Goal: Ask a question: Seek information or help from site administrators or community

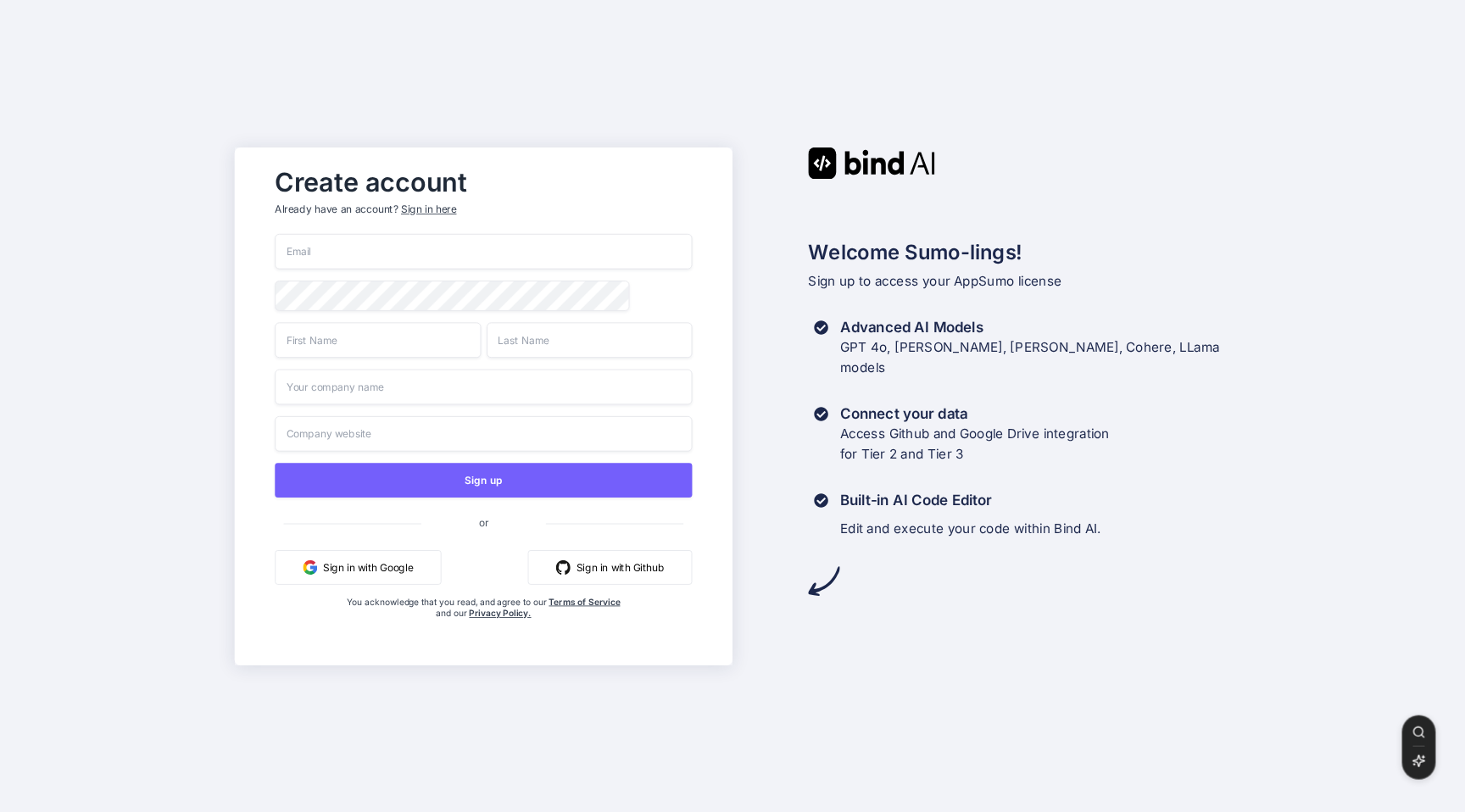
click at [371, 568] on button "Sign in with Google" at bounding box center [357, 567] width 166 height 35
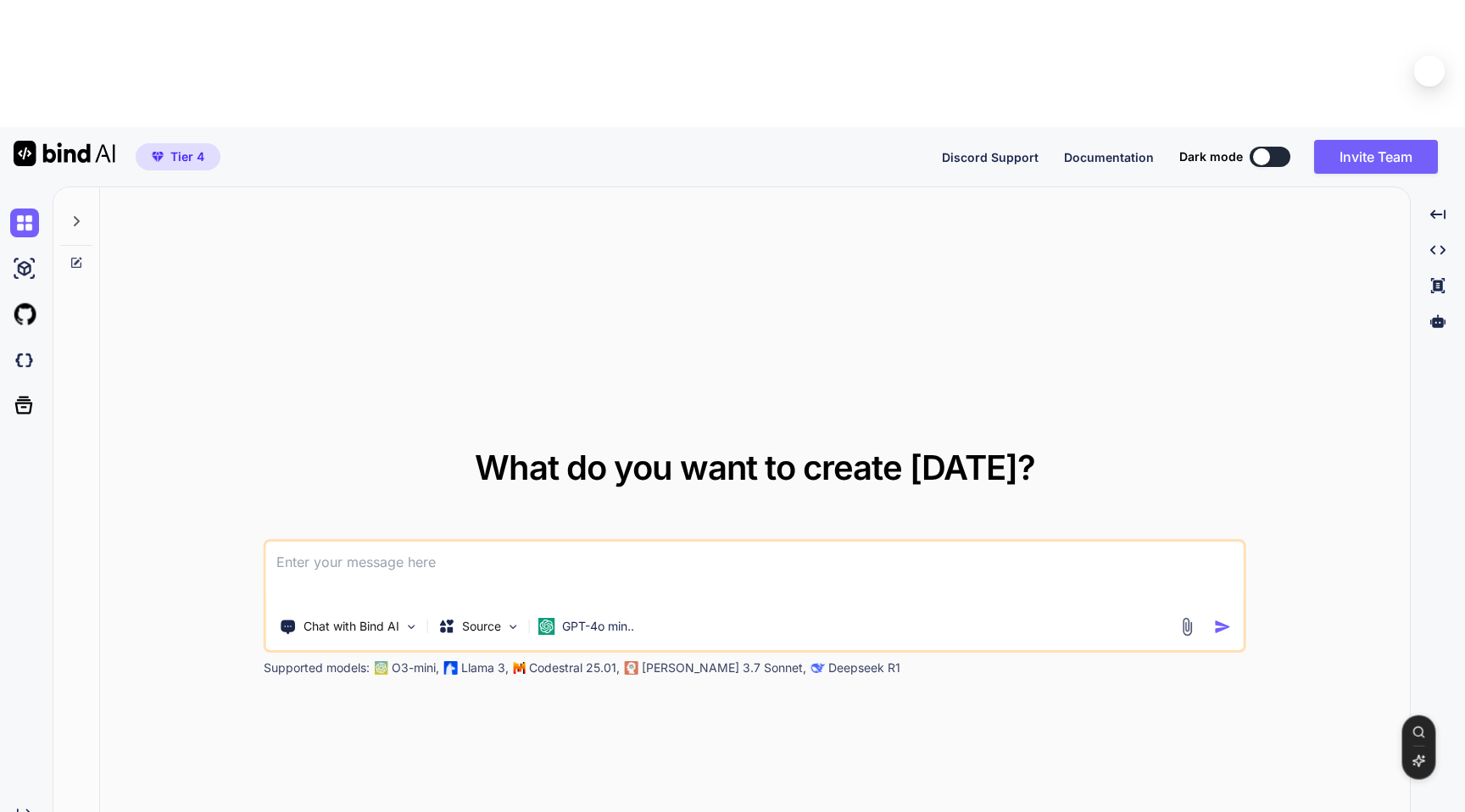
click at [79, 214] on icon at bounding box center [76, 221] width 14 height 14
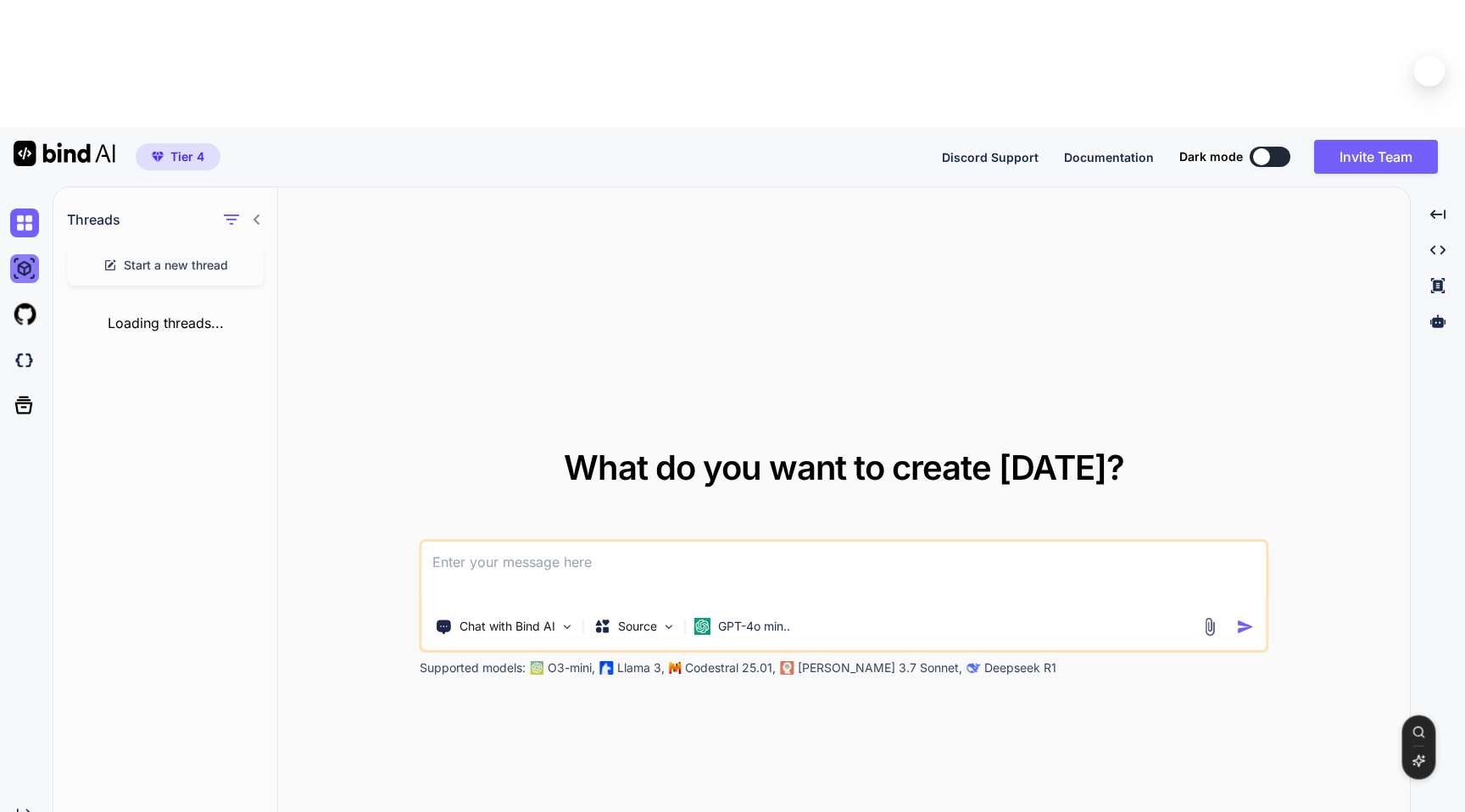
click at [25, 254] on img at bounding box center [25, 269] width 29 height 29
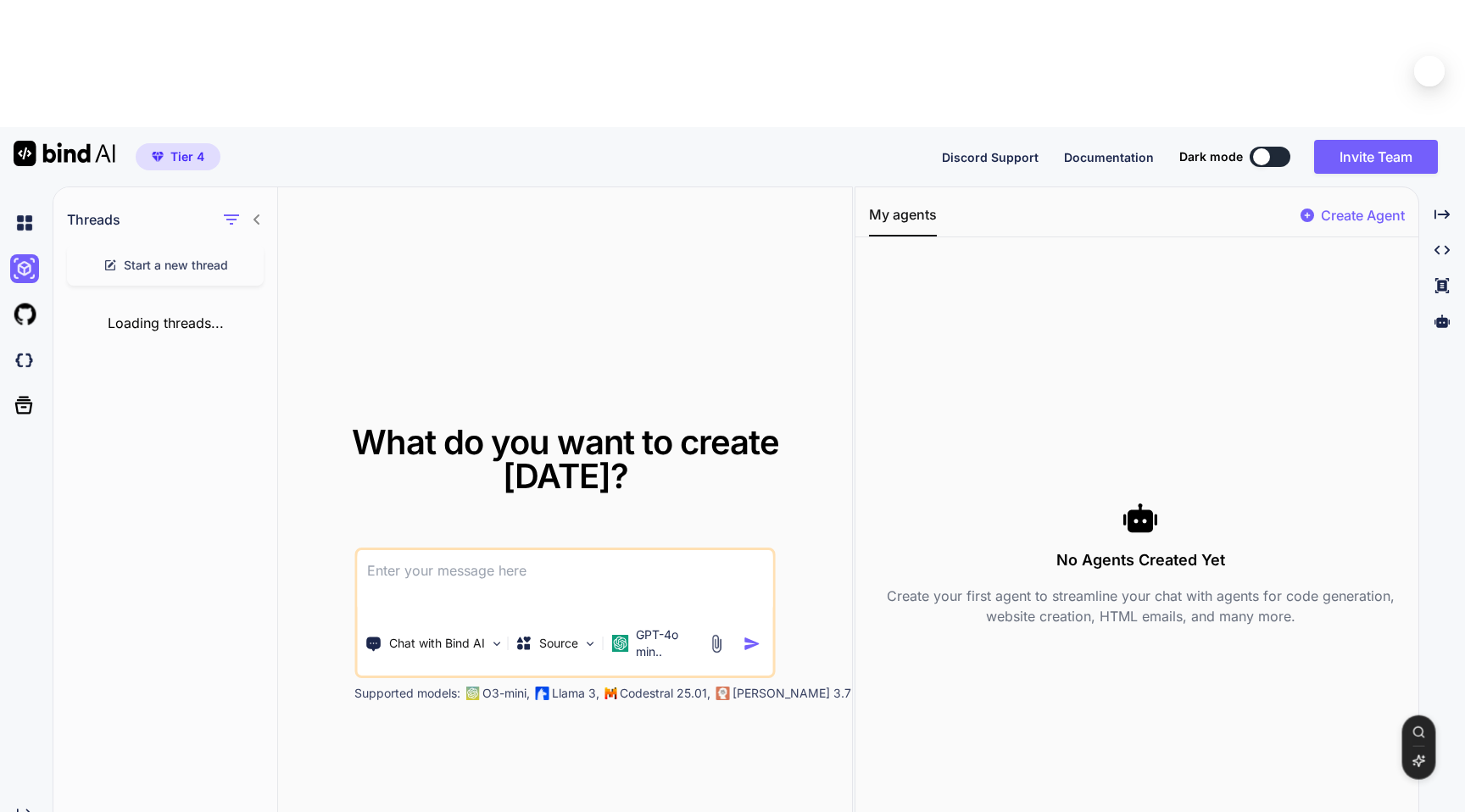
type textarea "x"
click at [29, 300] on img at bounding box center [25, 314] width 29 height 29
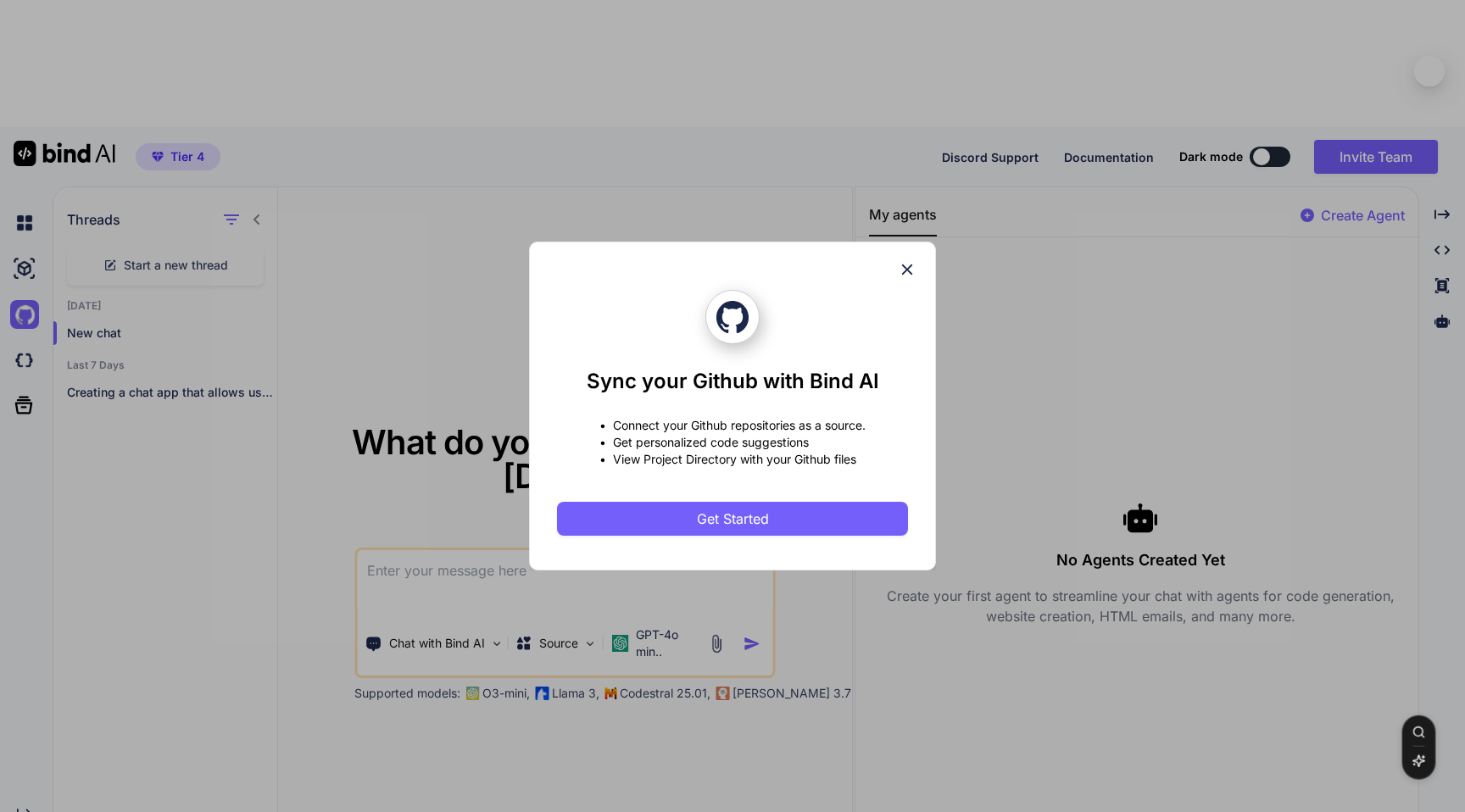
click at [904, 272] on icon at bounding box center [907, 270] width 11 height 11
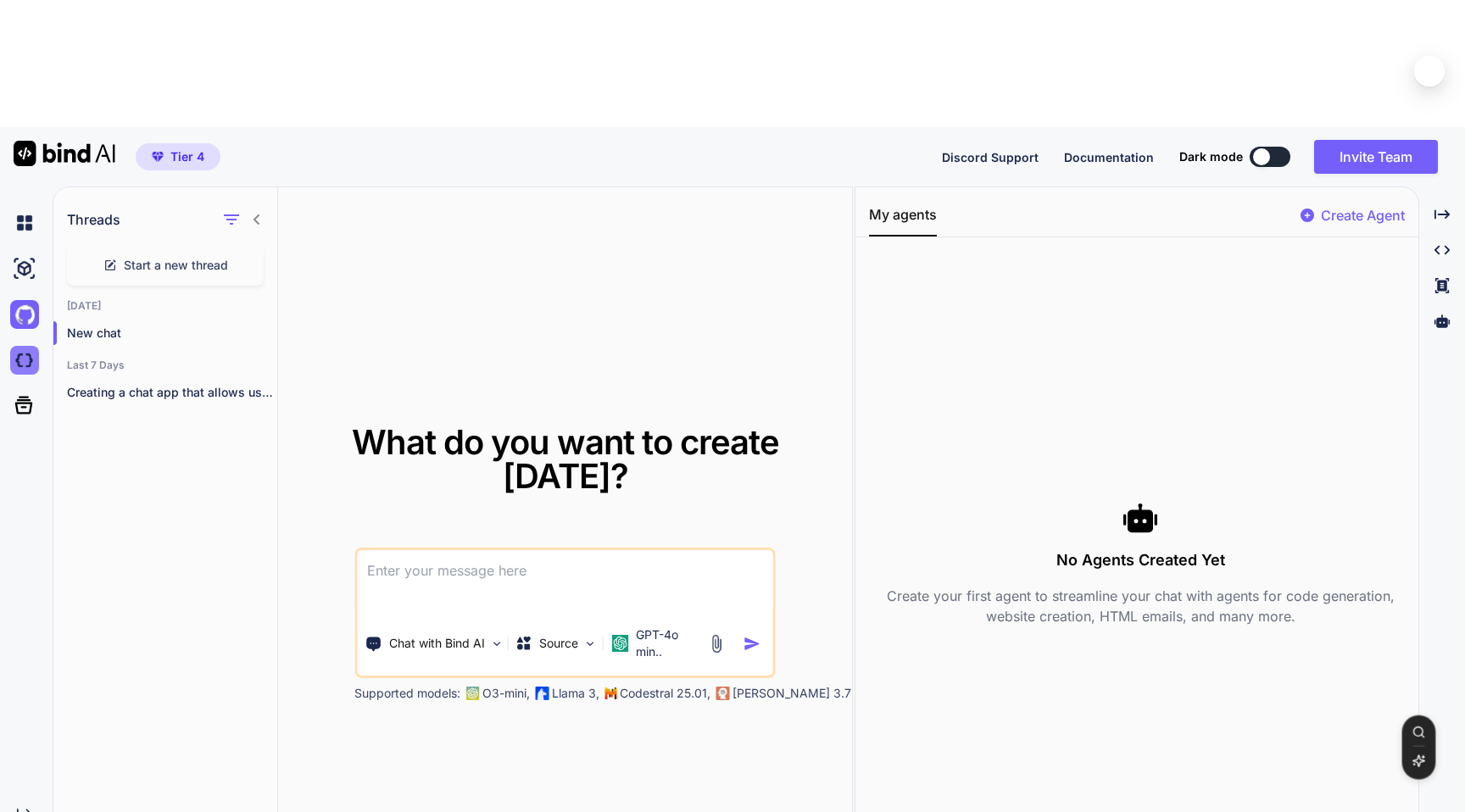
click at [25, 346] on img at bounding box center [25, 361] width 29 height 29
click at [75, 141] on img at bounding box center [64, 153] width 102 height 25
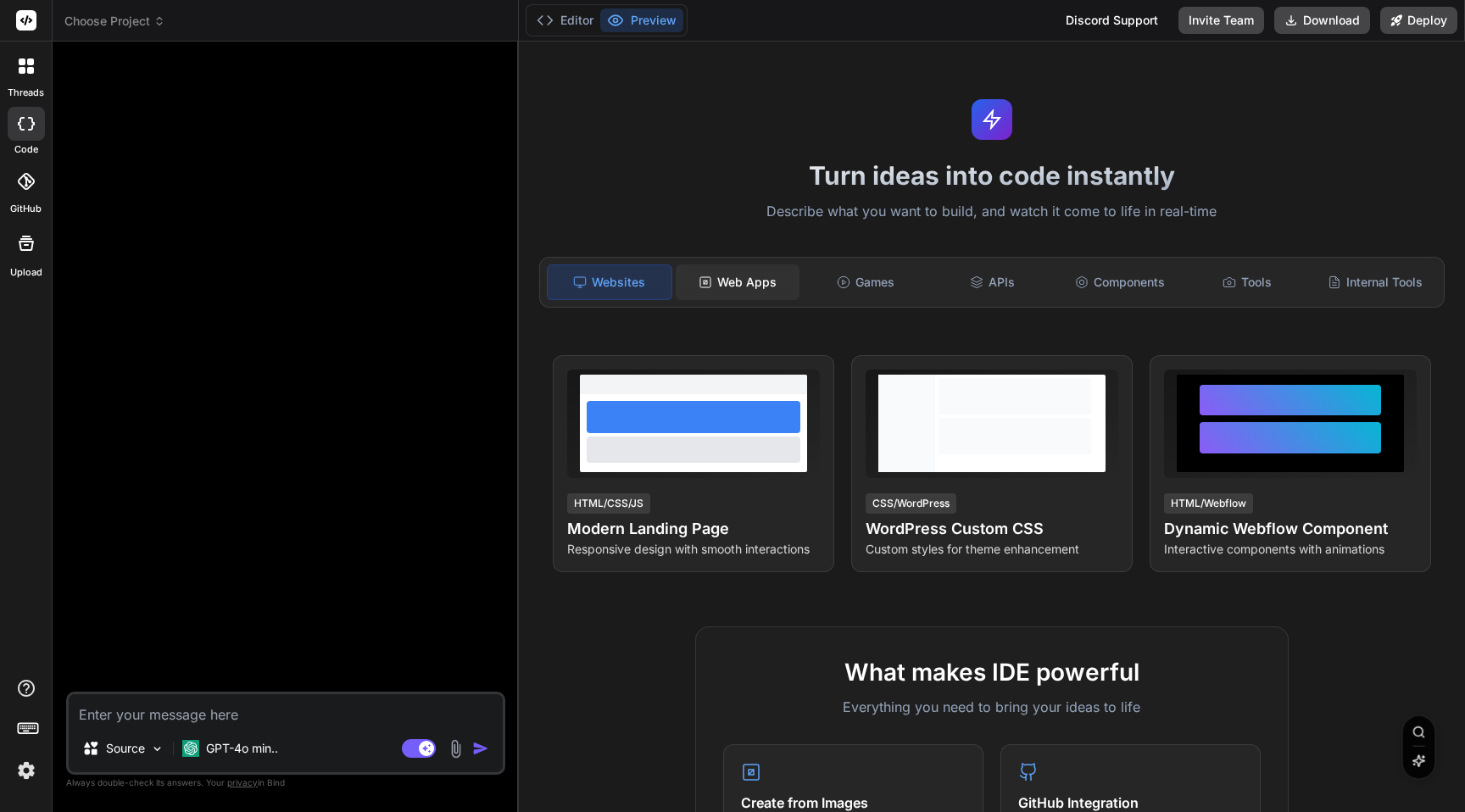
click at [732, 289] on div "Web Apps" at bounding box center [737, 282] width 124 height 35
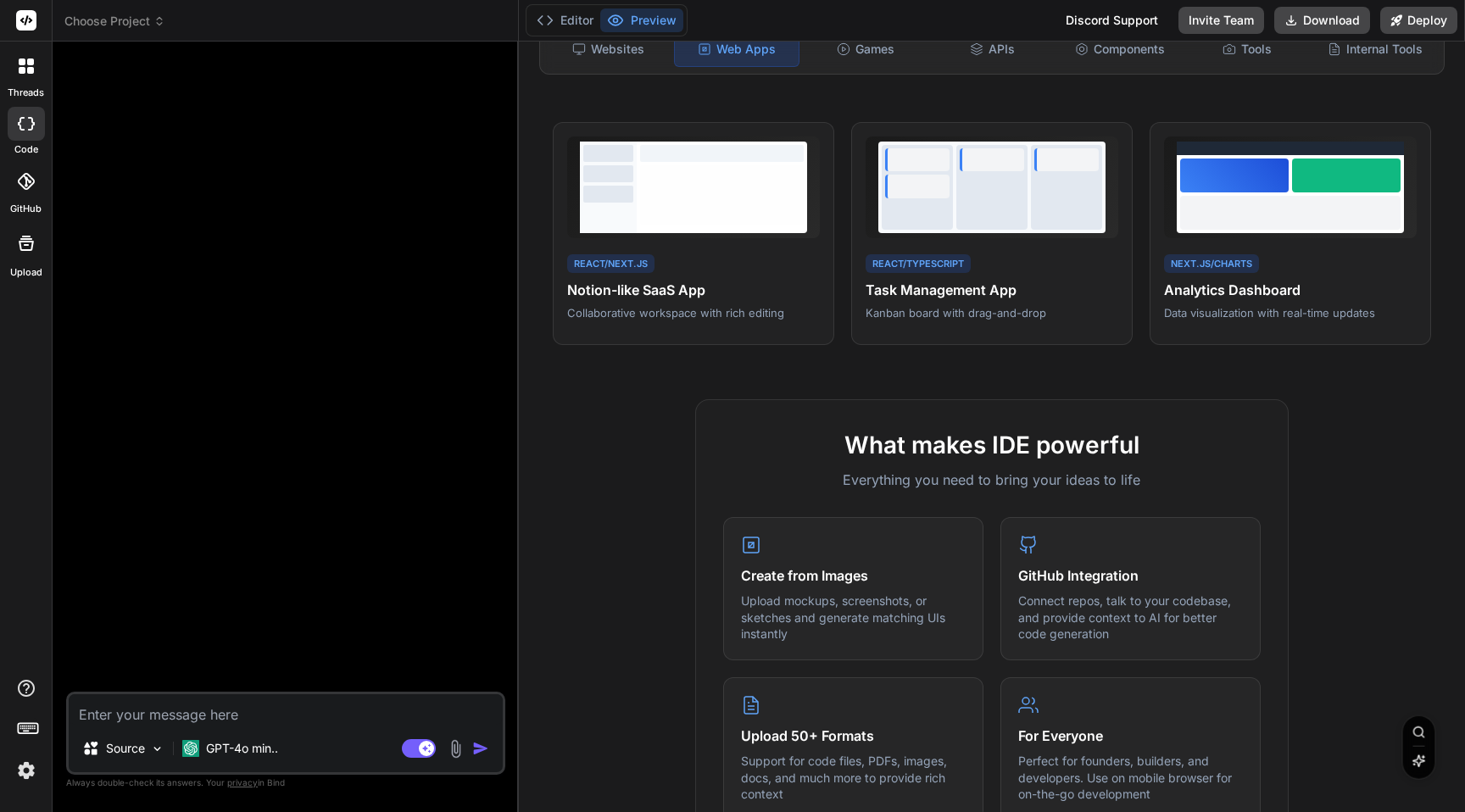
scroll to position [362, 0]
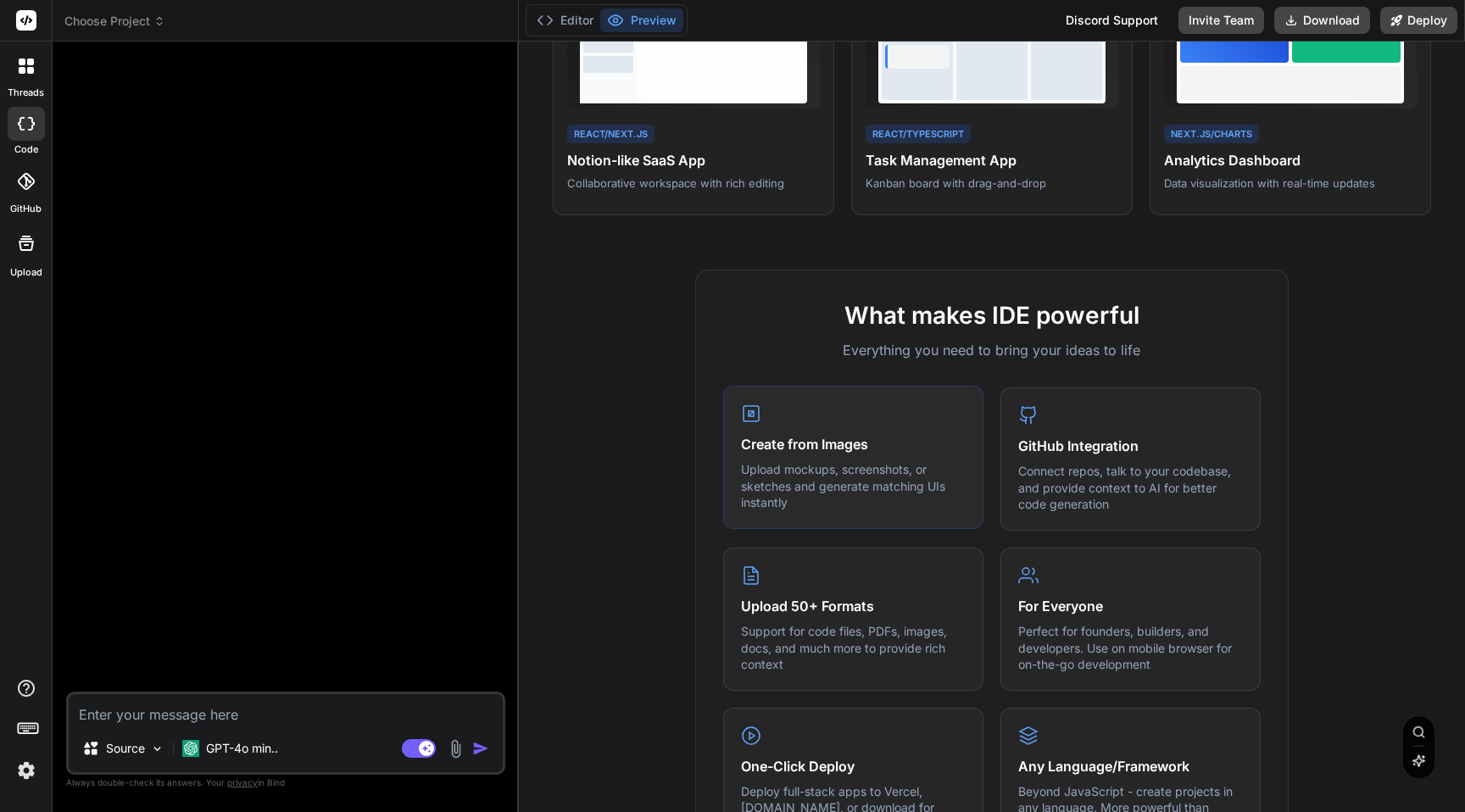
click at [914, 441] on h4 "Create from Images" at bounding box center [853, 444] width 224 height 20
click at [872, 465] on p "Upload mockups, screenshots, or sketches and generate matching UIs instantly" at bounding box center [853, 486] width 224 height 50
click at [159, 747] on img at bounding box center [157, 749] width 15 height 15
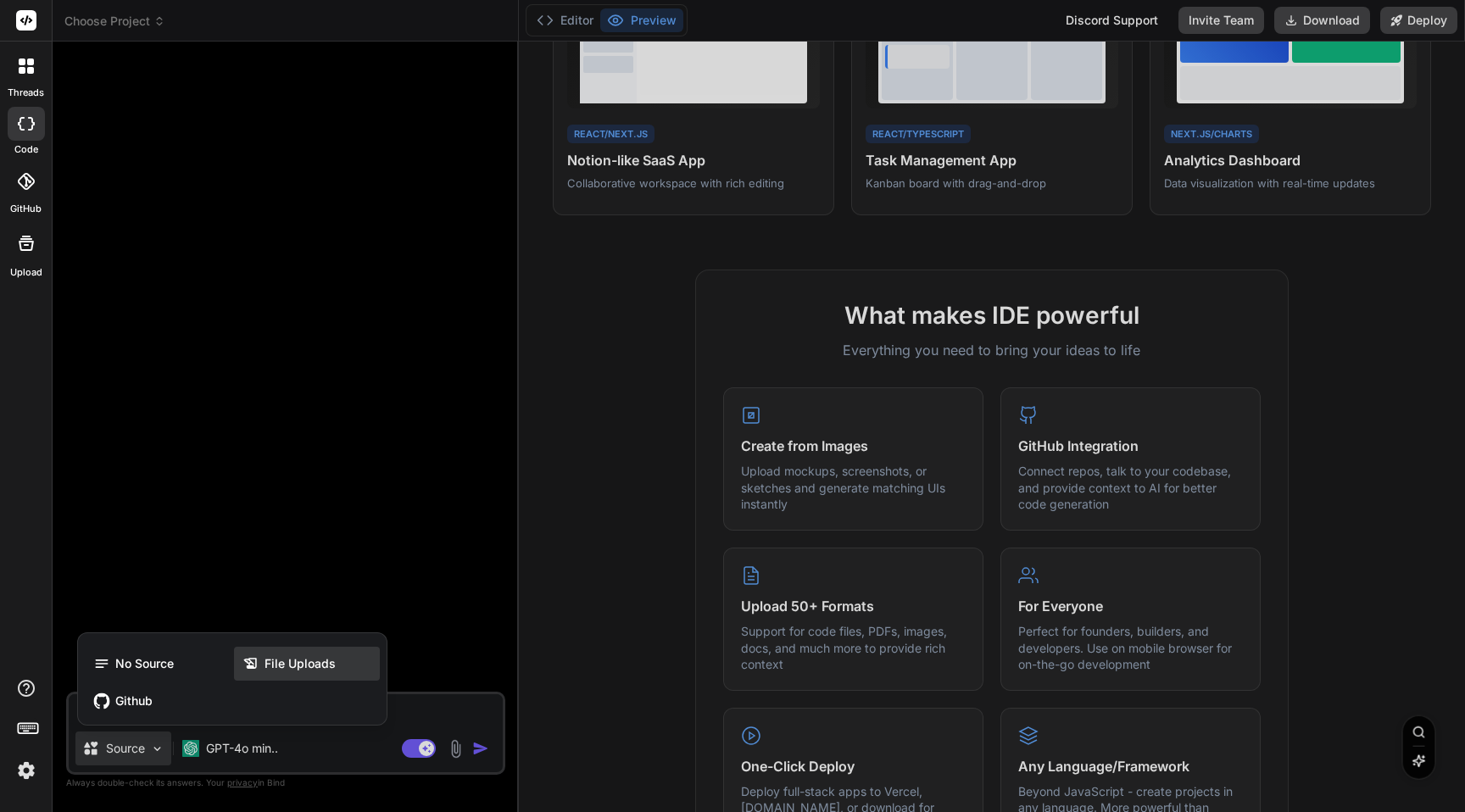
click at [255, 674] on div "File Uploads" at bounding box center [307, 663] width 146 height 34
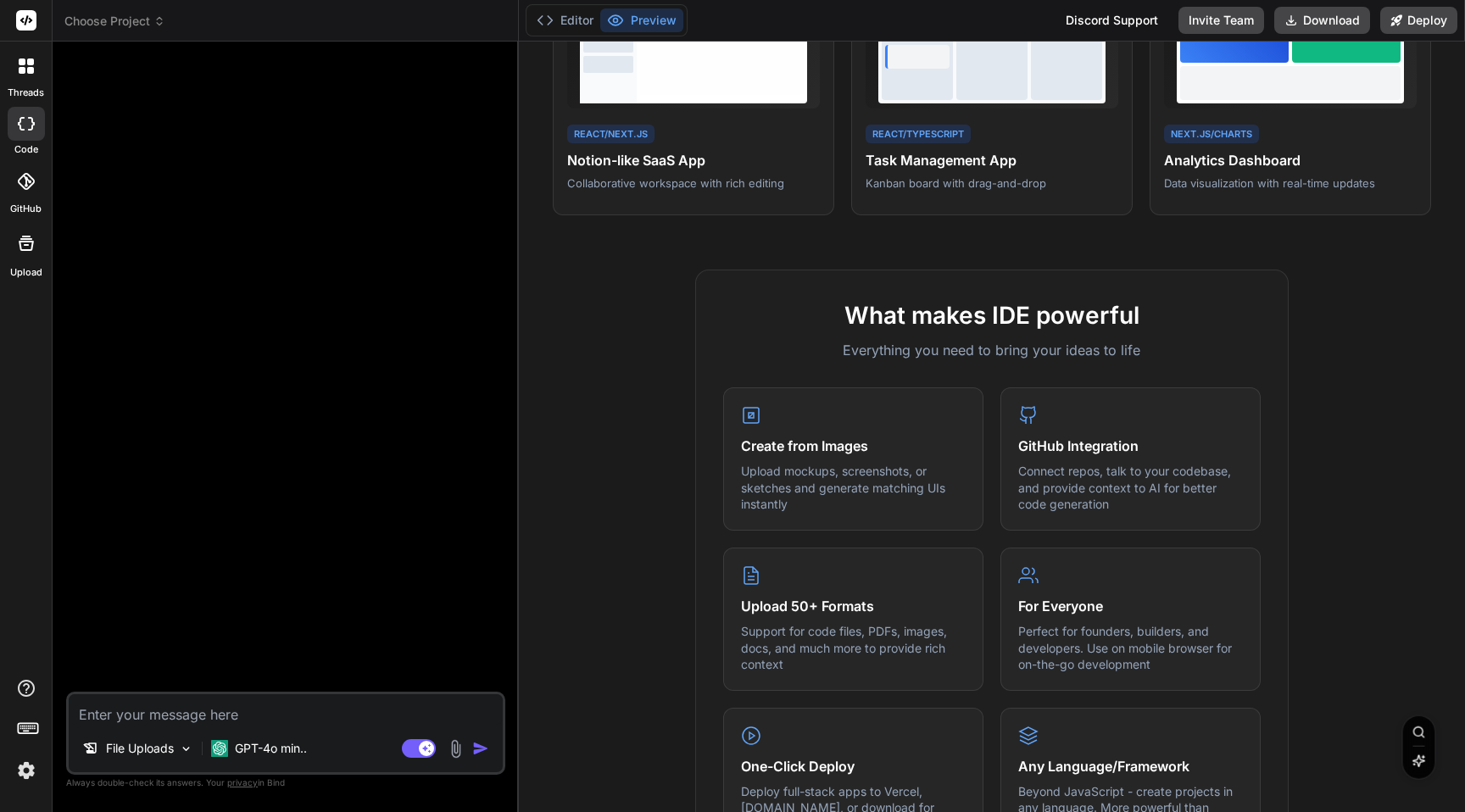
click at [273, 595] on div at bounding box center [288, 373] width 436 height 637
click at [183, 750] on img at bounding box center [186, 749] width 15 height 15
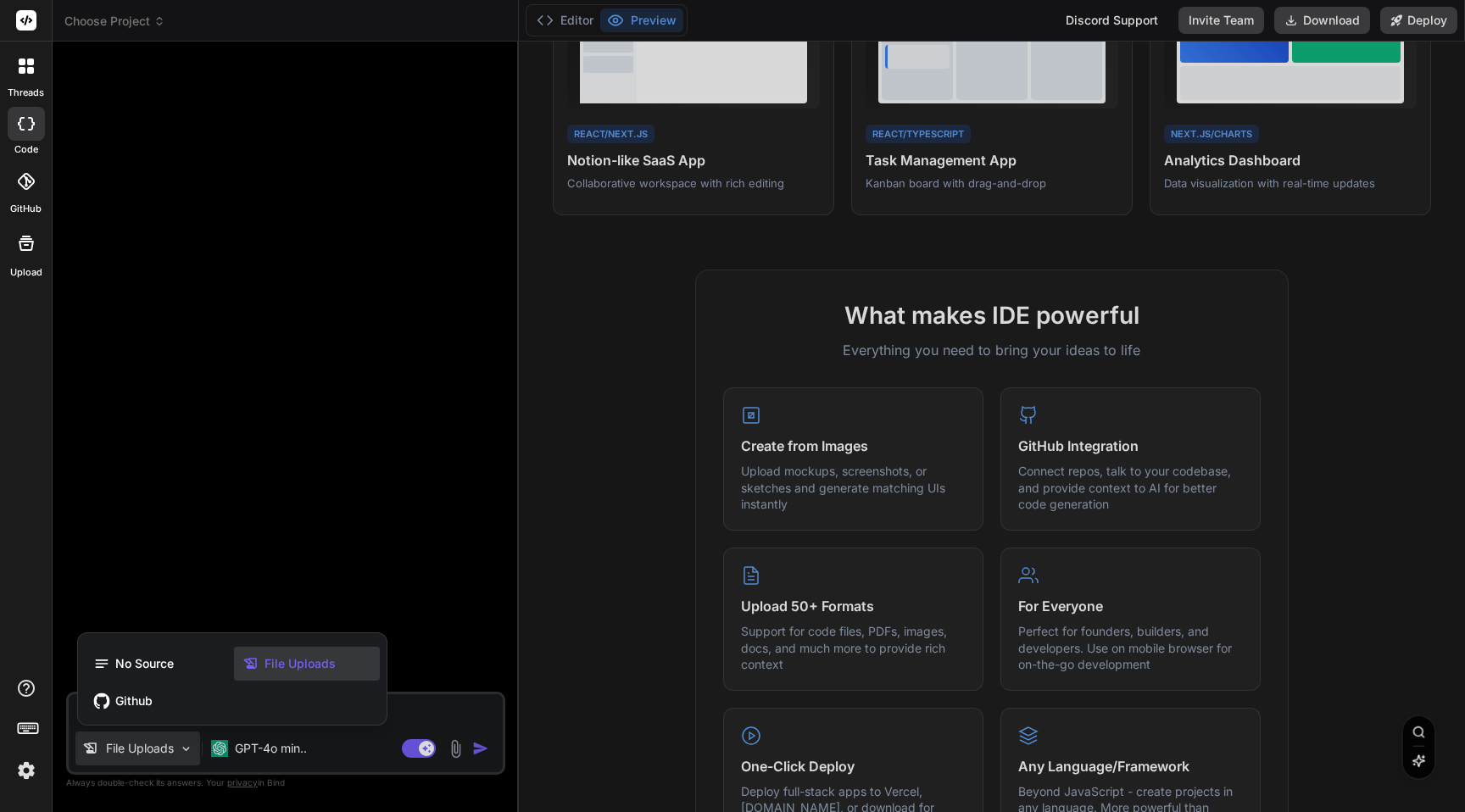
click at [276, 664] on span "File Uploads" at bounding box center [300, 664] width 71 height 17
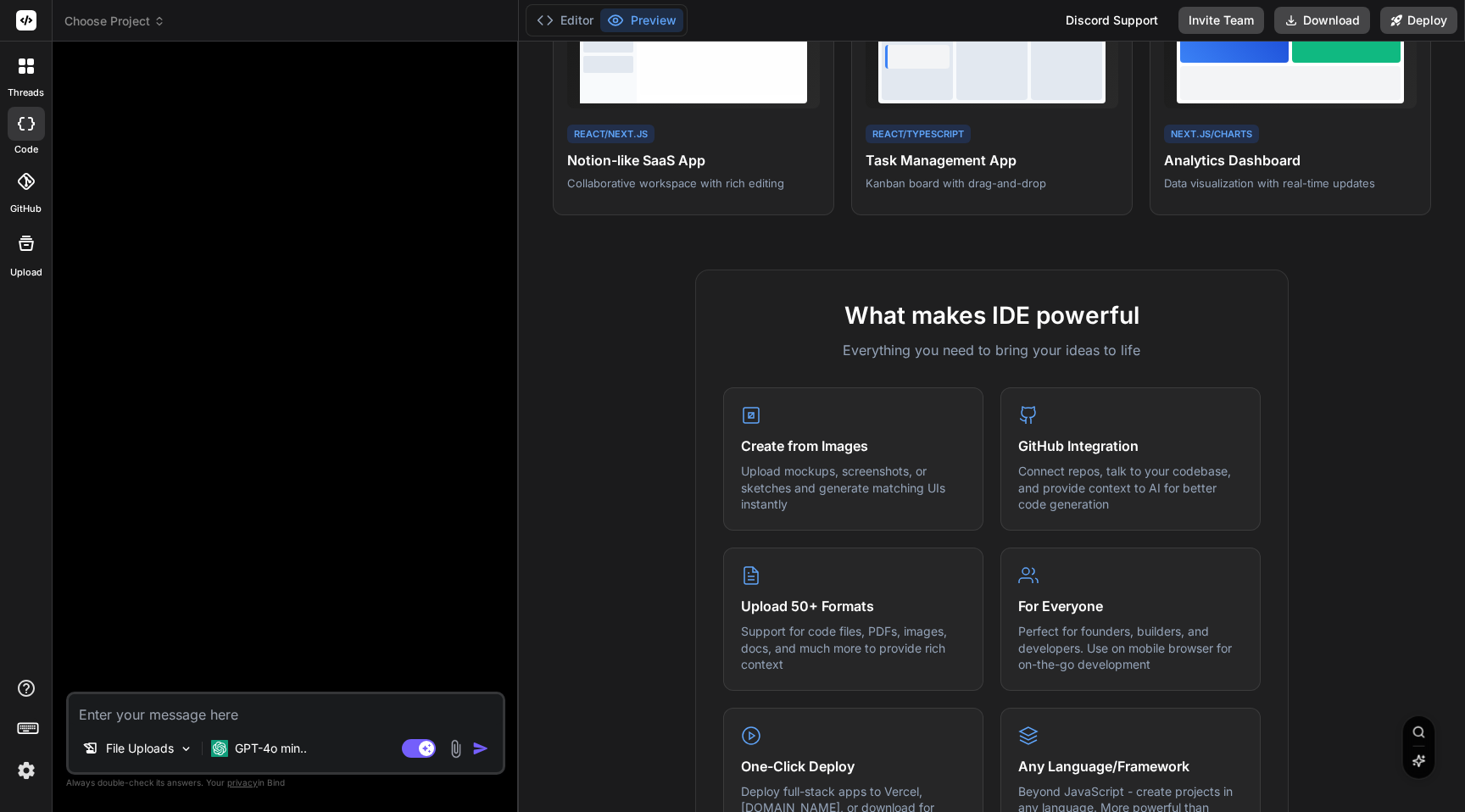
scroll to position [0, 0]
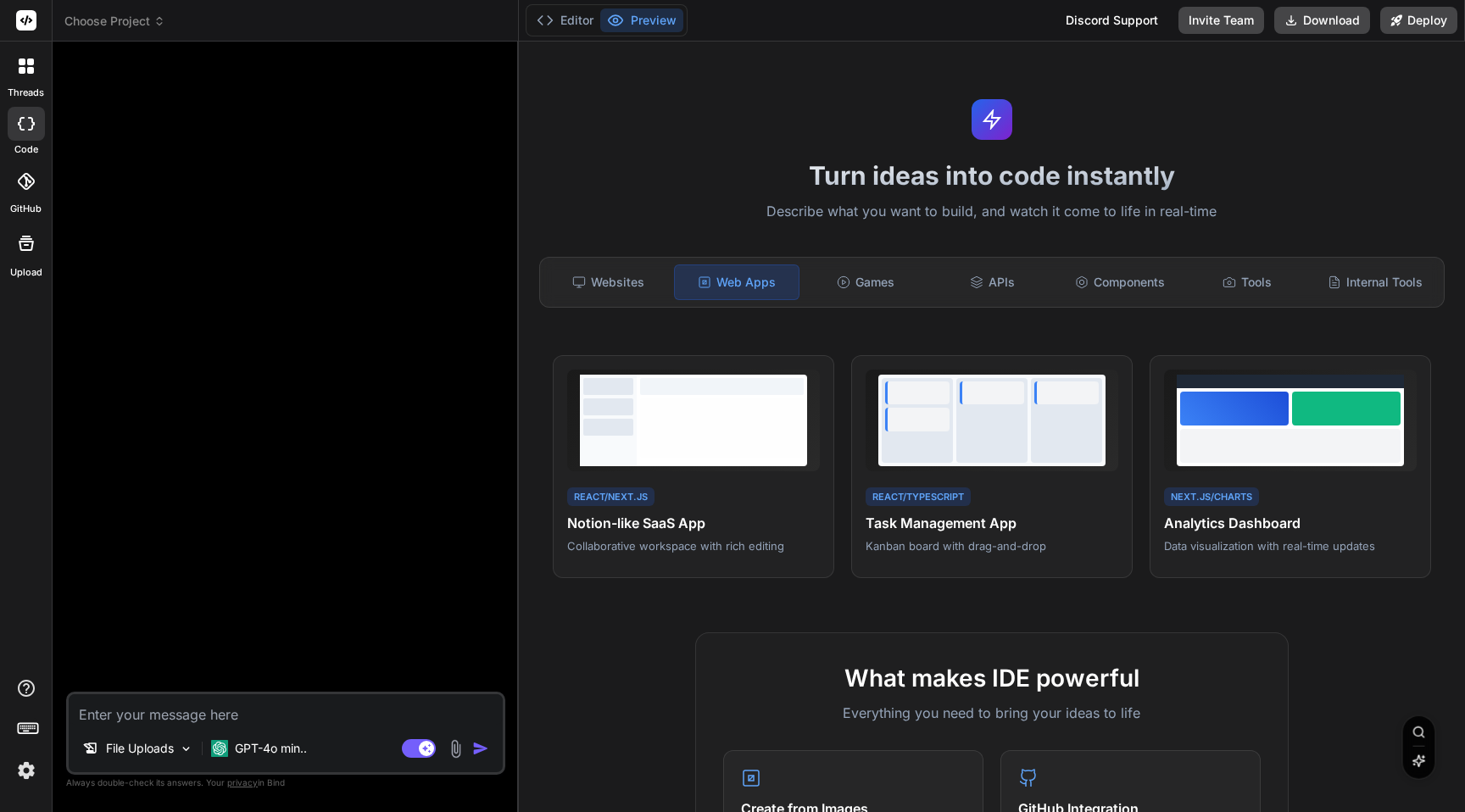
click at [272, 406] on div at bounding box center [288, 373] width 436 height 637
click at [124, 715] on textarea at bounding box center [286, 709] width 434 height 31
click at [184, 746] on img at bounding box center [186, 749] width 15 height 15
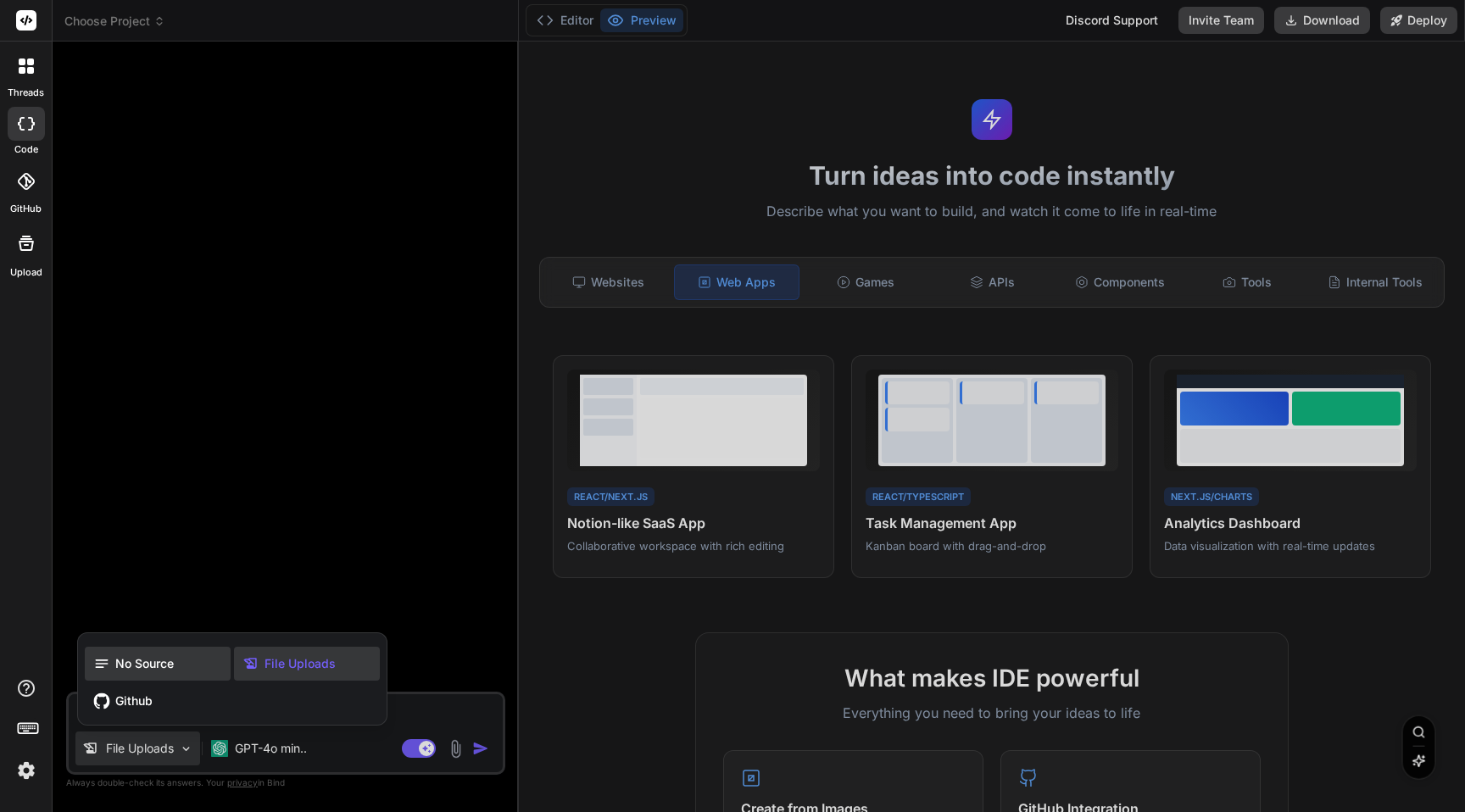
click at [135, 668] on span "No Source" at bounding box center [144, 664] width 58 height 17
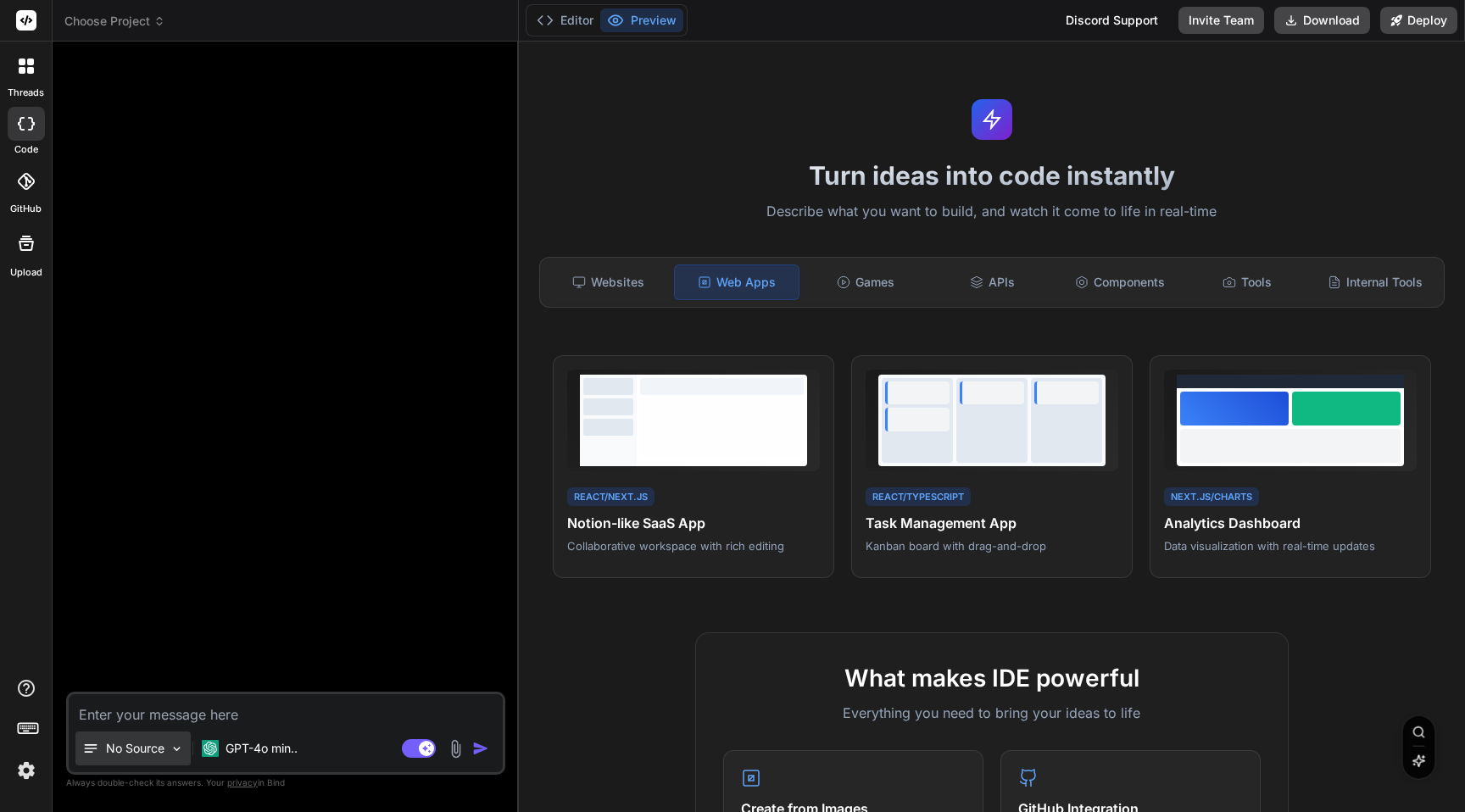
click at [172, 746] on img at bounding box center [177, 749] width 15 height 15
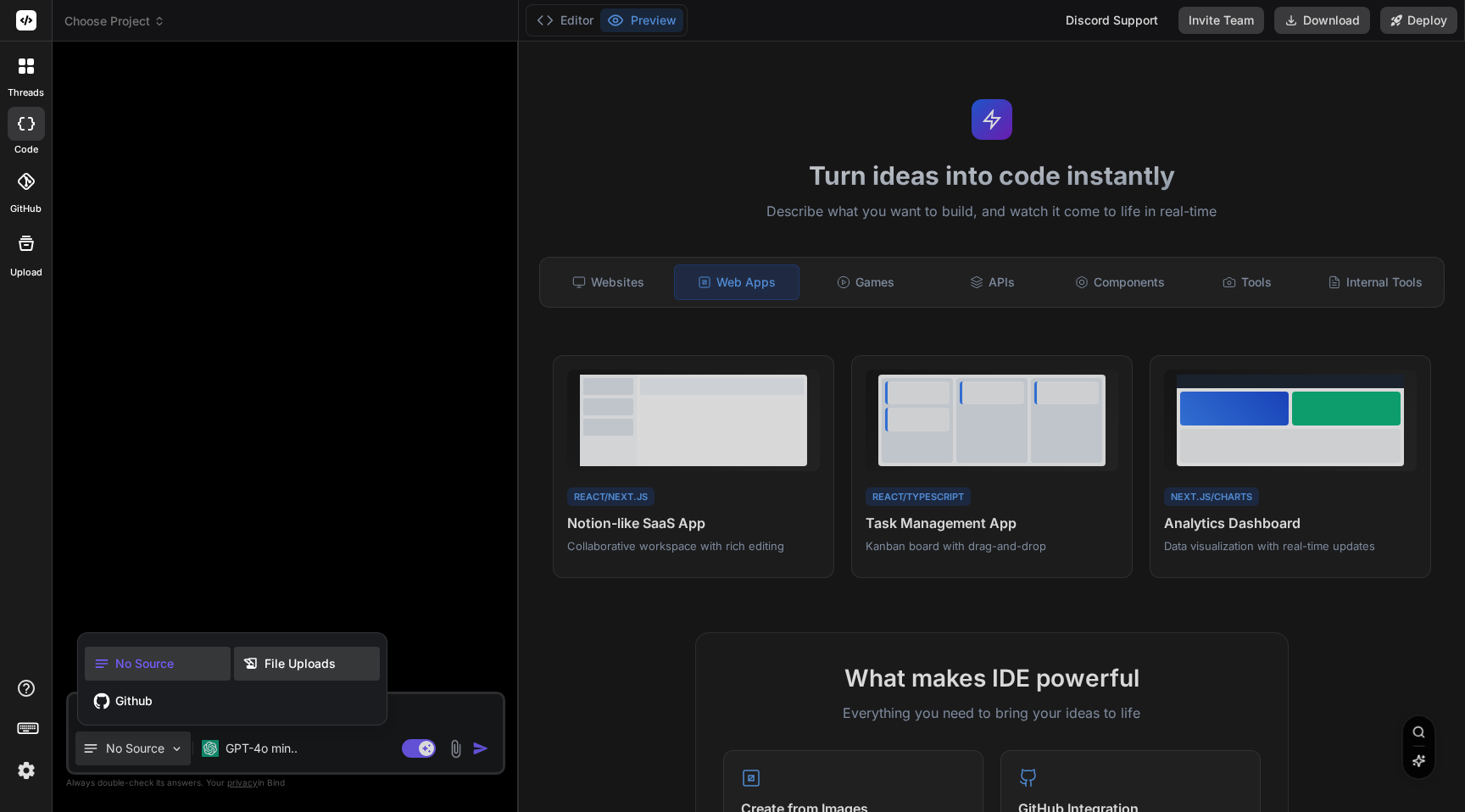
click at [257, 668] on icon at bounding box center [251, 664] width 17 height 17
type textarea "x"
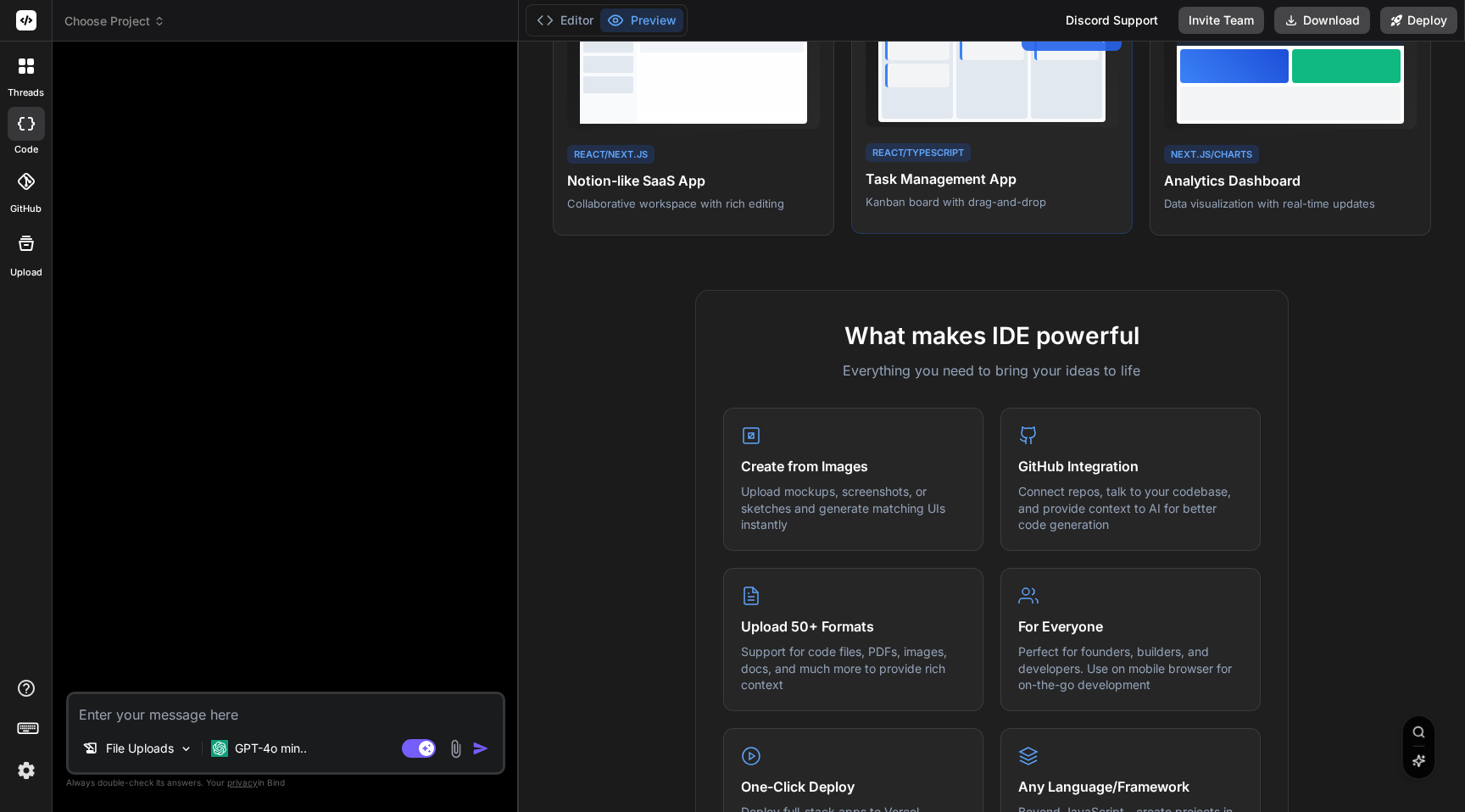
scroll to position [610, 0]
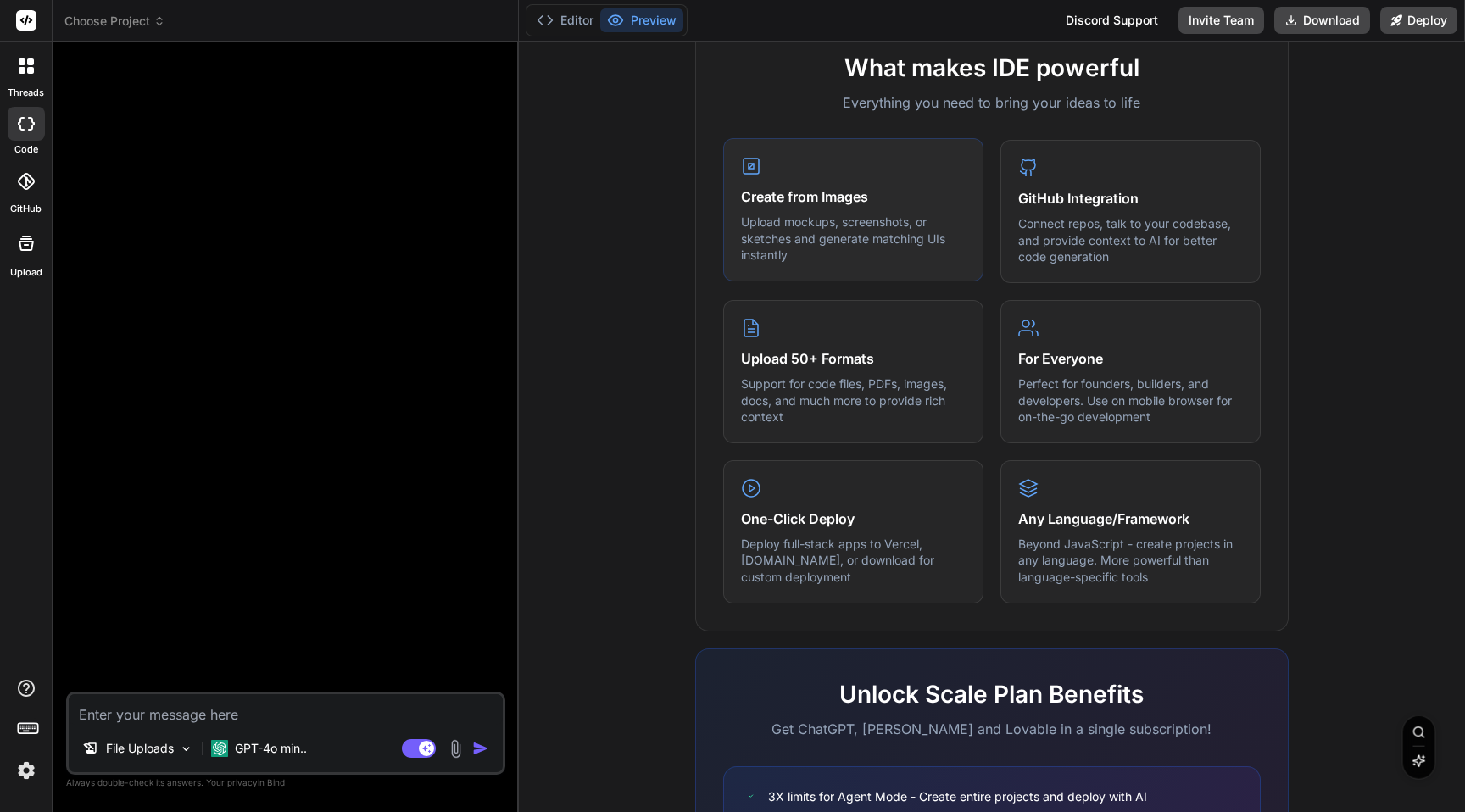
click at [928, 216] on p "Upload mockups, screenshots, or sketches and generate matching UIs instantly" at bounding box center [853, 238] width 224 height 50
click at [811, 188] on h4 "Create from Images" at bounding box center [853, 196] width 224 height 20
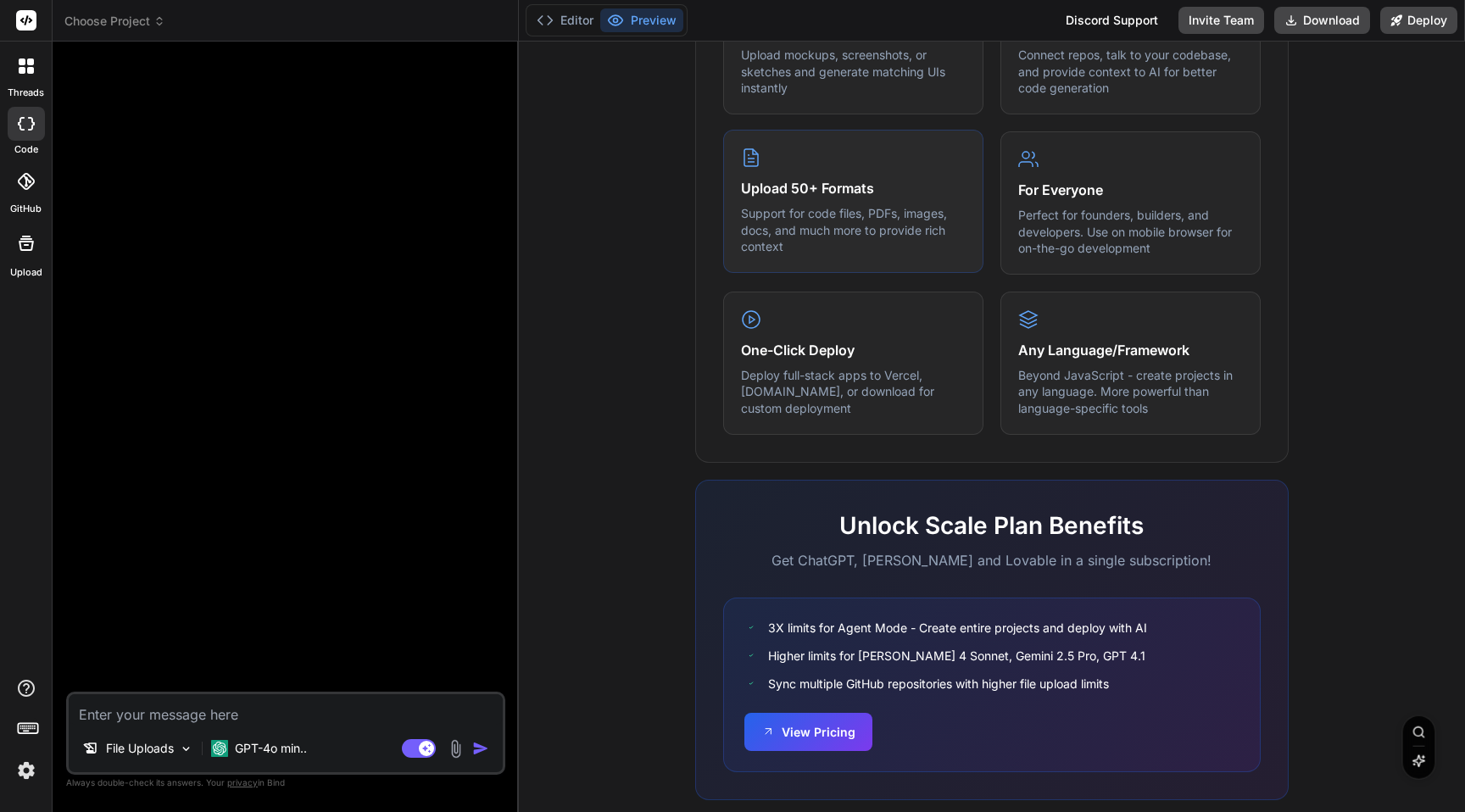
scroll to position [810, 0]
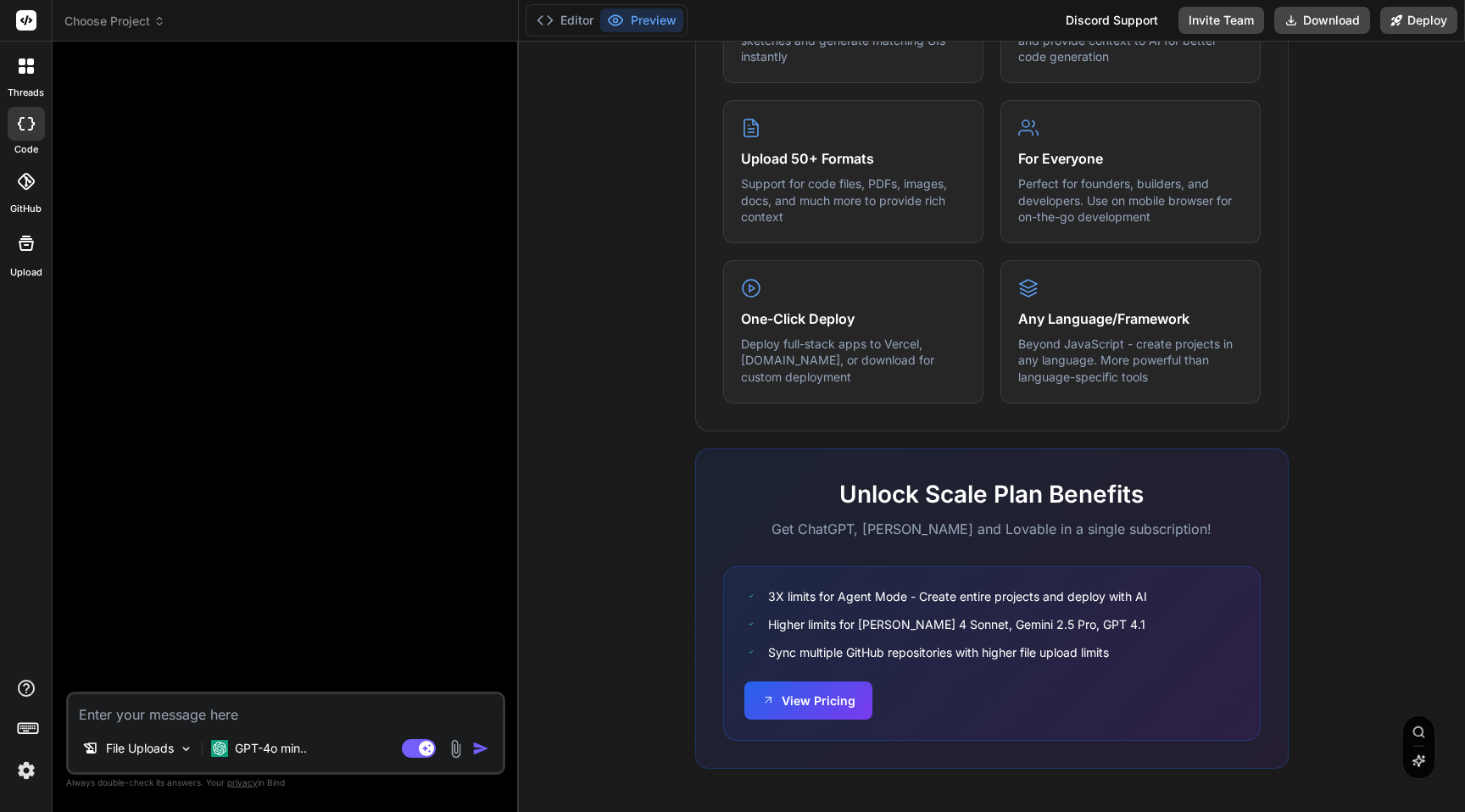
click at [527, 386] on div "Turn ideas into code instantly Describe what you want to build, and watch it co…" at bounding box center [992, 427] width 946 height 770
click at [143, 19] on span "Choose Project" at bounding box center [114, 21] width 101 height 17
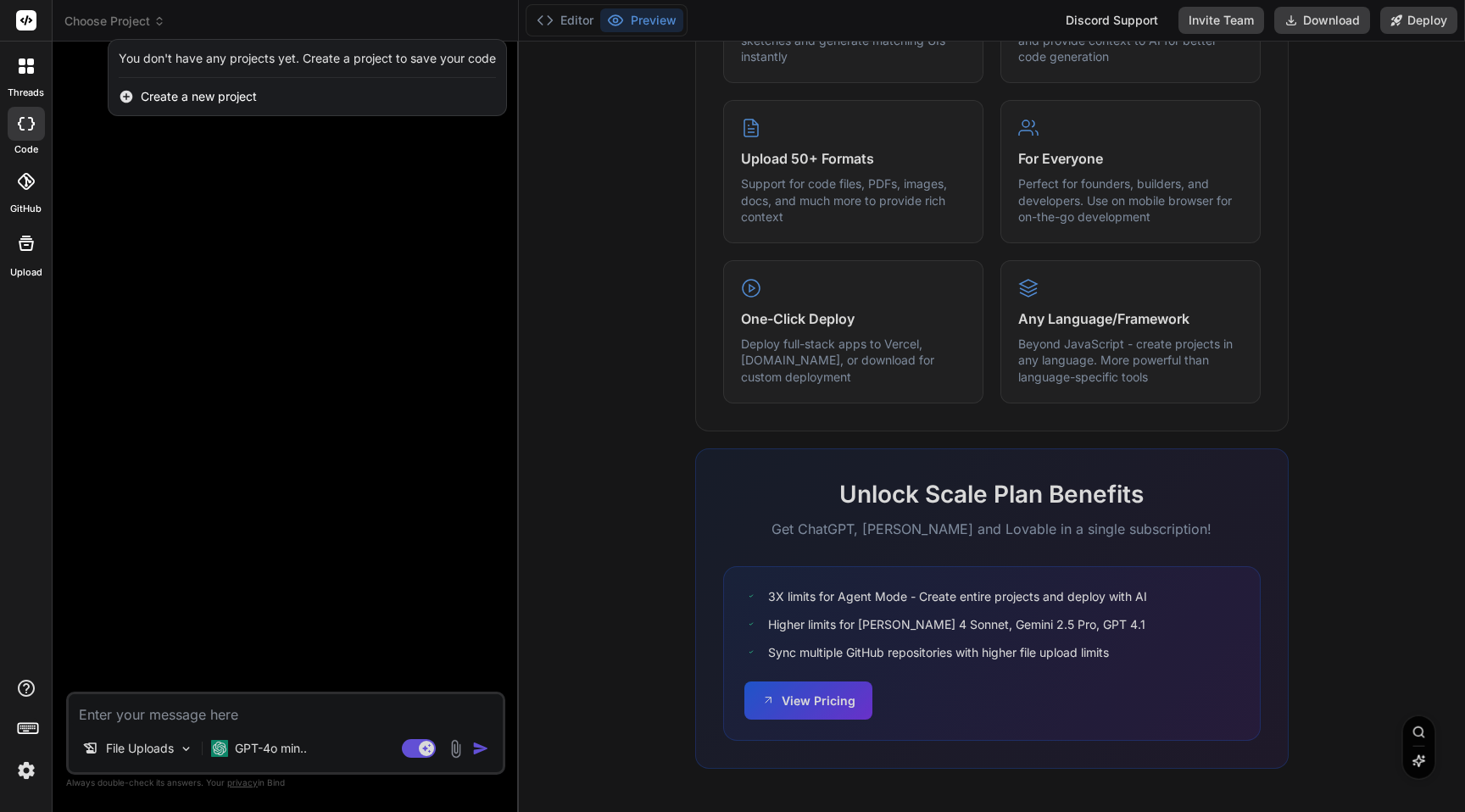
click at [185, 97] on span "Create a new project" at bounding box center [199, 96] width 116 height 17
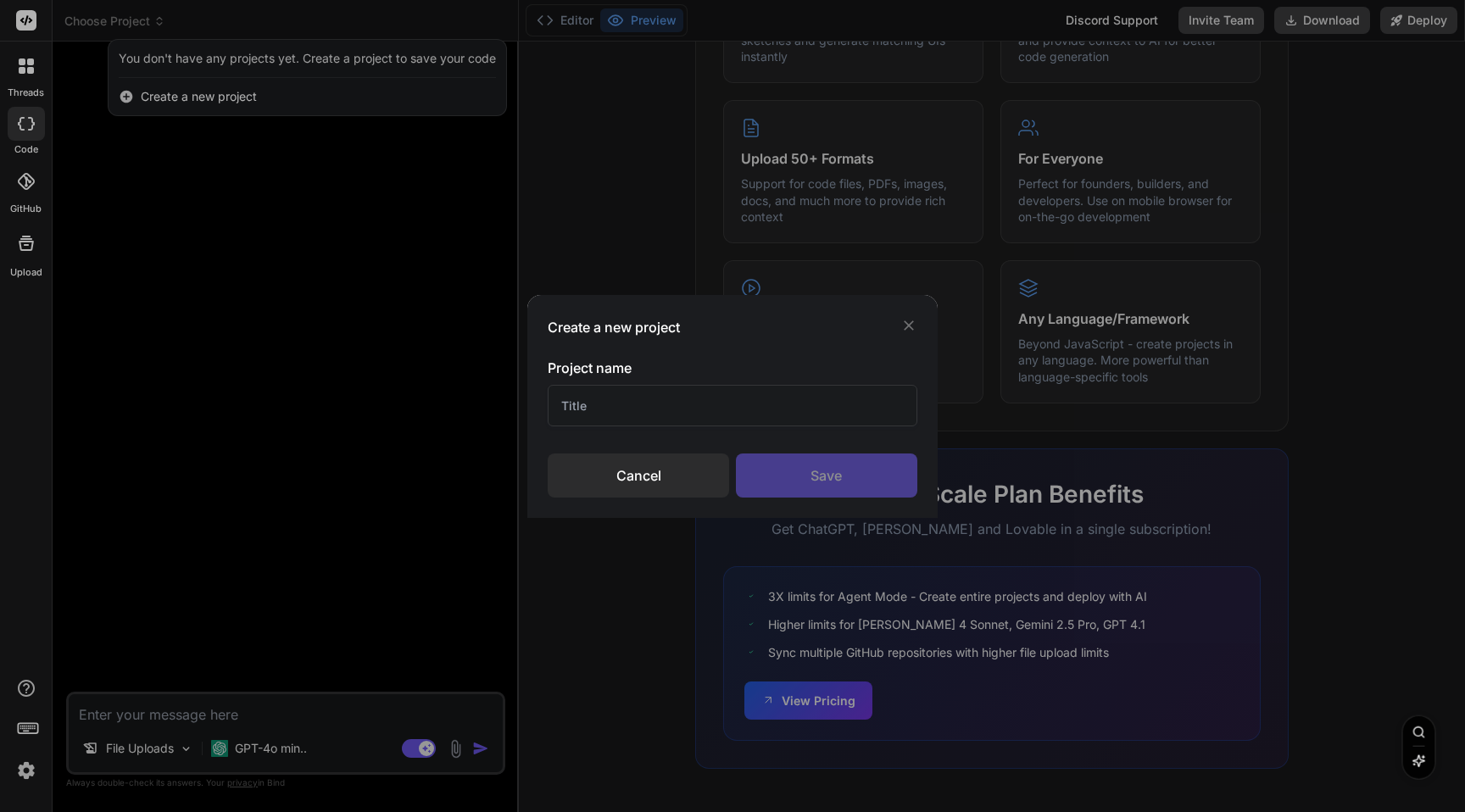
click at [701, 401] on input "text" at bounding box center [732, 406] width 370 height 42
type input "Jiak - Bill Splitting App"
click at [793, 463] on div "Save" at bounding box center [827, 475] width 182 height 45
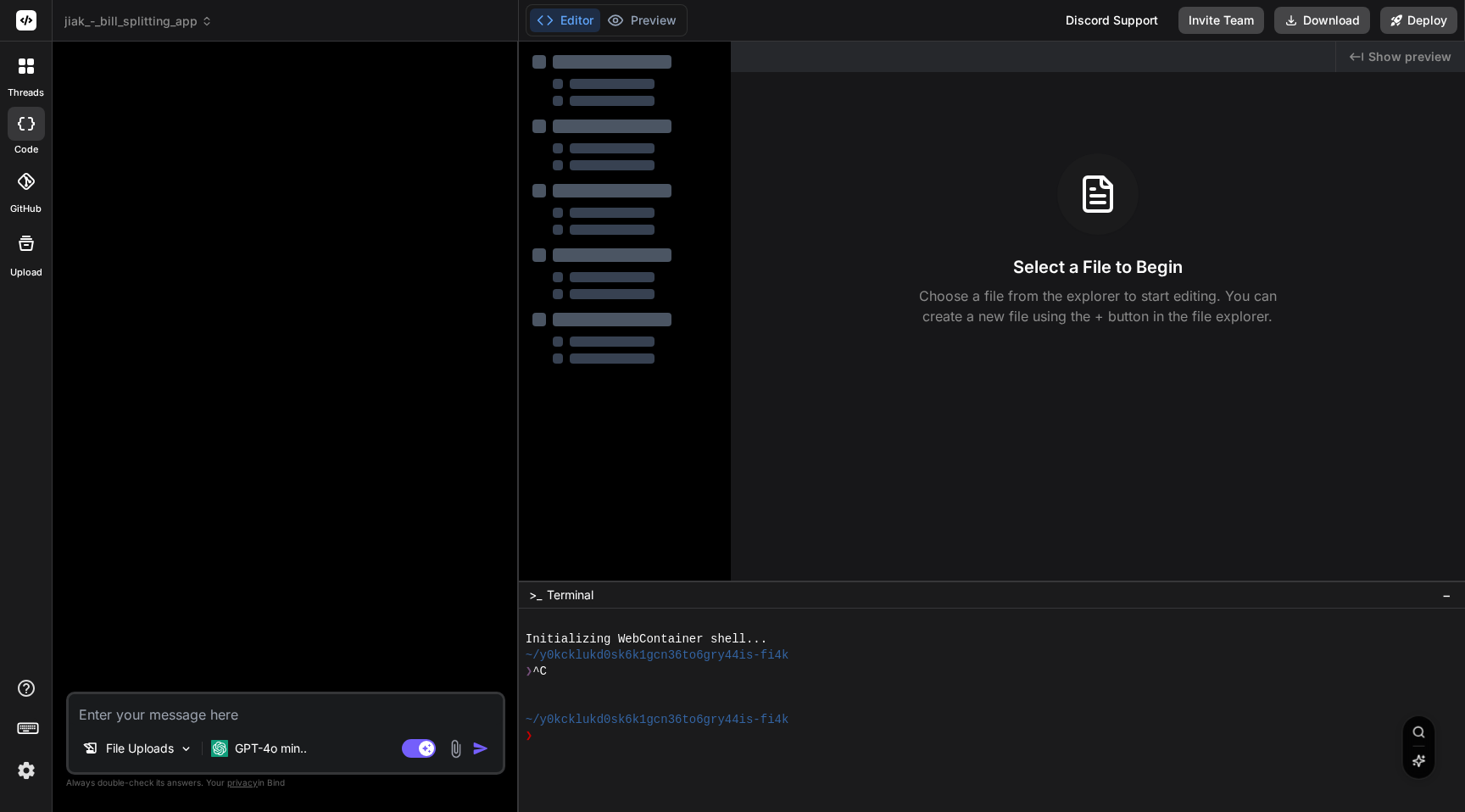
click at [1120, 477] on div "Created with Pixso. Show preview Select a File to Begin Choose a file from the …" at bounding box center [1098, 312] width 734 height 540
click at [158, 743] on p "File Uploads" at bounding box center [140, 748] width 68 height 17
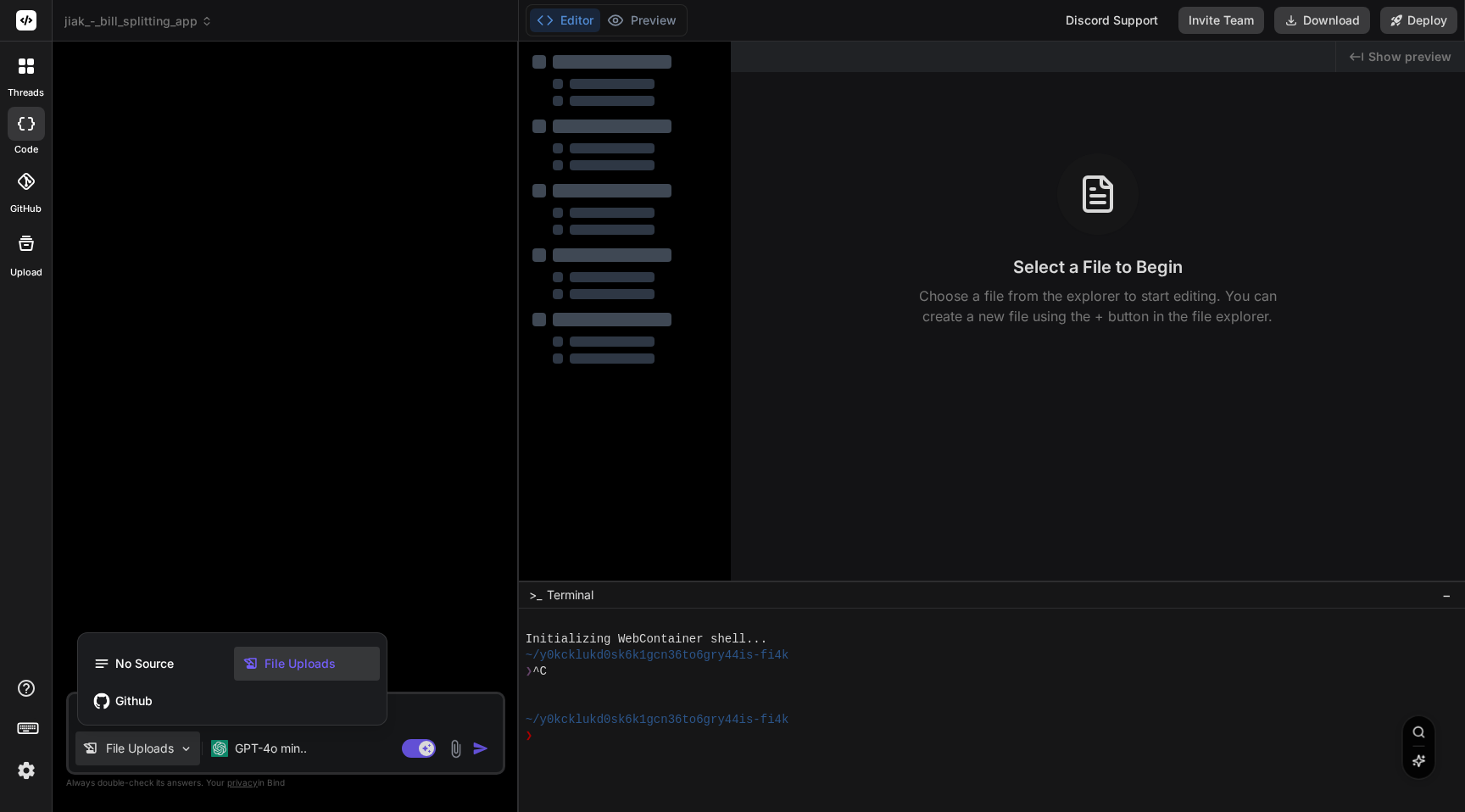
click at [275, 669] on span "File Uploads" at bounding box center [300, 664] width 71 height 17
type textarea "x"
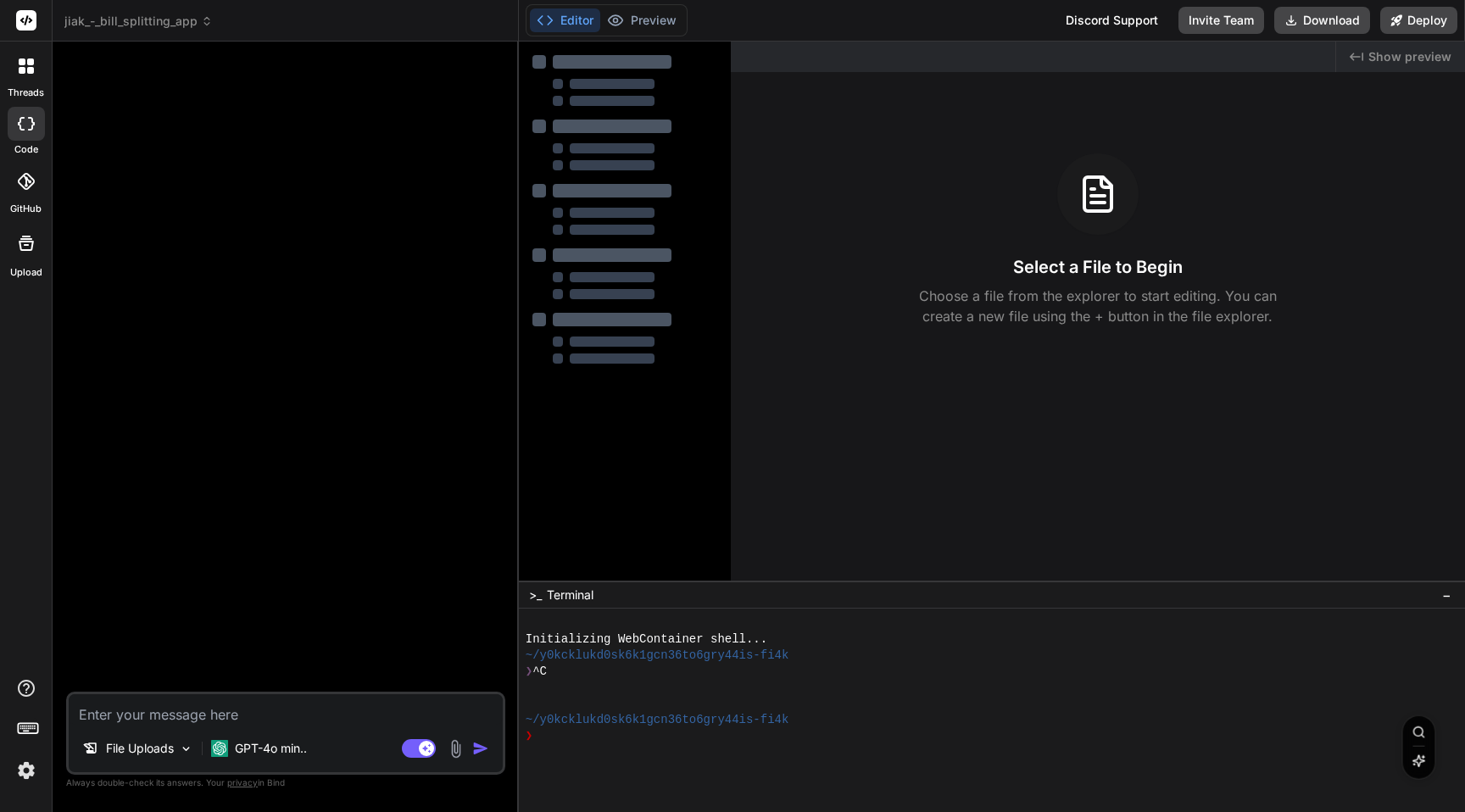
click at [599, 240] on div at bounding box center [625, 209] width 194 height 324
drag, startPoint x: 1445, startPoint y: 591, endPoint x: 1440, endPoint y: 560, distance: 31.4
click at [1440, 643] on div "button" at bounding box center [1430, 659] width 22 height 31
click at [1427, 651] on div "button" at bounding box center [1430, 659] width 15 height 15
click at [641, 742] on div "❯" at bounding box center [983, 737] width 915 height 16
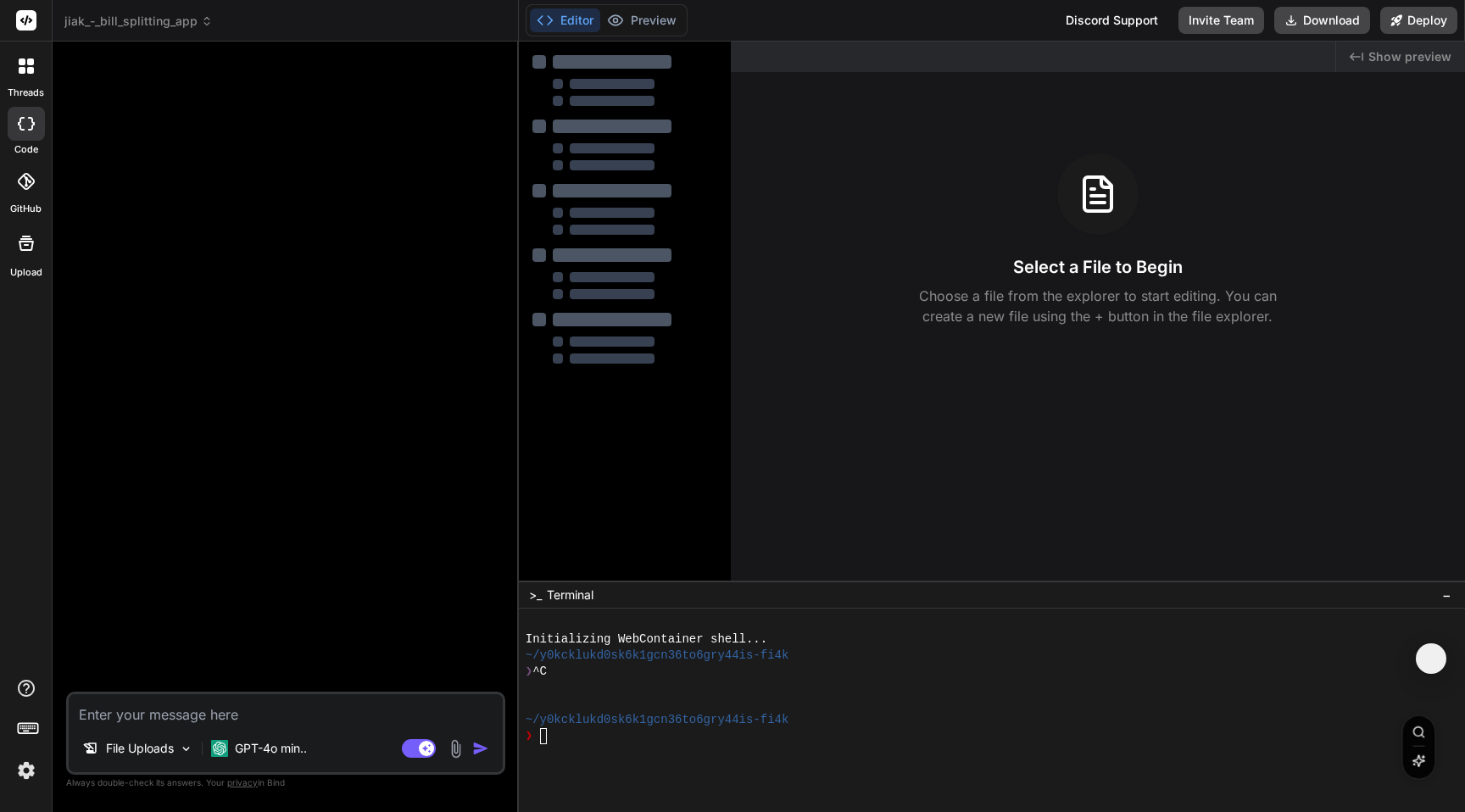
click at [1402, 54] on span "Show preview" at bounding box center [1409, 56] width 83 height 17
click at [1362, 55] on icon "Created with Pixso." at bounding box center [1356, 56] width 14 height 14
click at [154, 746] on p "File Uploads" at bounding box center [140, 748] width 68 height 17
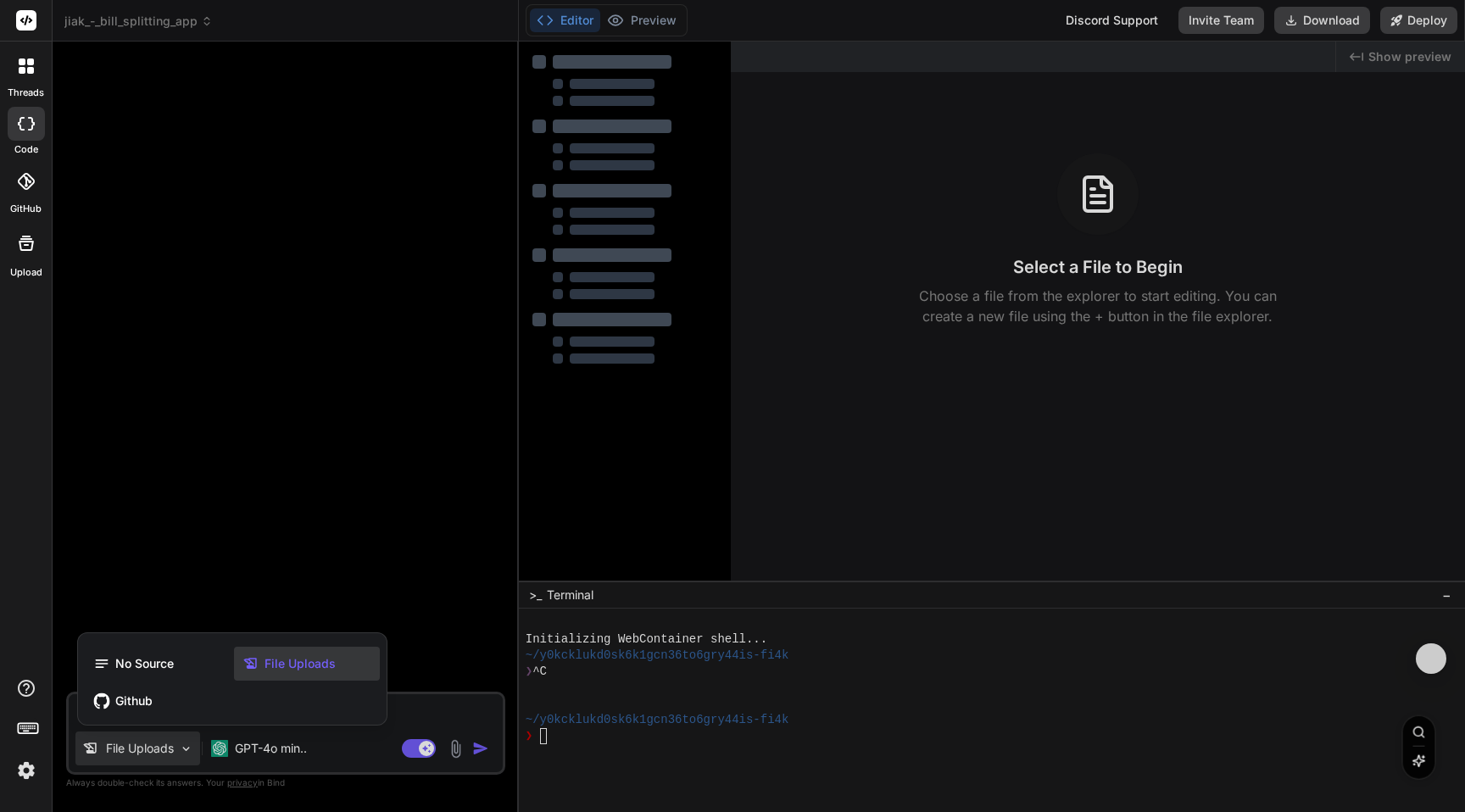
click at [285, 653] on div "File Uploads" at bounding box center [307, 663] width 146 height 34
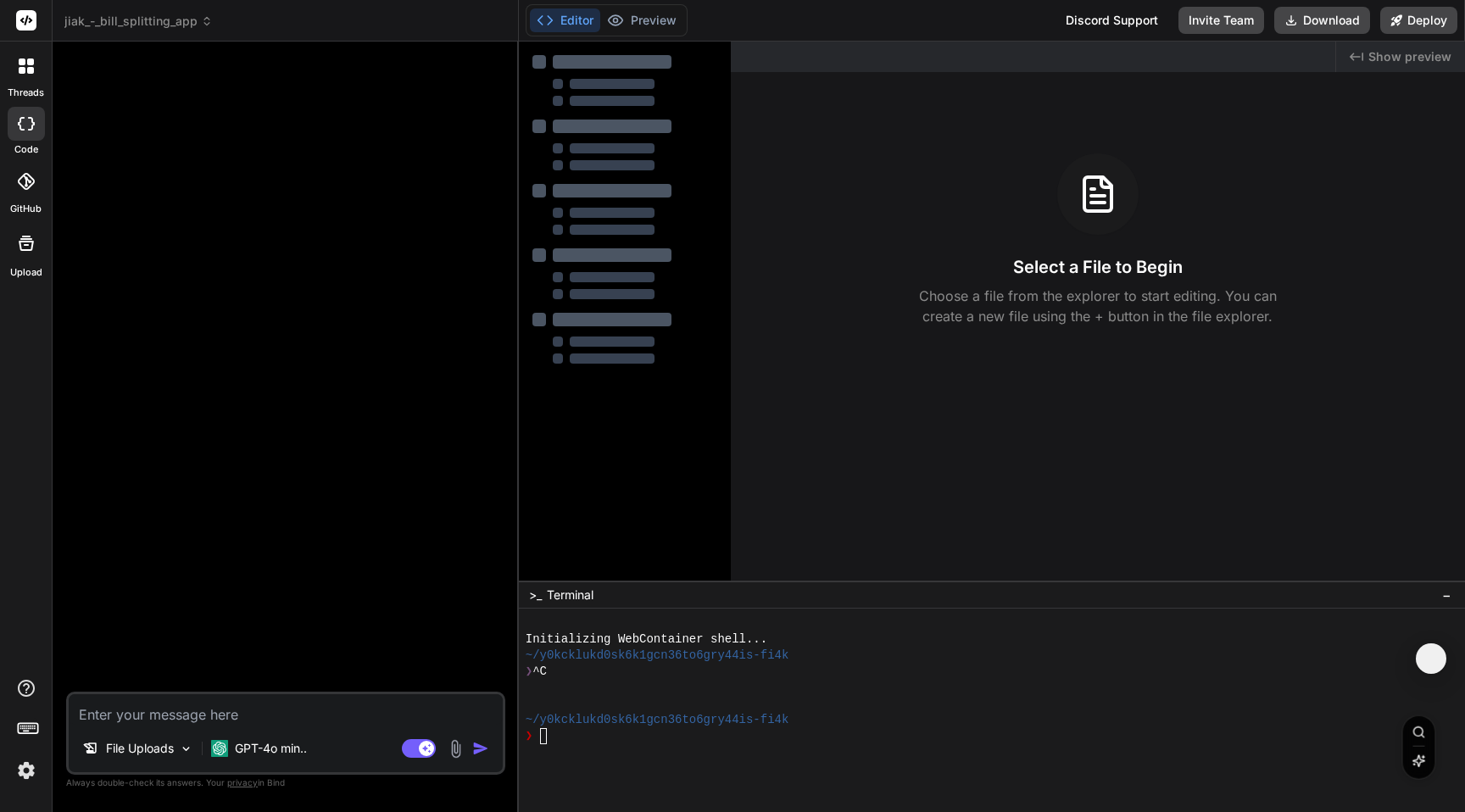
click at [28, 243] on icon at bounding box center [26, 243] width 15 height 15
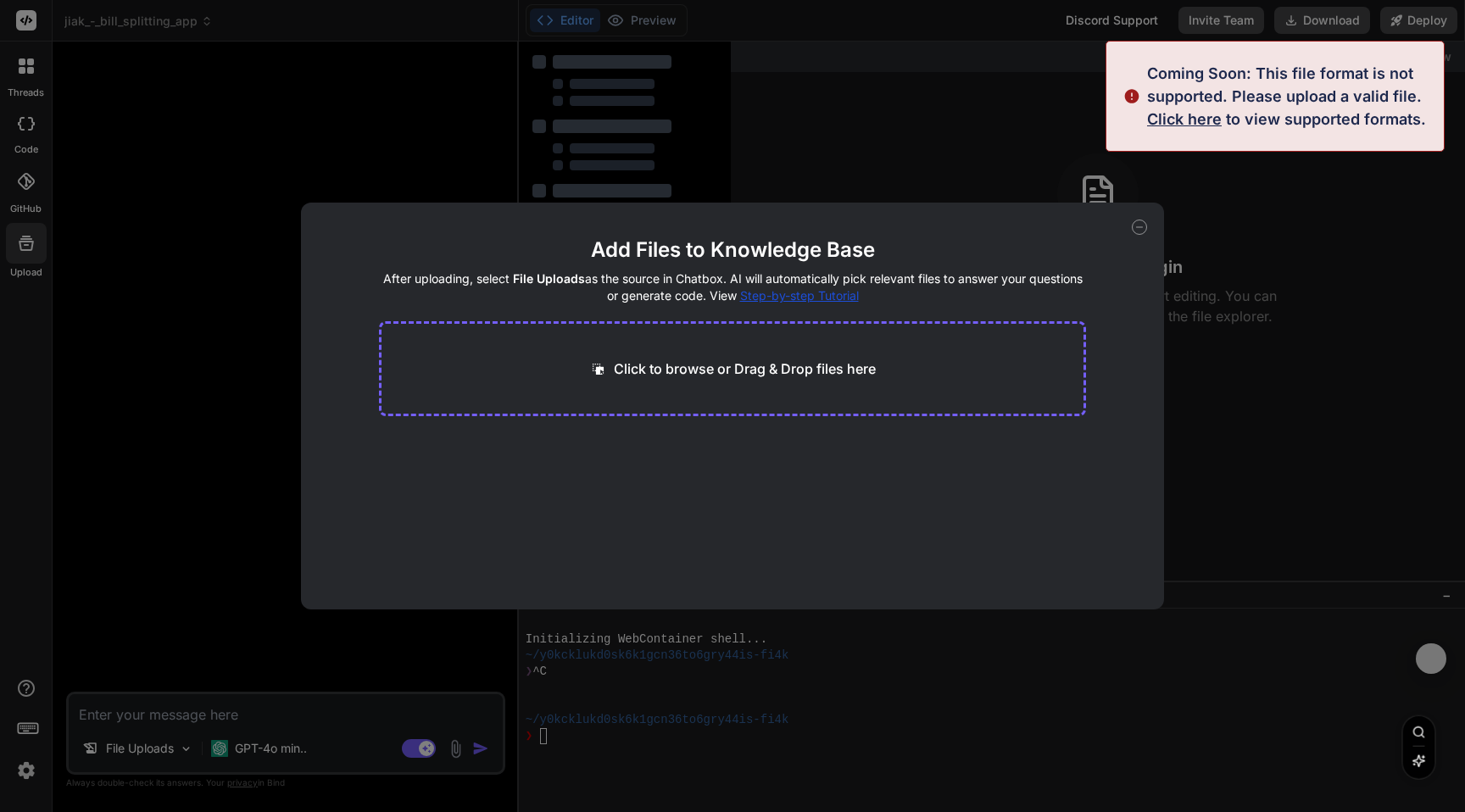
click at [1201, 123] on span "Click here" at bounding box center [1184, 119] width 74 height 18
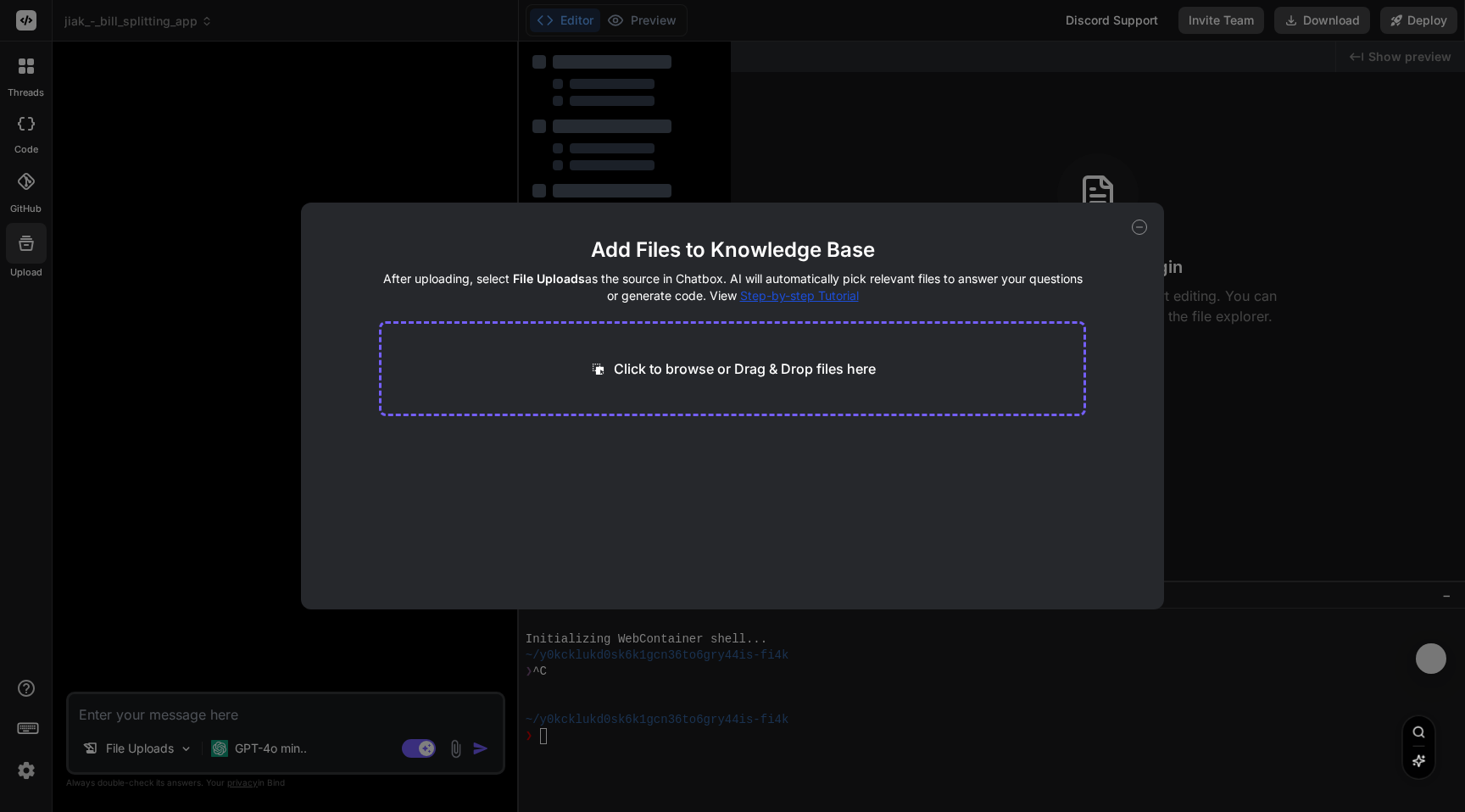
type textarea "x"
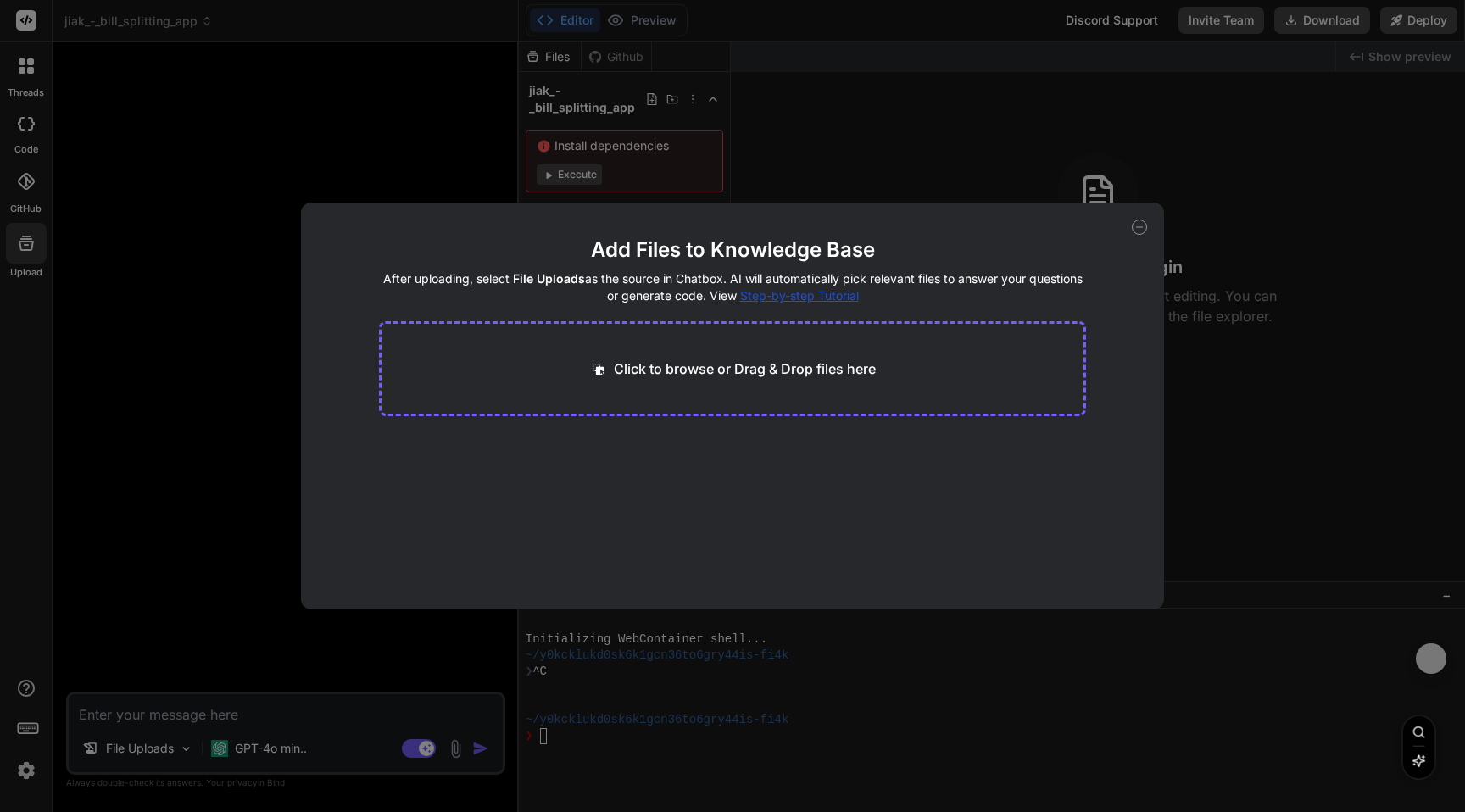
click at [745, 360] on p "Click to browse or Drag & Drop files here" at bounding box center [745, 369] width 262 height 20
type input "C:\fakepath\Profile Picture (small) - Fabian Toh.pdf"
click at [544, 449] on icon at bounding box center [544, 447] width 15 height 15
click at [542, 451] on icon at bounding box center [544, 447] width 15 height 15
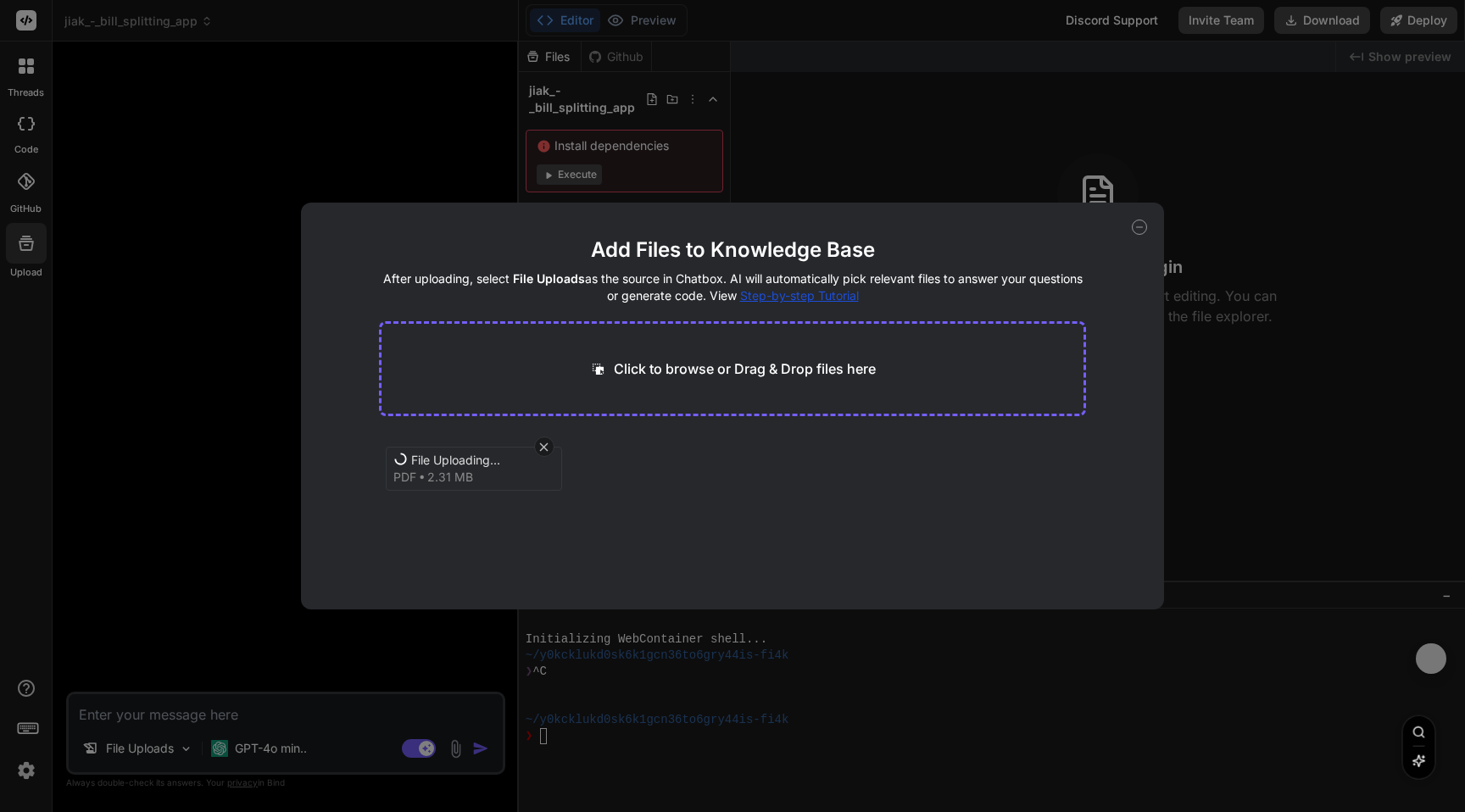
click at [536, 453] on span "File Uploading..." at bounding box center [479, 460] width 135 height 17
click at [546, 451] on icon at bounding box center [544, 447] width 15 height 15
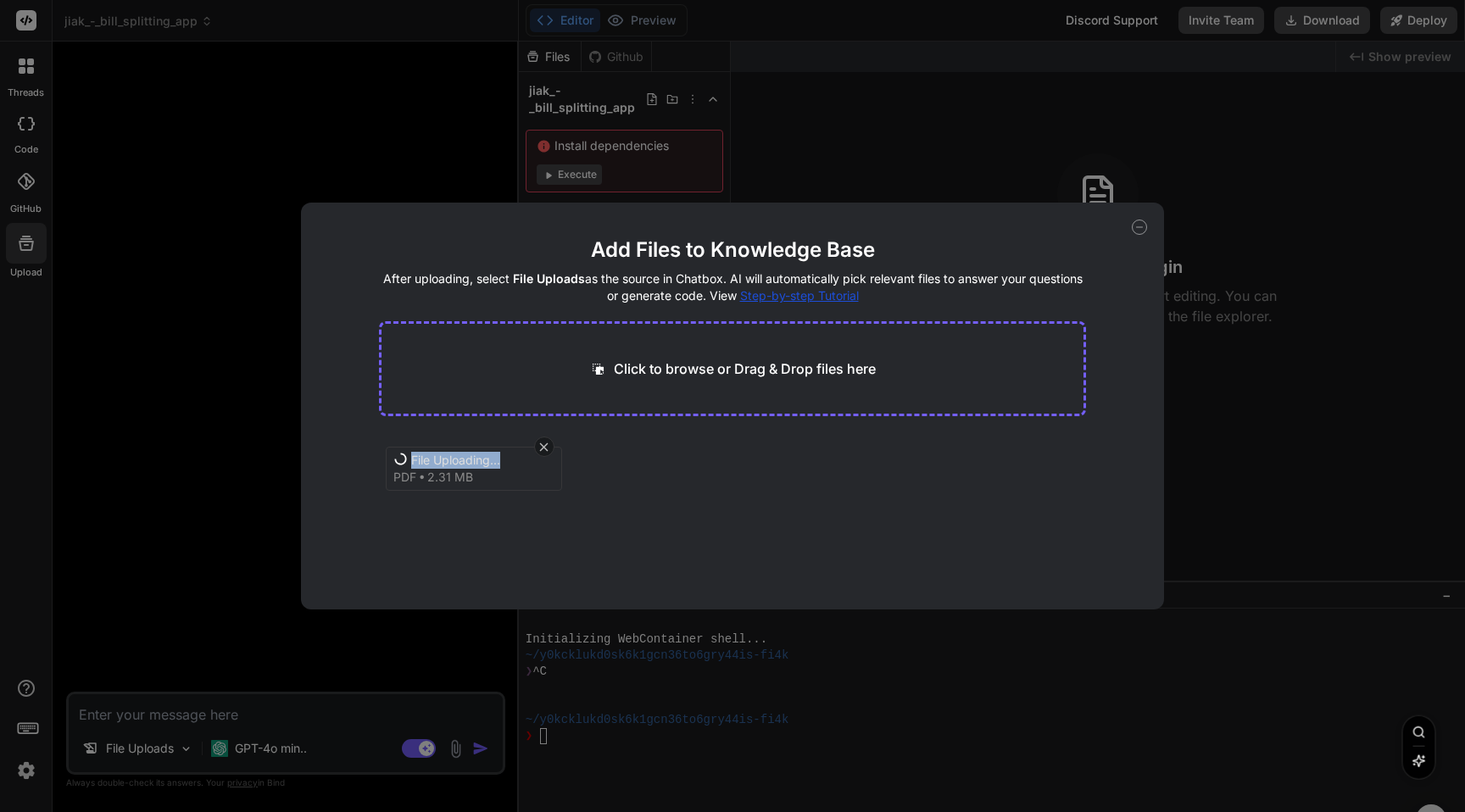
click at [546, 451] on icon at bounding box center [544, 447] width 15 height 15
click at [409, 556] on main "Add Files to Knowledge Base After uploading, select File Uploads as the source …" at bounding box center [732, 422] width 708 height 373
click at [465, 473] on span "2.31 MB" at bounding box center [450, 477] width 45 height 17
click at [544, 448] on icon at bounding box center [544, 446] width 8 height 8
click at [436, 318] on main "Add Files to Knowledge Base After uploading, select File Uploads as the source …" at bounding box center [732, 422] width 708 height 373
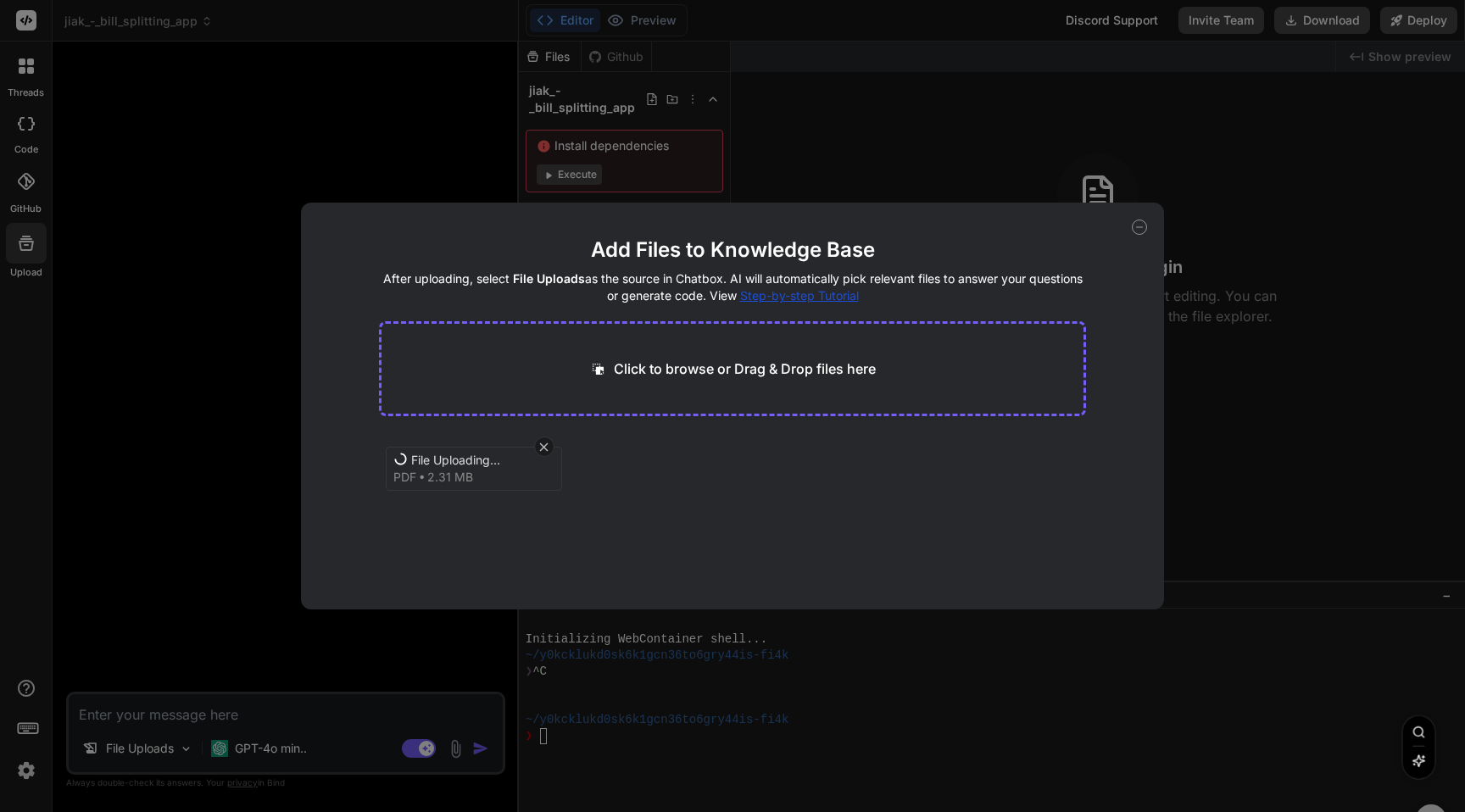
click at [1141, 229] on icon at bounding box center [1139, 227] width 15 height 15
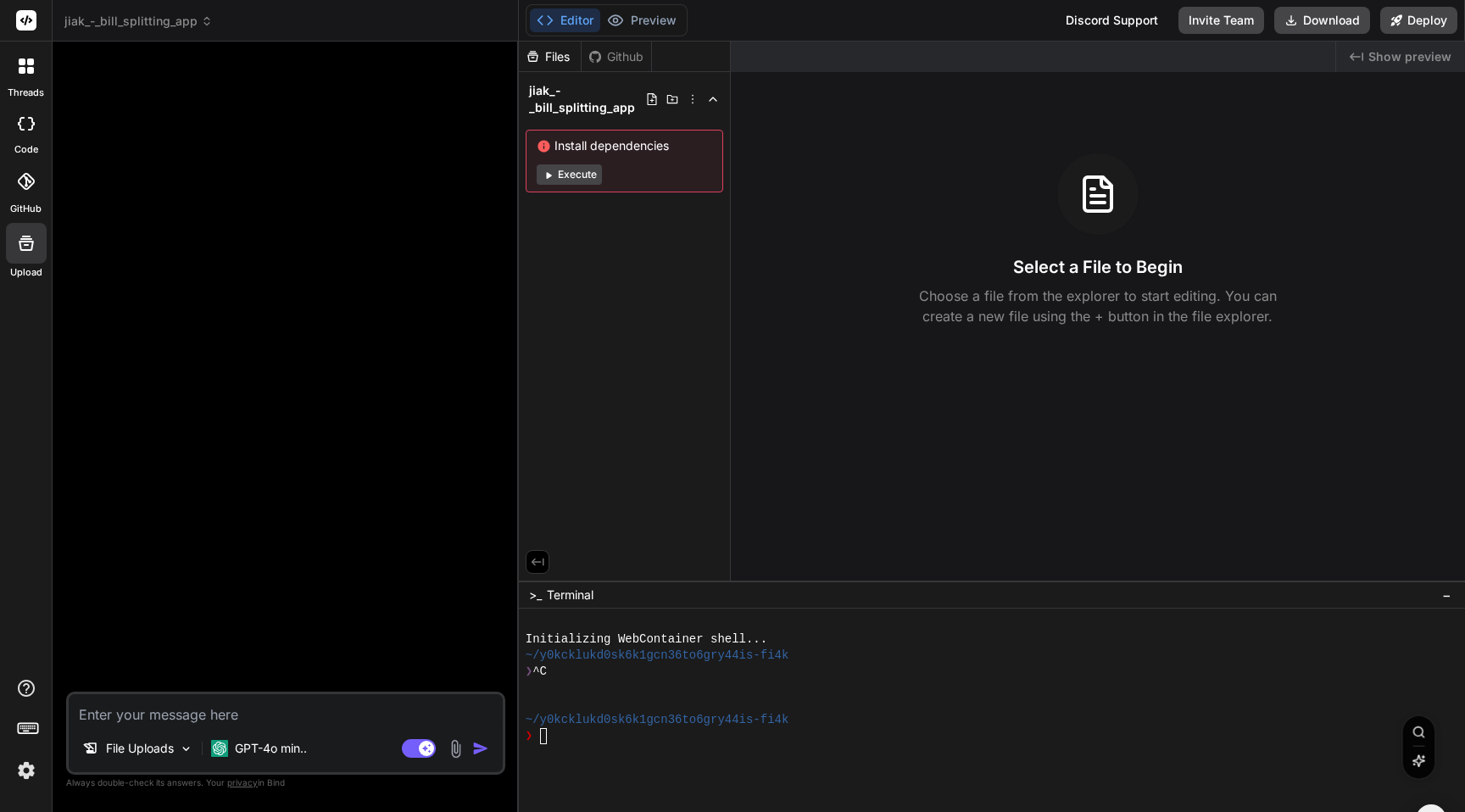
click at [587, 150] on span "Install dependencies" at bounding box center [624, 145] width 175 height 17
click at [619, 55] on div "Github" at bounding box center [616, 56] width 70 height 17
click at [552, 61] on div "Files" at bounding box center [549, 56] width 62 height 17
click at [548, 62] on div "Files" at bounding box center [549, 56] width 62 height 17
click at [33, 245] on icon at bounding box center [26, 243] width 20 height 20
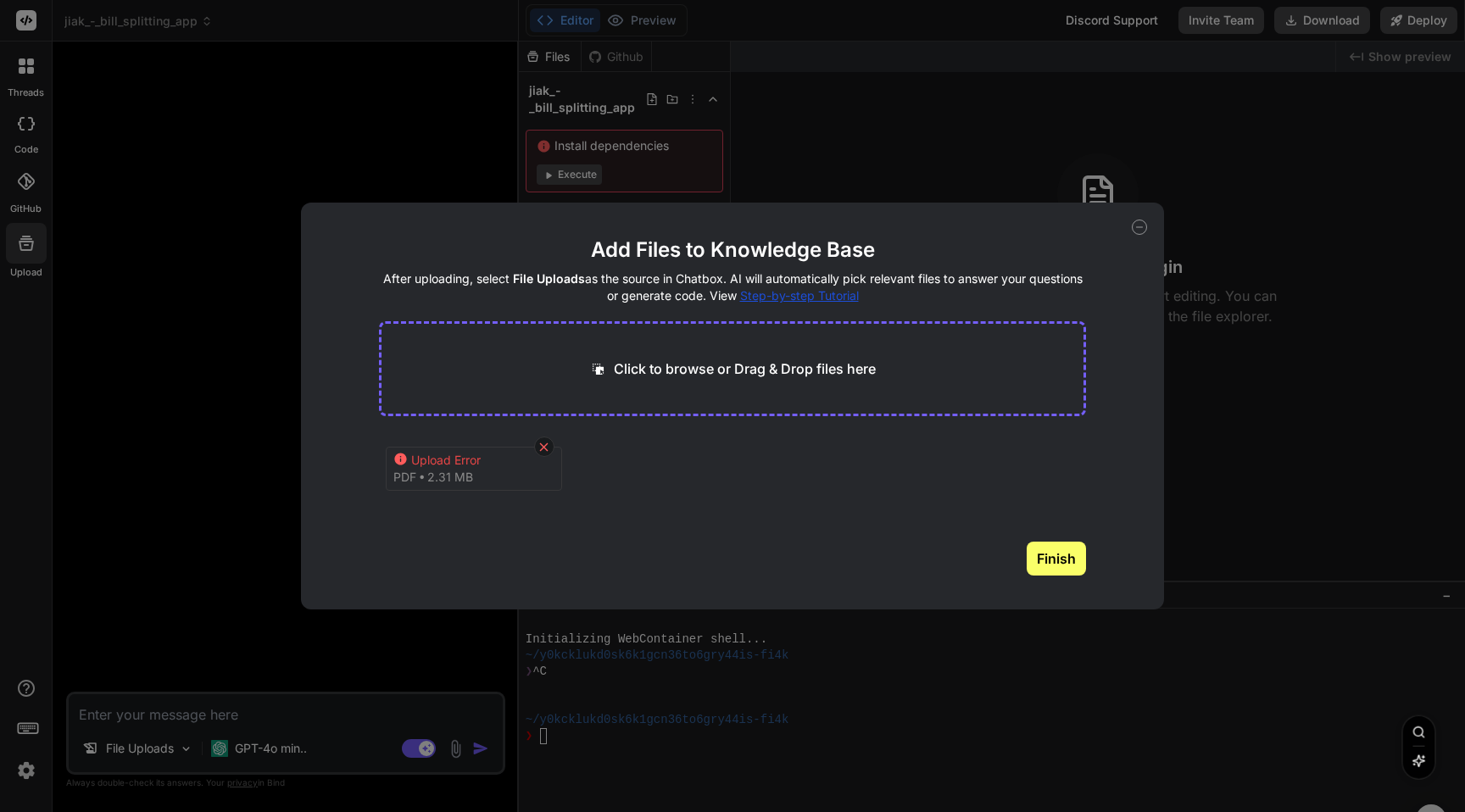
click at [545, 448] on icon at bounding box center [544, 446] width 8 height 8
click at [1143, 229] on icon at bounding box center [1139, 227] width 15 height 15
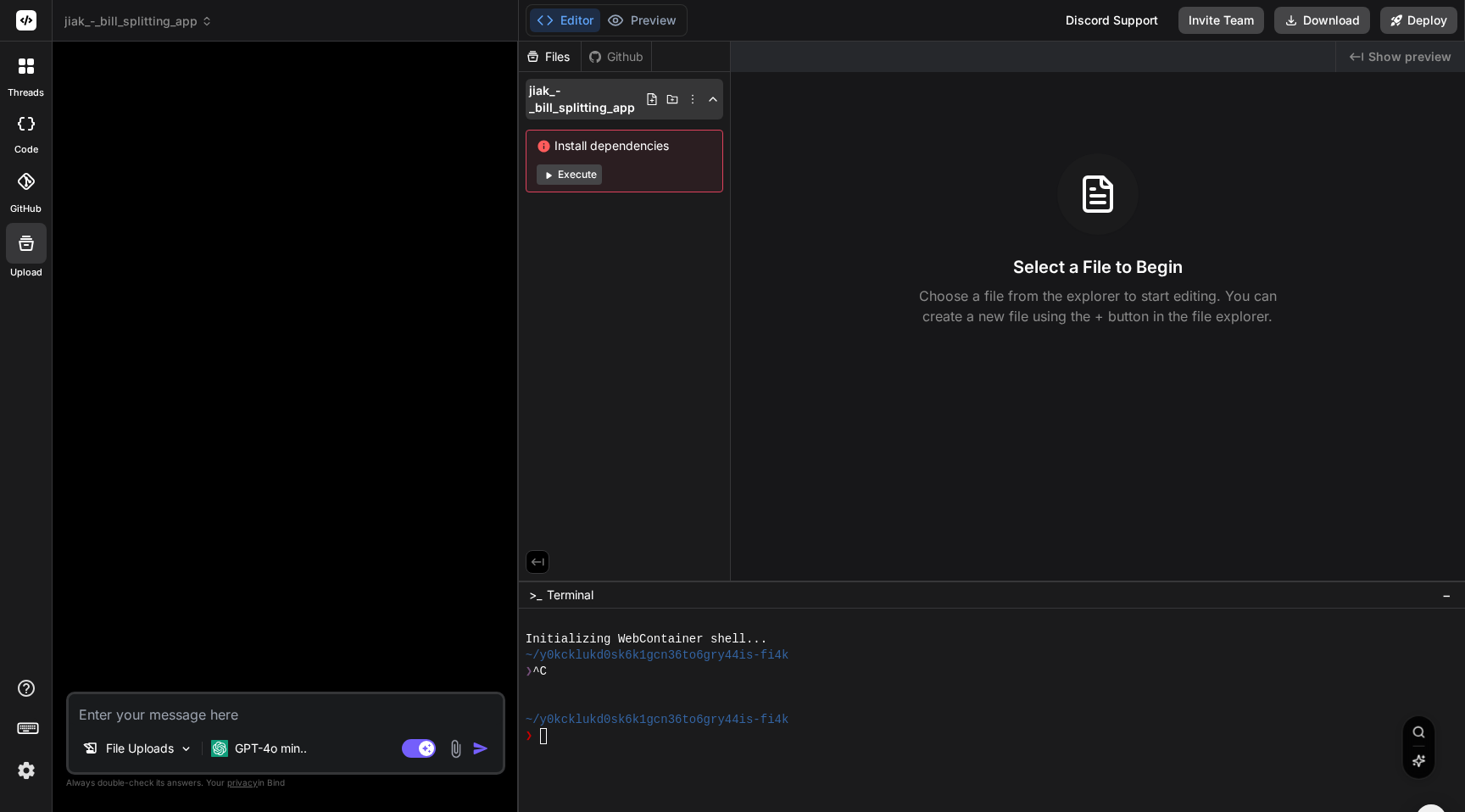
click at [649, 98] on icon at bounding box center [651, 99] width 14 height 14
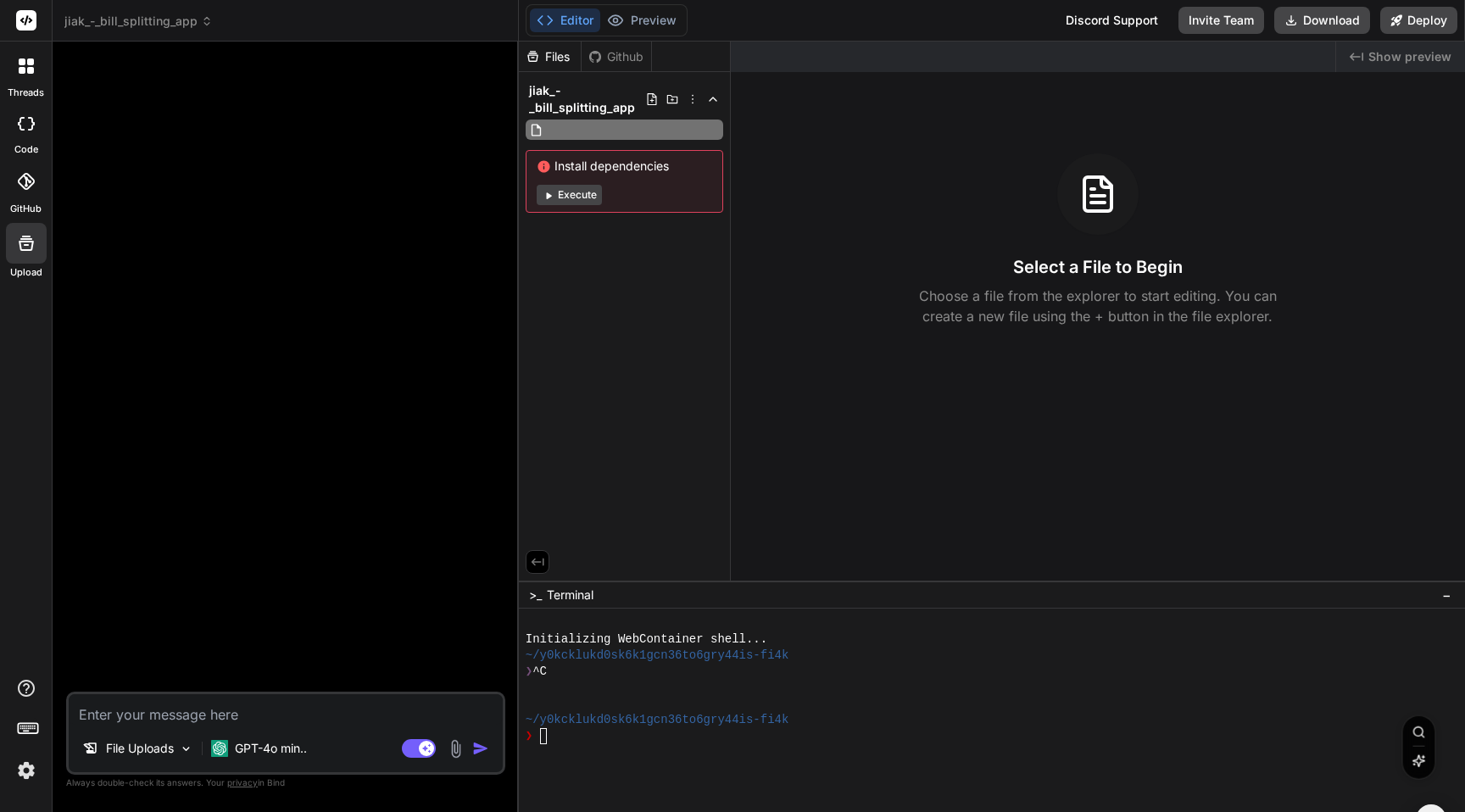
click at [569, 133] on input "text" at bounding box center [639, 130] width 185 height 20
click at [624, 228] on div "Files Github jiak_-_bill_splitting_app Install dependencies Execute" at bounding box center [624, 312] width 212 height 540
click at [19, 260] on div at bounding box center [26, 243] width 41 height 41
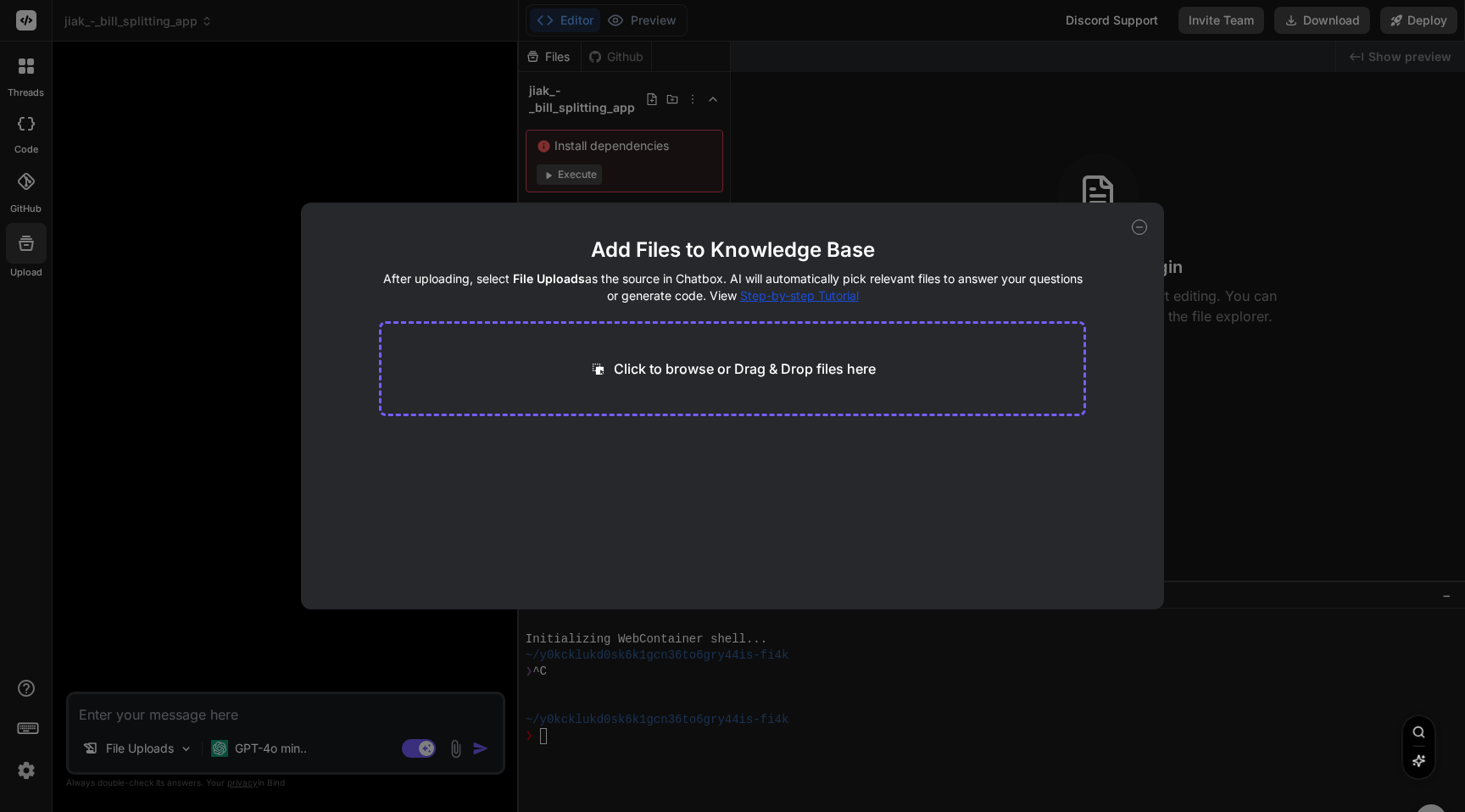
click at [159, 459] on div "Add Files to Knowledge Base After uploading, select File Uploads as the source …" at bounding box center [732, 406] width 1465 height 812
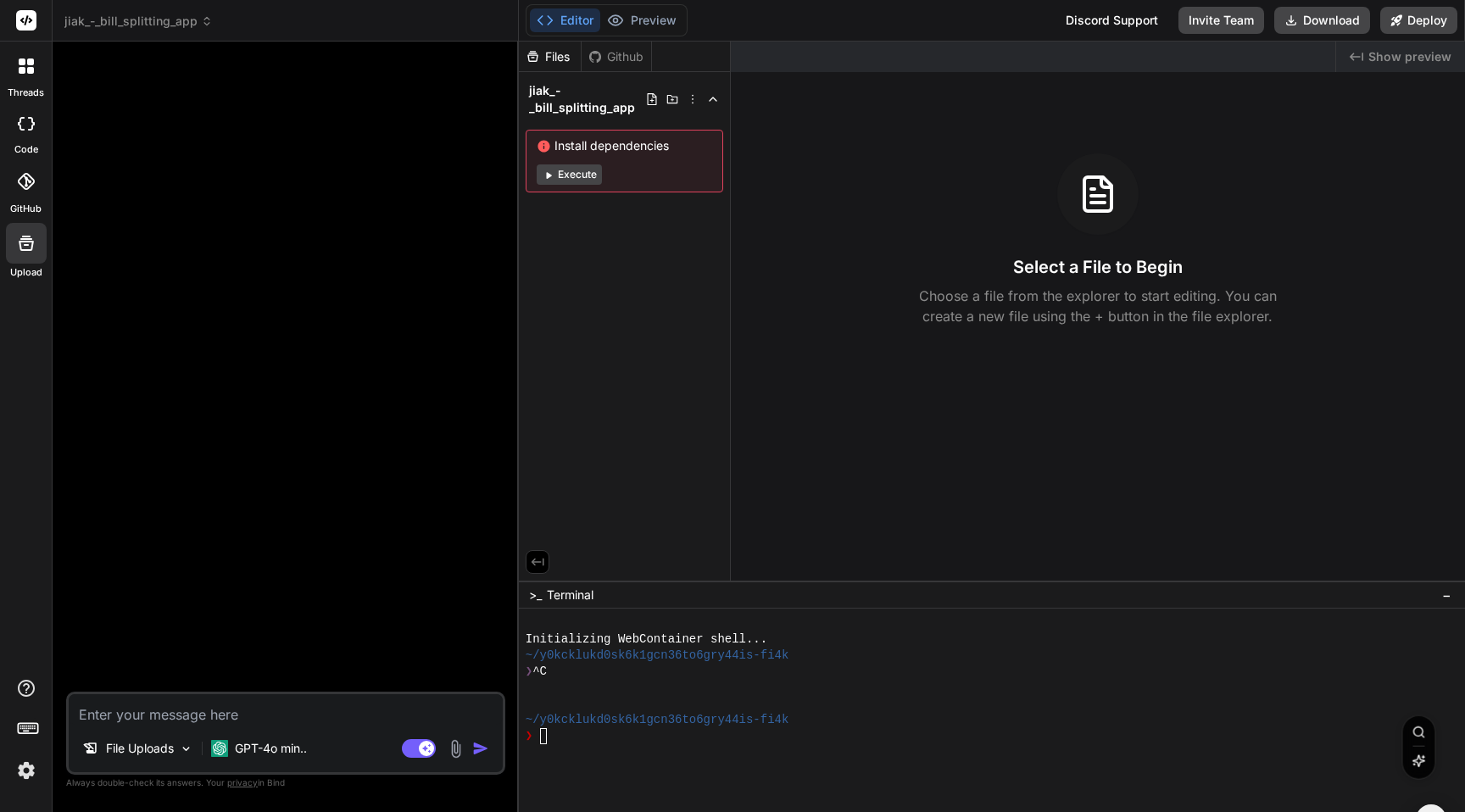
click at [27, 253] on div at bounding box center [26, 243] width 41 height 41
type textarea "x"
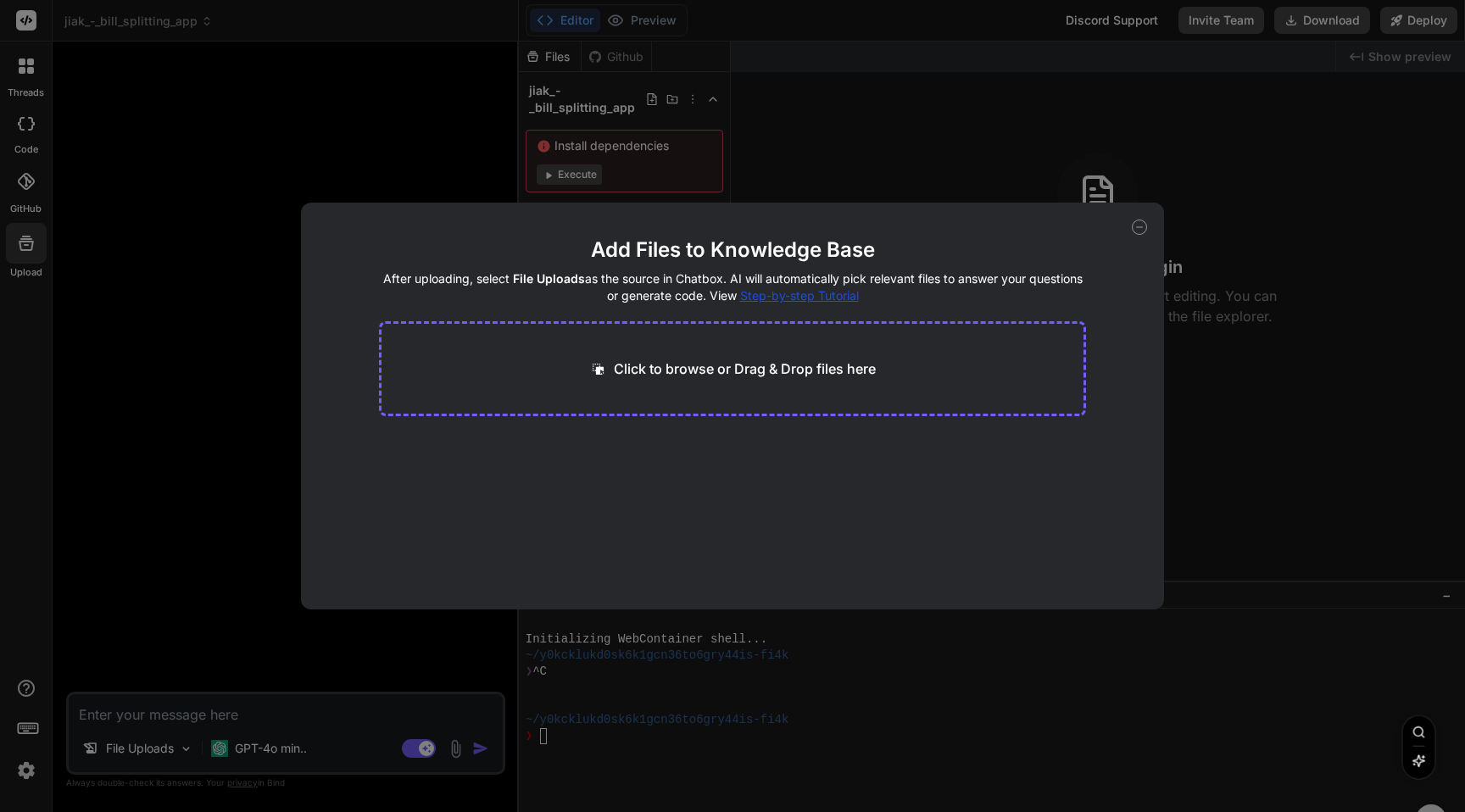
click at [702, 381] on div "Click to browse or Drag & Drop files here" at bounding box center [732, 369] width 708 height 95
click at [705, 367] on p "Click to browse or Drag & Drop files here" at bounding box center [745, 369] width 262 height 20
type input "C:\fakepath\Jiak Bill Splitting App Screenshots.pdf"
click at [540, 448] on icon at bounding box center [544, 447] width 15 height 15
click at [1144, 231] on icon at bounding box center [1139, 227] width 15 height 15
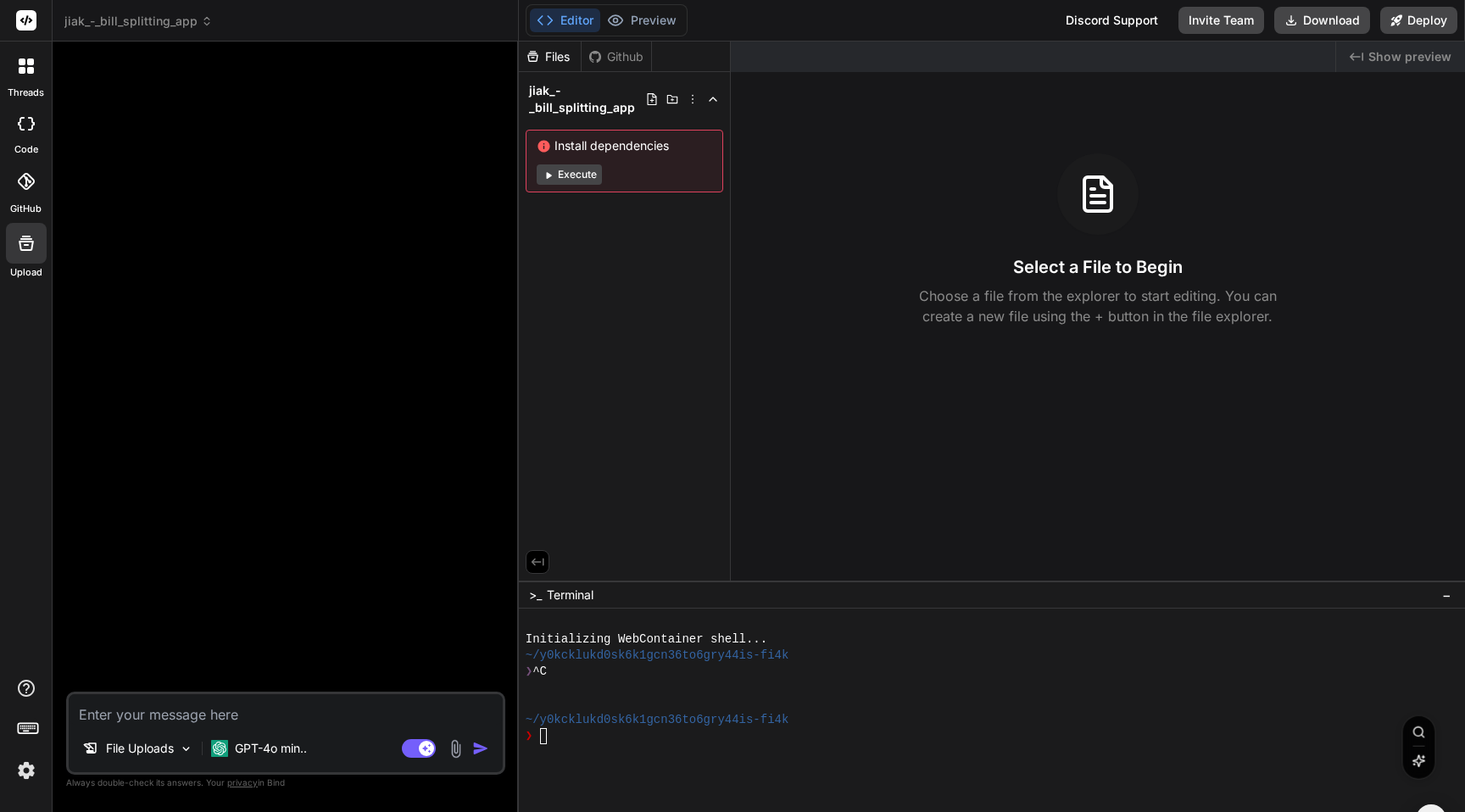
click at [551, 54] on div "Files" at bounding box center [549, 56] width 62 height 17
click at [605, 55] on div "Github" at bounding box center [616, 56] width 70 height 17
click at [717, 96] on icon at bounding box center [713, 99] width 14 height 14
click at [255, 745] on p "GPT-4o min.." at bounding box center [271, 748] width 72 height 17
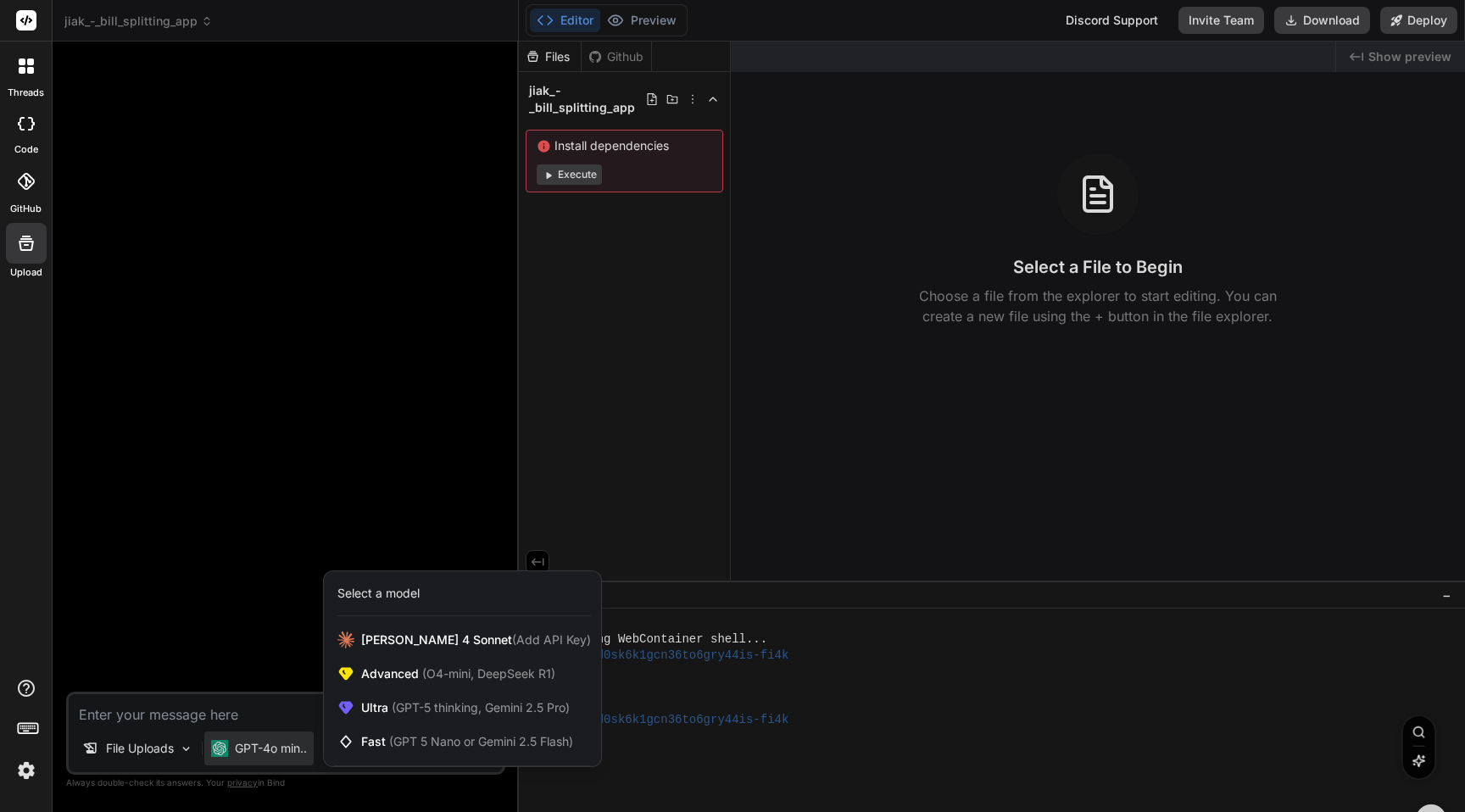
click at [243, 639] on div at bounding box center [732, 406] width 1465 height 812
type textarea "x"
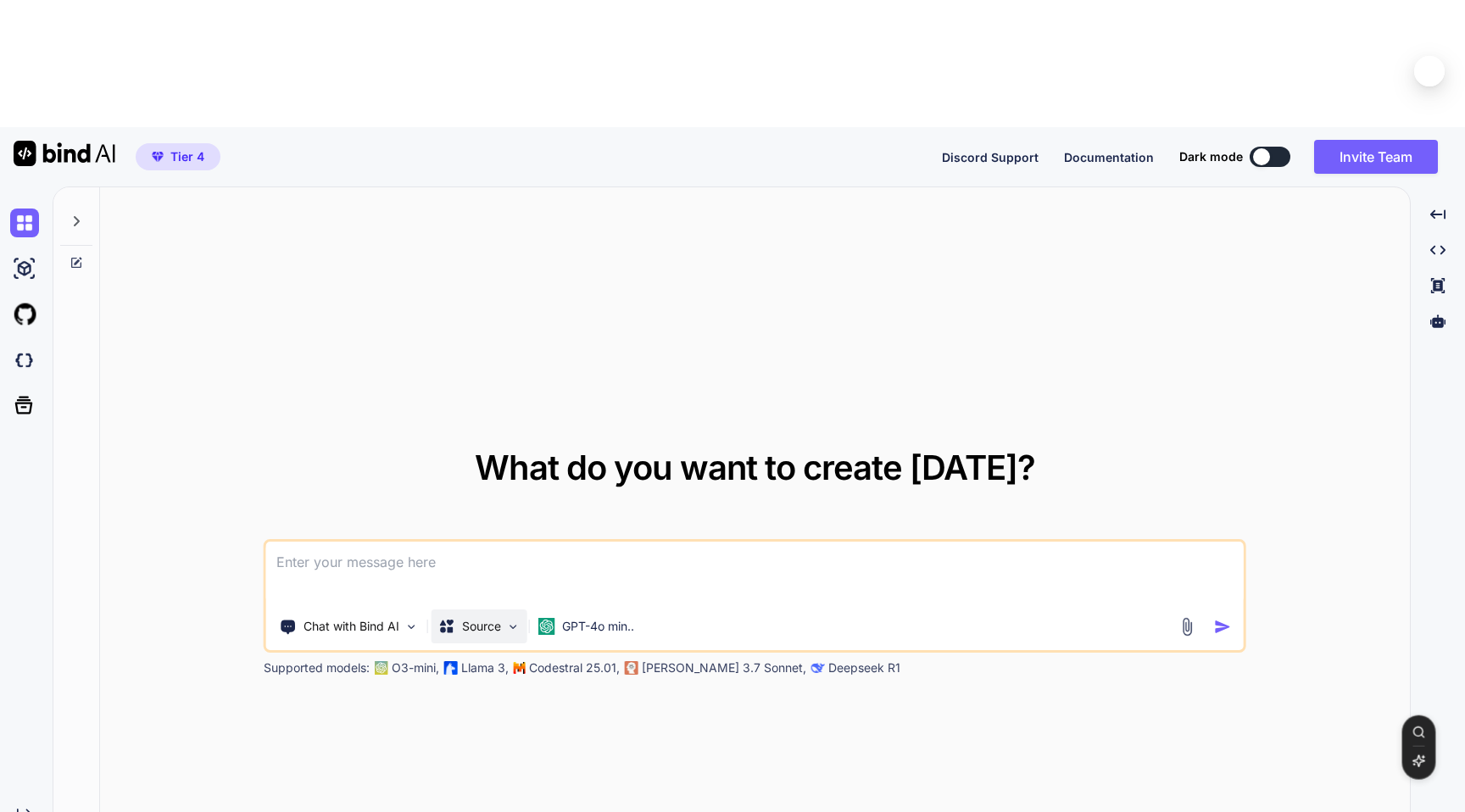
click at [498, 618] on p "Source" at bounding box center [481, 626] width 39 height 17
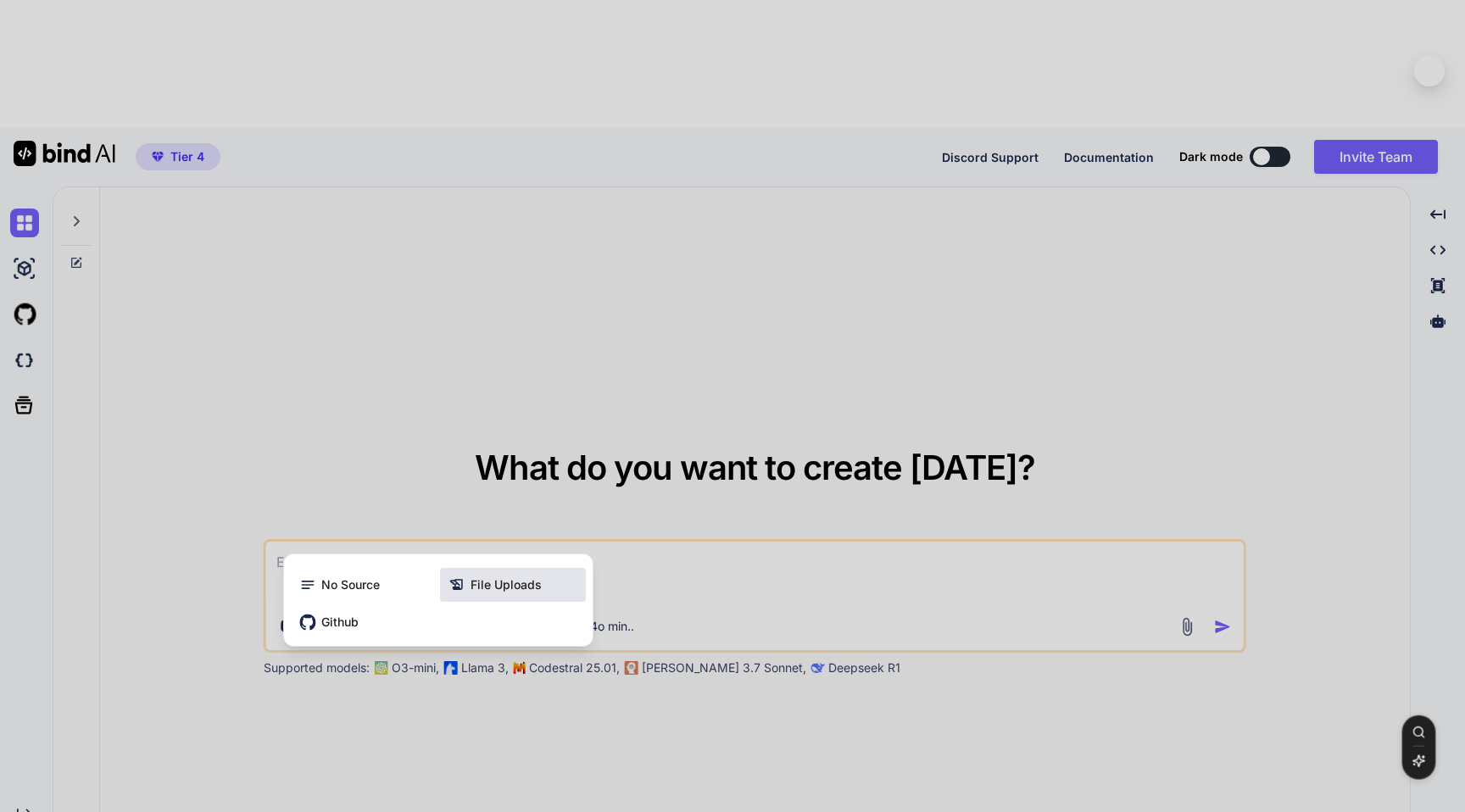
click at [481, 577] on span "File Uploads" at bounding box center [506, 585] width 71 height 17
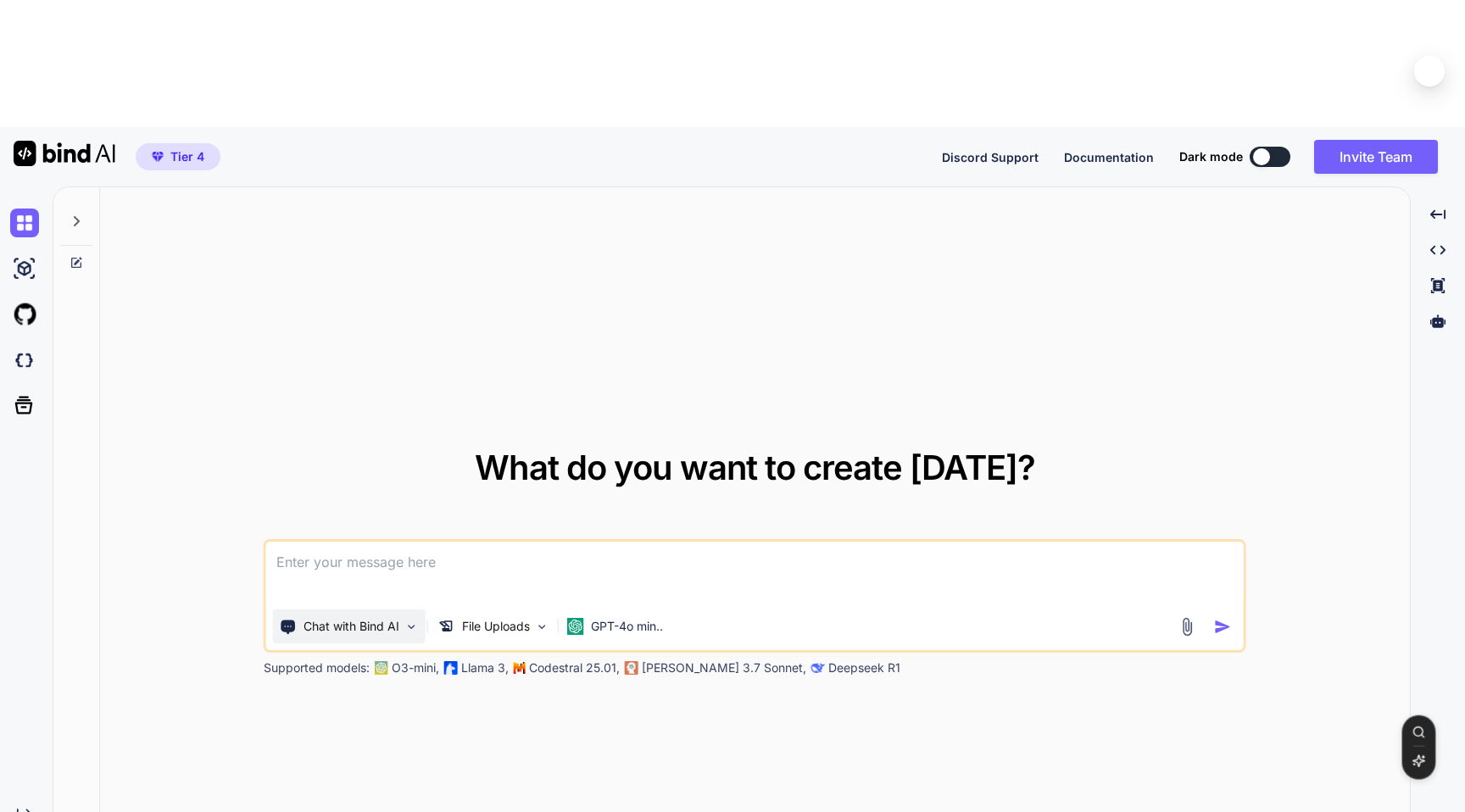
click at [406, 619] on img at bounding box center [411, 627] width 15 height 15
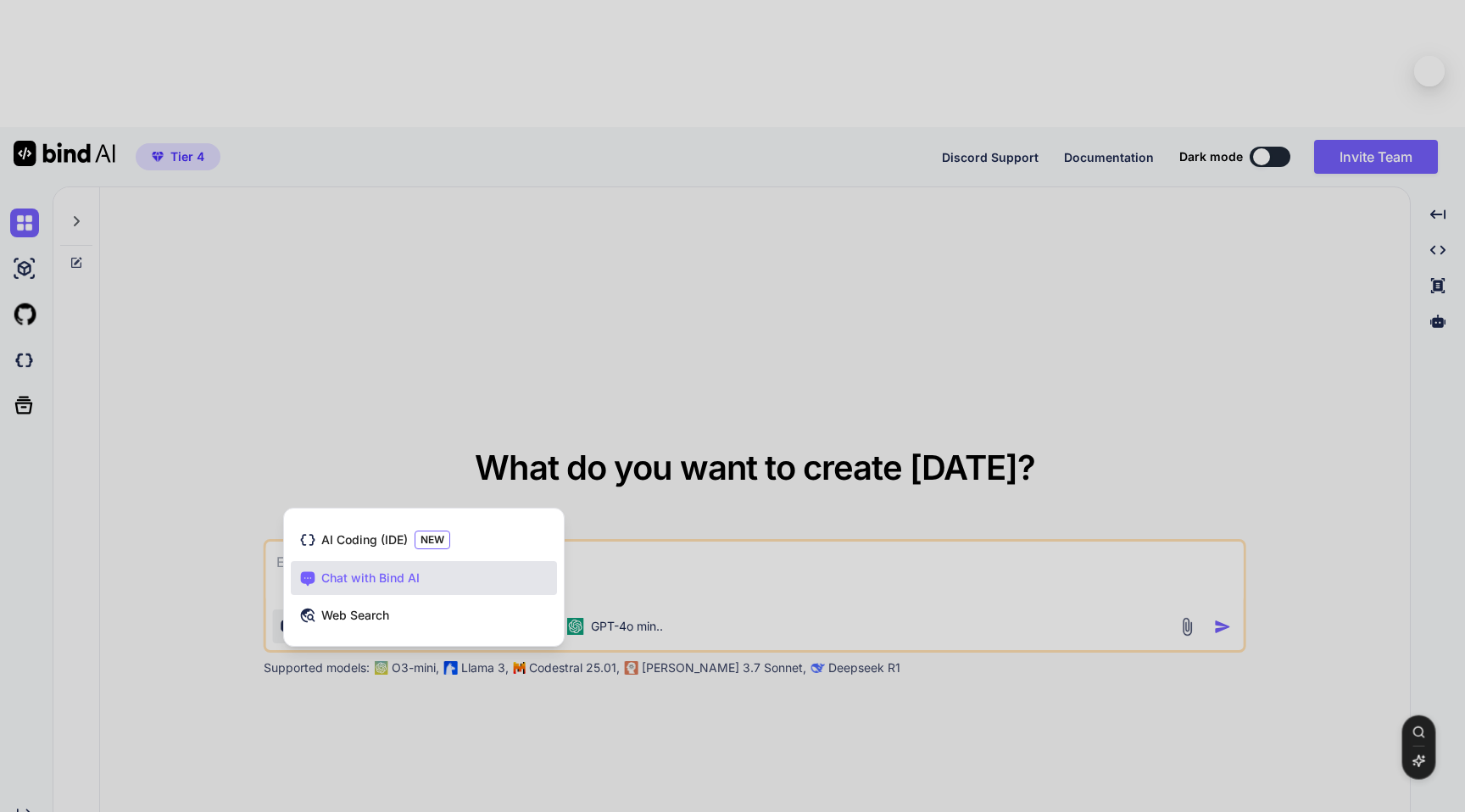
click at [359, 573] on div at bounding box center [732, 406] width 1465 height 812
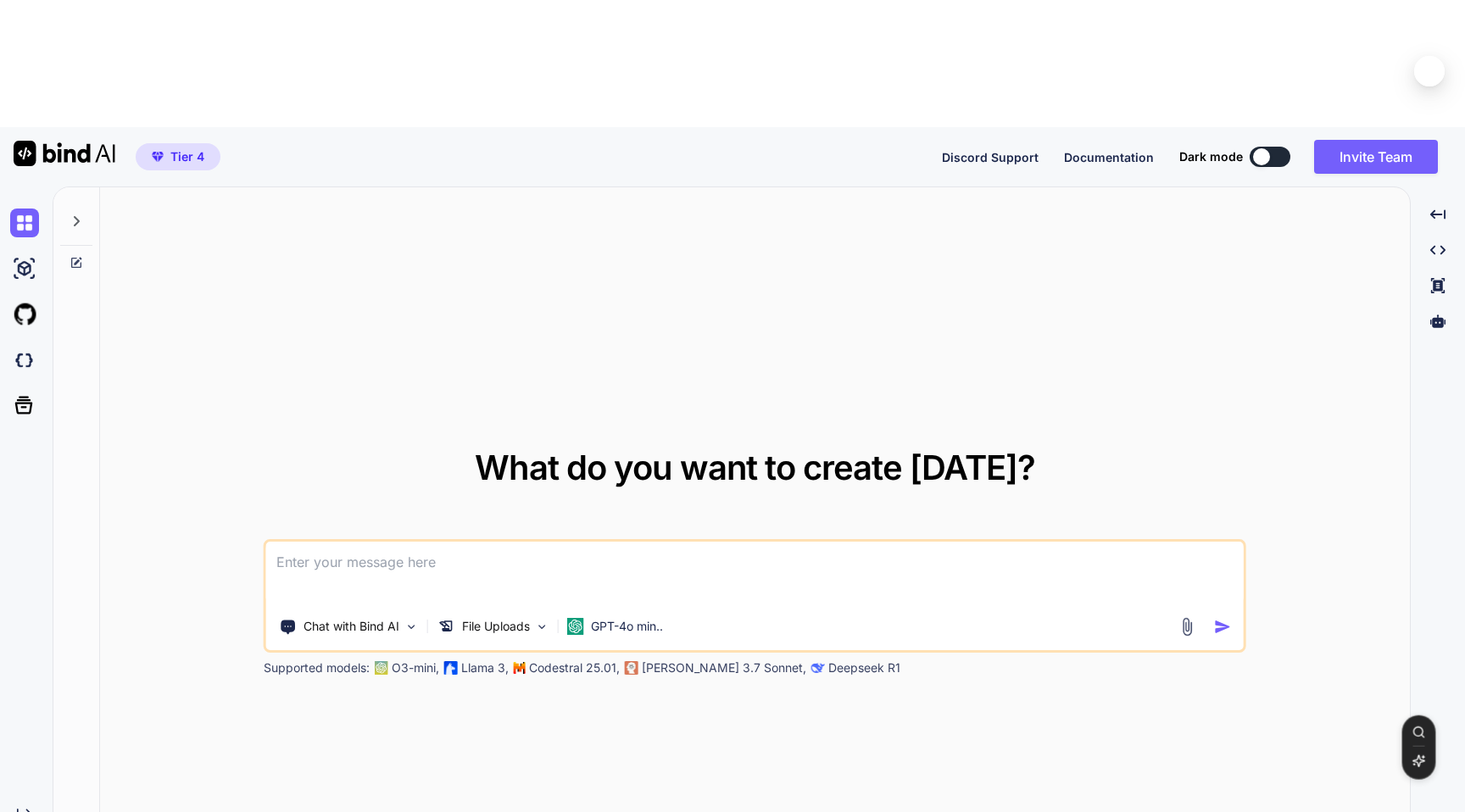
click at [1185, 617] on img at bounding box center [1186, 626] width 19 height 19
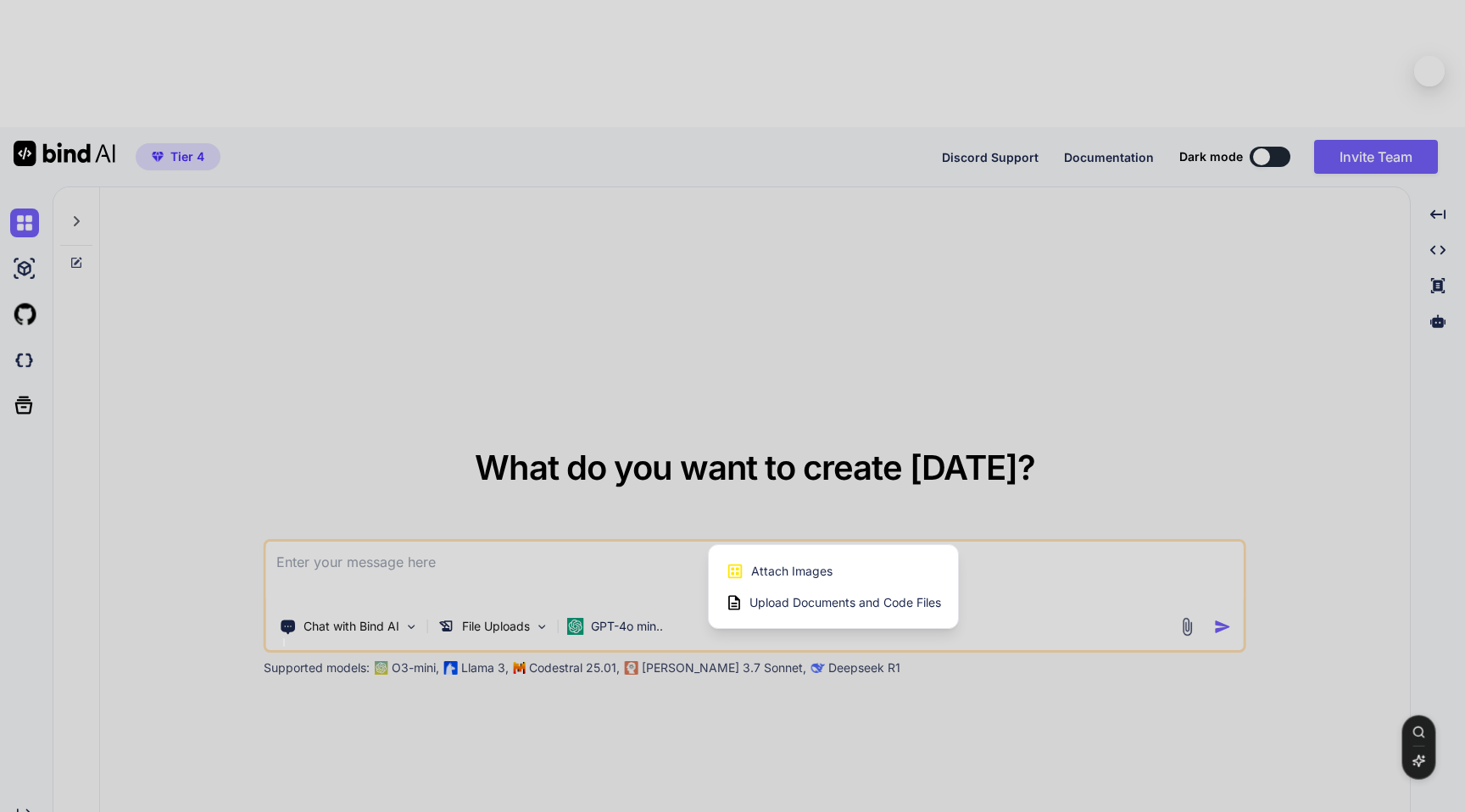
click at [820, 594] on span "Upload Documents and Code Files" at bounding box center [845, 602] width 192 height 17
type textarea "x"
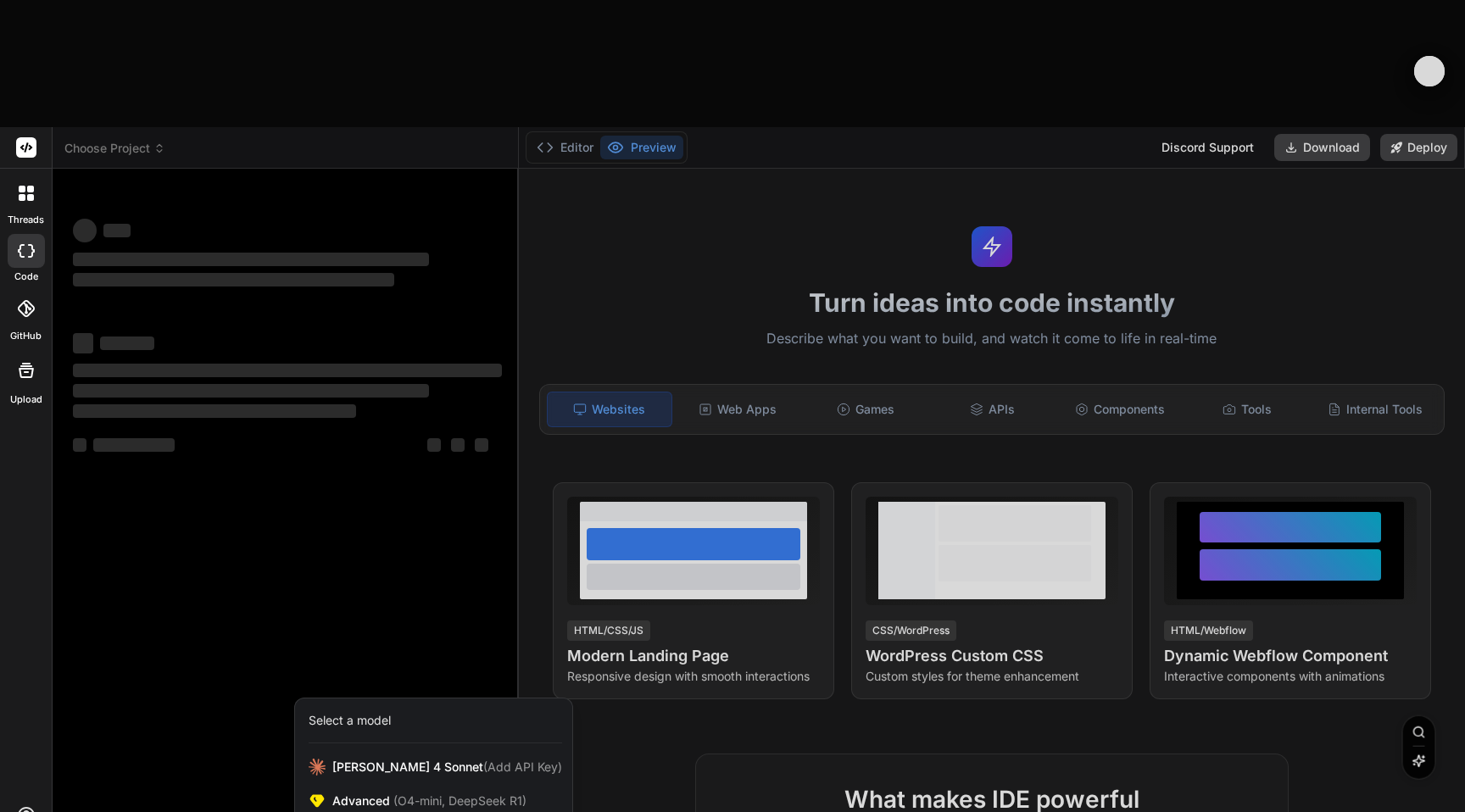
click at [182, 682] on div at bounding box center [732, 406] width 1465 height 812
type textarea "x"
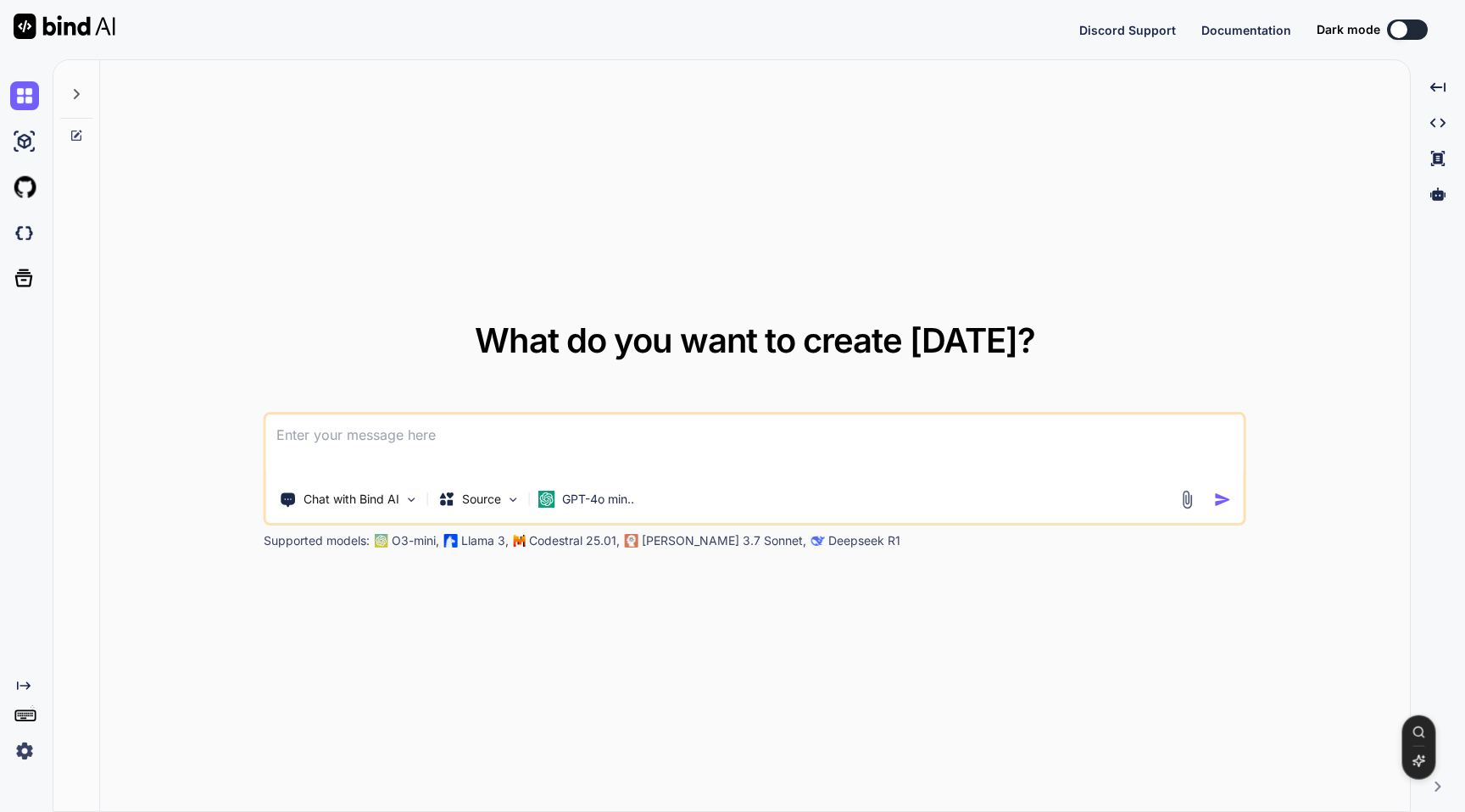
type textarea "x"
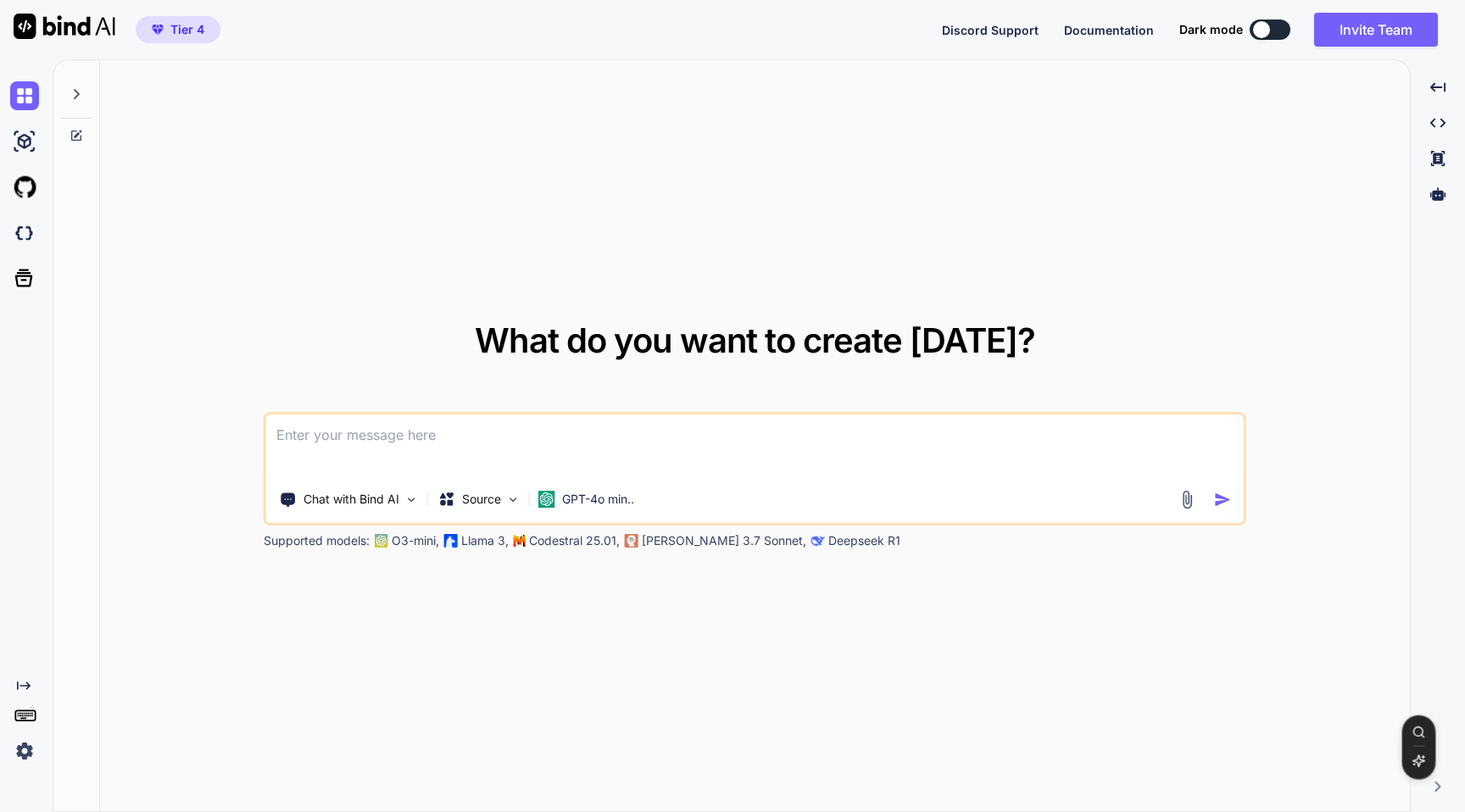
click at [24, 746] on img at bounding box center [25, 751] width 29 height 29
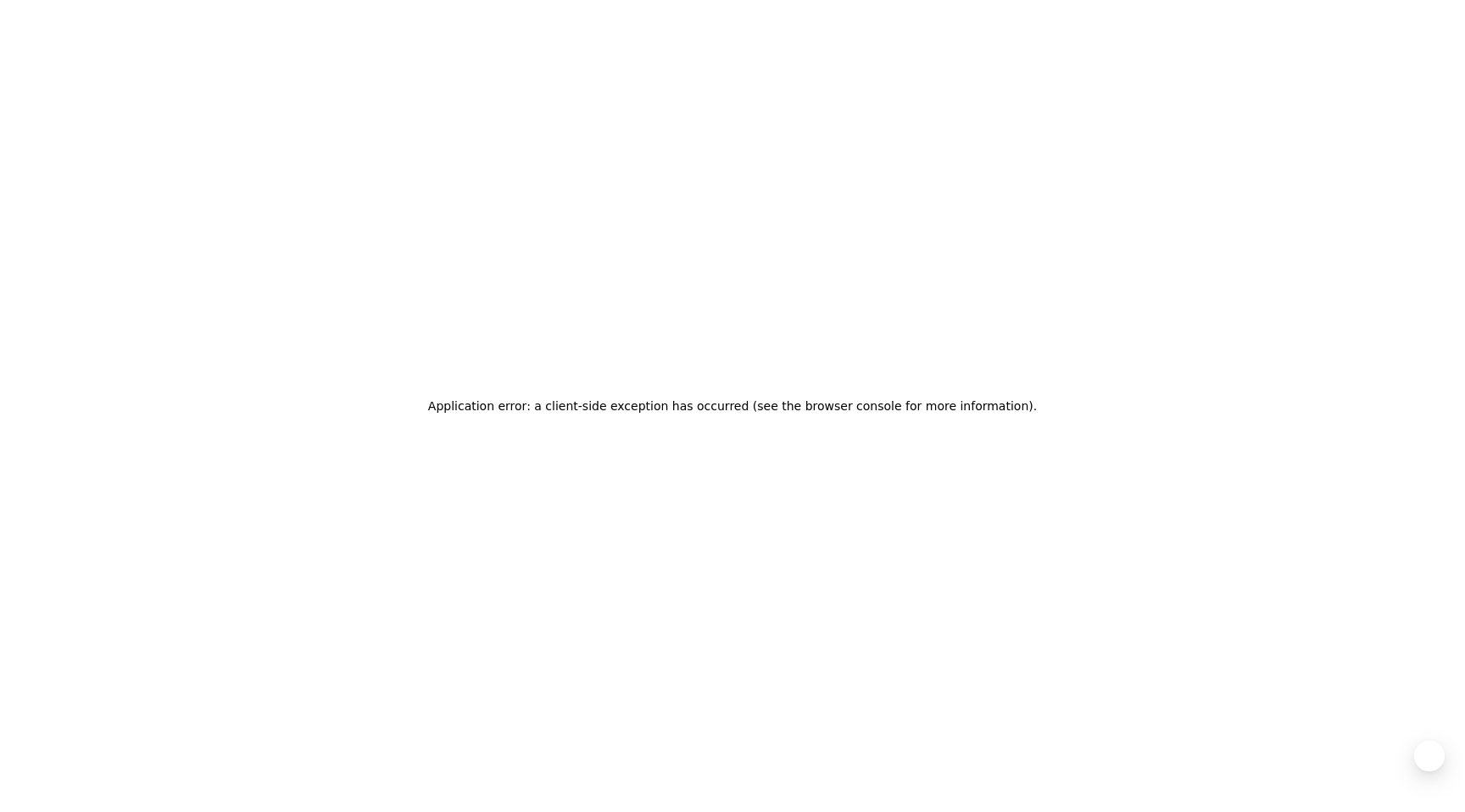
click at [195, 524] on div "Application error: a client-side exception has occurred (see the browser consol…" at bounding box center [732, 406] width 1465 height 812
click at [606, 283] on div "Application error: a client-side exception has occurred (see the browser consol…" at bounding box center [732, 406] width 1465 height 812
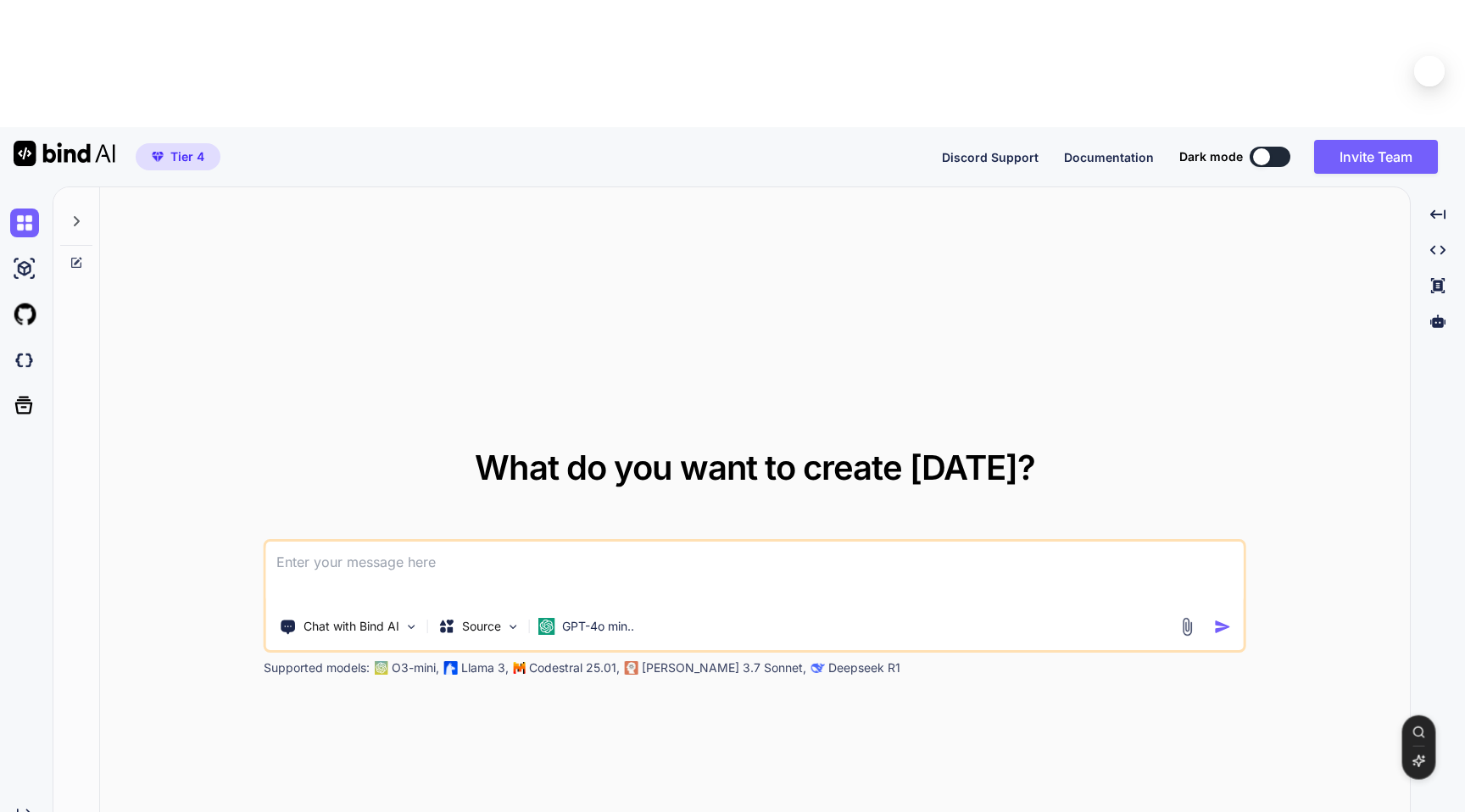
click at [74, 216] on icon at bounding box center [76, 221] width 6 height 10
type textarea "x"
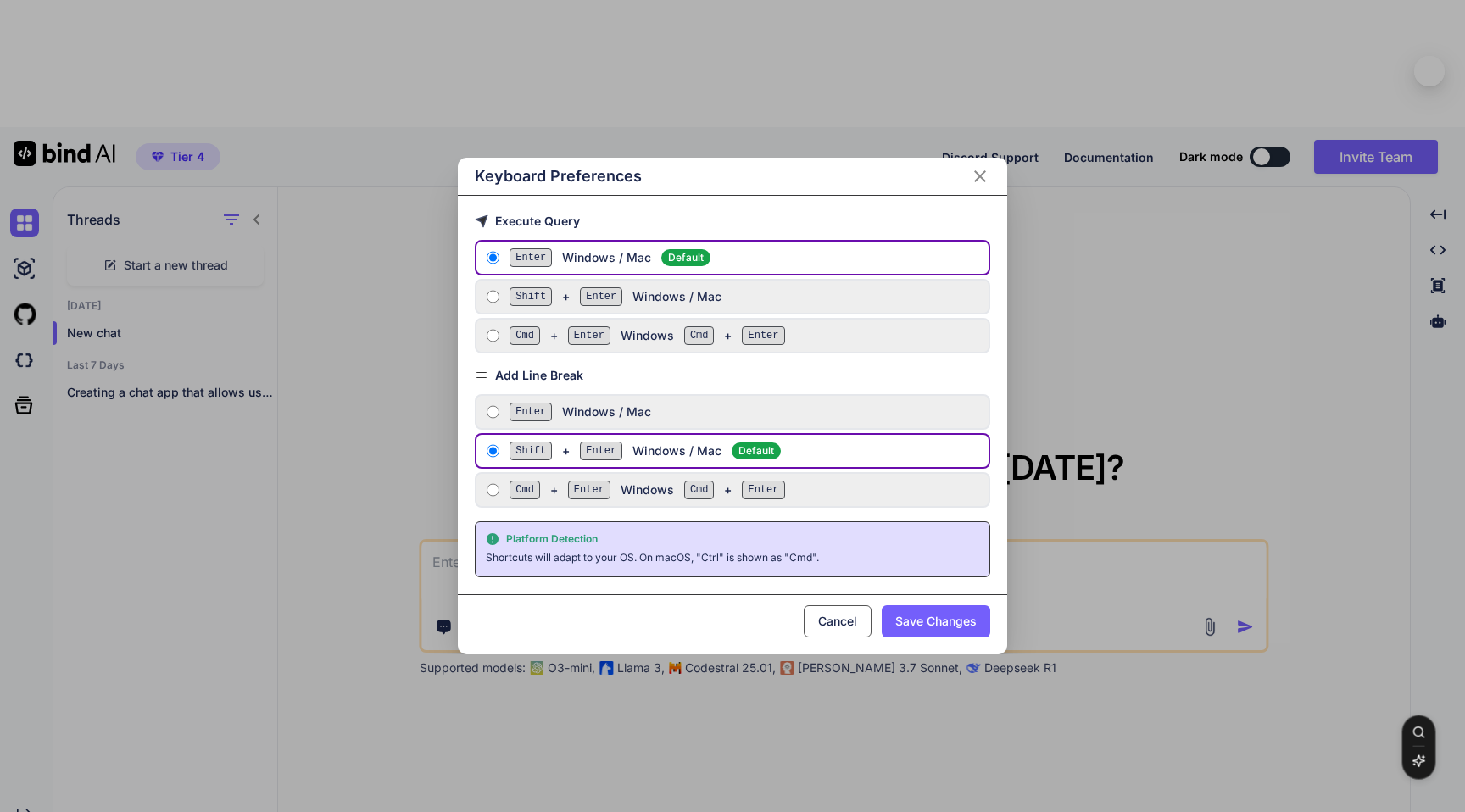
click at [984, 186] on icon "Close" at bounding box center [980, 176] width 20 height 20
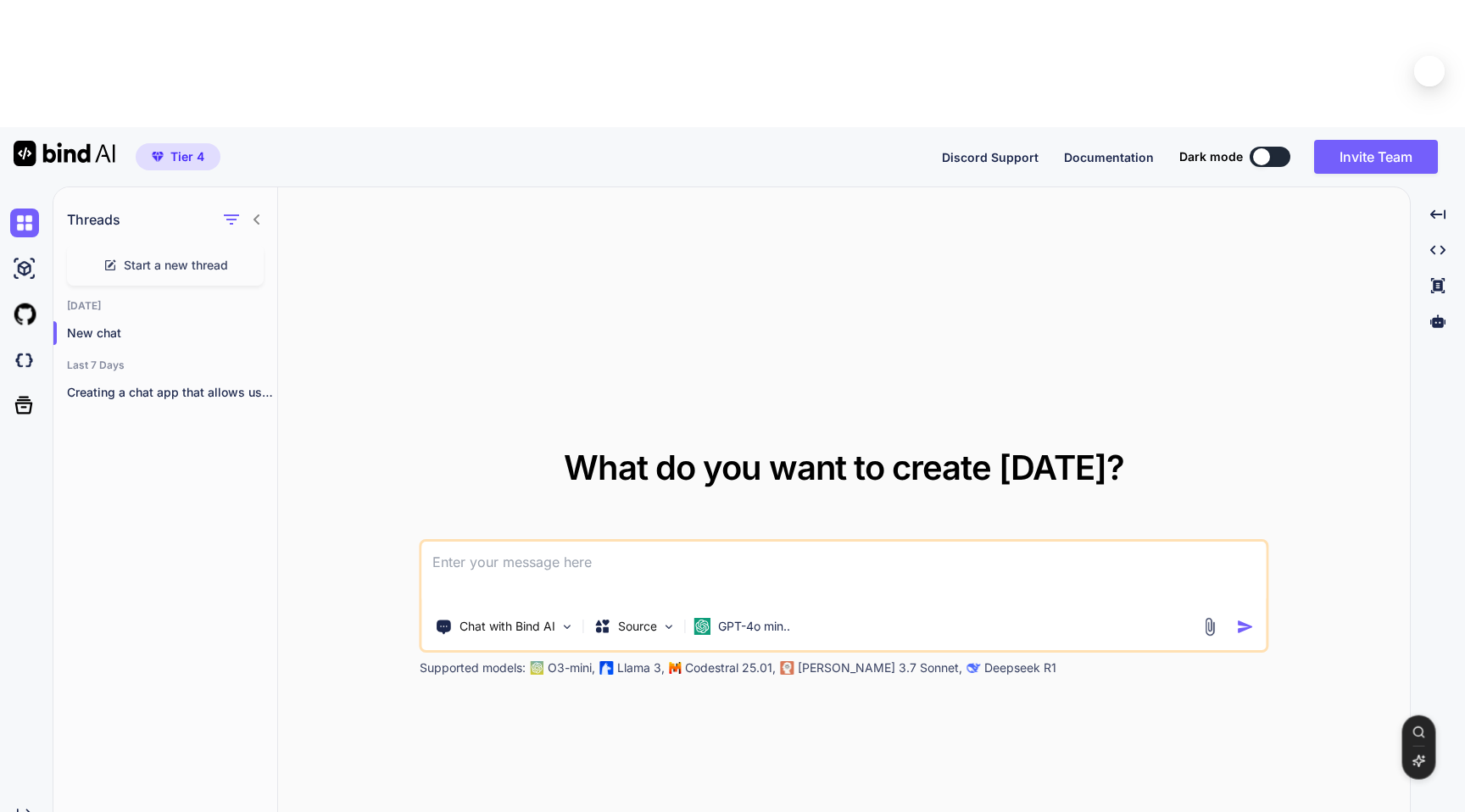
click at [172, 148] on span "Tier 4" at bounding box center [187, 156] width 34 height 17
click at [260, 213] on icon at bounding box center [256, 219] width 14 height 14
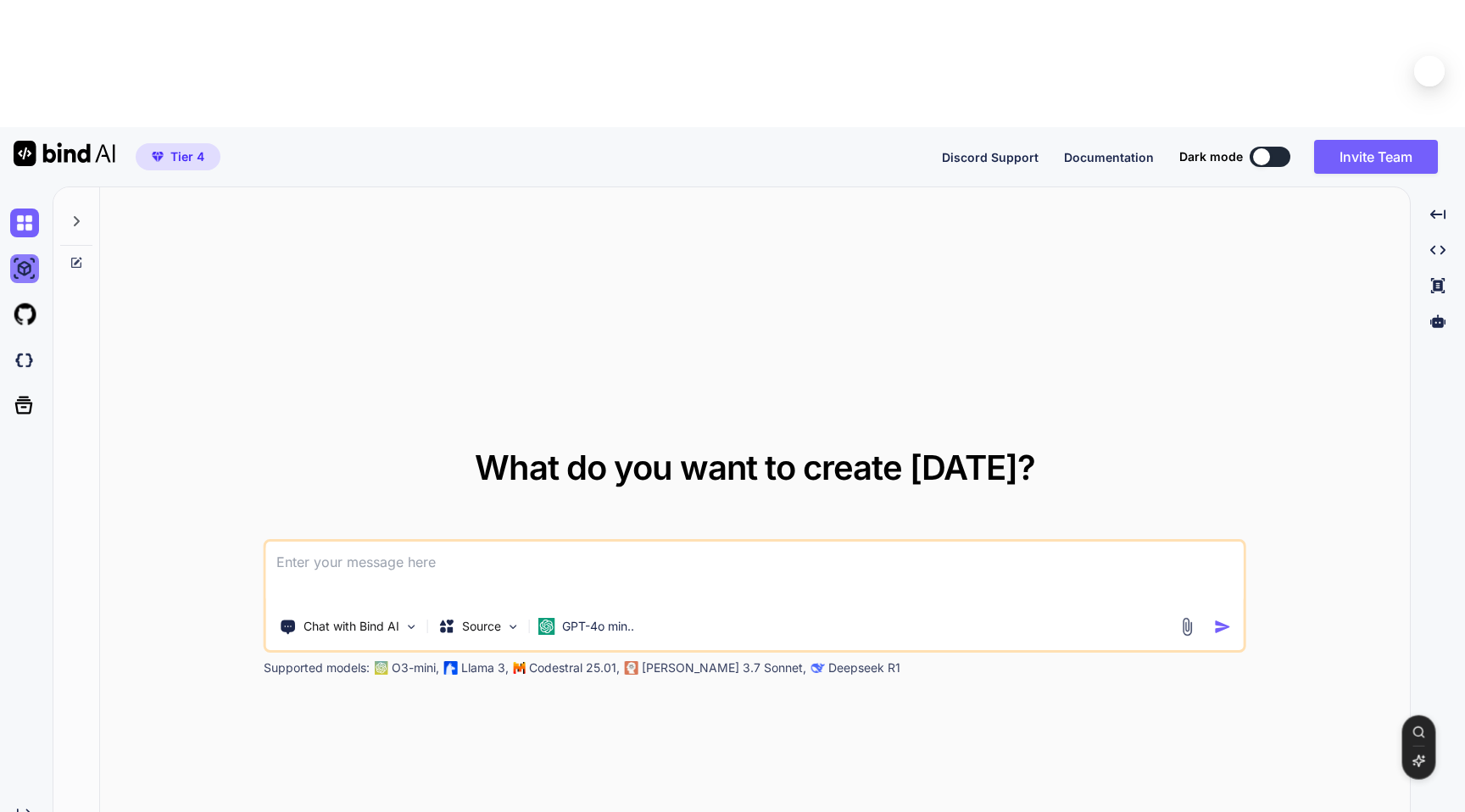
click at [30, 254] on img at bounding box center [25, 269] width 29 height 29
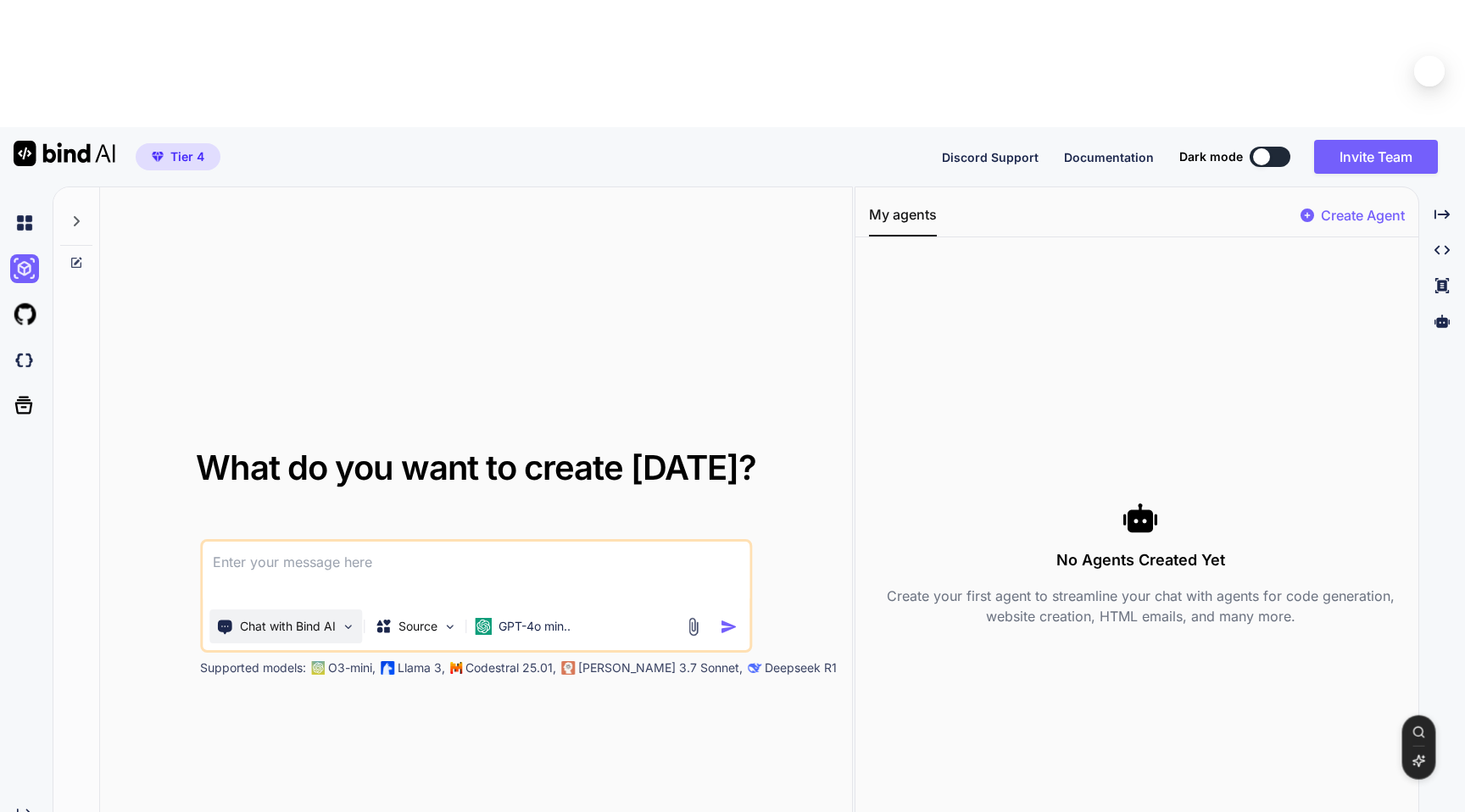
click at [342, 619] on img at bounding box center [348, 627] width 15 height 15
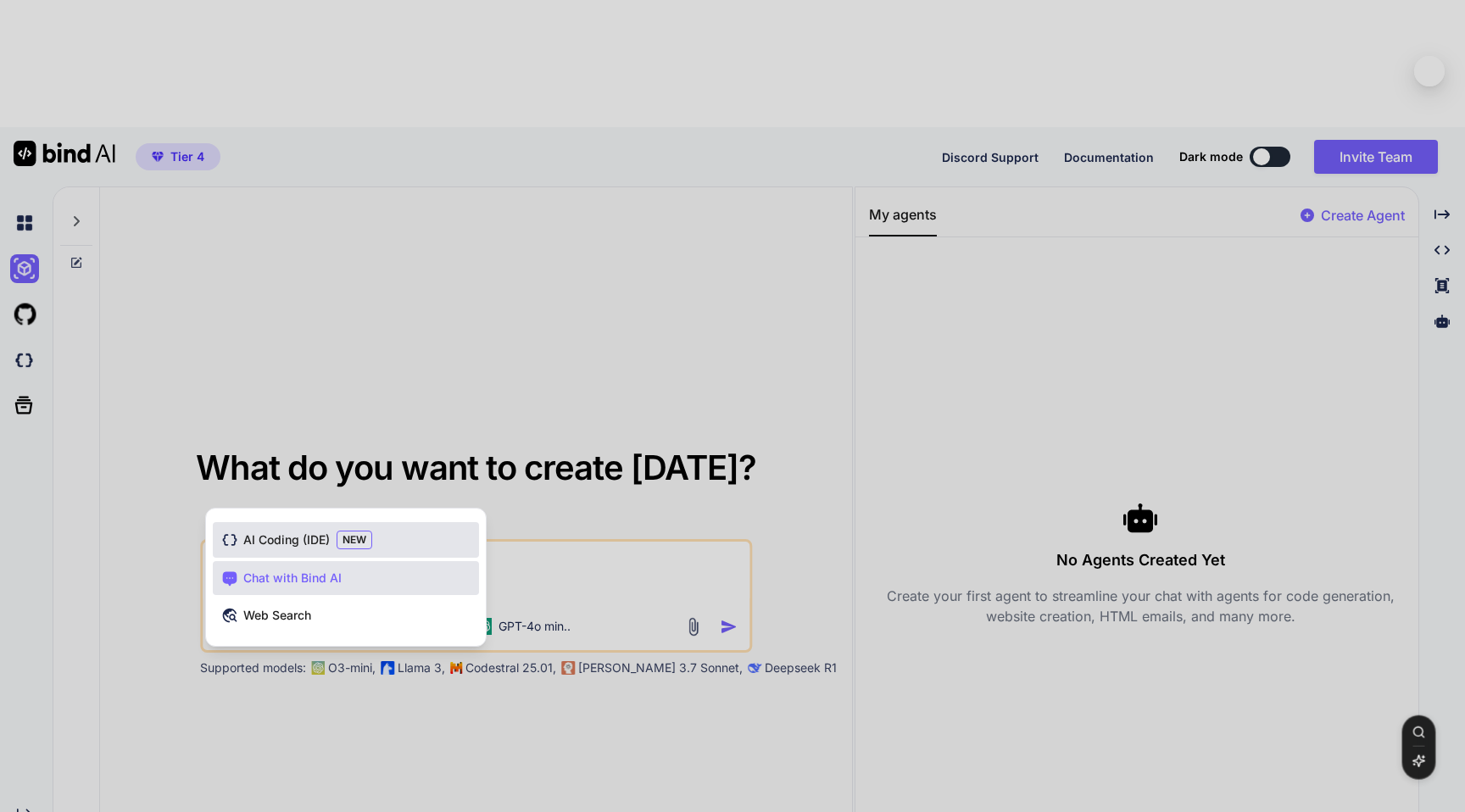
click at [305, 531] on span "AI Coding (IDE)" at bounding box center [286, 540] width 86 height 17
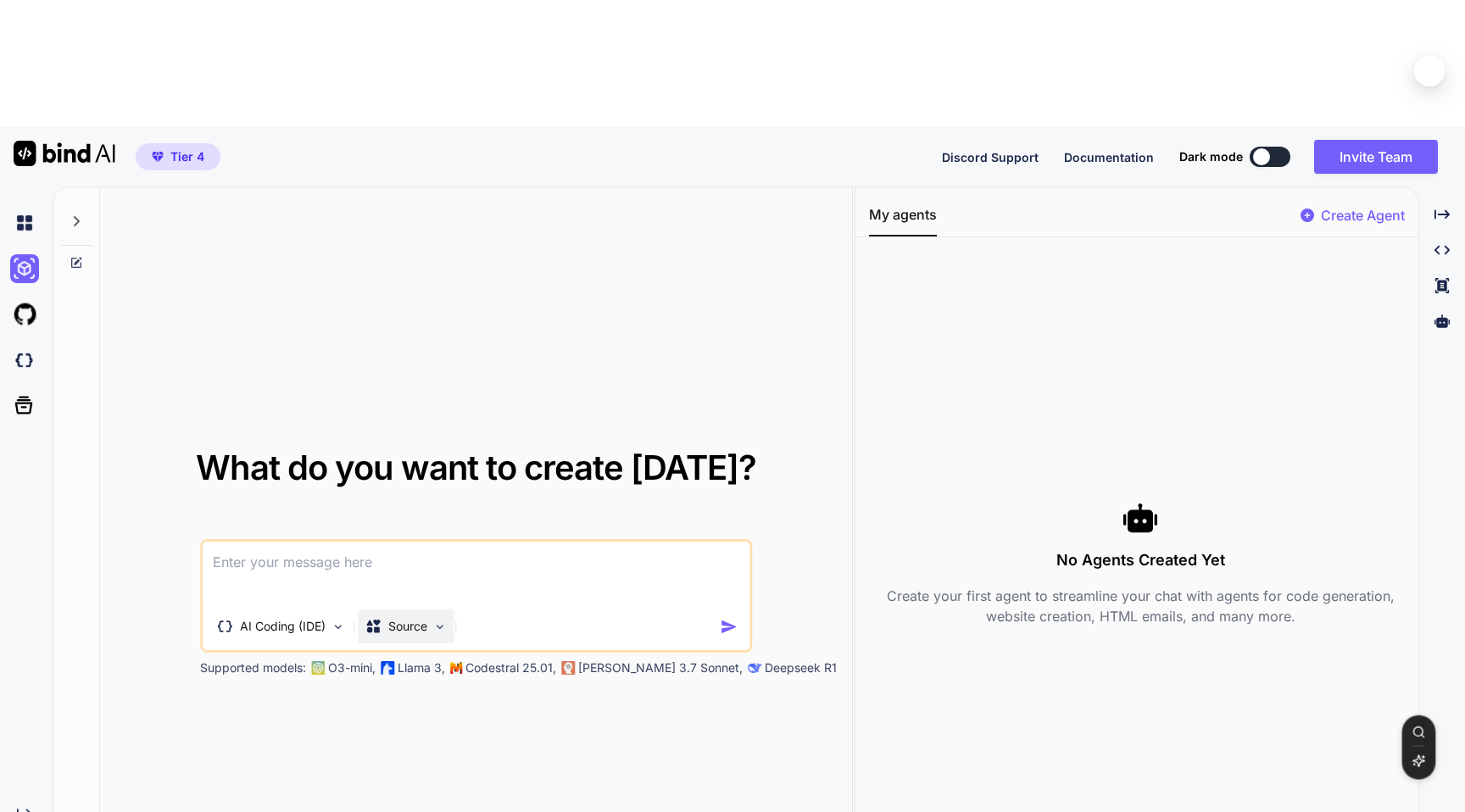
click at [439, 619] on img at bounding box center [440, 627] width 15 height 15
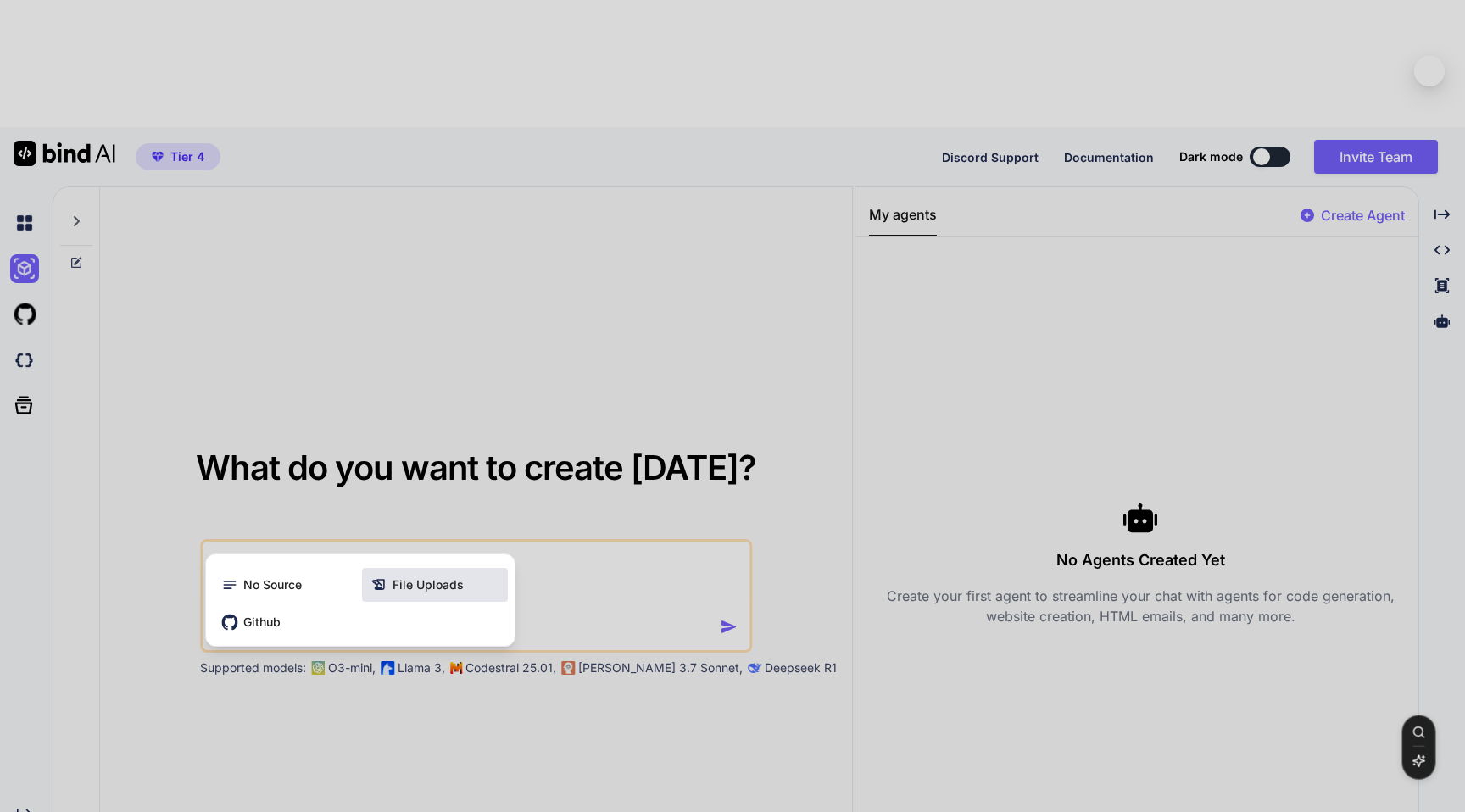
click at [422, 577] on span "File Uploads" at bounding box center [428, 585] width 71 height 17
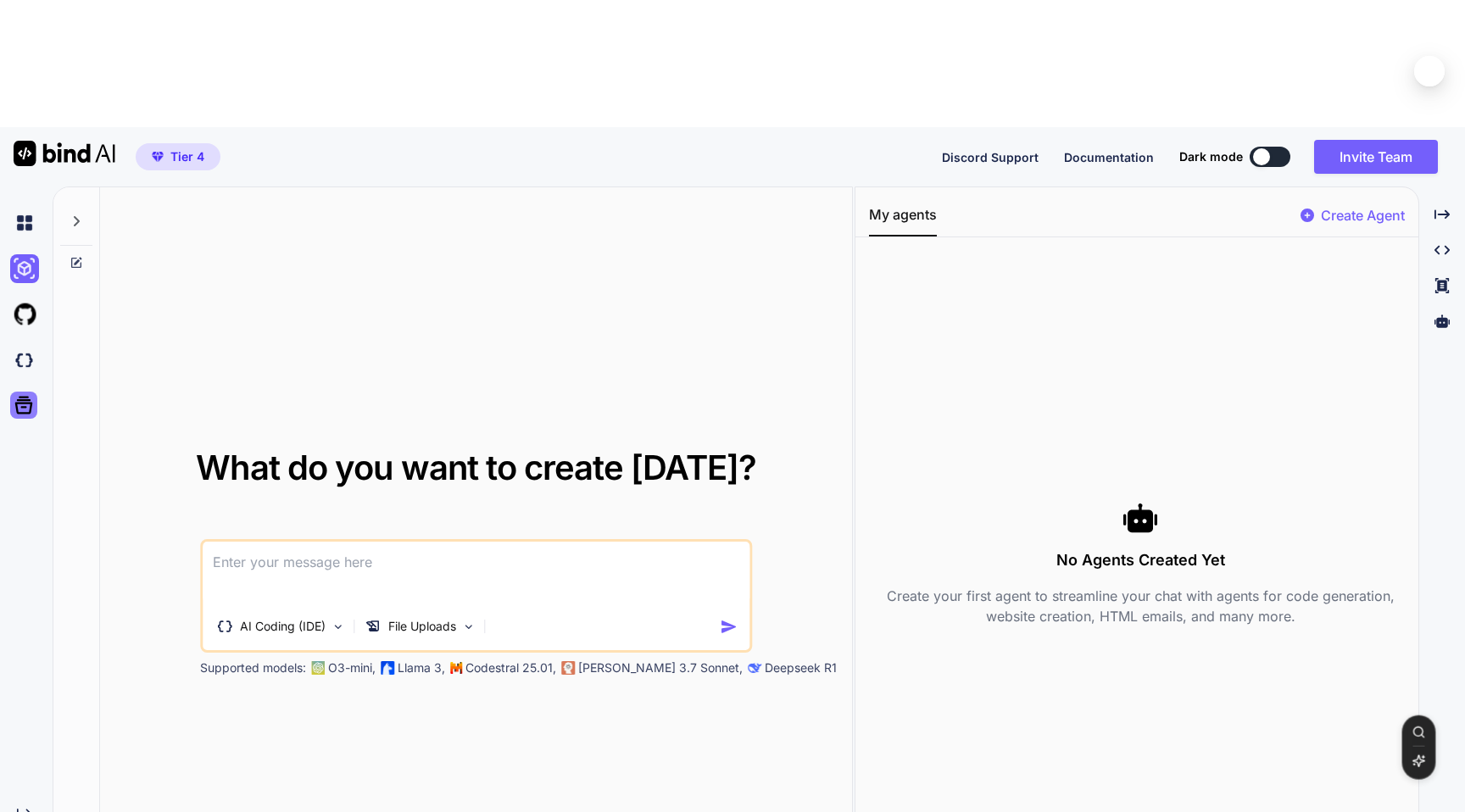
click at [28, 397] on icon at bounding box center [25, 406] width 18 height 18
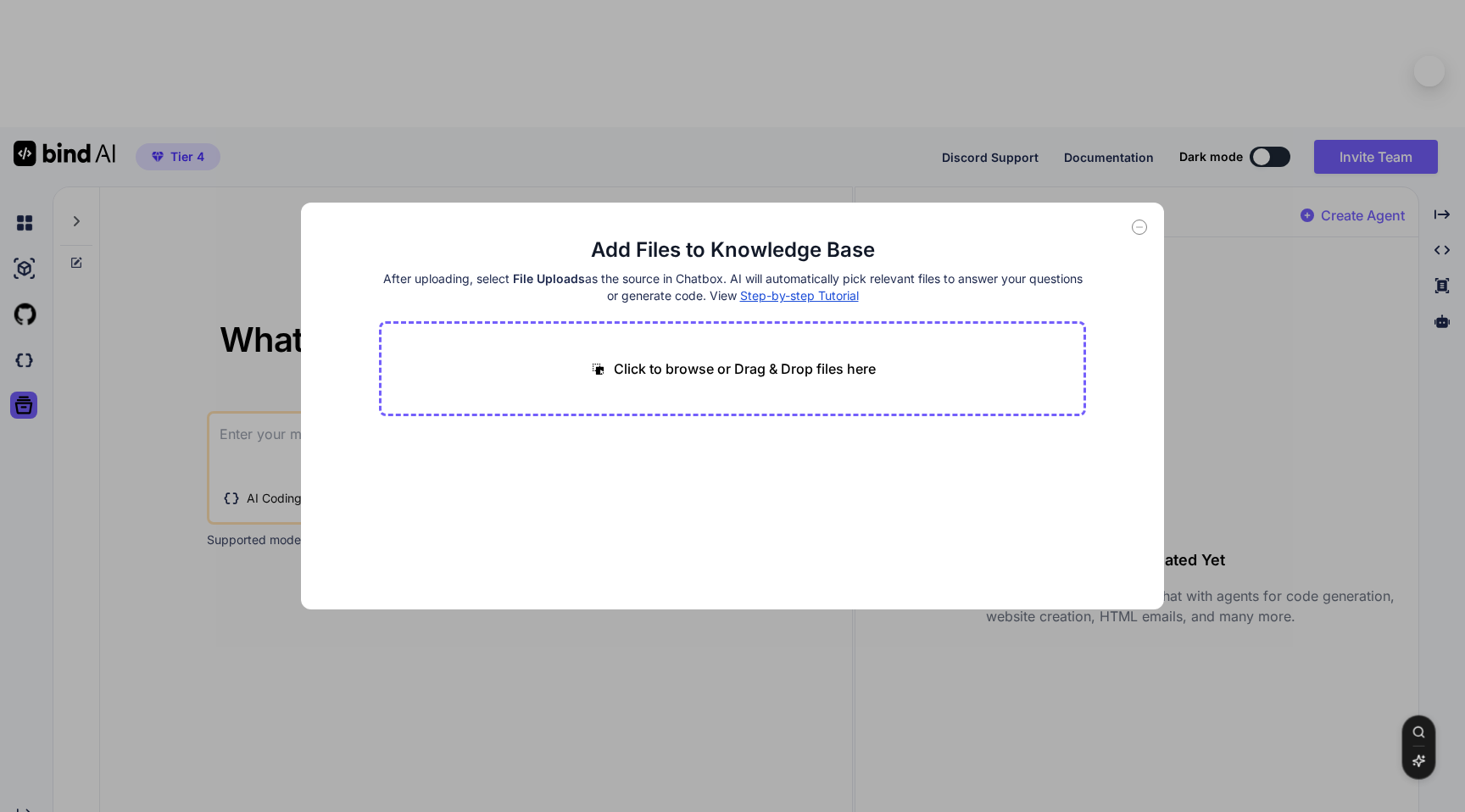
click at [686, 361] on p "Click to browse or Drag & Drop files here" at bounding box center [745, 369] width 262 height 20
type input "C:\fakepath\Jiak Bill Splitting App Screenshots.pdf"
click at [396, 452] on icon at bounding box center [401, 460] width 20 height 20
click at [537, 449] on icon at bounding box center [544, 447] width 15 height 15
click at [798, 372] on p "Click to browse or Drag & Drop files here" at bounding box center [745, 369] width 262 height 20
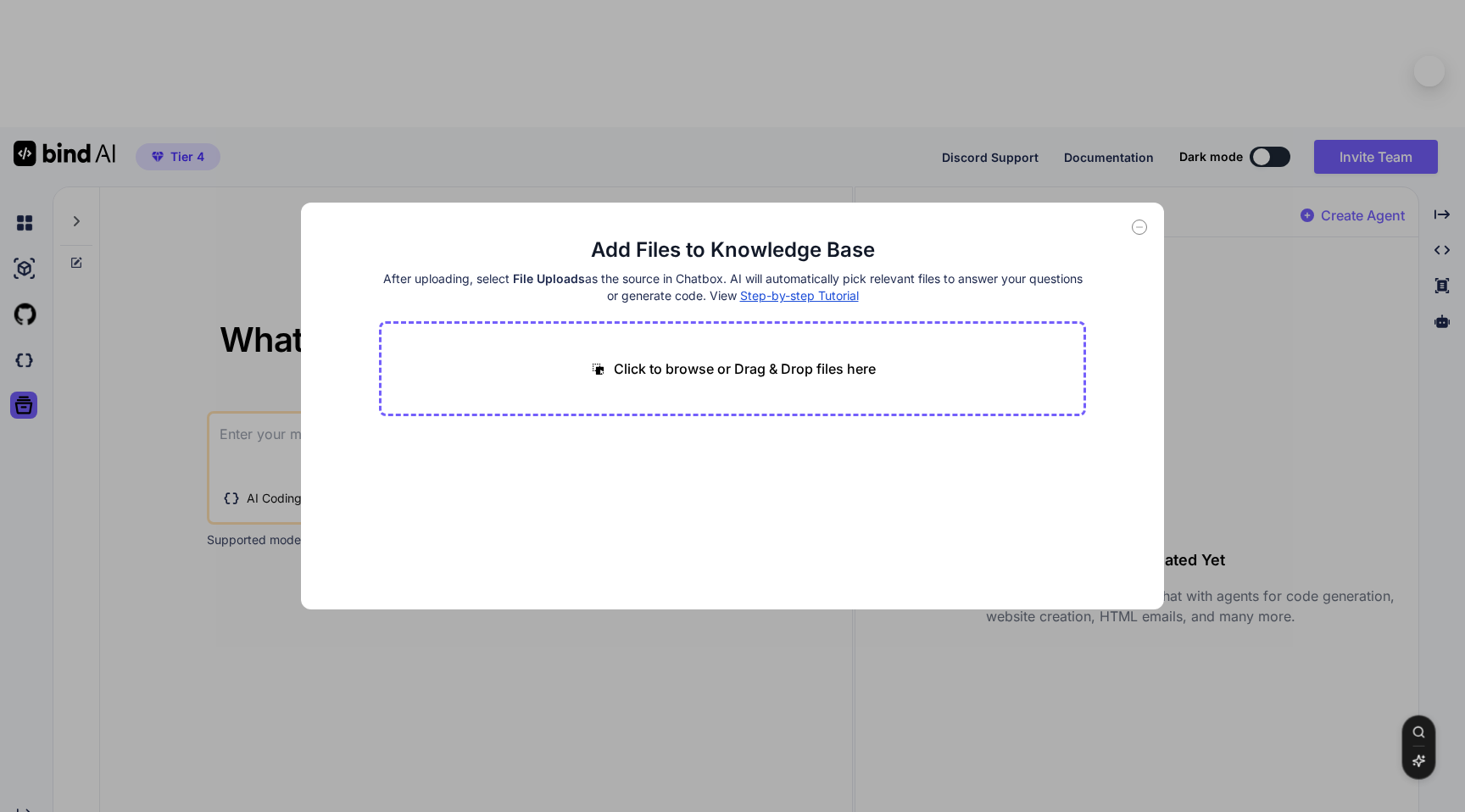
click at [808, 292] on span "Step-by-step Tutorial" at bounding box center [799, 295] width 119 height 15
click at [1138, 227] on icon at bounding box center [1139, 227] width 15 height 15
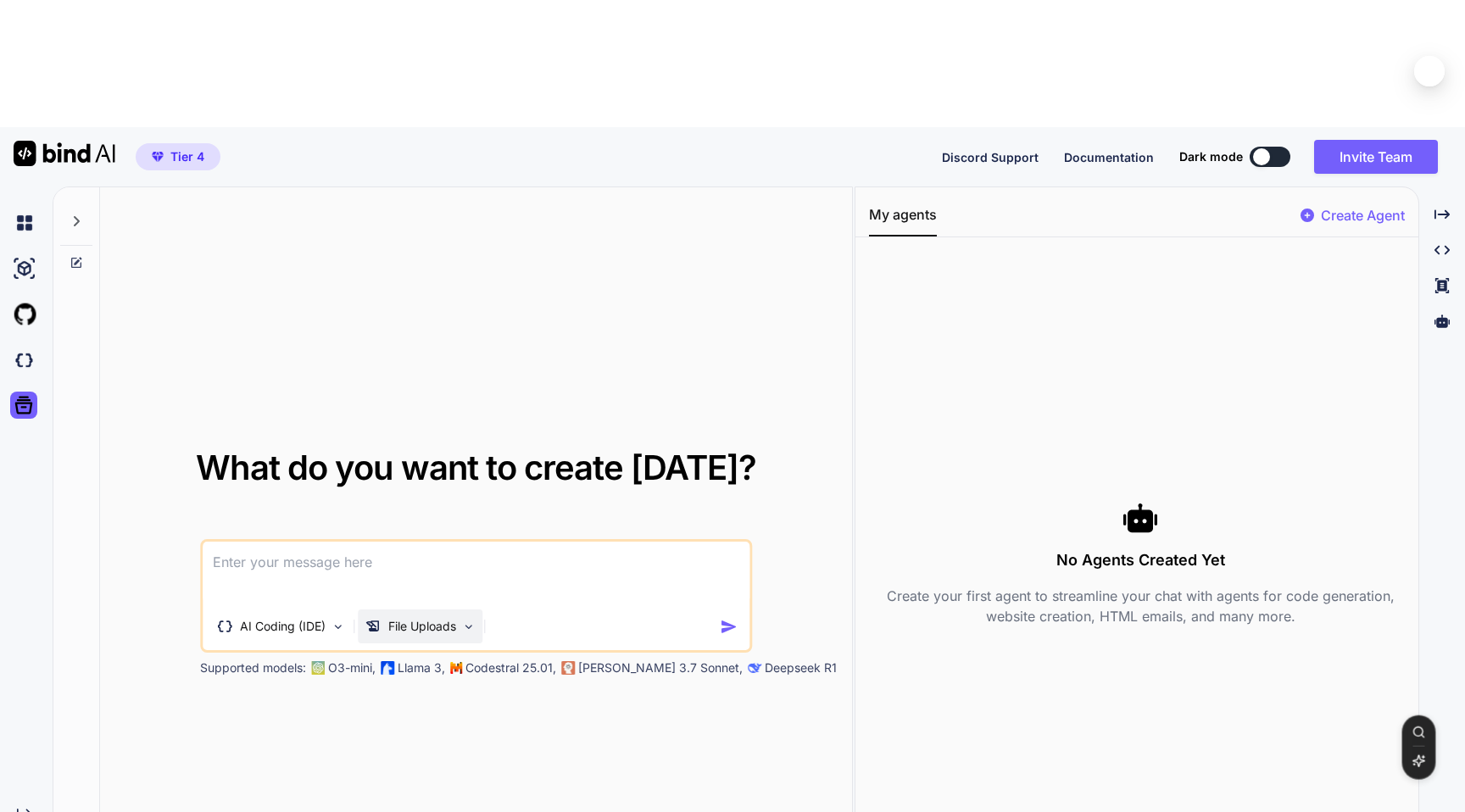
click at [401, 618] on p "File Uploads" at bounding box center [421, 626] width 68 height 17
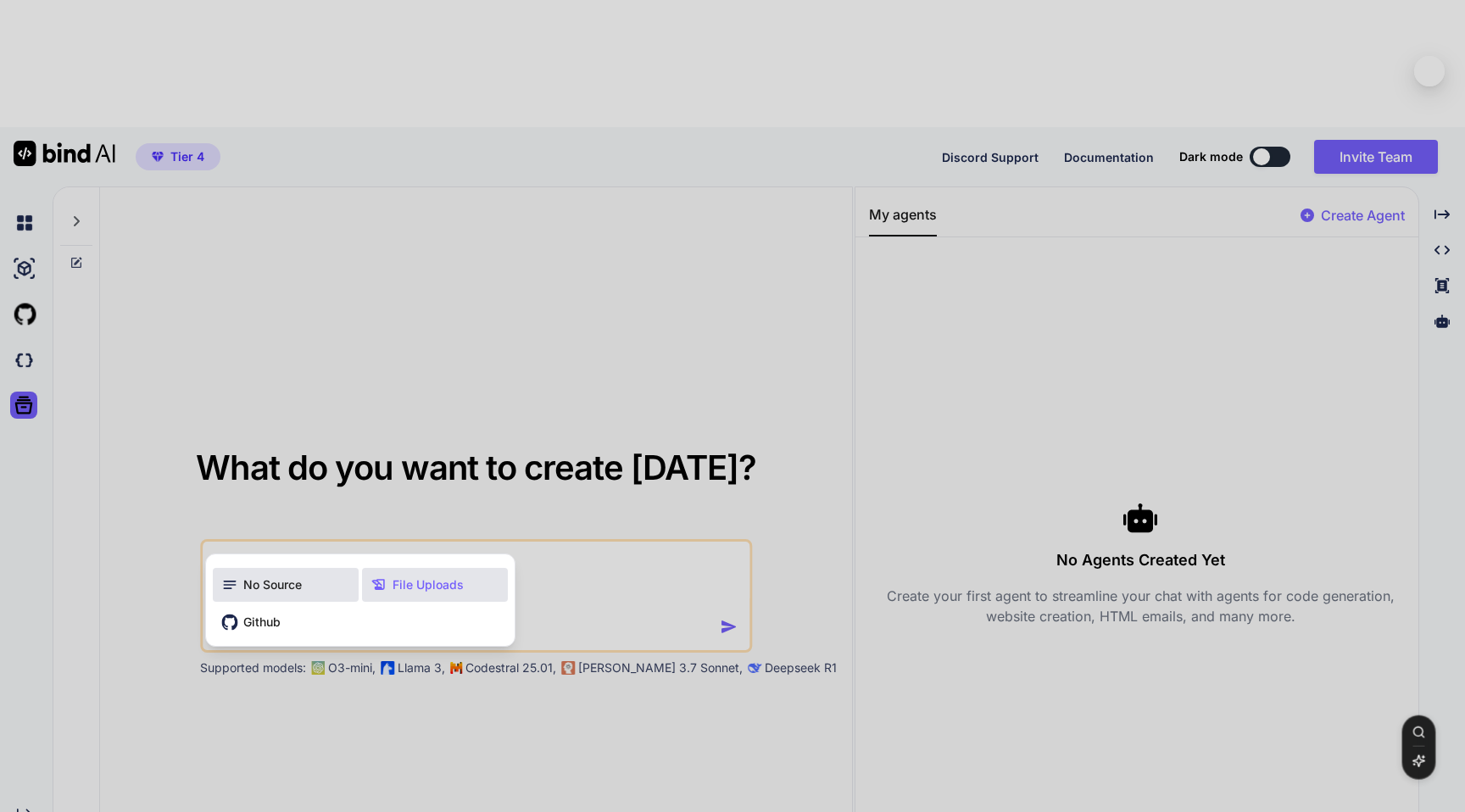
click at [305, 568] on div "No Source" at bounding box center [285, 584] width 146 height 34
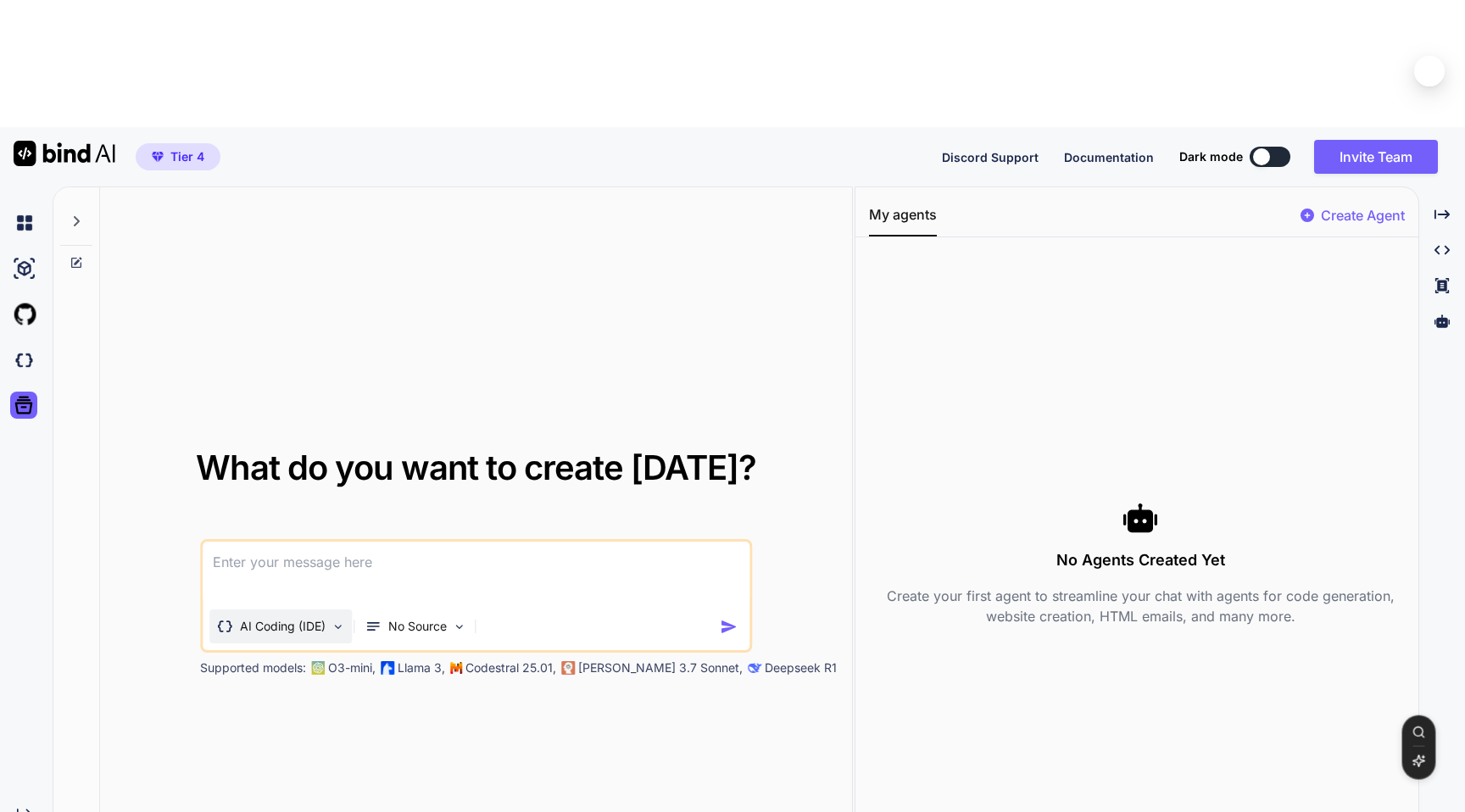
click at [314, 618] on p "AI Coding (IDE)" at bounding box center [282, 626] width 85 height 17
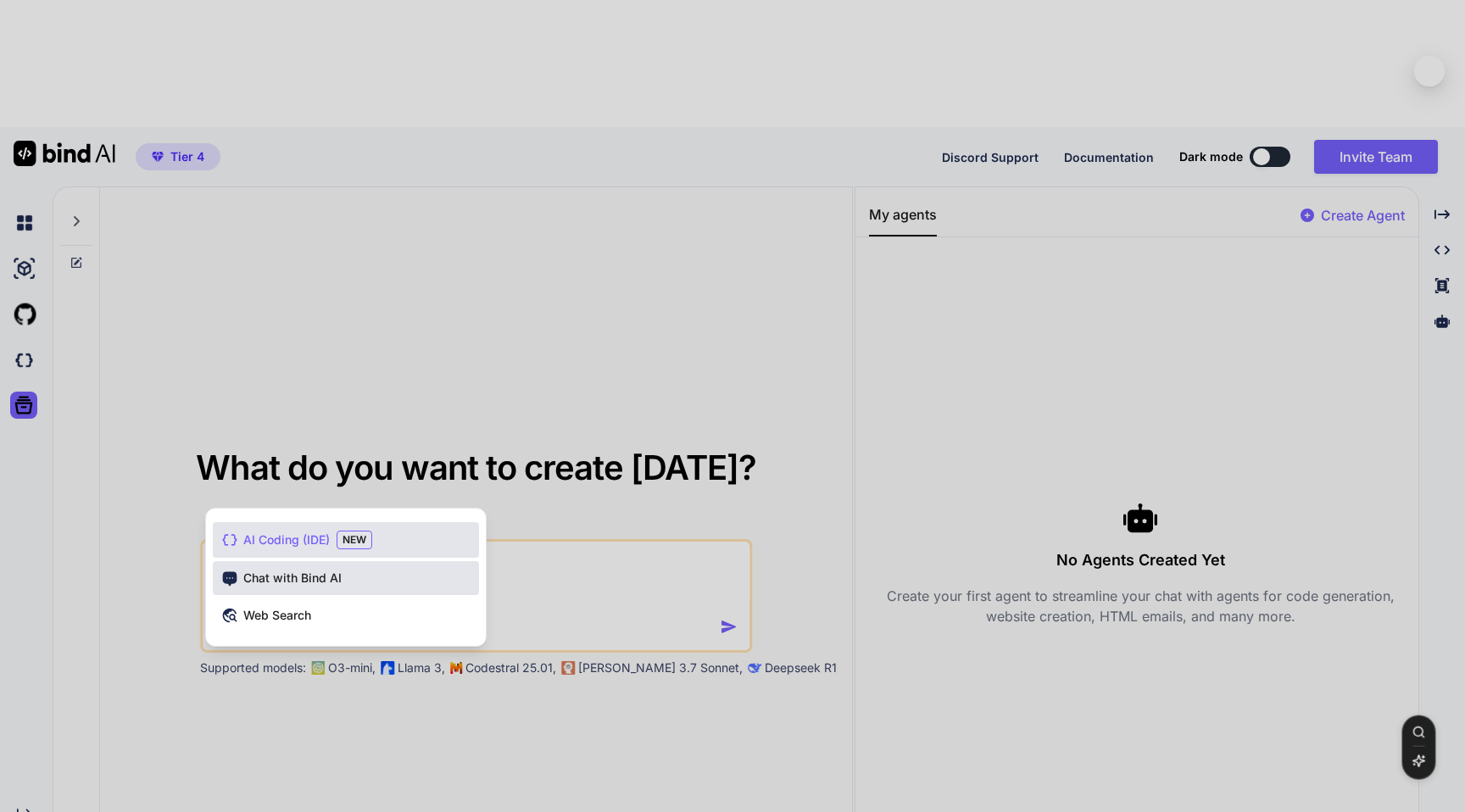
click at [347, 561] on div "Chat with Bind AI" at bounding box center [345, 578] width 266 height 34
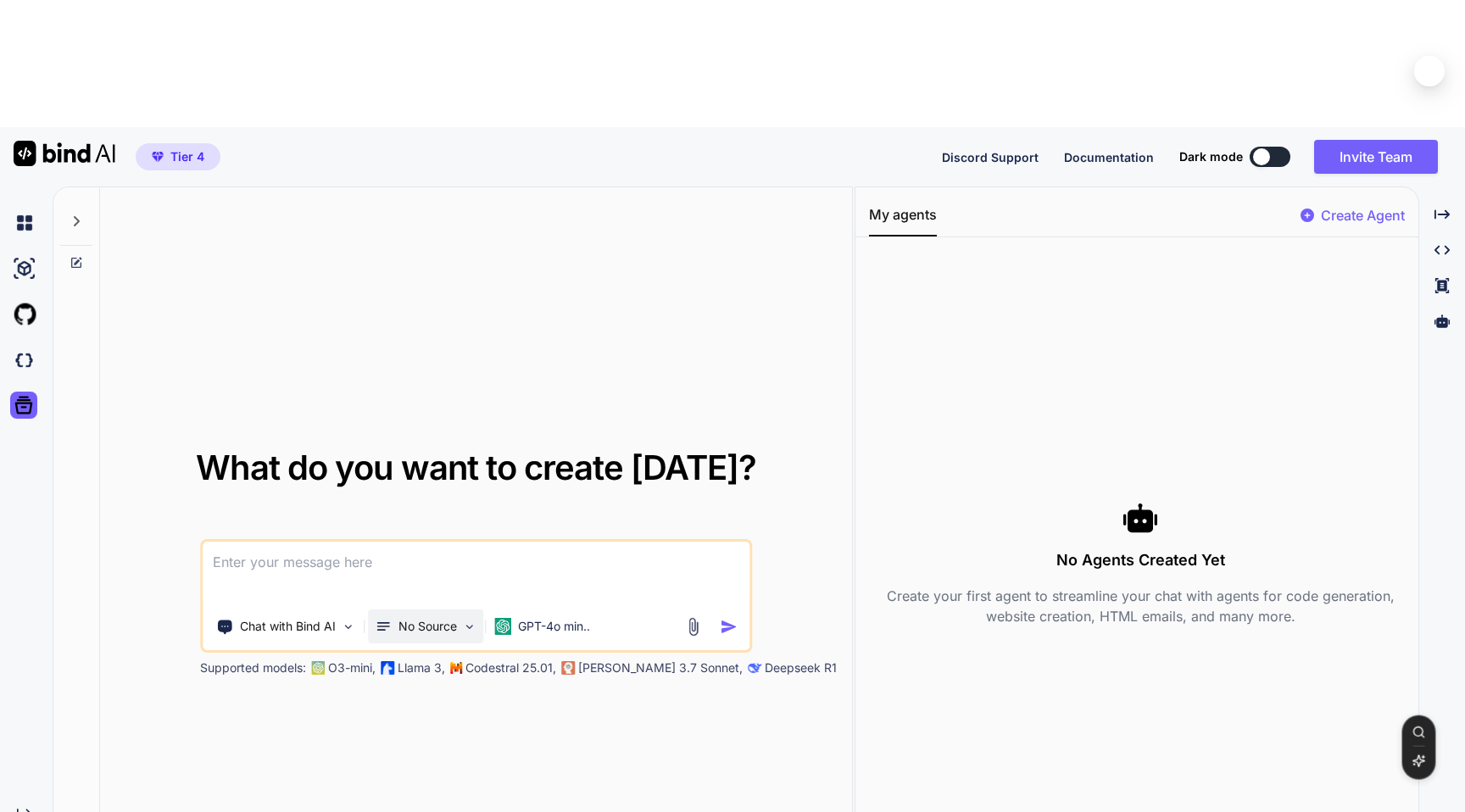
click at [456, 618] on p "No Source" at bounding box center [428, 626] width 58 height 17
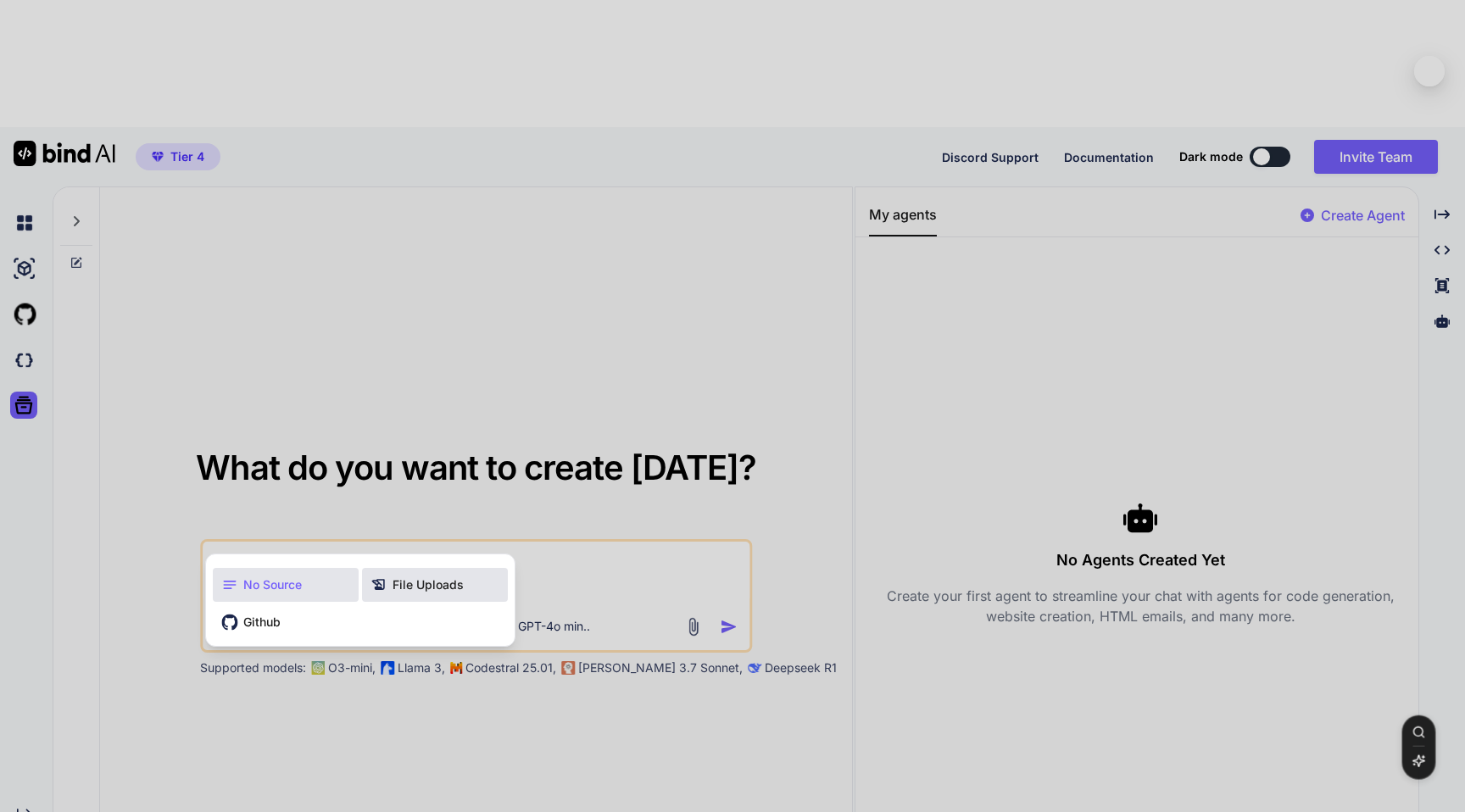
click at [440, 577] on span "File Uploads" at bounding box center [428, 585] width 71 height 17
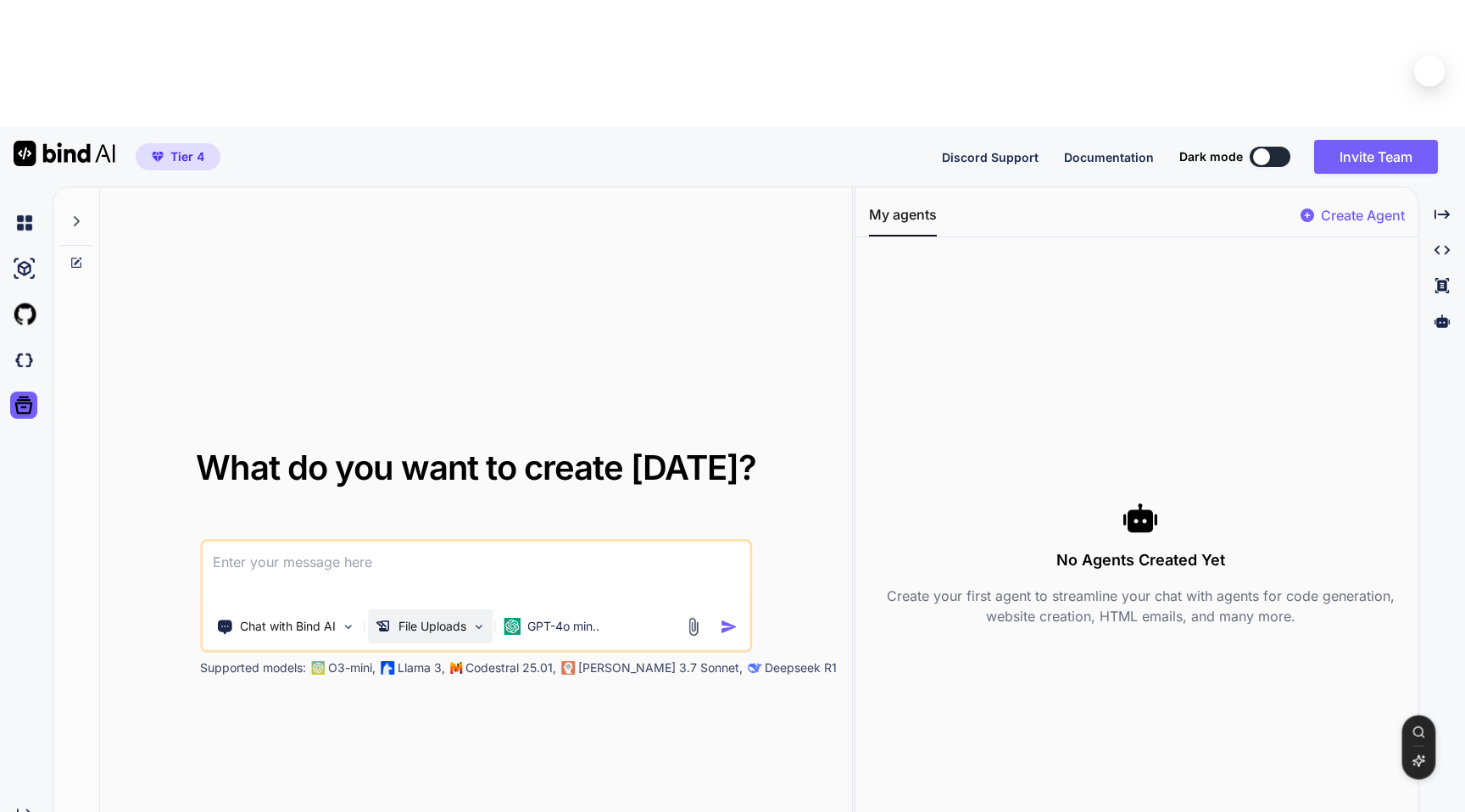
click at [442, 618] on p "File Uploads" at bounding box center [432, 626] width 68 height 17
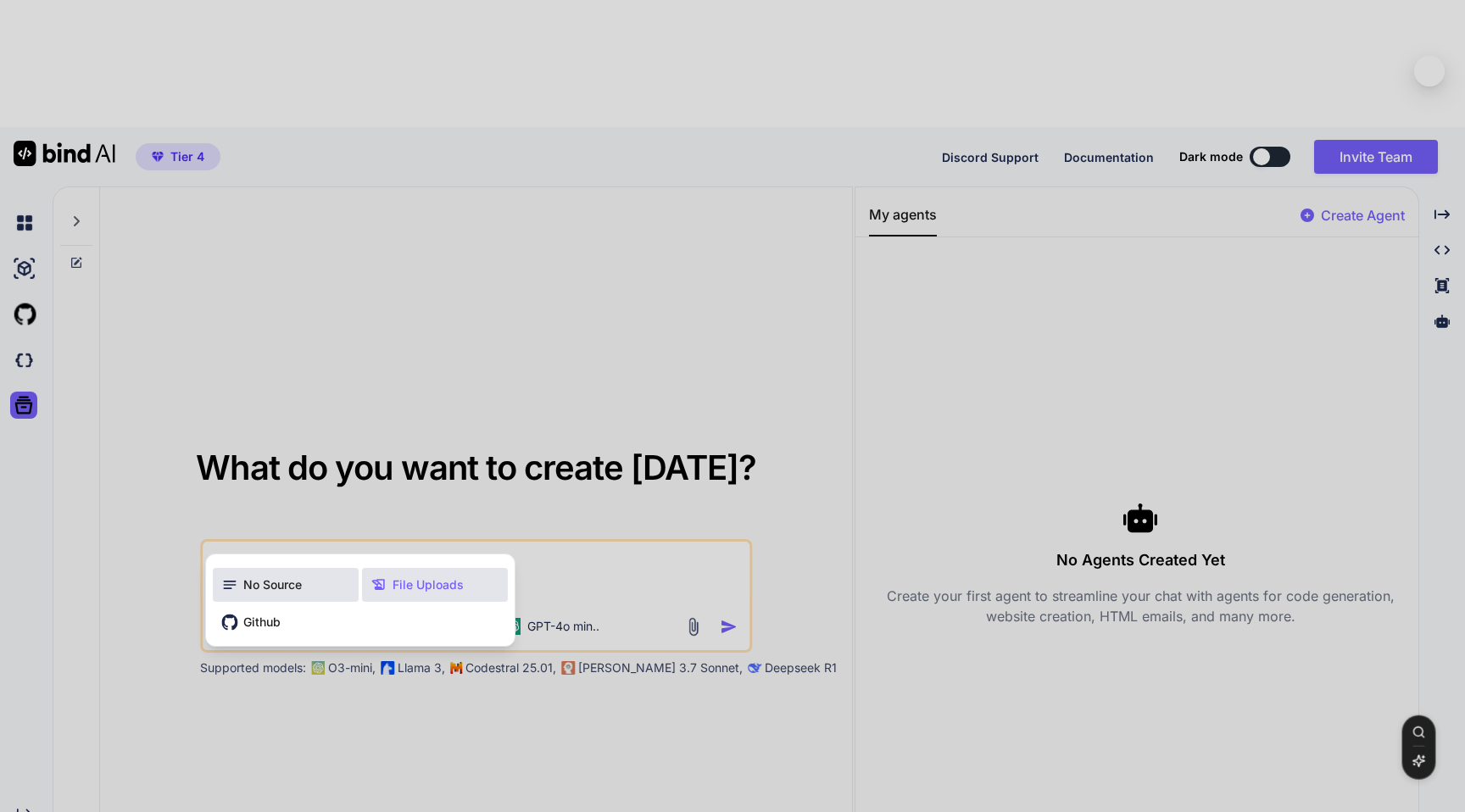
click at [332, 568] on div "No Source" at bounding box center [285, 584] width 146 height 34
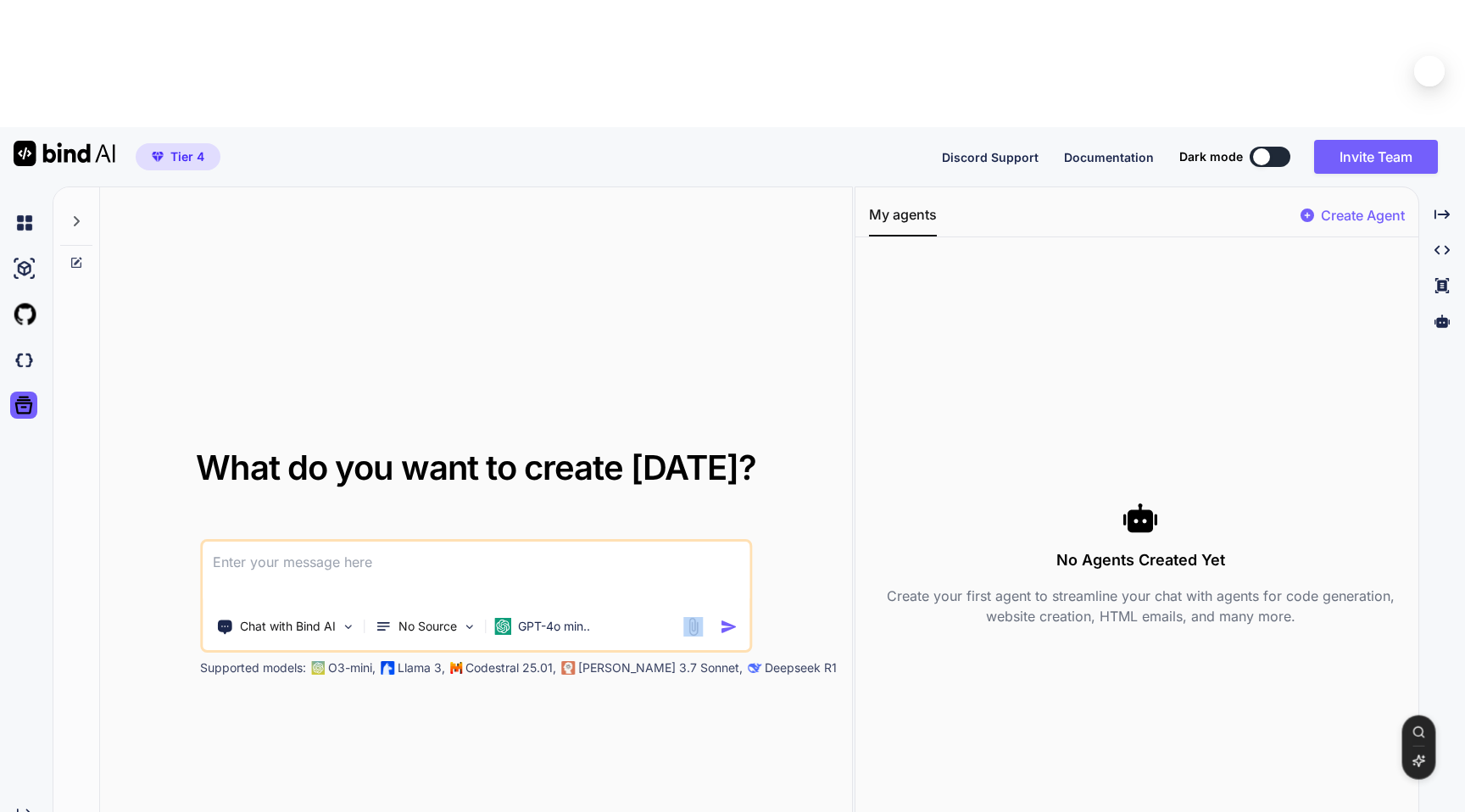
click at [683, 609] on div "Chat with Bind AI No Source GPT-4o min.." at bounding box center [473, 626] width 541 height 34
click at [684, 617] on img at bounding box center [692, 626] width 19 height 19
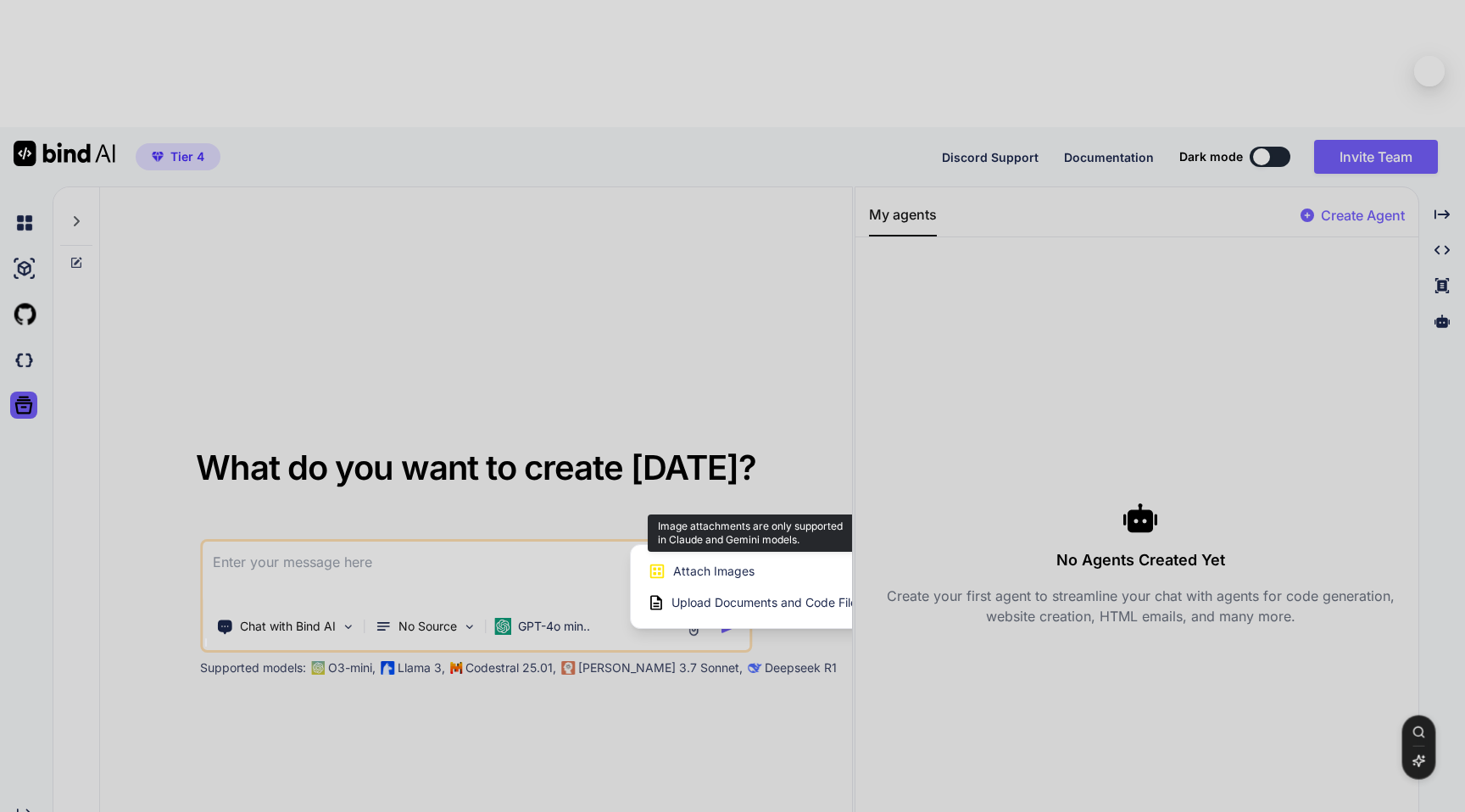
click at [721, 563] on span "Attach Images" at bounding box center [714, 571] width 82 height 17
click at [726, 563] on span "Attach Images" at bounding box center [714, 571] width 82 height 17
click at [599, 362] on div at bounding box center [732, 406] width 1465 height 812
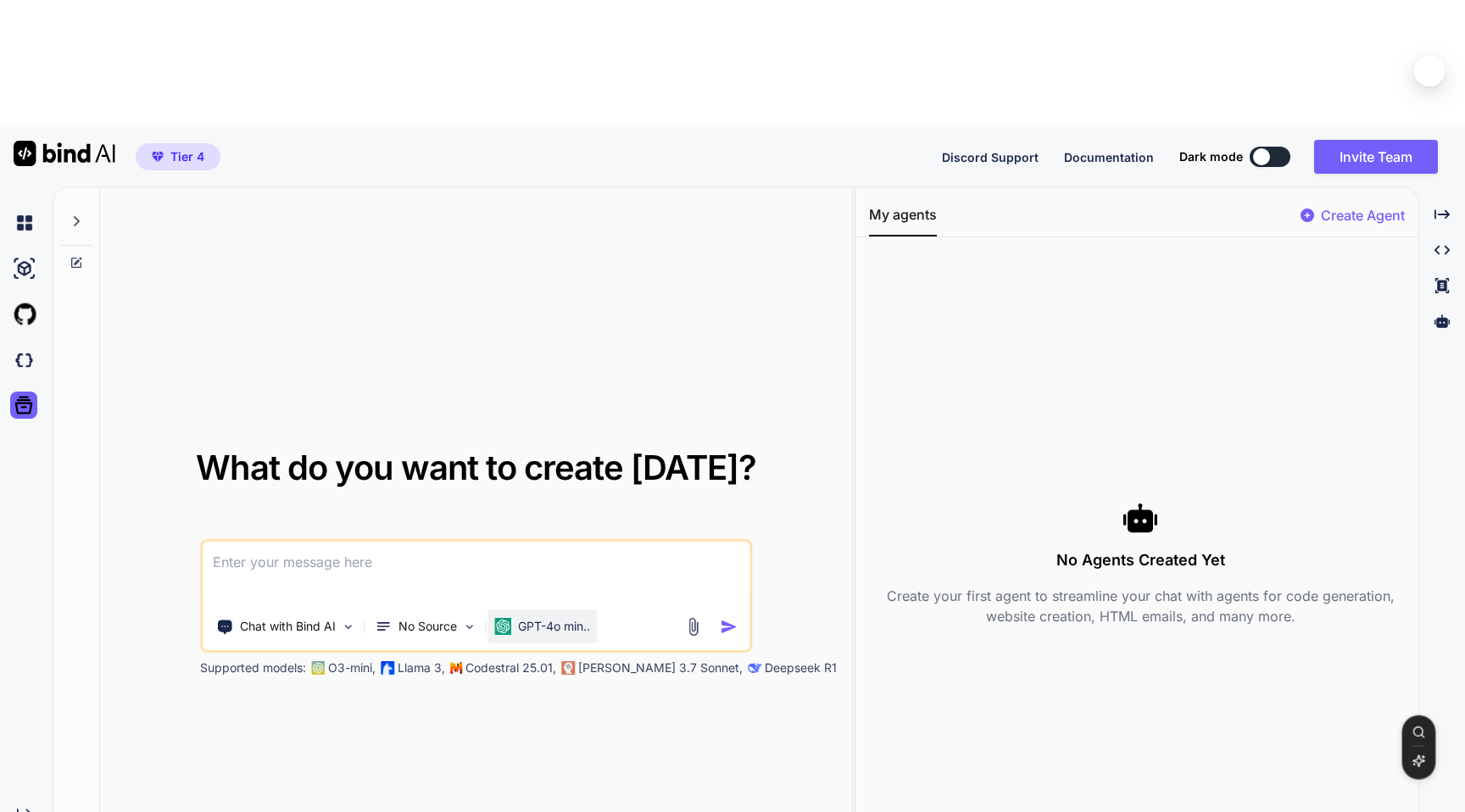
click at [550, 618] on p "GPT-4o min.." at bounding box center [553, 626] width 72 height 17
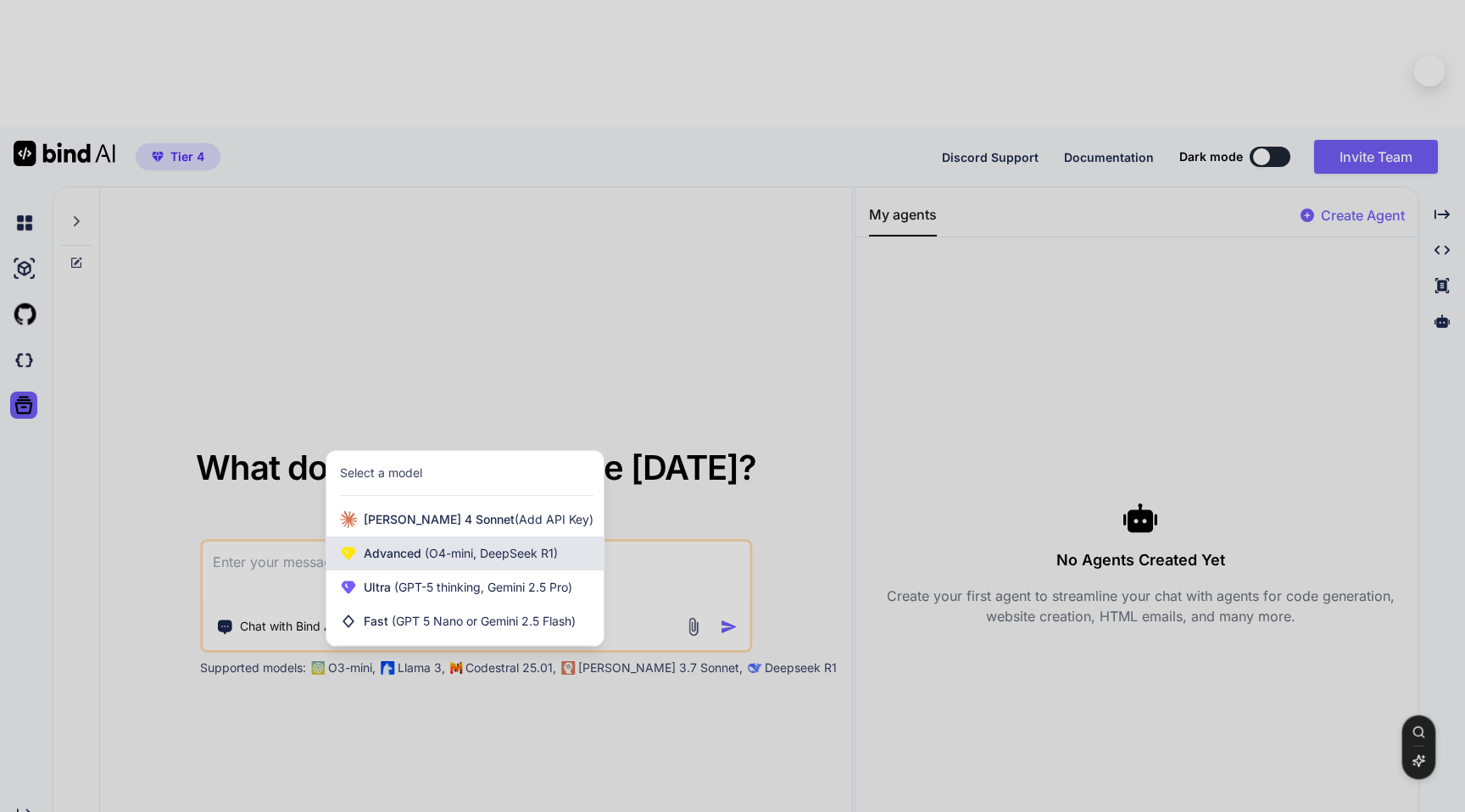
click at [486, 546] on span "(O4-mini, DeepSeek R1)" at bounding box center [490, 553] width 136 height 15
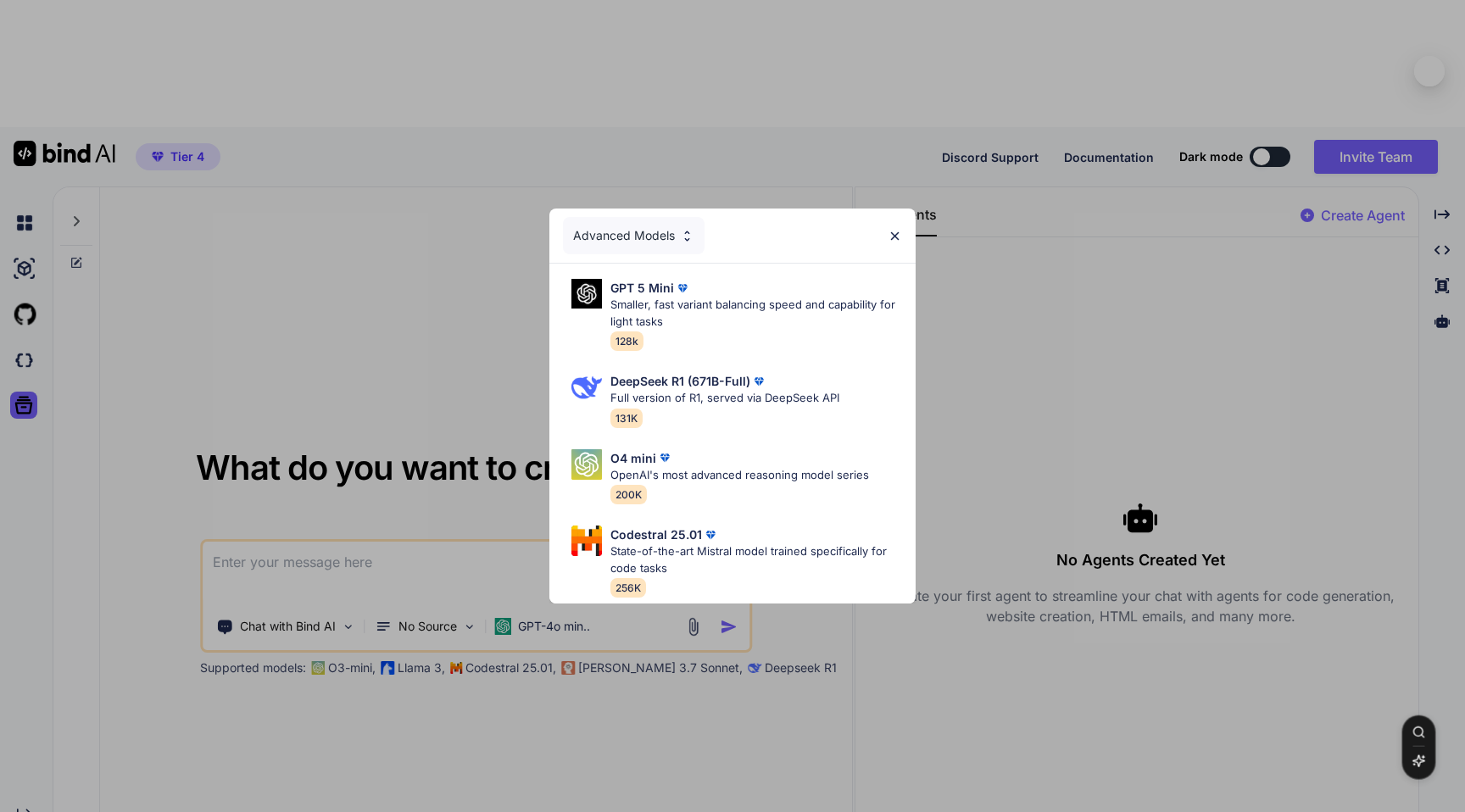
click at [678, 617] on div "Advanced Models GPT 5 Mini Smaller, fast variant balancing speed and capability…" at bounding box center [732, 406] width 1465 height 812
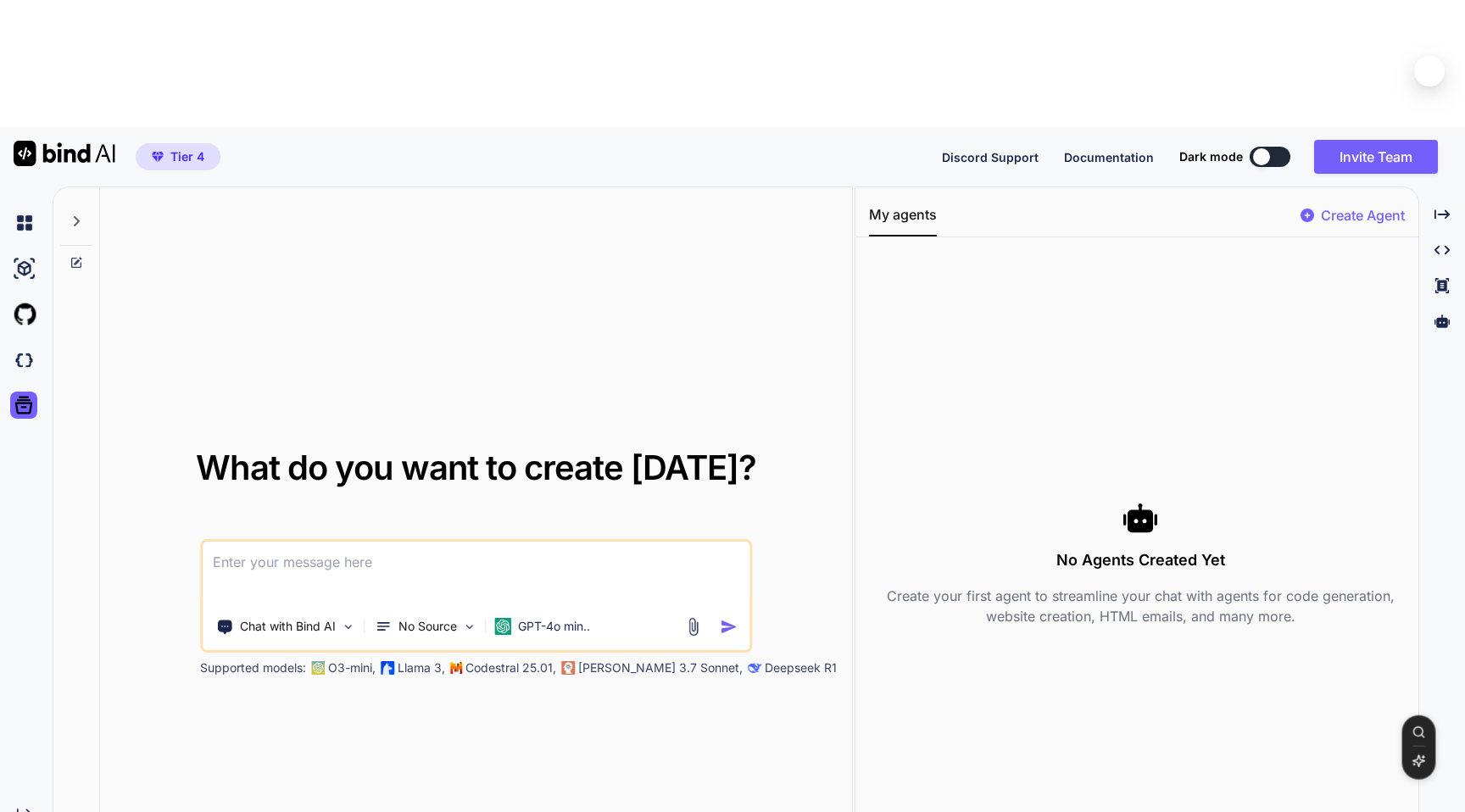
click at [619, 659] on p "Claude 3.7 Sonnet," at bounding box center [660, 668] width 164 height 17
click at [566, 618] on p "GPT-4o min.." at bounding box center [553, 626] width 72 height 17
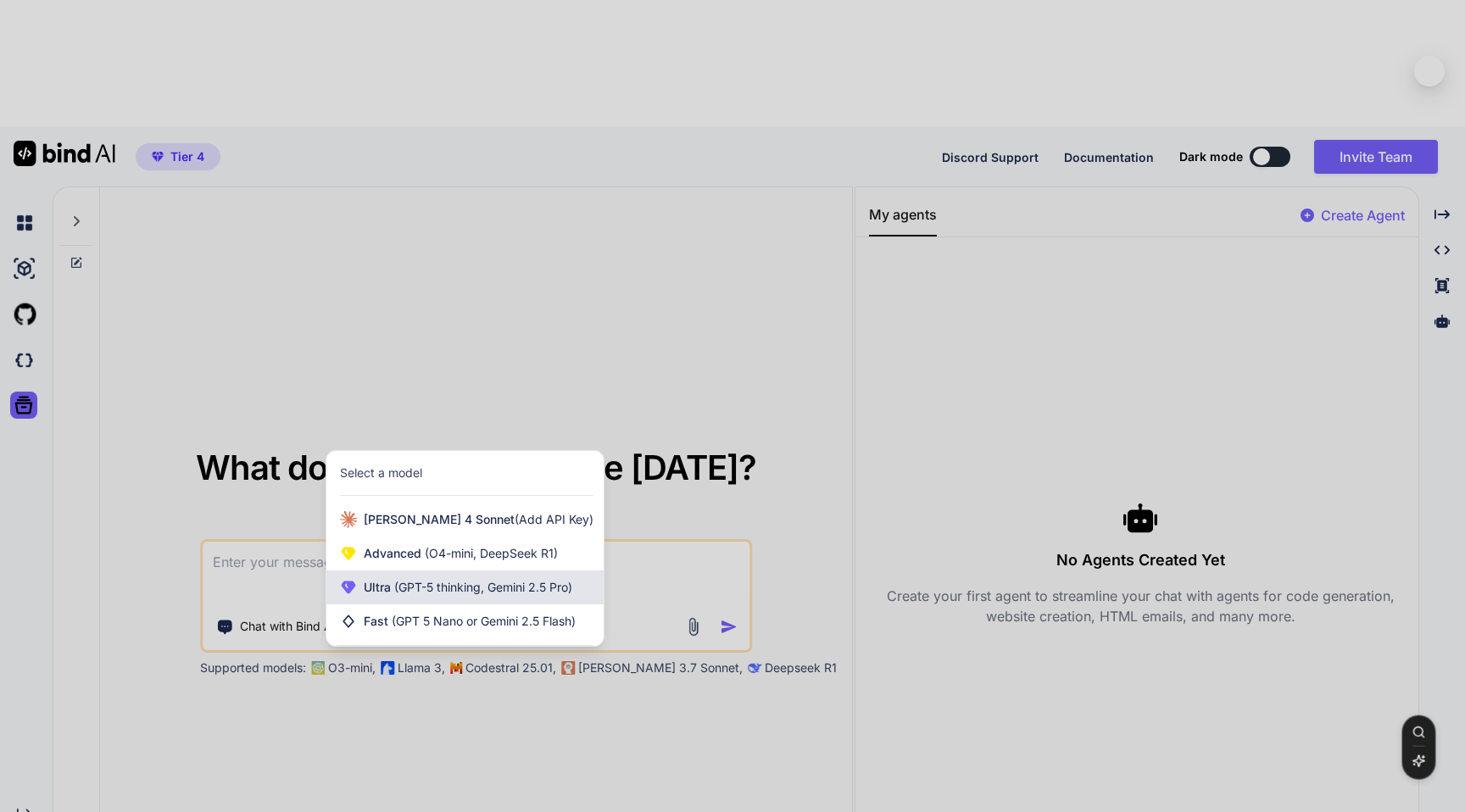
click at [520, 579] on span "(GPT-5 thinking, Gemini 2.5 Pro)" at bounding box center [481, 587] width 182 height 15
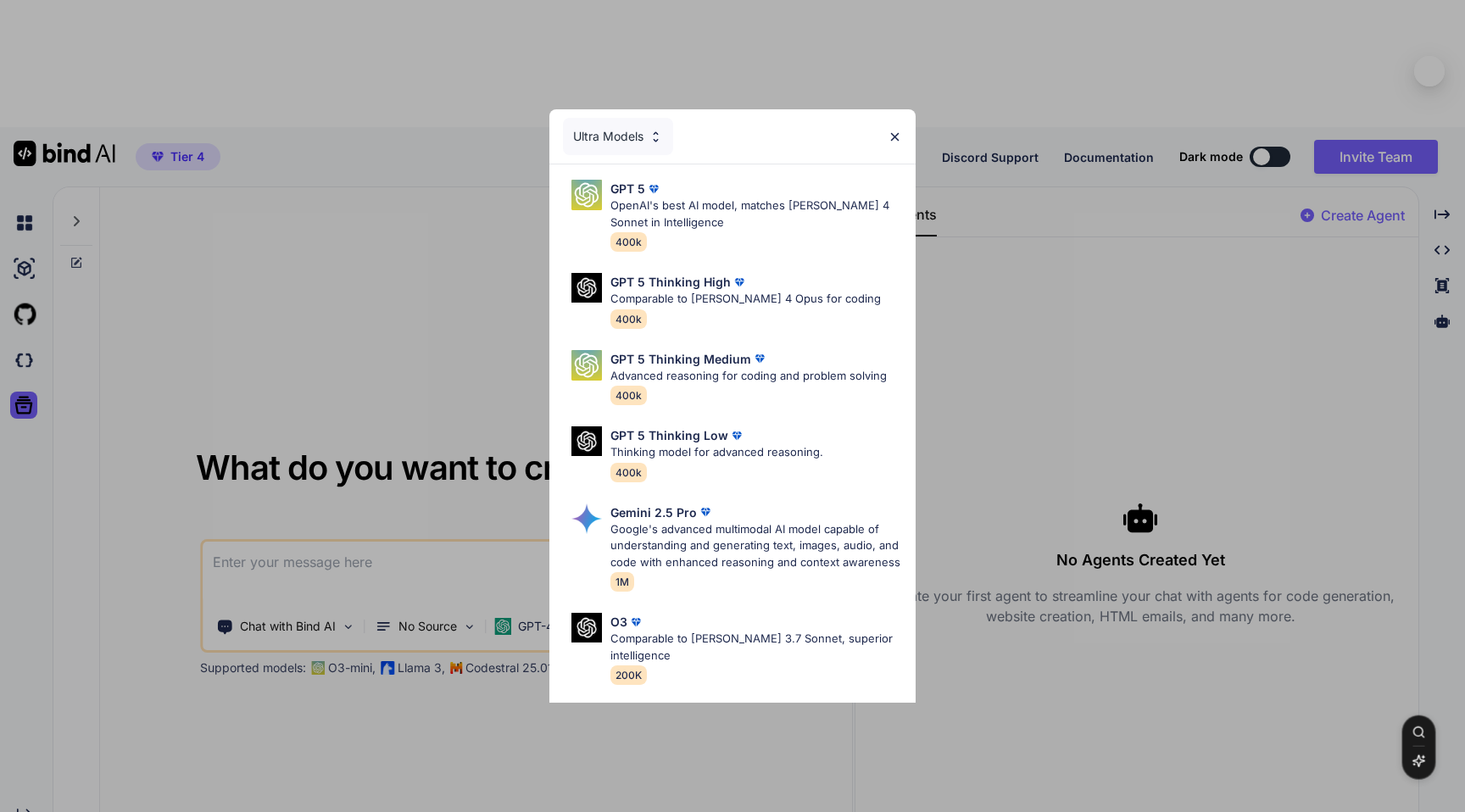
click at [486, 569] on div "Ultra Models GPT 5 OpenAI's best AI model, matches Claude 4 Sonnet in Intellige…" at bounding box center [732, 406] width 1465 height 812
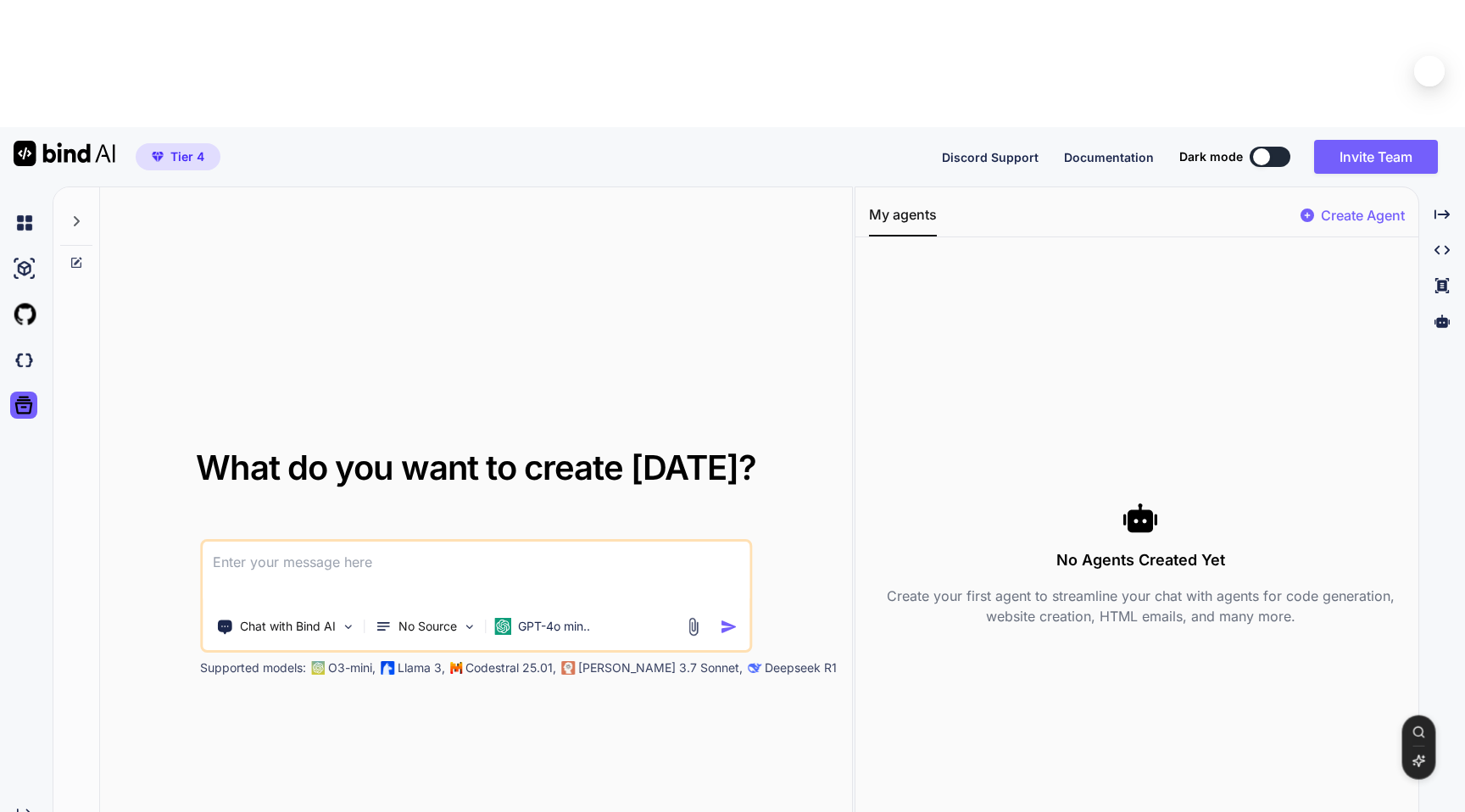
click at [694, 617] on img at bounding box center [692, 626] width 19 height 19
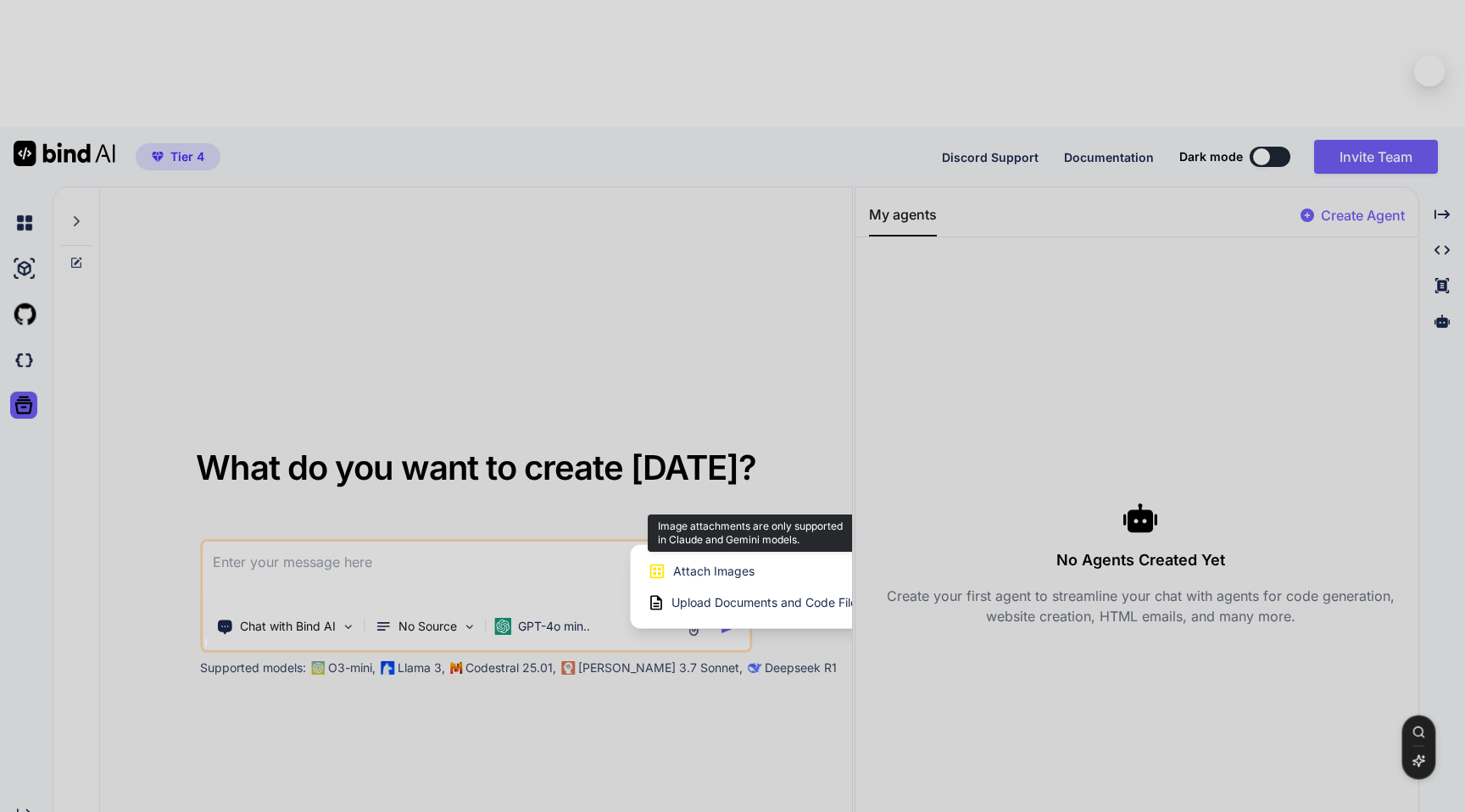
click at [717, 563] on span "Attach Images" at bounding box center [714, 571] width 82 height 17
click at [544, 499] on div at bounding box center [732, 406] width 1465 height 812
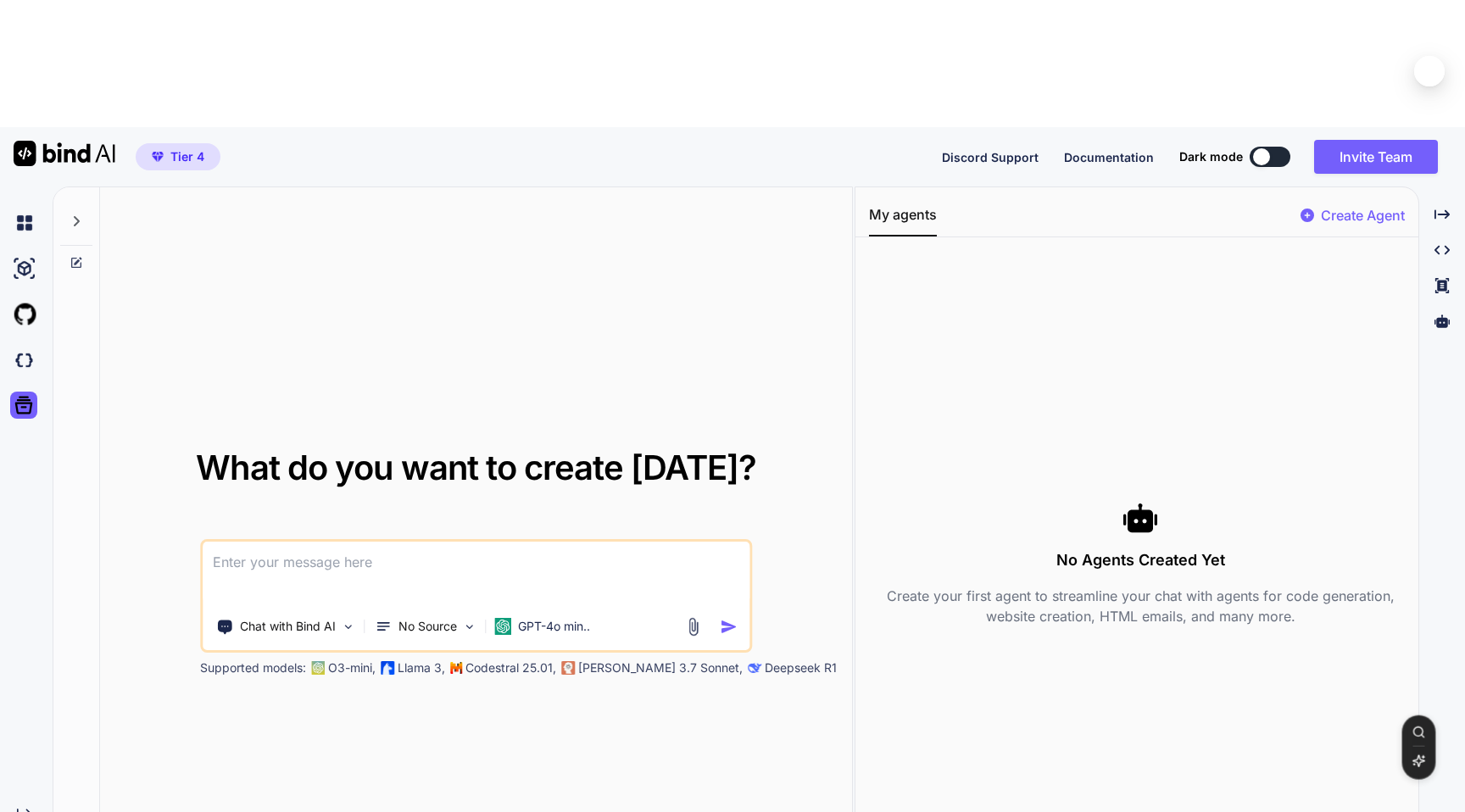
click at [684, 617] on img at bounding box center [692, 626] width 19 height 19
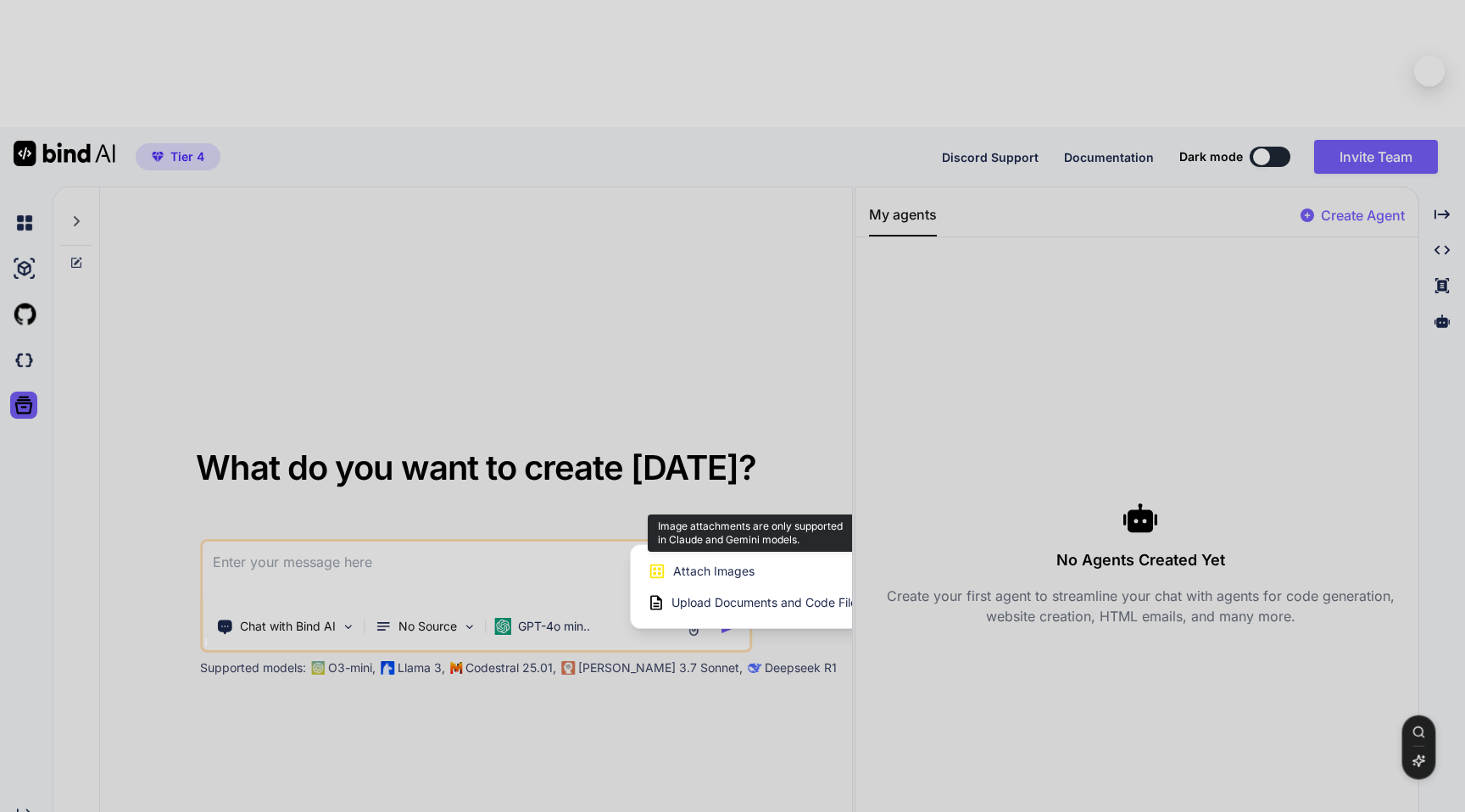
click at [703, 563] on span "Attach Images" at bounding box center [714, 571] width 82 height 17
click at [599, 556] on div at bounding box center [732, 406] width 1465 height 812
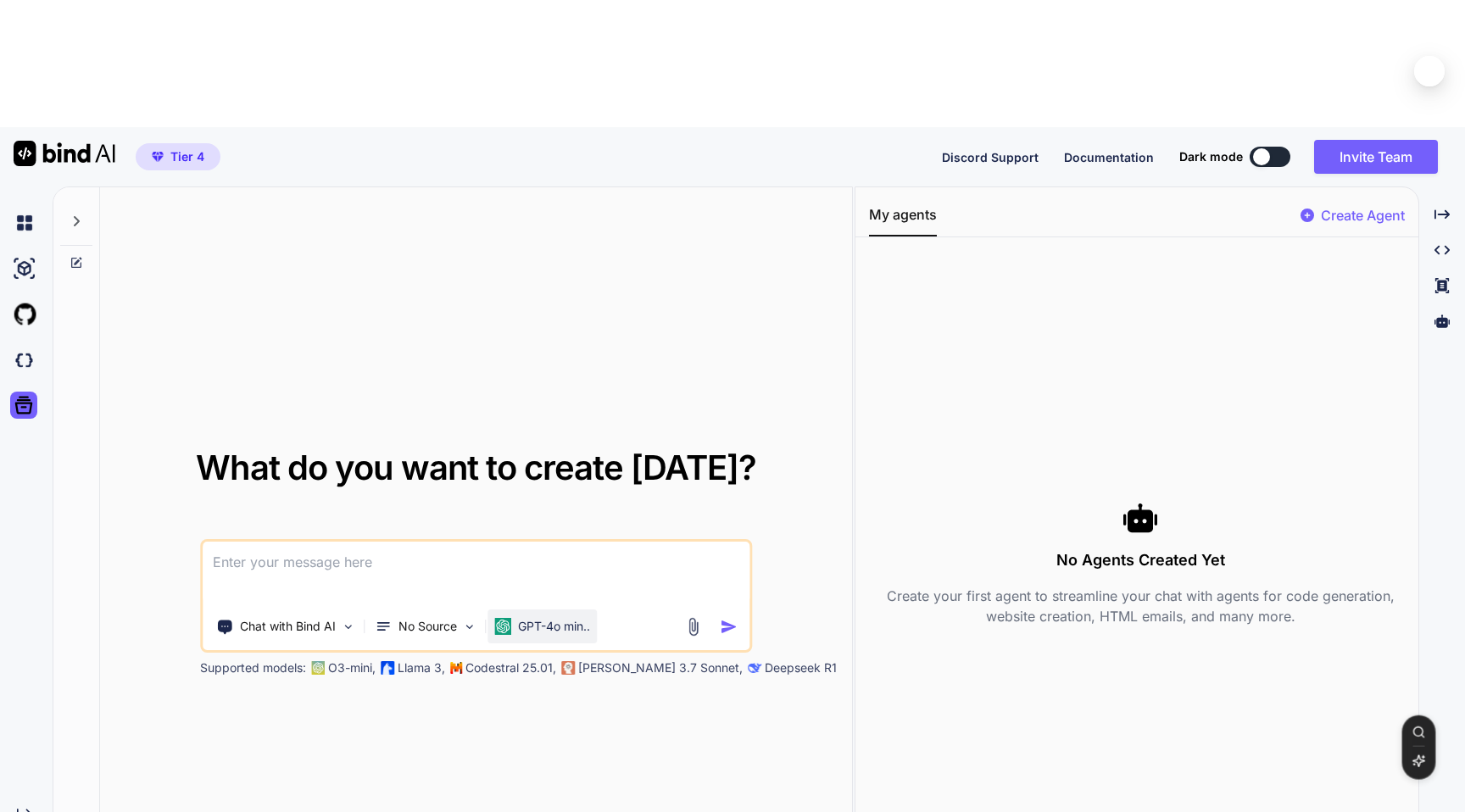
click at [537, 618] on p "GPT-4o min.." at bounding box center [553, 626] width 72 height 17
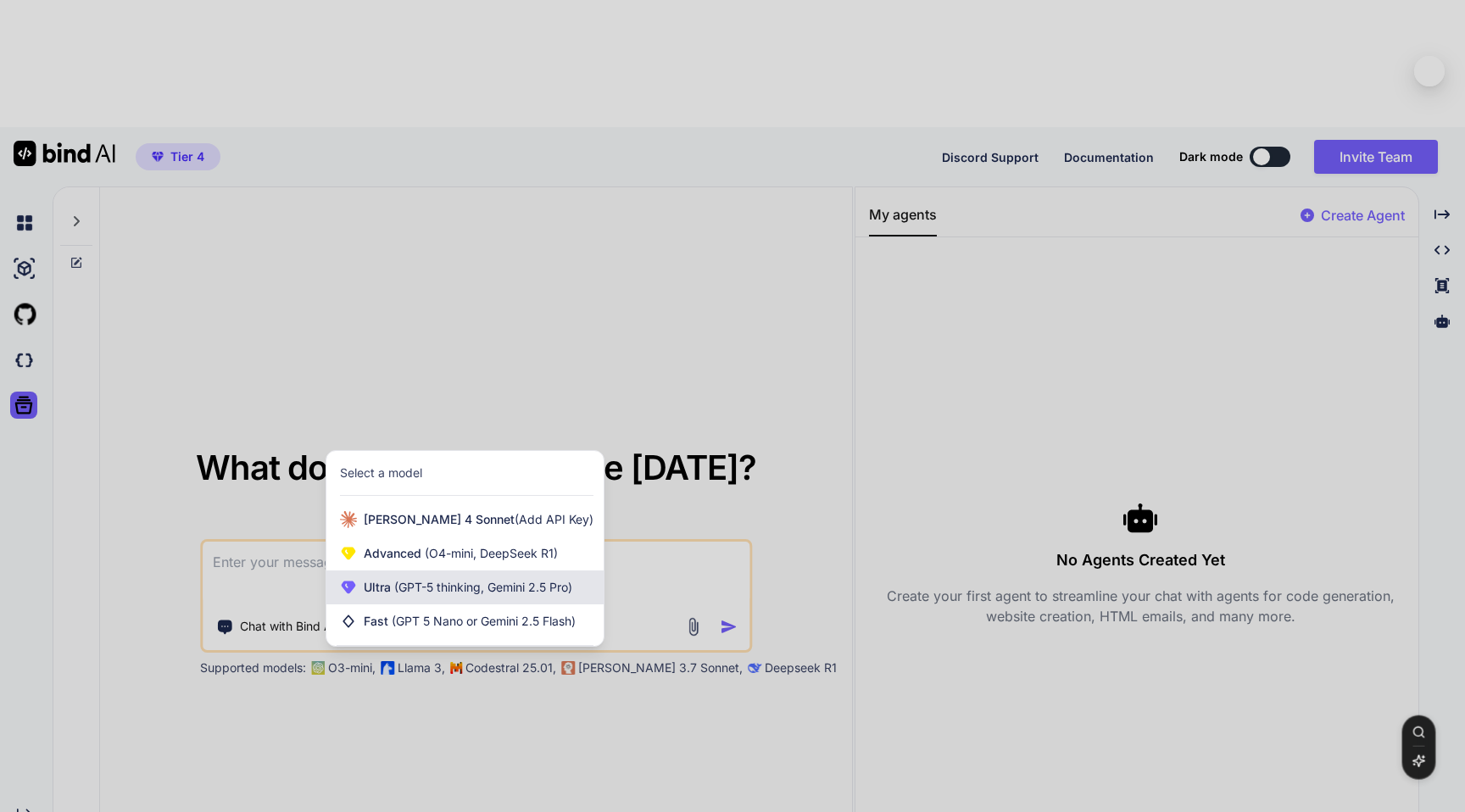
click at [489, 579] on span "(GPT-5 thinking, Gemini 2.5 Pro)" at bounding box center [481, 587] width 182 height 15
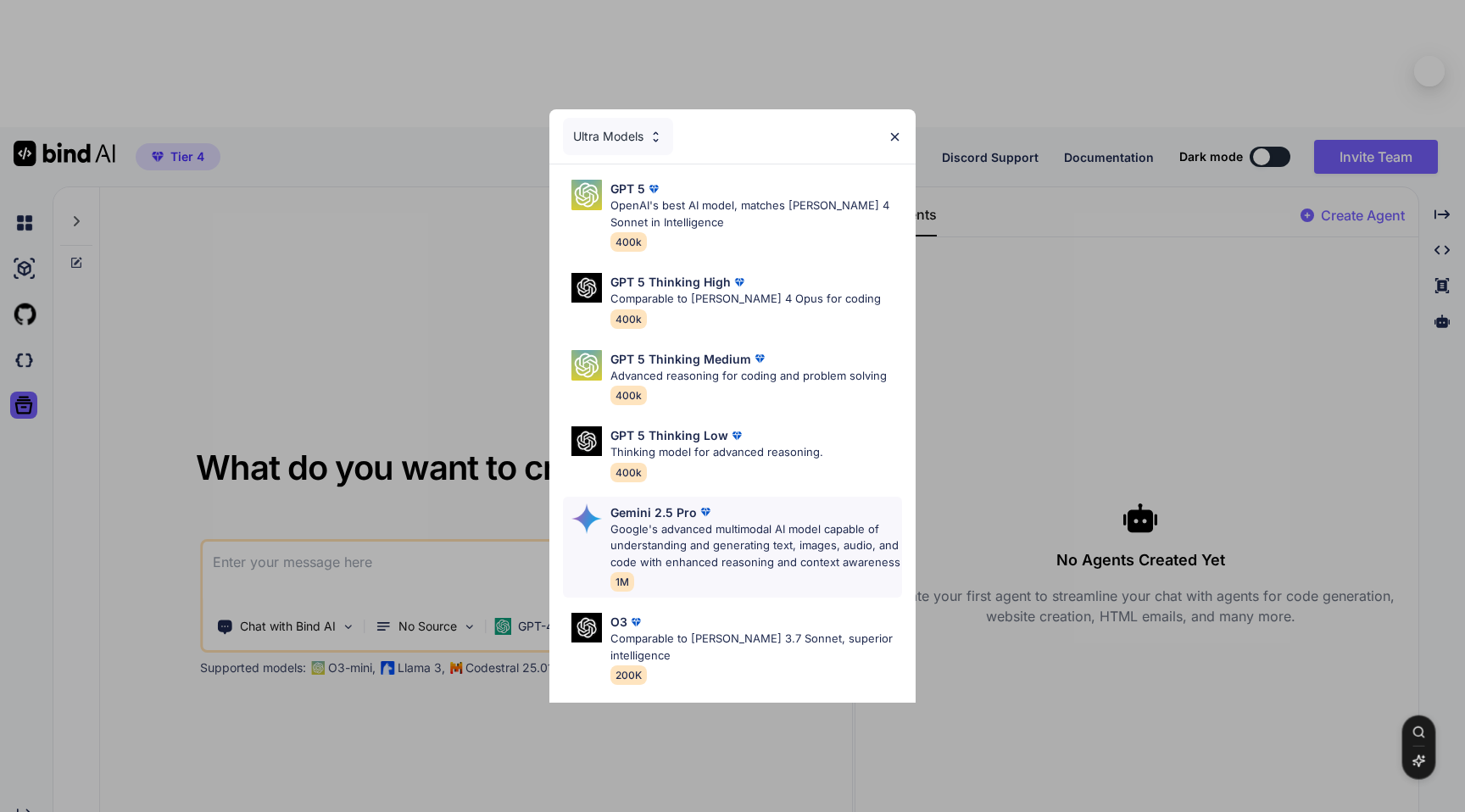
click at [707, 540] on p "Google's advanced multimodal AI model capable of understanding and generating t…" at bounding box center [756, 546] width 292 height 50
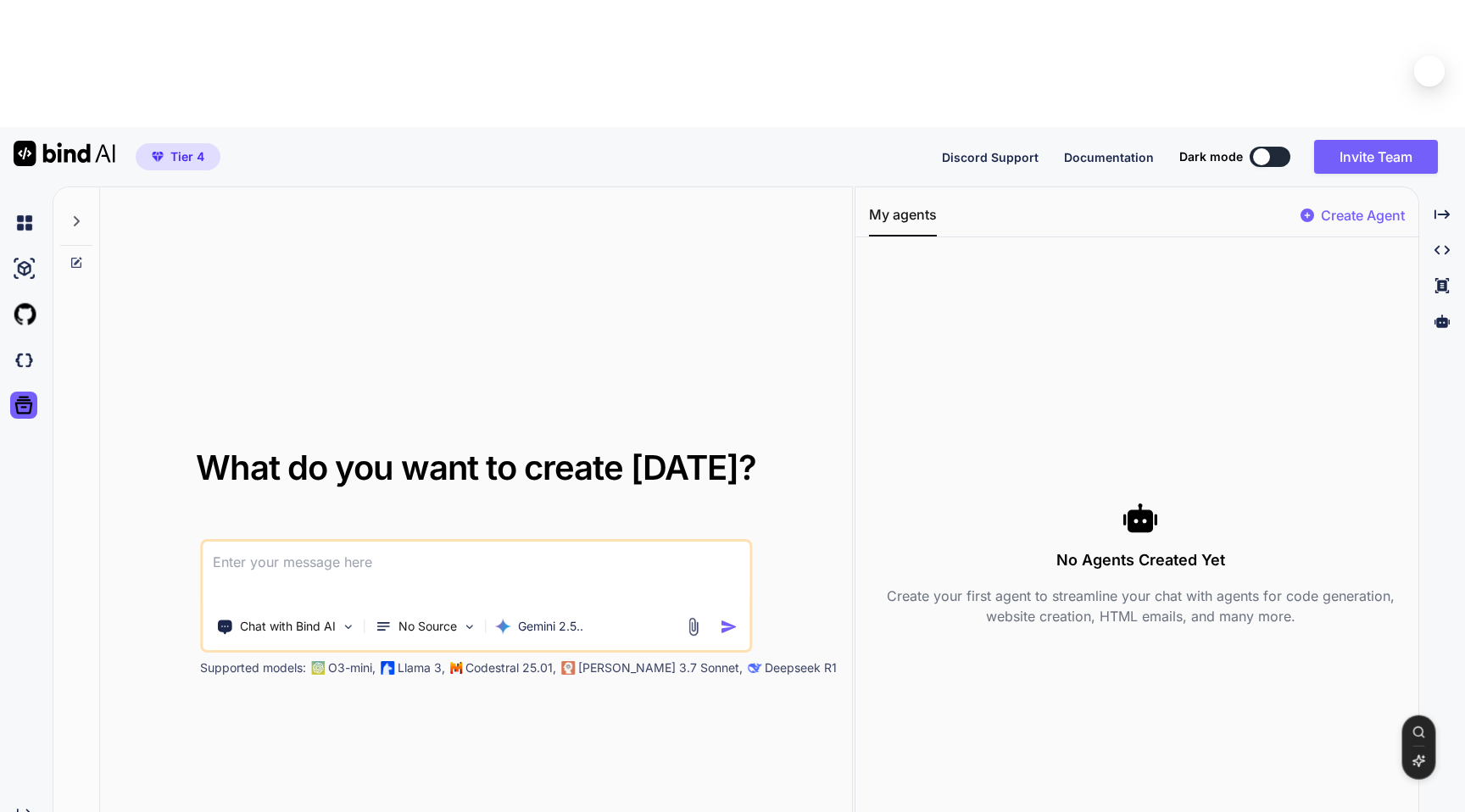
click at [692, 617] on img at bounding box center [692, 626] width 19 height 19
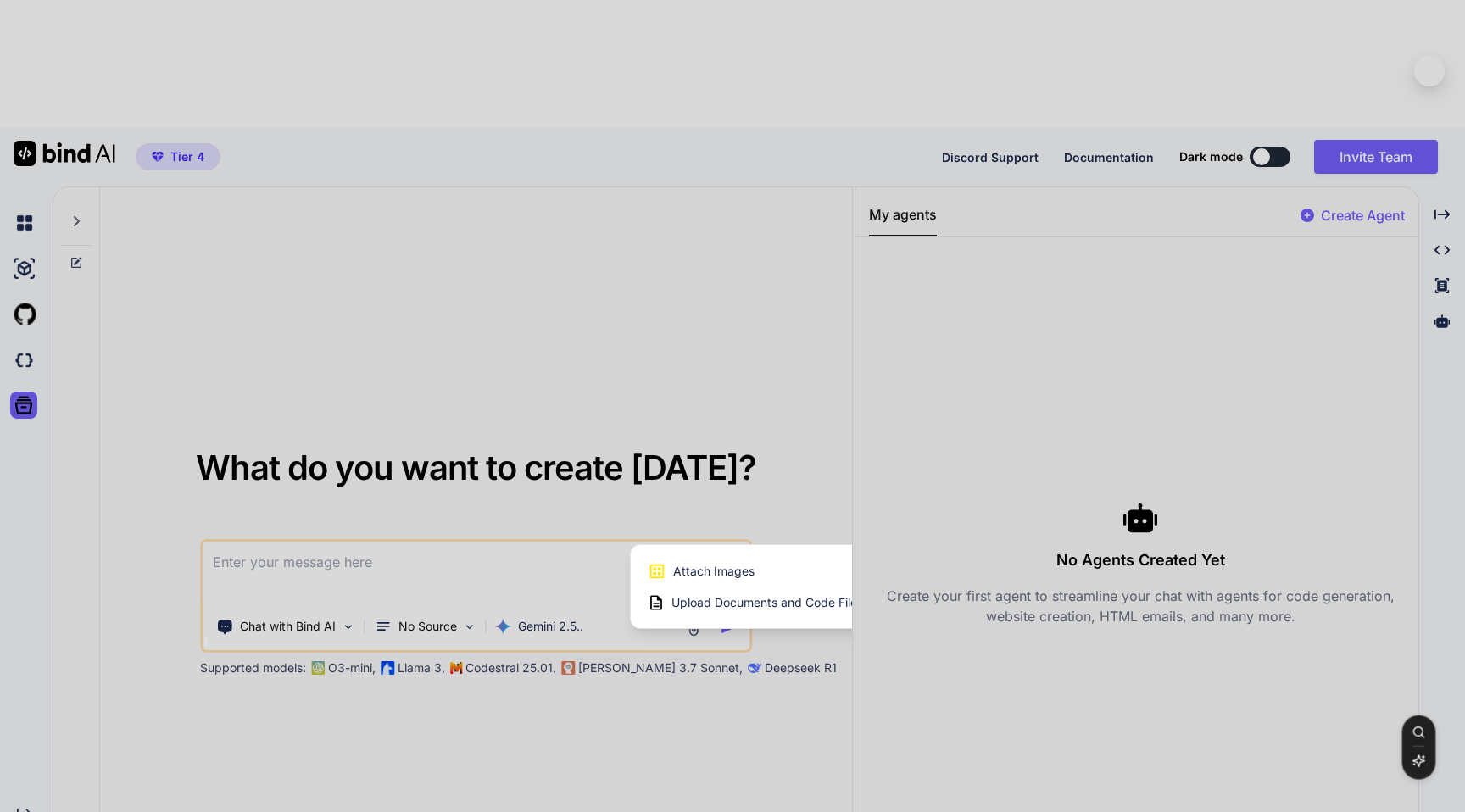
click at [707, 555] on div "Attach Images Image attachments are only supported in Claude and Gemini models." at bounding box center [755, 570] width 215 height 32
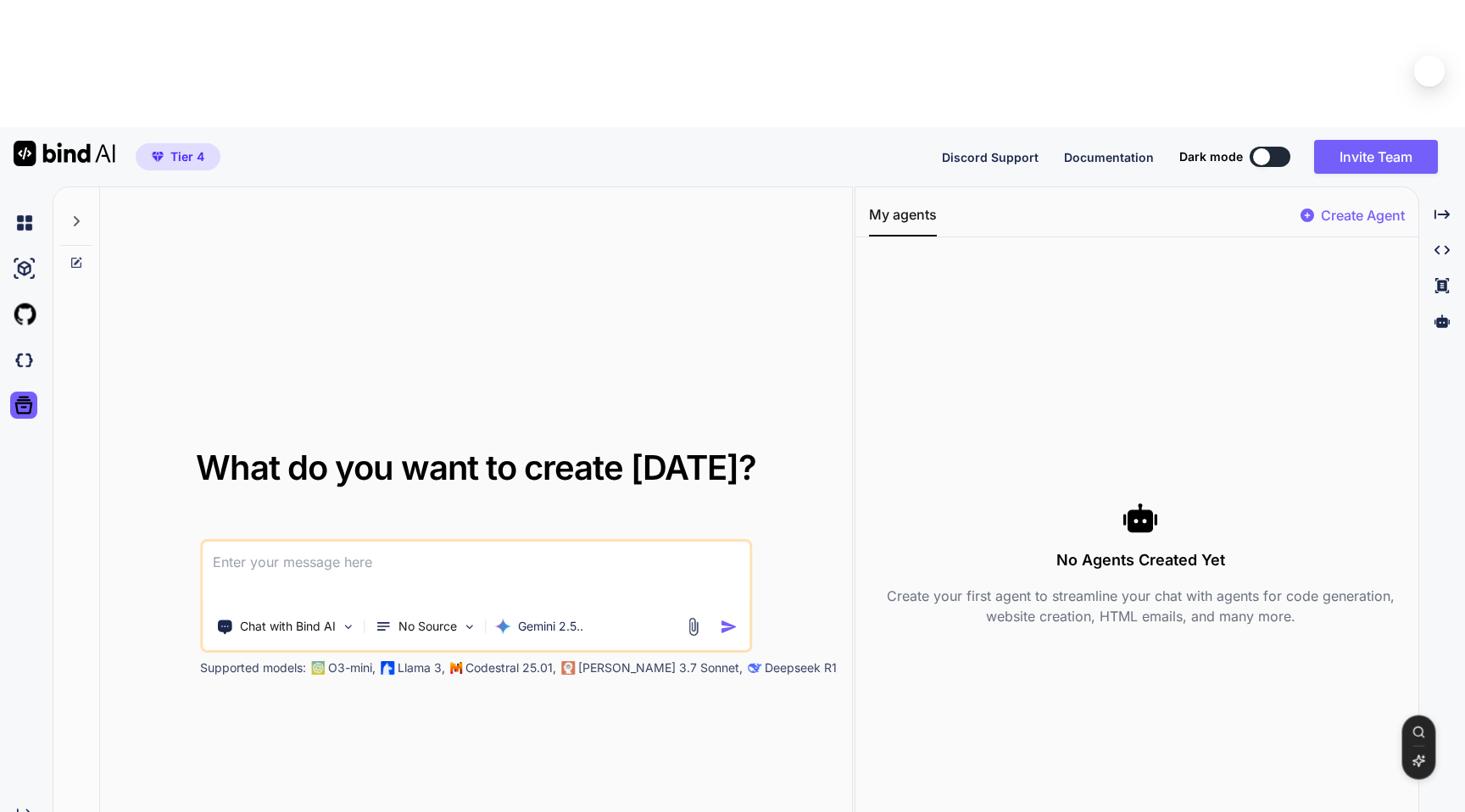
type input "C:\fakepath\2025-09-09_23-06-28.jpg"
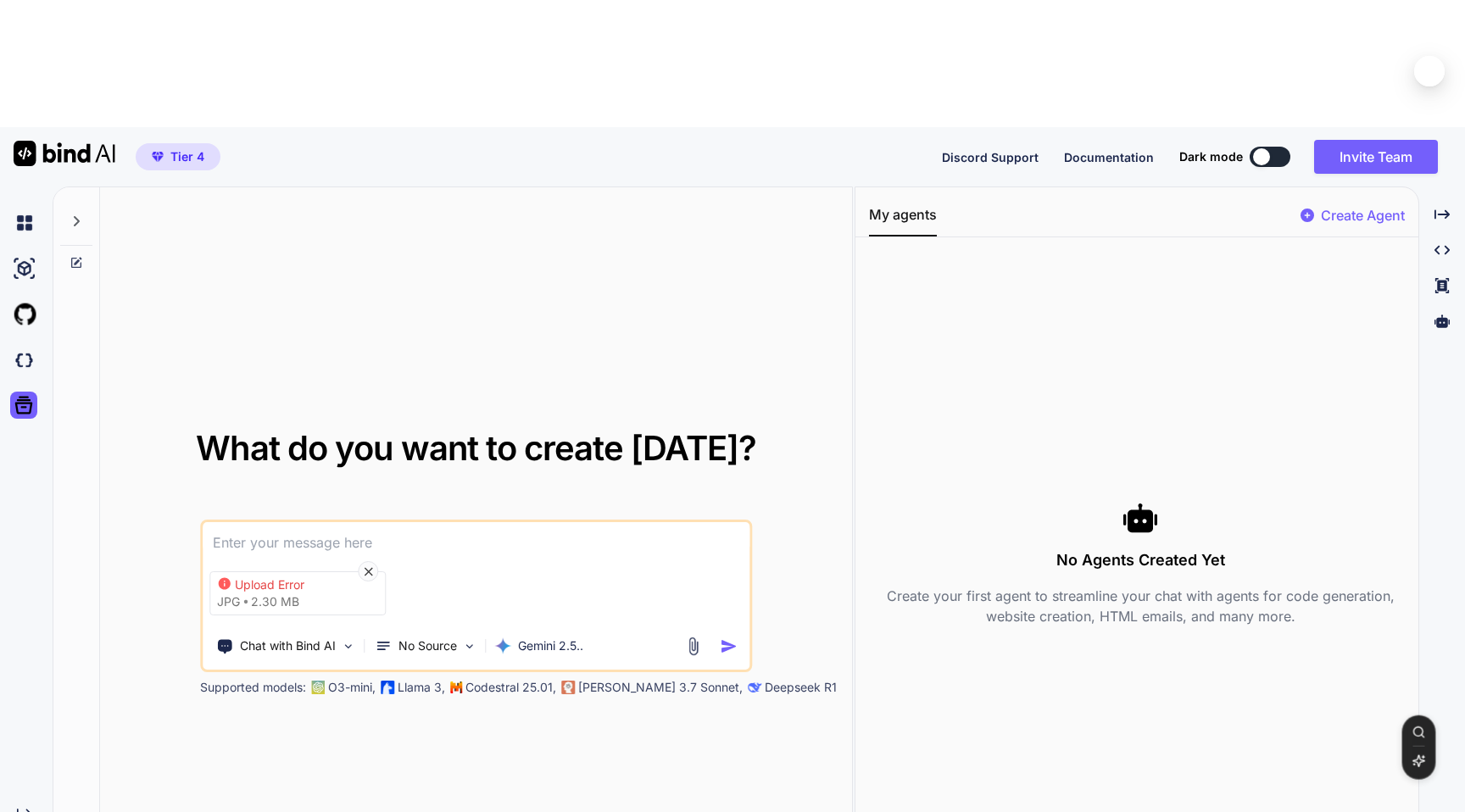
click at [314, 577] on div "Upload Error" at bounding box center [302, 585] width 135 height 17
click at [362, 565] on icon at bounding box center [369, 572] width 15 height 15
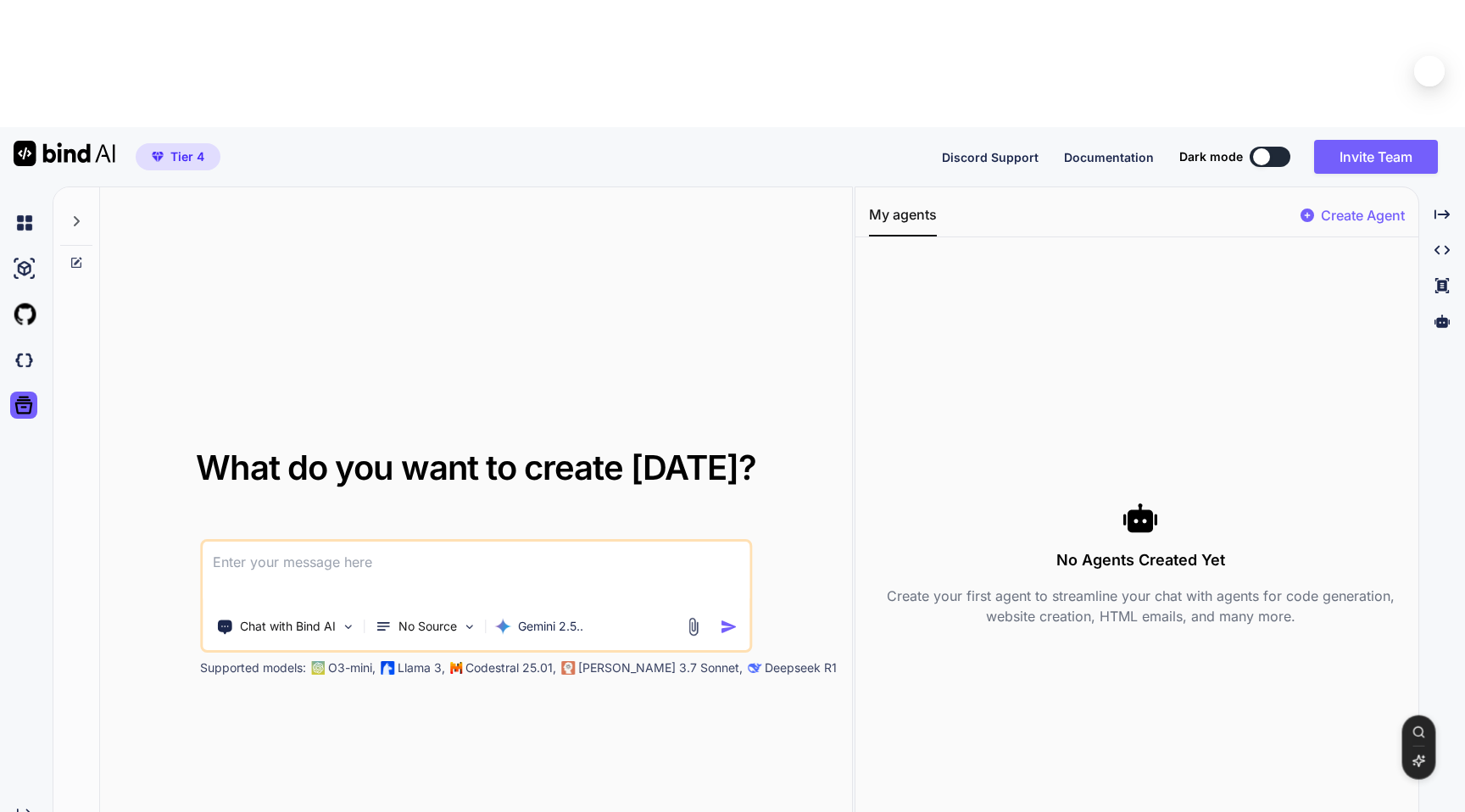
click at [698, 617] on img at bounding box center [692, 626] width 19 height 19
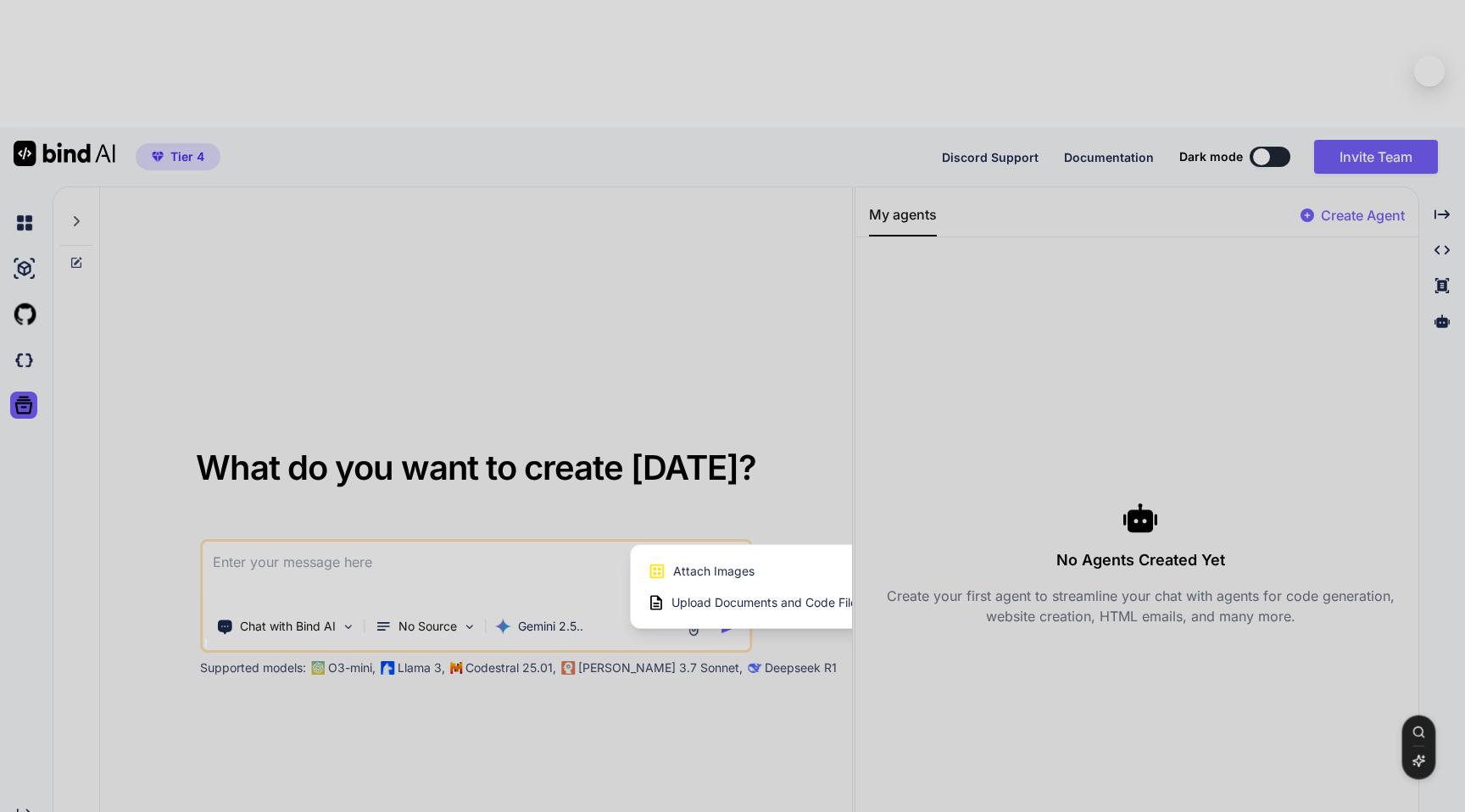
click at [701, 563] on span "Attach Images" at bounding box center [714, 571] width 82 height 17
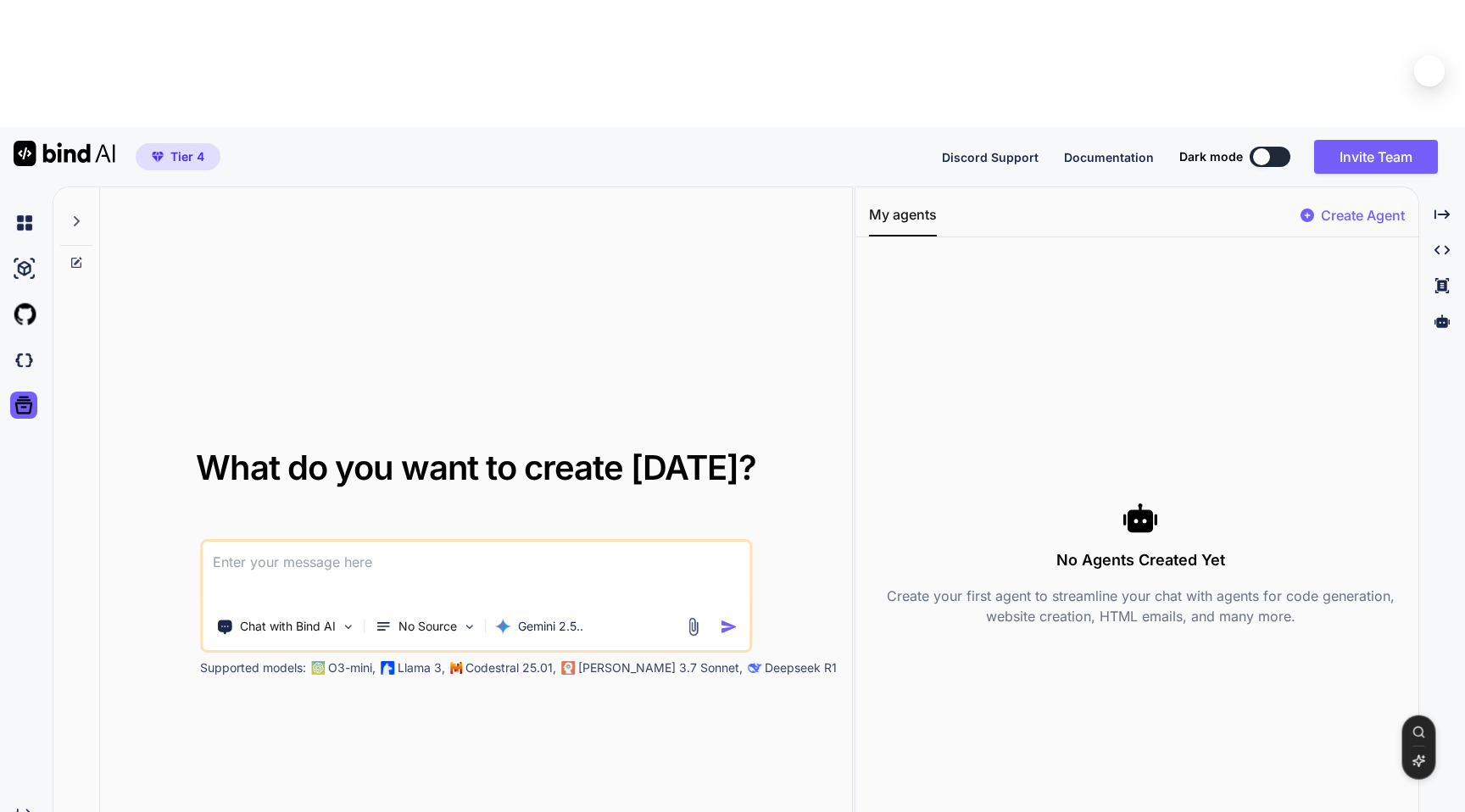
type input "C:\fakepath\screens.jpg"
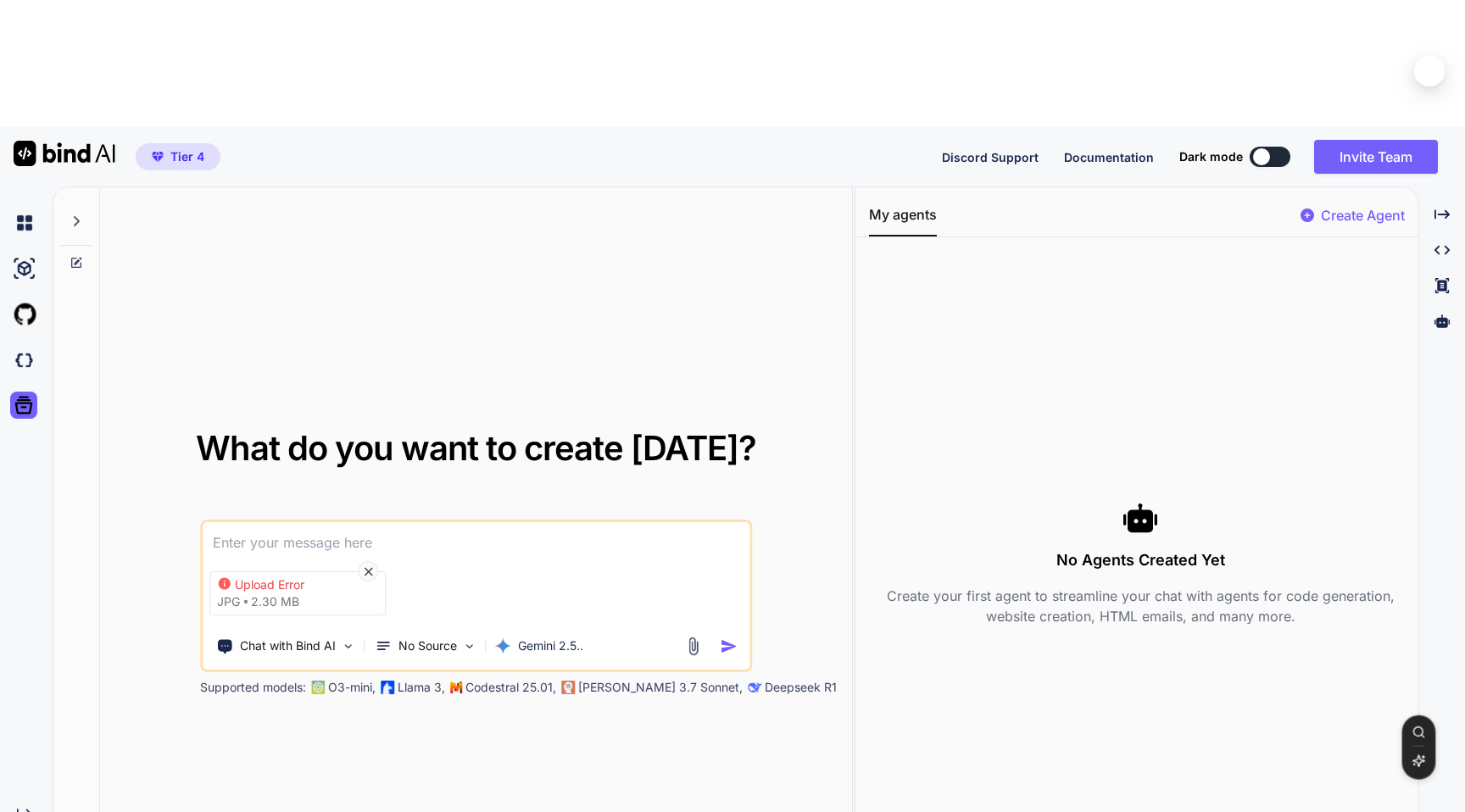
click at [243, 599] on icon at bounding box center [245, 602] width 5 height 5
click at [366, 567] on icon at bounding box center [367, 570] width 8 height 8
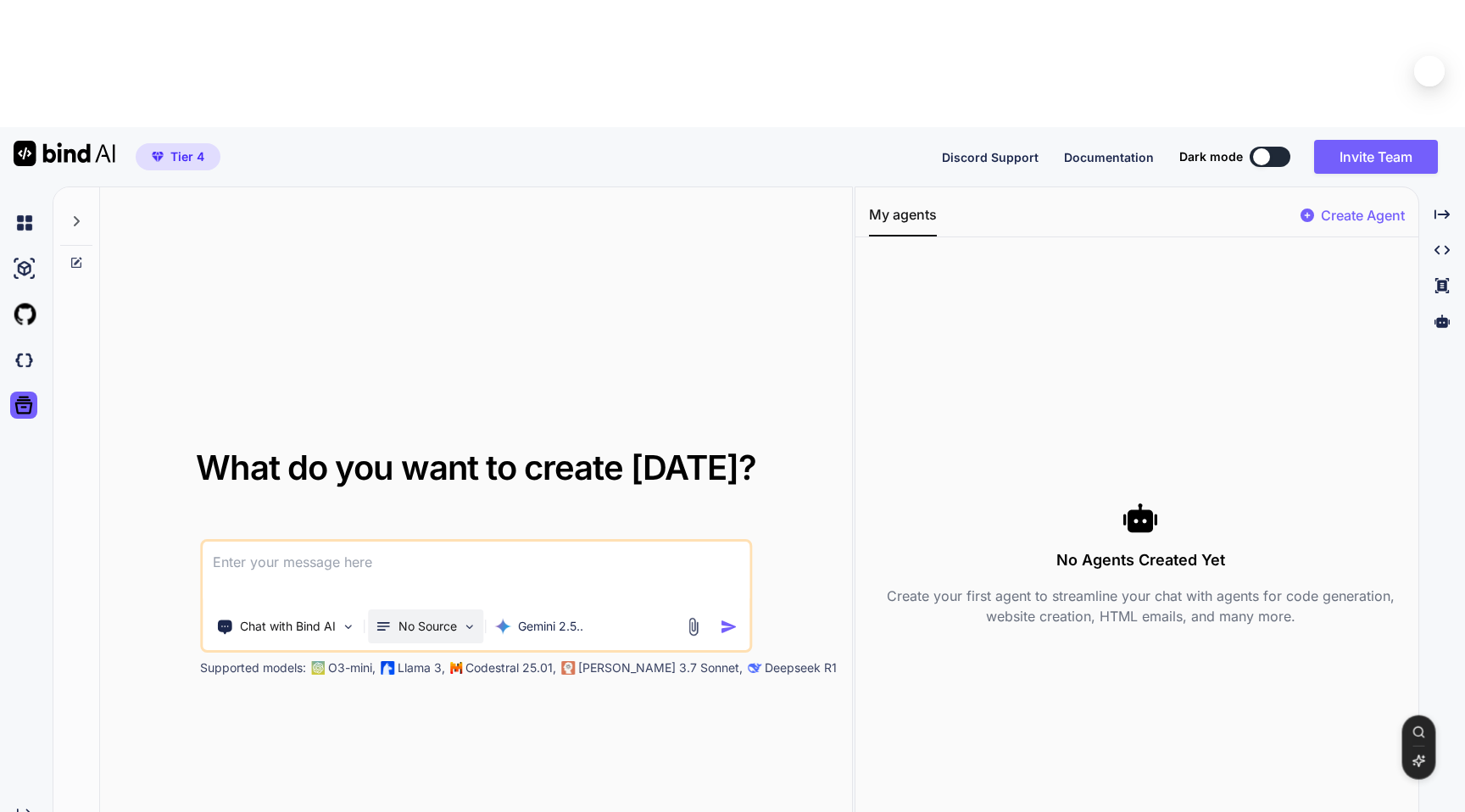
click at [439, 618] on p "No Source" at bounding box center [428, 626] width 58 height 17
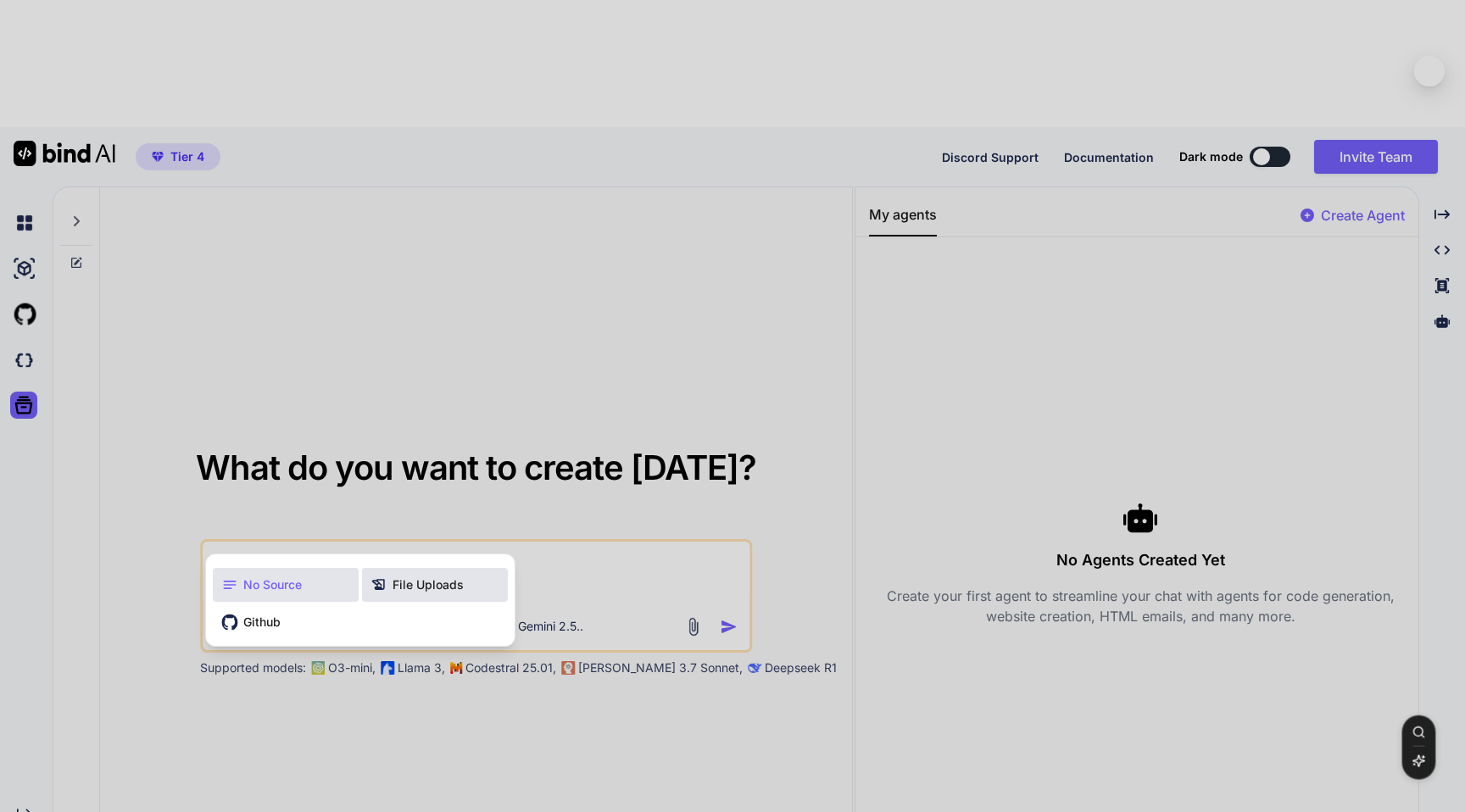
click at [426, 568] on div "File Uploads" at bounding box center [435, 584] width 146 height 34
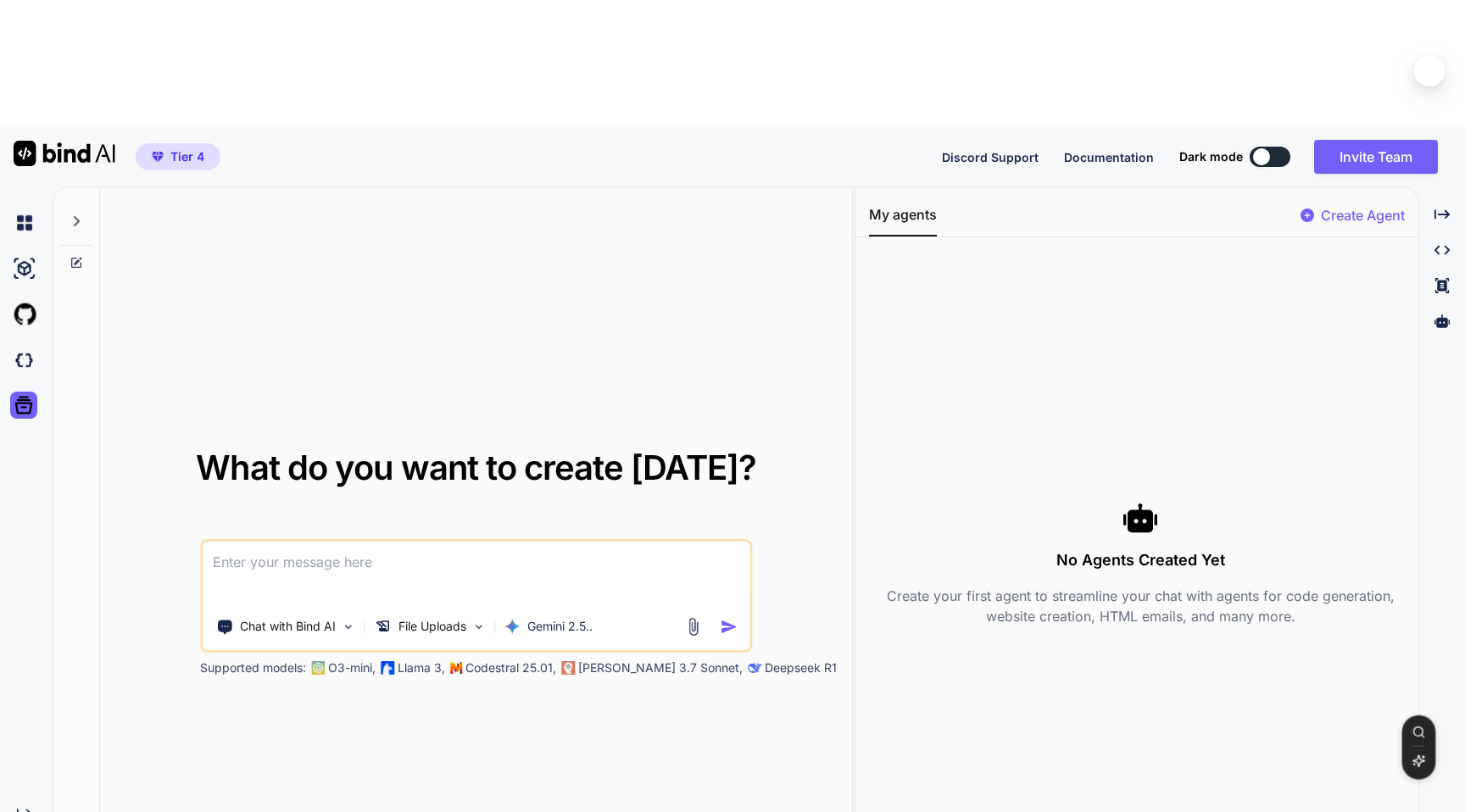
click at [690, 617] on img at bounding box center [692, 626] width 19 height 19
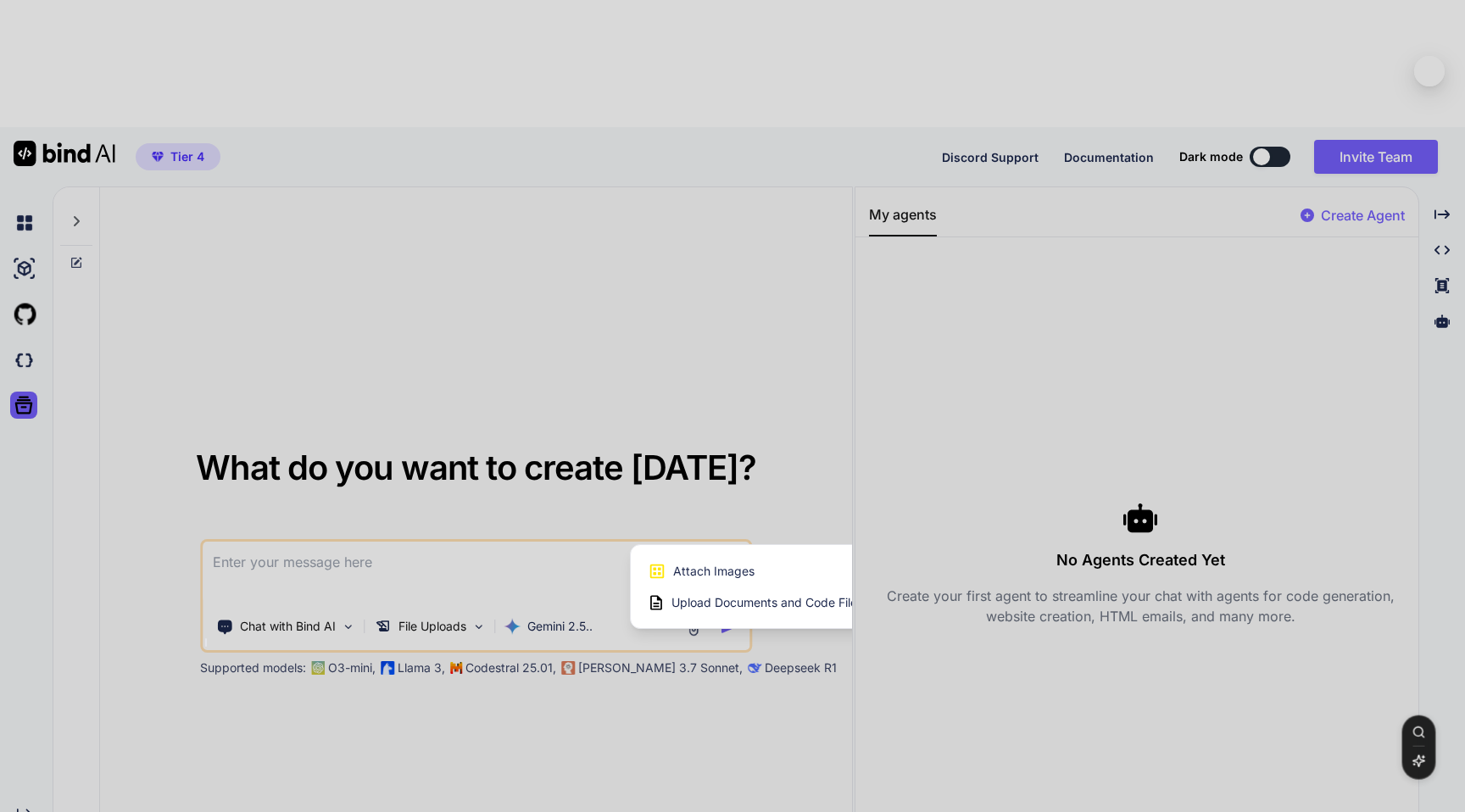
click at [697, 563] on span "Attach Images" at bounding box center [714, 571] width 82 height 17
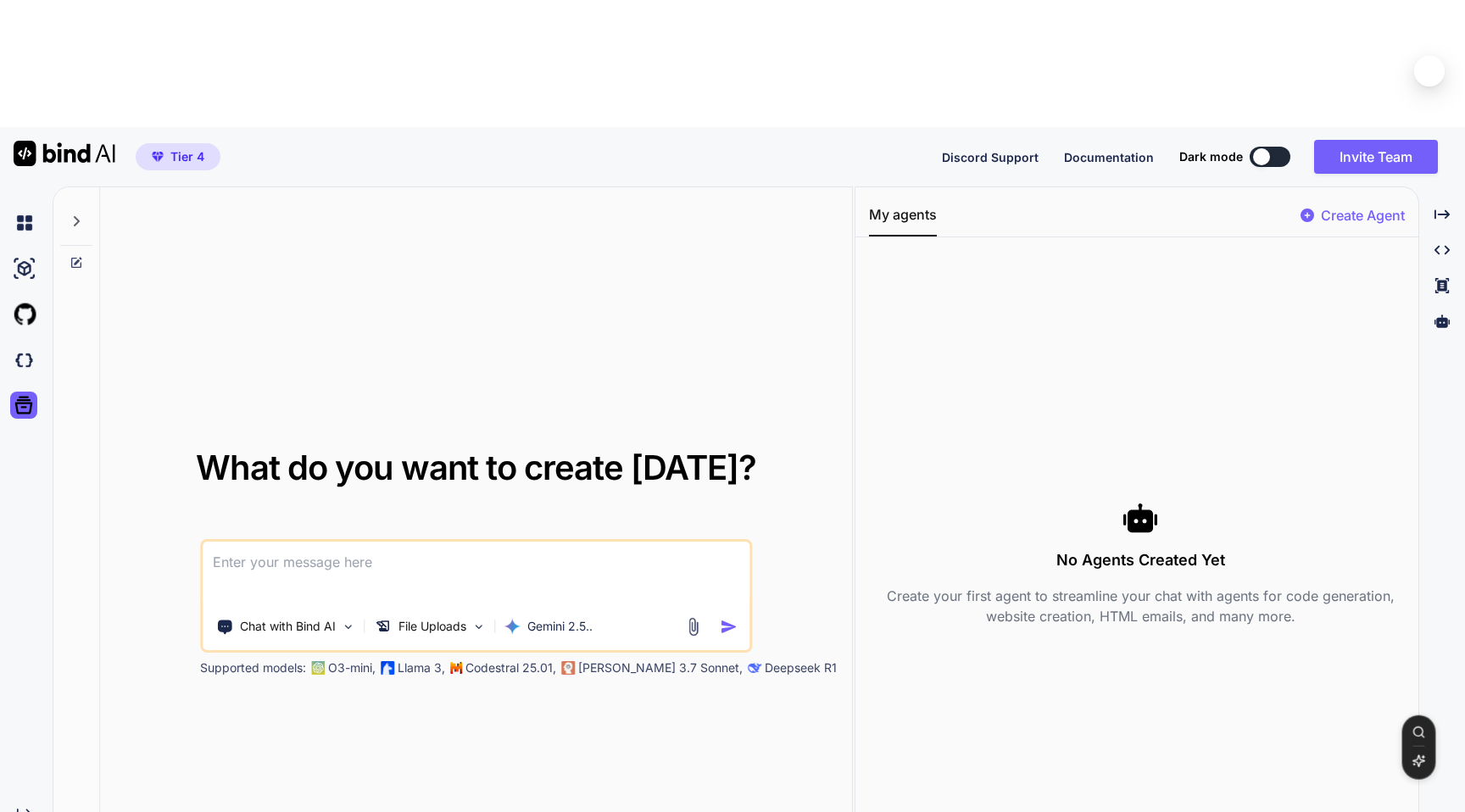
type input "C:\fakepath\screens.jpg"
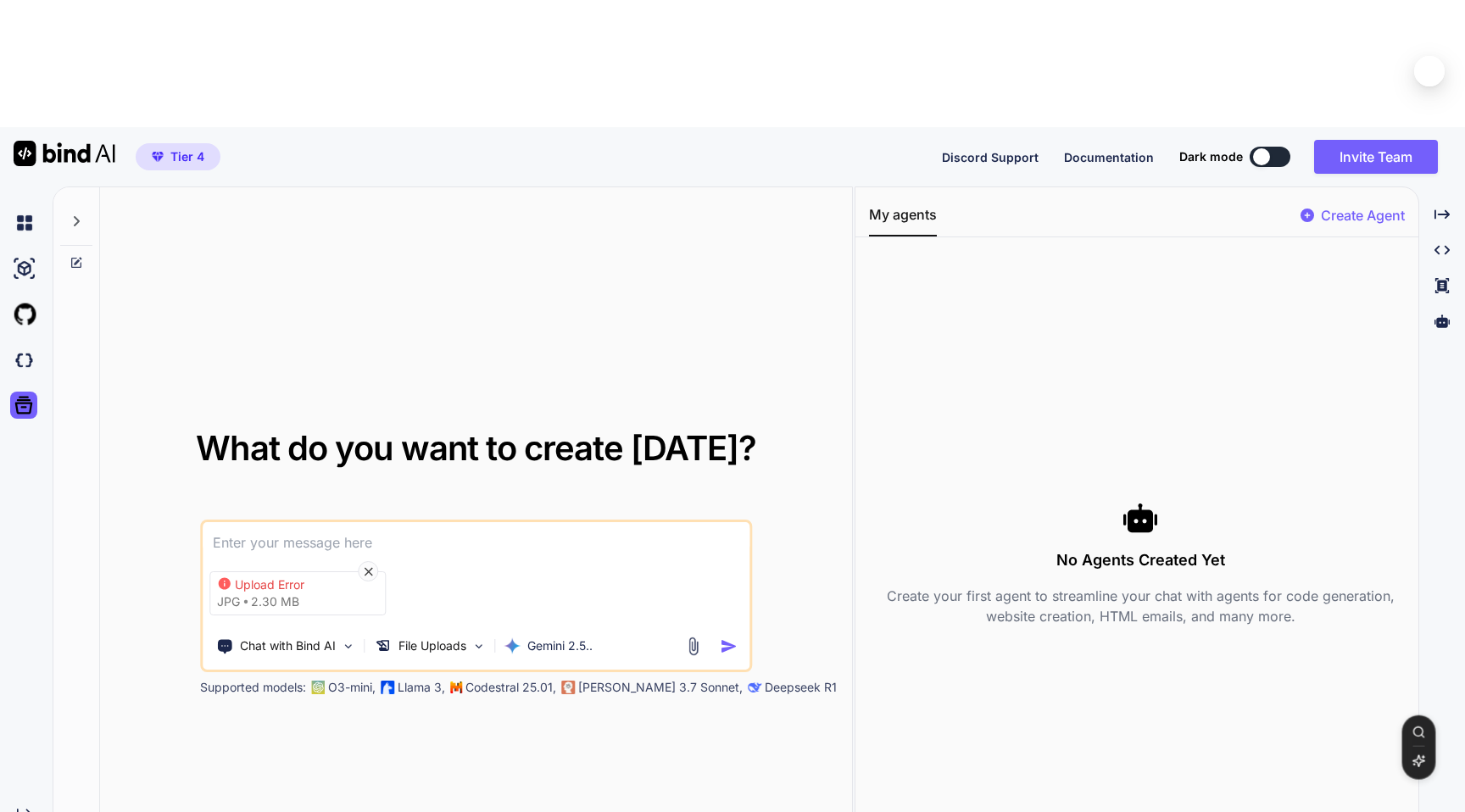
click at [282, 593] on span "2.30 MB" at bounding box center [274, 601] width 48 height 17
click at [361, 565] on icon at bounding box center [369, 572] width 15 height 15
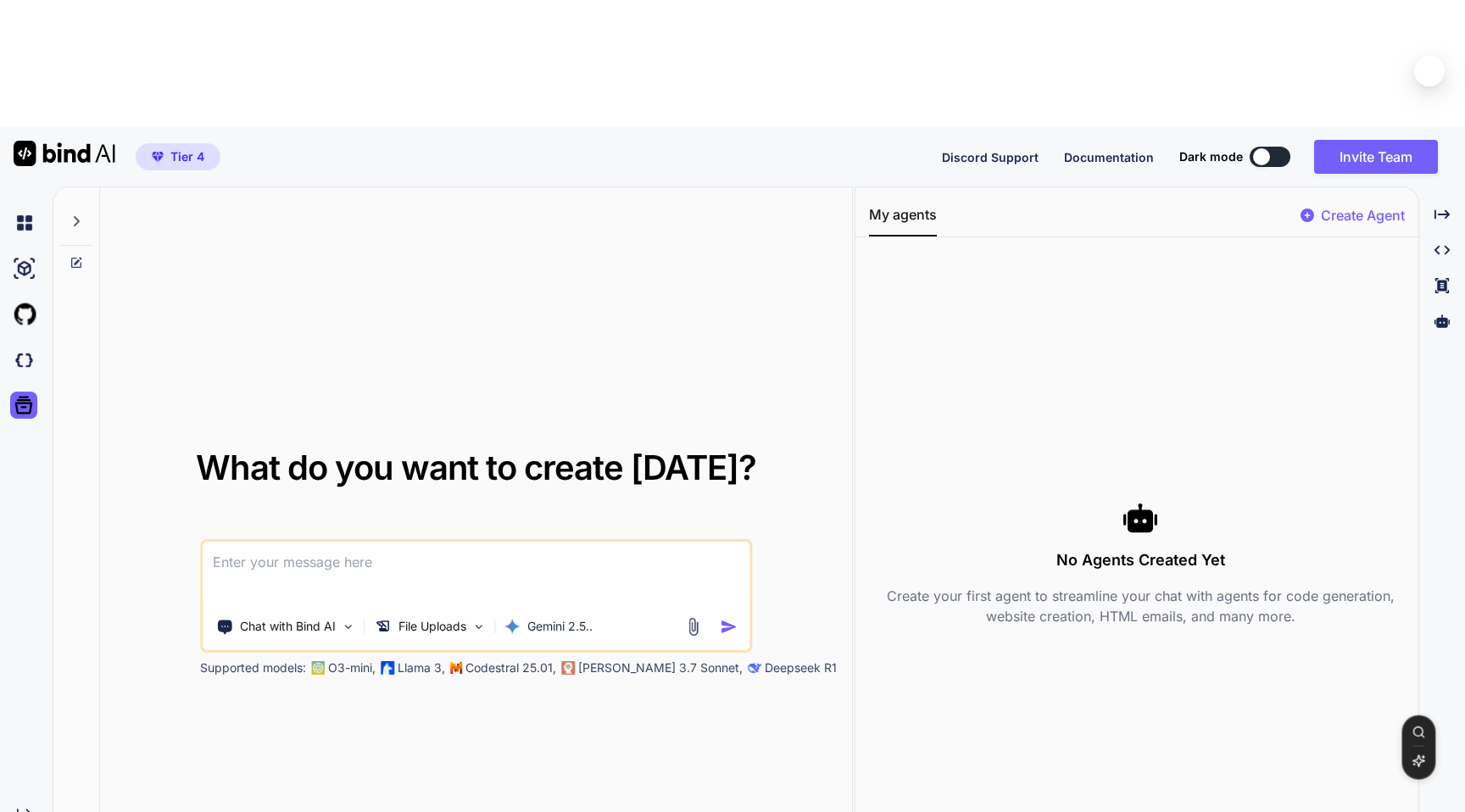
click at [694, 617] on img at bounding box center [692, 626] width 19 height 19
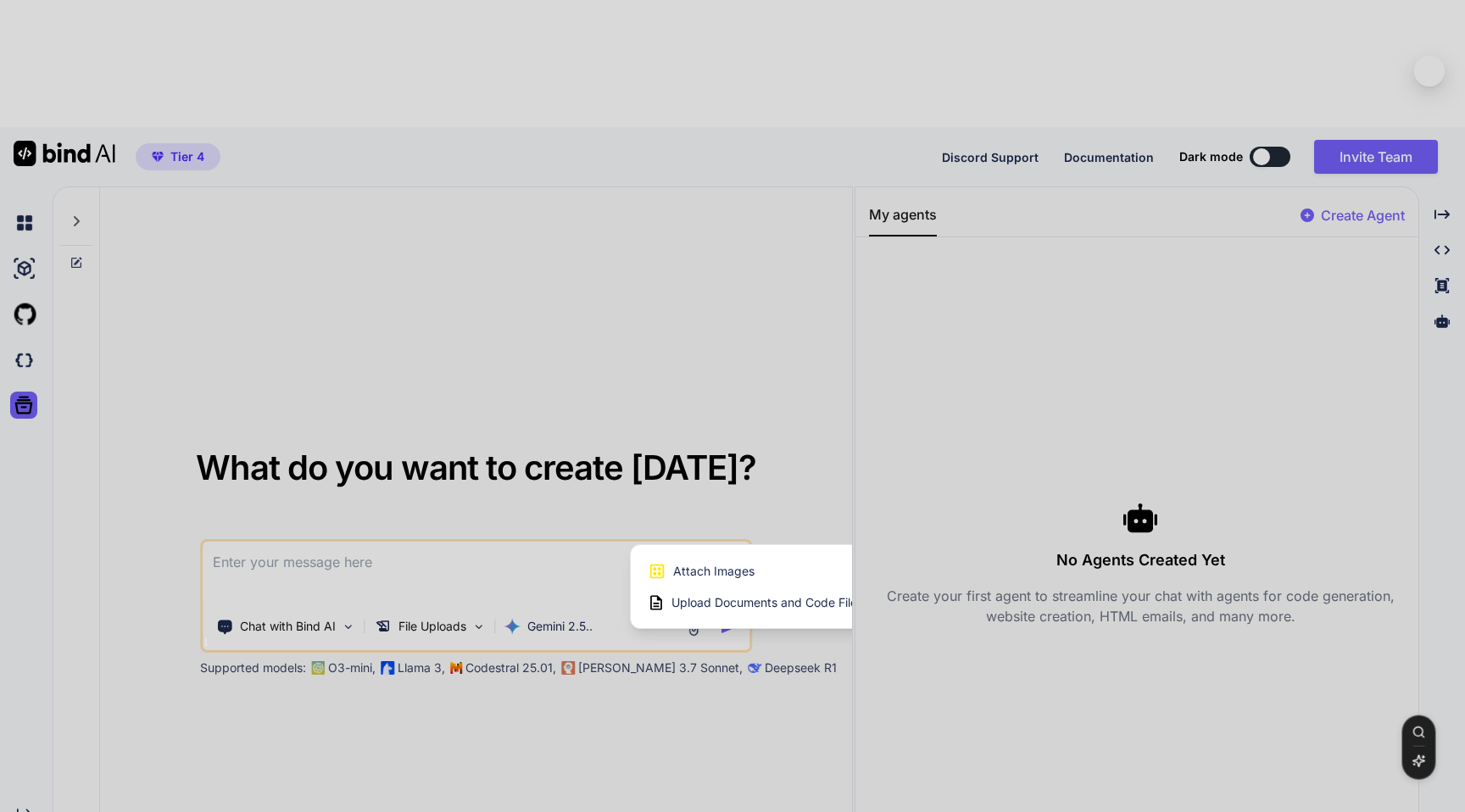
click at [740, 594] on span "Upload Documents and Code Files" at bounding box center [767, 602] width 192 height 17
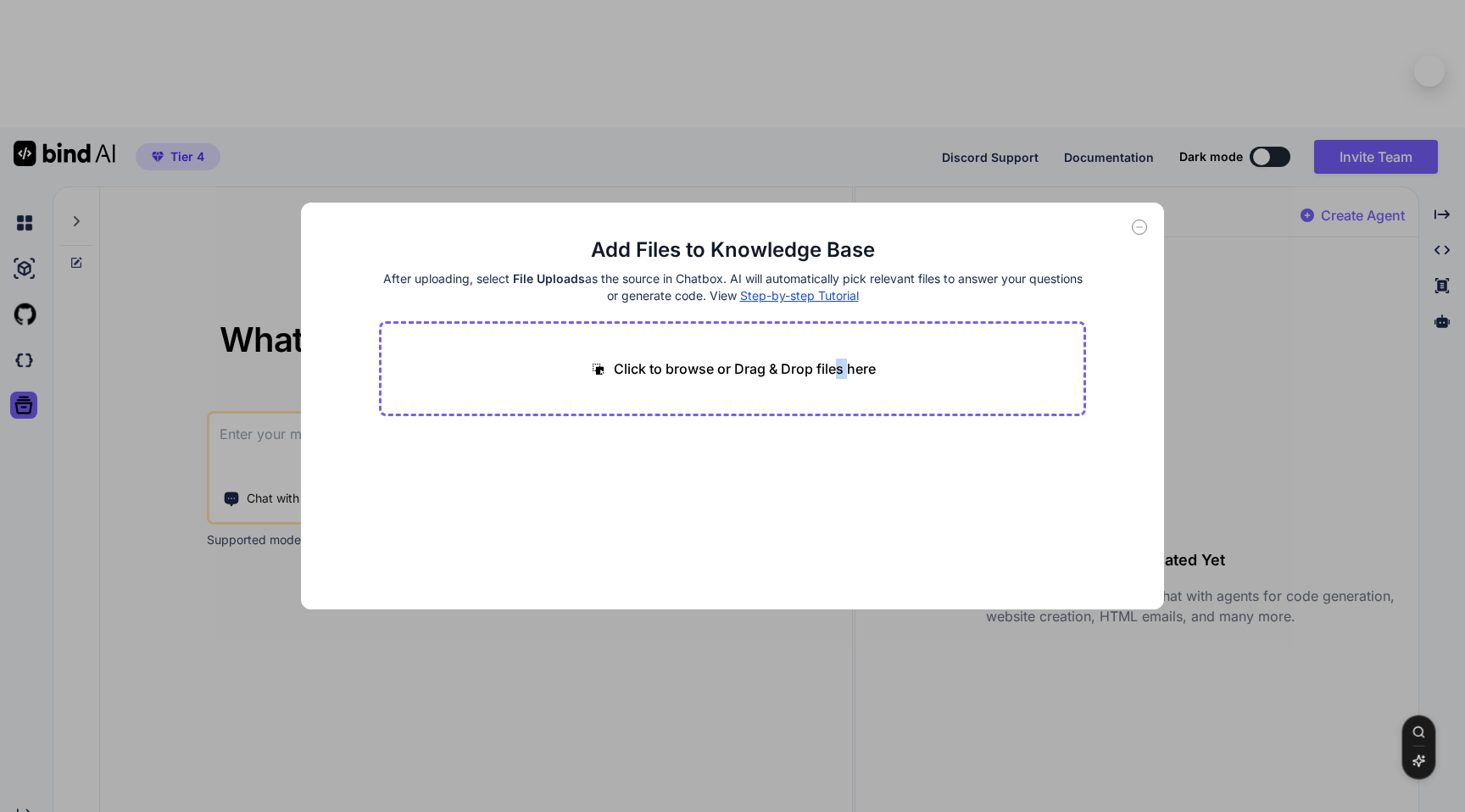
drag, startPoint x: 846, startPoint y: 363, endPoint x: 832, endPoint y: 362, distance: 14.0
click at [832, 363] on p "Click to browse or Drag & Drop files here" at bounding box center [745, 369] width 262 height 20
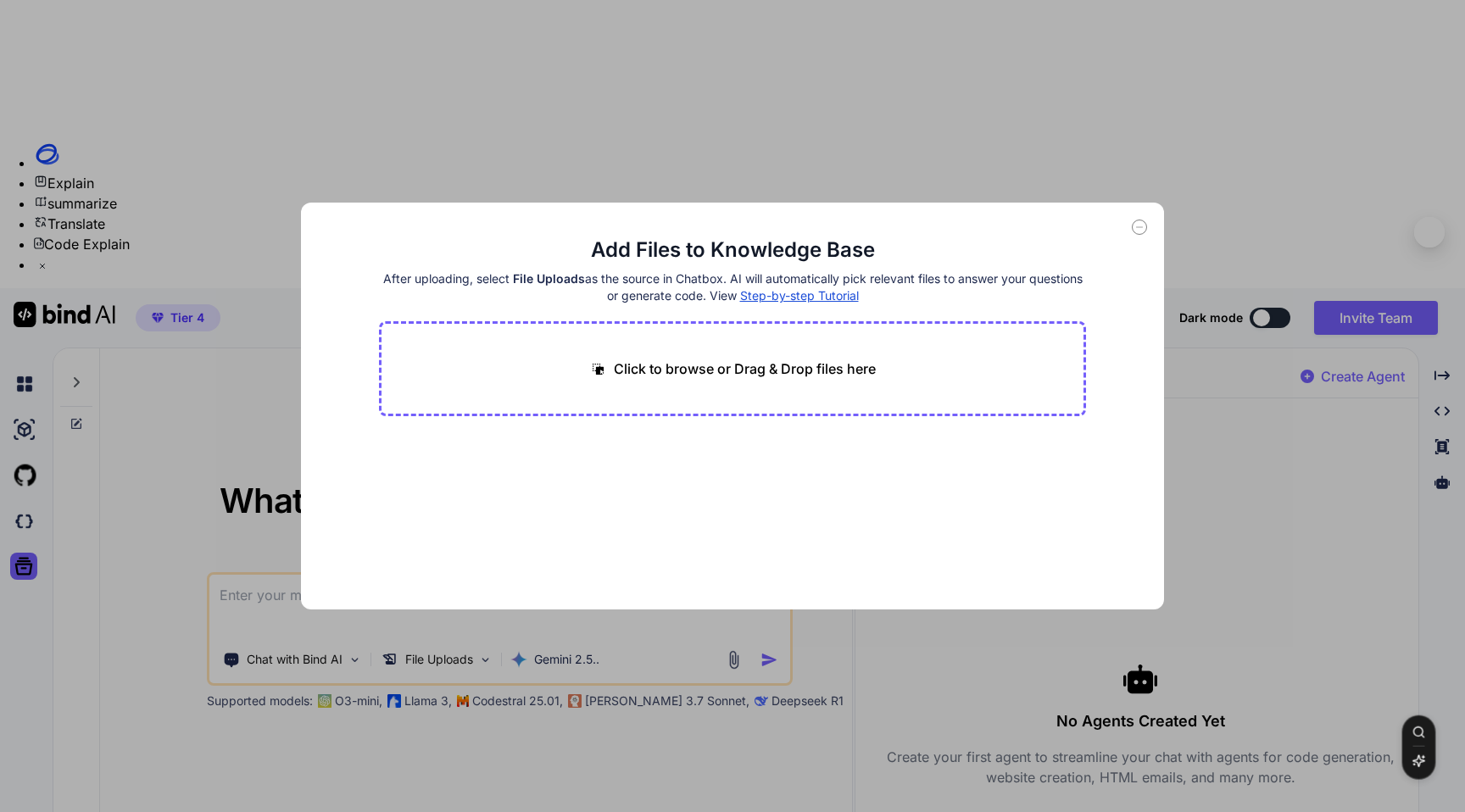
click at [1138, 224] on icon at bounding box center [1139, 227] width 15 height 15
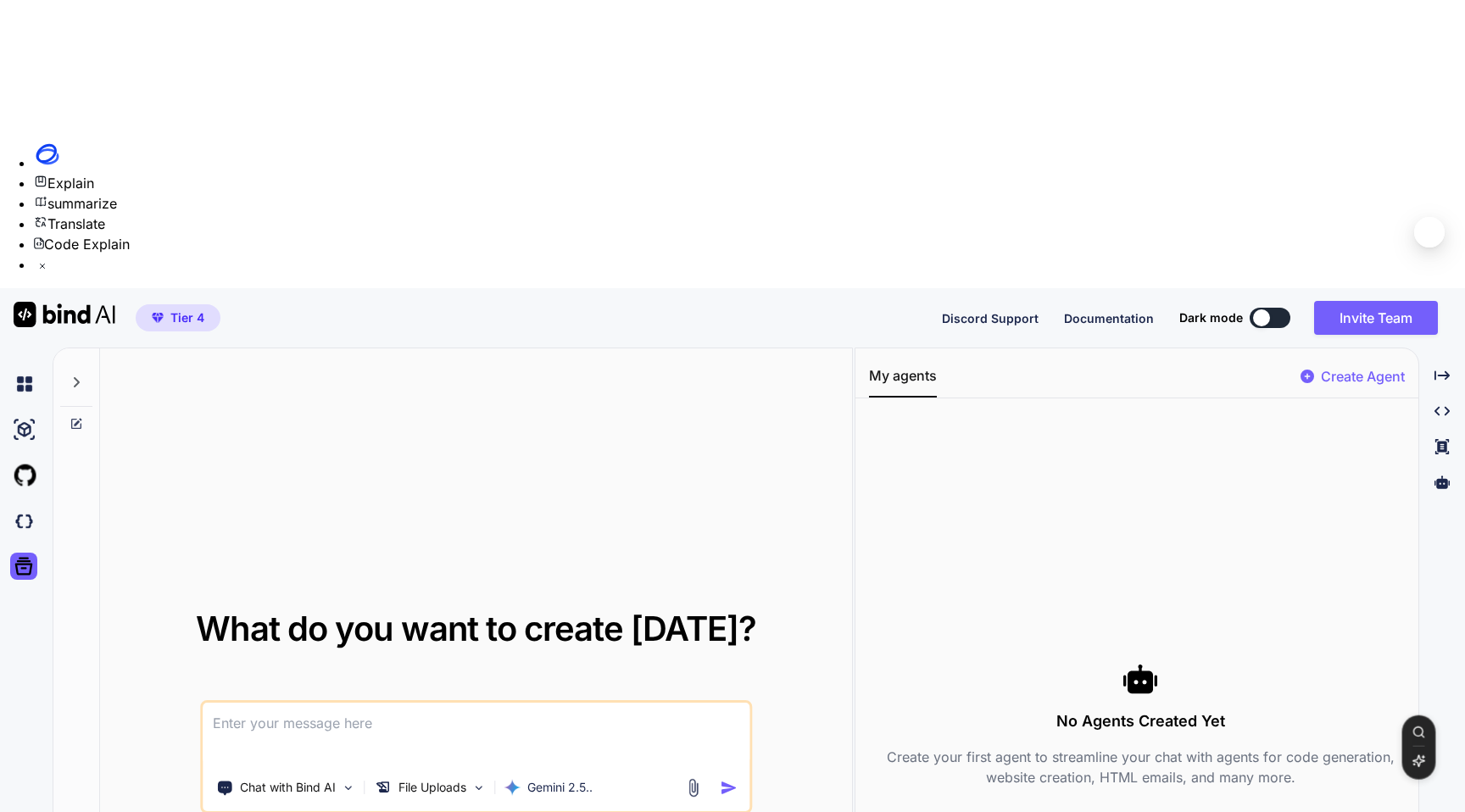
click at [281, 703] on textarea at bounding box center [476, 734] width 547 height 63
type textarea "c"
click at [309, 779] on p "Chat with Bind AI" at bounding box center [287, 787] width 95 height 17
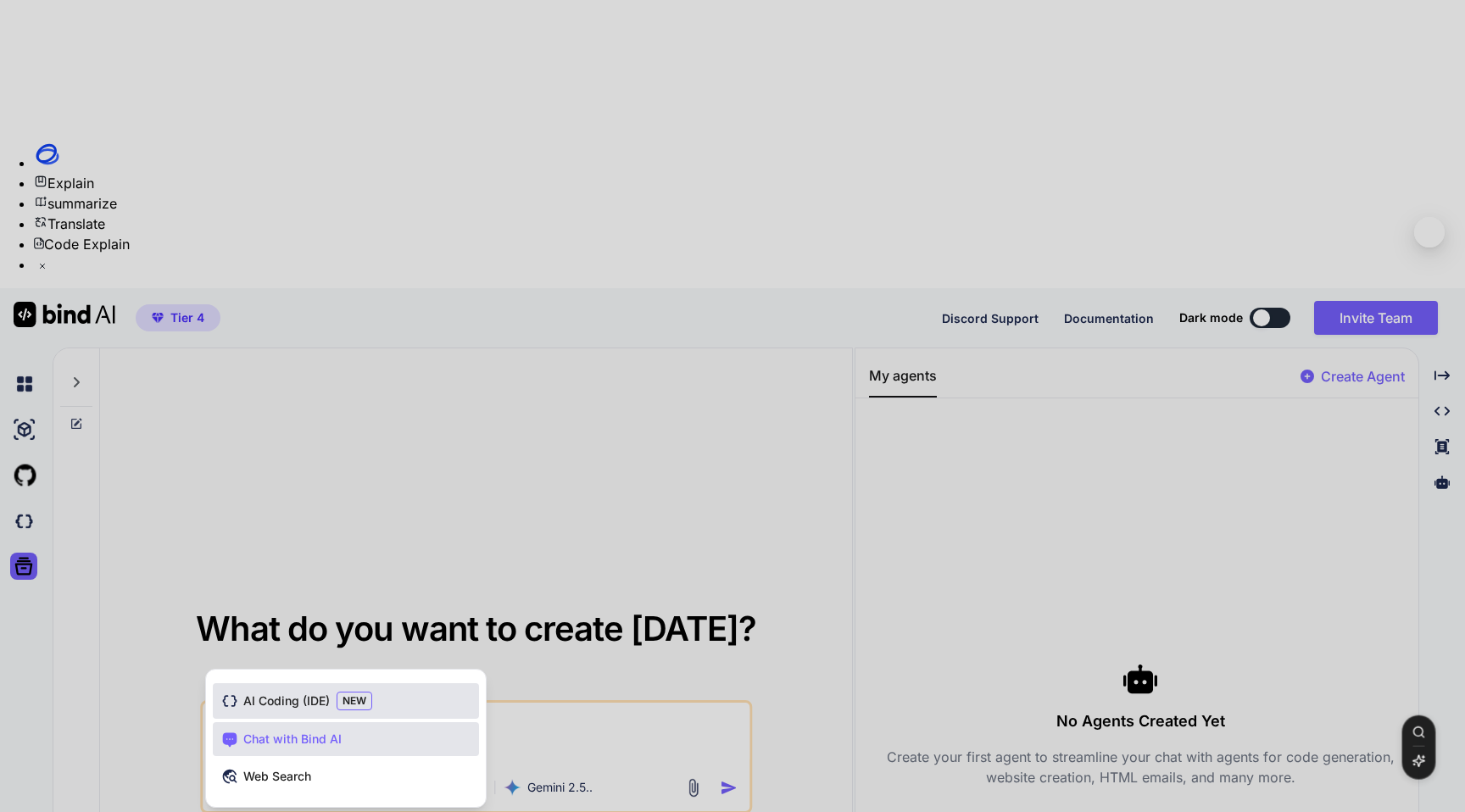
click at [286, 693] on span "AI Coding (IDE)" at bounding box center [286, 701] width 86 height 17
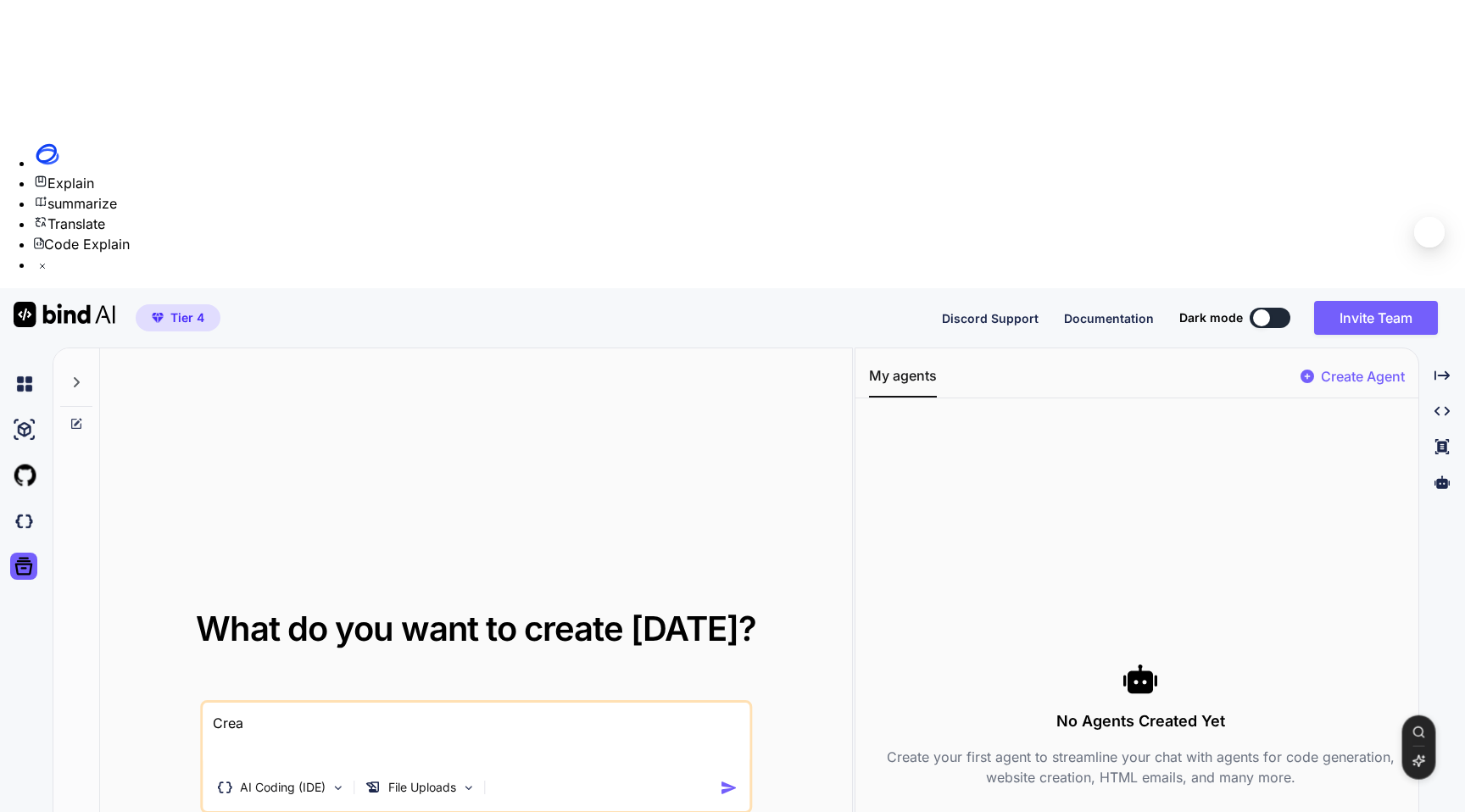
click at [284, 703] on textarea "Crea" at bounding box center [476, 734] width 547 height 63
click at [401, 779] on p "File Uploads" at bounding box center [421, 787] width 68 height 17
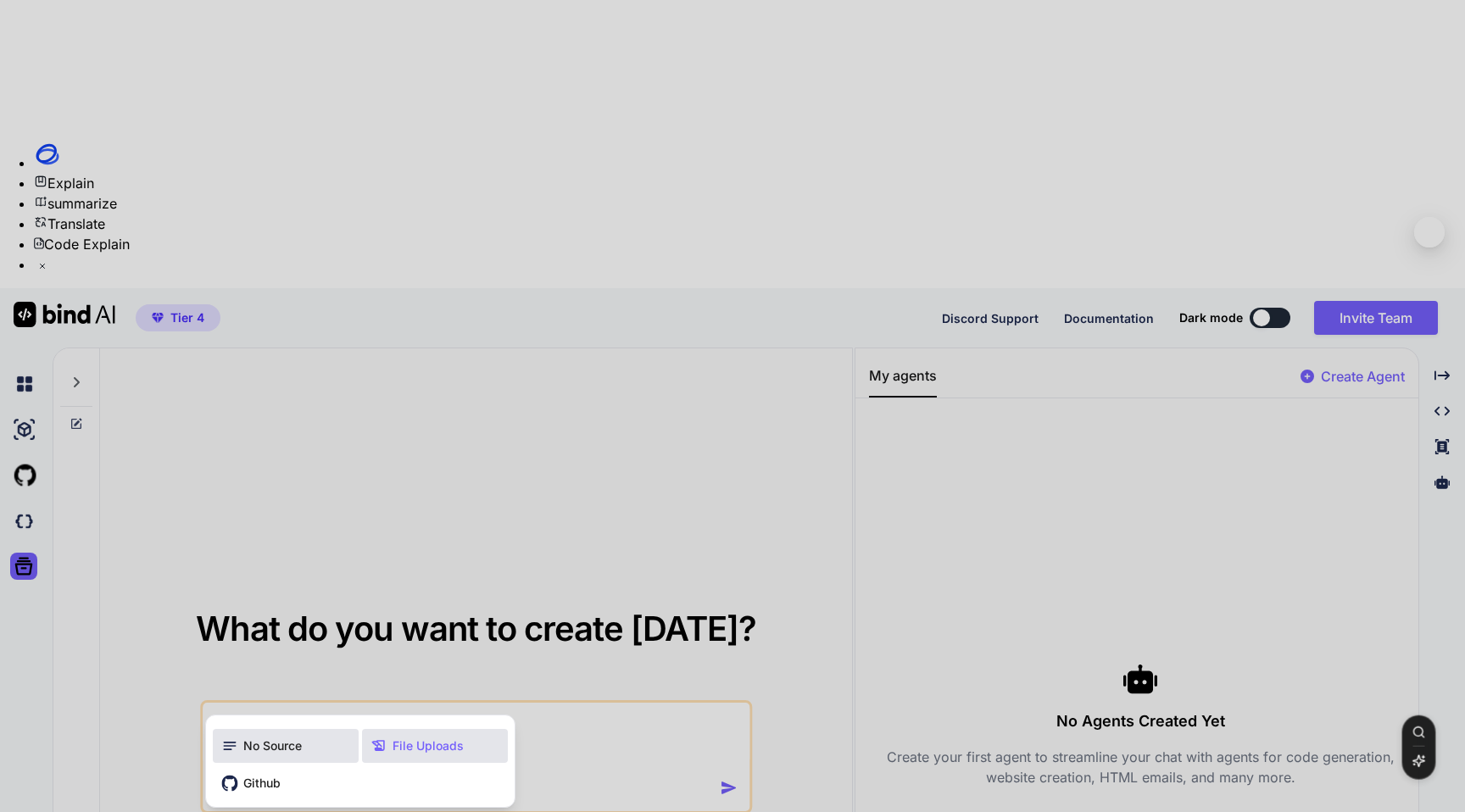
click at [252, 738] on span "No Source" at bounding box center [272, 746] width 58 height 17
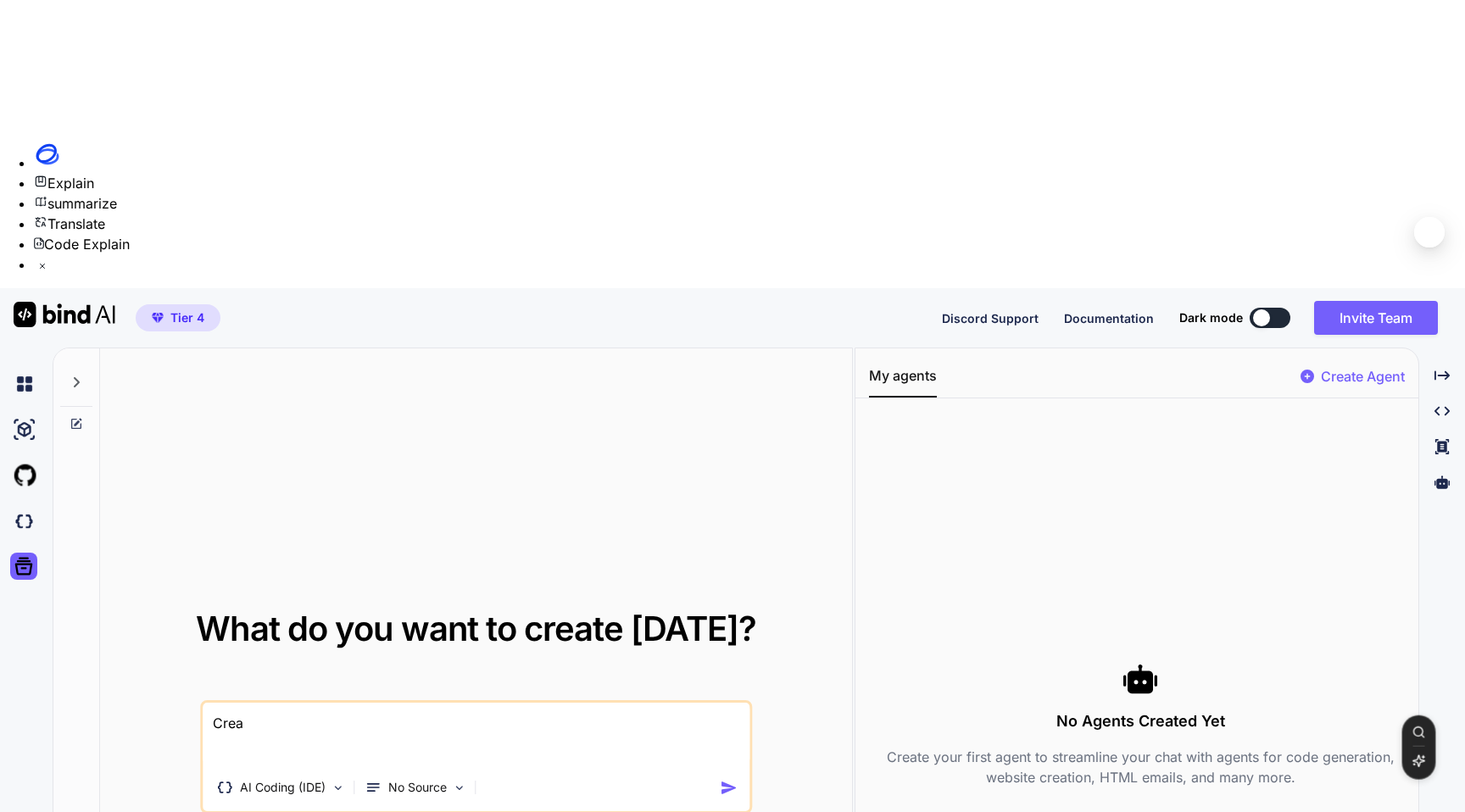
click at [288, 703] on textarea "Crea" at bounding box center [476, 734] width 547 height 63
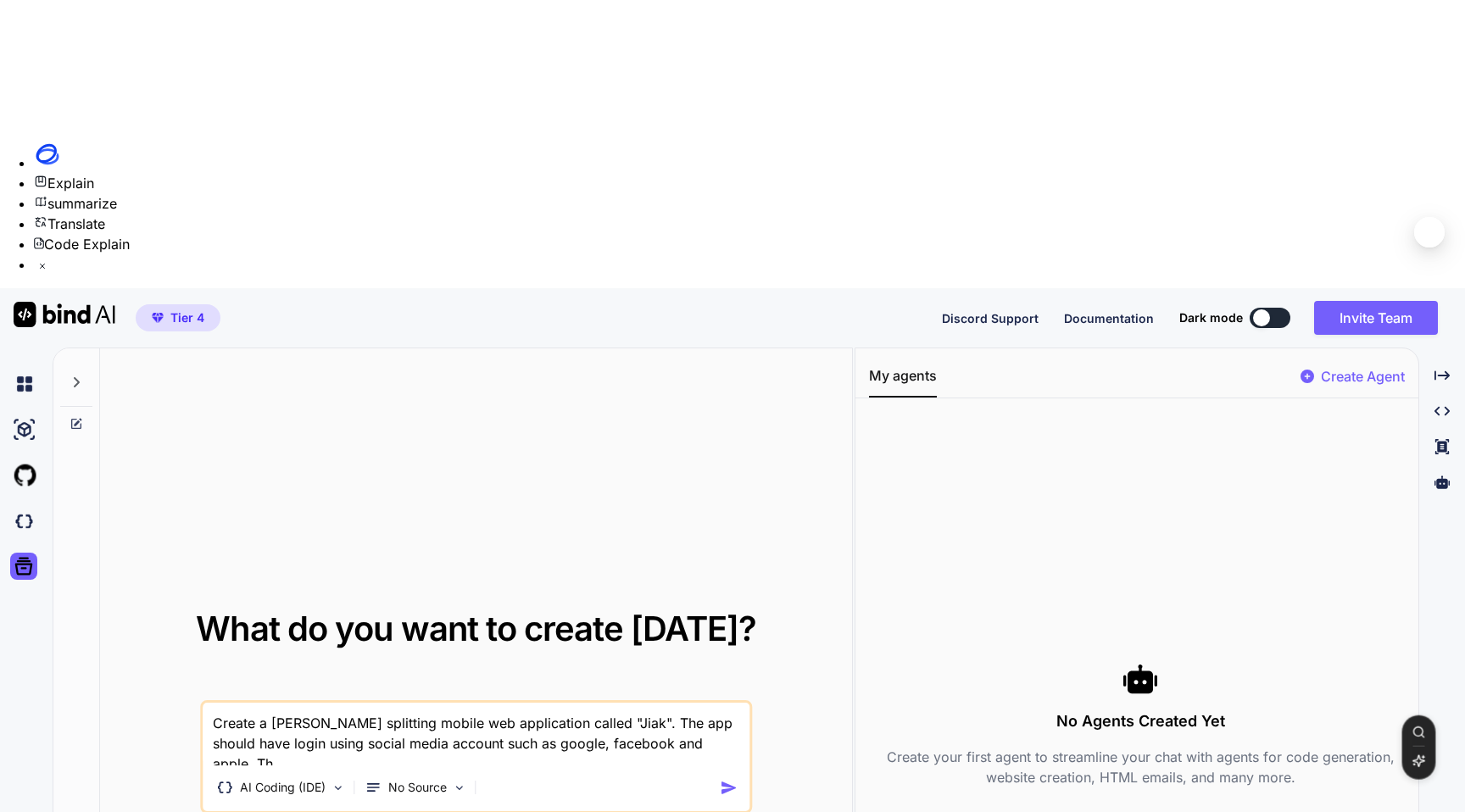
click at [292, 703] on textarea "Create a morden bill splitting mobile web application called "Jiak". The app sh…" at bounding box center [476, 734] width 547 height 63
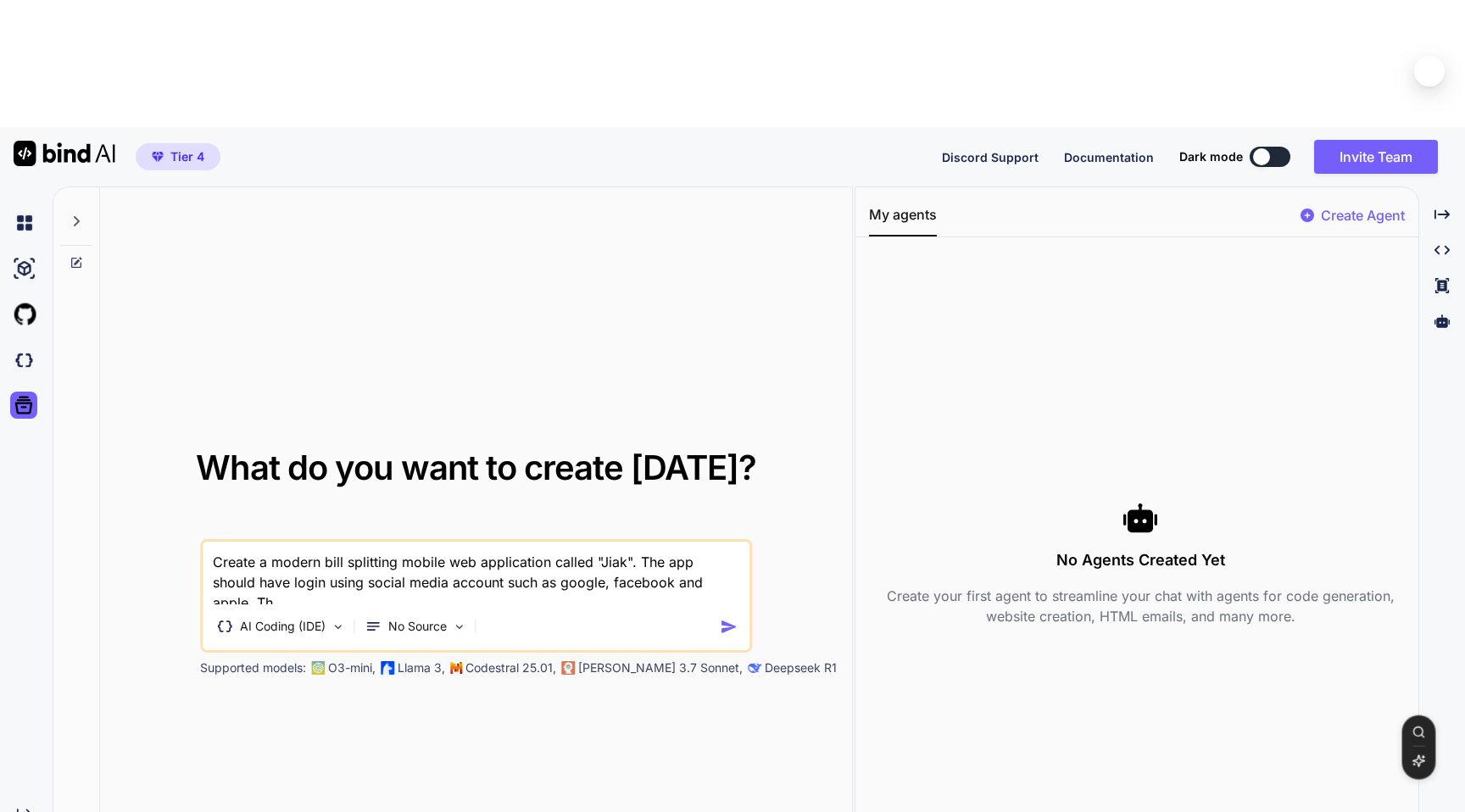
click at [722, 541] on textarea "Create a modern bill splitting mobile web application called "Jiak". The app sh…" at bounding box center [476, 572] width 547 height 63
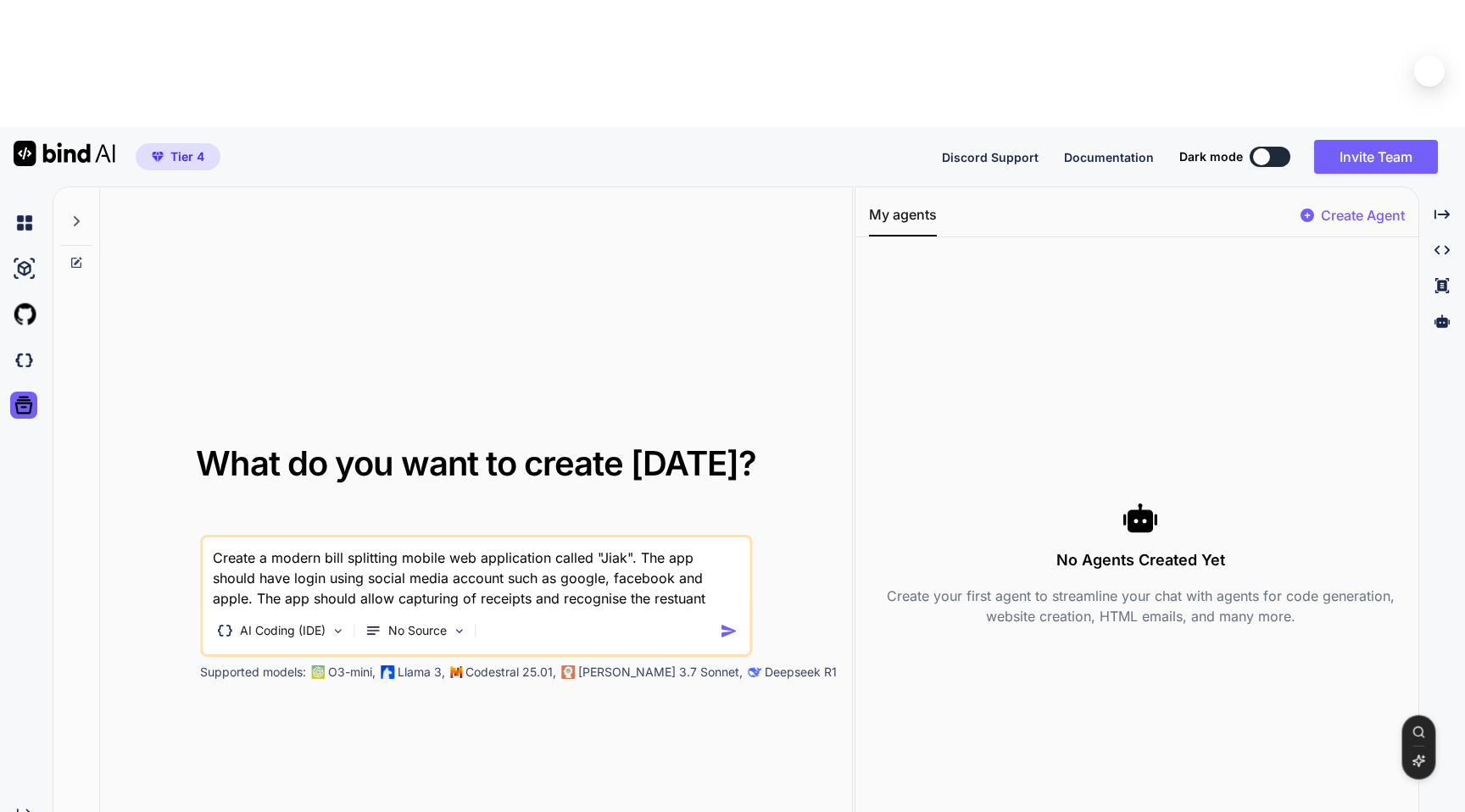
click at [596, 538] on textarea "Create a modern bill splitting mobile web application called "Jiak". The app sh…" at bounding box center [476, 573] width 547 height 71
click at [588, 538] on textarea "Create a modern bill splitting mobile web application called "Jiak". The app sh…" at bounding box center [476, 573] width 547 height 71
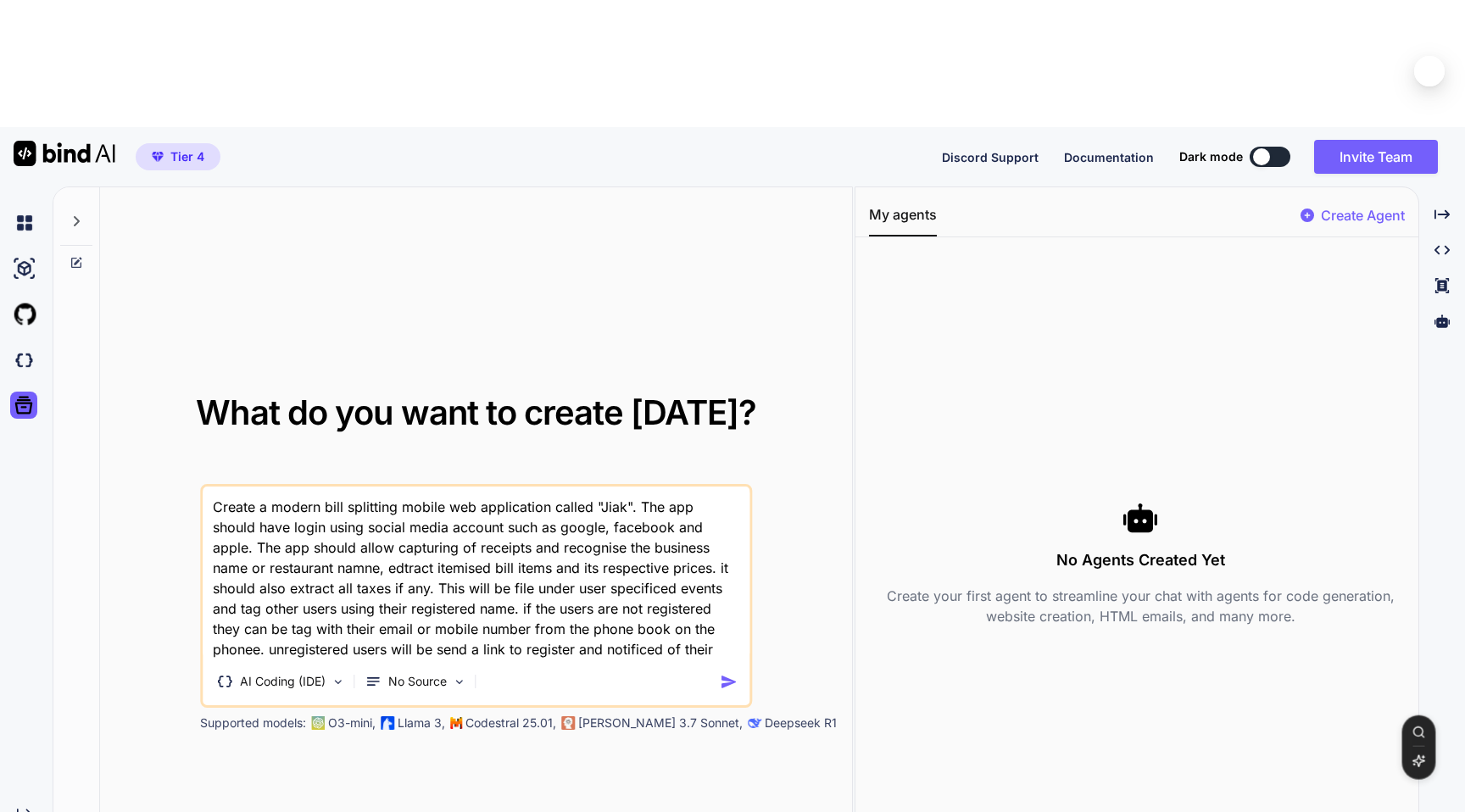
click at [566, 520] on textarea "Create a modern bill splitting mobile web application called "Jiak". The app sh…" at bounding box center [476, 573] width 547 height 173
click at [670, 522] on textarea "Create a modern bill splitting mobile web application called "Jiak". The app sh…" at bounding box center [476, 573] width 547 height 173
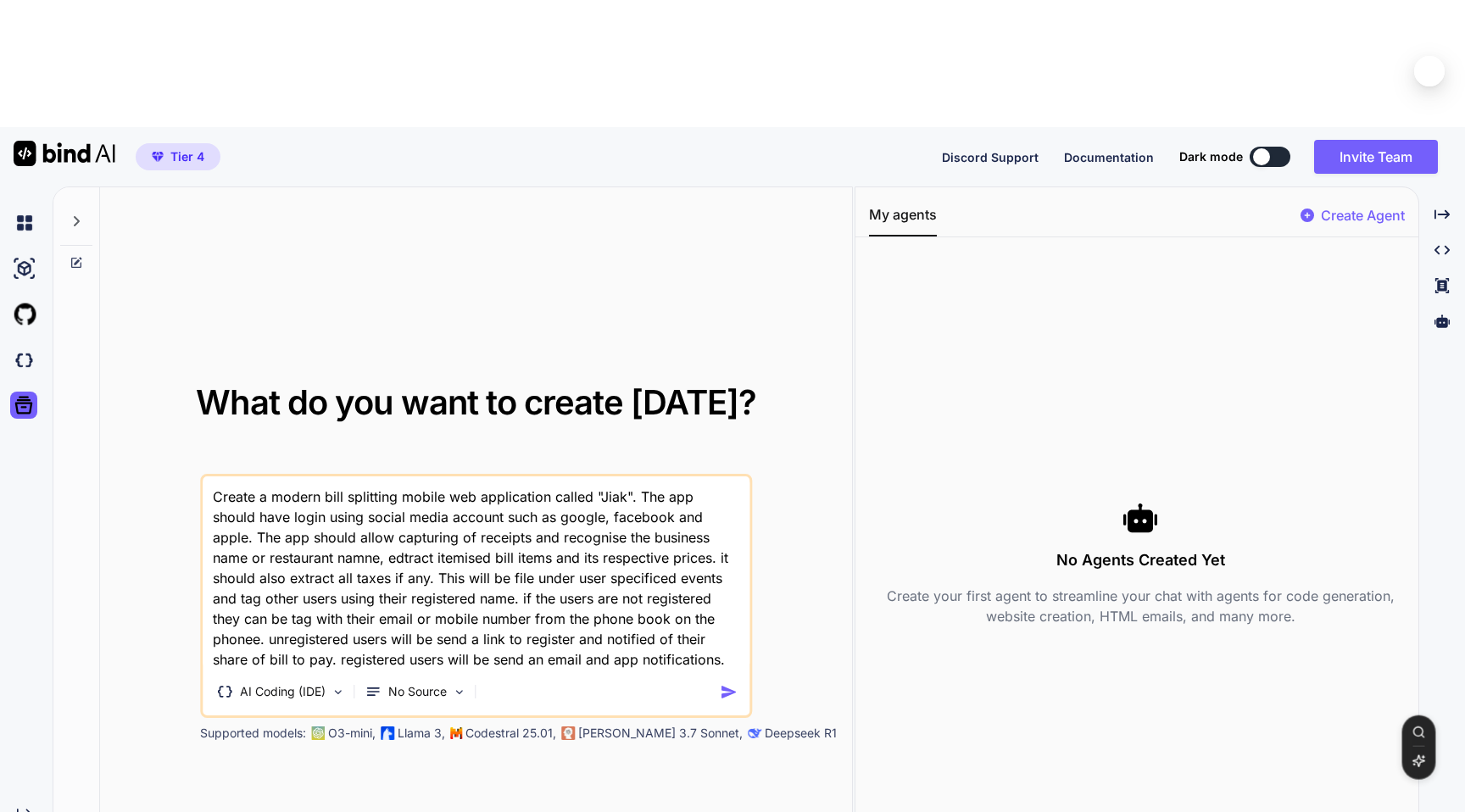
click at [701, 491] on textarea "Create a modern bill splitting mobile web application called "Jiak". The app sh…" at bounding box center [476, 573] width 547 height 193
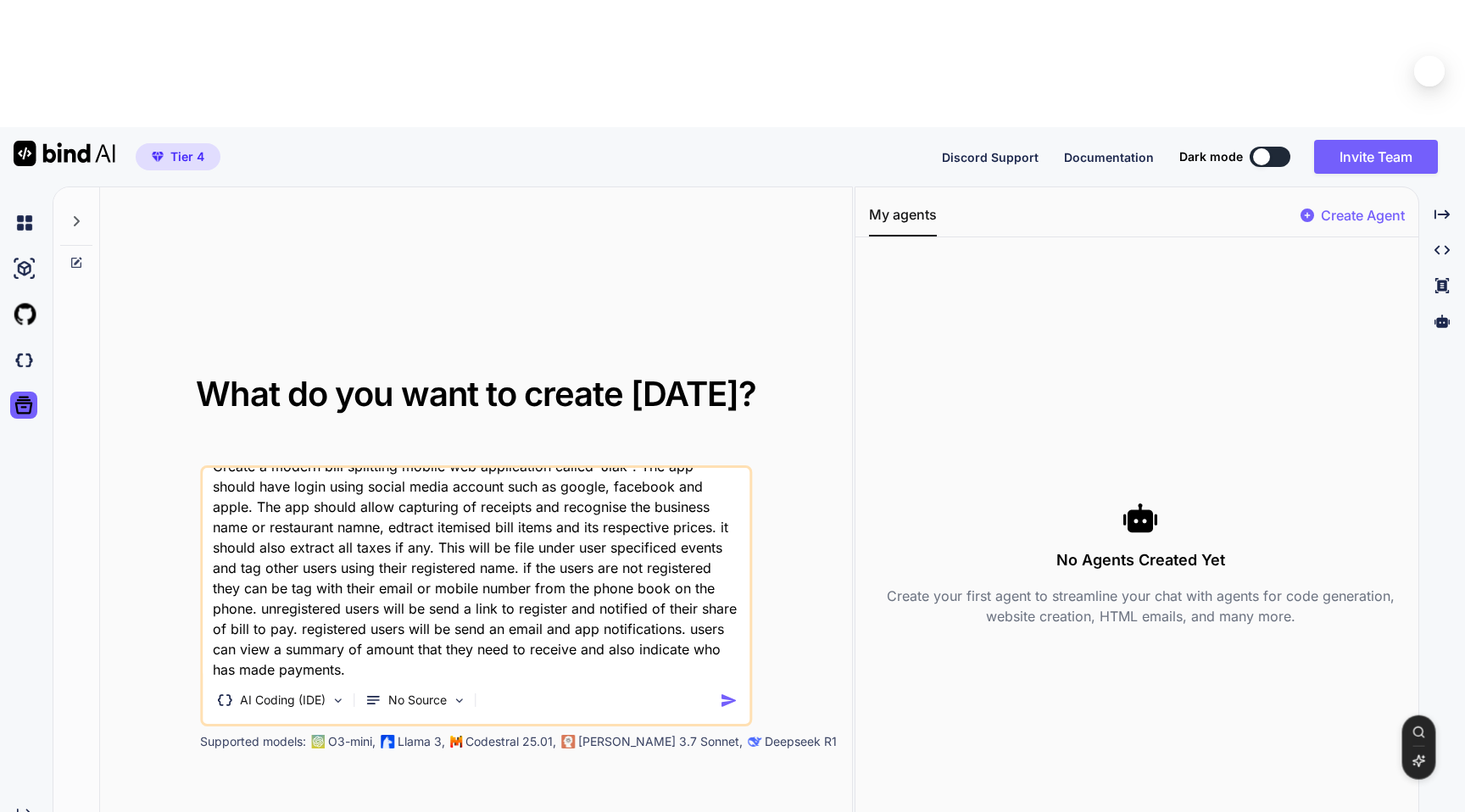
scroll to position [24, 0]
type textarea "Create a modern bill splitting mobile web application called "Jiak". The app sh…"
click at [728, 692] on img "button" at bounding box center [728, 701] width 18 height 18
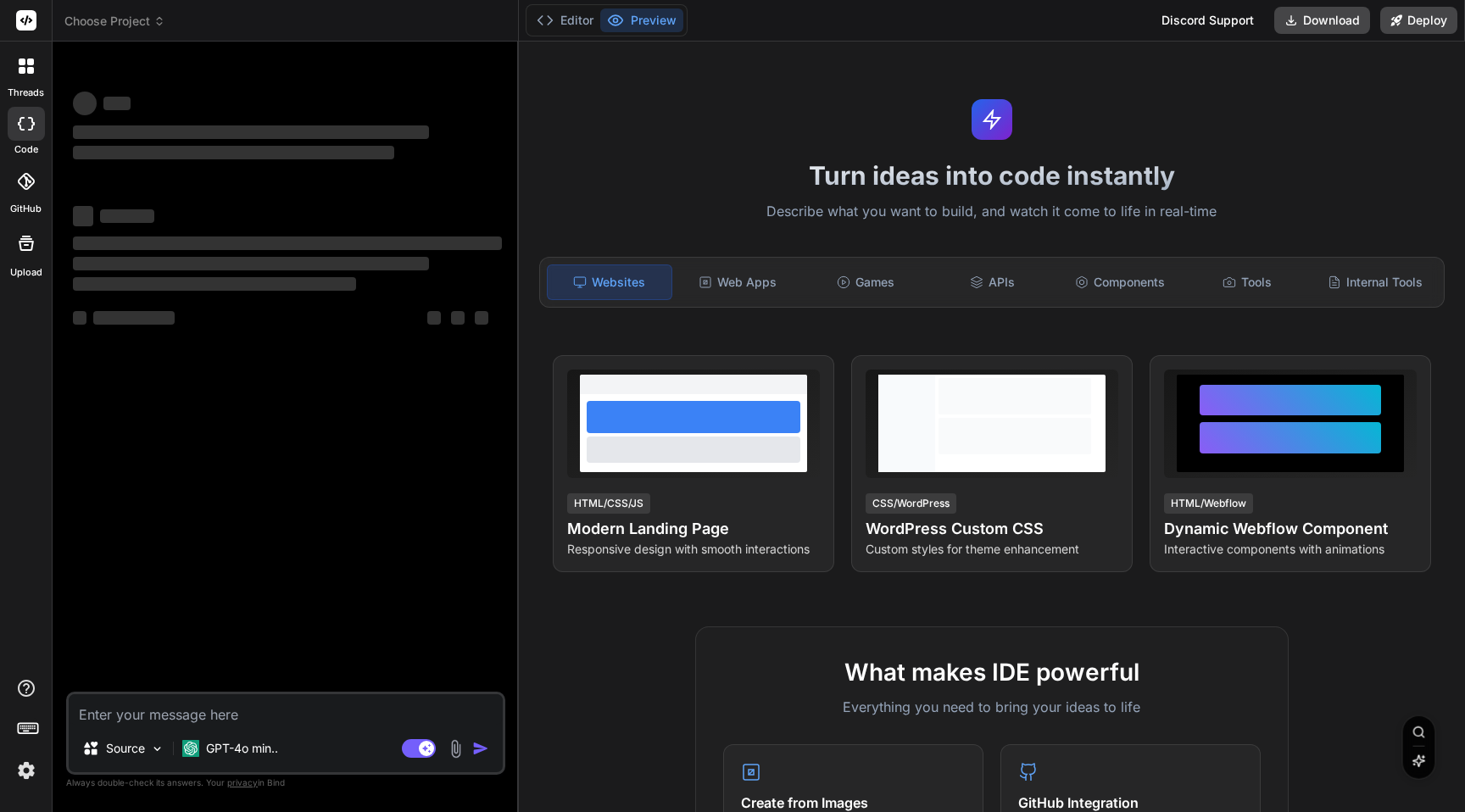
type textarea "x"
click at [194, 711] on textarea at bounding box center [286, 709] width 434 height 31
type textarea "Create a modern bill splitting mobile web application called "Jiak". The app sh…"
type textarea "x"
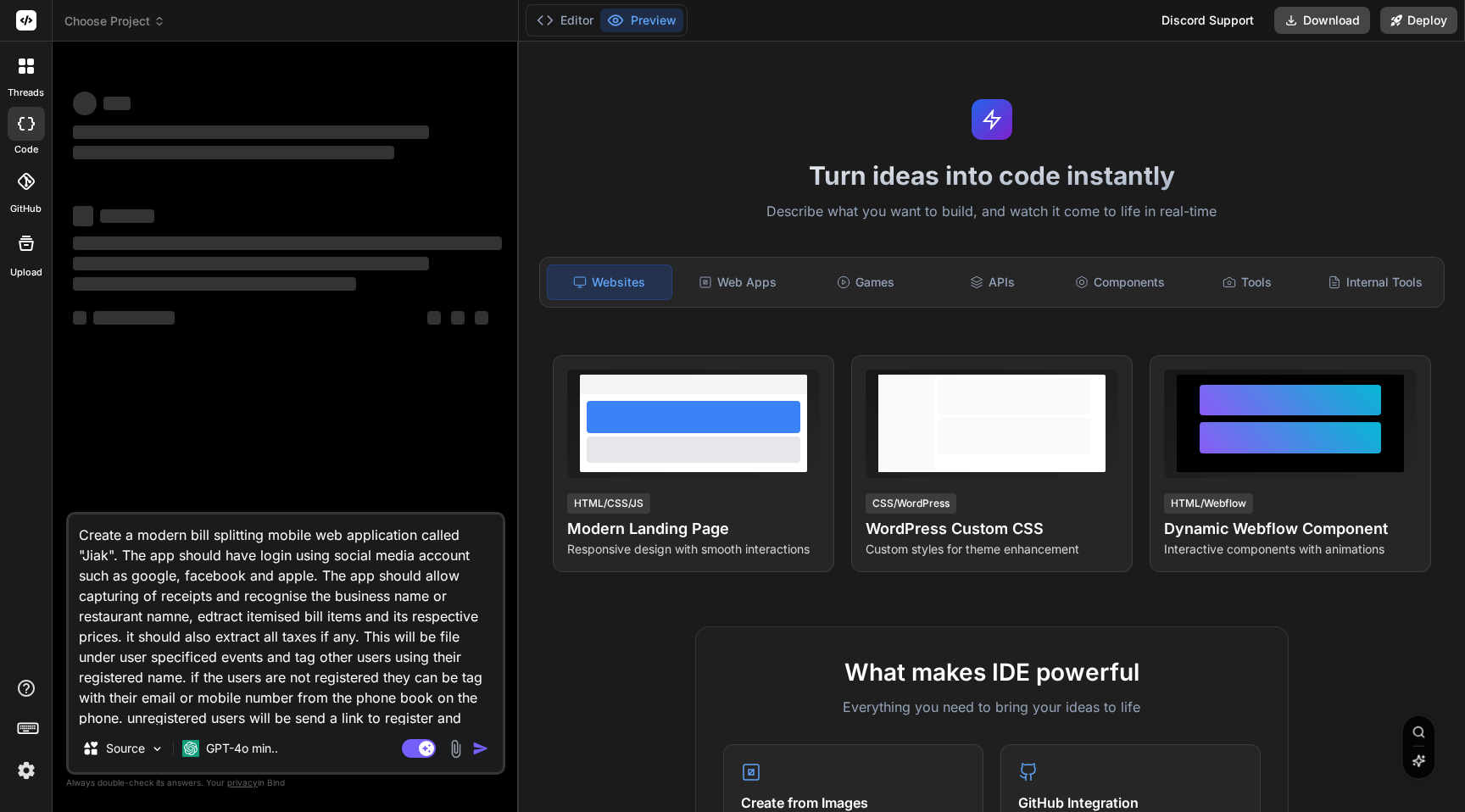
click at [203, 528] on textarea "Create a modern bill splitting mobile web application called "Jiak". The app sh…" at bounding box center [286, 619] width 434 height 210
drag, startPoint x: 203, startPoint y: 528, endPoint x: 234, endPoint y: 528, distance: 31.0
click at [234, 528] on textarea "Create a modern bill splitting mobile web application called "Jiak". The app sh…" at bounding box center [286, 619] width 434 height 210
type textarea "Create a modern mobile web application called "Jiak". The app should have login…"
type textarea "x"
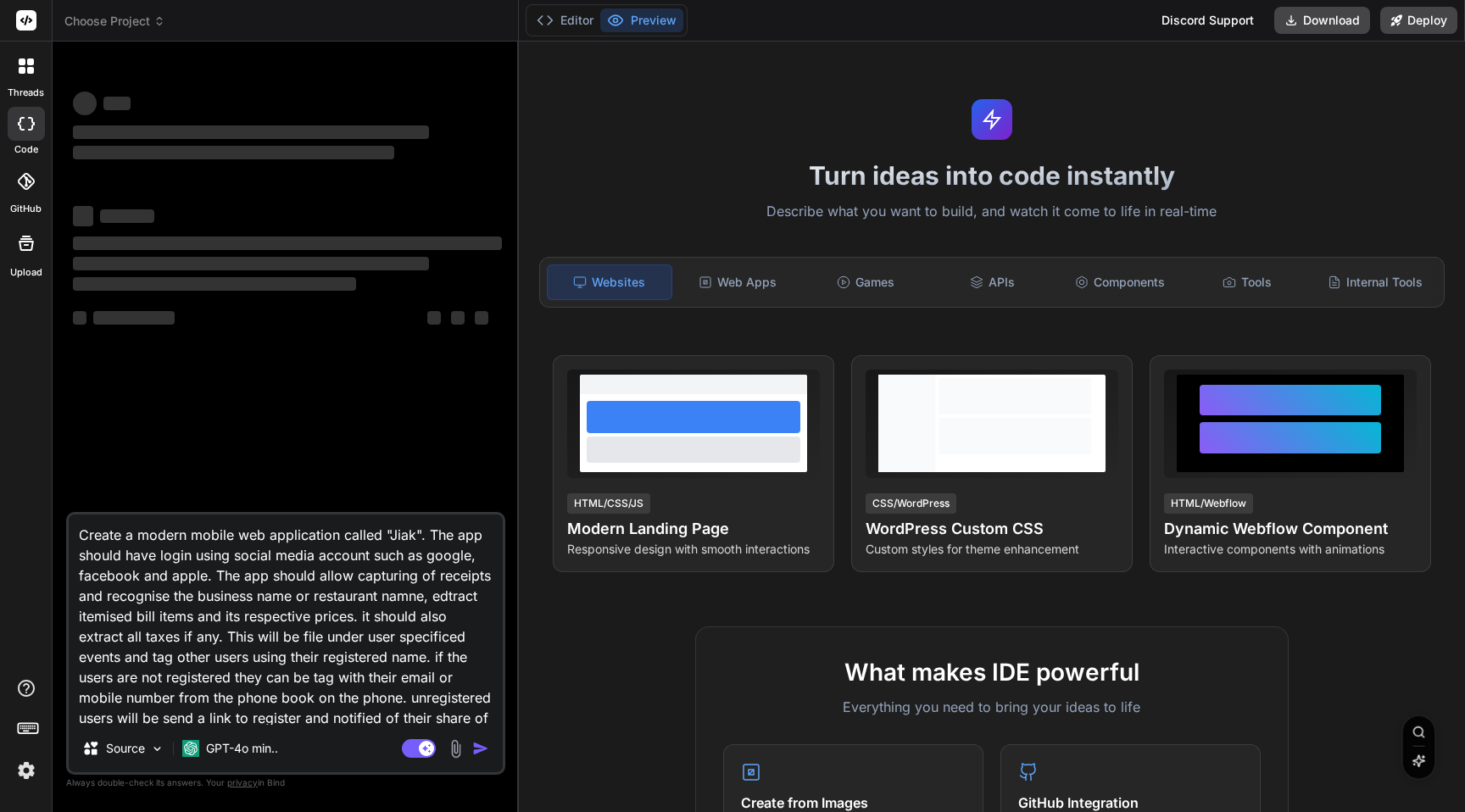
click at [423, 530] on textarea "Create a modern mobile web application called "Jiak". The app should have login…" at bounding box center [286, 619] width 434 height 210
type textarea "Create a modern mobile web application called "Jiak". The app should have login…"
type textarea "x"
type textarea "Create a modern mobile web application called "Jiak". T The app should have log…"
type textarea "x"
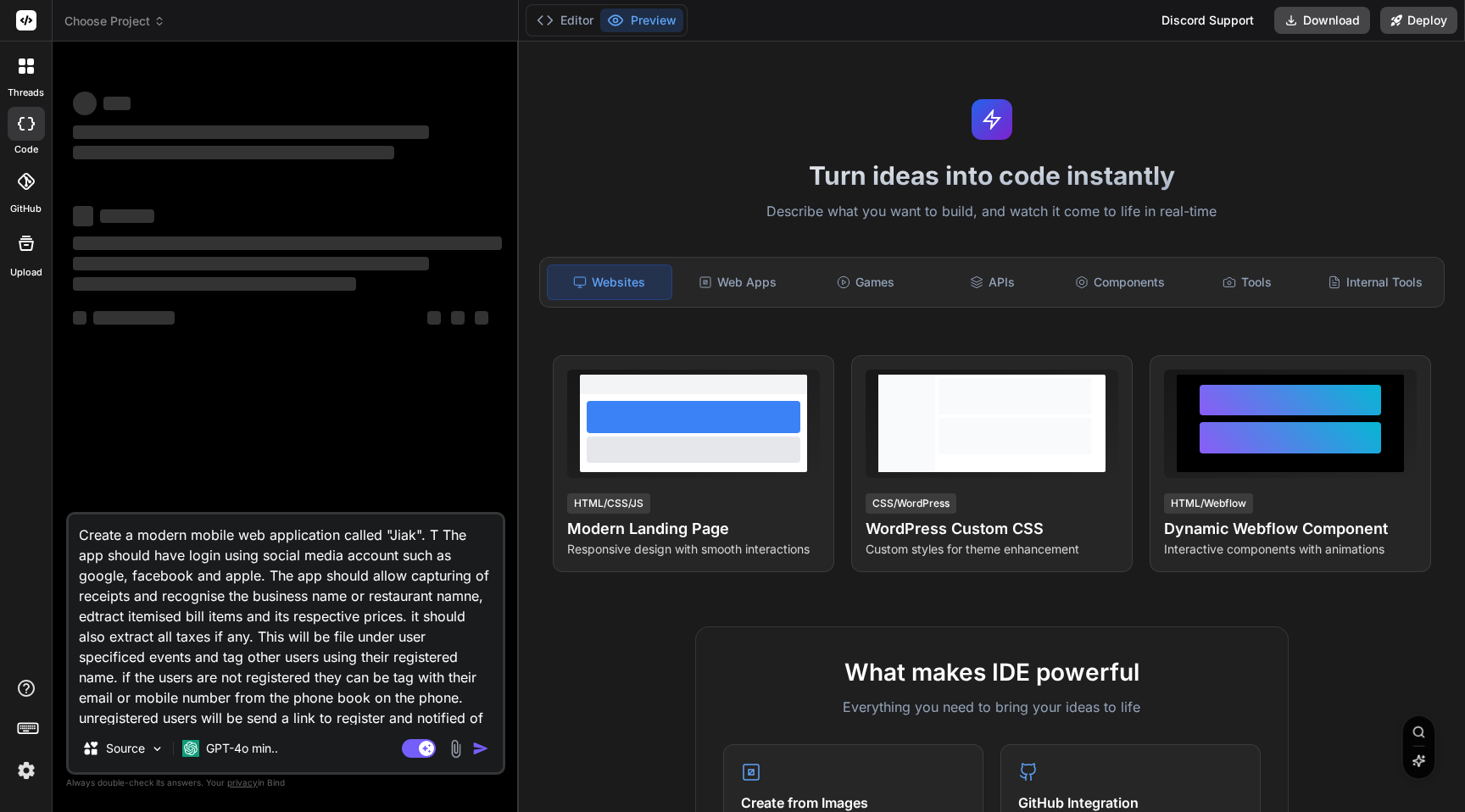
type textarea "Create a modern mobile web application called "Jiak". Th The app should have lo…"
type textarea "x"
type textarea "Create a modern mobile web application called "Jiak". The The app should have l…"
type textarea "x"
type textarea "Create a modern mobile web application called "Jiak". The The app should have l…"
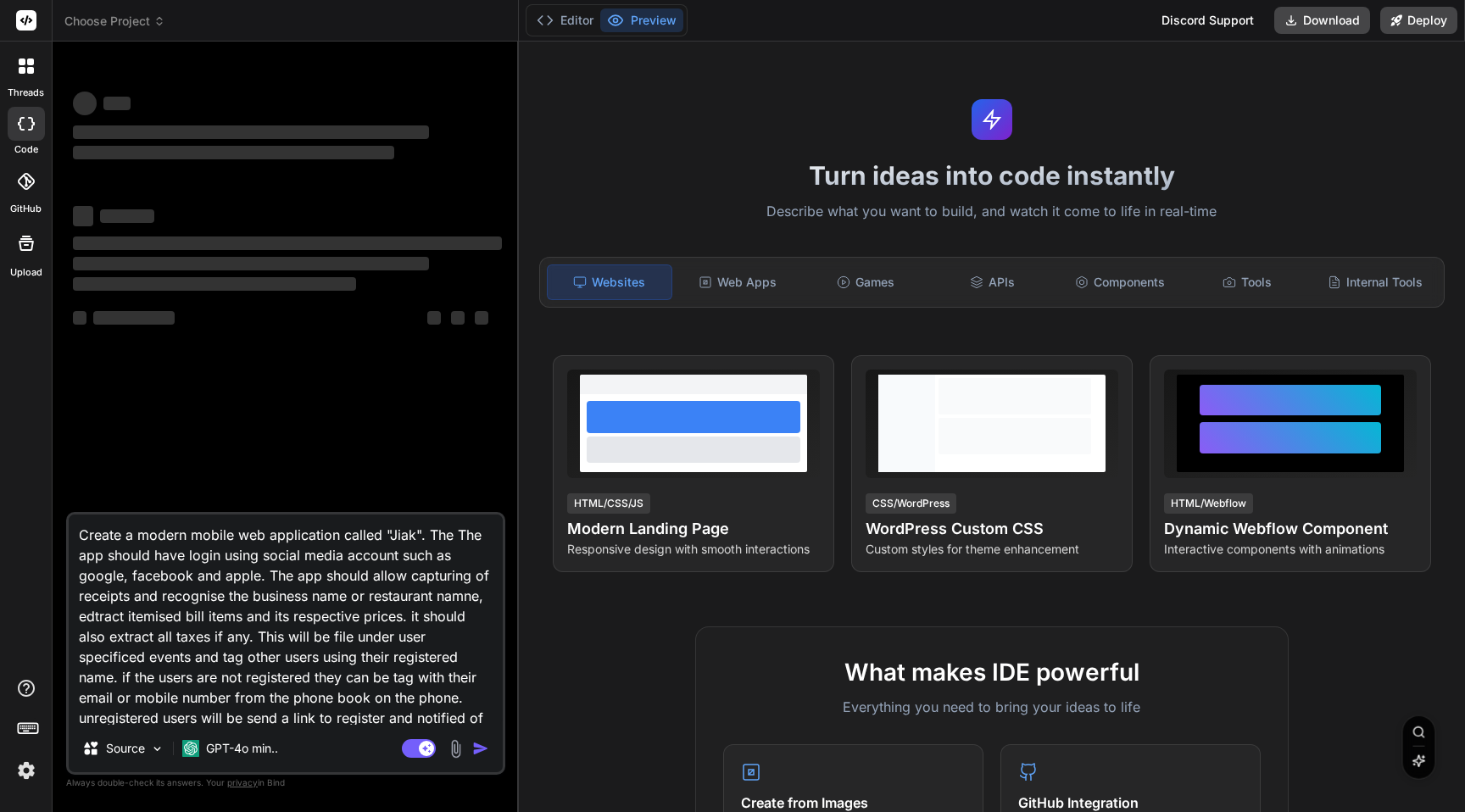
type textarea "x"
type textarea "Create a modern mobile web application called "Jiak". The " The app should have…"
type textarea "x"
type textarea "Create a modern mobile web application called "Jiak". The The app should have l…"
type textarea "x"
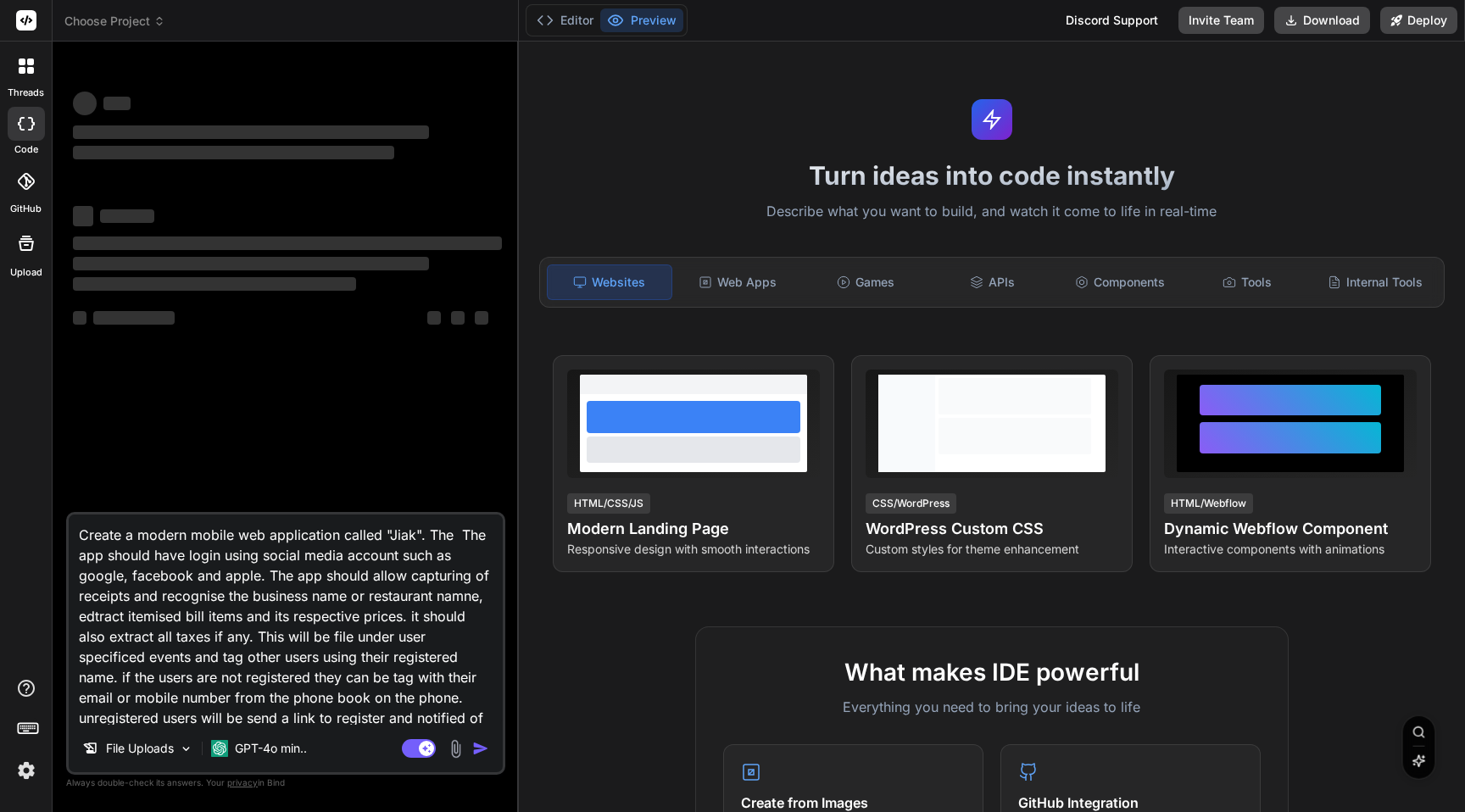
type textarea "Create a modern mobile web application called "Jiak". The m The app should have…"
type textarea "x"
type textarea "Create a modern mobile web application called "Jiak". The mo The app should hav…"
type textarea "x"
type textarea "Create a modern mobile web application called "Jiak". The mob The app should ha…"
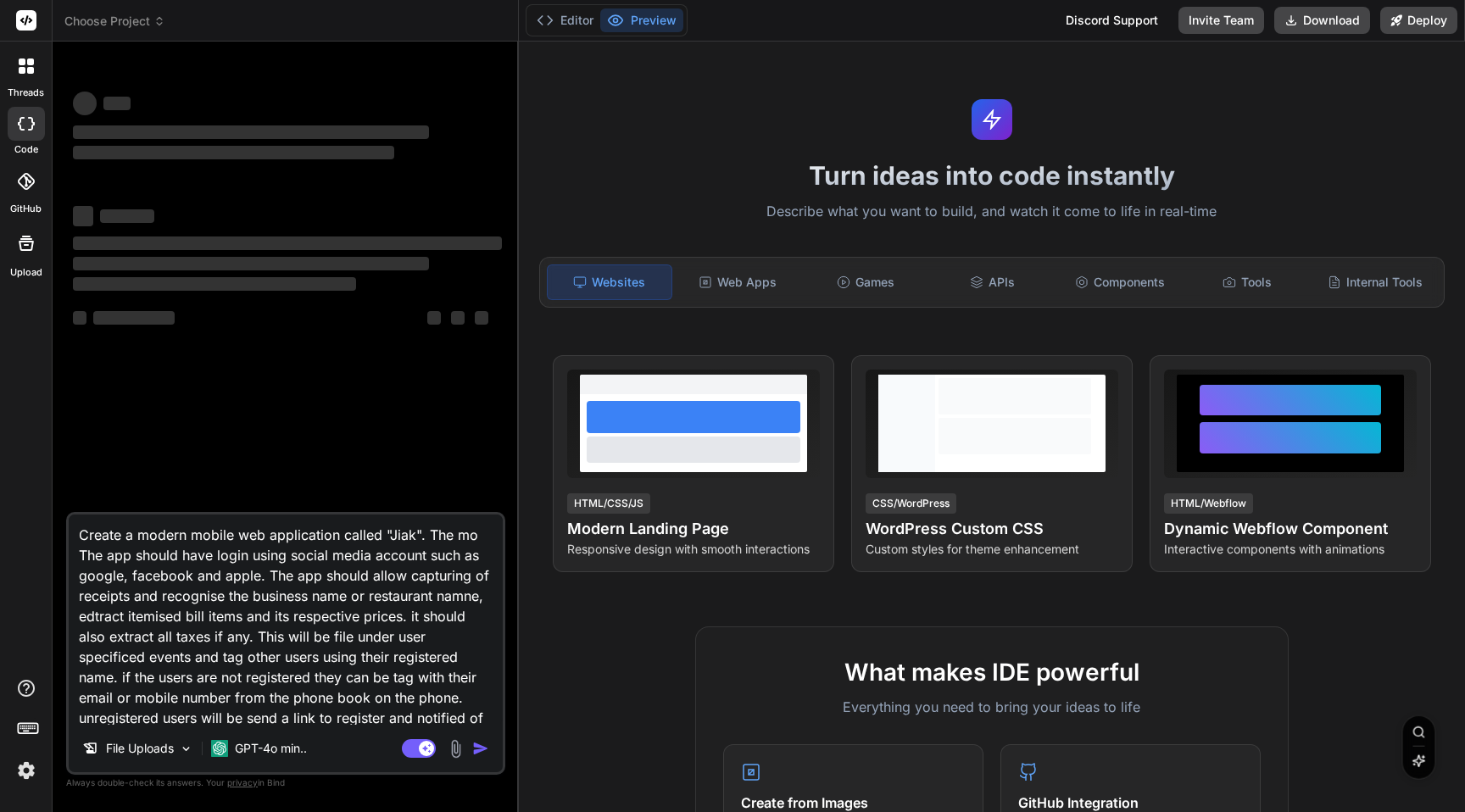
type textarea "x"
type textarea "Create a modern mobile web application called "Jiak". The mobi The app should h…"
type textarea "x"
type textarea "Create a modern mobile web application called "Jiak". The mobil The app should …"
type textarea "x"
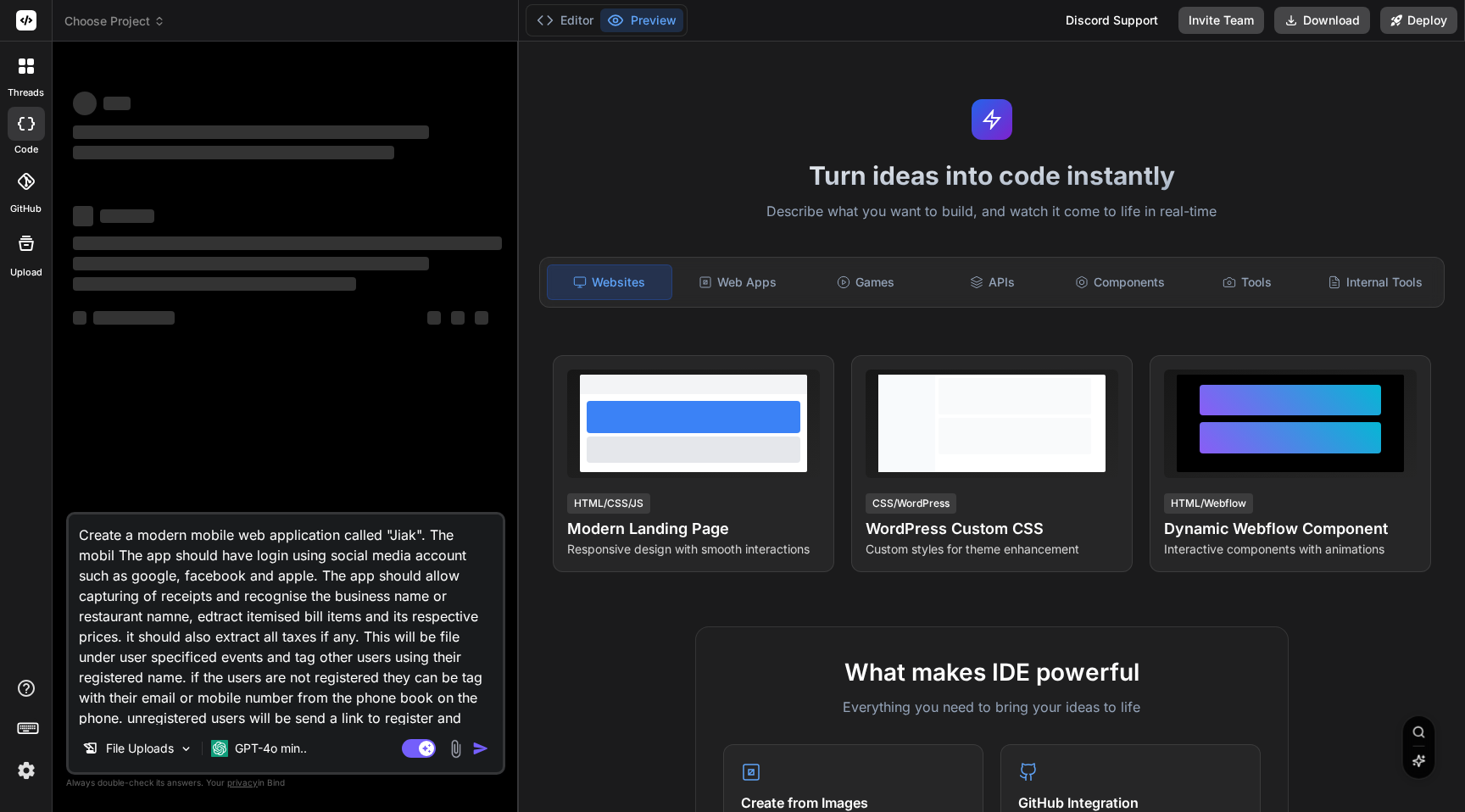
type textarea "Create a modern mobile web application called "Jiak". The mobile The app should…"
type textarea "x"
type textarea "Create a modern mobile web application called "Jiak". The mobile The app should…"
type textarea "x"
type textarea "Create a modern mobile web application called "Jiak". The mobile a The app shou…"
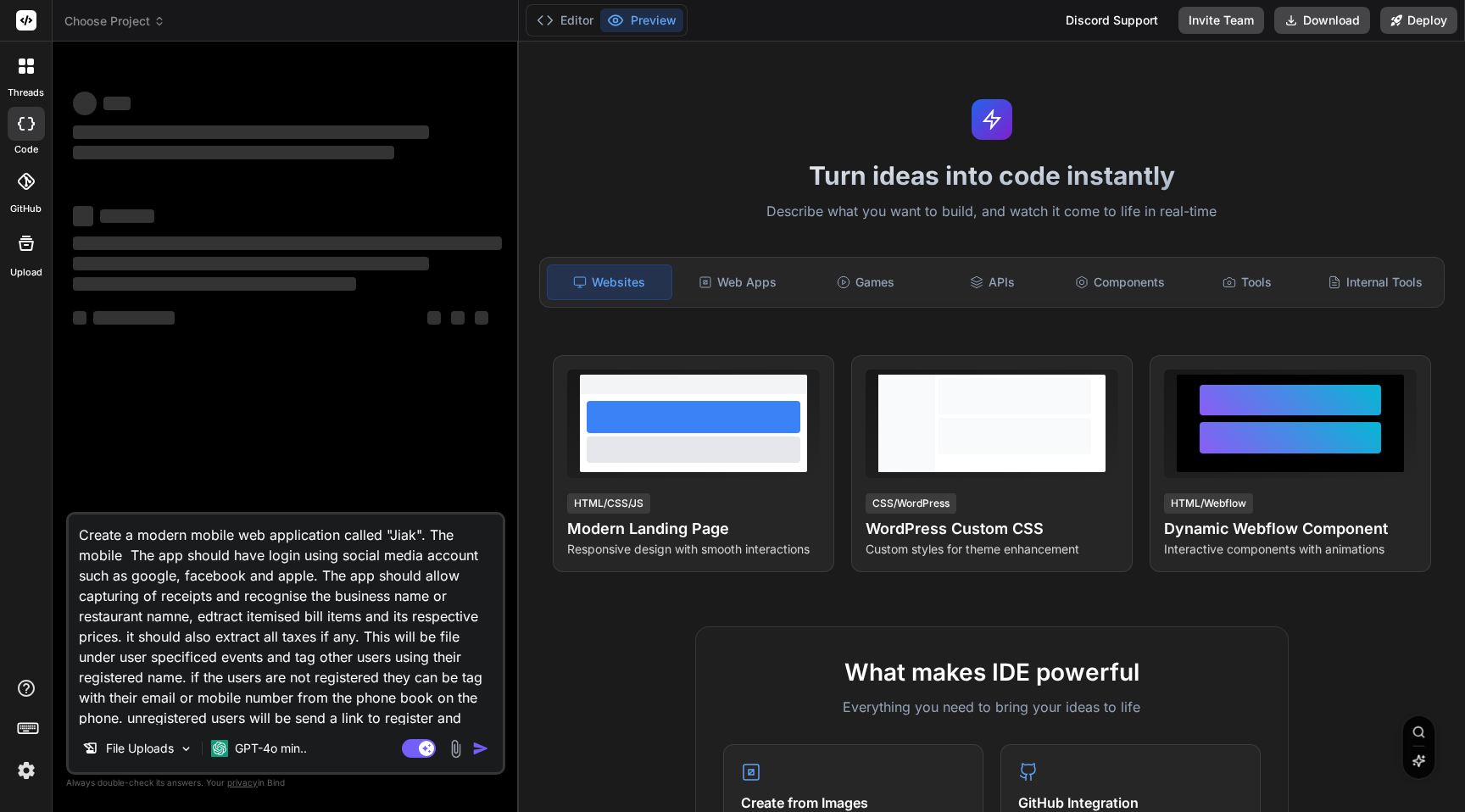
type textarea "x"
type textarea "Create a modern mobile web application called "Jiak". The mobile ap The app sho…"
type textarea "x"
type textarea "Create a modern mobile web application called "Jiak". The mobile app The app sh…"
type textarea "x"
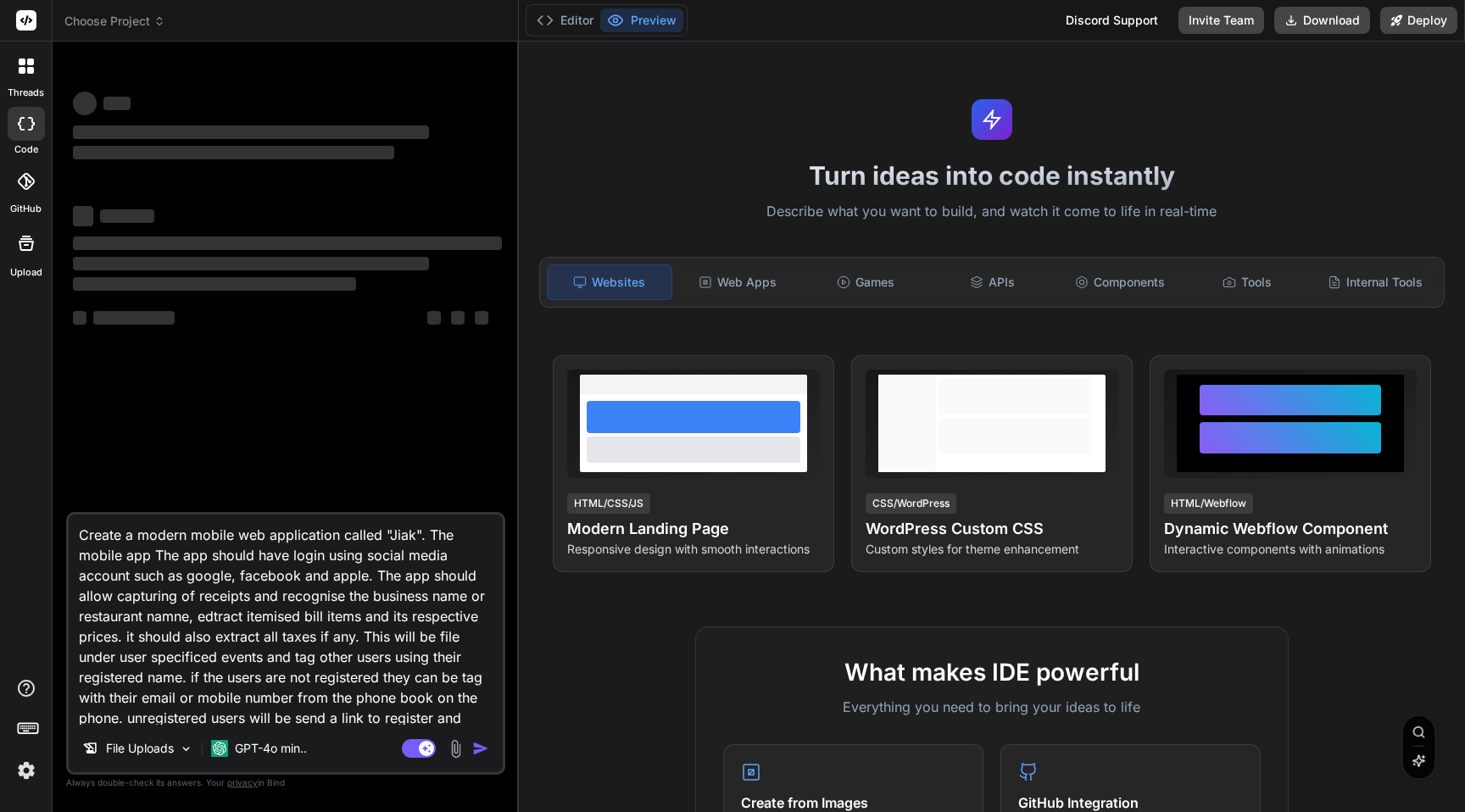
type textarea "Create a modern mobile web application called "Jiak". The mobile app The app sh…"
type textarea "x"
type textarea "Create a modern mobile web application called "Jiak". The mobile app i The app …"
type textarea "x"
type textarea "Create a modern mobile web application called "Jiak". The mobile app The app sh…"
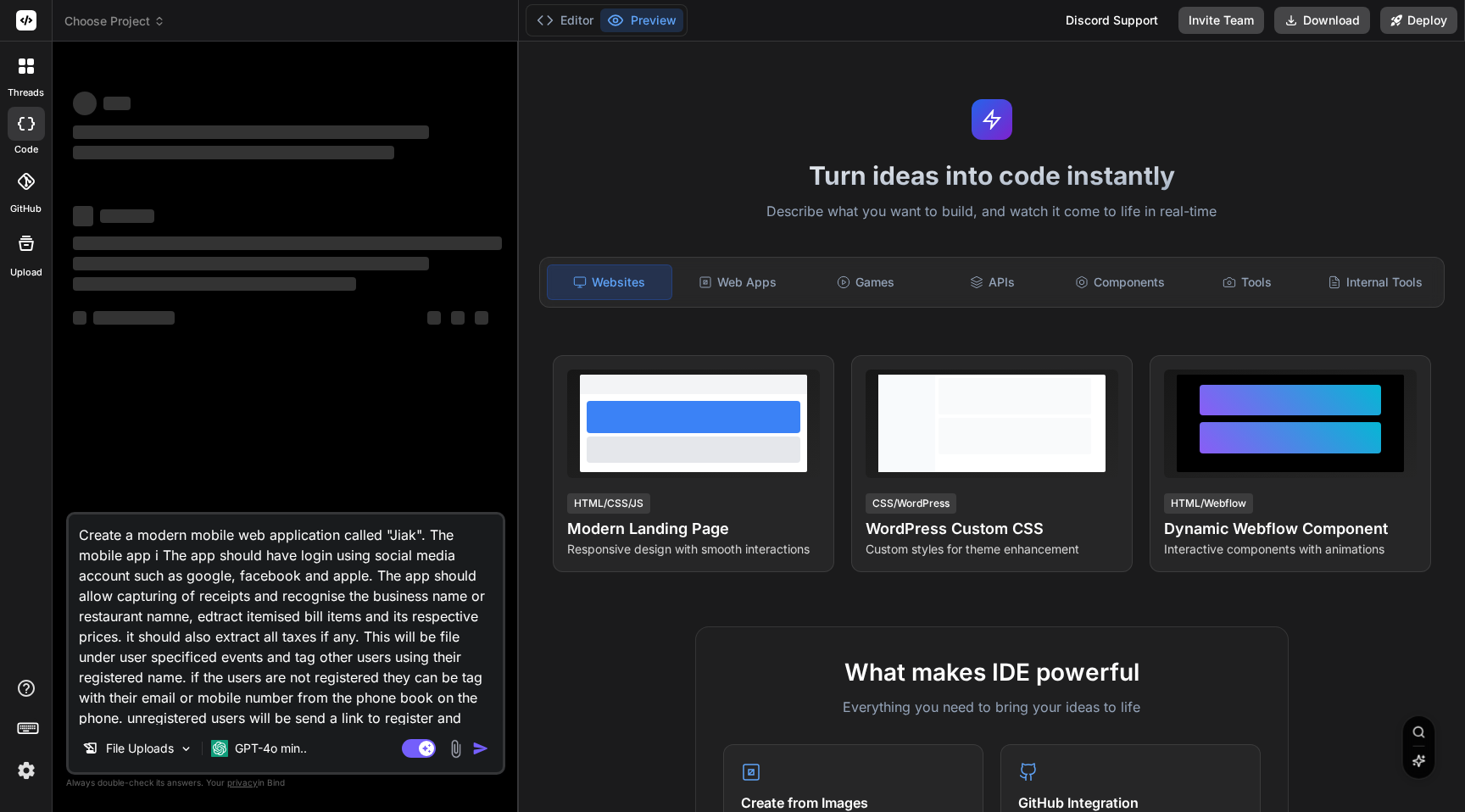
type textarea "x"
type textarea "Create a modern mobile web application called "Jiak". The mobile app w The app …"
type textarea "x"
type textarea "Create a modern mobile web application called "Jiak". The mobile app wi The app…"
type textarea "x"
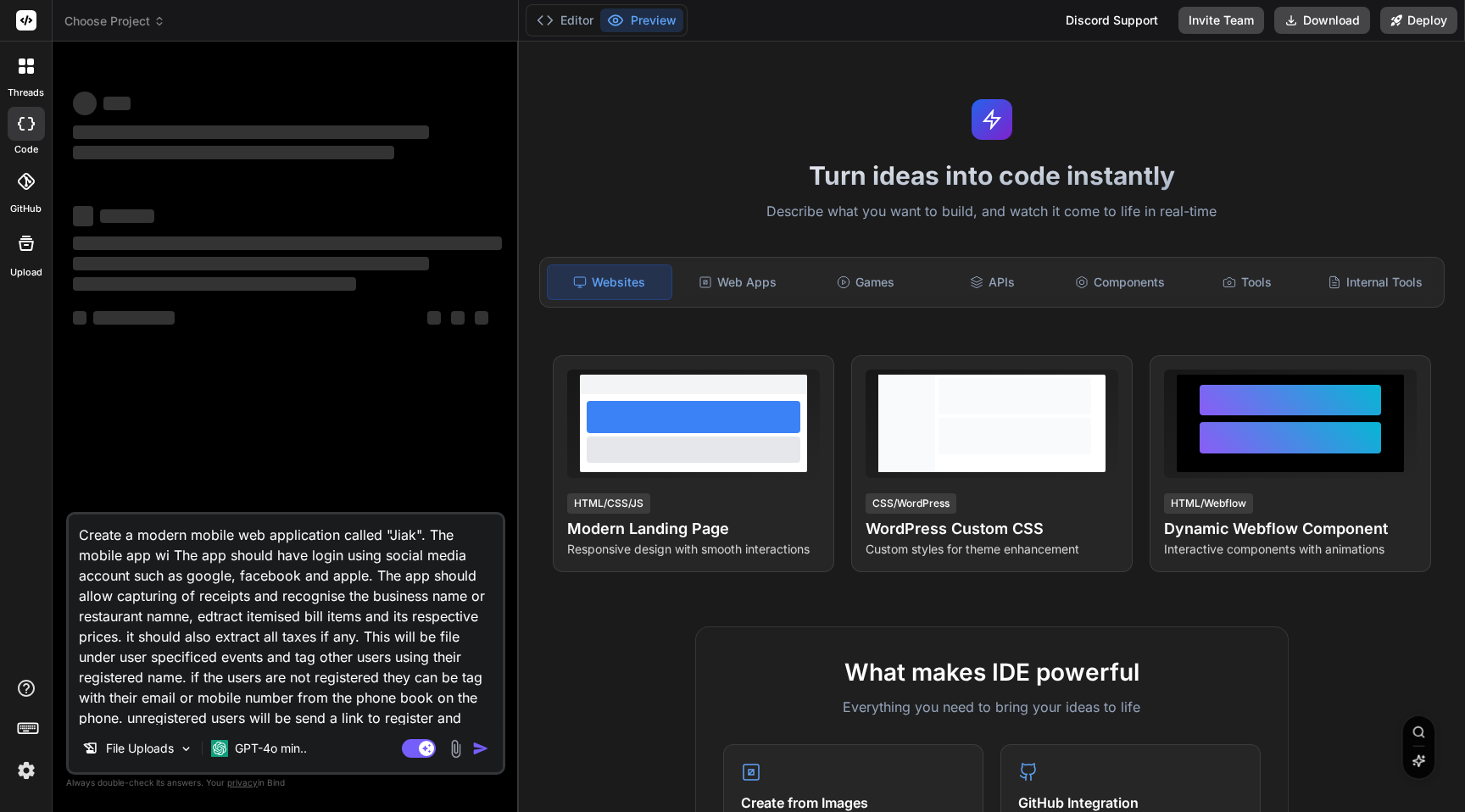
type textarea "Create a modern mobile web application called "Jiak". The mobile app wil The ap…"
type textarea "x"
type textarea "Create a modern mobile web application called "Jiak". The mobile app will The a…"
type textarea "x"
type textarea "Create a modern mobile web application called "Jiak". The mobile app will The a…"
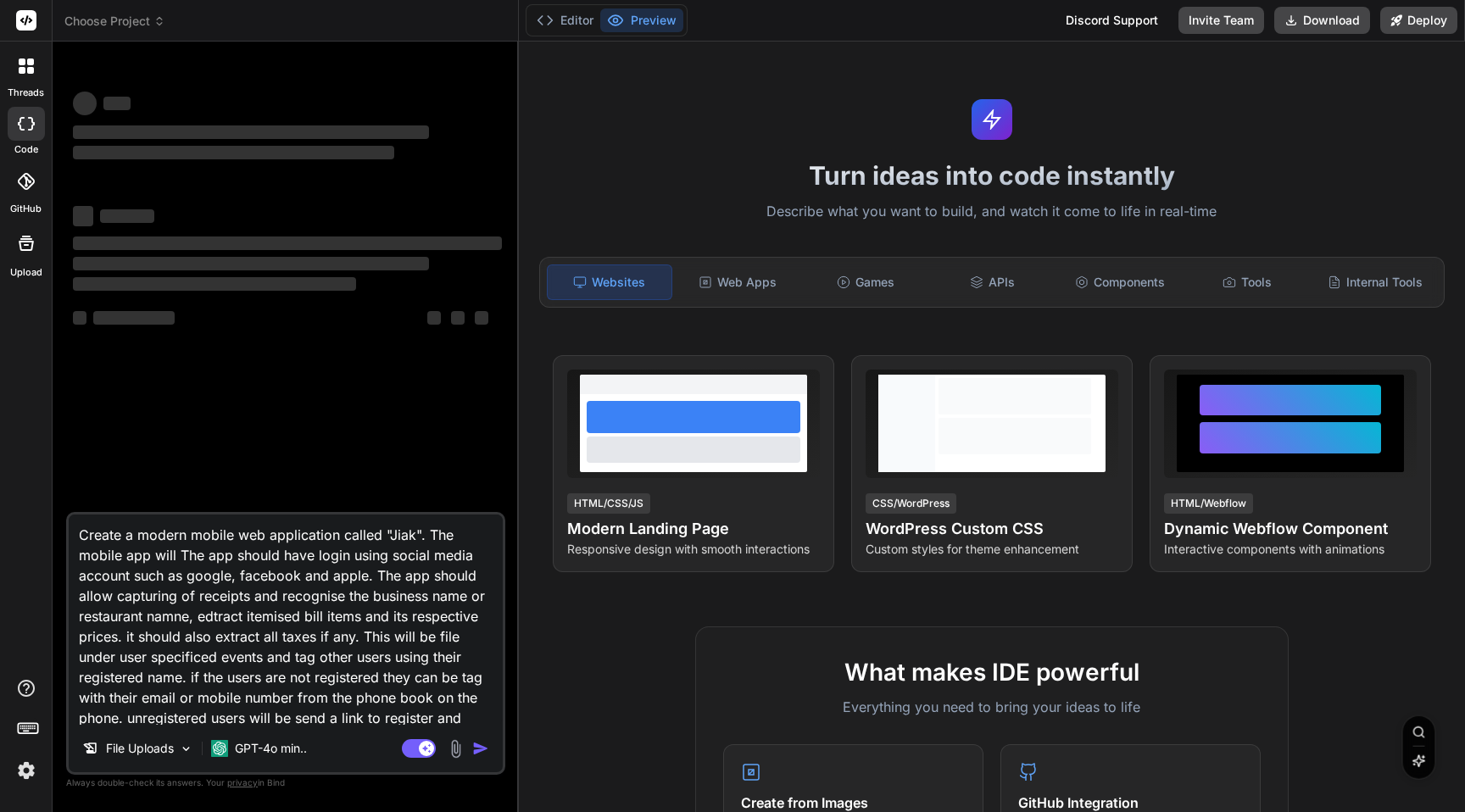
type textarea "x"
type textarea "Create a modern mobile web application called "Jiak". The mobile app will b The…"
type textarea "x"
type textarea "Create a modern mobile web application called "Jiak". The mobile app will be Th…"
type textarea "x"
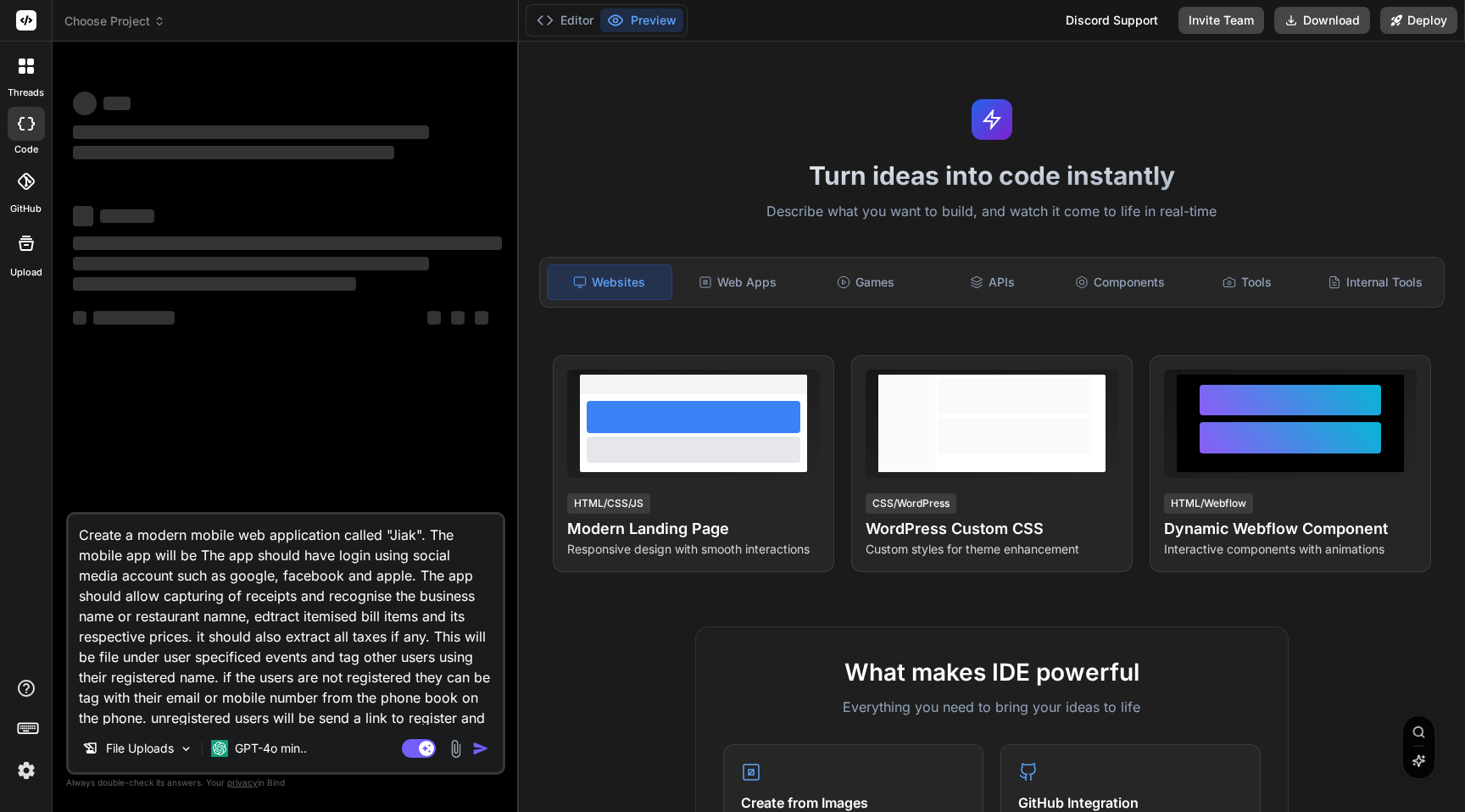
type textarea "Create a modern mobile web application called "Jiak". The mobile app will be Th…"
type textarea "x"
type textarea "Create a modern mobile web application called "Jiak". The mobile app will be u …"
type textarea "x"
type textarea "Create a modern mobile web application called "Jiak". The mobile app will be us…"
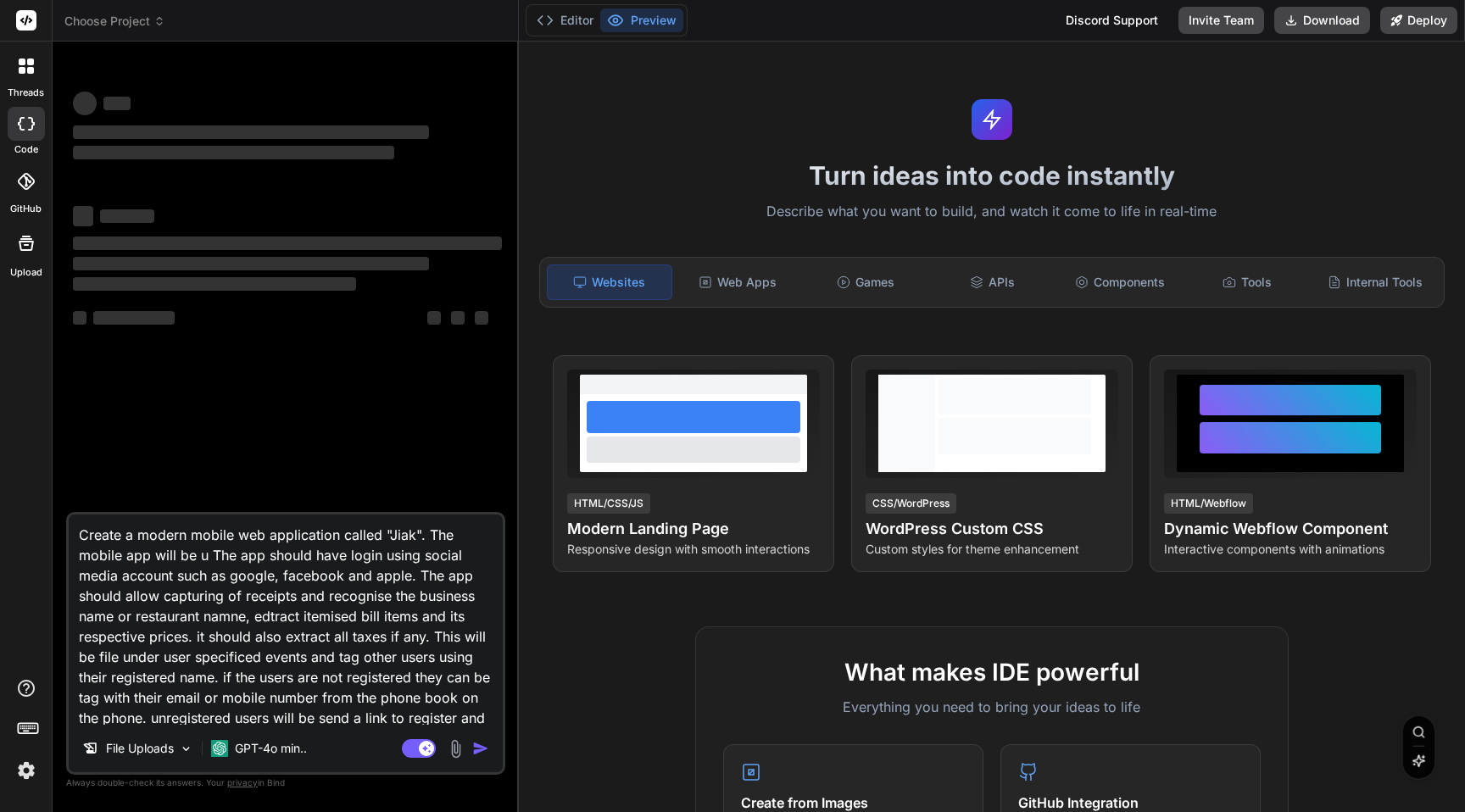
type textarea "x"
type textarea "Create a modern mobile web application called "Jiak". The mobile app will be us…"
type textarea "x"
type textarea "Create a modern mobile web application called "Jiak". The mobile app will be us…"
type textarea "x"
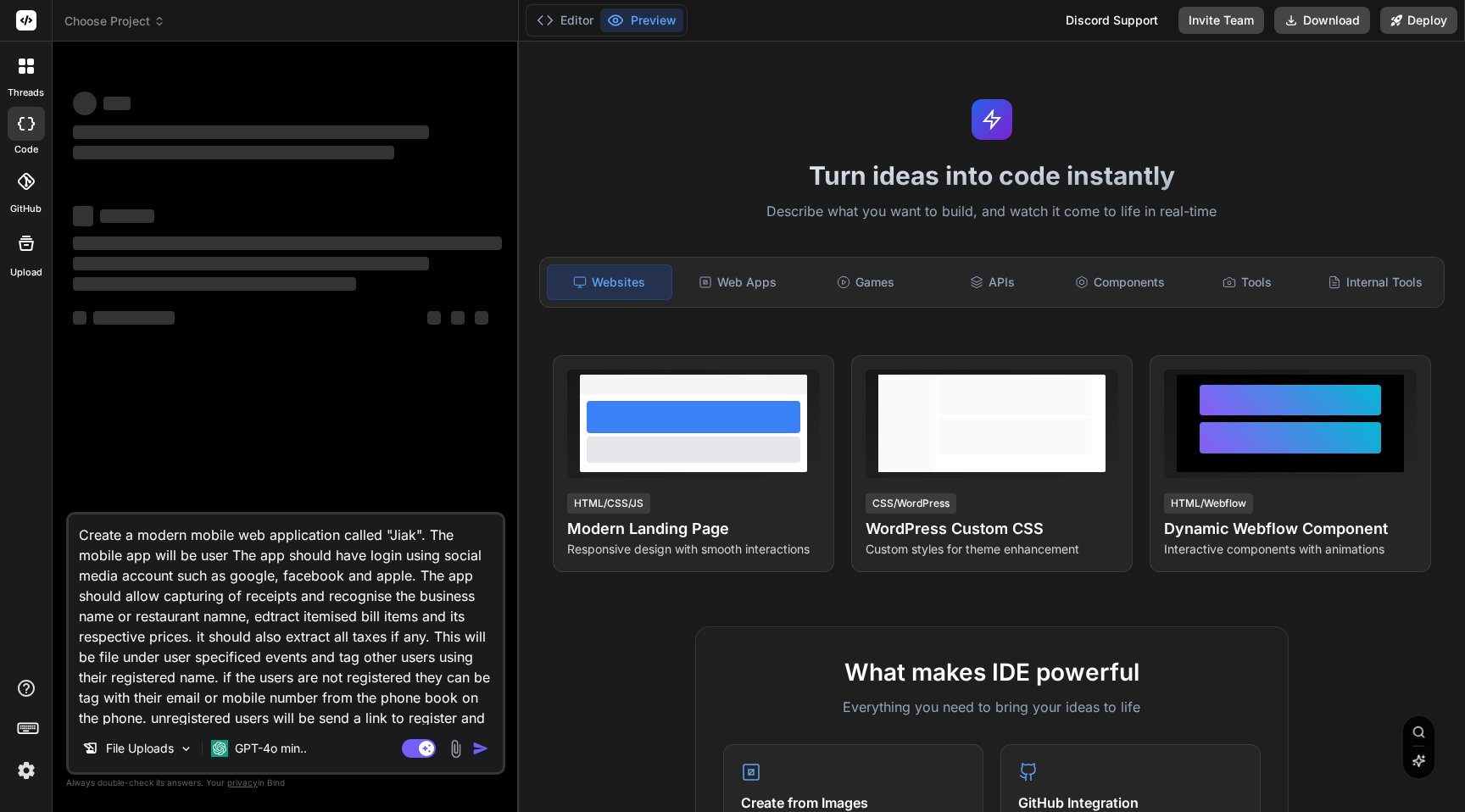
type textarea "Create a modern mobile web application called "Jiak". The mobile app will be us…"
type textarea "x"
type textarea "Create a modern mobile web application called "Jiak". The mobile app will be us…"
type textarea "x"
type textarea "Create a modern mobile web application called "Jiak". The mobile app will be us…"
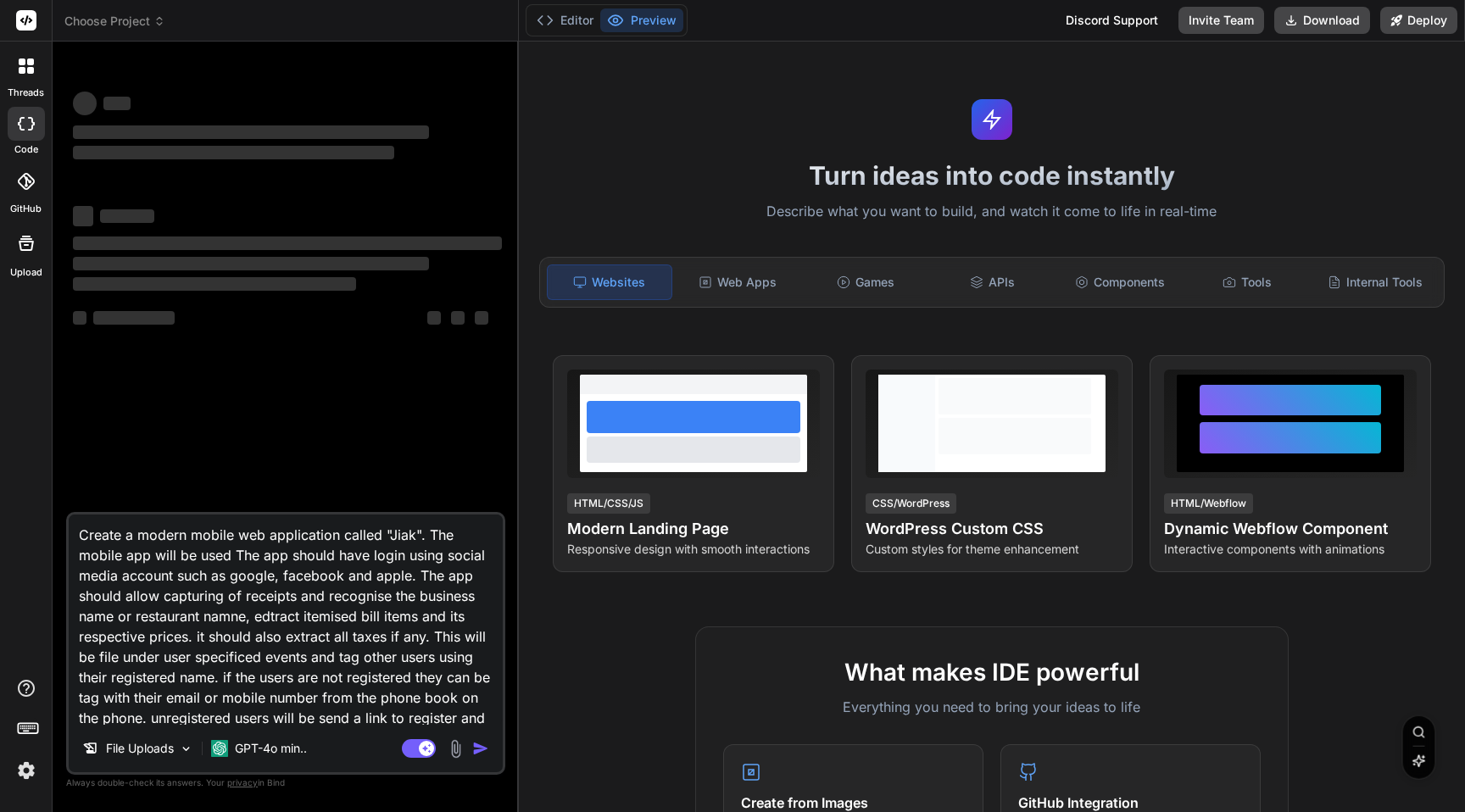
type textarea "x"
type textarea "Create a modern mobile web application called "Jiak". The mobile app will be us…"
type textarea "x"
type textarea "Create a modern mobile web application called "Jiak". The mobile app will be us…"
type textarea "x"
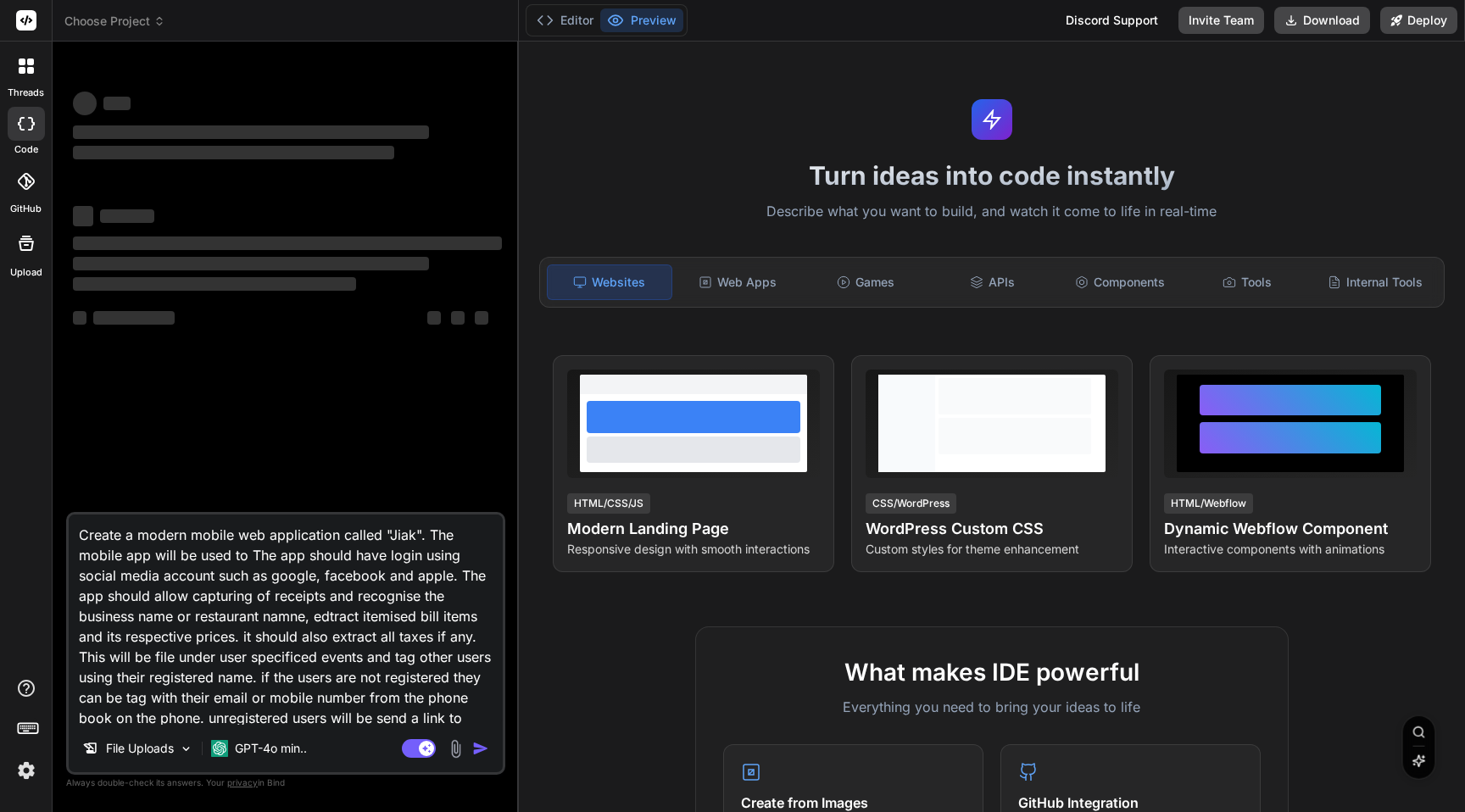
type textarea "Create a modern mobile web application called "Jiak". The mobile app will be us…"
type textarea "x"
type textarea "Create a modern mobile web application called "Jiak". The mobile app will be us…"
type textarea "x"
type textarea "Create a modern mobile web application called "Jiak". The mobile app will be us…"
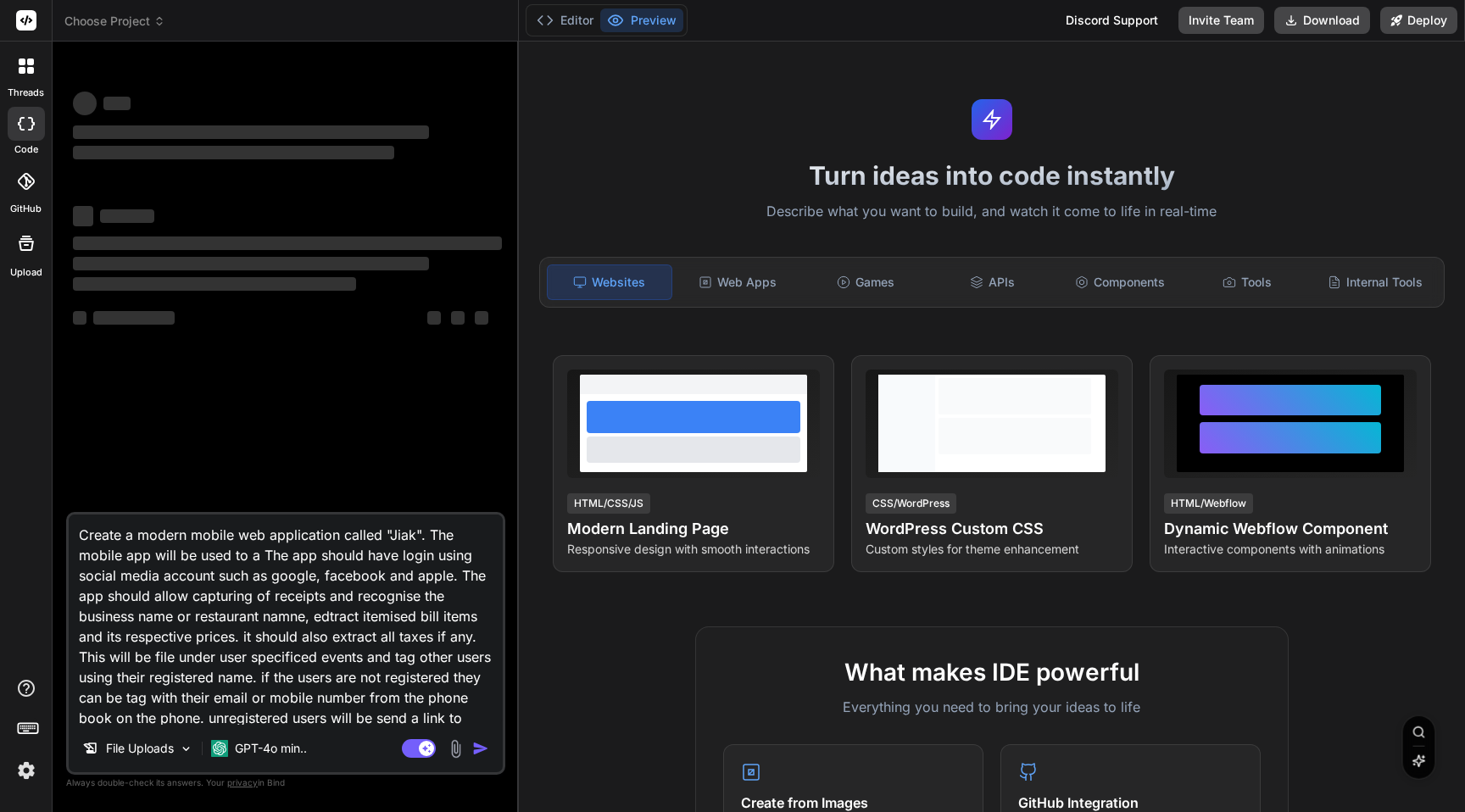
type textarea "x"
type textarea "Create a modern mobile web application called "Jiak". The mobile app will be us…"
type textarea "x"
type textarea "Create a modern mobile web application called "Jiak". The mobile app will be us…"
type textarea "x"
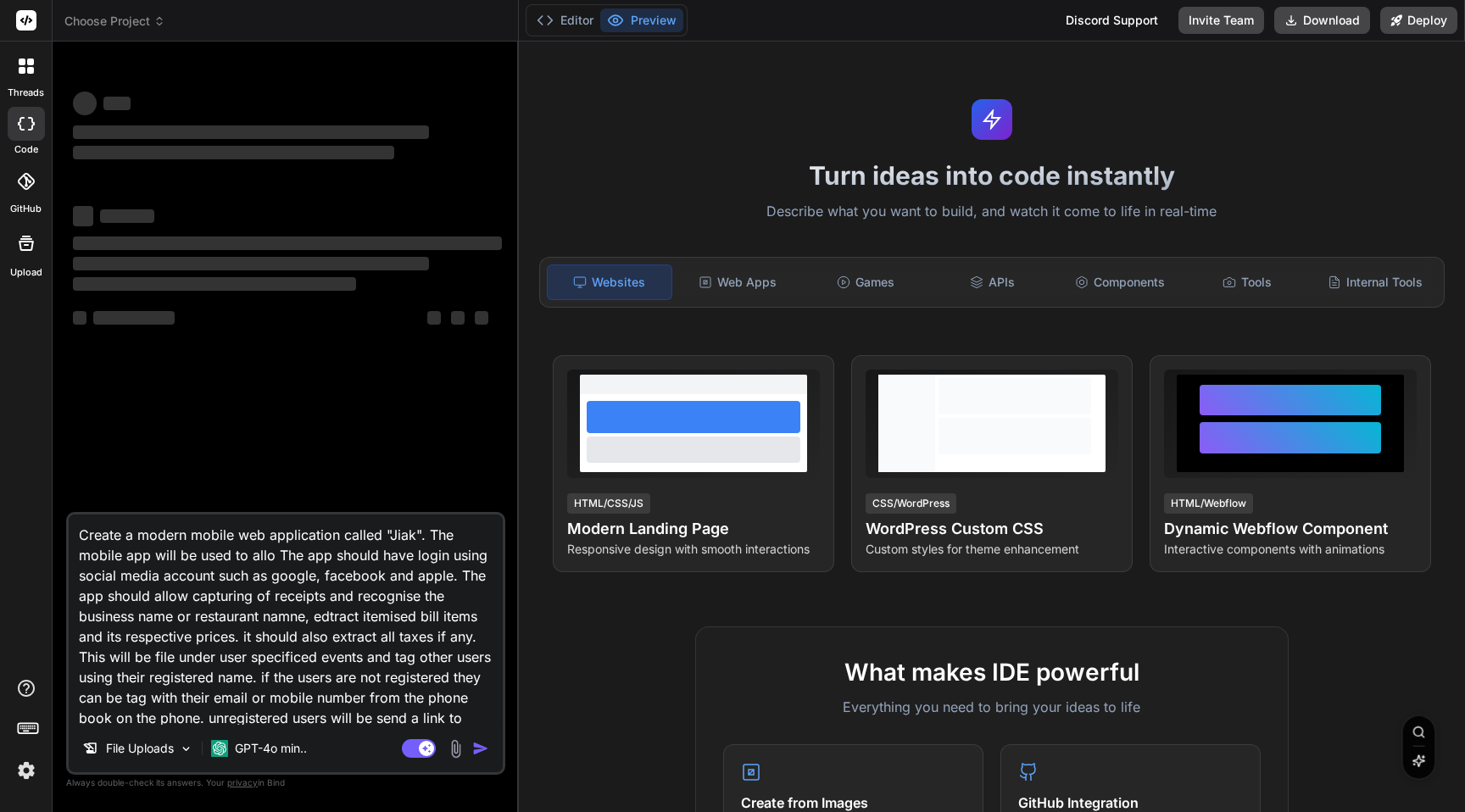
type textarea "Create a modern mobile web application called "Jiak". The mobile app will be us…"
type textarea "x"
type textarea "Create a modern mobile web application called "Jiak". The mobile app will be us…"
type textarea "x"
type textarea "Create a modern mobile web application called "Jiak". The mobile app will be us…"
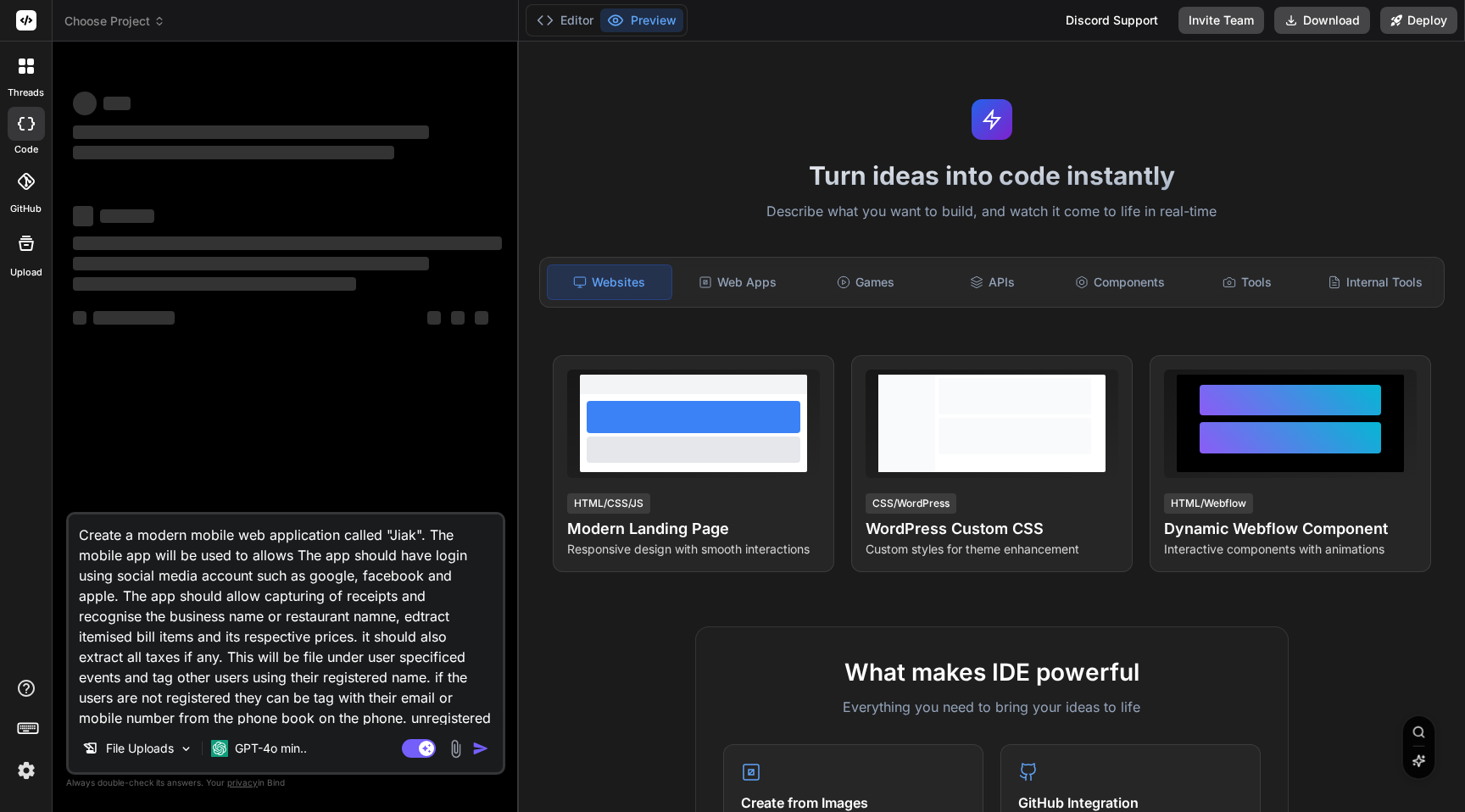
type textarea "x"
type textarea "Create a modern mobile web application called "Jiak". The mobile app will be us…"
type textarea "x"
type textarea "Create a modern mobile web application called "Jiak". The mobile app will be us…"
type textarea "x"
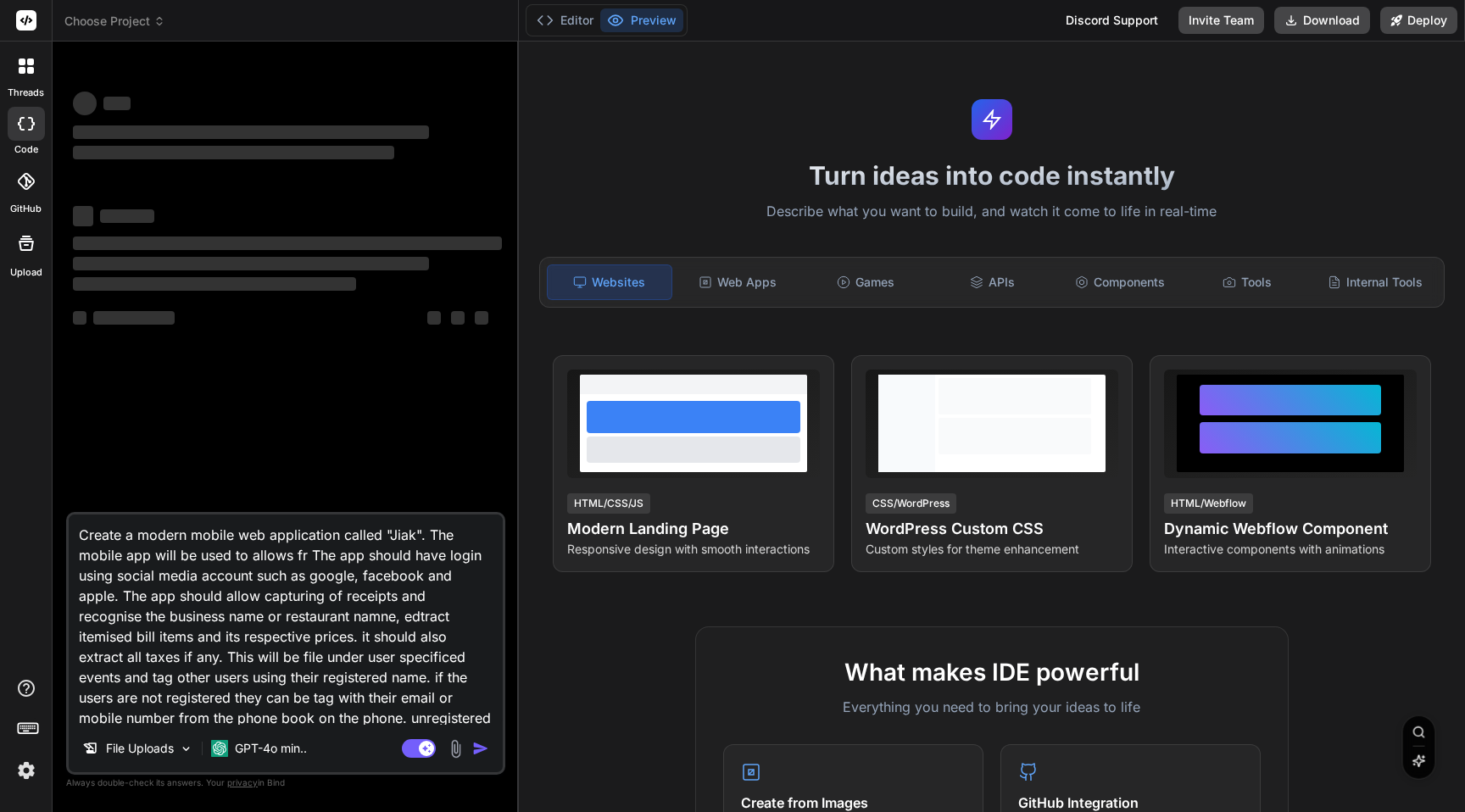
type textarea "Create a modern mobile web application called "Jiak". The mobile app will be us…"
type textarea "x"
type textarea "Create a modern mobile web application called "Jiak". The mobile app will be us…"
type textarea "x"
type textarea "Create a modern mobile web application called "Jiak". The mobile app will be us…"
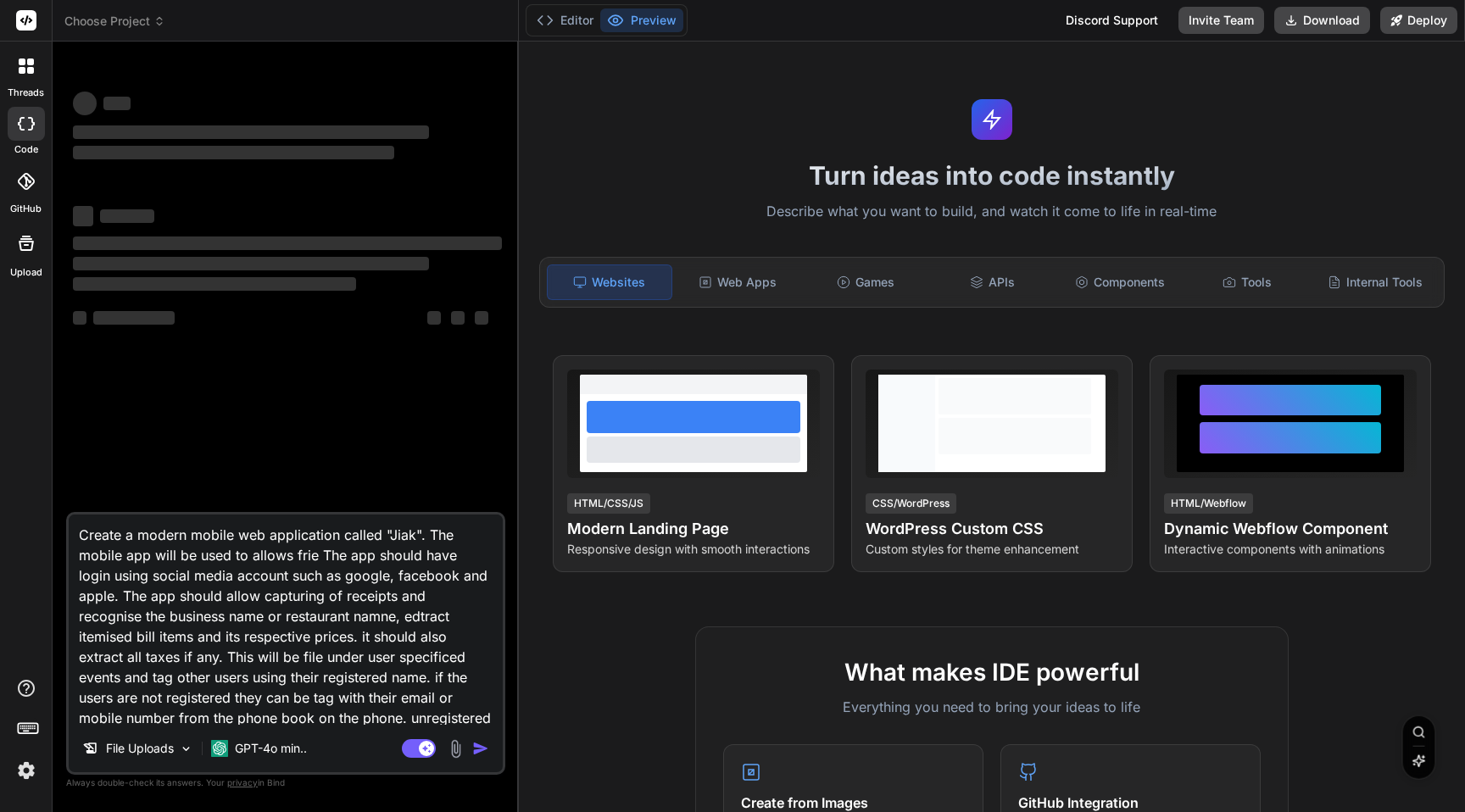
type textarea "x"
type textarea "Create a modern mobile web application called "Jiak". The mobile app will be us…"
type textarea "x"
type textarea "Create a modern mobile web application called "Jiak". The mobile app will be us…"
type textarea "x"
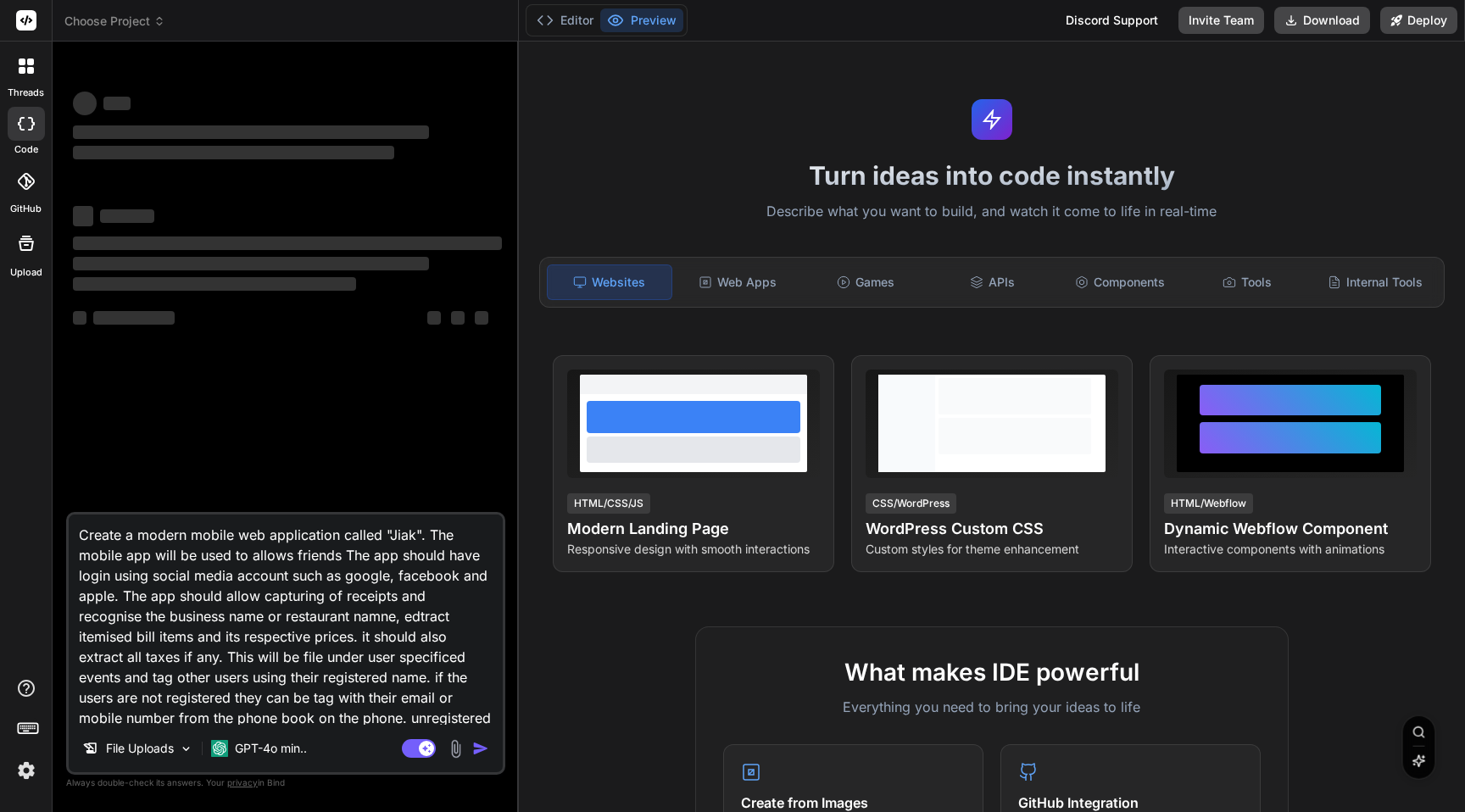
type textarea "Create a modern mobile web application called "Jiak". The mobile app will be us…"
type textarea "x"
type textarea "Create a modern mobile web application called "Jiak". The mobile app will be us…"
type textarea "x"
type textarea "Create a modern mobile web application called "Jiak". The mobile app will be us…"
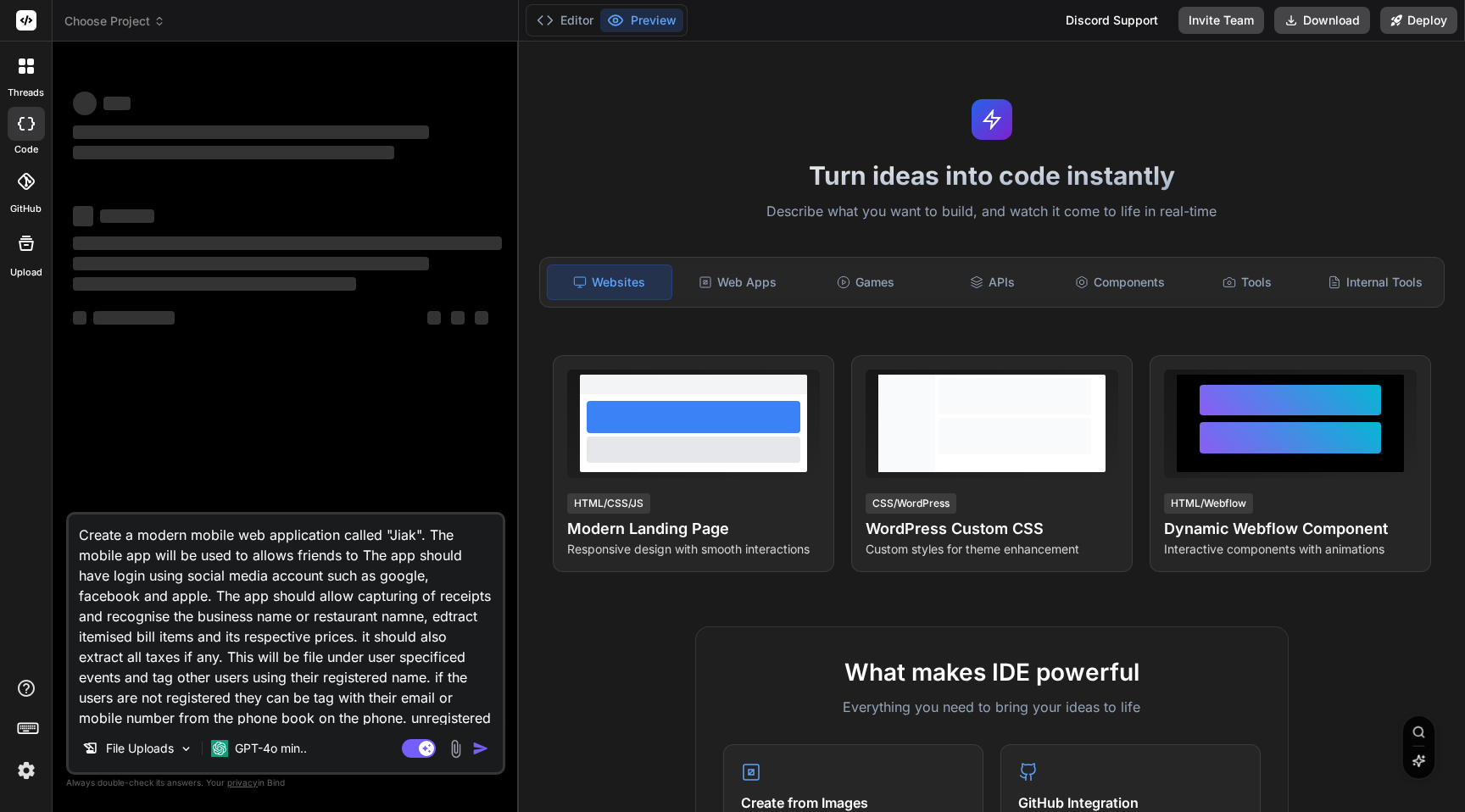
type textarea "x"
type textarea "Create a modern mobile web application called "Jiak". The mobile app will be us…"
type textarea "x"
type textarea "Create a modern mobile web application called "Jiak". The mobile app will be us…"
type textarea "x"
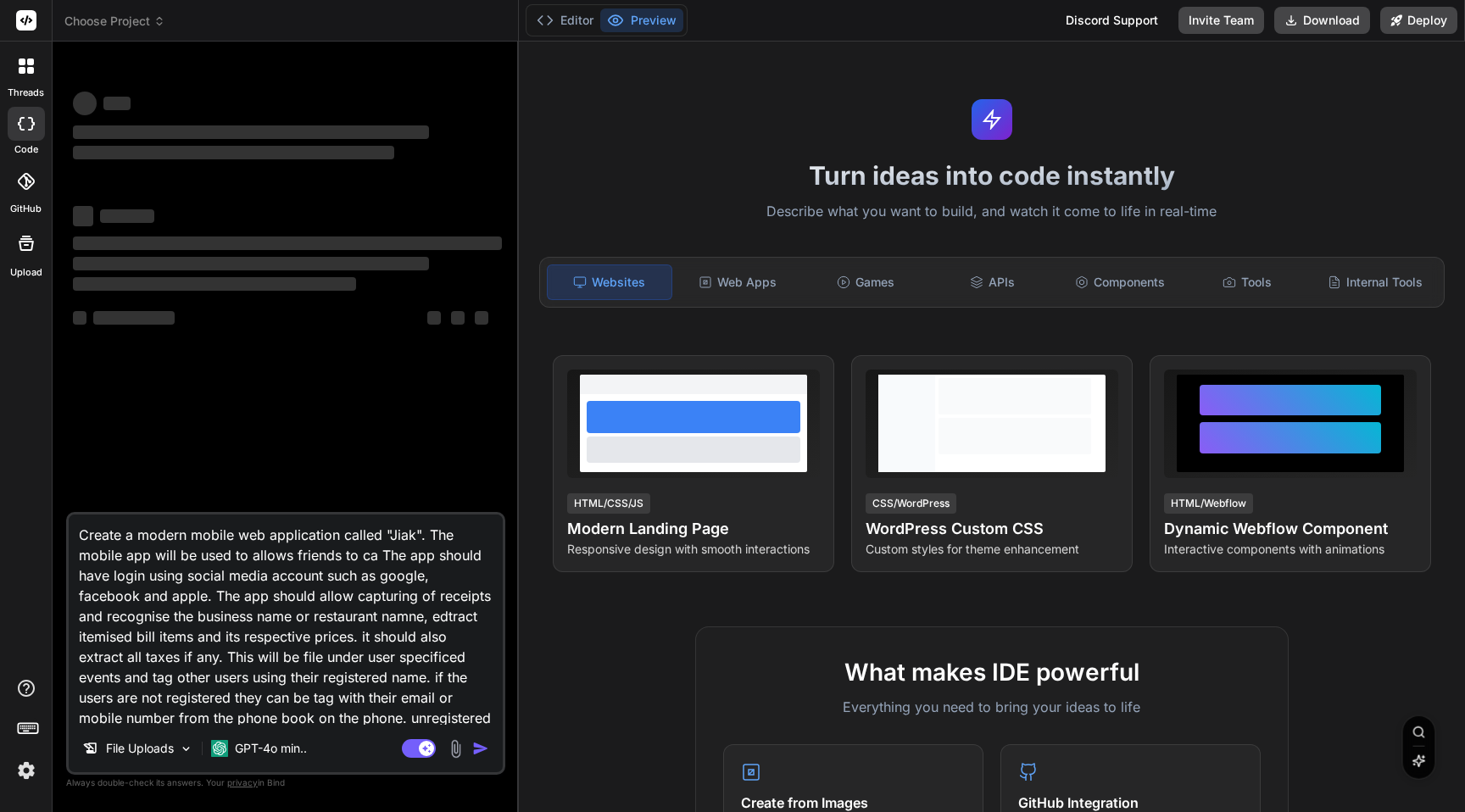
type textarea "Create a modern mobile web application called "Jiak". The mobile app will be us…"
type textarea "x"
type textarea "Create a modern mobile web application called "Jiak". The mobile app will be us…"
type textarea "x"
type textarea "Create a modern mobile web application called "Jiak". The mobile app will be us…"
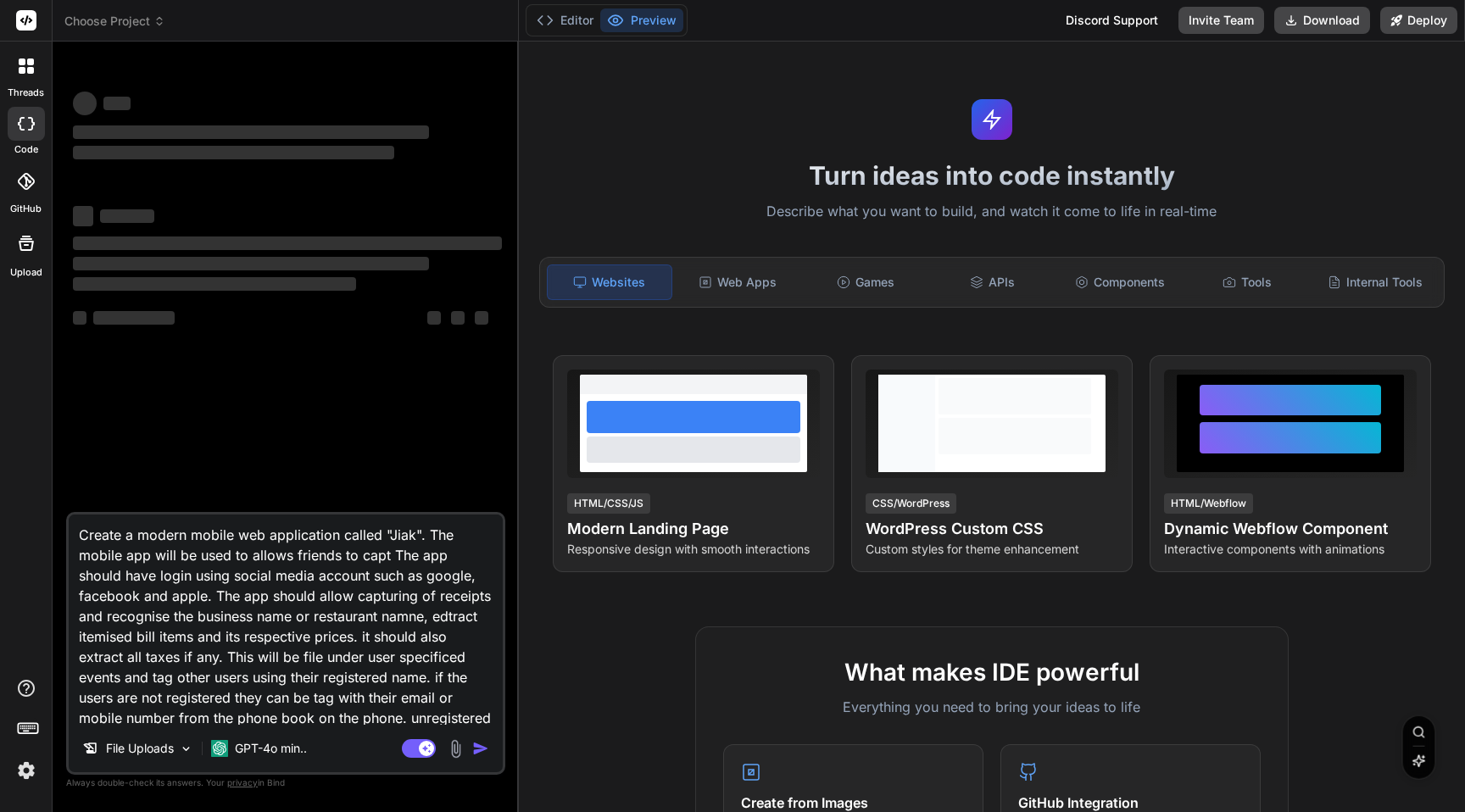
type textarea "x"
type textarea "Create a modern mobile web application called "Jiak". The mobile app will be us…"
type textarea "x"
type textarea "Create a modern mobile web application called "Jiak". The mobile app will be us…"
type textarea "x"
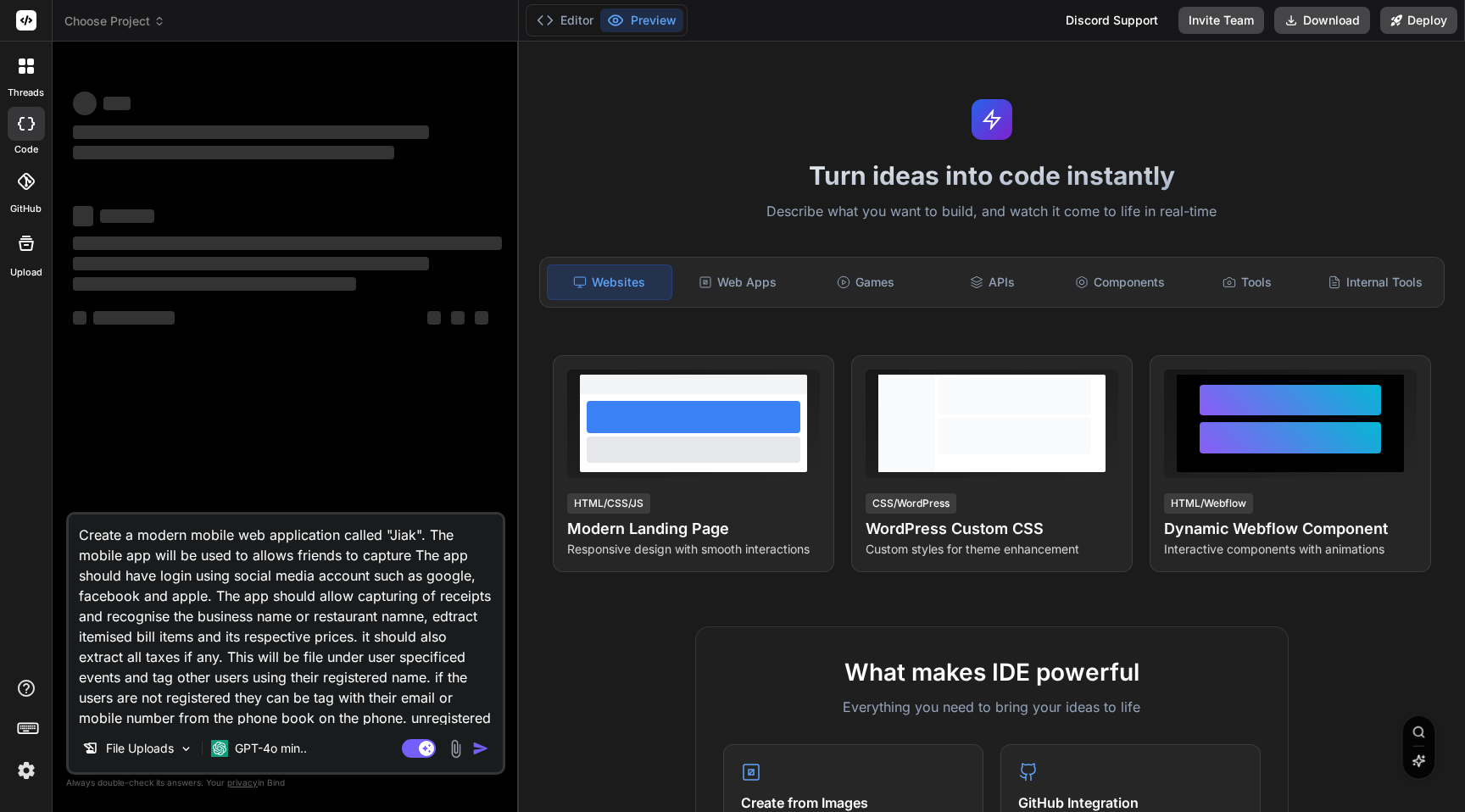
type textarea "Create a modern mobile web application called "Jiak". The mobile app will be us…"
type textarea "x"
type textarea "Create a modern mobile web application called "Jiak". The mobile app will be us…"
type textarea "x"
type textarea "Create a modern mobile web application called "Jiak". The mobile app will be us…"
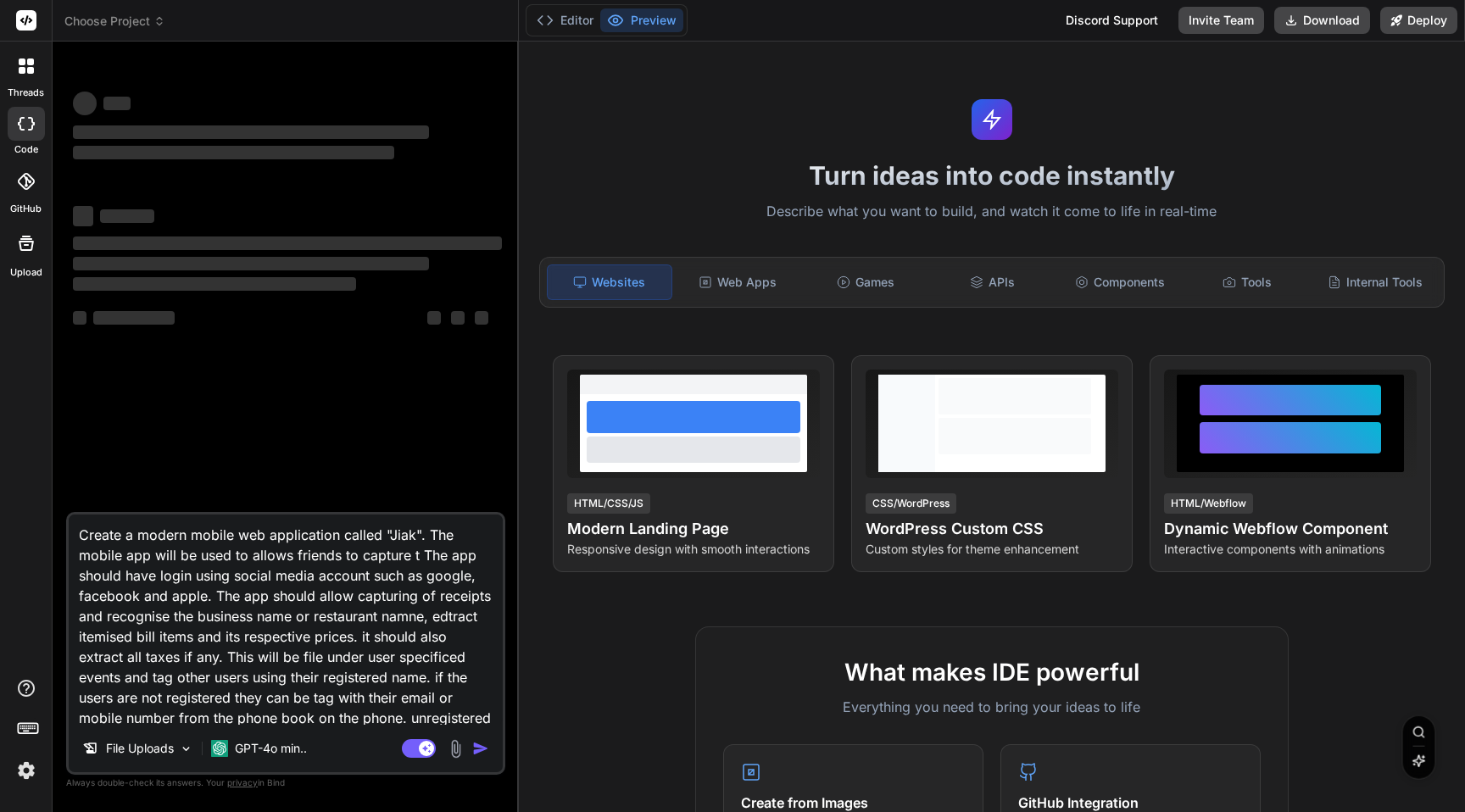
type textarea "x"
type textarea "Create a modern mobile web application called "Jiak". The mobile app will be us…"
type textarea "x"
type textarea "Create a modern mobile web application called "Jiak". The mobile app will be us…"
type textarea "x"
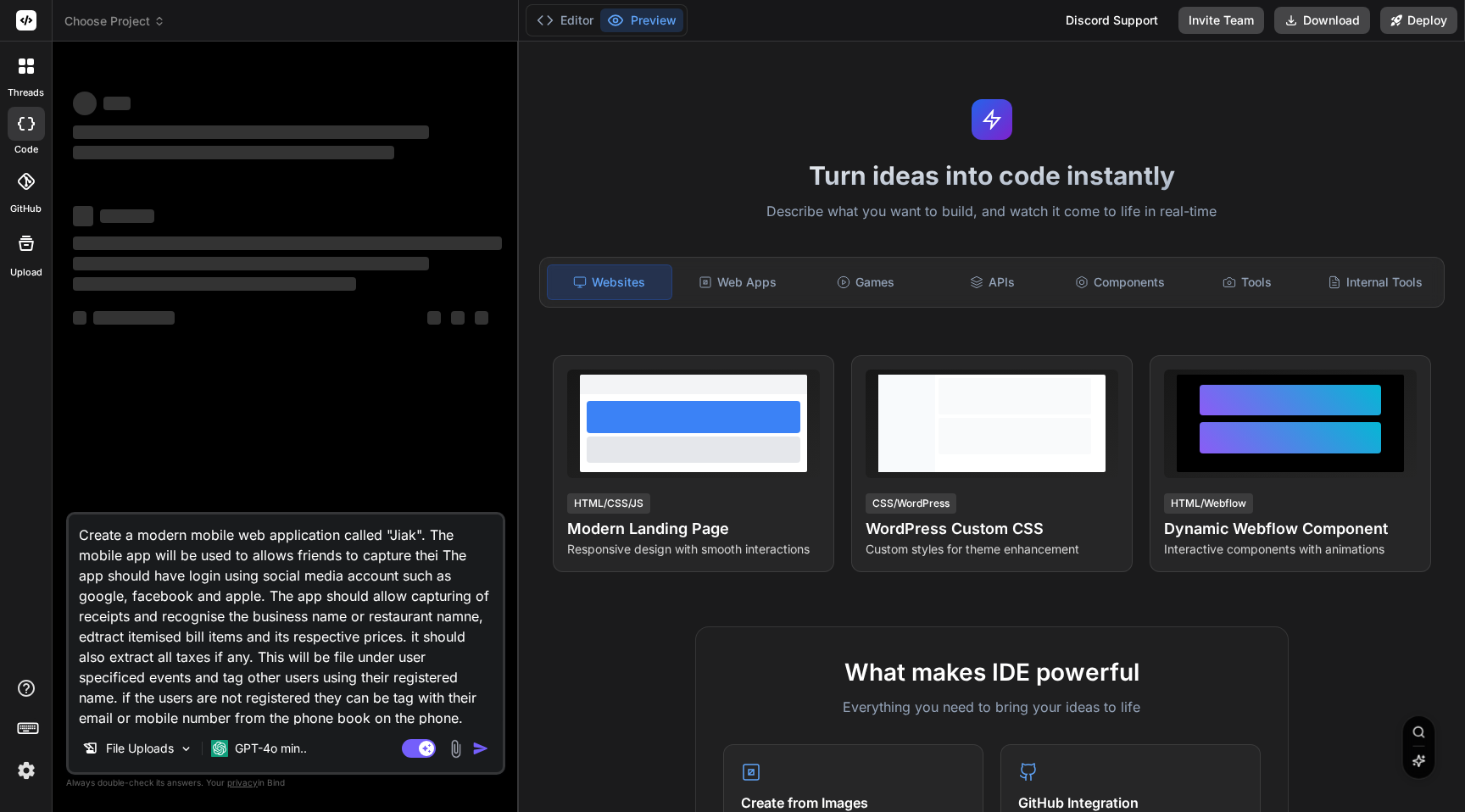
type textarea "Create a modern mobile web application called "Jiak". The mobile app will be us…"
type textarea "x"
type textarea "Create a modern mobile web application called "Jiak". The mobile app will be us…"
type textarea "x"
type textarea "Create a modern mobile web application called "Jiak". The mobile app will be us…"
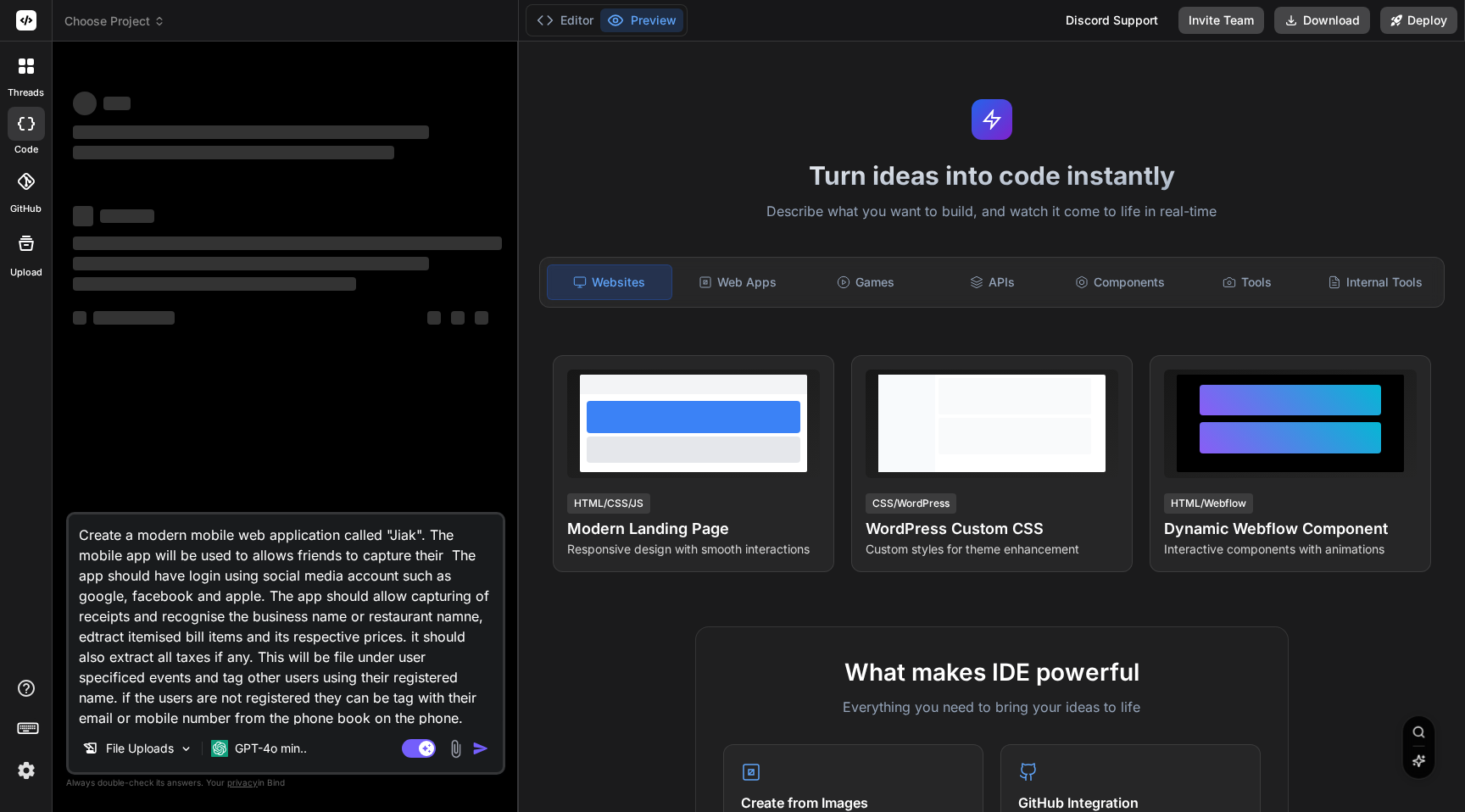
type textarea "x"
type textarea "Create a modern mobile web application called "Jiak". The mobile app will be us…"
type textarea "x"
type textarea "Create a modern mobile web application called "Jiak". The mobile app will be us…"
type textarea "x"
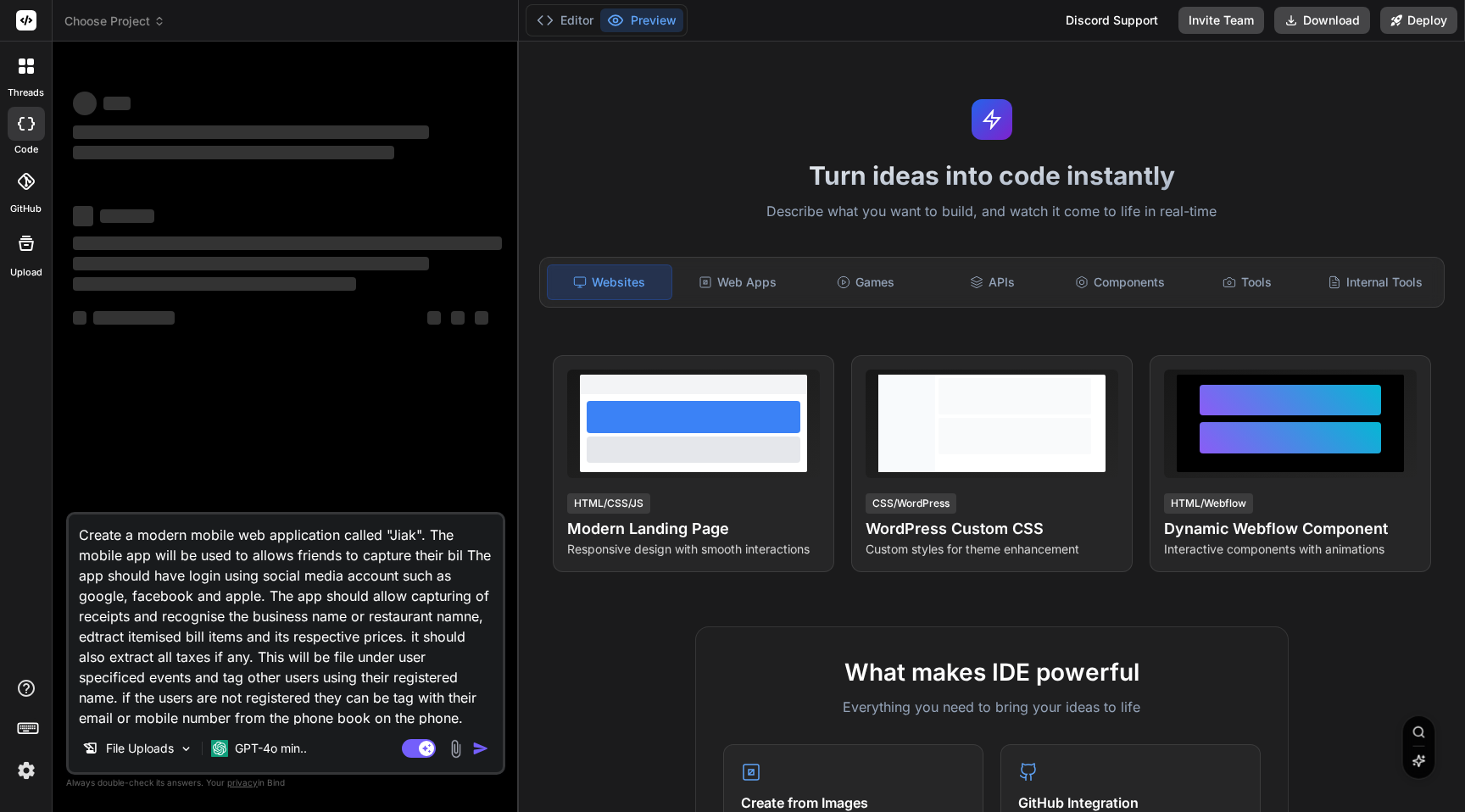
type textarea "Create a modern mobile web application called "Jiak". The mobile app will be us…"
type textarea "x"
type textarea "Create a modern mobile web application called "Jiak". The mobile app will be us…"
type textarea "x"
type textarea "Create a modern mobile web application called "Jiak". The mobile app will be us…"
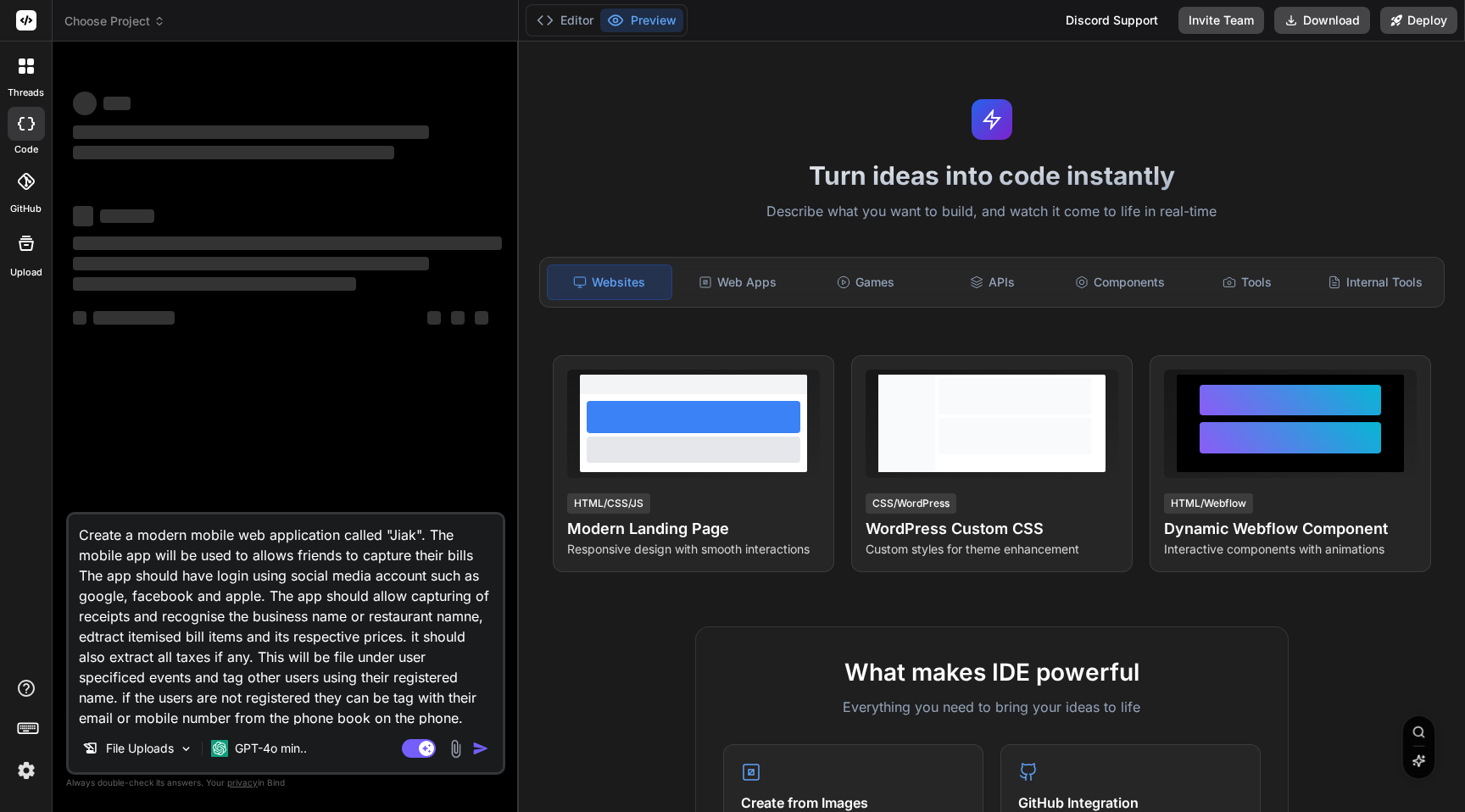
type textarea "x"
type textarea "Create a modern mobile web application called "Jiak". The mobile app will be us…"
type textarea "x"
type textarea "Create a modern mobile web application called "Jiak". The mobile app will be us…"
type textarea "x"
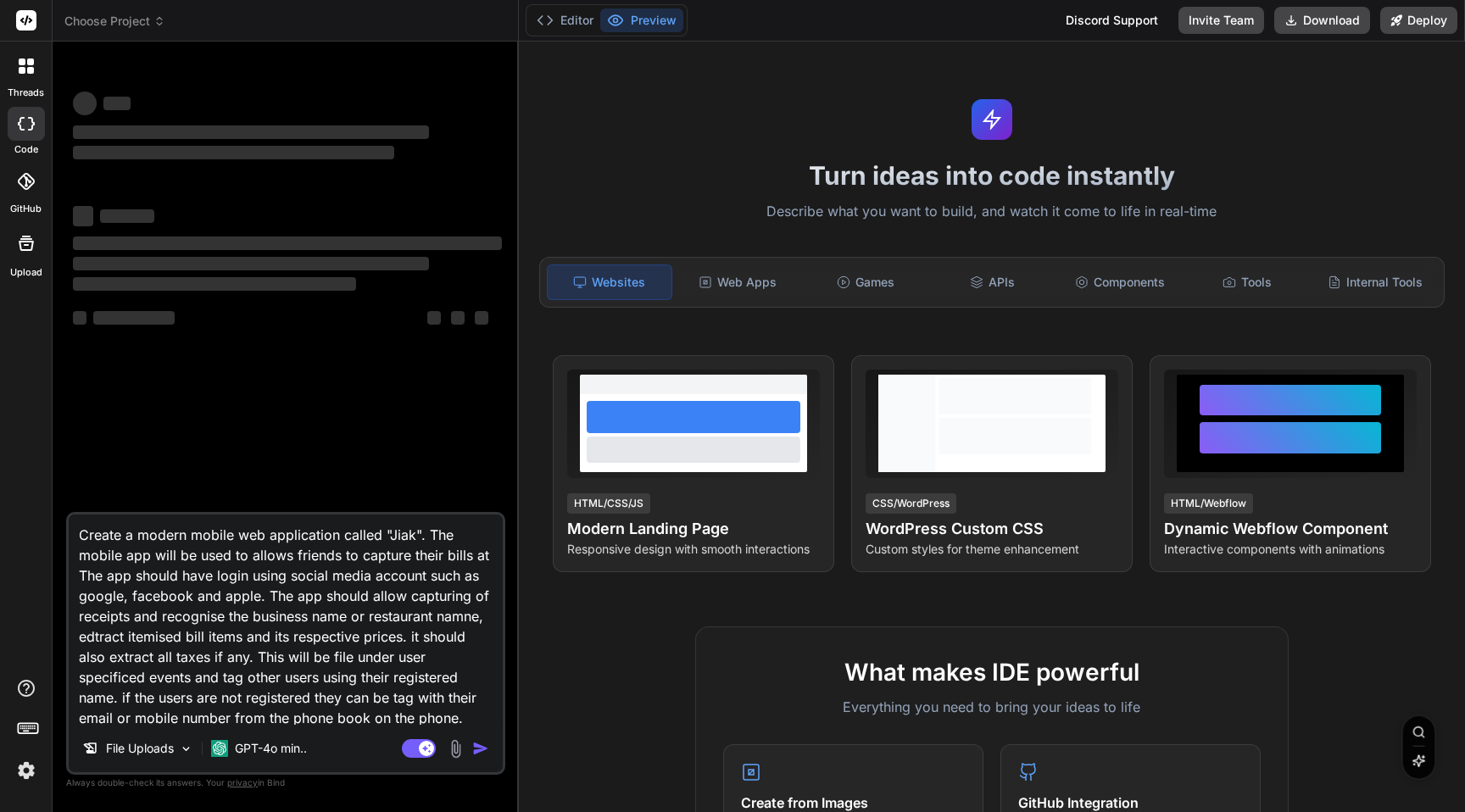
type textarea "Create a modern mobile web application called "Jiak". The mobile app will be us…"
type textarea "x"
type textarea "Create a modern mobile web application called "Jiak". The mobile app will be us…"
type textarea "x"
type textarea "Create a modern mobile web application called "Jiak". The mobile app will be us…"
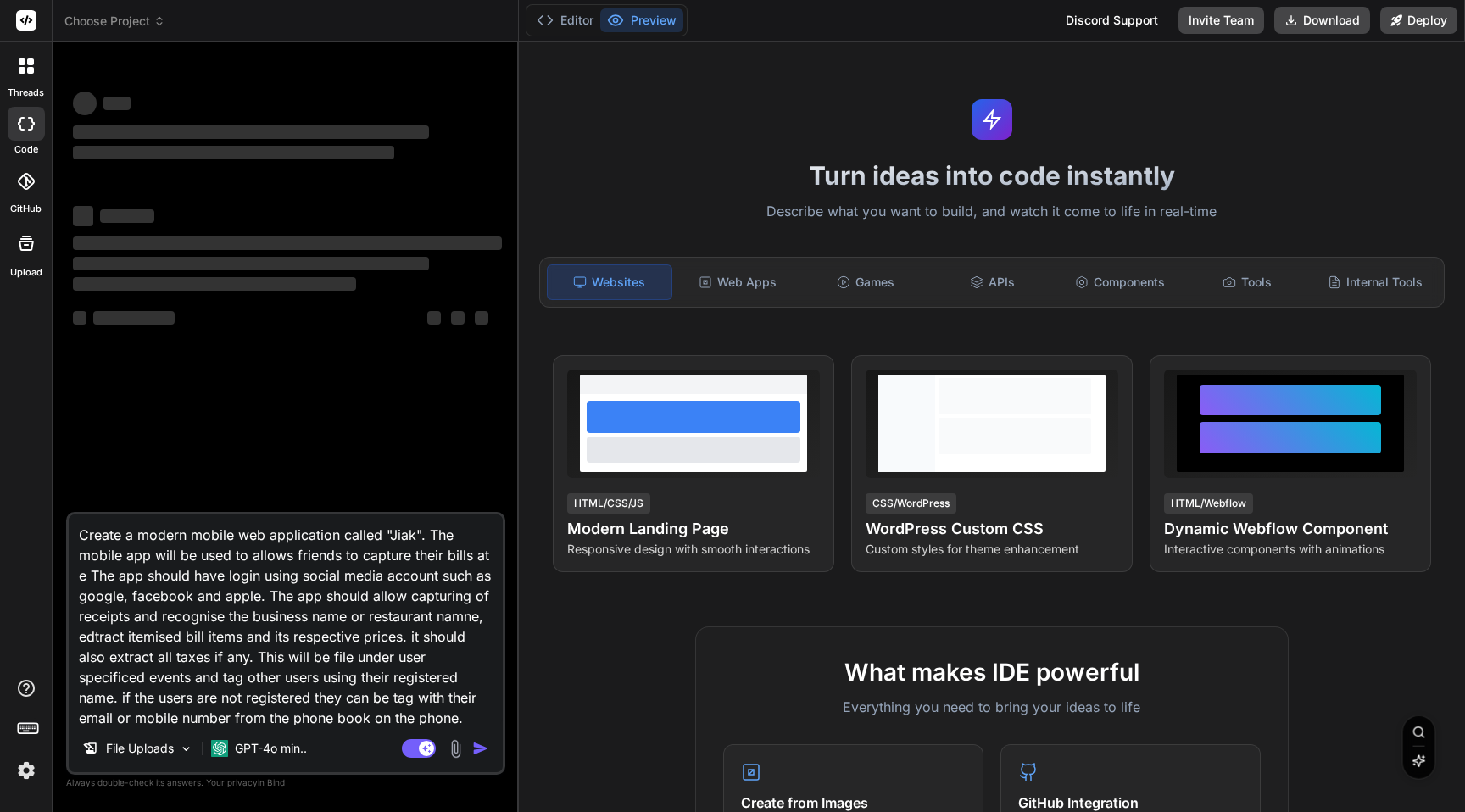
type textarea "x"
type textarea "Create a modern mobile web application called "Jiak". The mobile app will be us…"
type textarea "x"
type textarea "Create a modern mobile web application called "Jiak". The mobile app will be us…"
type textarea "x"
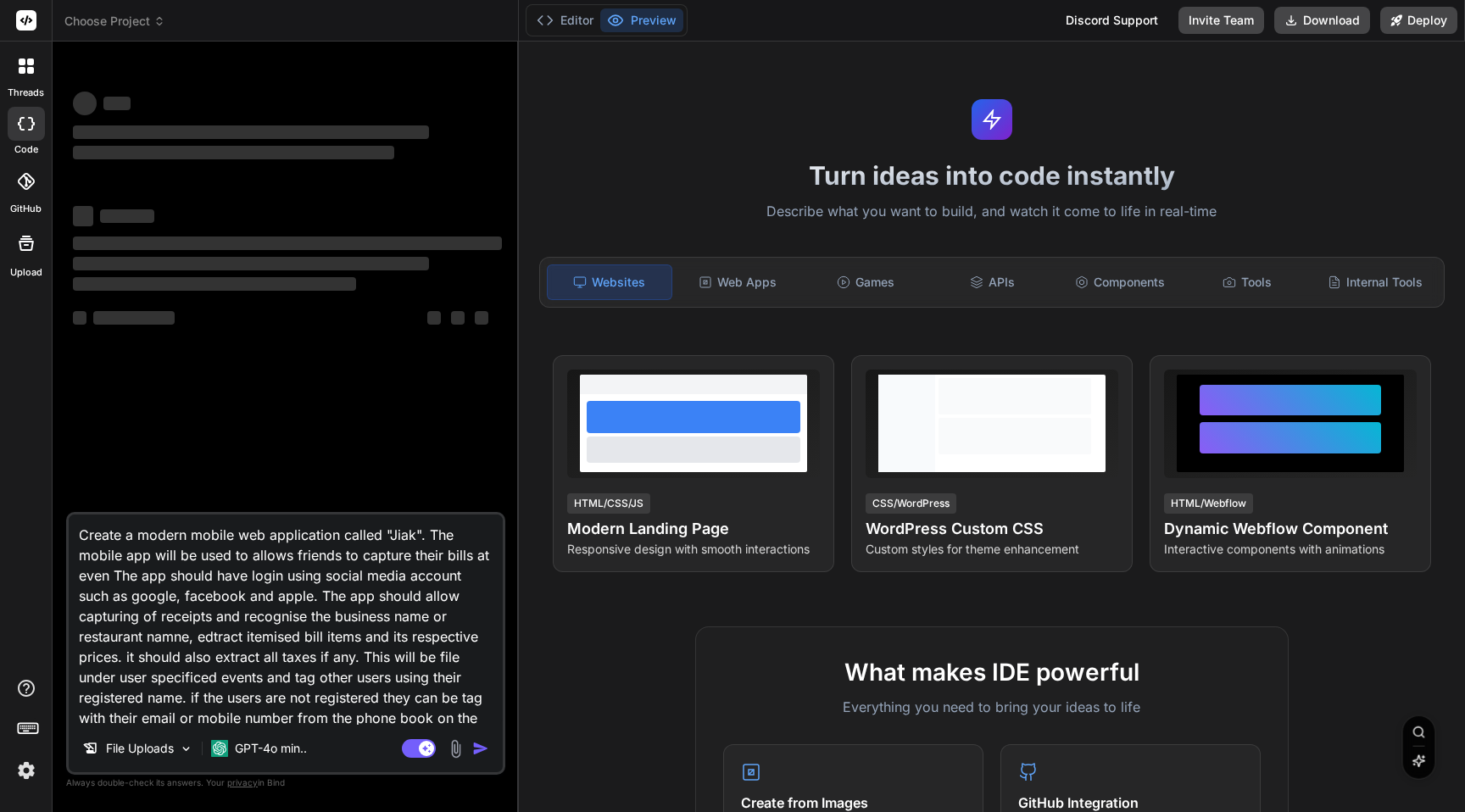
type textarea "Create a modern mobile web application called "Jiak". The mobile app will be us…"
type textarea "x"
type textarea "Create a modern mobile web application called "Jiak". The mobile app will be us…"
type textarea "x"
type textarea "Create a modern mobile web application called "Jiak". The mobile app will be us…"
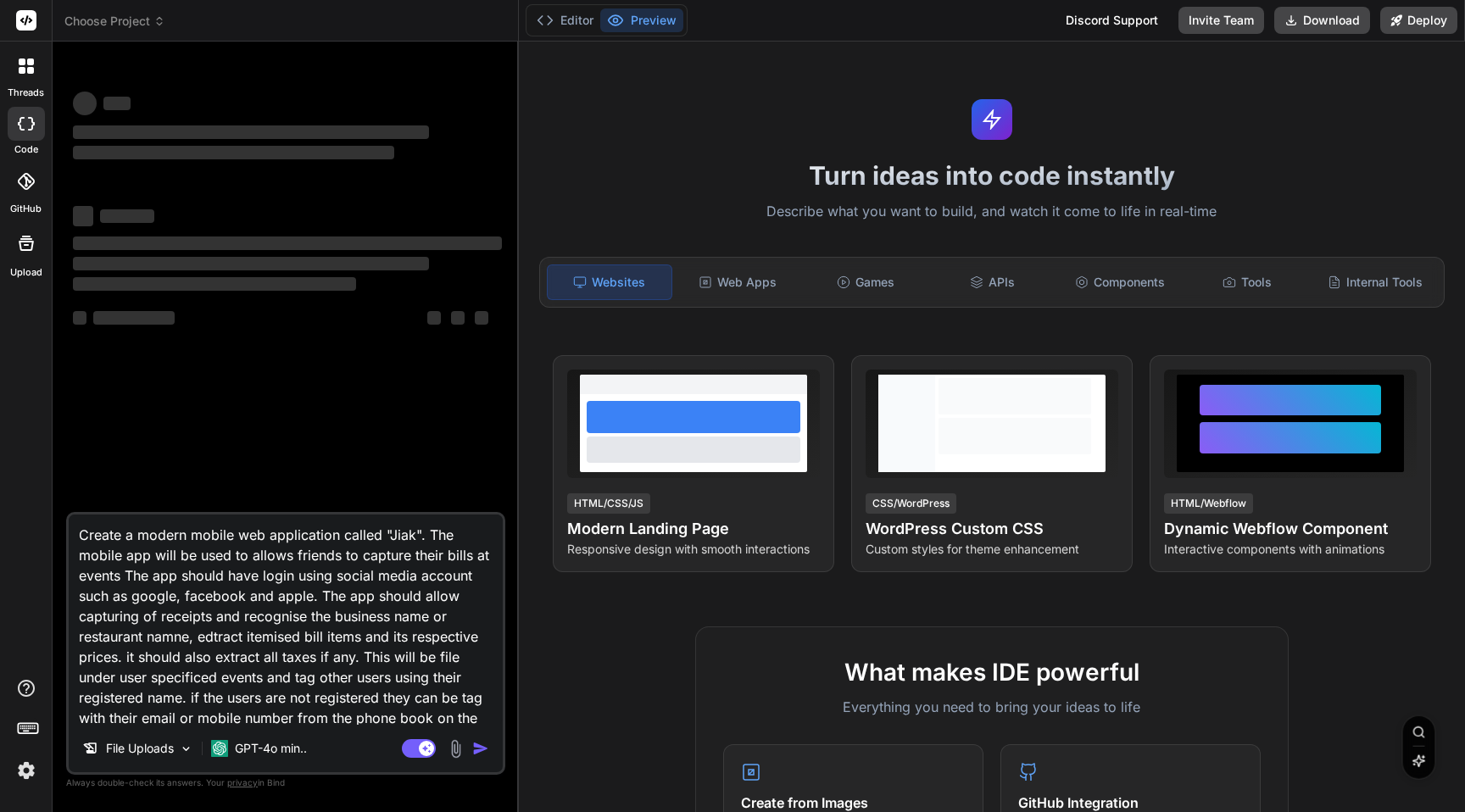
type textarea "x"
type textarea "Create a modern mobile web application called "Jiak". The mobile app will be us…"
type textarea "x"
type textarea "Create a modern mobile web application called "Jiak". The mobile app will be us…"
type textarea "x"
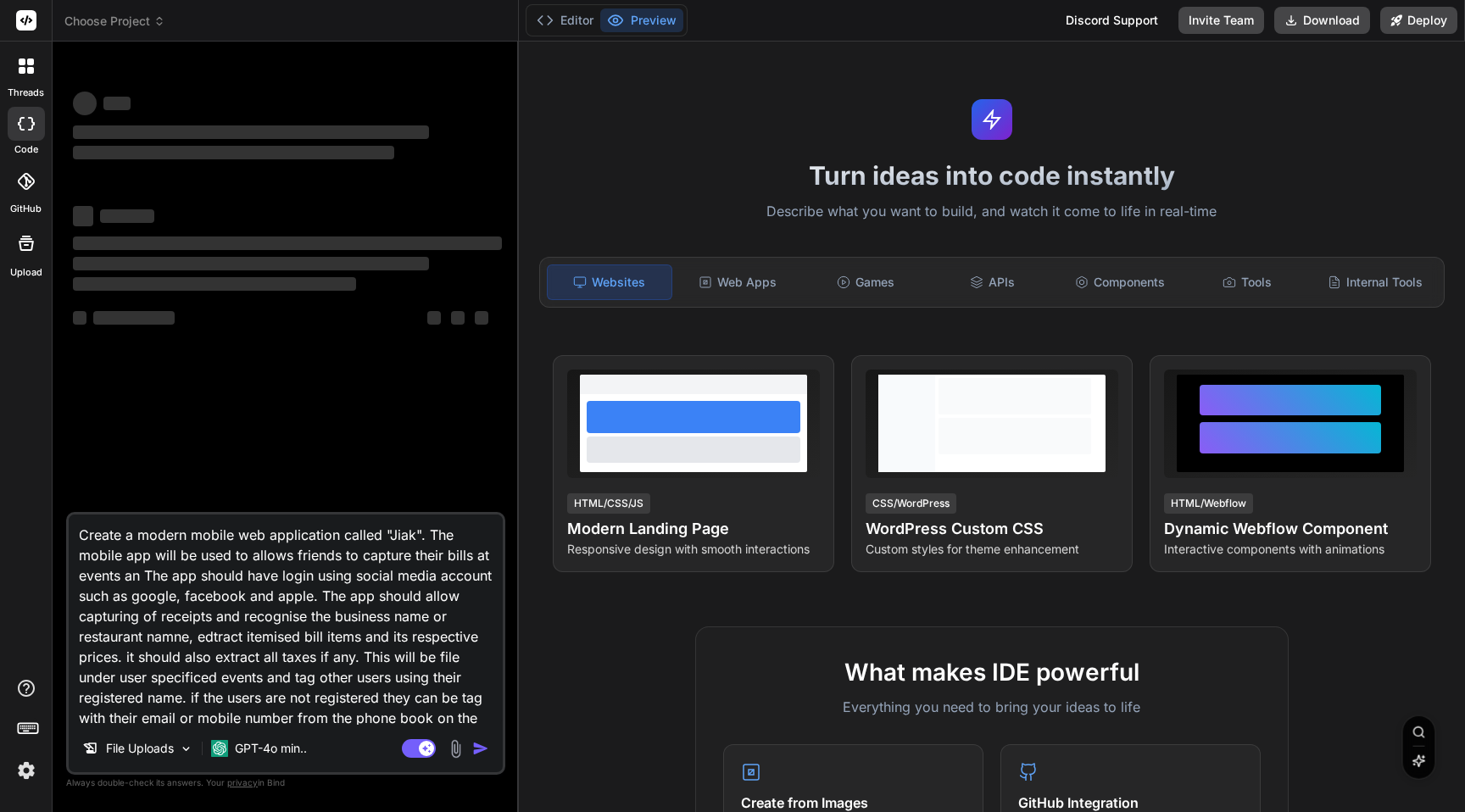
type textarea "Create a modern mobile web application called "Jiak". The mobile app will be us…"
type textarea "x"
type textarea "Create a modern mobile web application called "Jiak". The mobile app will be us…"
type textarea "x"
type textarea "Create a modern mobile web application called "Jiak". The mobile app will be us…"
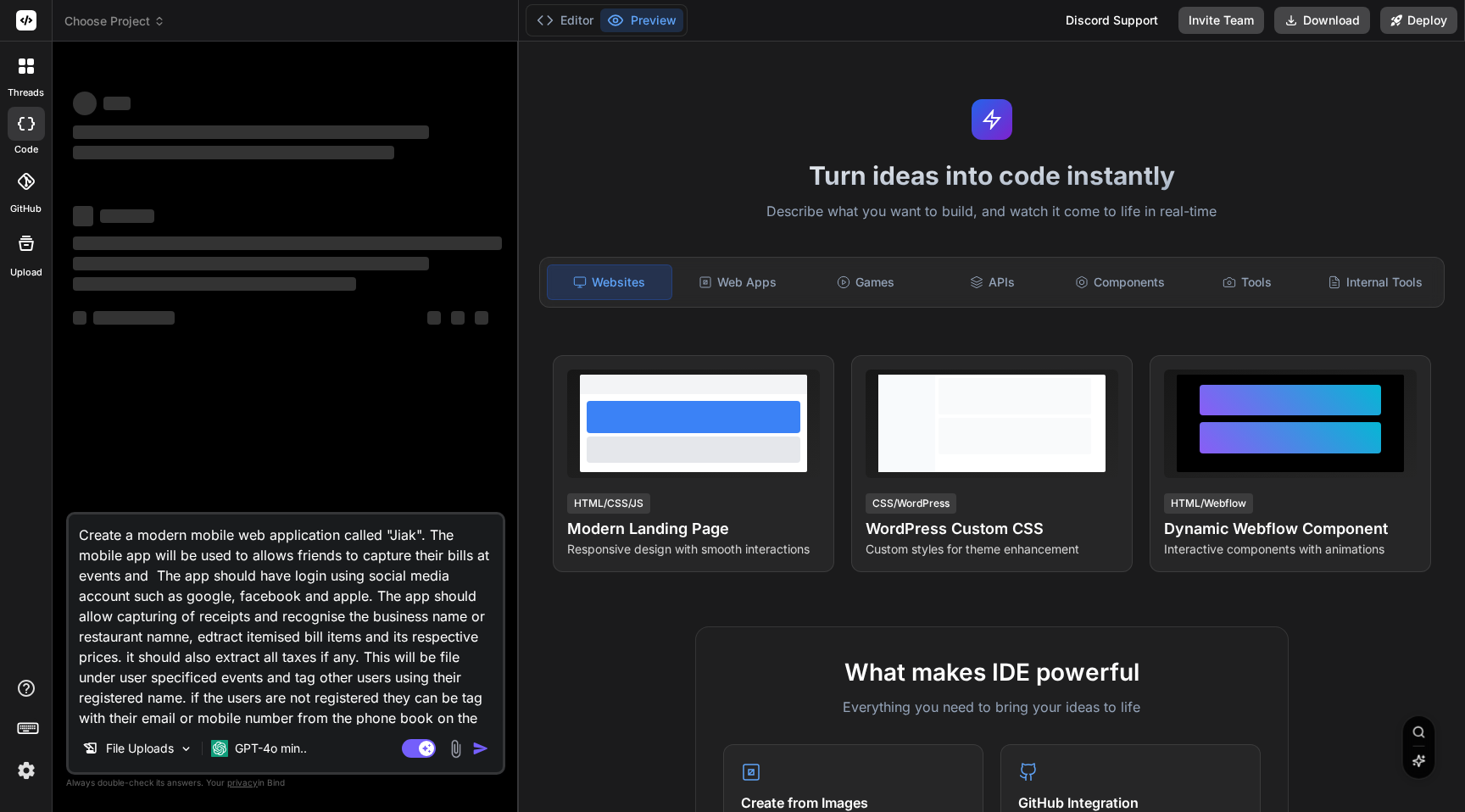
type textarea "x"
type textarea "Create a modern mobile web application called "Jiak". The mobile app will be us…"
type textarea "x"
type textarea "Create a modern mobile web application called "Jiak". The mobile app will be us…"
type textarea "x"
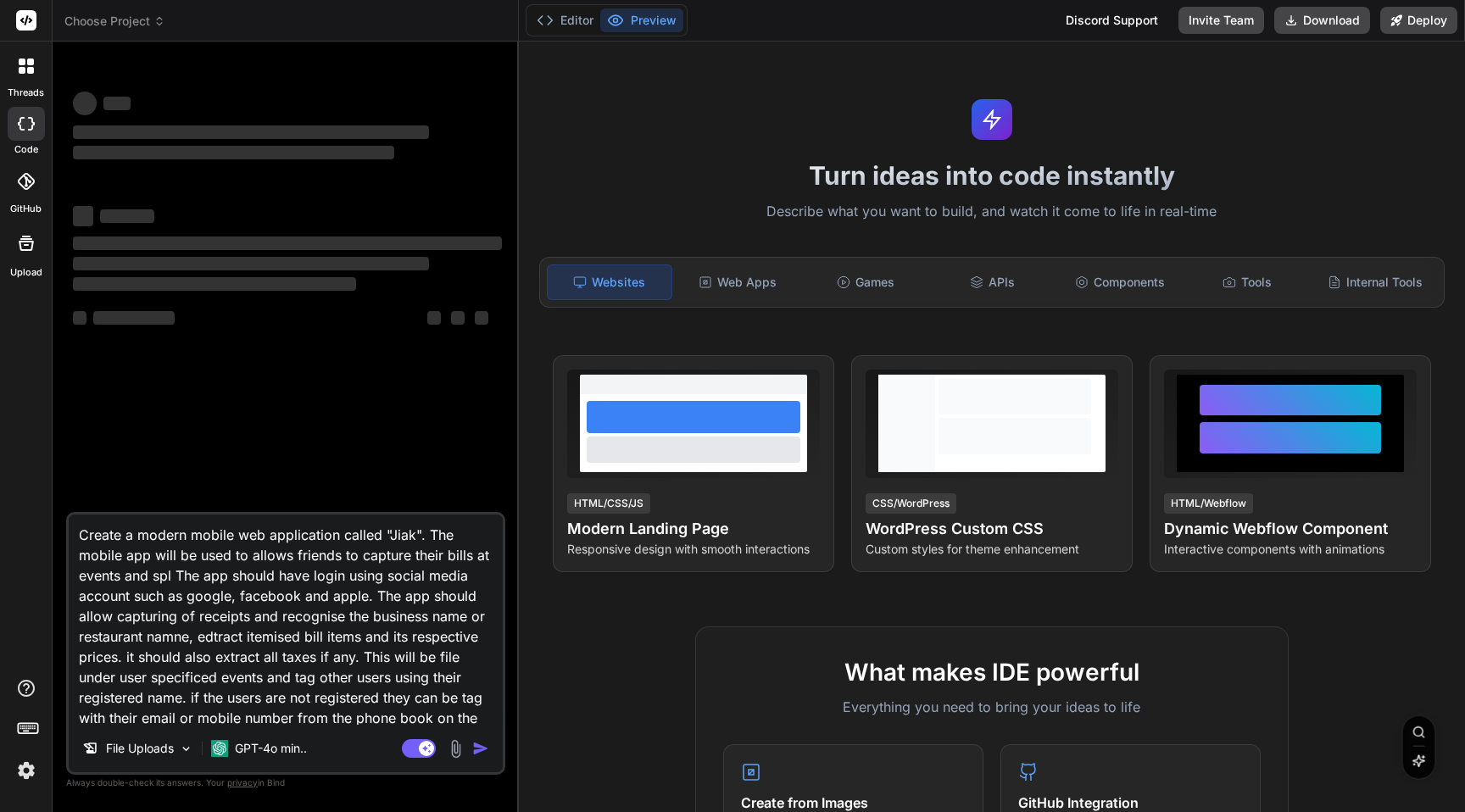
type textarea "Create a modern mobile web application called "Jiak". The mobile app will be us…"
type textarea "x"
type textarea "Create a modern mobile web application called "Jiak". The mobile app will be us…"
type textarea "x"
type textarea "Create a modern mobile web application called "Jiak". The mobile app will be us…"
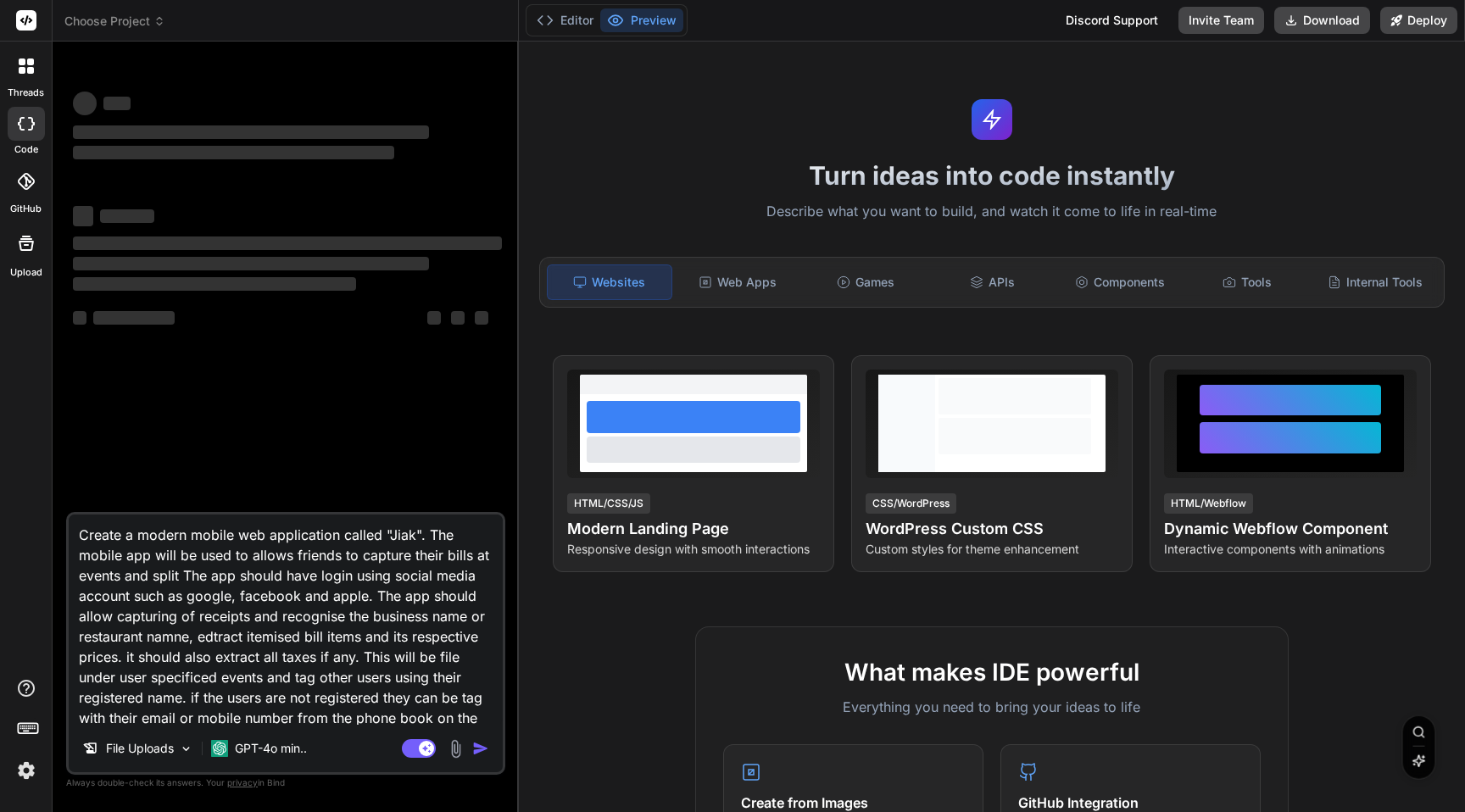
type textarea "x"
type textarea "Create a modern mobile web application called "Jiak". The mobile app will be us…"
type textarea "x"
type textarea "Create a modern mobile web application called "Jiak". The mobile app will be us…"
type textarea "x"
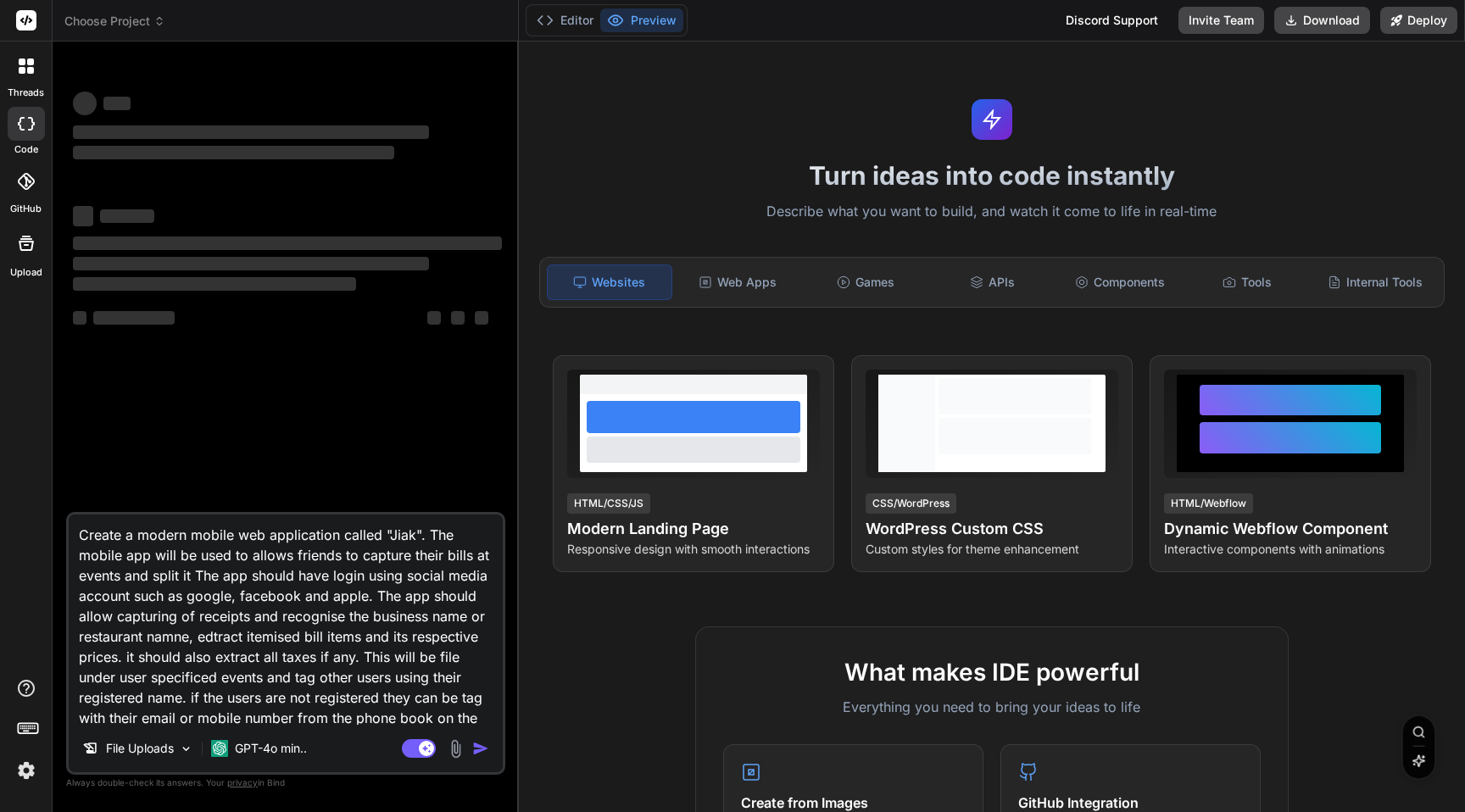
type textarea "Create a modern mobile web application called "Jiak". The mobile app will be us…"
click at [163, 749] on p "File Uploads" at bounding box center [140, 748] width 68 height 17
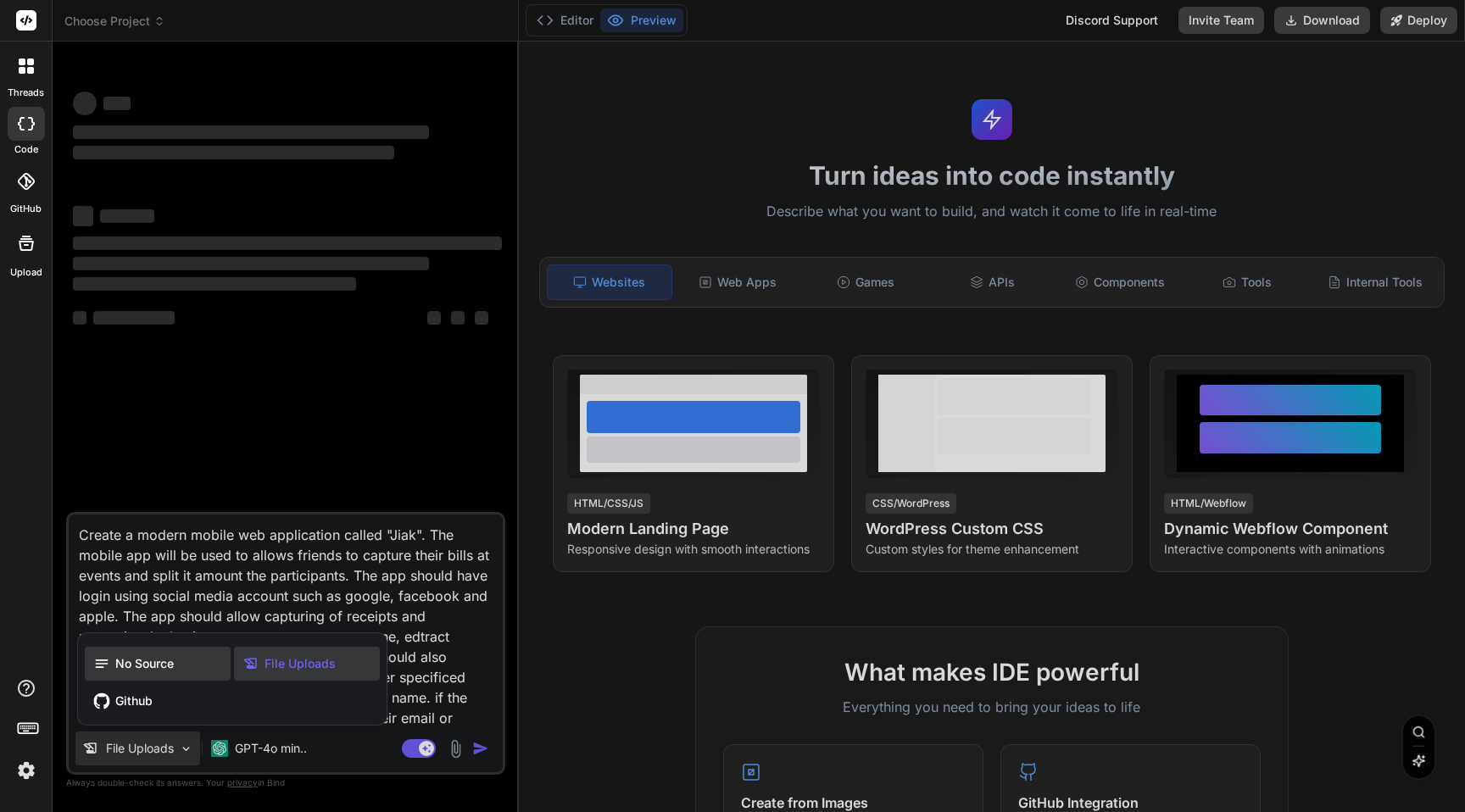
click at [148, 668] on span "No Source" at bounding box center [144, 664] width 58 height 17
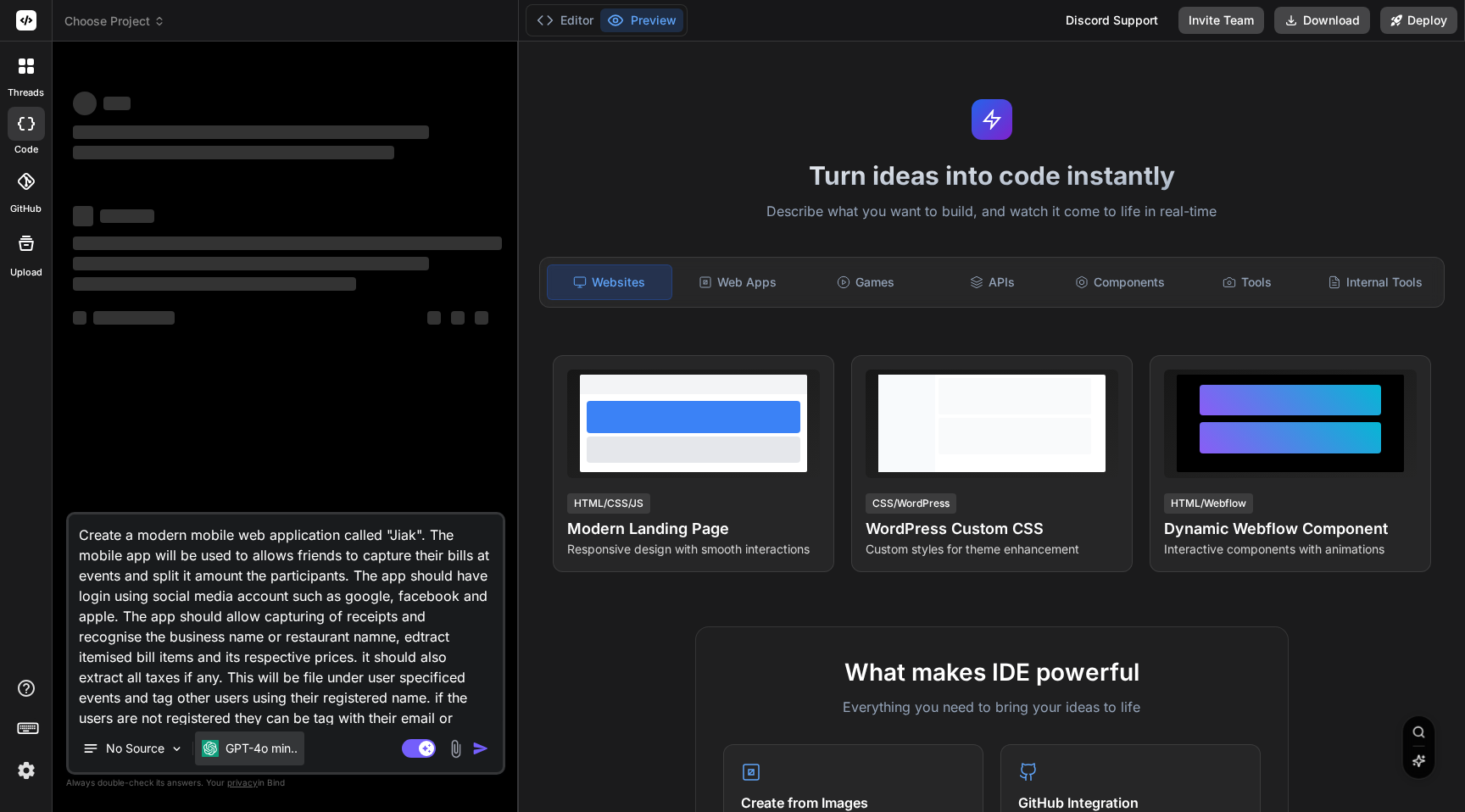
click at [238, 757] on p "GPT-4o min.." at bounding box center [261, 748] width 72 height 17
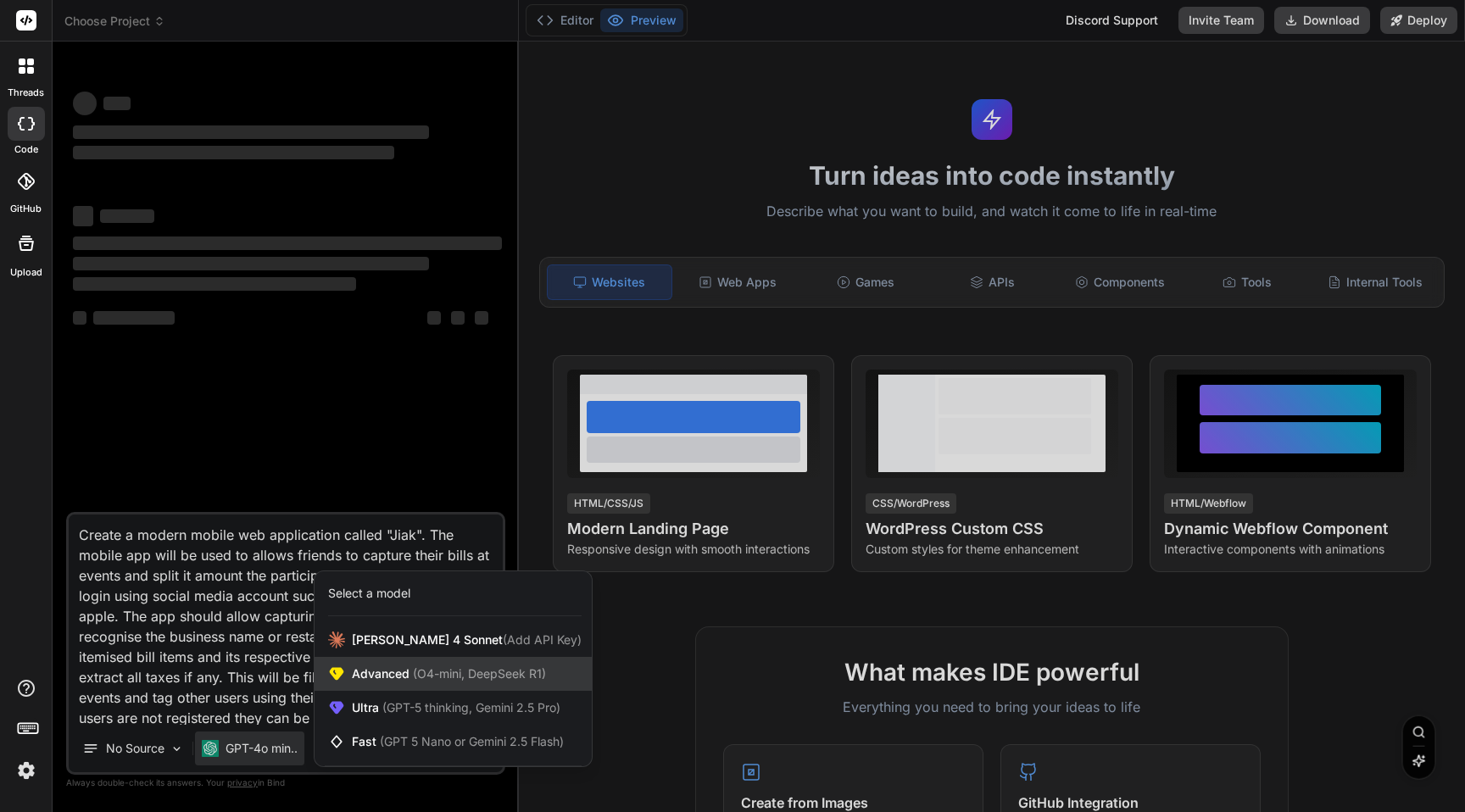
click at [397, 681] on span "Advanced (O4-mini, DeepSeek R1)" at bounding box center [449, 674] width 194 height 17
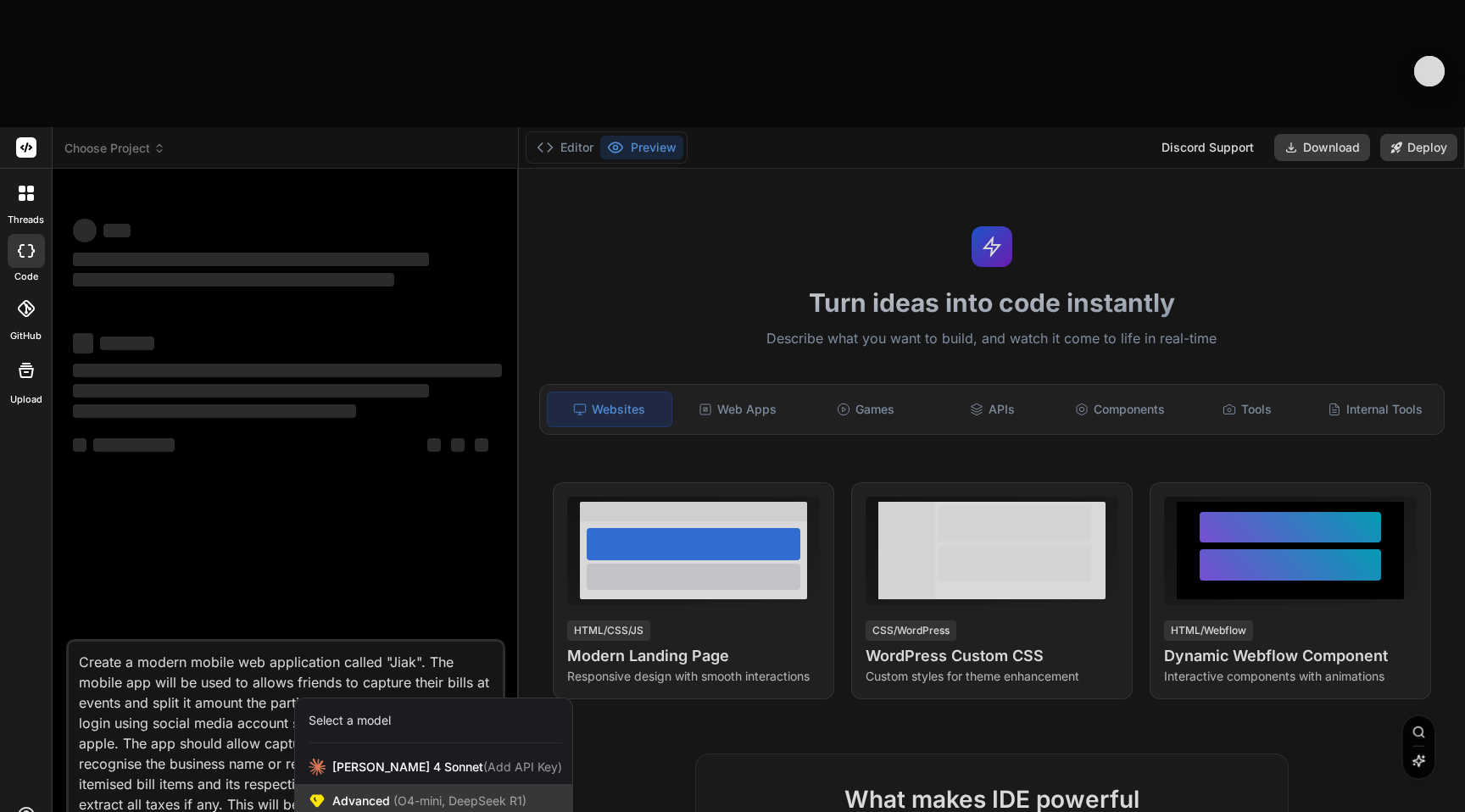
click at [373, 793] on span "Advanced (O4-mini, DeepSeek R1)" at bounding box center [430, 801] width 194 height 17
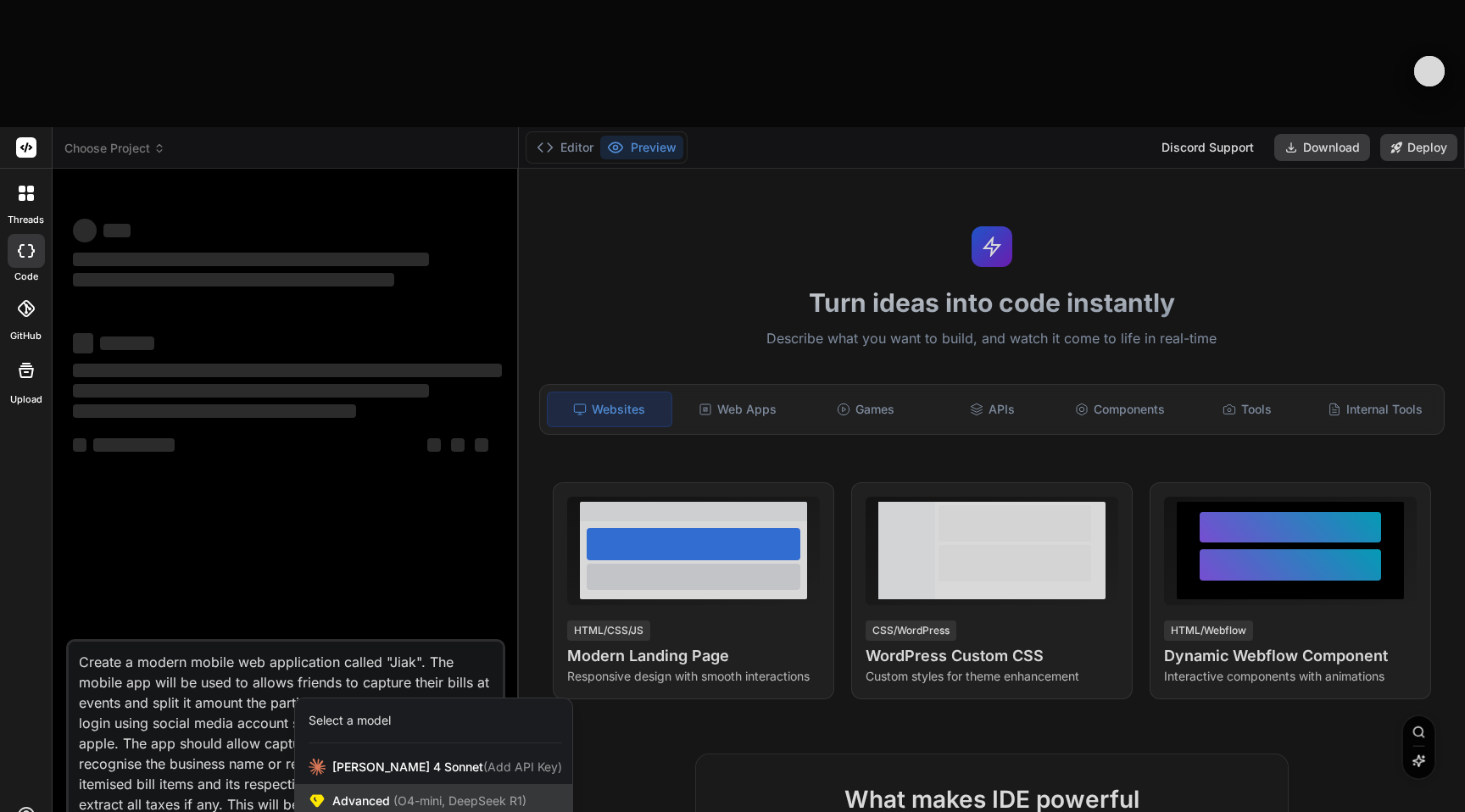
click at [346, 793] on span "Advanced (O4-mini, DeepSeek R1)" at bounding box center [430, 801] width 194 height 17
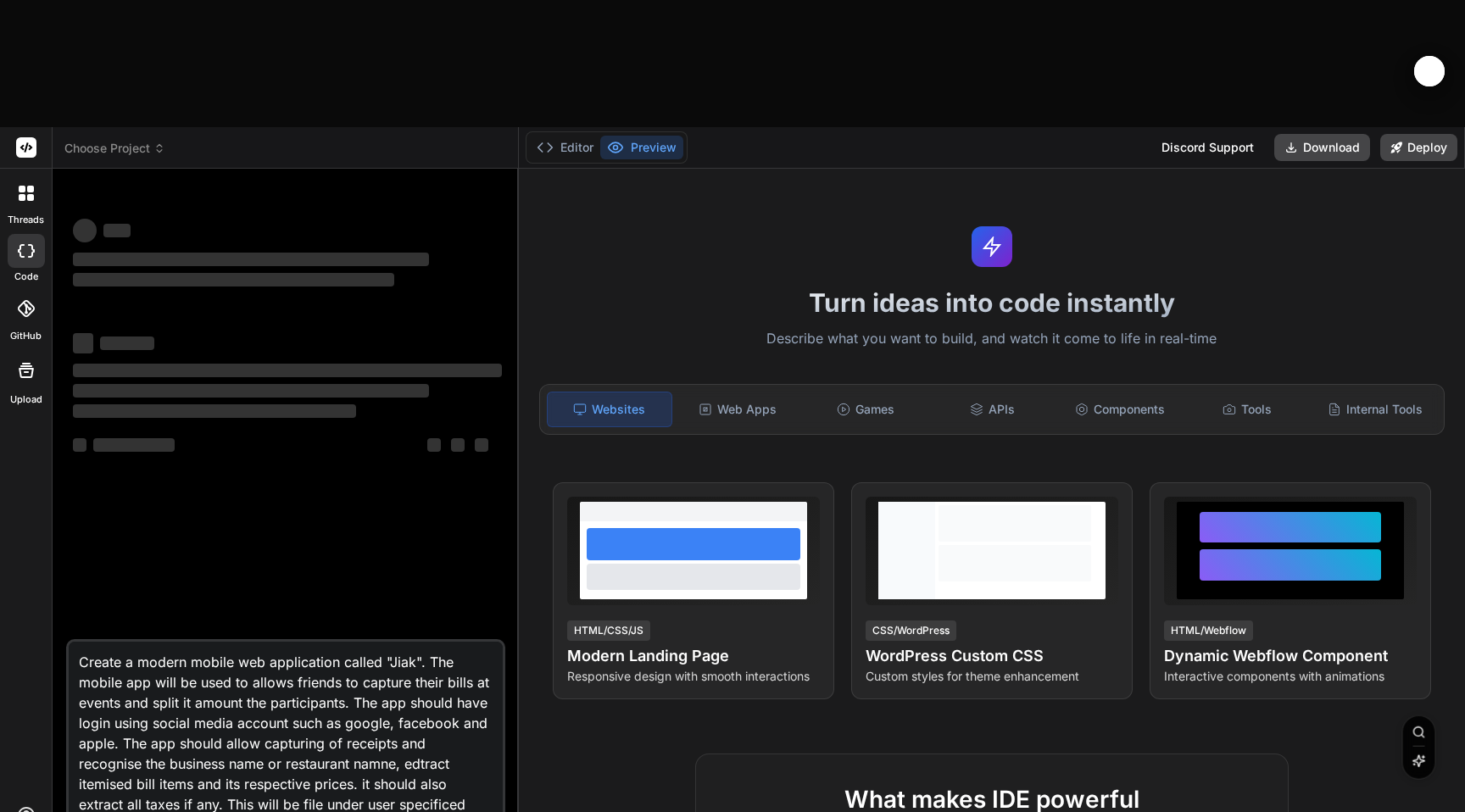
click at [299, 656] on textarea "Create a modern mobile web application called "Jiak". The mobile app will be us…" at bounding box center [286, 747] width 434 height 210
click at [411, 461] on div "‌ ‌ ‌ ‌ ‌ ‌ ‌ ‌ ‌ ‌ ‌ ‌ ‌ ‌" at bounding box center [288, 411] width 436 height 457
click at [74, 140] on span "Choose Project" at bounding box center [114, 148] width 101 height 17
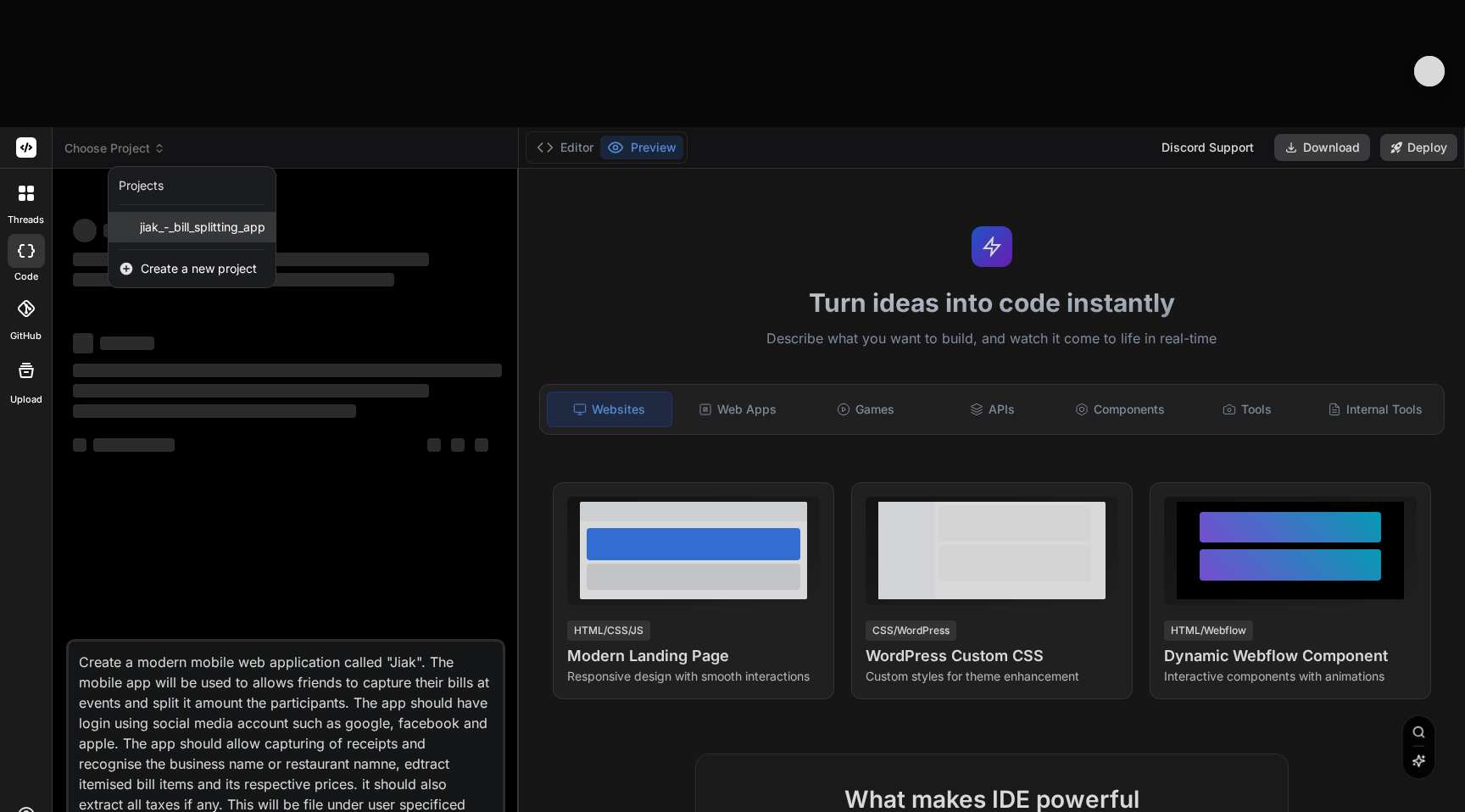
click at [173, 219] on span "jiak_-_bill_splitting_app" at bounding box center [203, 227] width 125 height 17
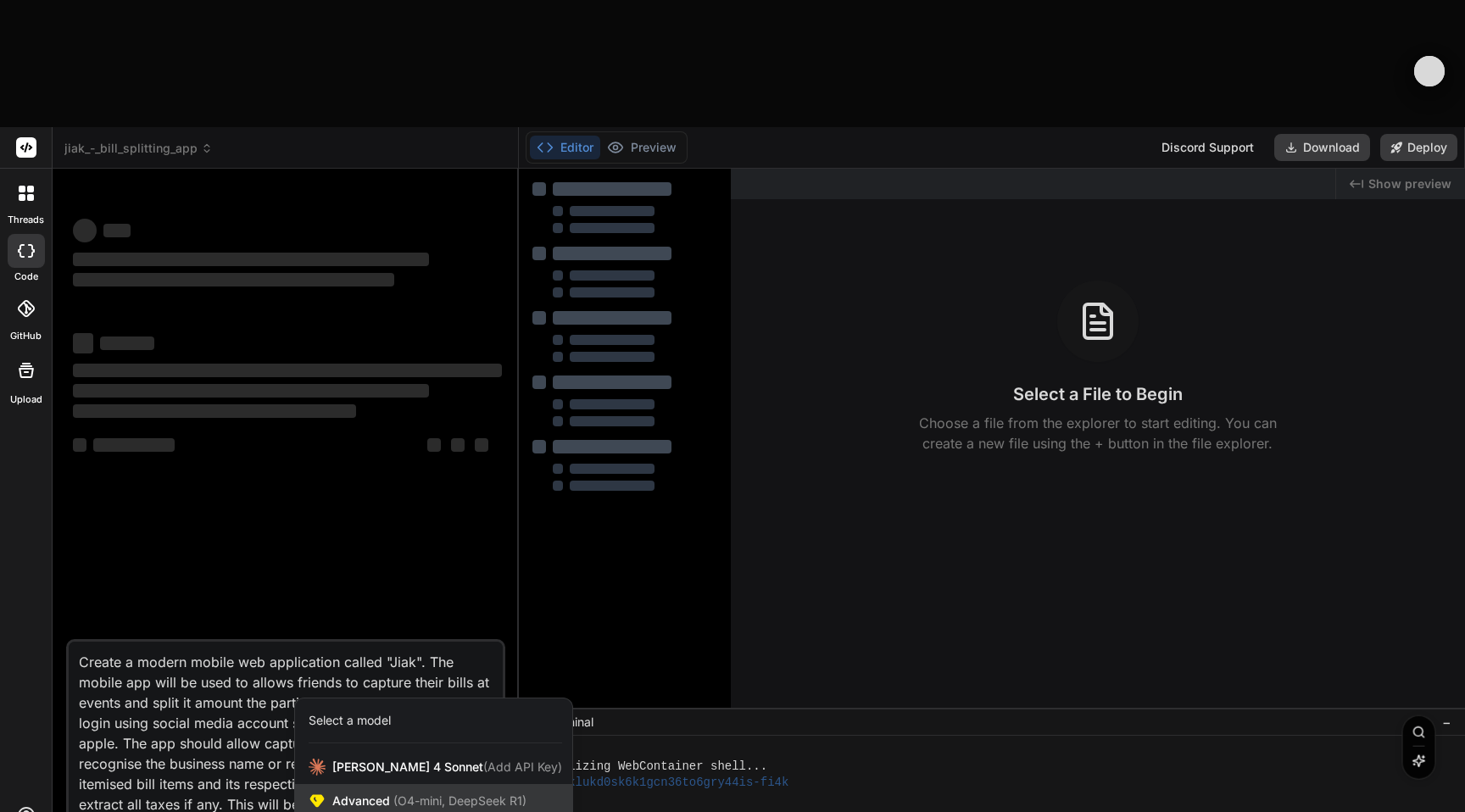
click at [379, 793] on span "Advanced (O4-mini, DeepSeek R1)" at bounding box center [430, 801] width 194 height 17
type textarea "x"
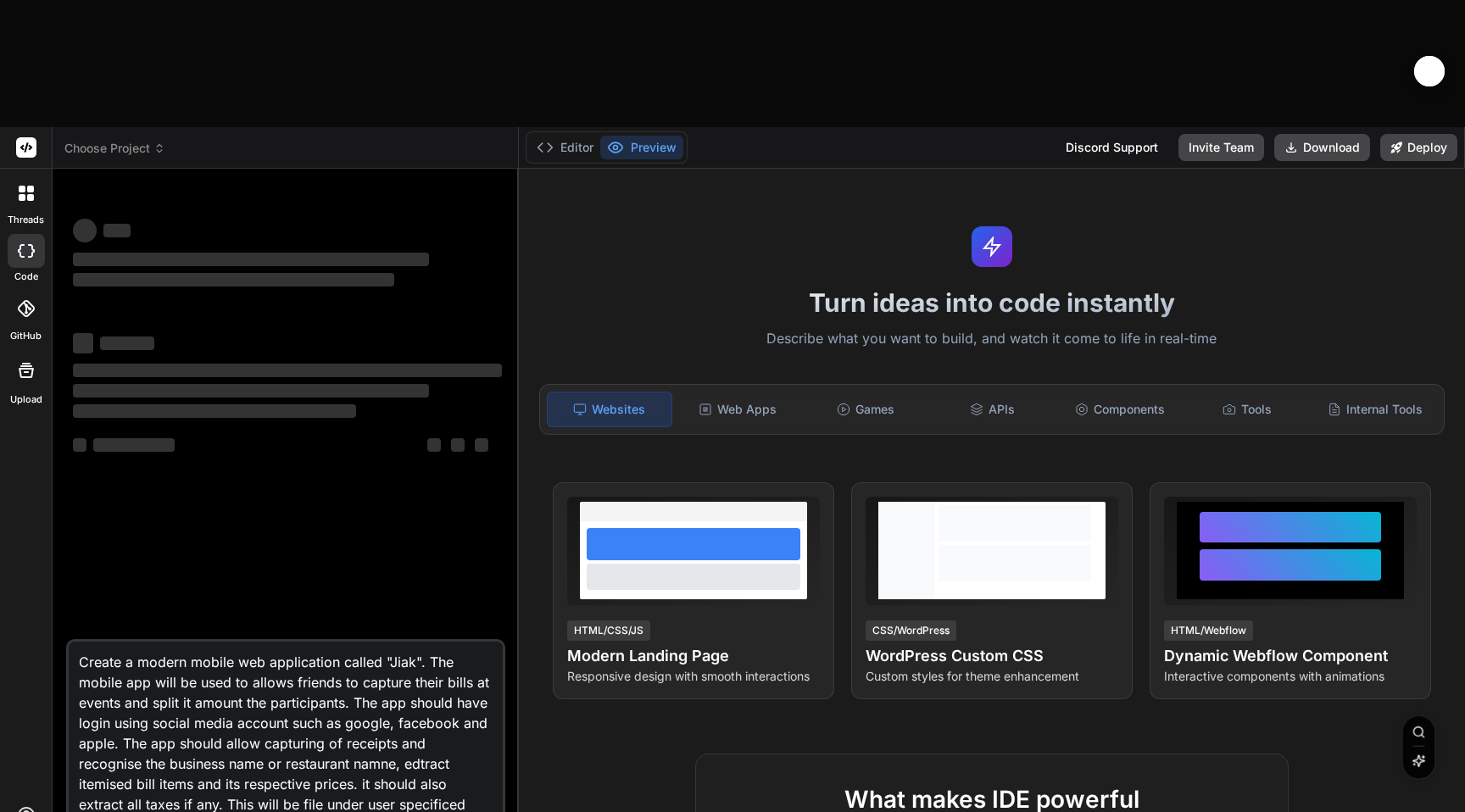
click at [134, 140] on span "Choose Project" at bounding box center [114, 148] width 101 height 17
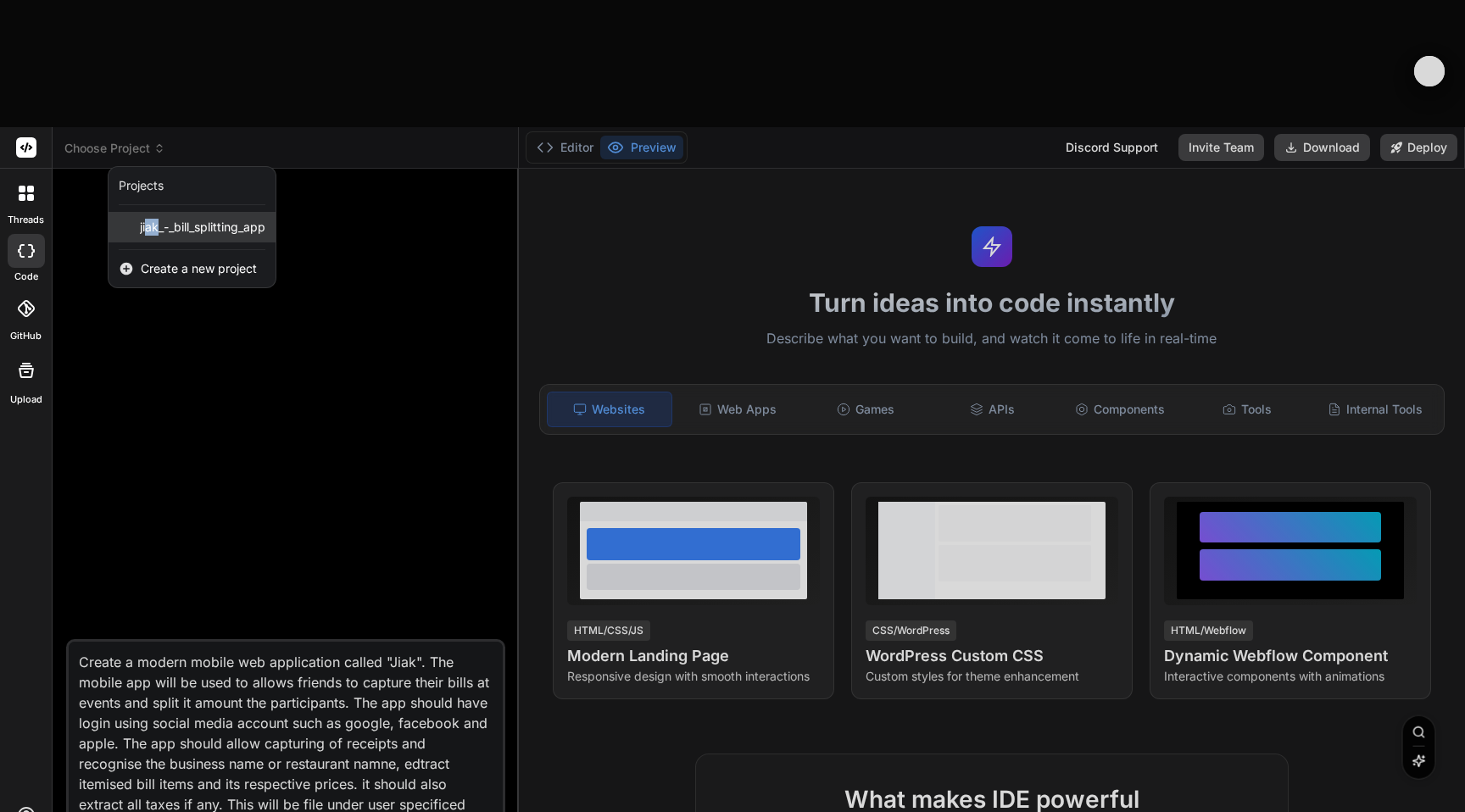
drag, startPoint x: 161, startPoint y: 101, endPoint x: 146, endPoint y: 98, distance: 15.3
click at [146, 219] on span "jiak_-_bill_splitting_app" at bounding box center [203, 227] width 125 height 17
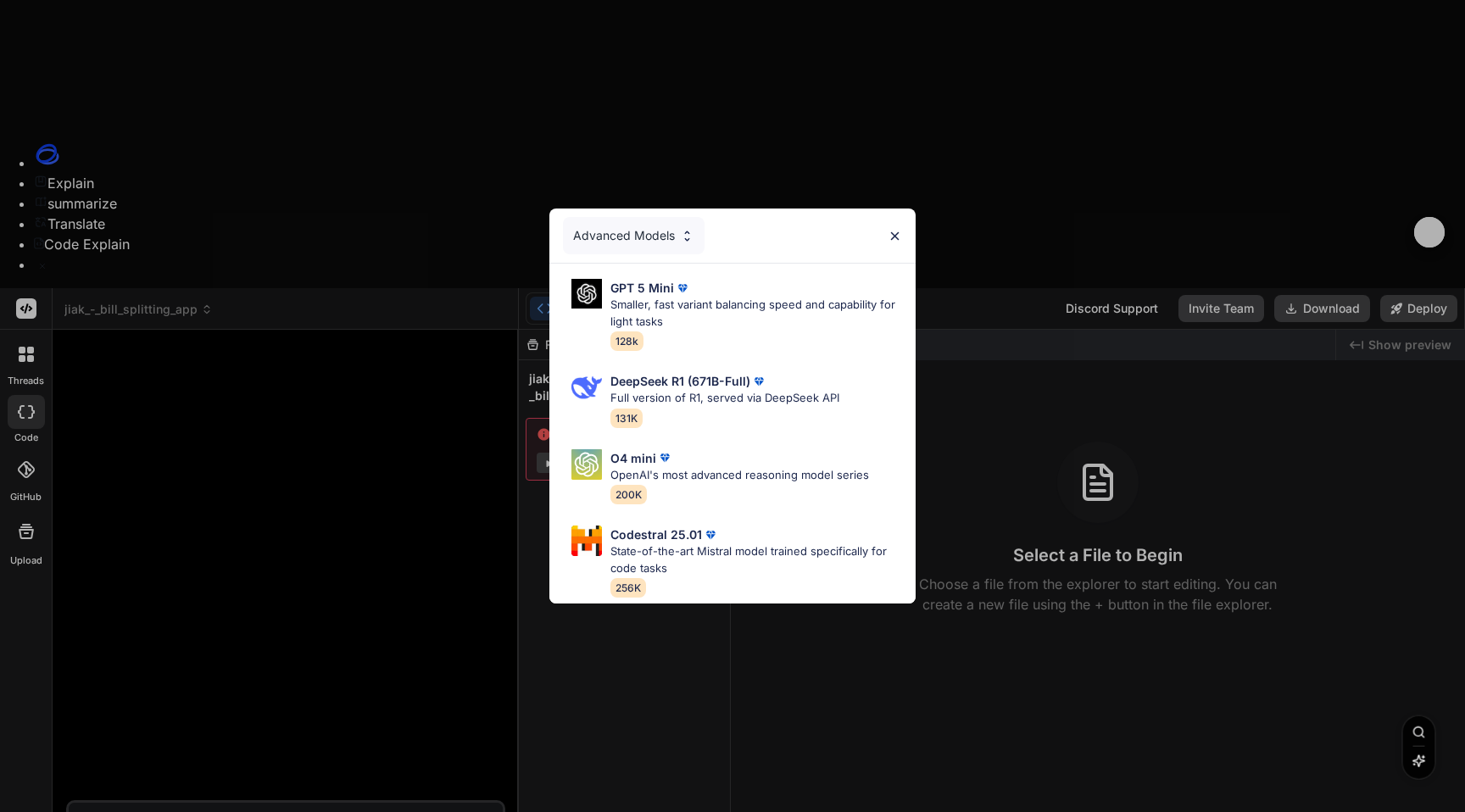
click at [663, 235] on div "Advanced Models" at bounding box center [634, 235] width 142 height 37
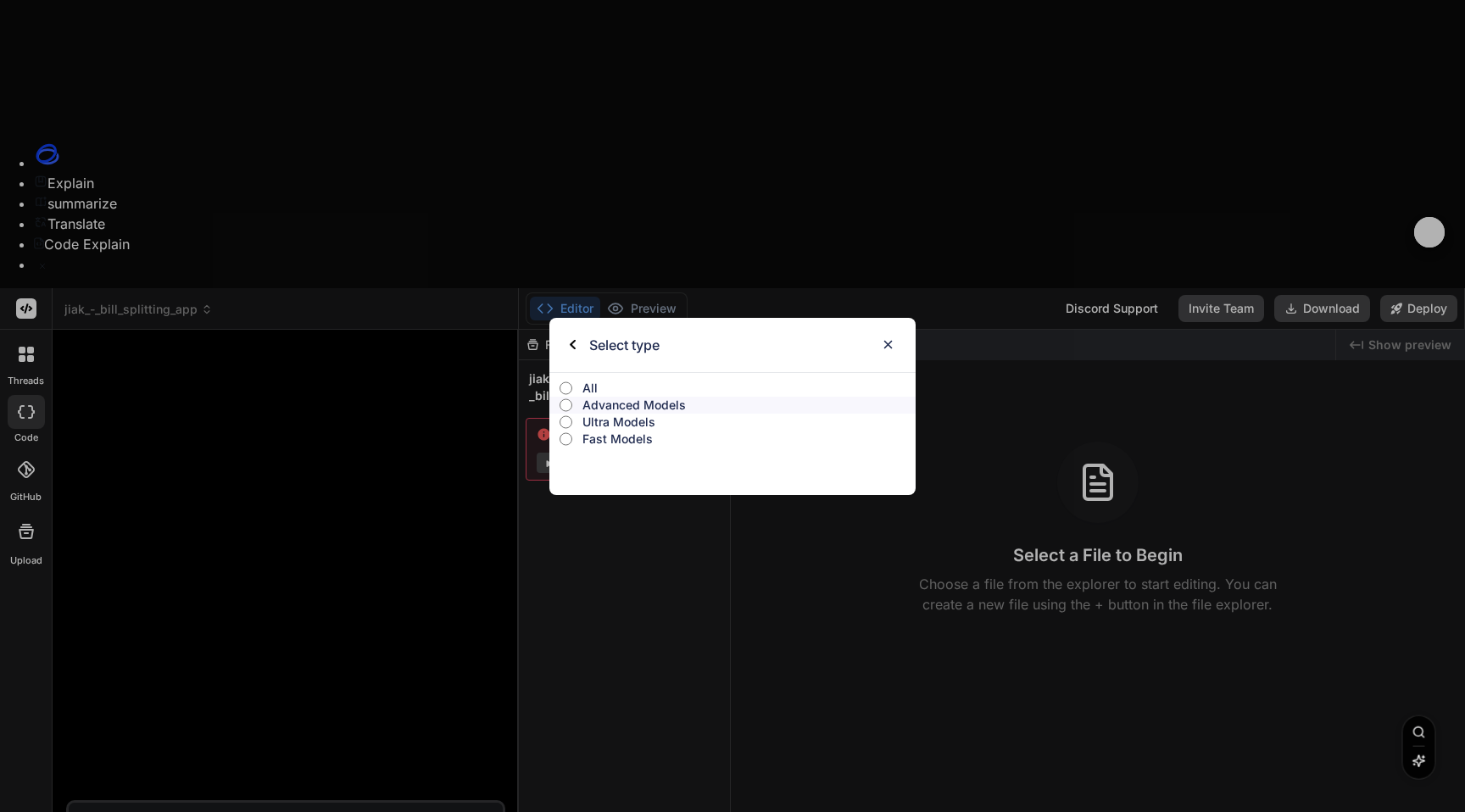
click at [629, 401] on p "Advanced Models" at bounding box center [748, 405] width 333 height 17
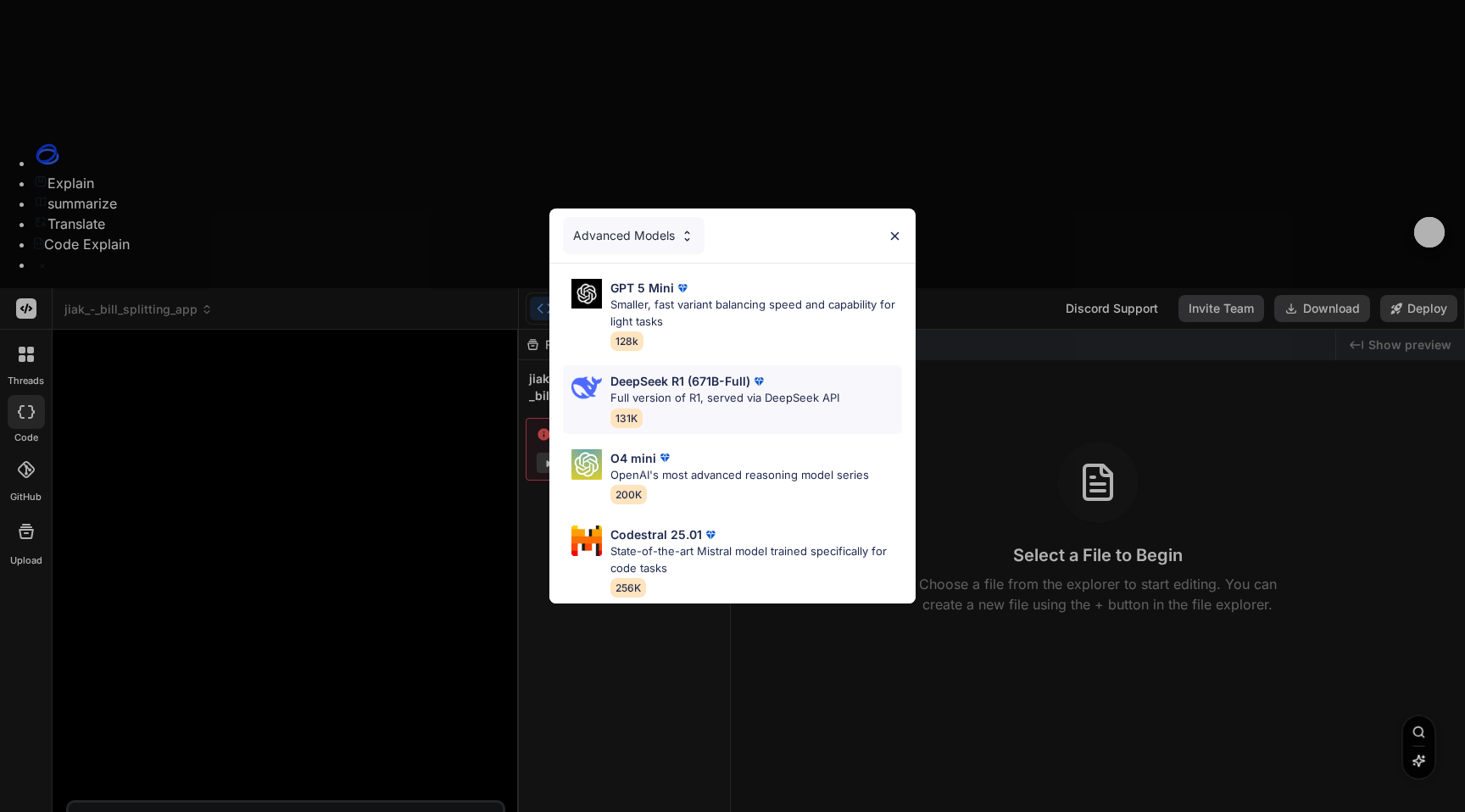
click at [703, 405] on p "Full version of R1, served via DeepSeek API" at bounding box center [725, 398] width 229 height 17
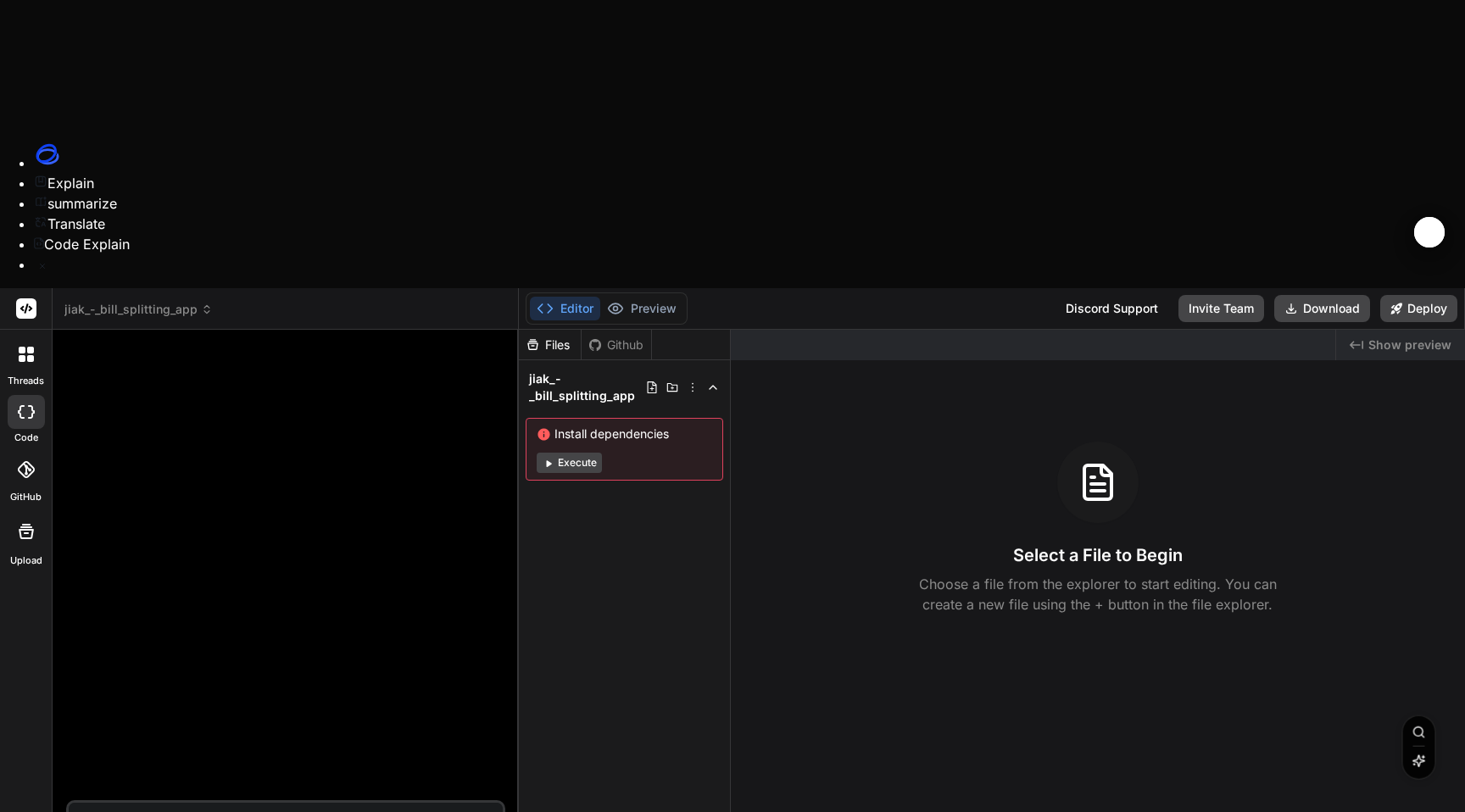
type textarea "x"
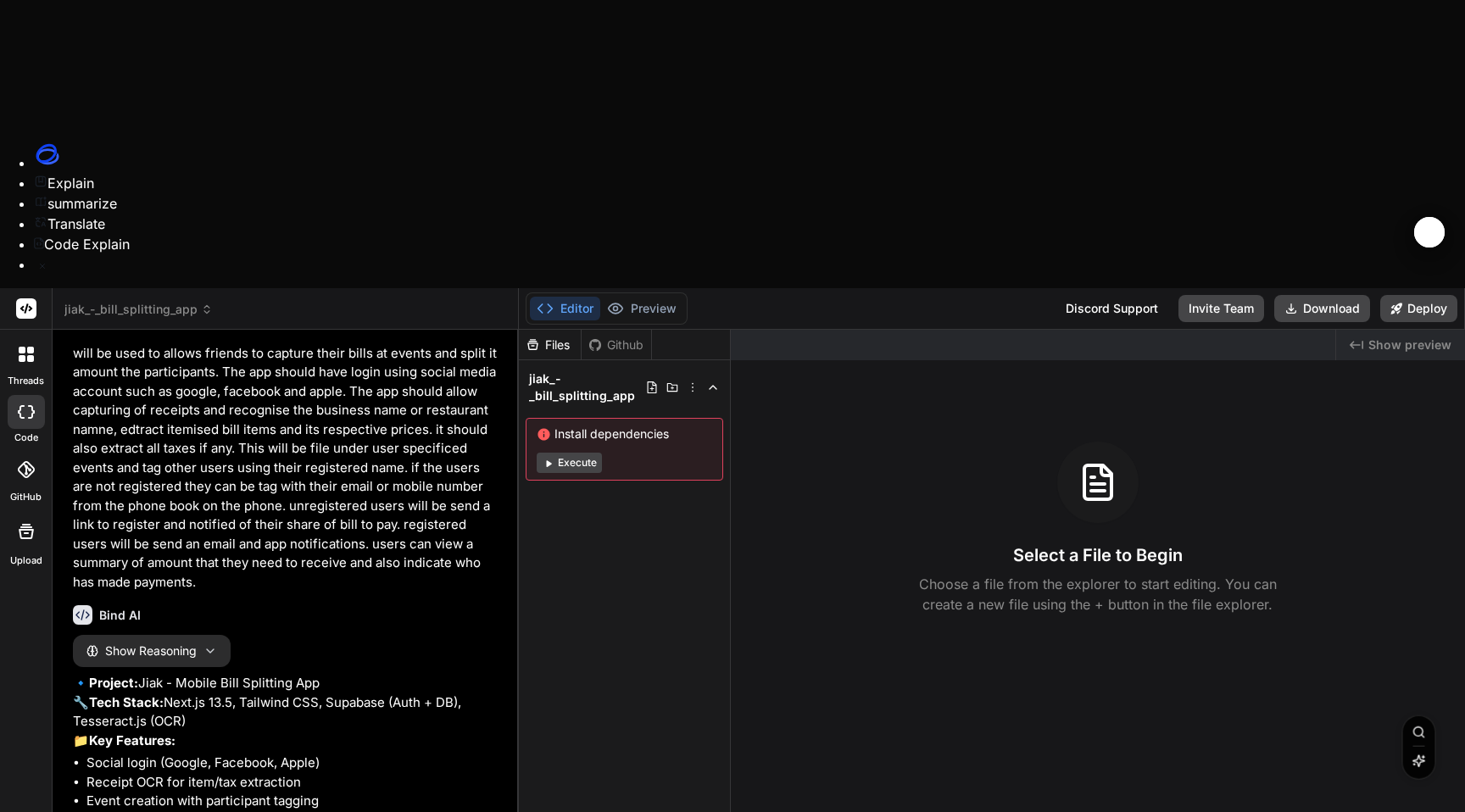
scroll to position [57, 0]
type textarea "x"
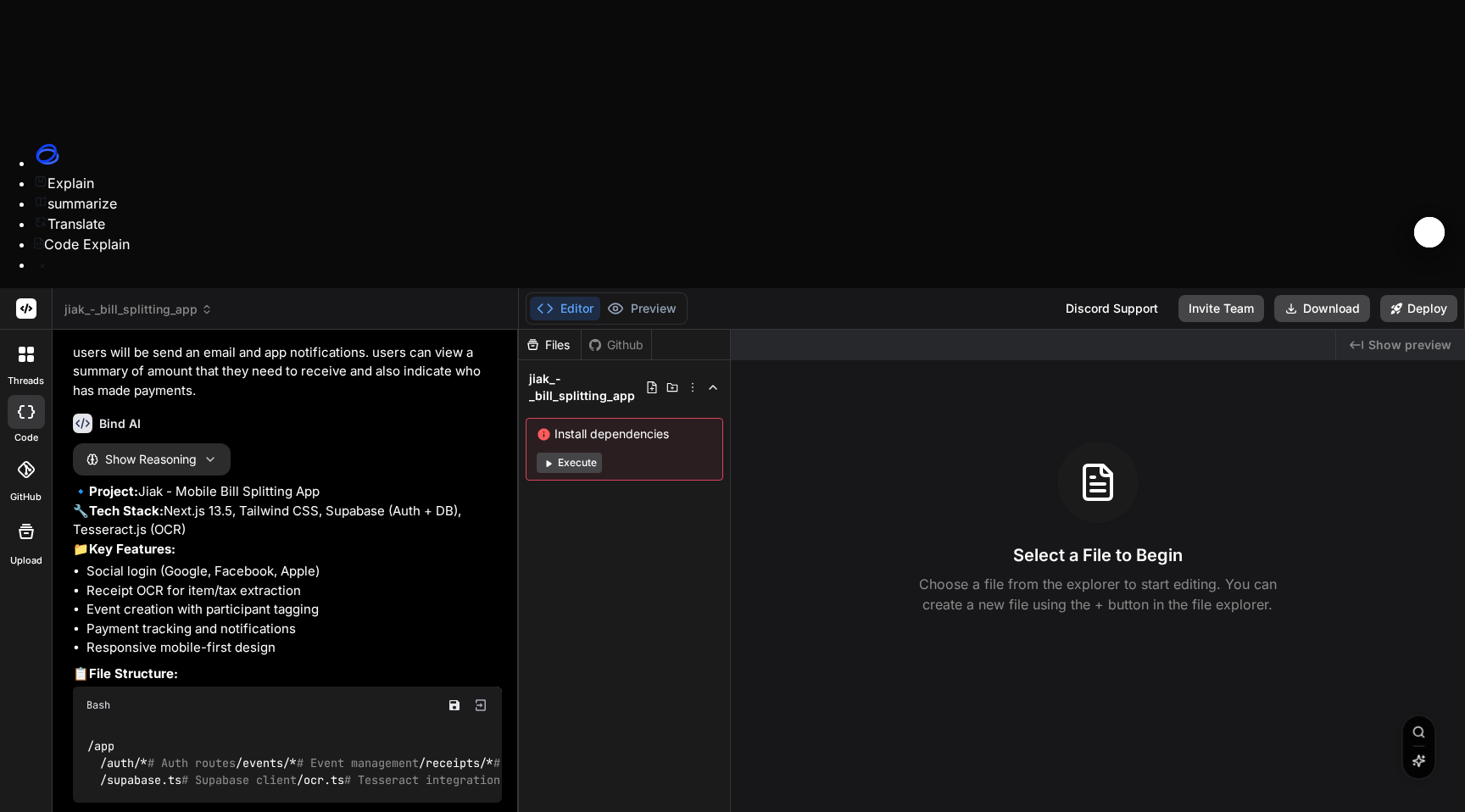
scroll to position [372, 0]
type textarea "y"
type textarea "x"
type textarea "ye"
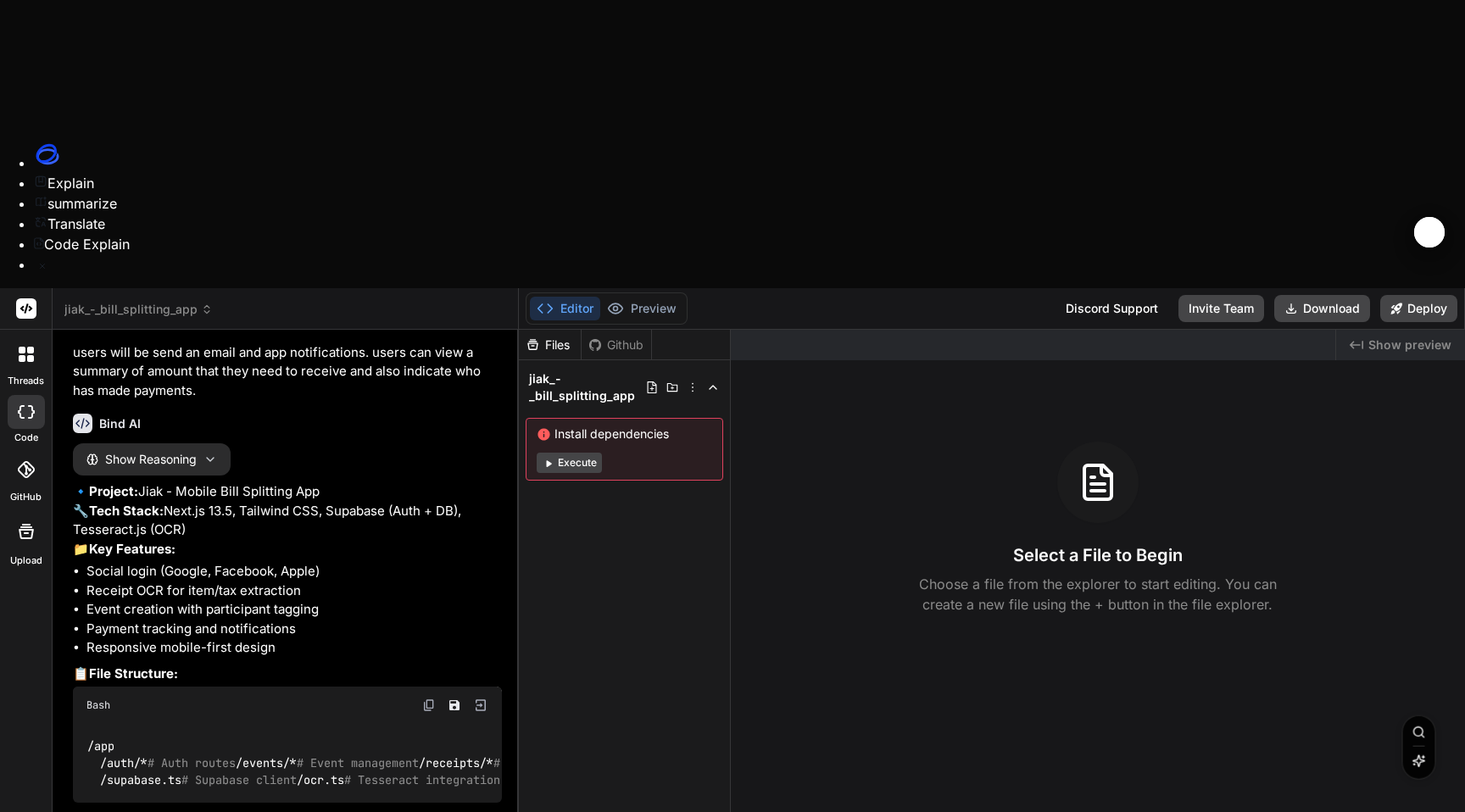
type textarea "x"
type textarea "yes"
type textarea "x"
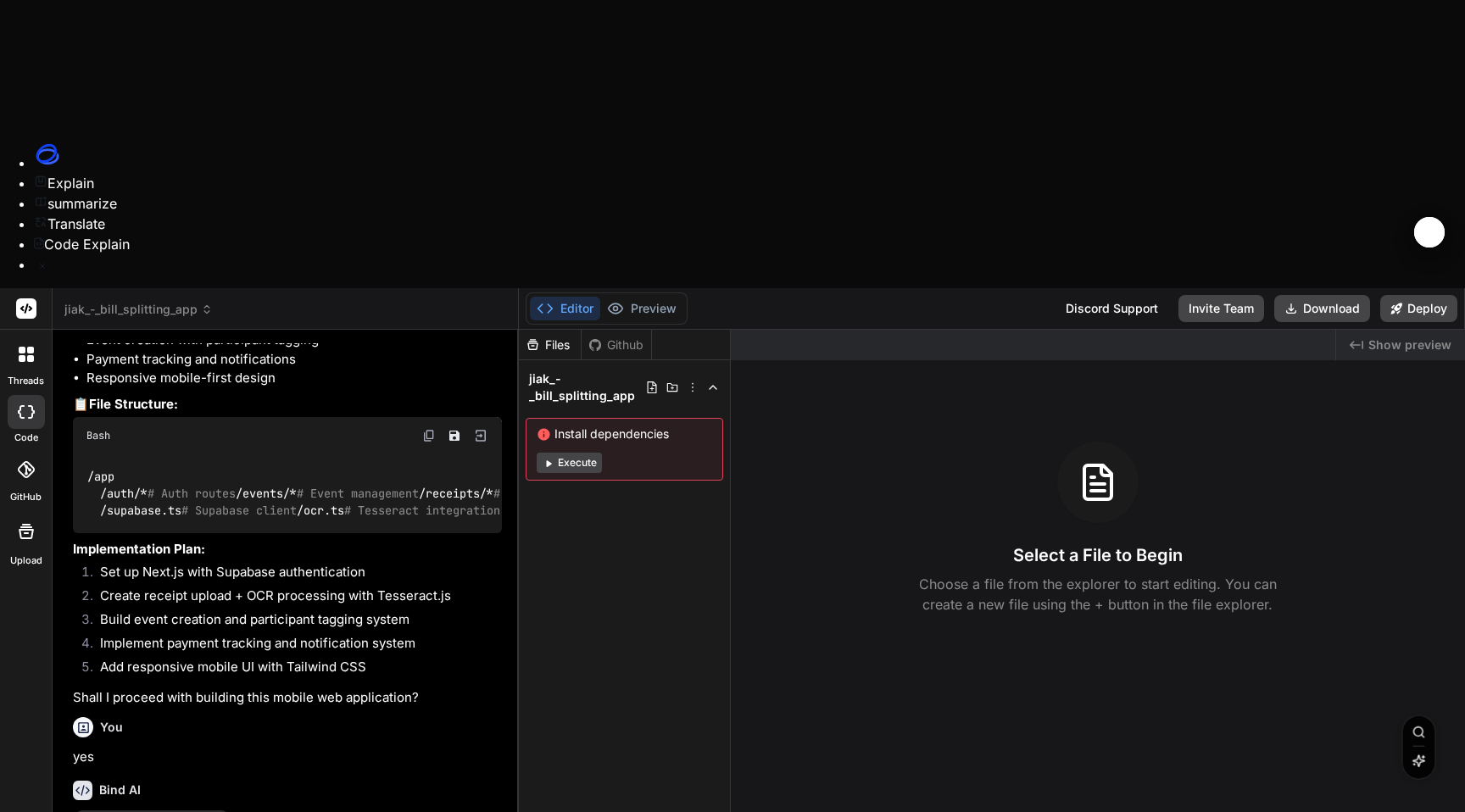
scroll to position [679, 0]
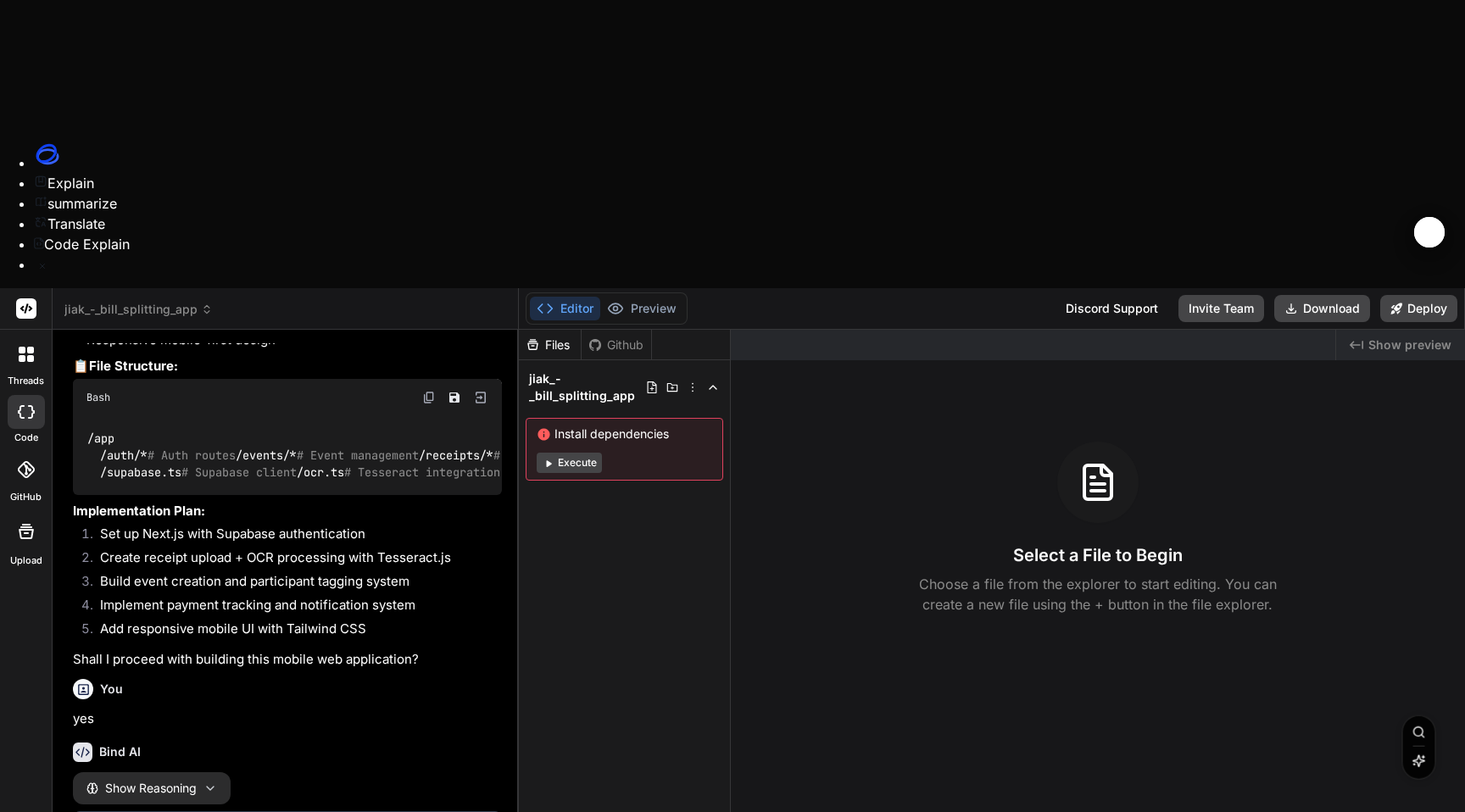
click at [220, 772] on button "Show Reasoning" at bounding box center [152, 787] width 158 height 32
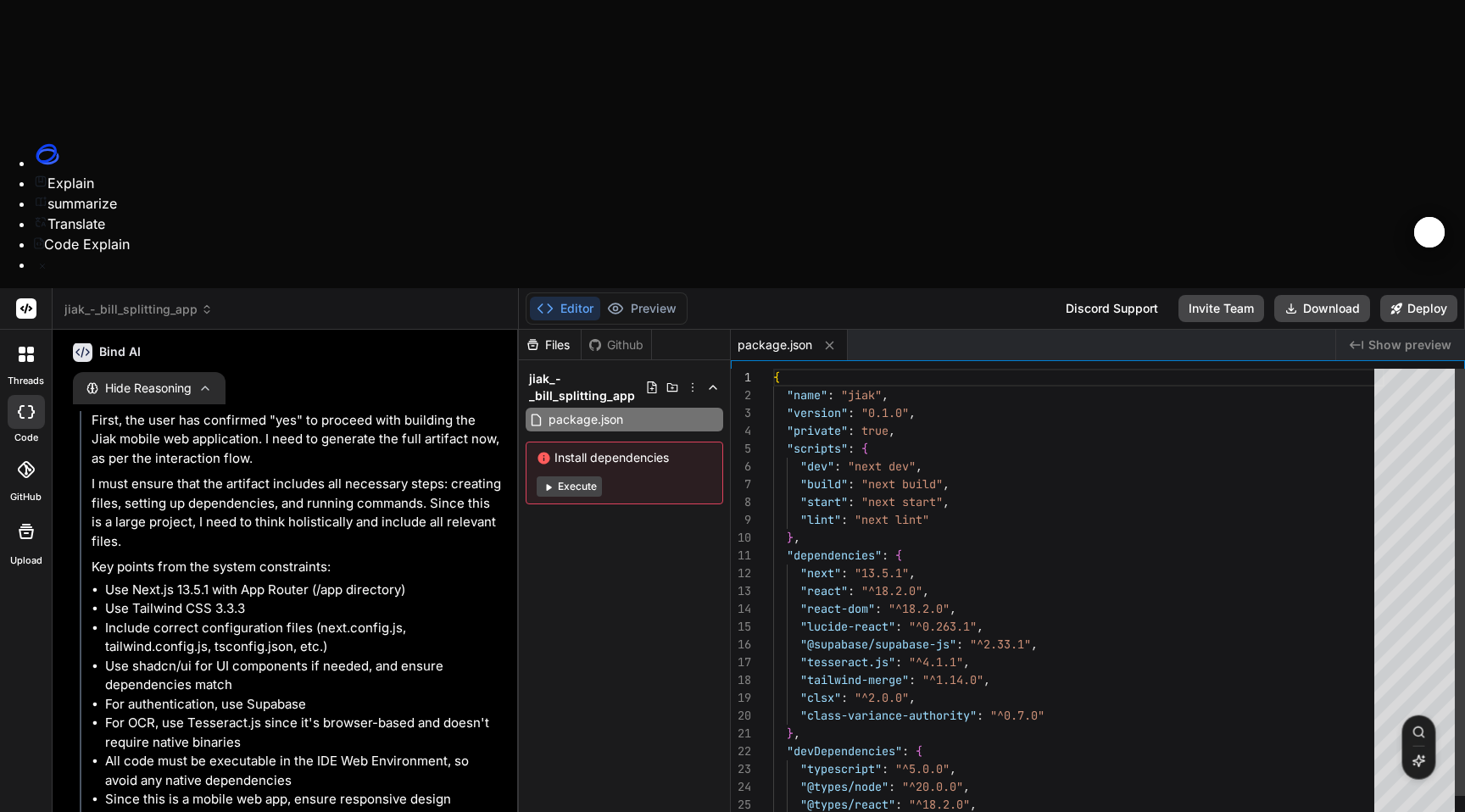
scroll to position [962, 0]
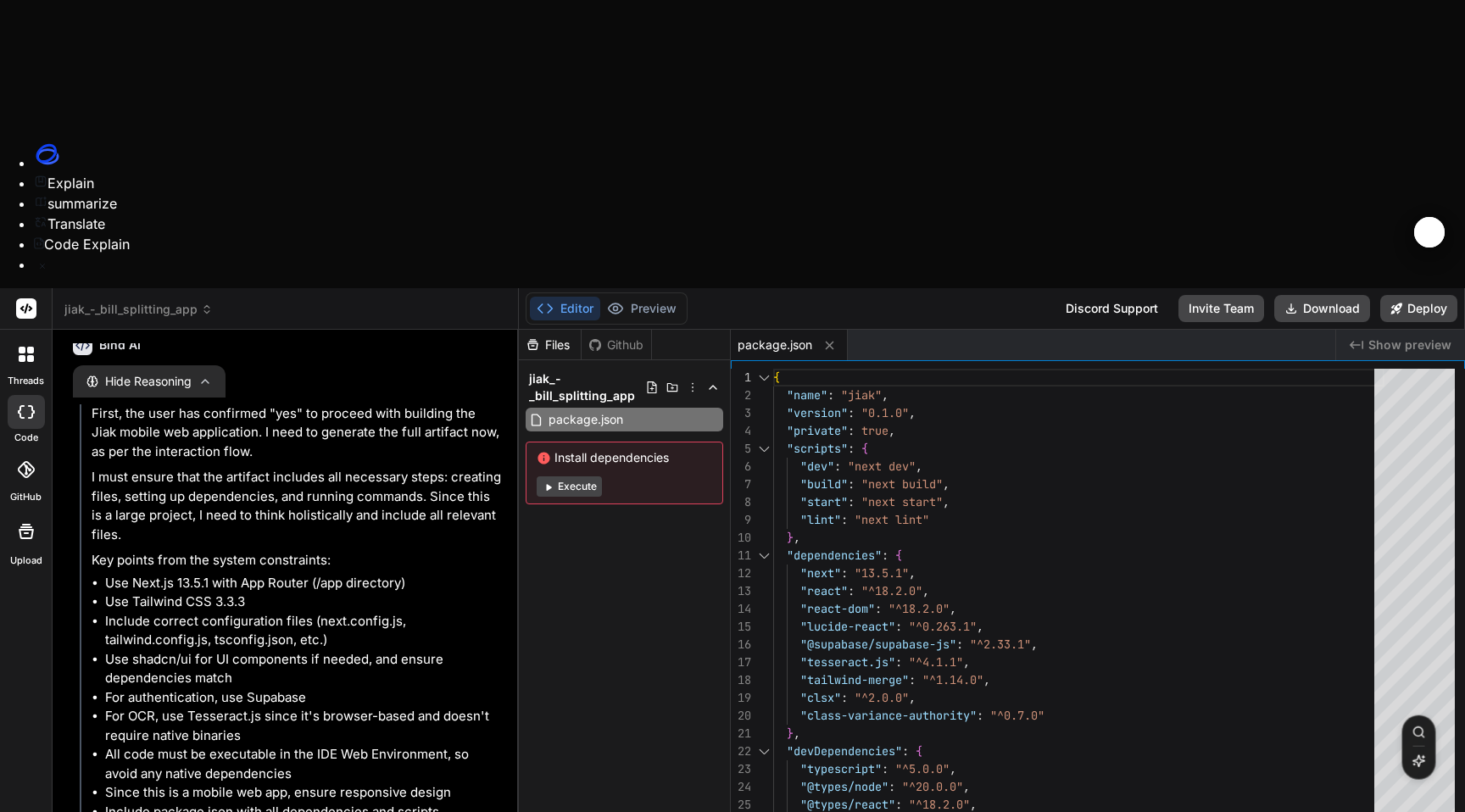
type textarea "x"
type textarea "module.exports = nextConfig"
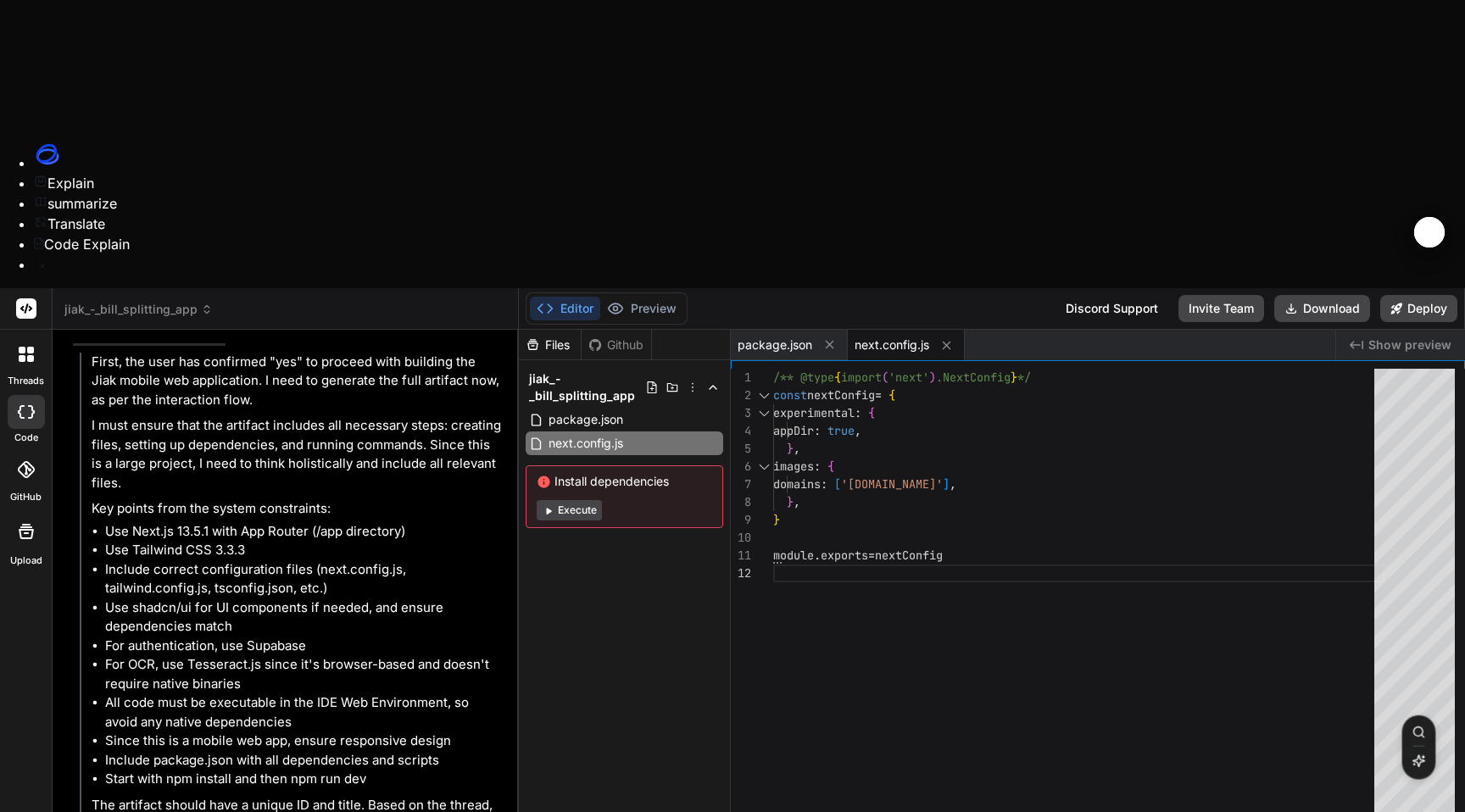
scroll to position [1020, 0]
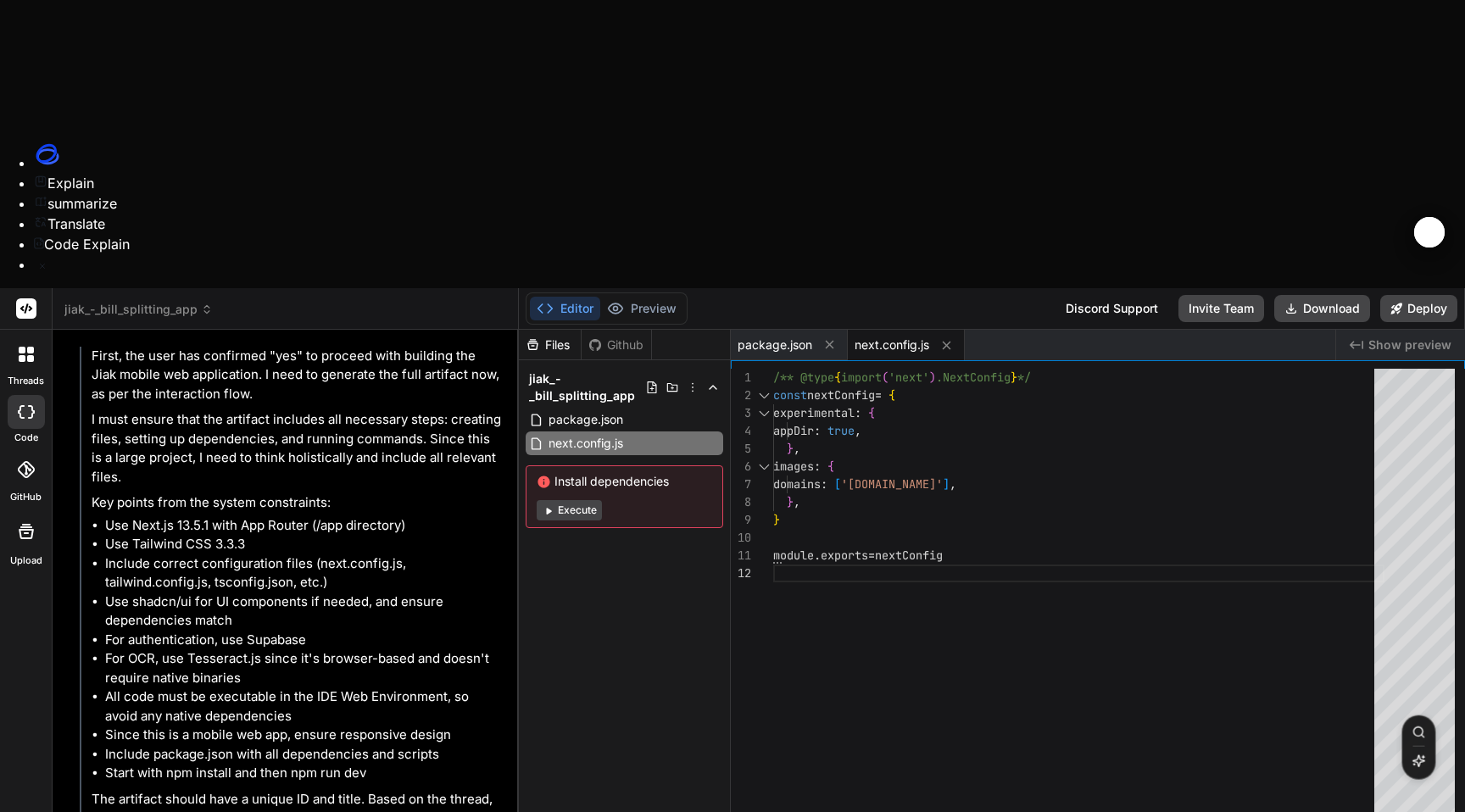
type textarea "x"
type textarea "plugins: [], }"
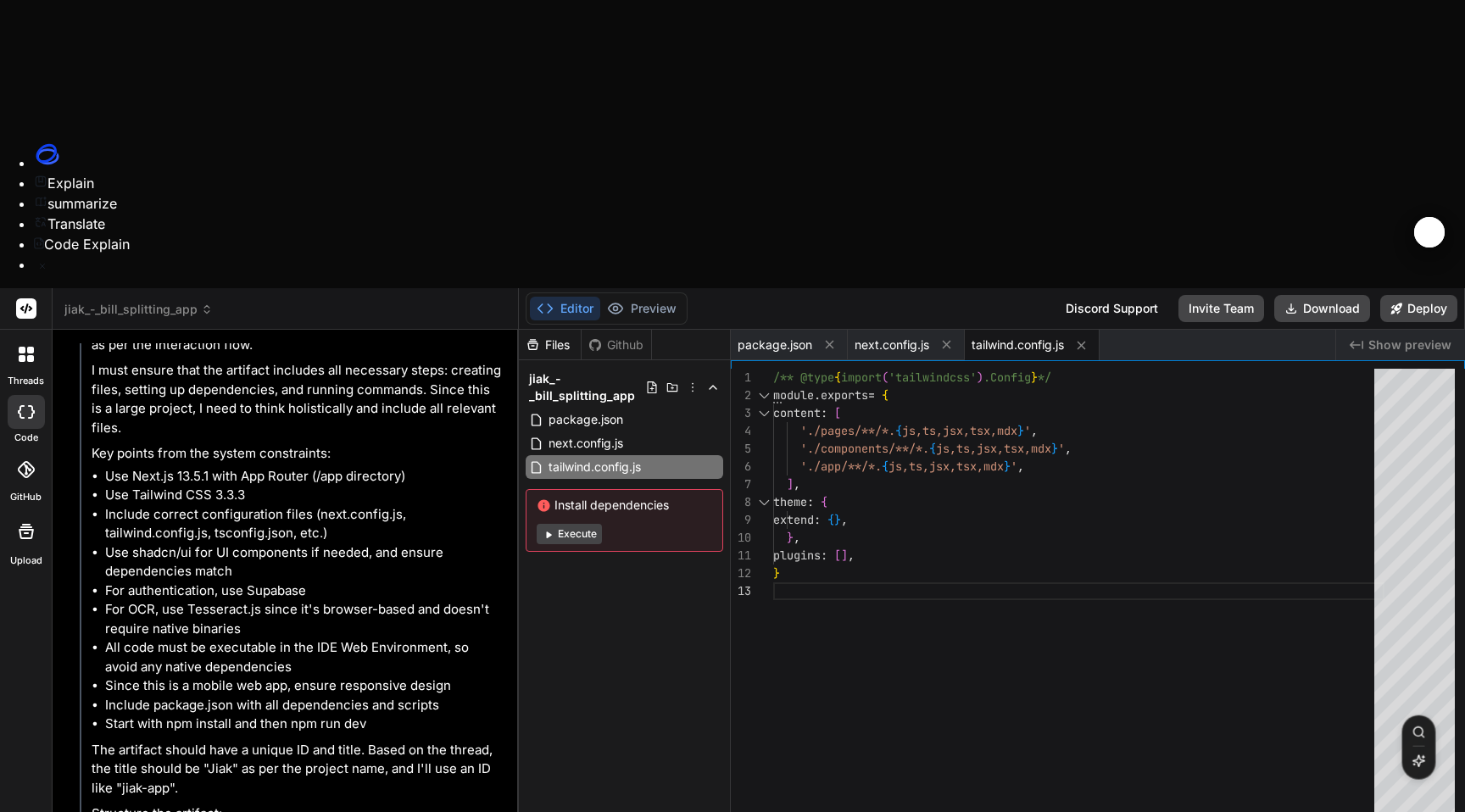
type textarea "x"
type textarea "module.exports = { plugins: { tailwindcss: {}, autoprefixer: {}, }, }"
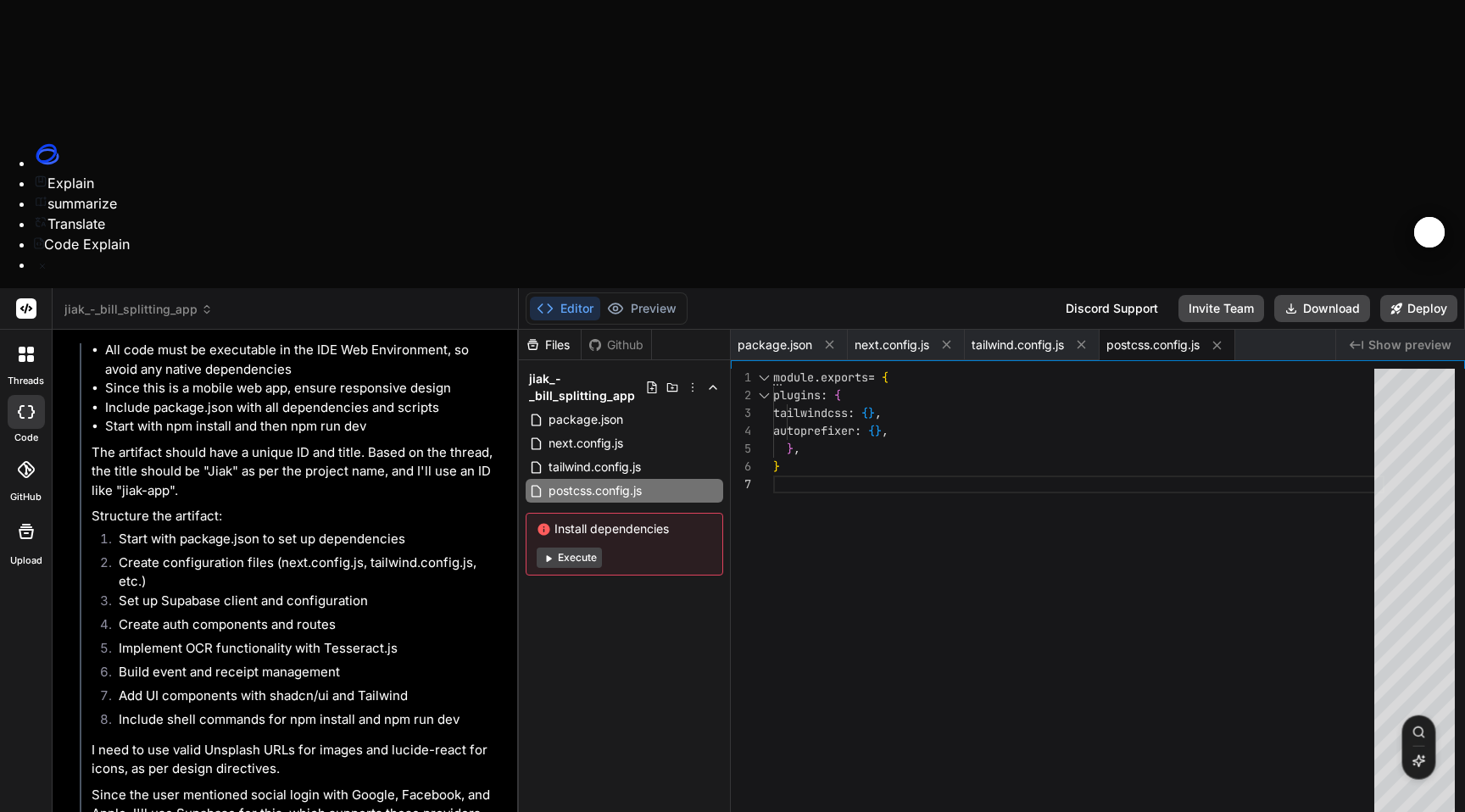
scroll to position [1368, 0]
type textarea "x"
type textarea "], "baseUrl": ".", "paths": { "@/*": ["./*"] } }, "include": ["next-env.d.ts", …"
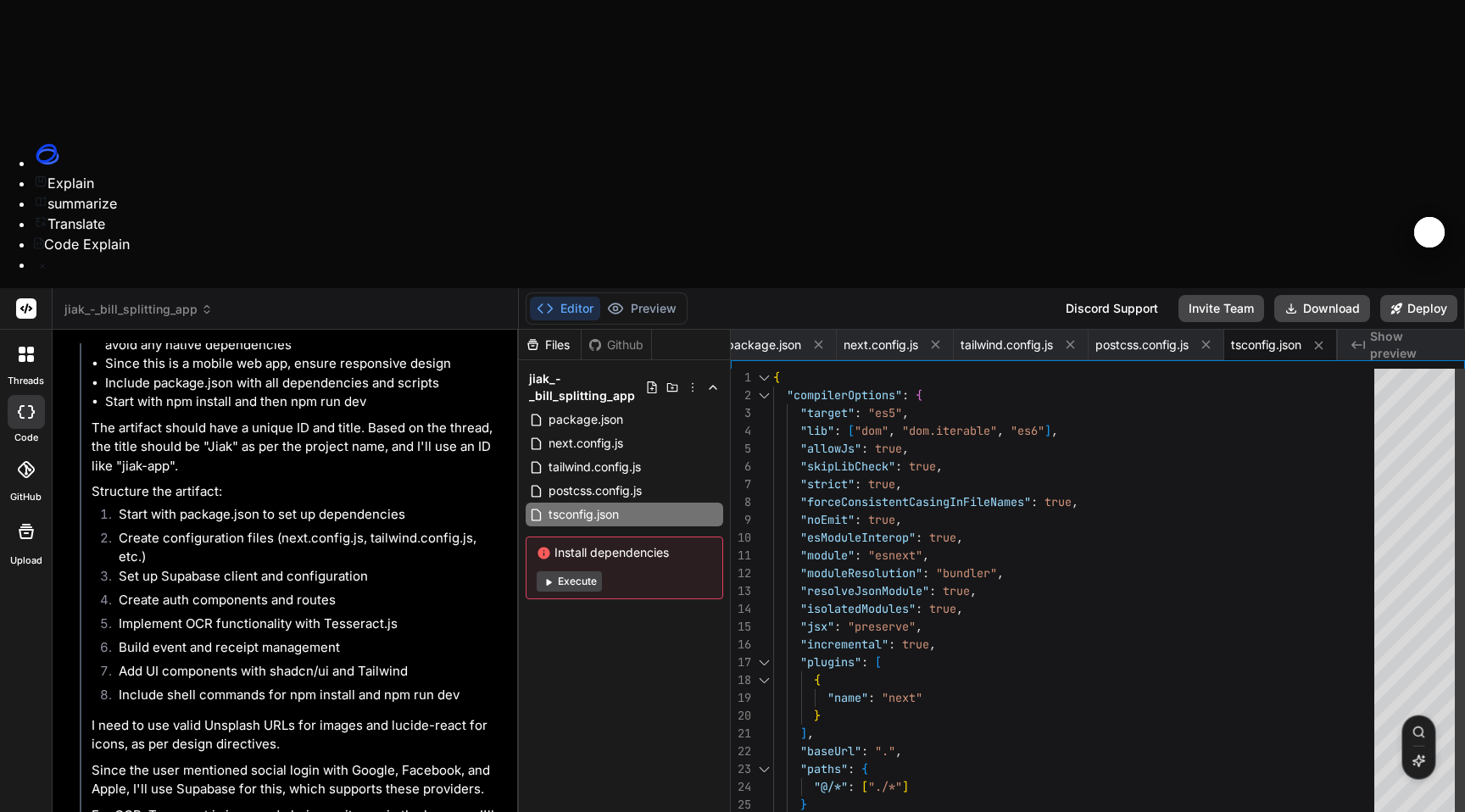
scroll to position [1394, 0]
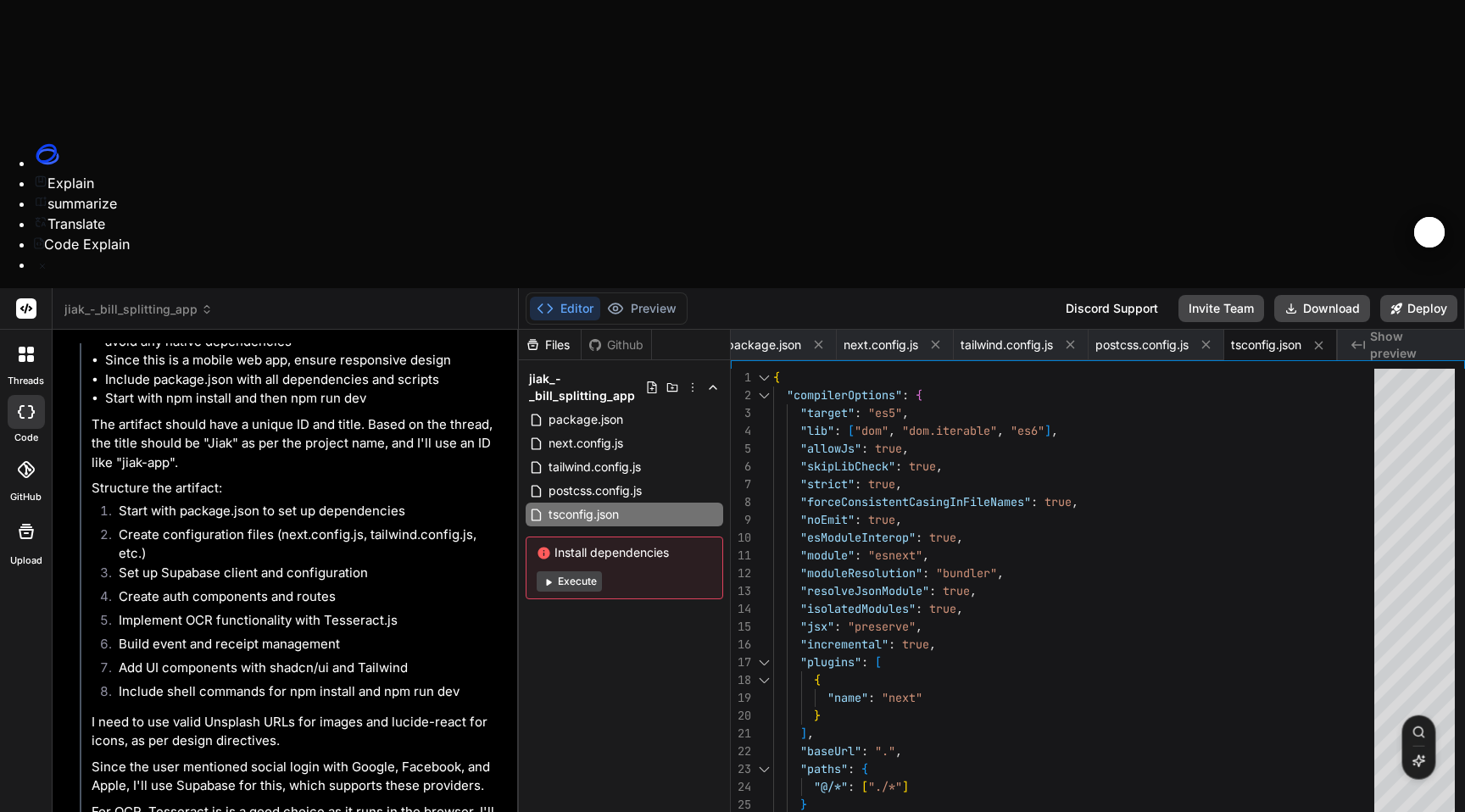
type textarea "x"
type textarea "# Supabase configuration NEXT_PUBLIC_SUPABASE_URL=your_supabase_url_here NEXT_P…"
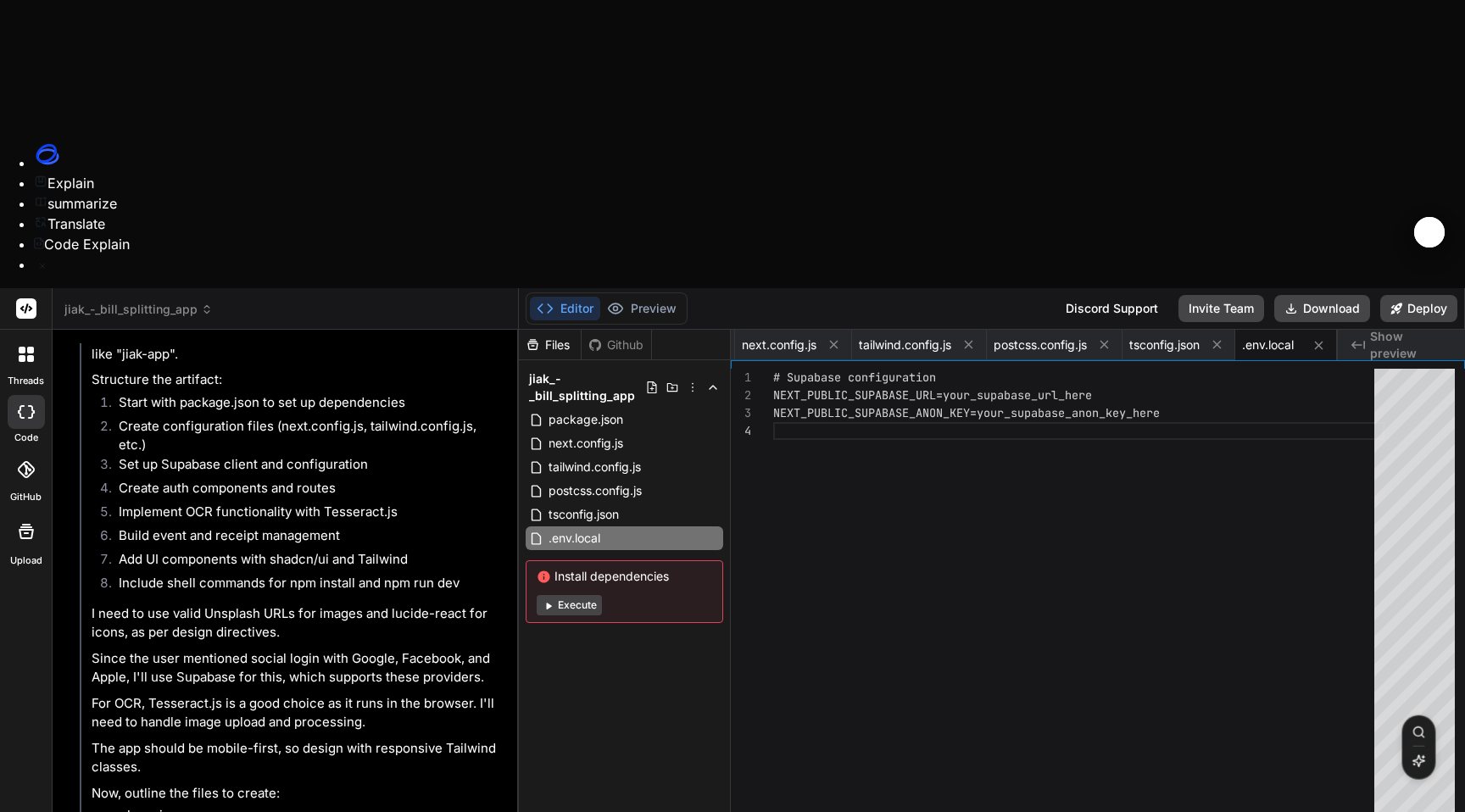
scroll to position [1525, 0]
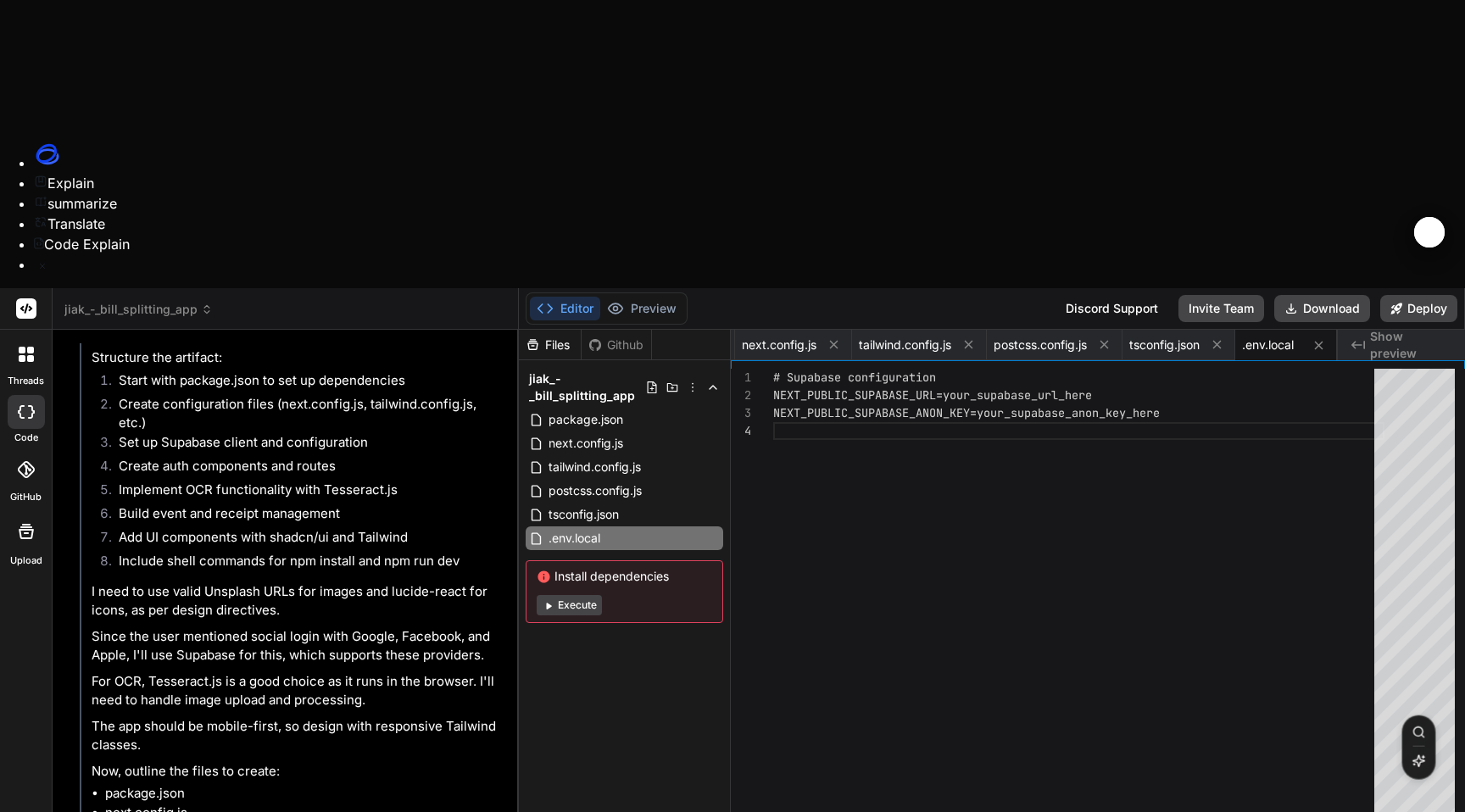
type textarea "x"
type textarea "background: linear-gradient( to bottom, transparent, rgb(var(--background-end-r…"
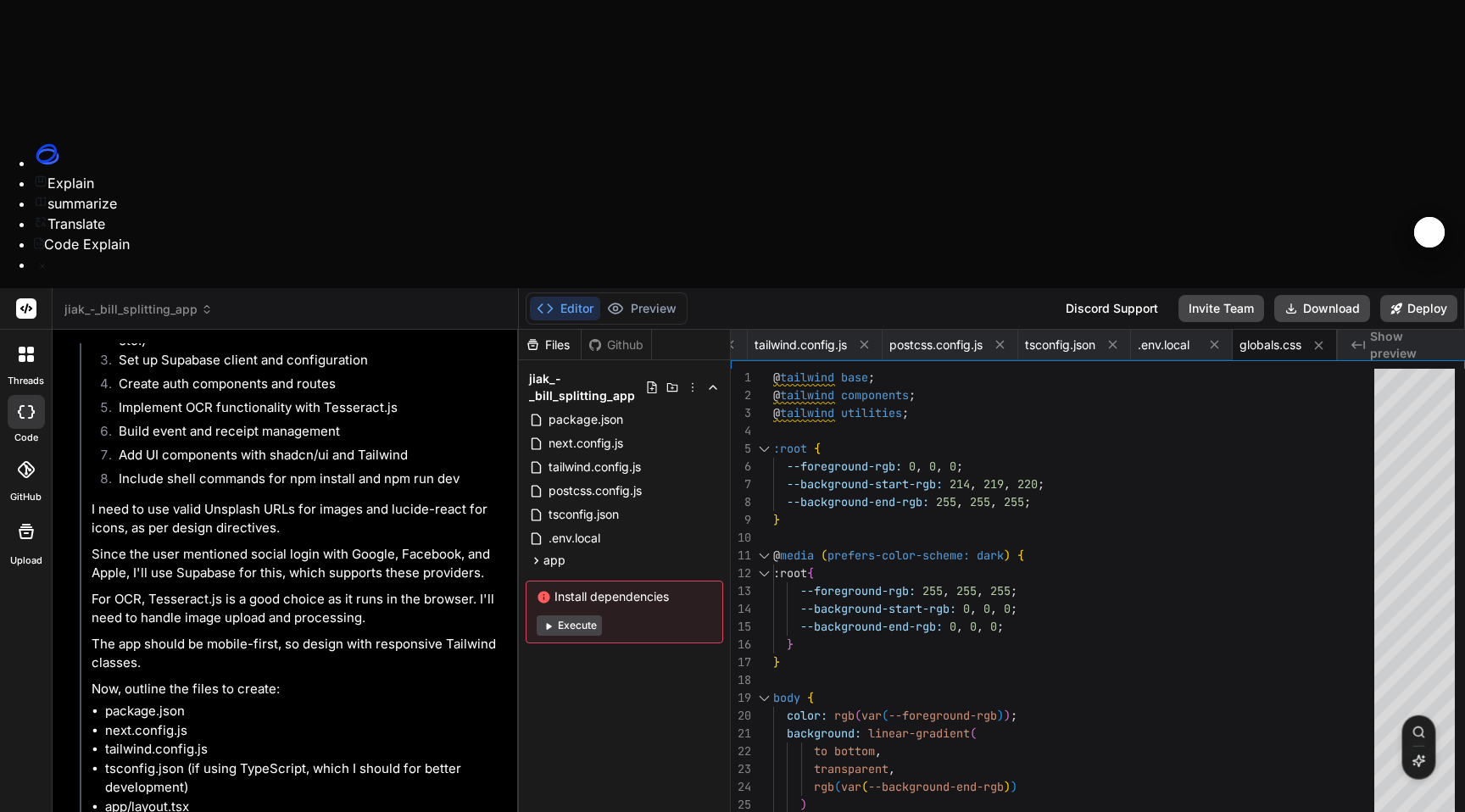
scroll to position [1612, 0]
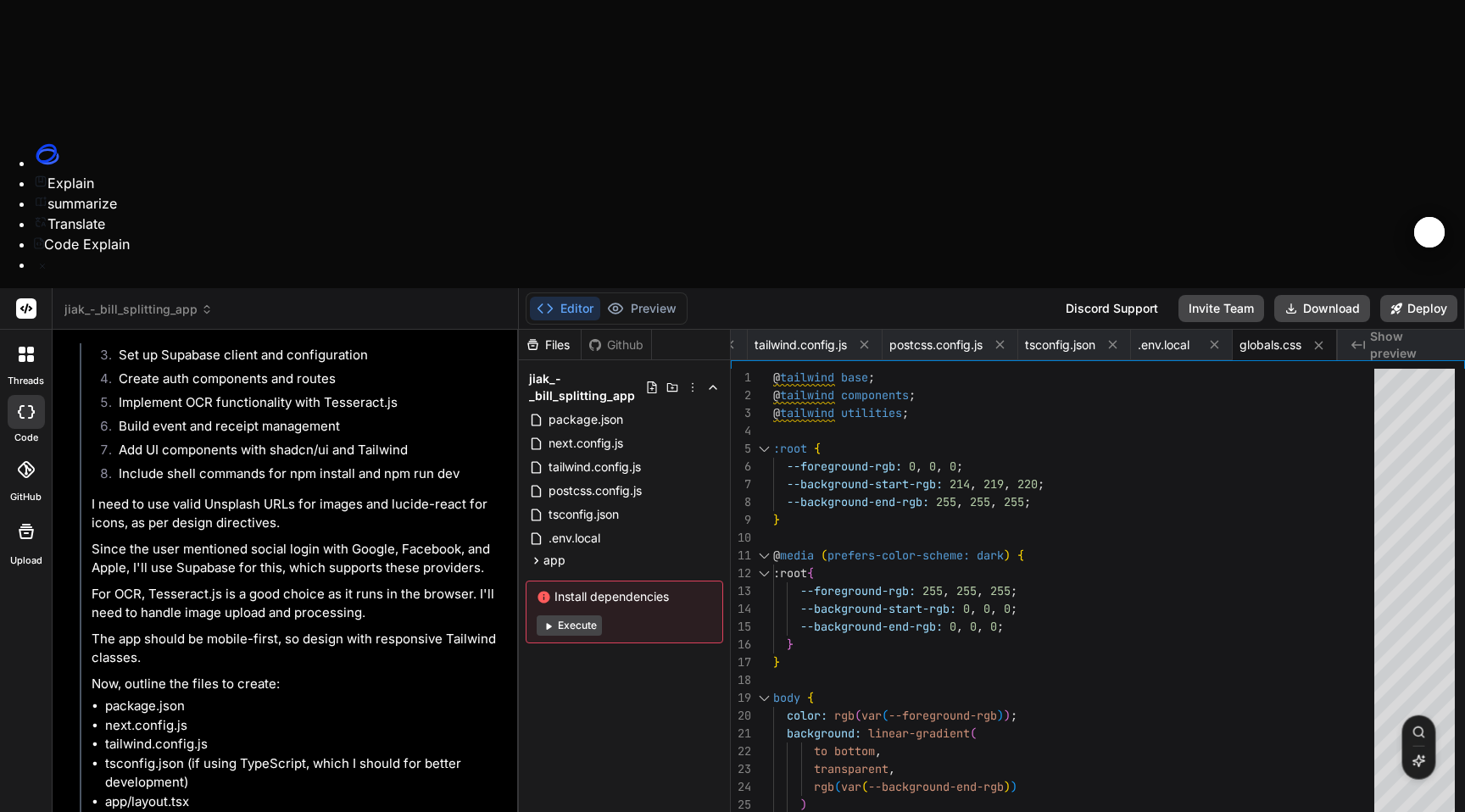
type textarea "x"
type textarea "}"
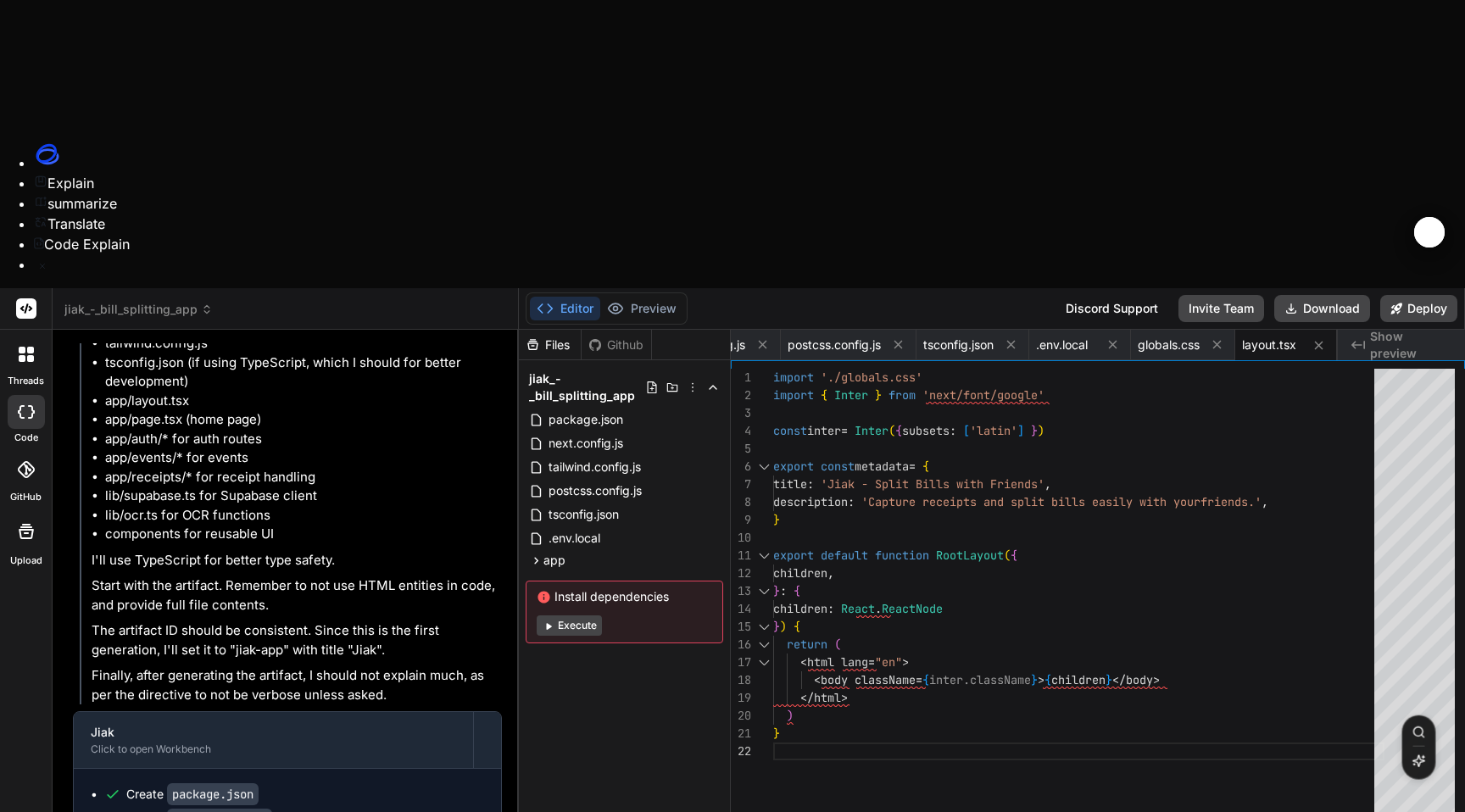
scroll to position [2000, 0]
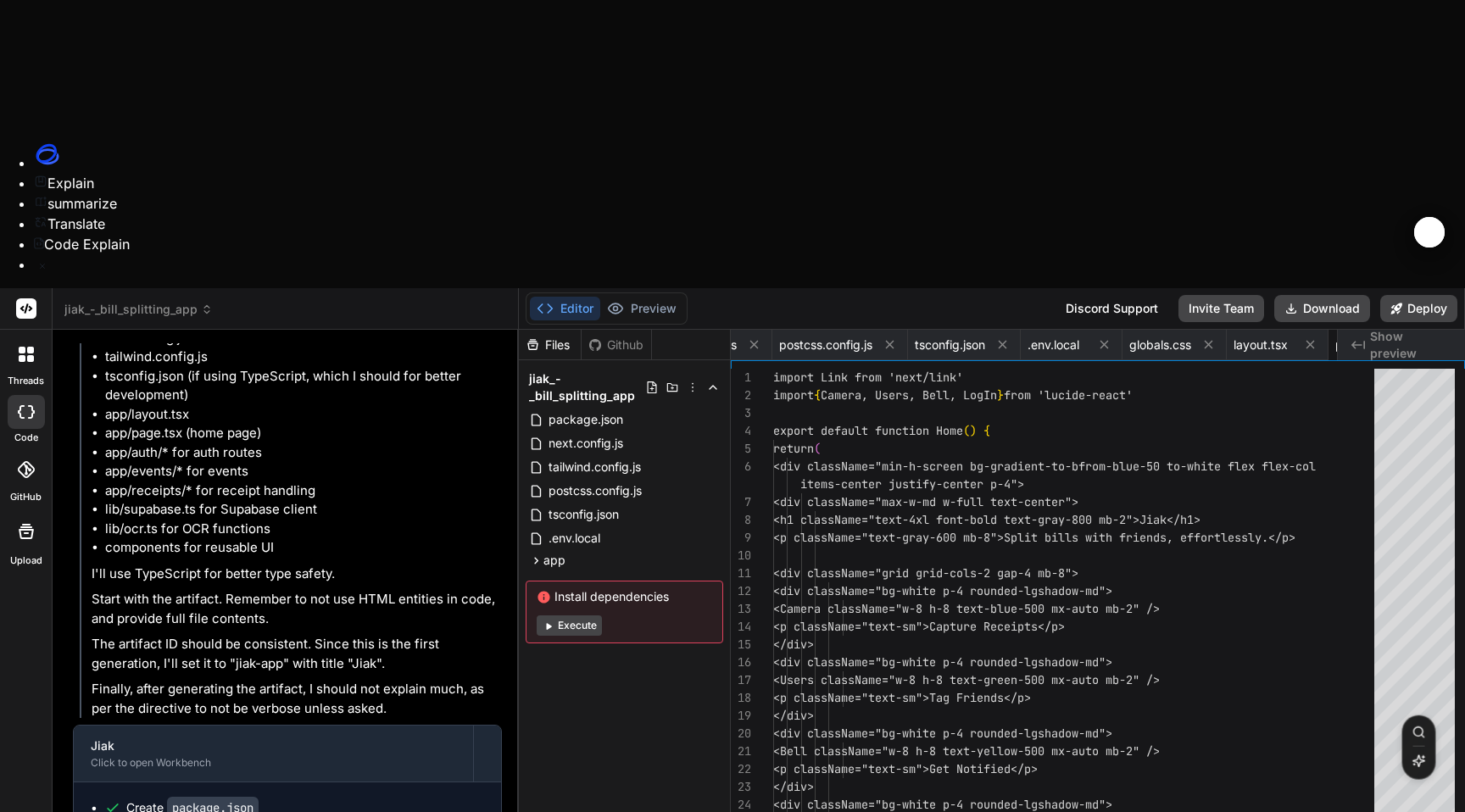
type textarea "x"
type textarea "<Link href="/auth/login" className="bg-blue-500 text-white px-6 py-3 rounded-fu…"
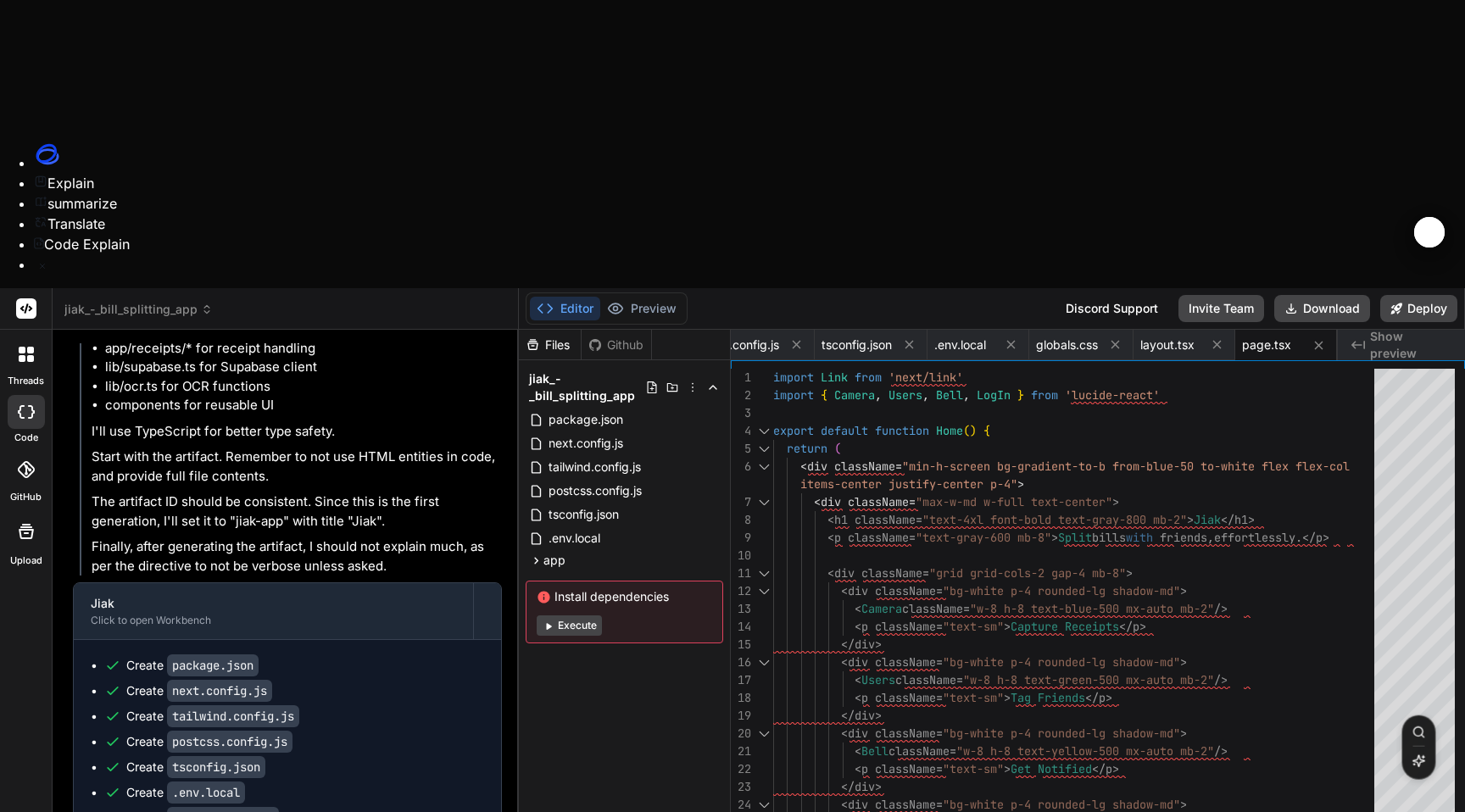
scroll to position [2267, 0]
type textarea "x"
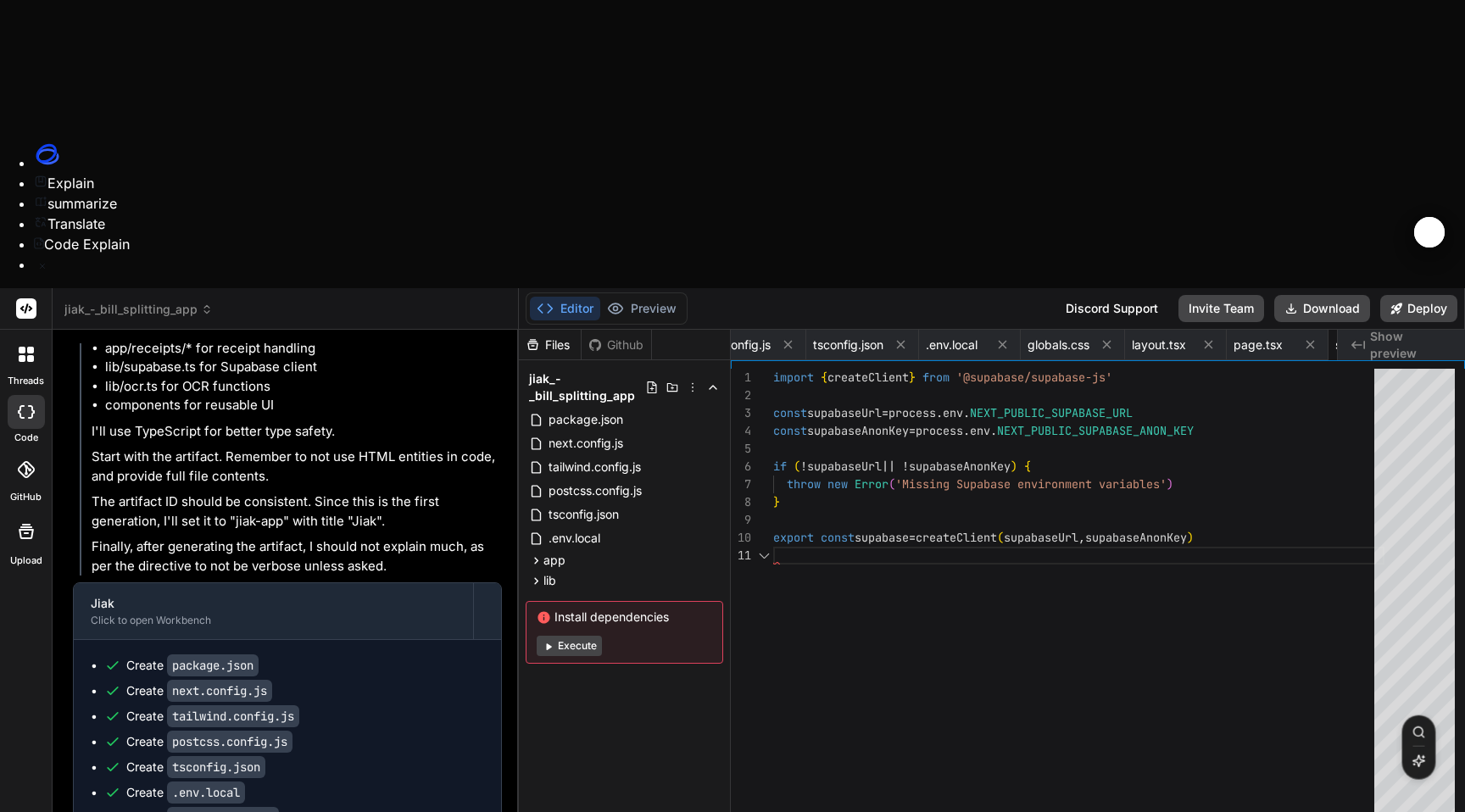
scroll to position [0, 0]
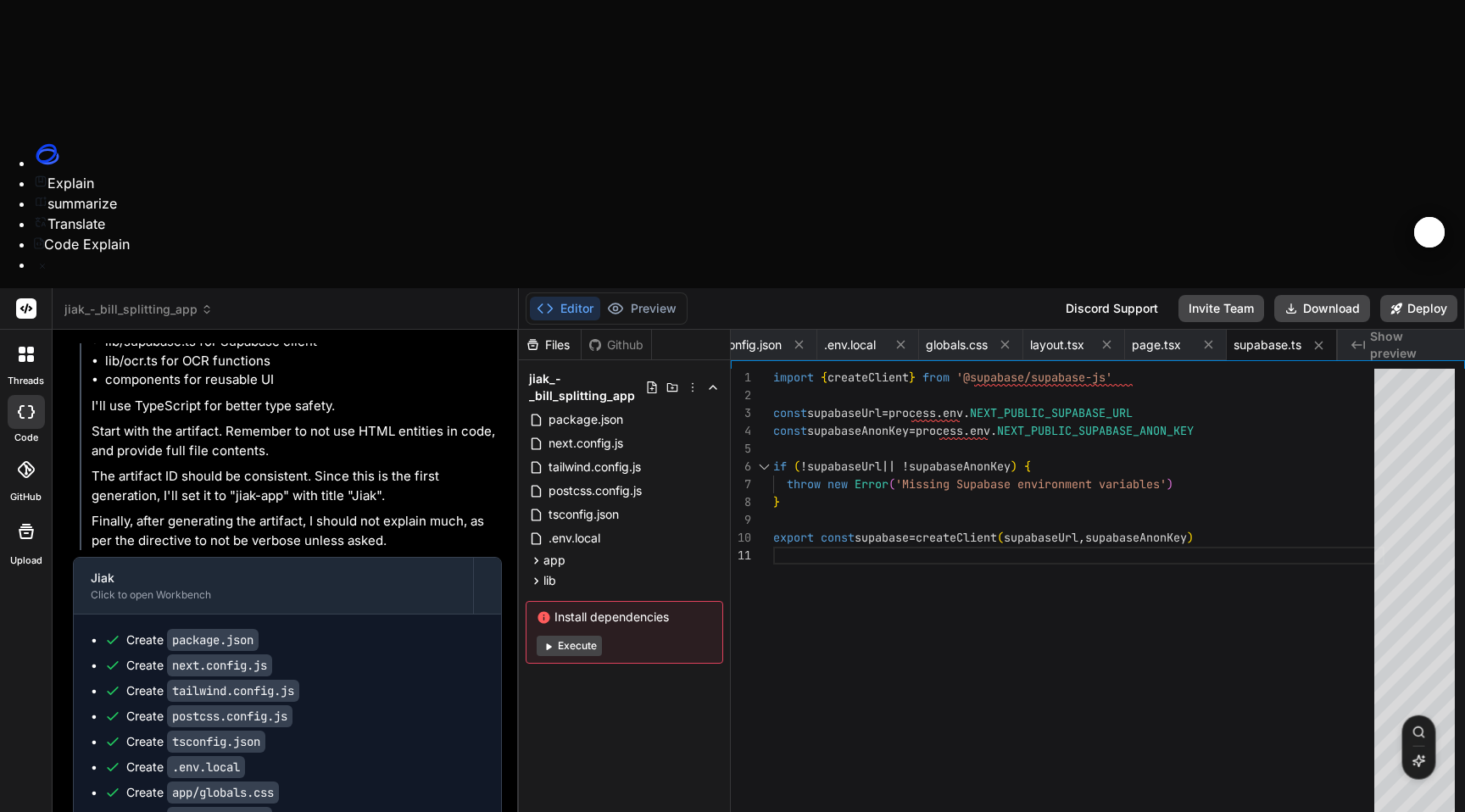
type textarea "x"
type textarea "} }) return { items, taxes, total } }"
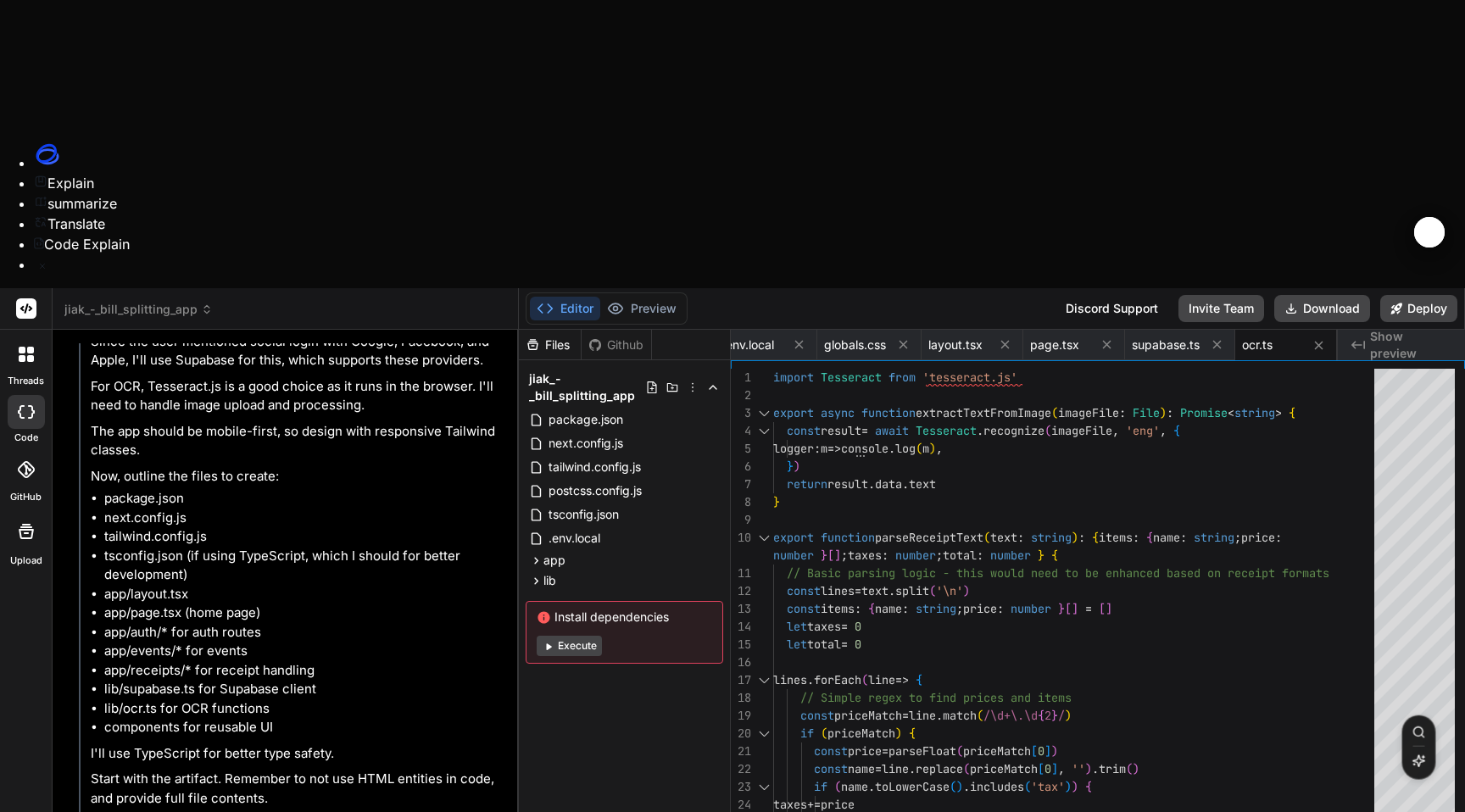
scroll to position [2318, 1]
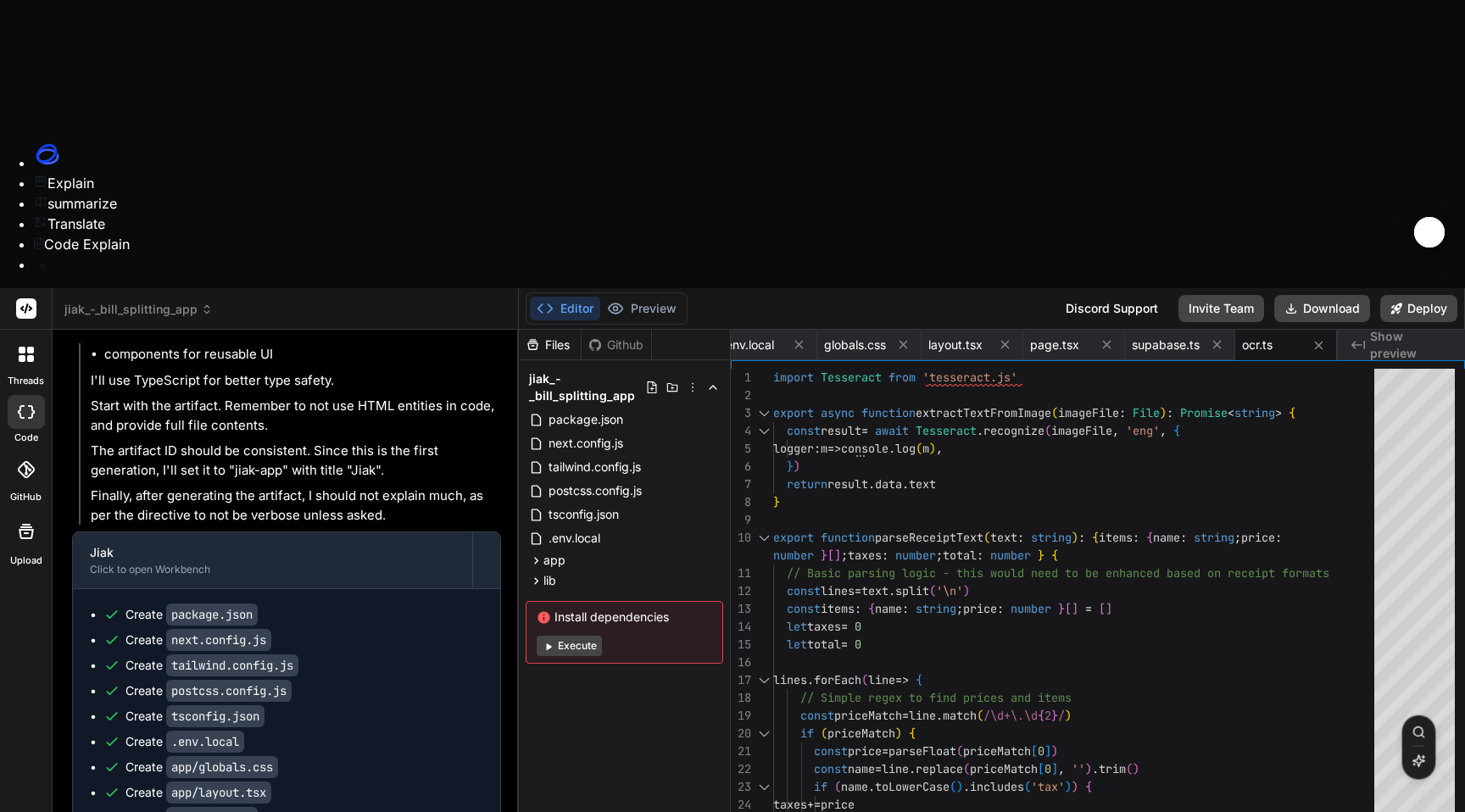
type textarea "x"
type textarea "</div> </div> ) }"
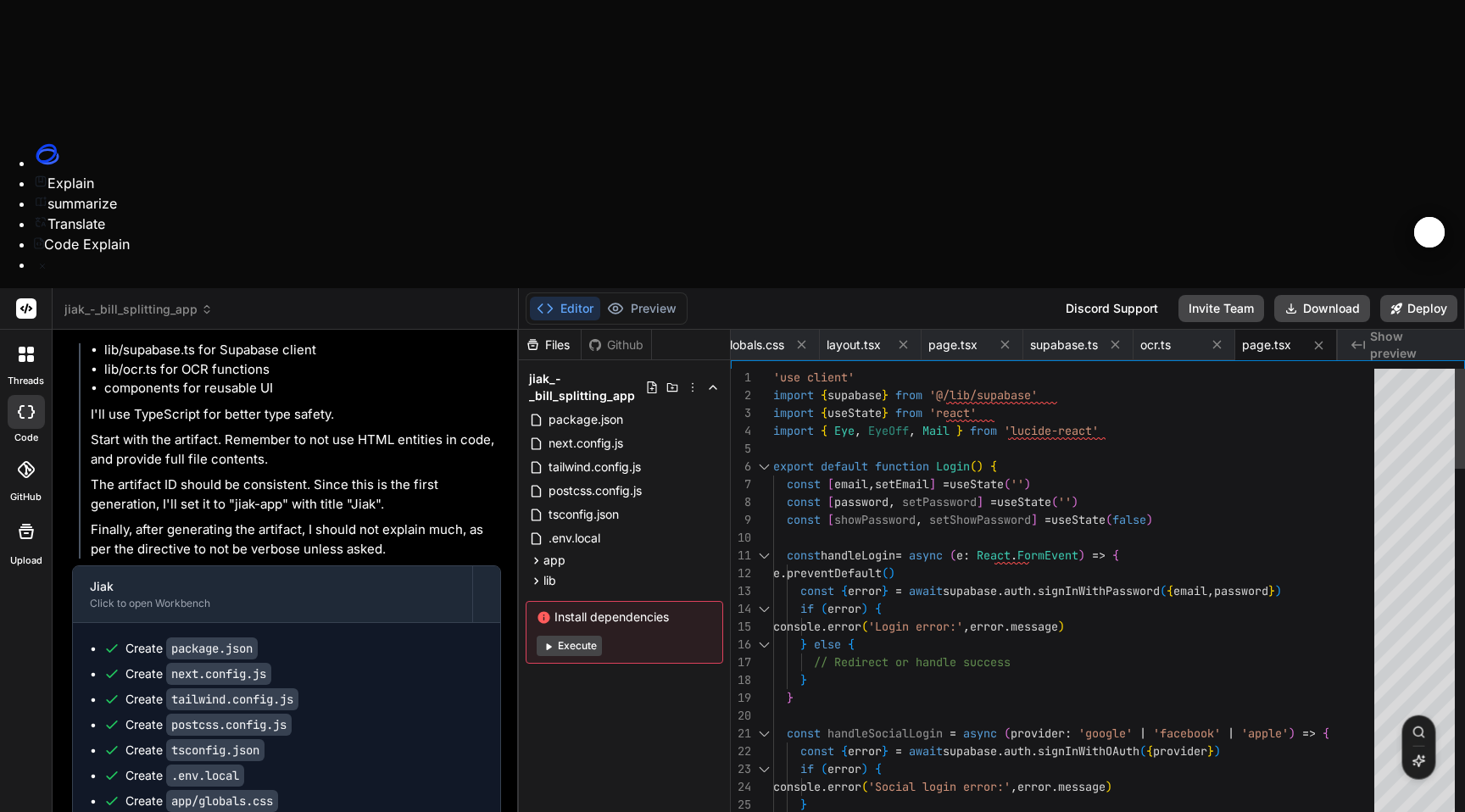
scroll to position [2284, 1]
type textarea "x"
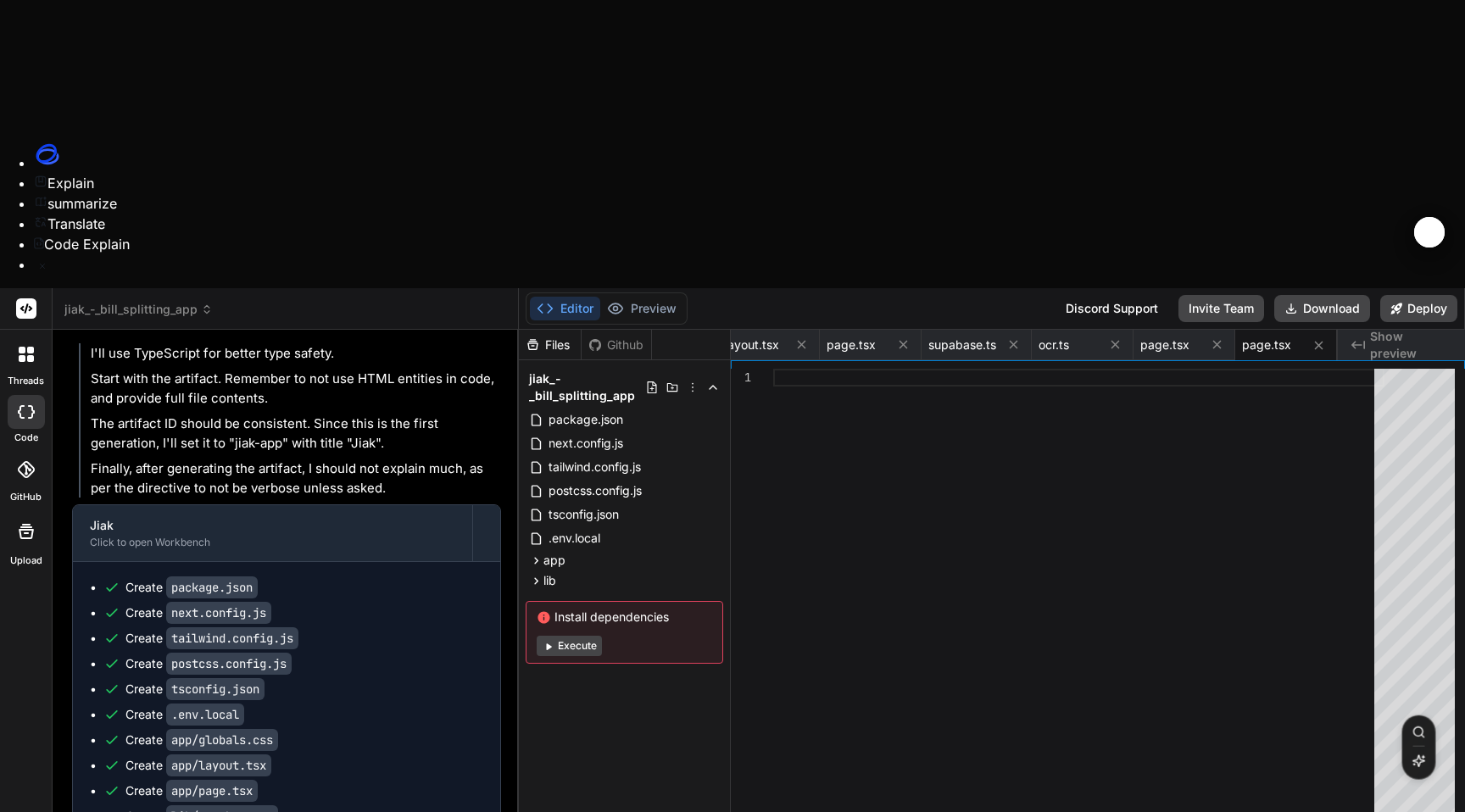
scroll to position [2345, 1]
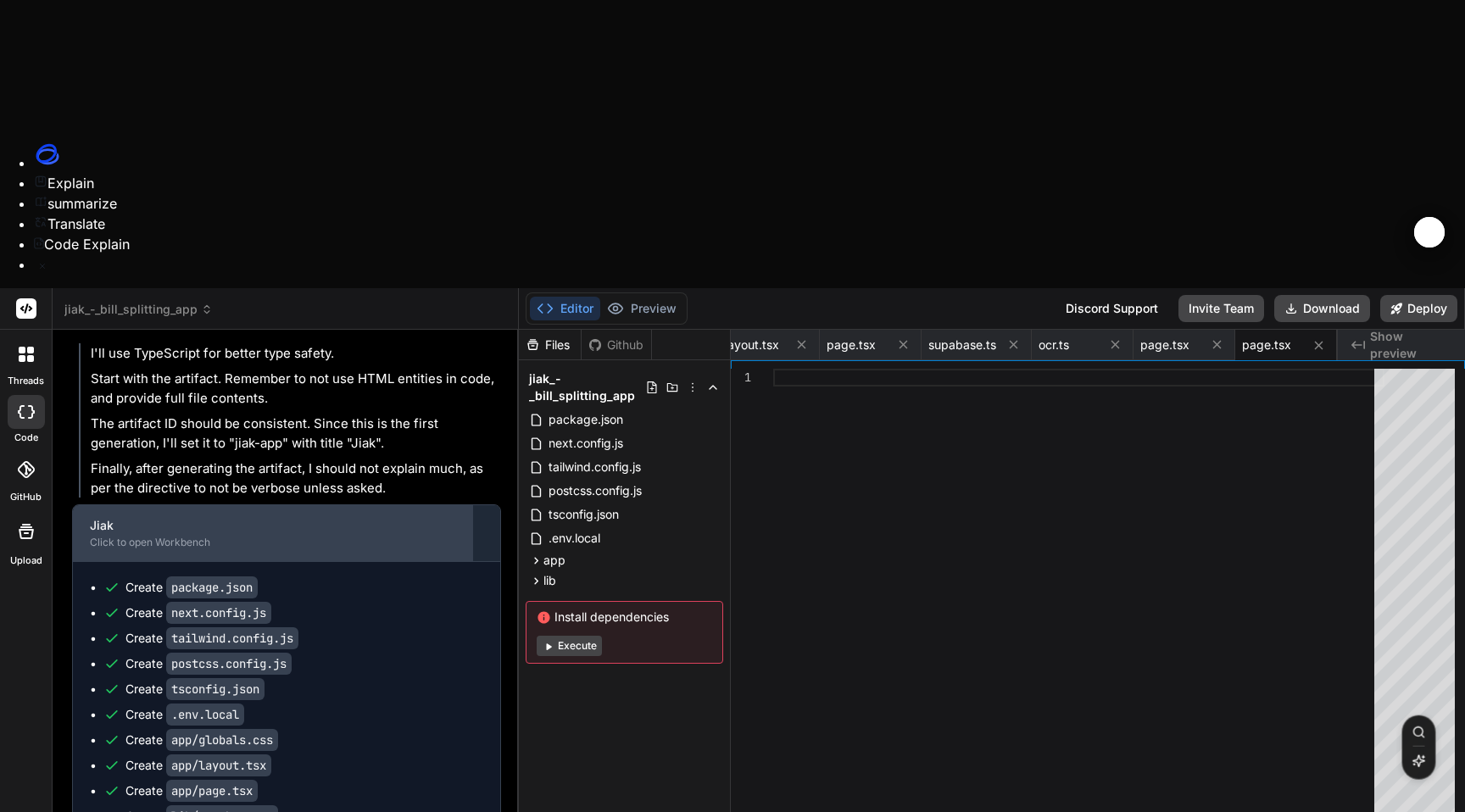
click at [270, 505] on div "Jiak Click to open Workbench" at bounding box center [272, 533] width 400 height 56
click at [145, 536] on div "Click to open Workbench" at bounding box center [272, 542] width 365 height 14
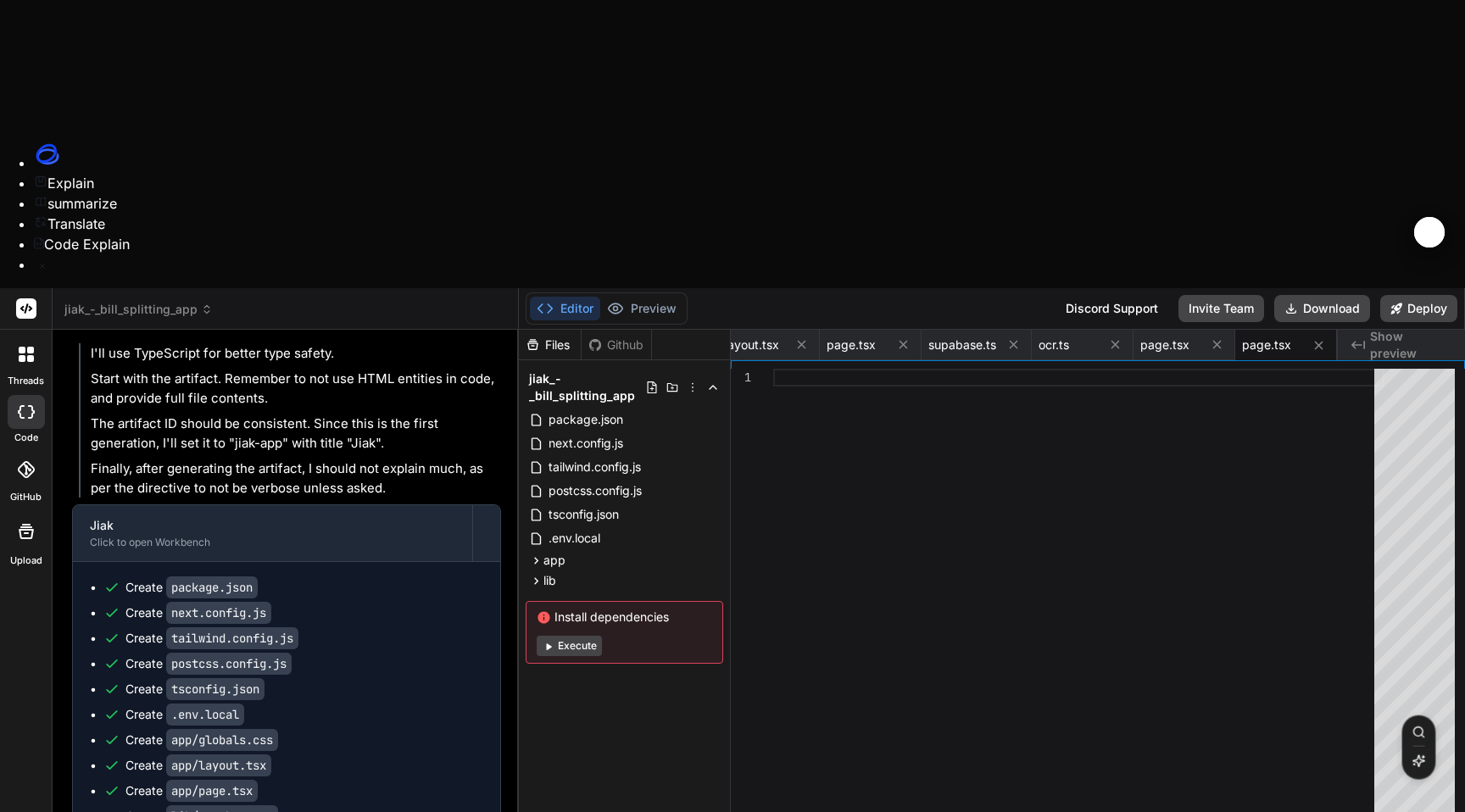
type textarea "p"
type textarea "x"
type textarea "pl"
type textarea "x"
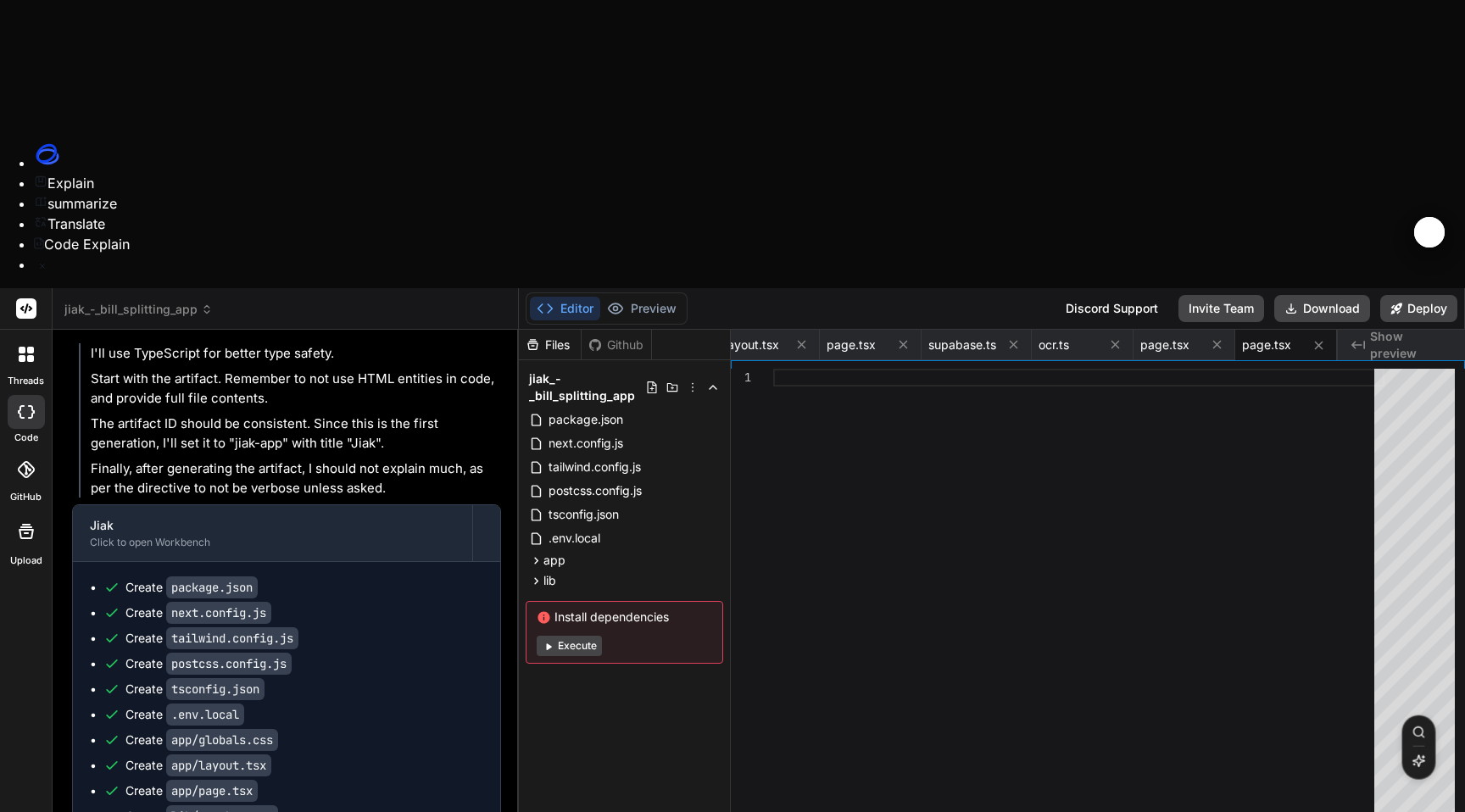
type textarea "ple"
type textarea "x"
type textarea "plea"
type textarea "x"
type textarea "pleas"
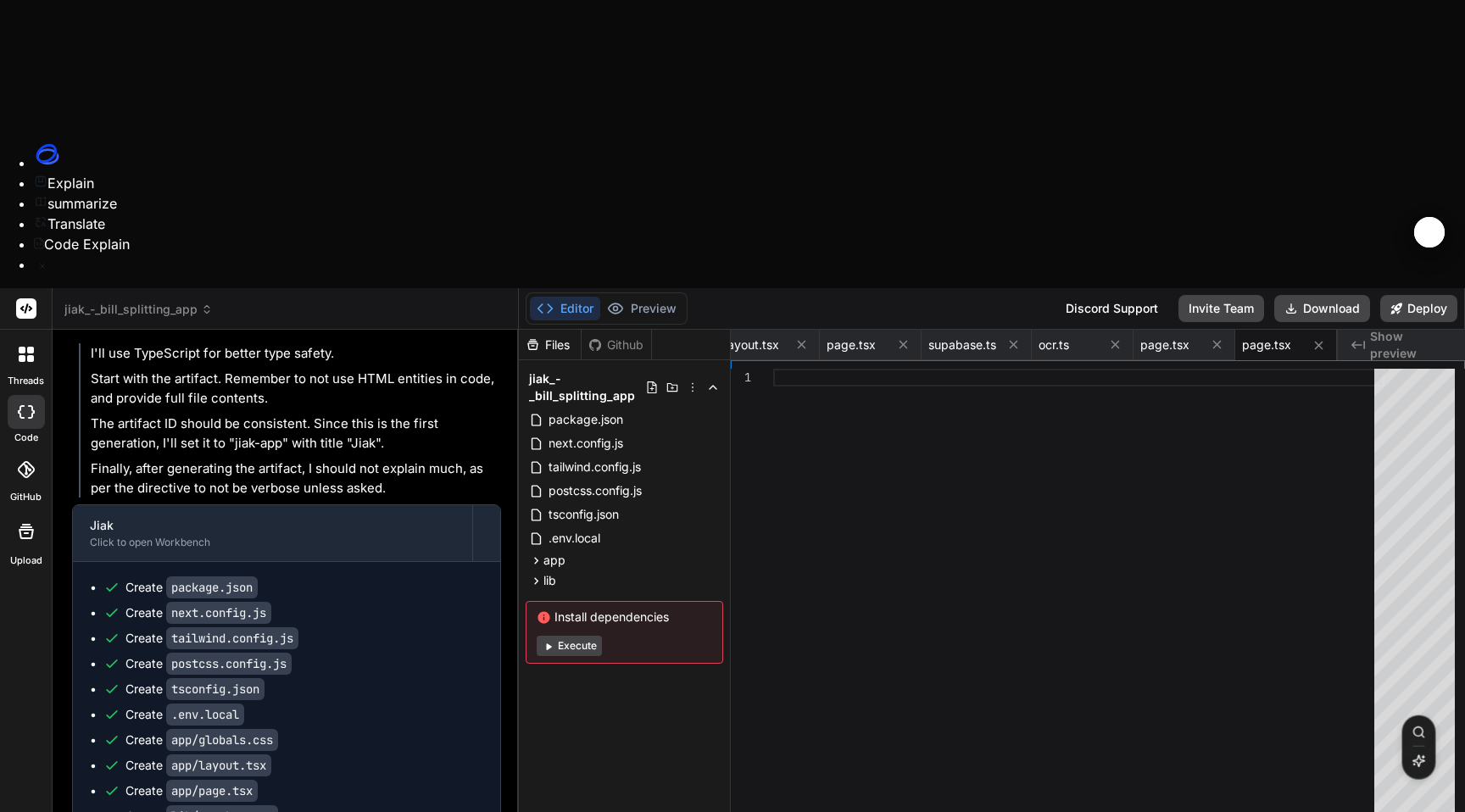
type textarea "x"
type textarea "please"
type textarea "x"
type textarea "please"
type textarea "x"
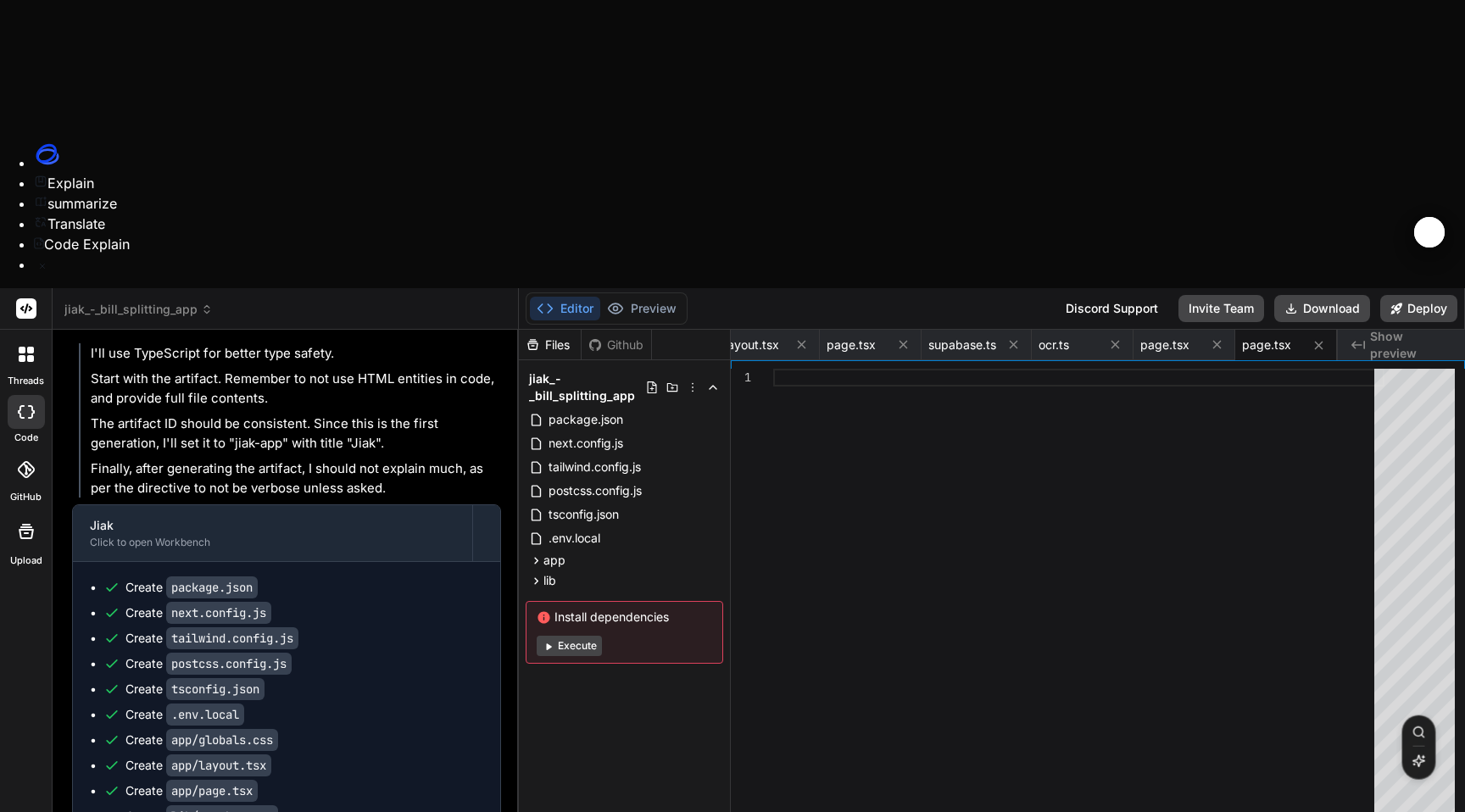
type textarea "please c"
type textarea "x"
type textarea "please co"
type textarea "x"
type textarea "please com"
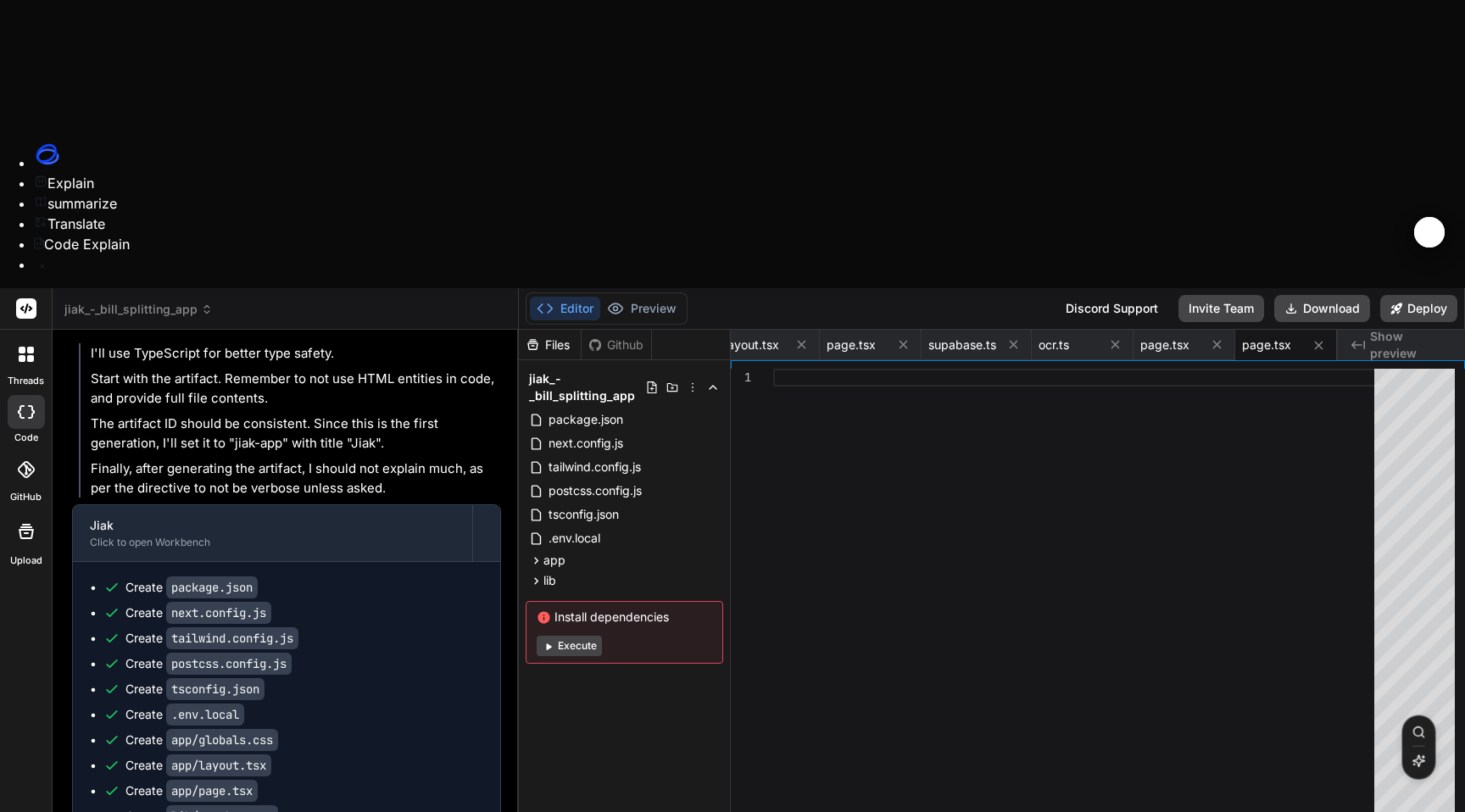
type textarea "x"
type textarea "please comp"
type textarea "x"
type textarea "please compl"
type textarea "x"
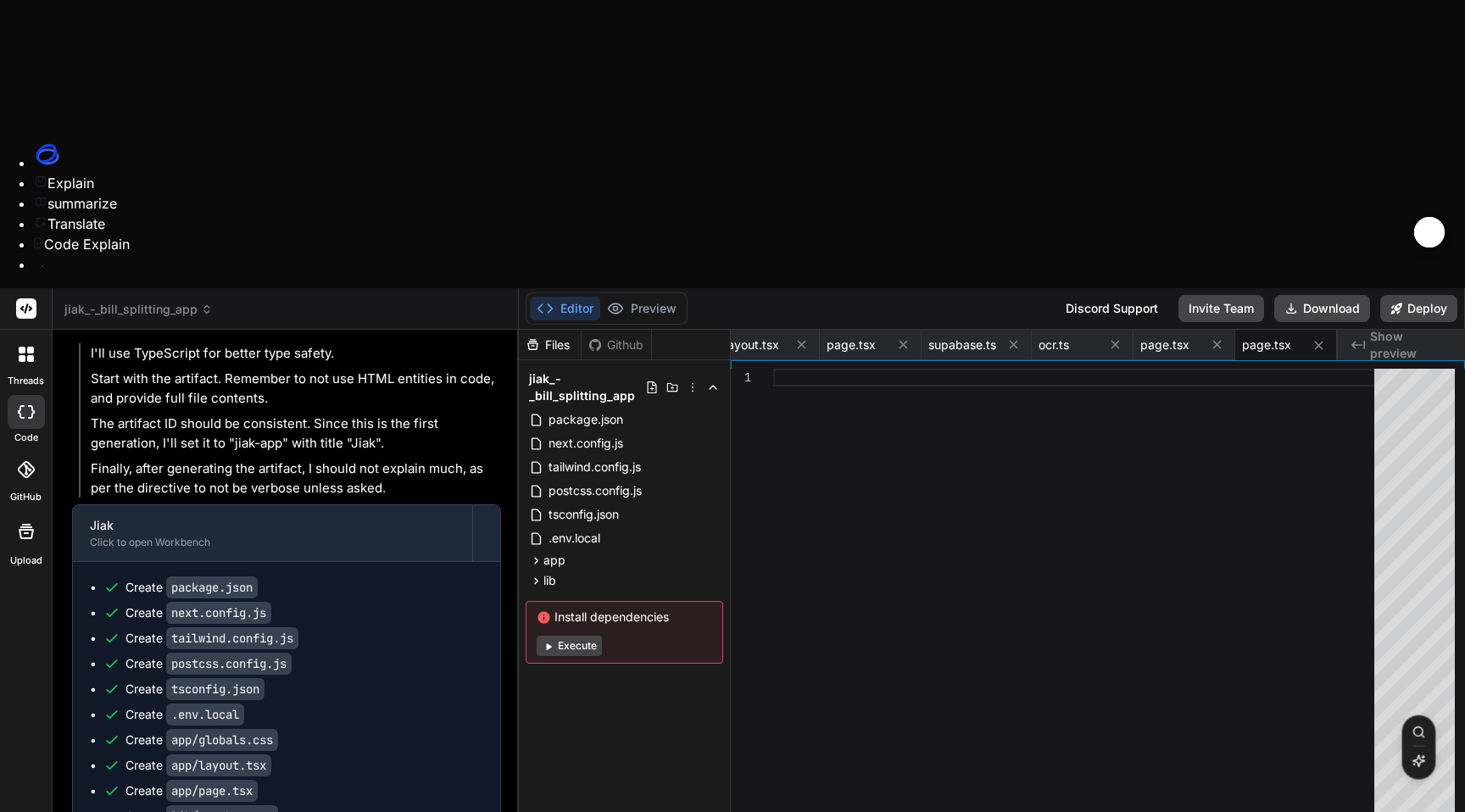
type textarea "please comple"
type textarea "x"
type textarea "please complet"
type textarea "x"
type textarea "please complete"
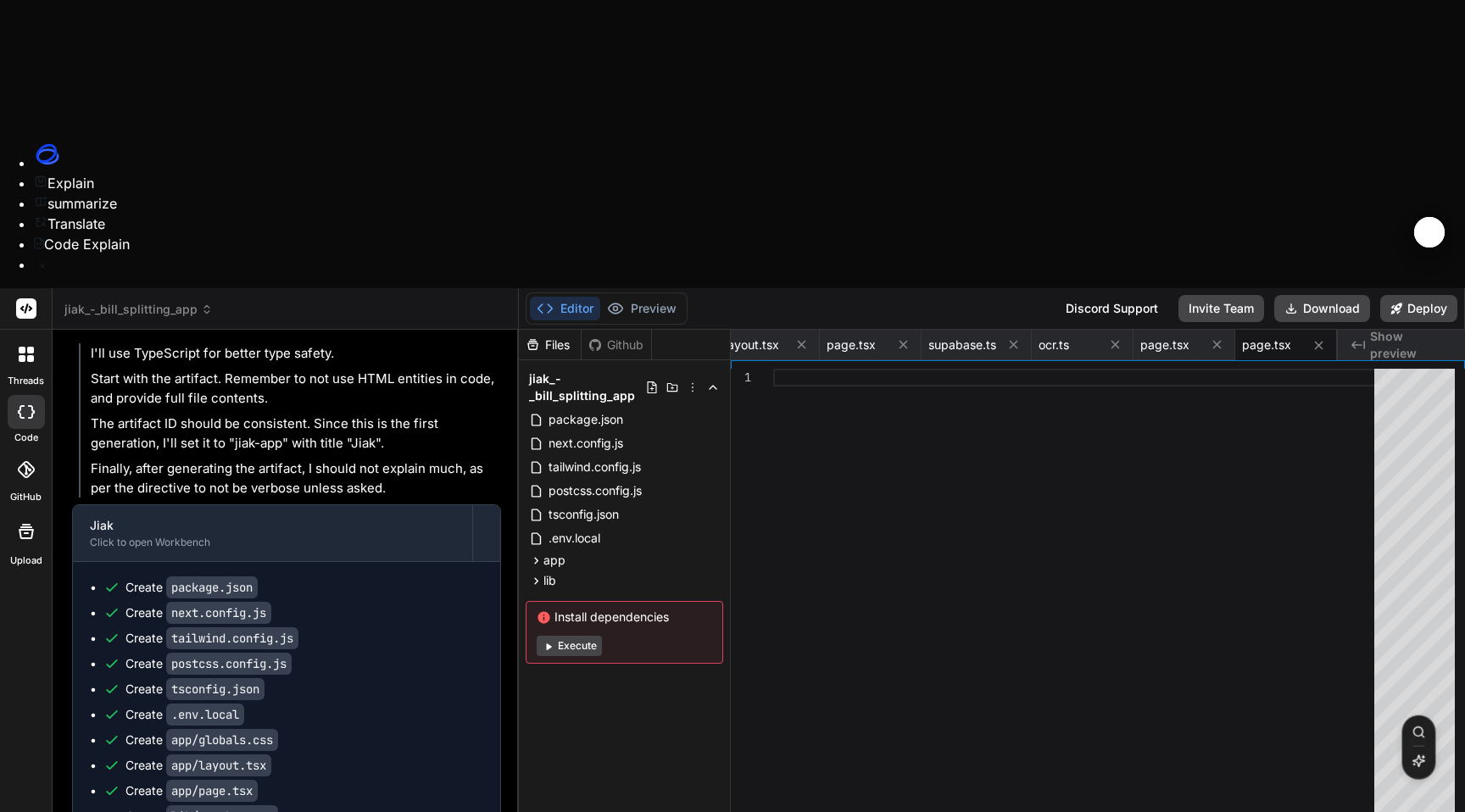
type textarea "x"
type textarea "please complete"
type textarea "x"
type textarea "please complete t"
type textarea "x"
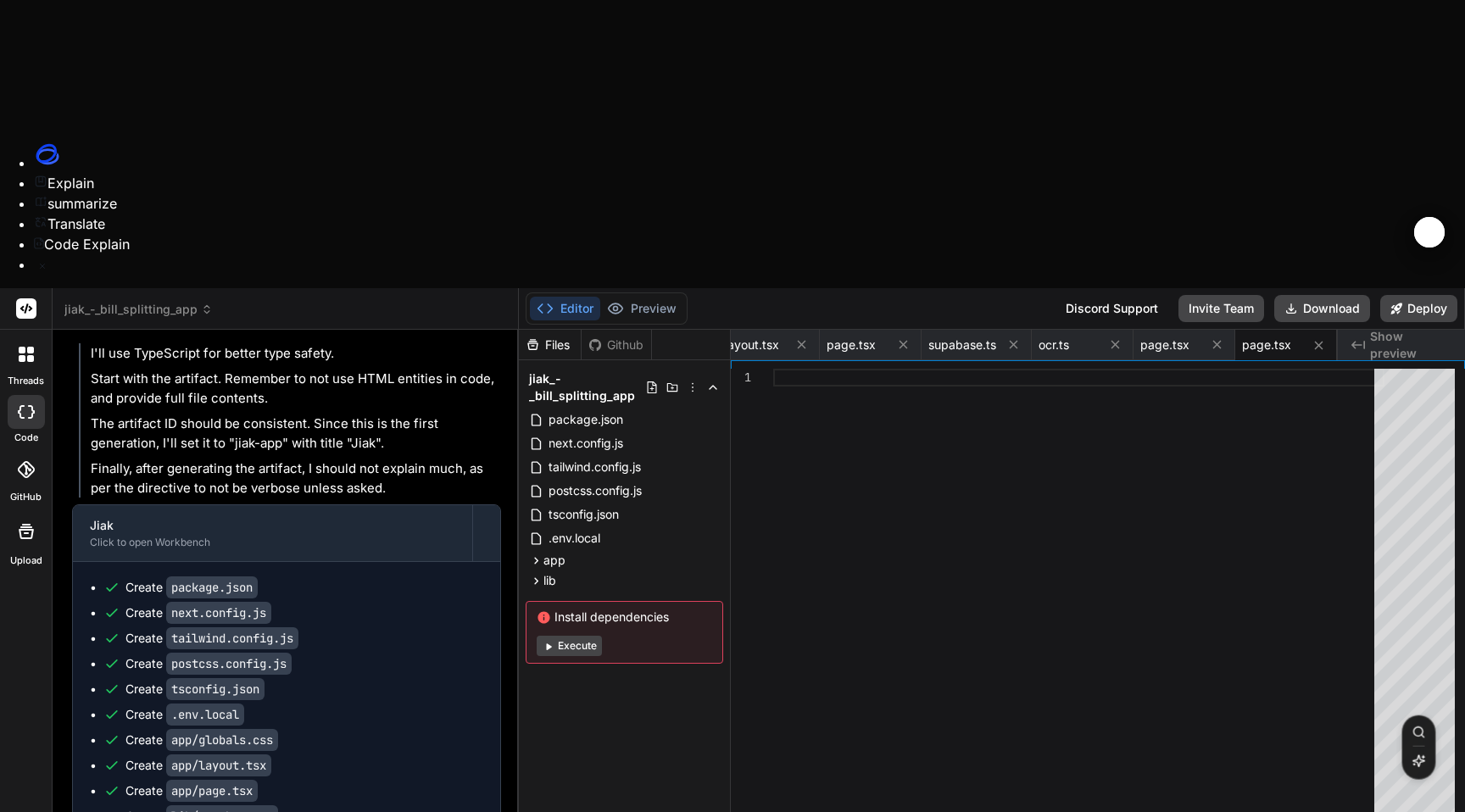
type textarea "please complete th"
type textarea "x"
type textarea "please complete the"
type textarea "x"
type textarea "please complete the"
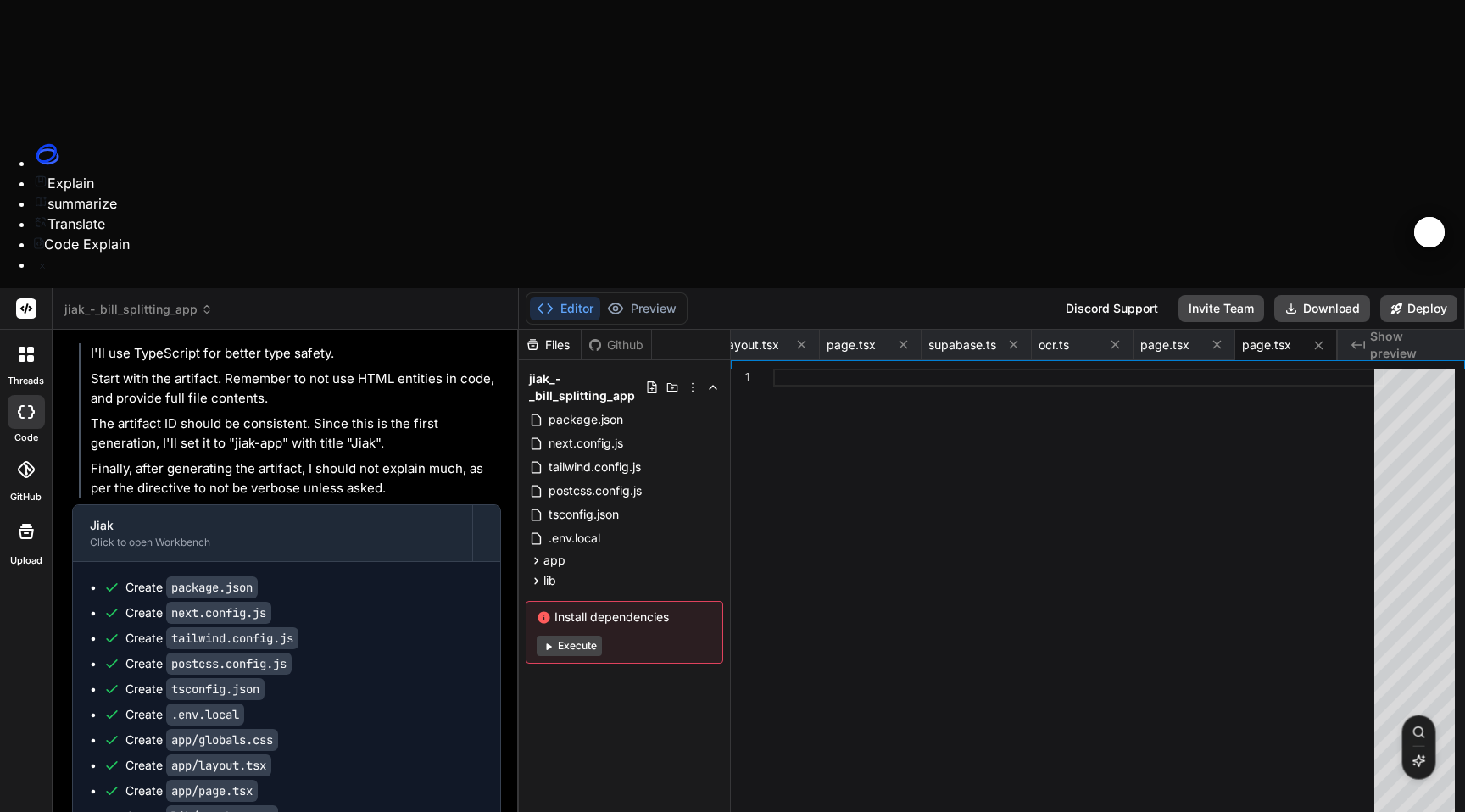
type textarea "x"
type textarea "please complete the a"
type textarea "x"
type textarea "please complete the ap"
type textarea "x"
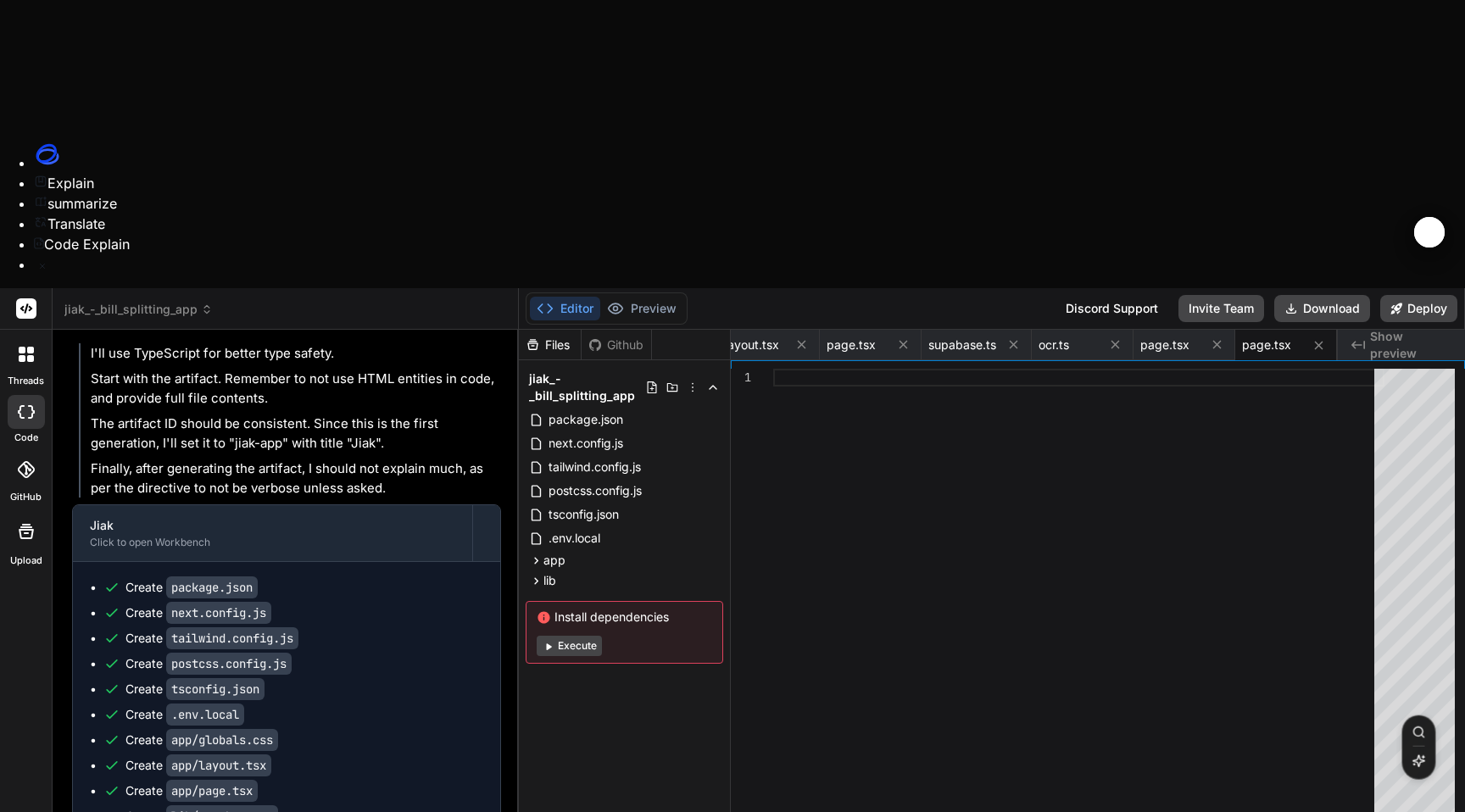
type textarea "please complete the app"
type textarea "x"
type textarea "please complete the app"
type textarea "x"
type textarea "please complete the app c"
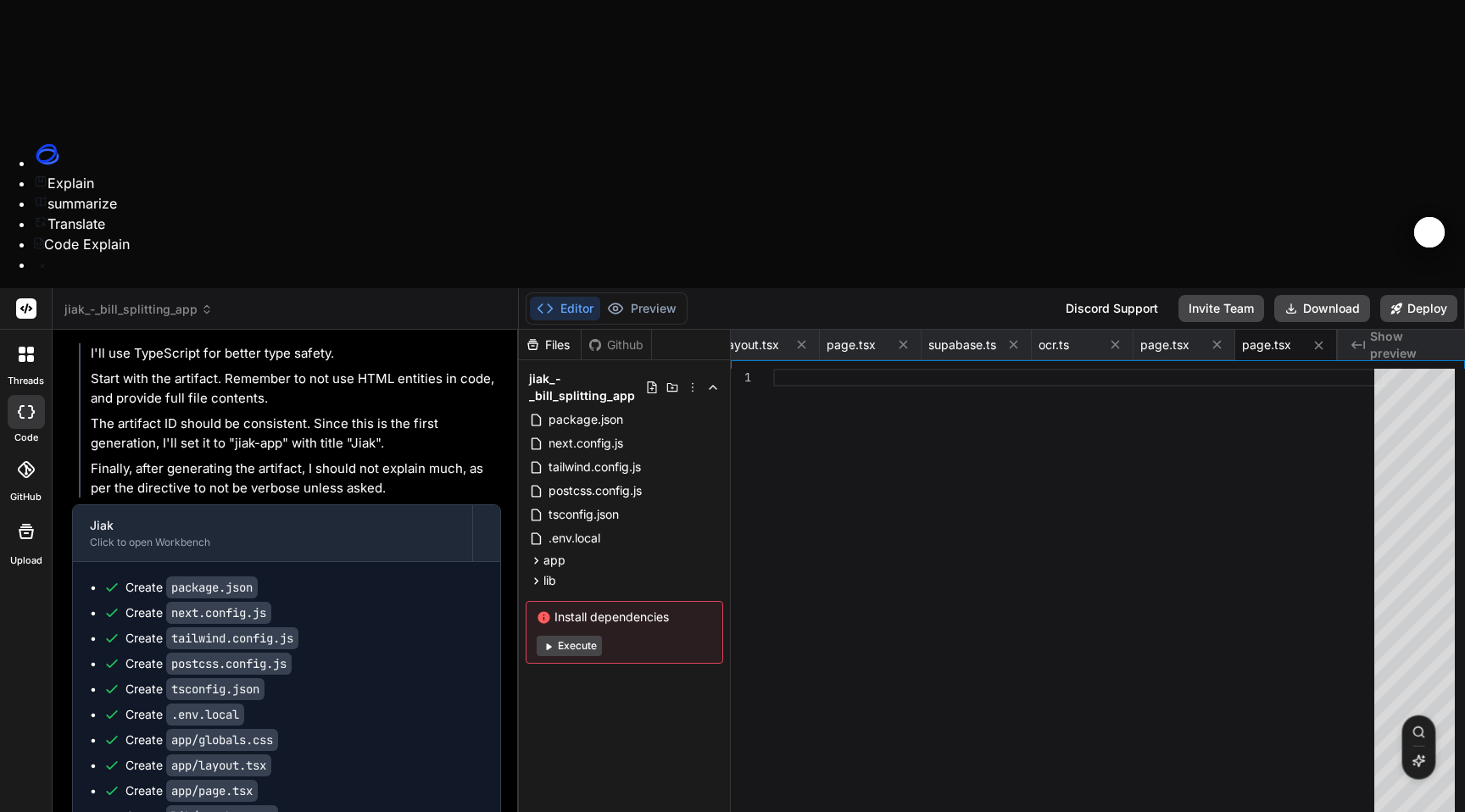
type textarea "x"
type textarea "please complete the app cr"
type textarea "x"
type textarea "please complete the app cre"
type textarea "x"
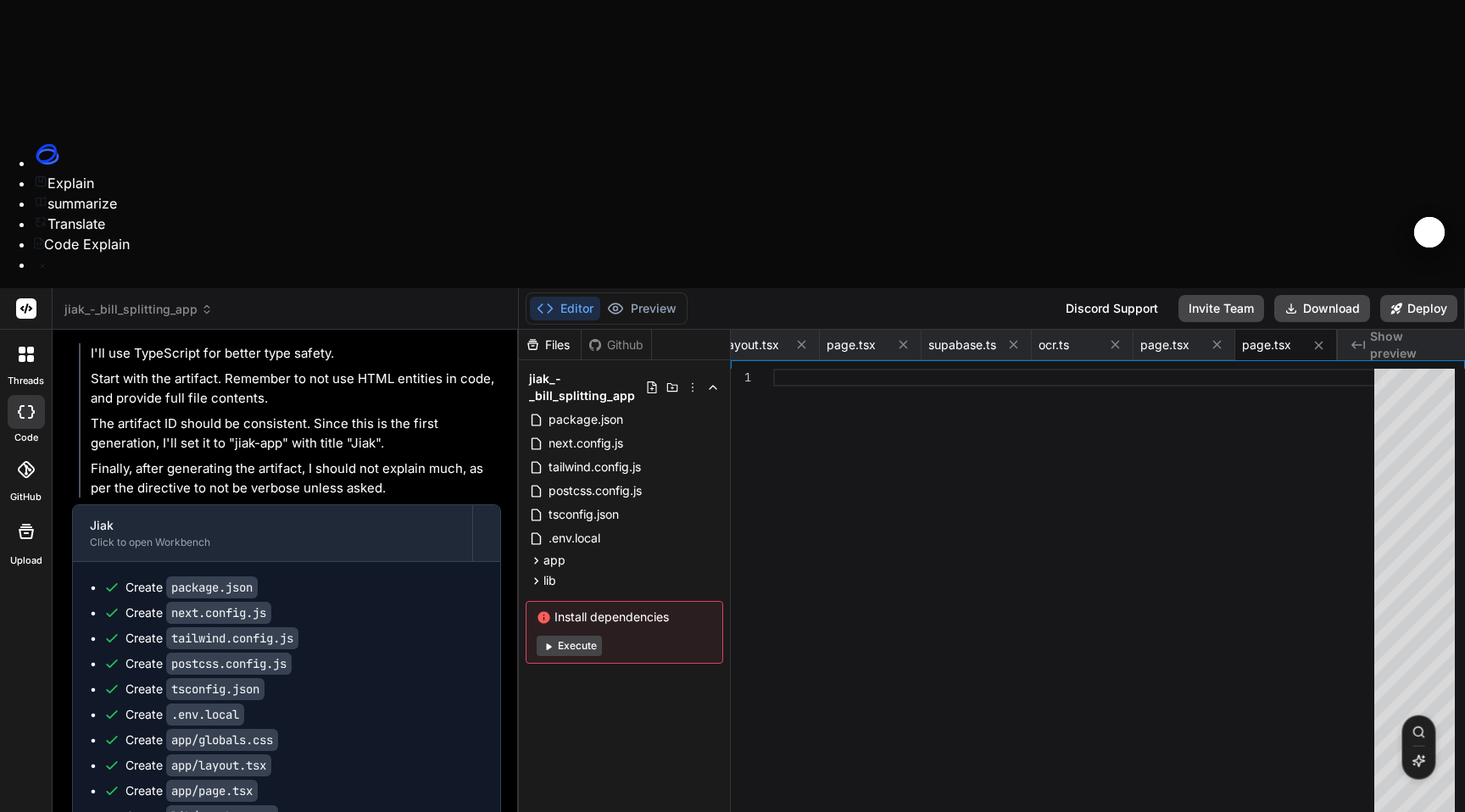
type textarea "please complete the app crea"
type textarea "x"
type textarea "please complete the app creat"
type textarea "x"
type textarea "please complete the app creati"
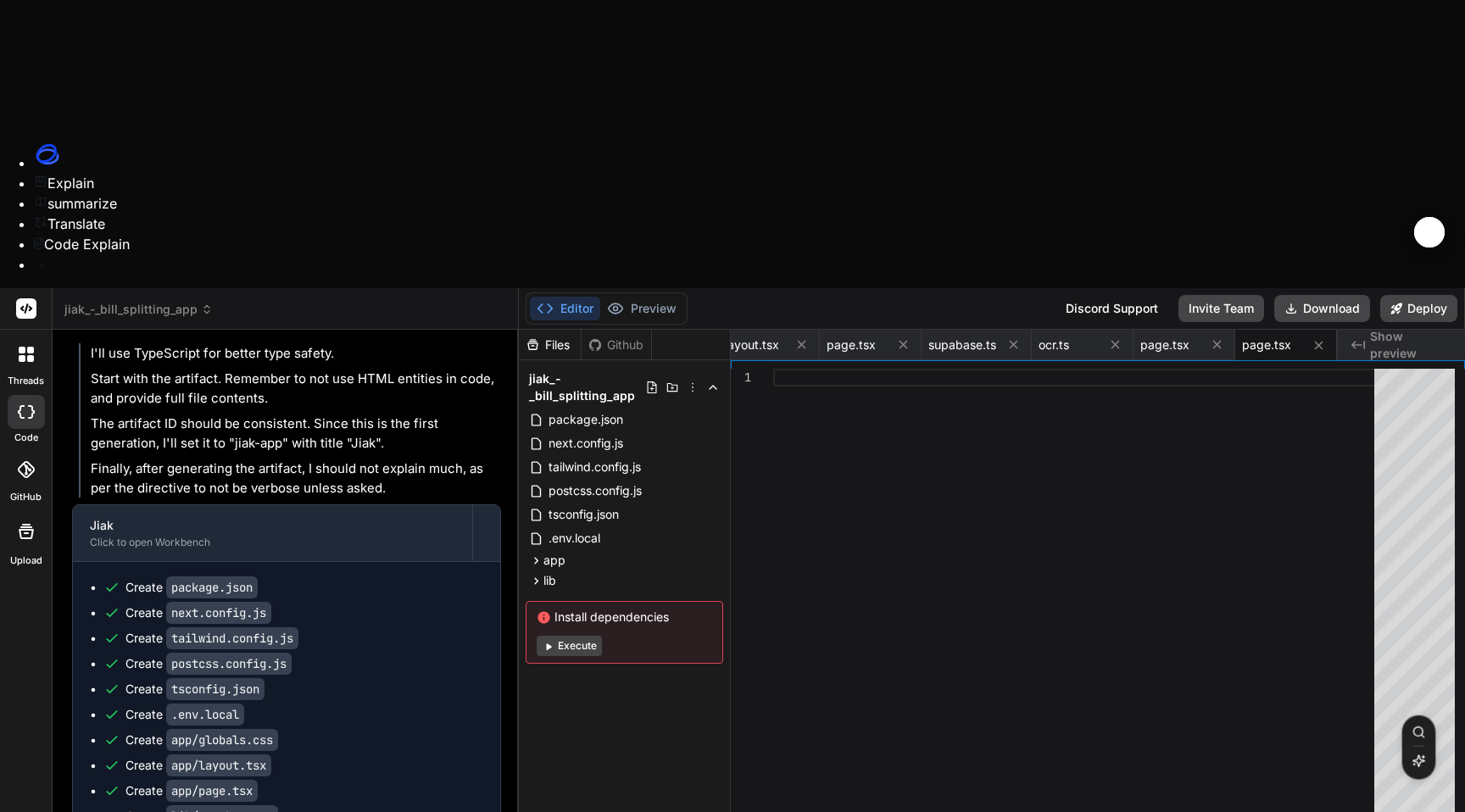
type textarea "x"
type textarea "please complete the app creatio"
type textarea "x"
type textarea "please complete the app creation"
type textarea "x"
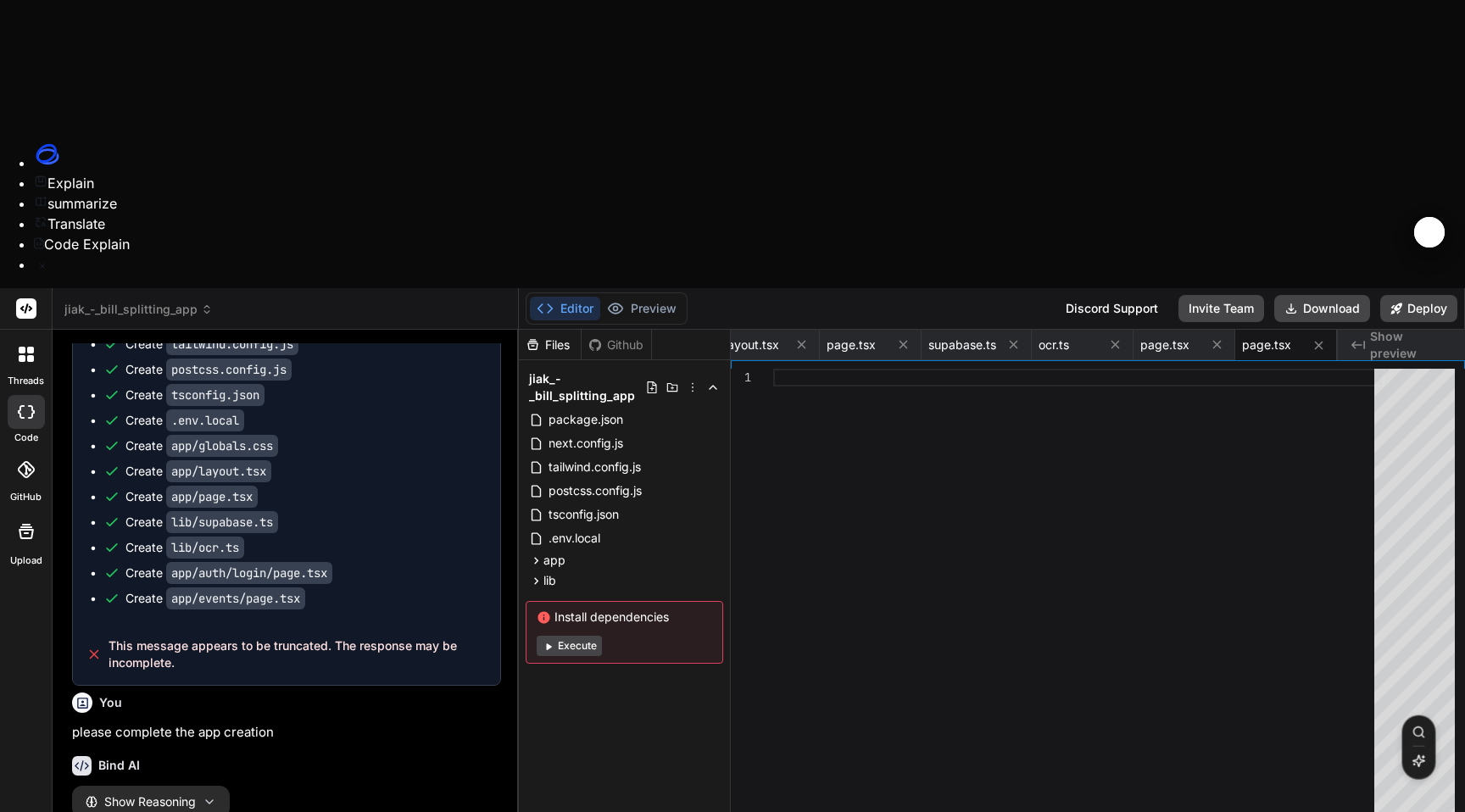
scroll to position [2652, 1]
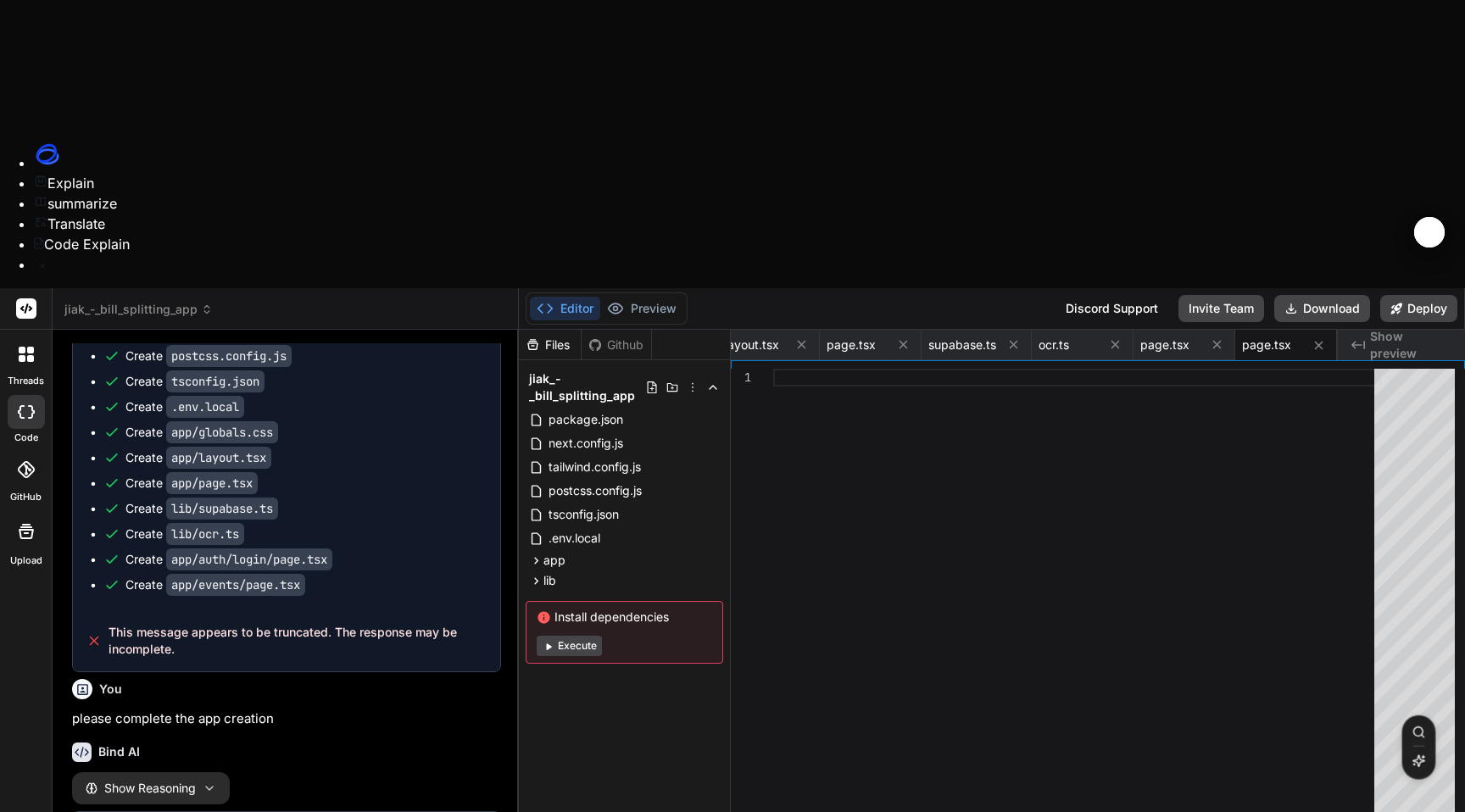
click at [227, 772] on button "Show Reasoning" at bounding box center [151, 787] width 158 height 32
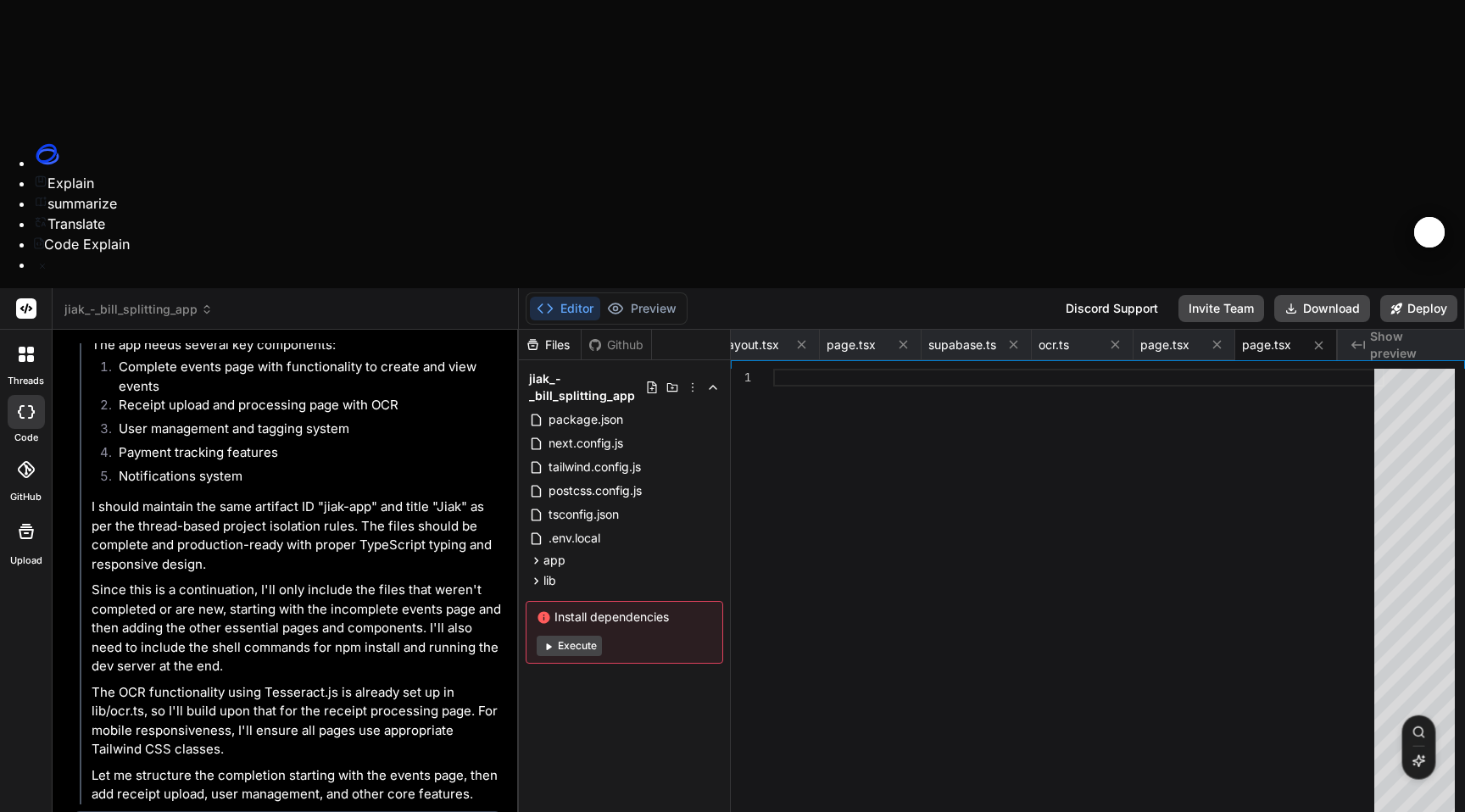
scroll to position [3178, 0]
type textarea "x"
type textarea "<p className="text-sm text-gray-400">Create your first event to get started</p>…"
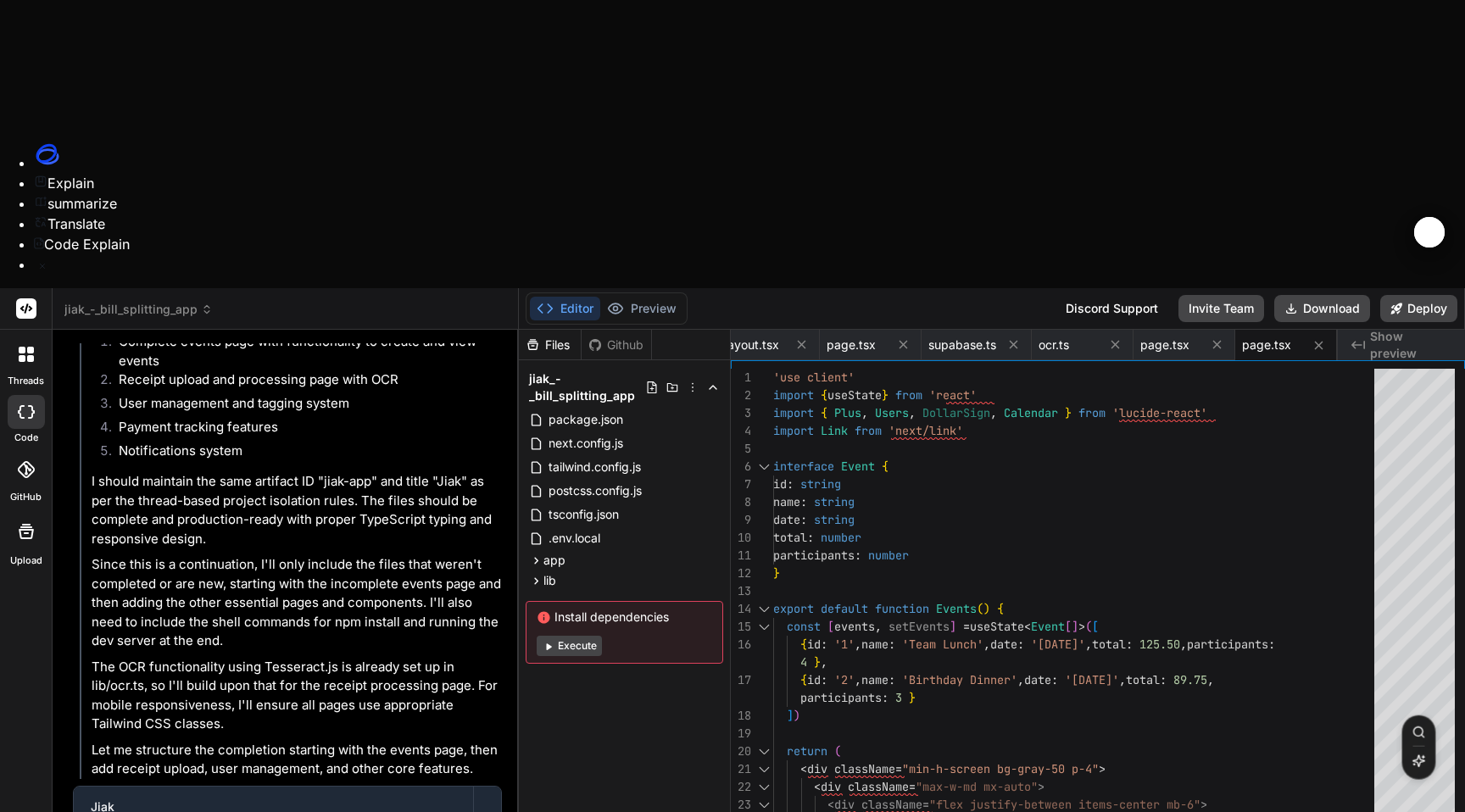
scroll to position [3319, 0]
type textarea "x"
click at [1401, 328] on span "Show preview" at bounding box center [1411, 344] width 82 height 34
click at [1361, 338] on icon "Created with Pixso." at bounding box center [1358, 344] width 14 height 14
type textarea "x"
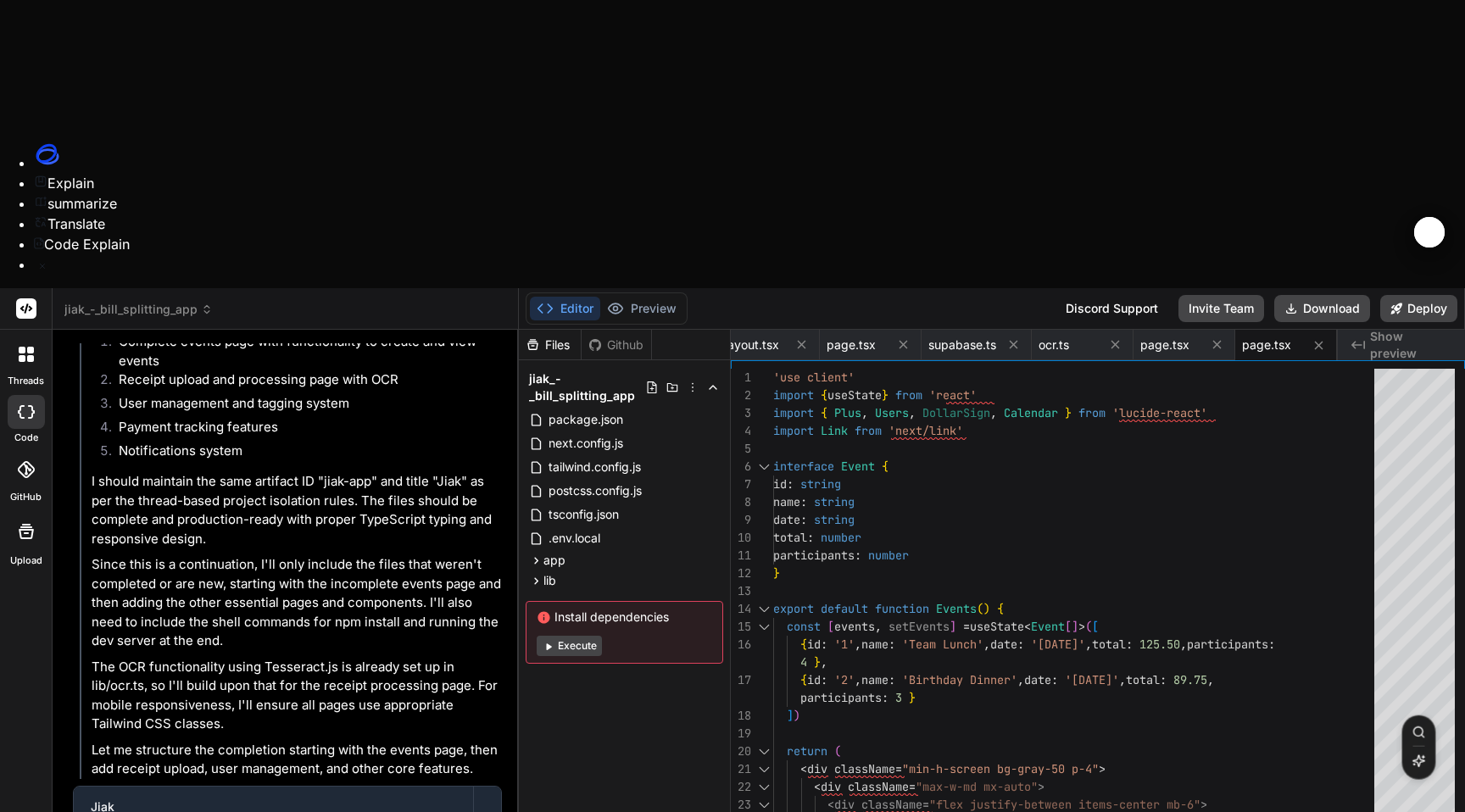
type textarea "Create Event </button> </form> </div> </div> ) }"
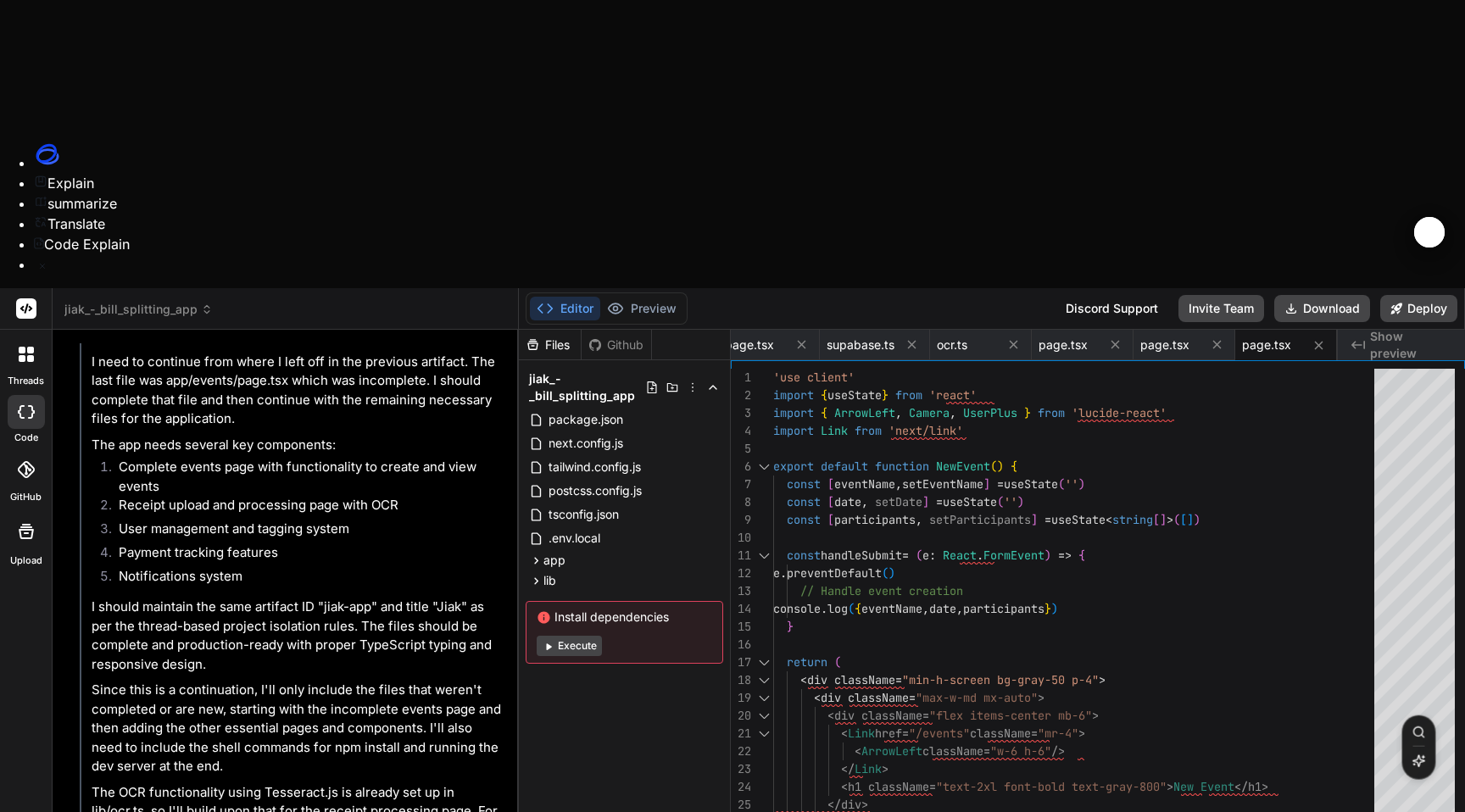
scroll to position [3344, 0]
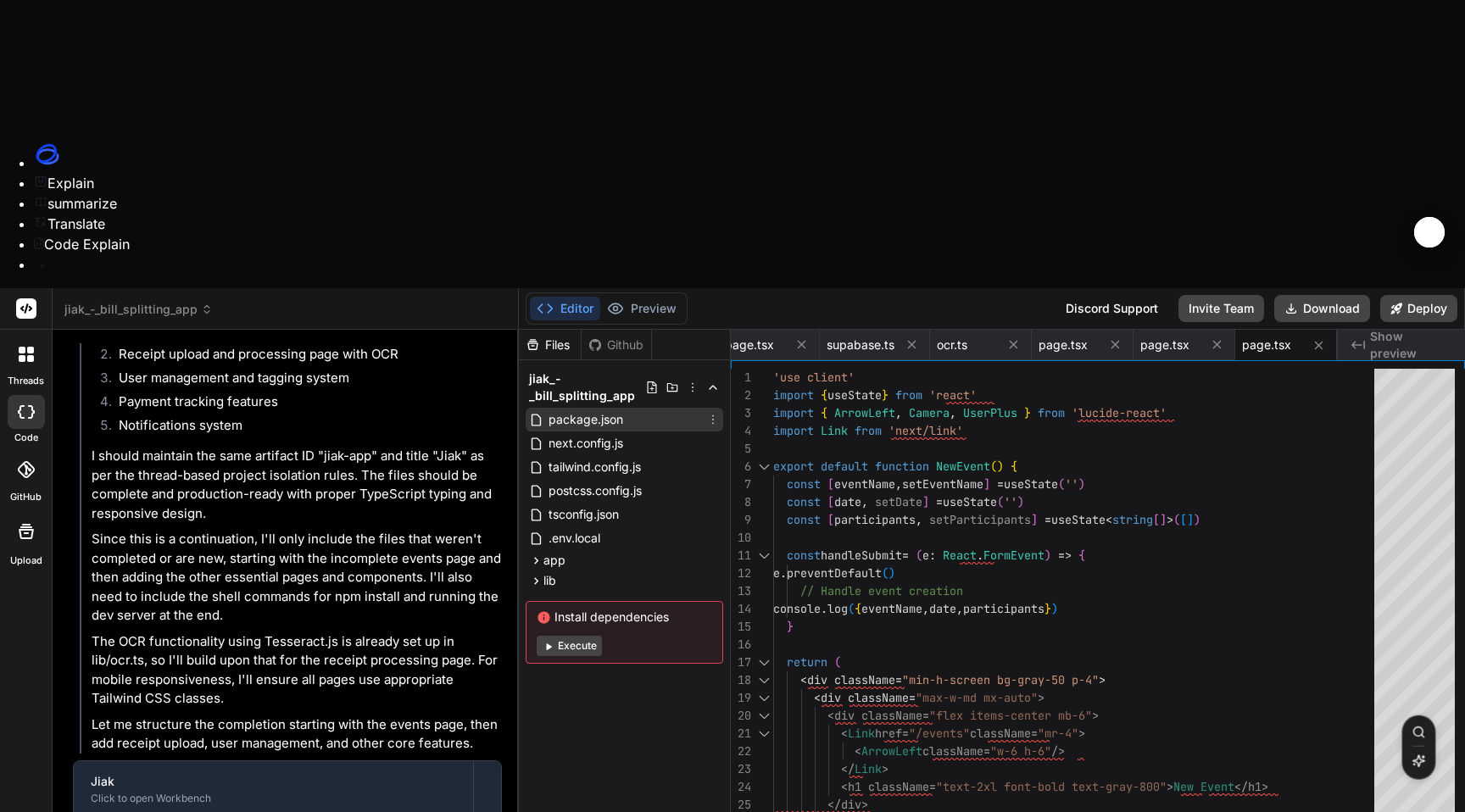
type textarea "x"
click at [611, 410] on span "package.json" at bounding box center [586, 420] width 78 height 20
type textarea ""eslint-config-next": "13.5.1" } }"
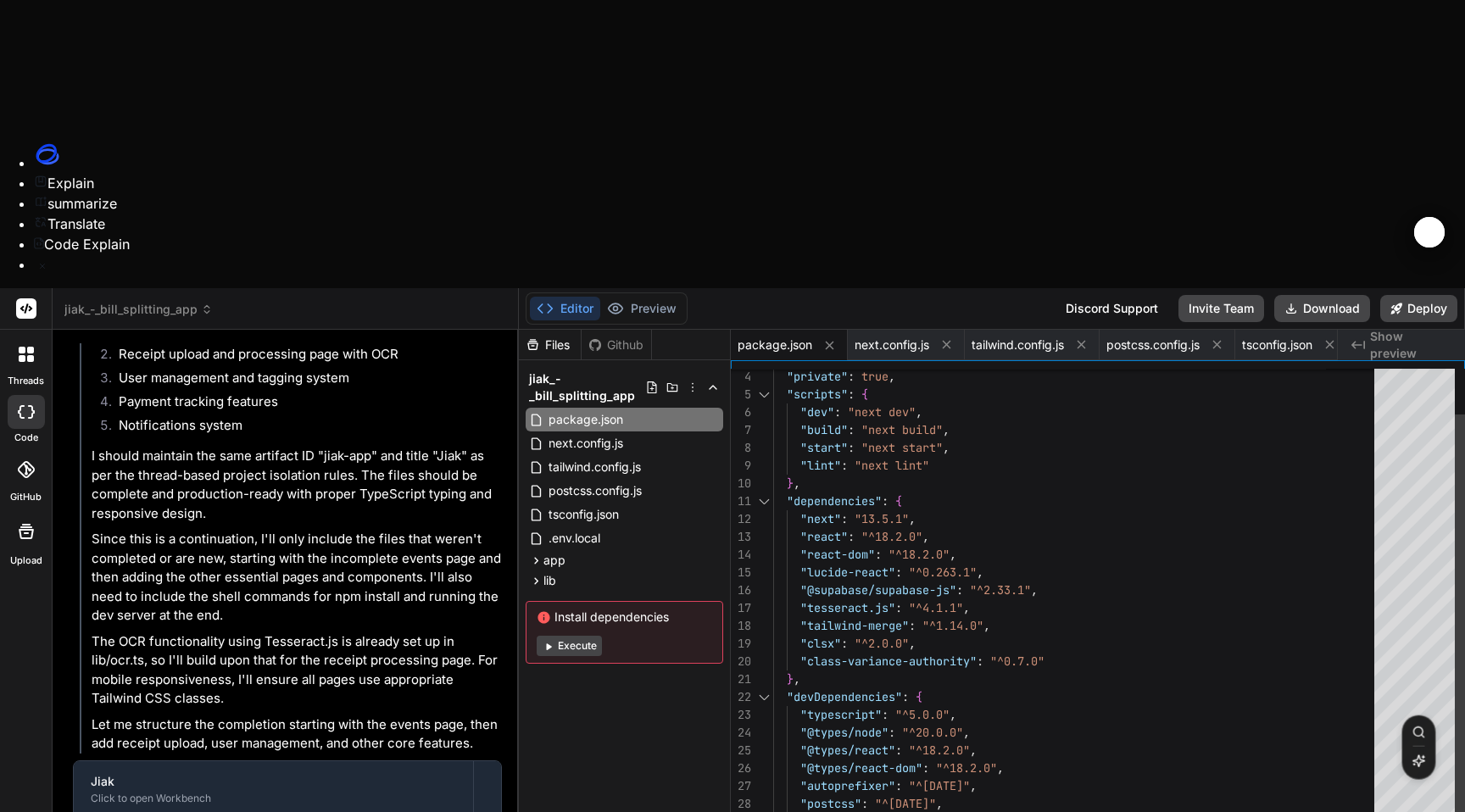
scroll to position [54, 0]
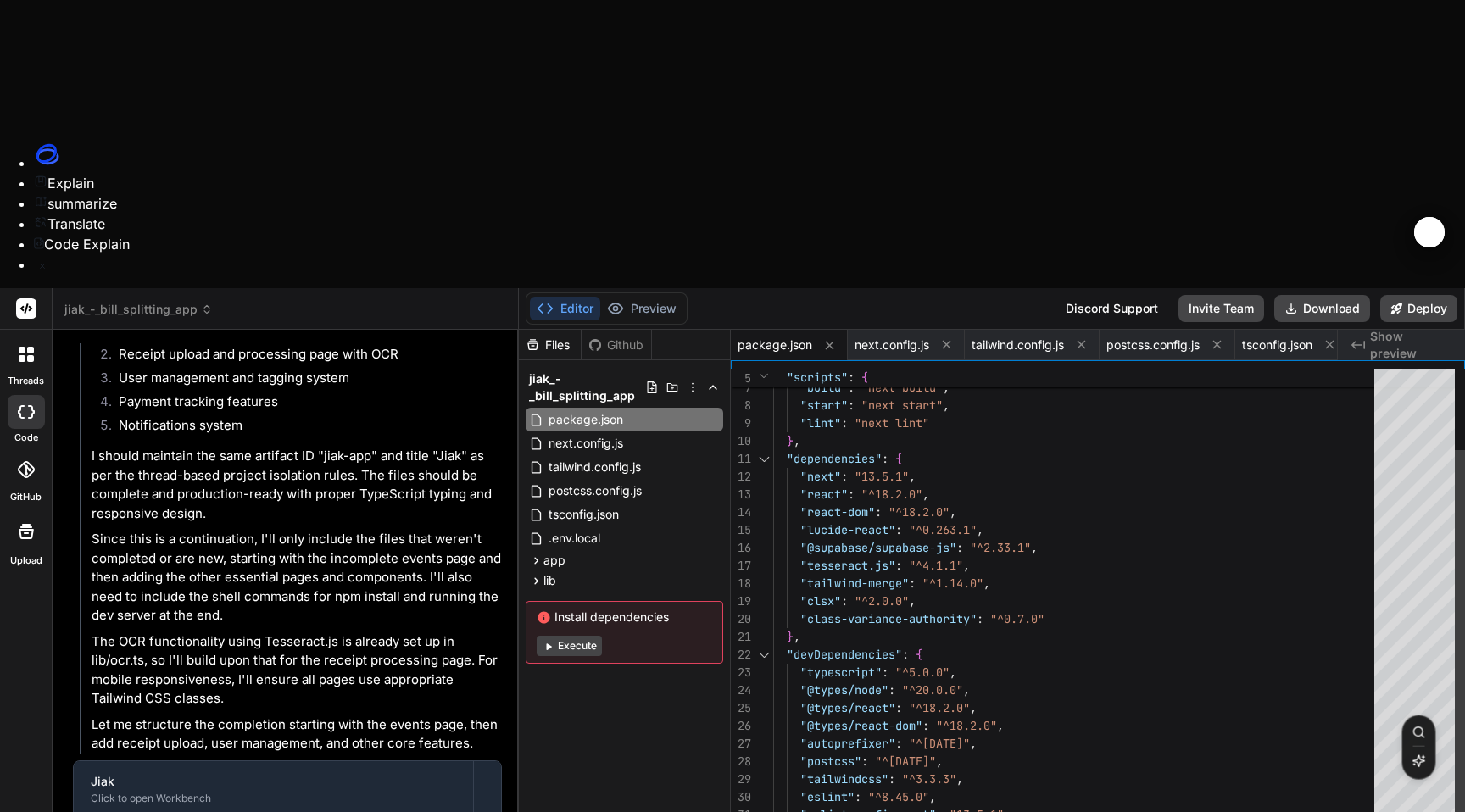
type textarea "x"
type textarea "Confirm and Save </button> </div> )} </div> </div> </div> ) }"
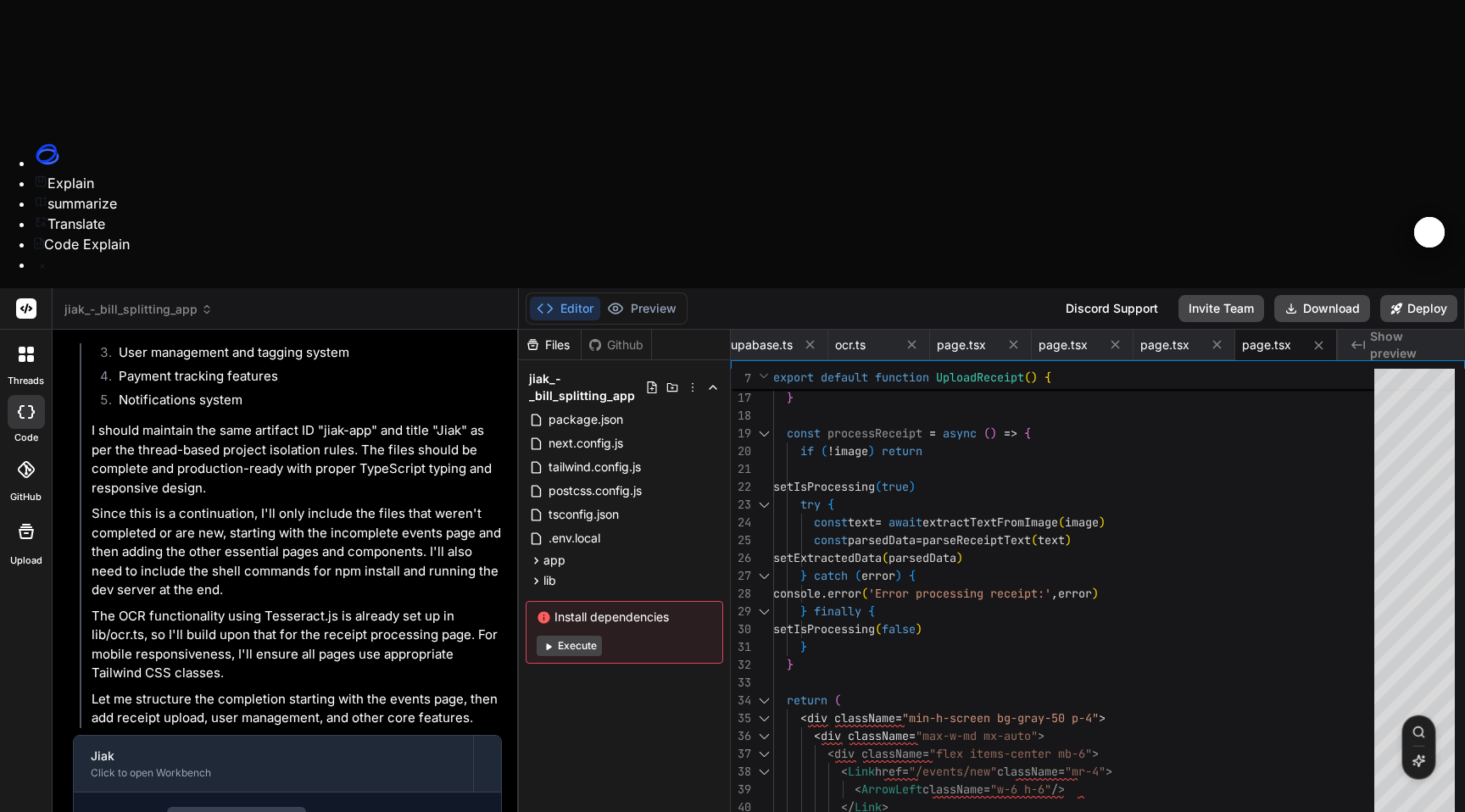
scroll to position [3370, 0]
type textarea "x"
click at [620, 433] on span "next.config.js" at bounding box center [586, 443] width 78 height 20
type textarea "module.exports = nextConfig"
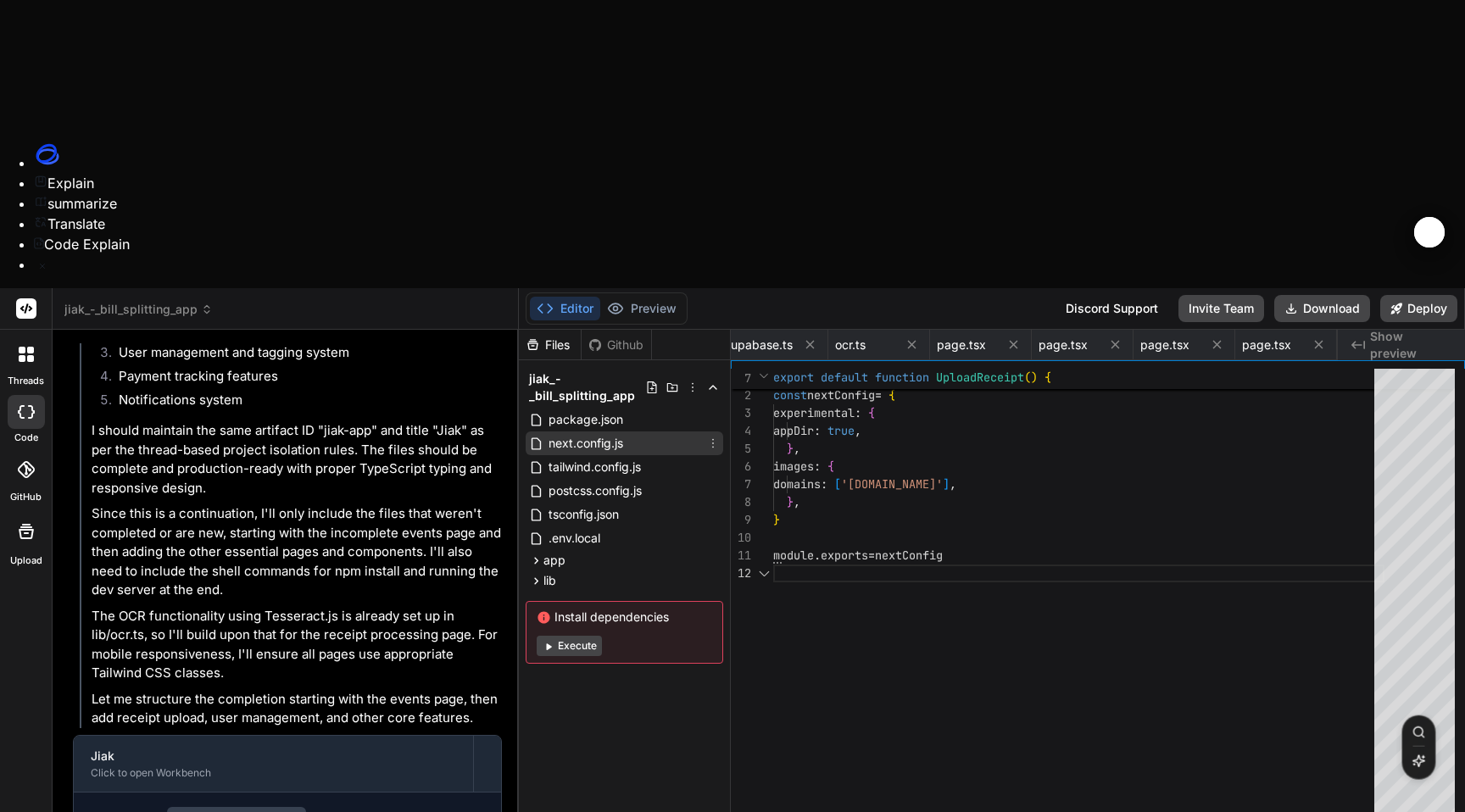
scroll to position [18, 0]
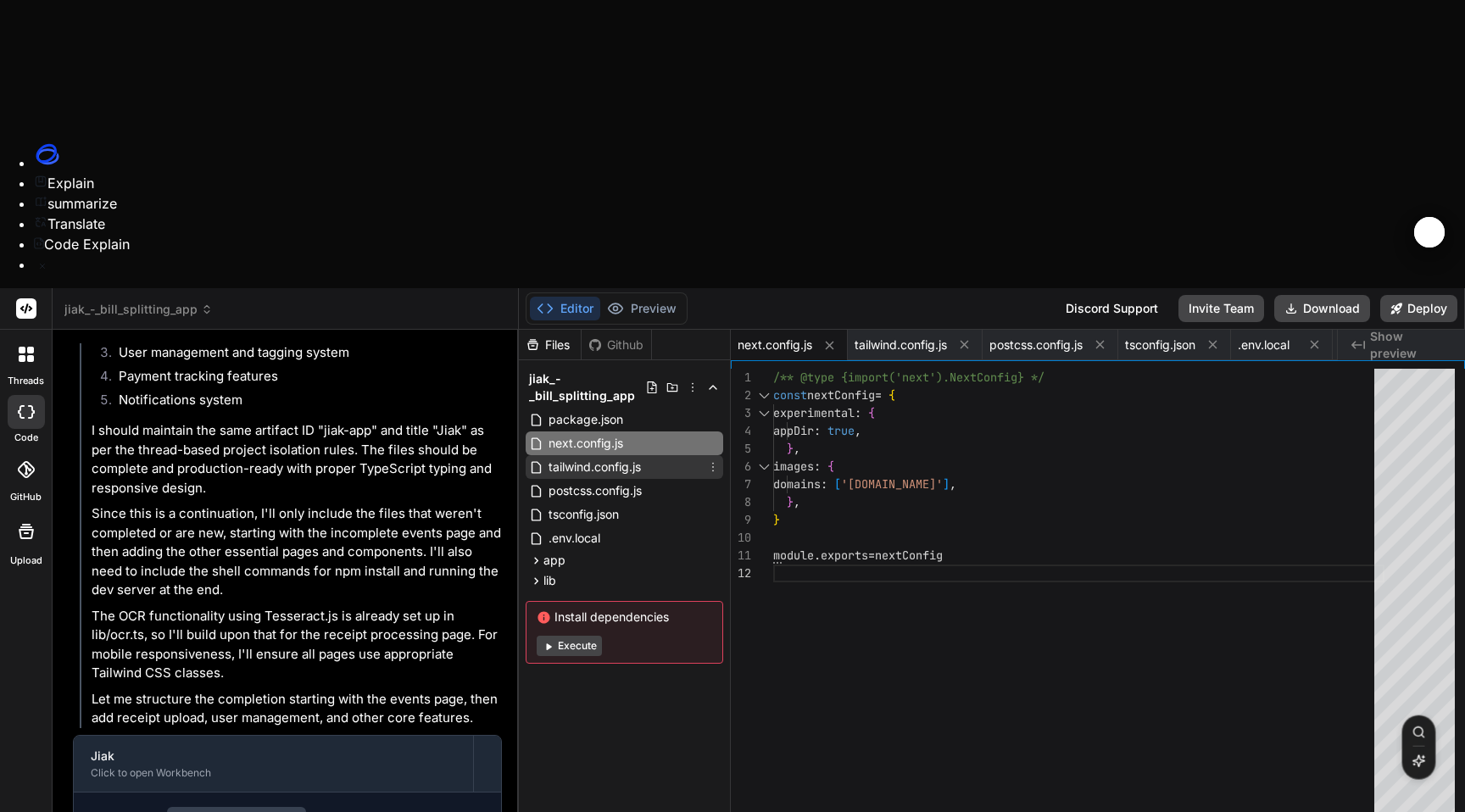
type textarea "x"
click at [617, 457] on span "tailwind.config.js" at bounding box center [594, 467] width 95 height 20
type textarea "plugins: [], }"
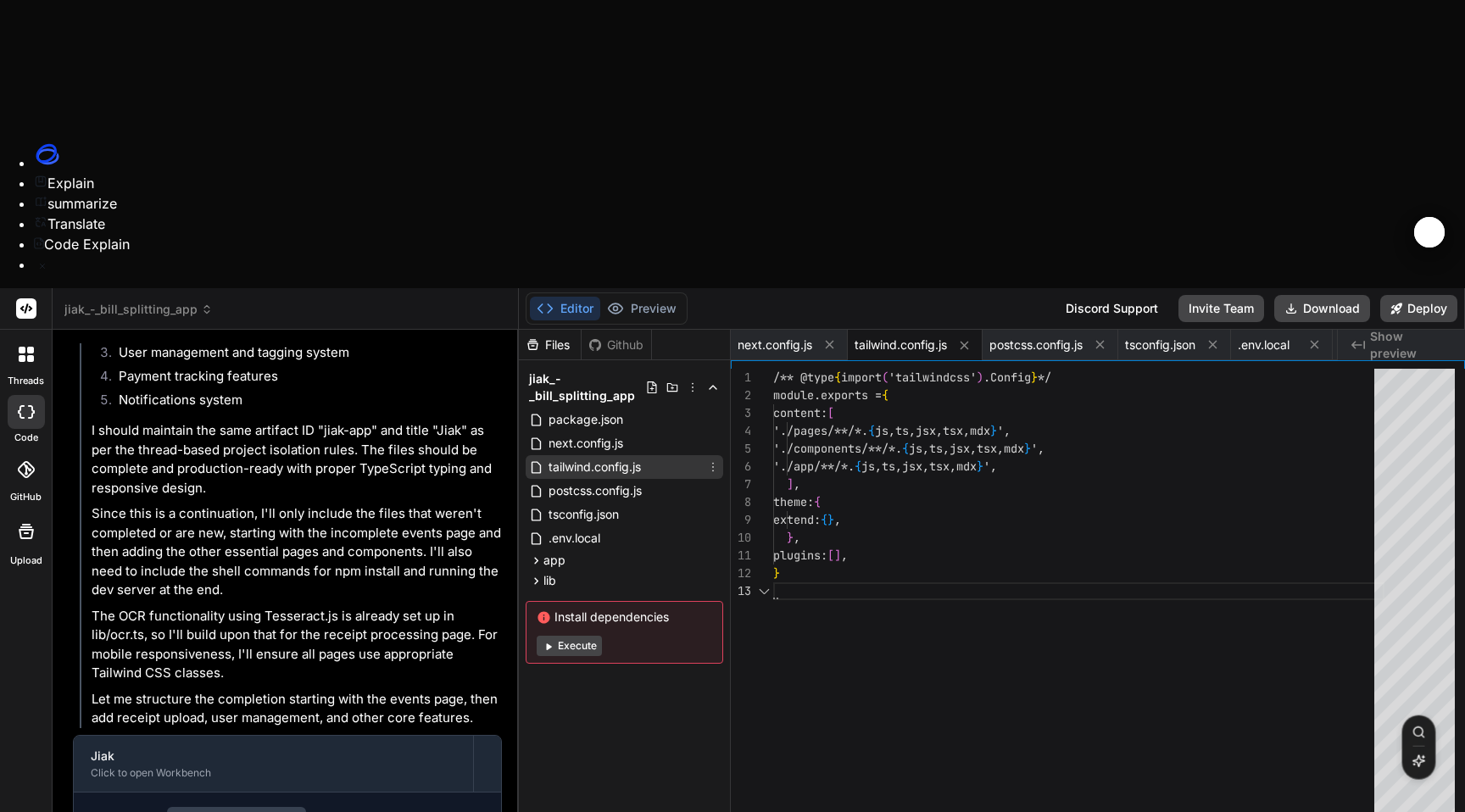
scroll to position [35, 0]
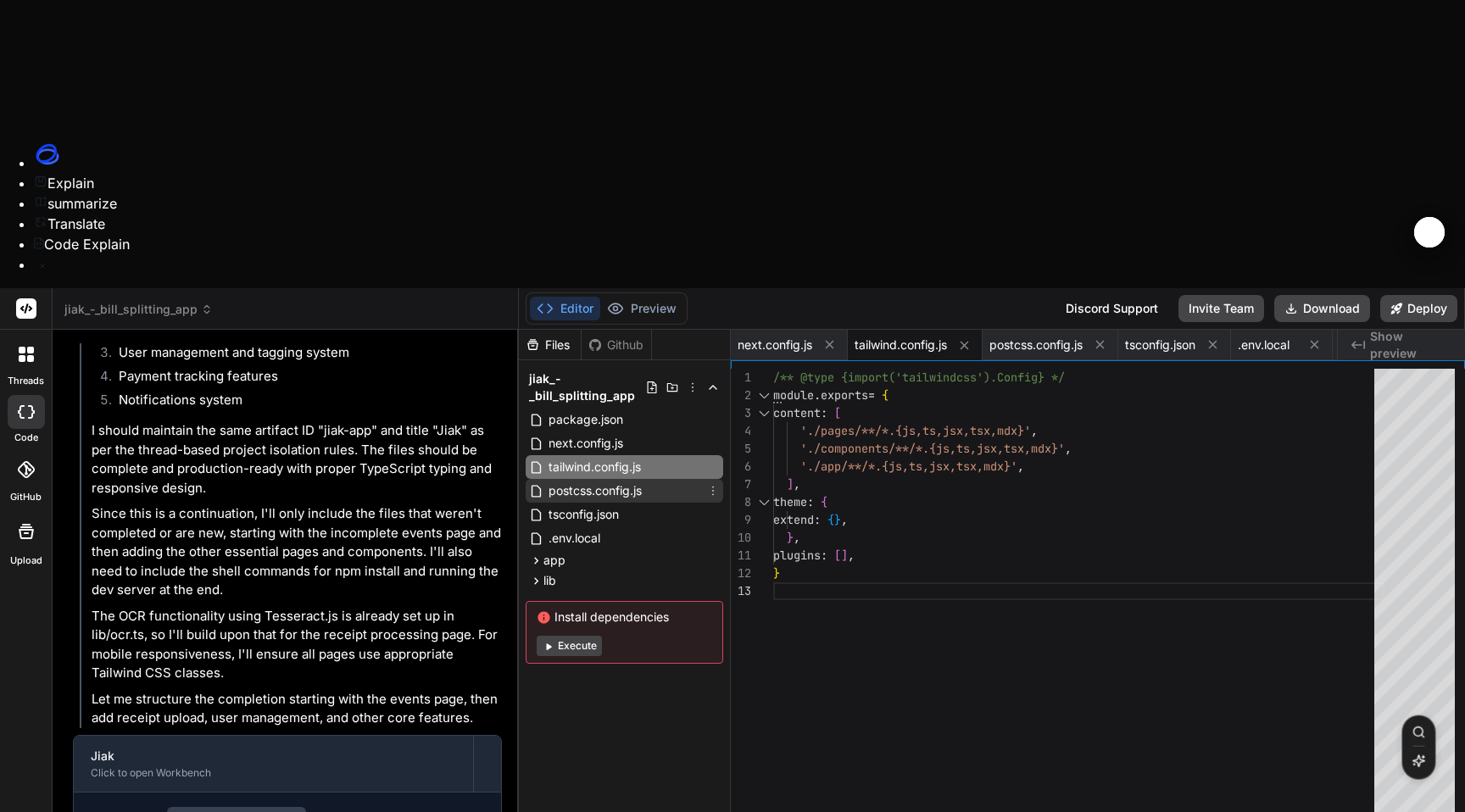
type textarea "x"
click at [599, 480] on span "postcss.config.js" at bounding box center [595, 490] width 96 height 20
type textarea "module.exports = { plugins: { tailwindcss: {}, autoprefixer: {}, }, }"
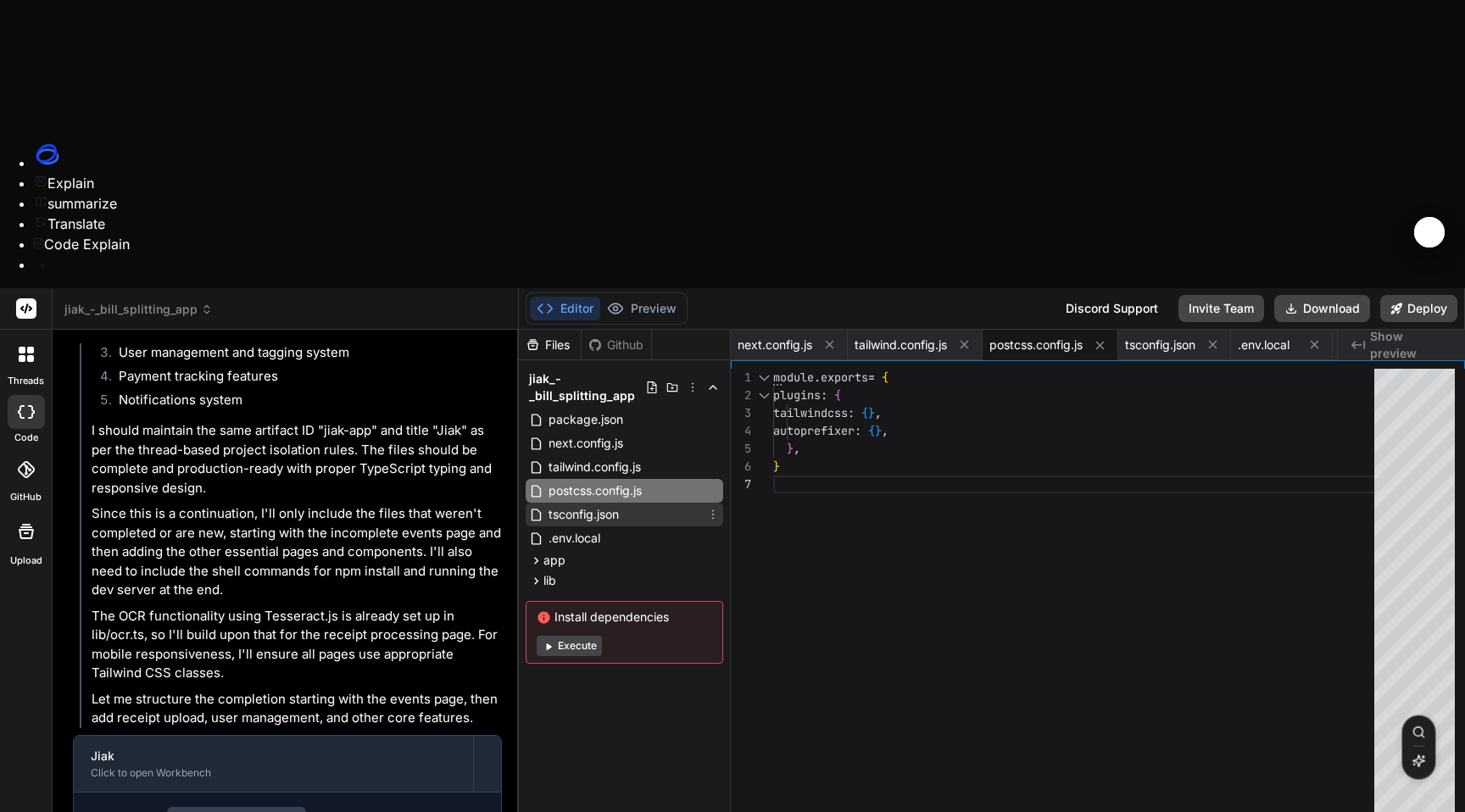
type textarea "x"
click at [586, 504] on span "tsconfig.json" at bounding box center [583, 514] width 74 height 20
type textarea "], "baseUrl": ".", "paths": { "@/*": ["./*"] } }, "include": ["next-env.d.ts", …"
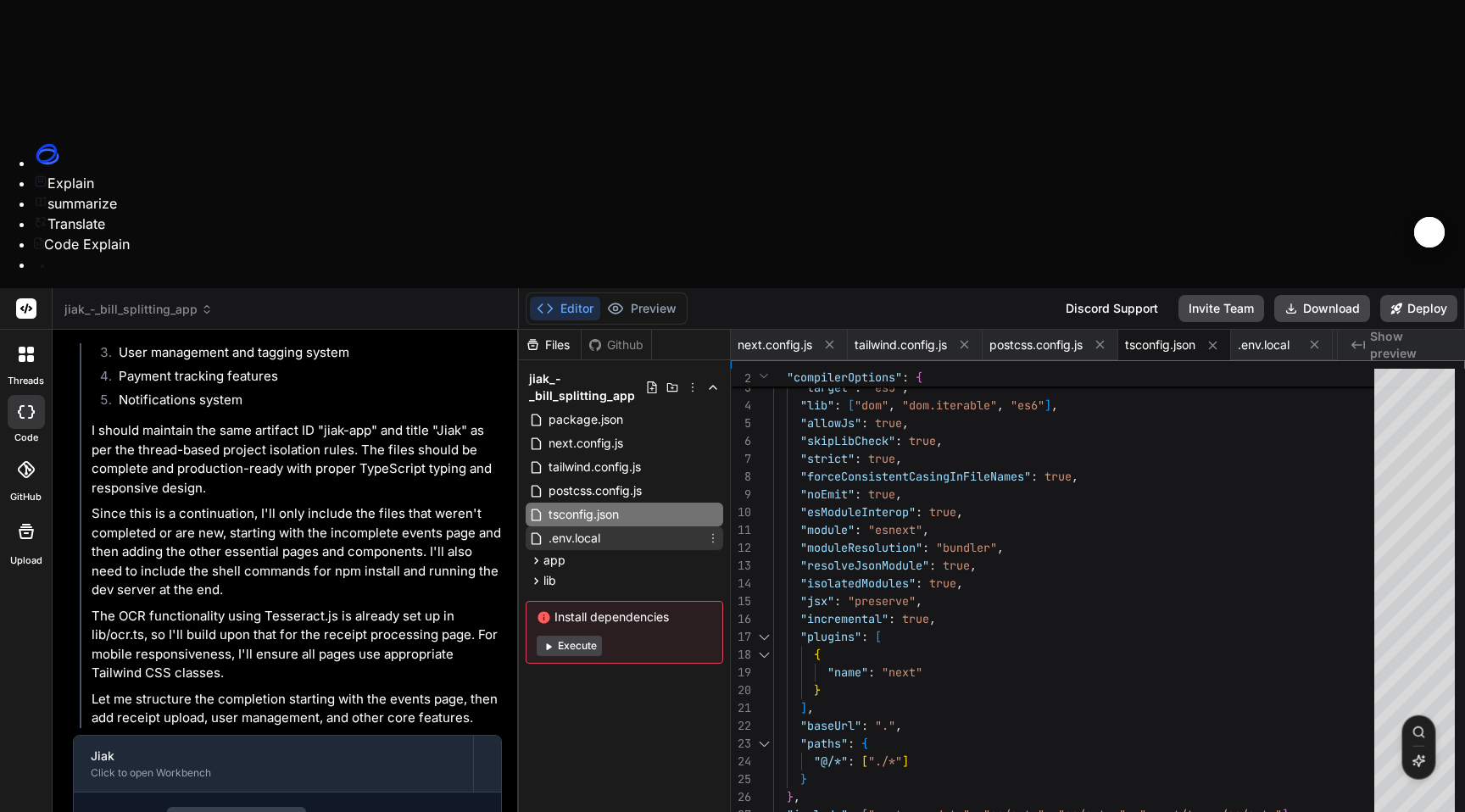
click at [579, 528] on span ".env.local" at bounding box center [574, 538] width 55 height 20
type textarea "x"
type textarea "# Supabase configuration NEXT_PUBLIC_SUPABASE_URL=your_supabase_url_here NEXT_P…"
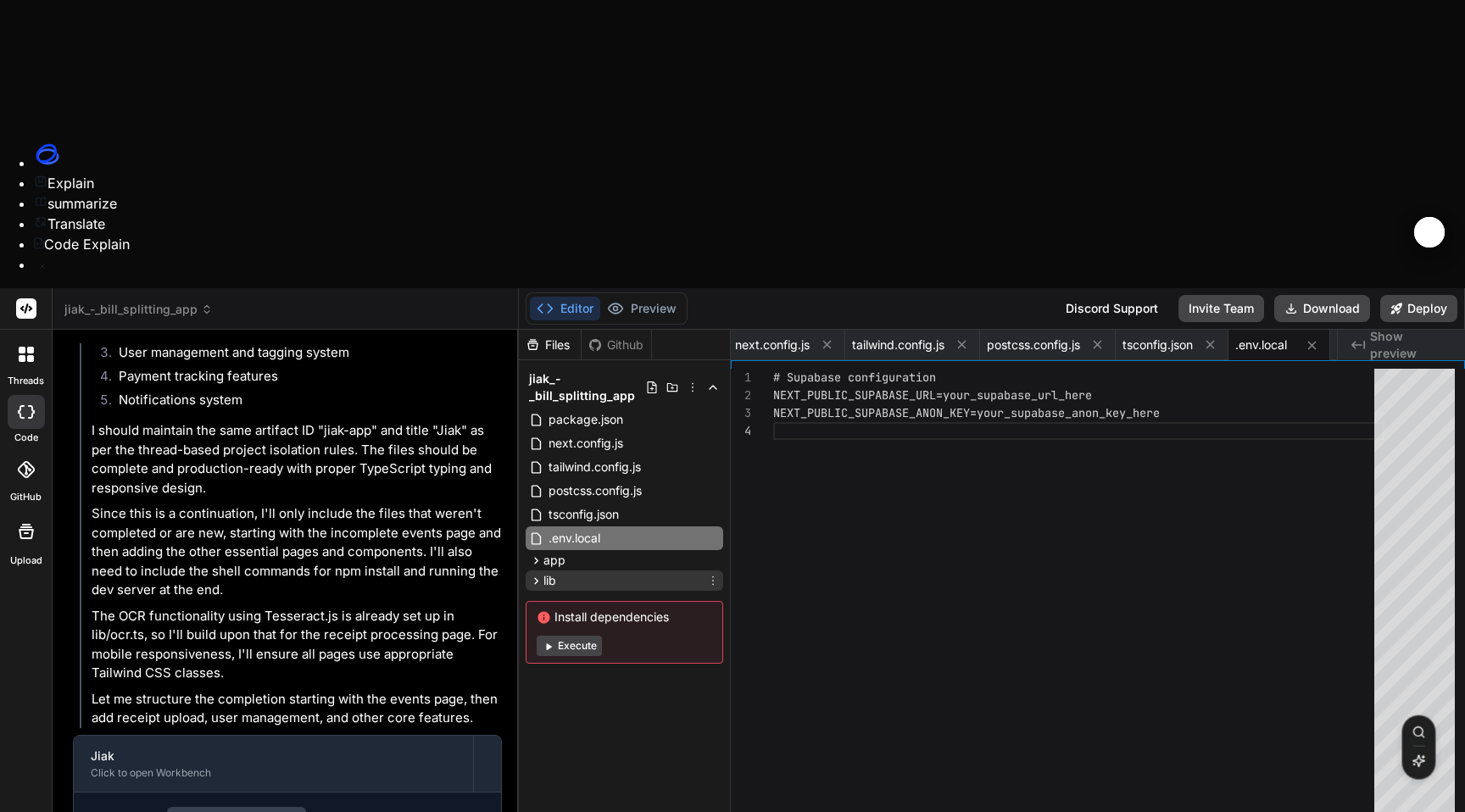
click at [555, 572] on span "lib" at bounding box center [549, 580] width 13 height 17
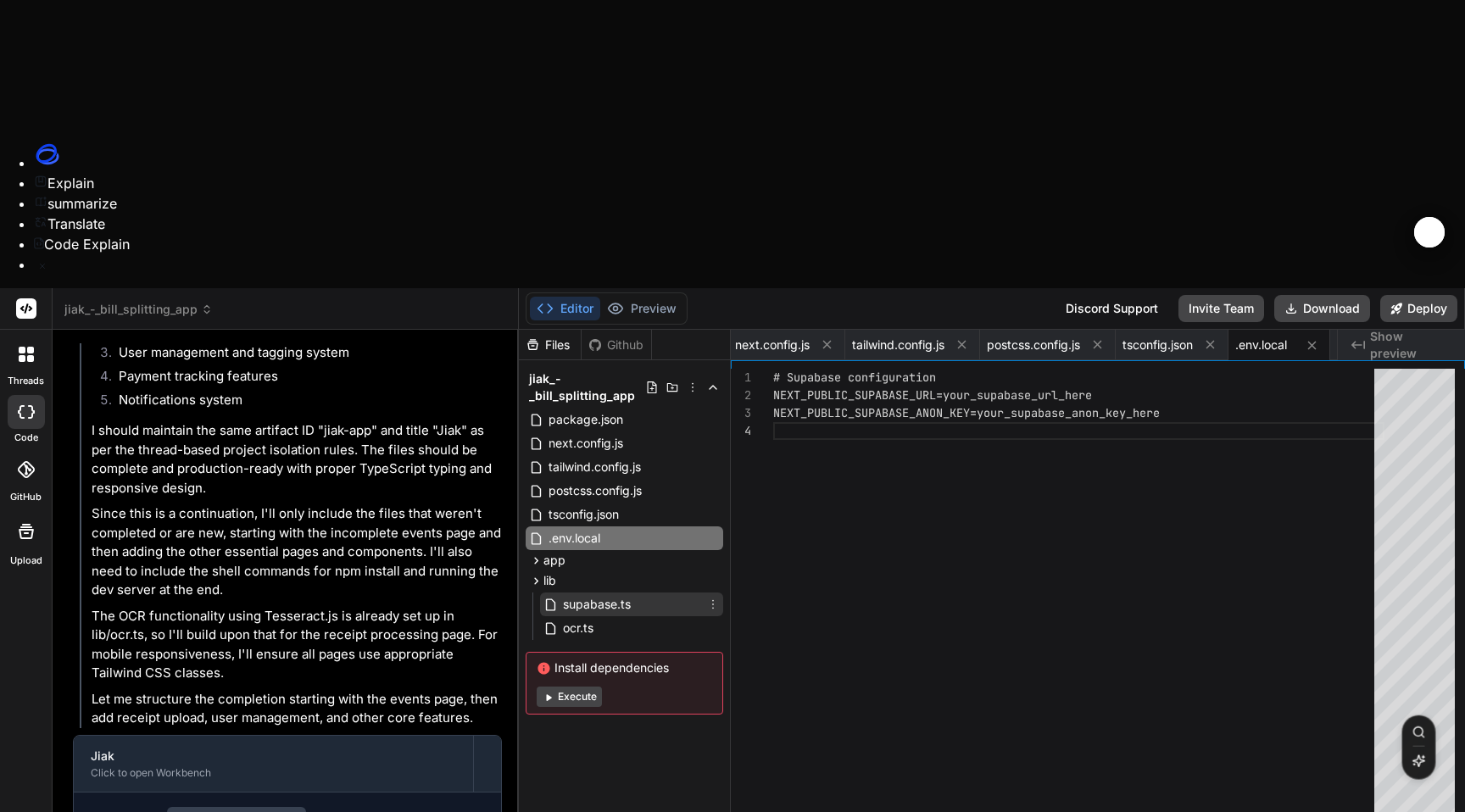
click at [609, 594] on span "supabase.ts" at bounding box center [597, 604] width 71 height 20
type textarea "x"
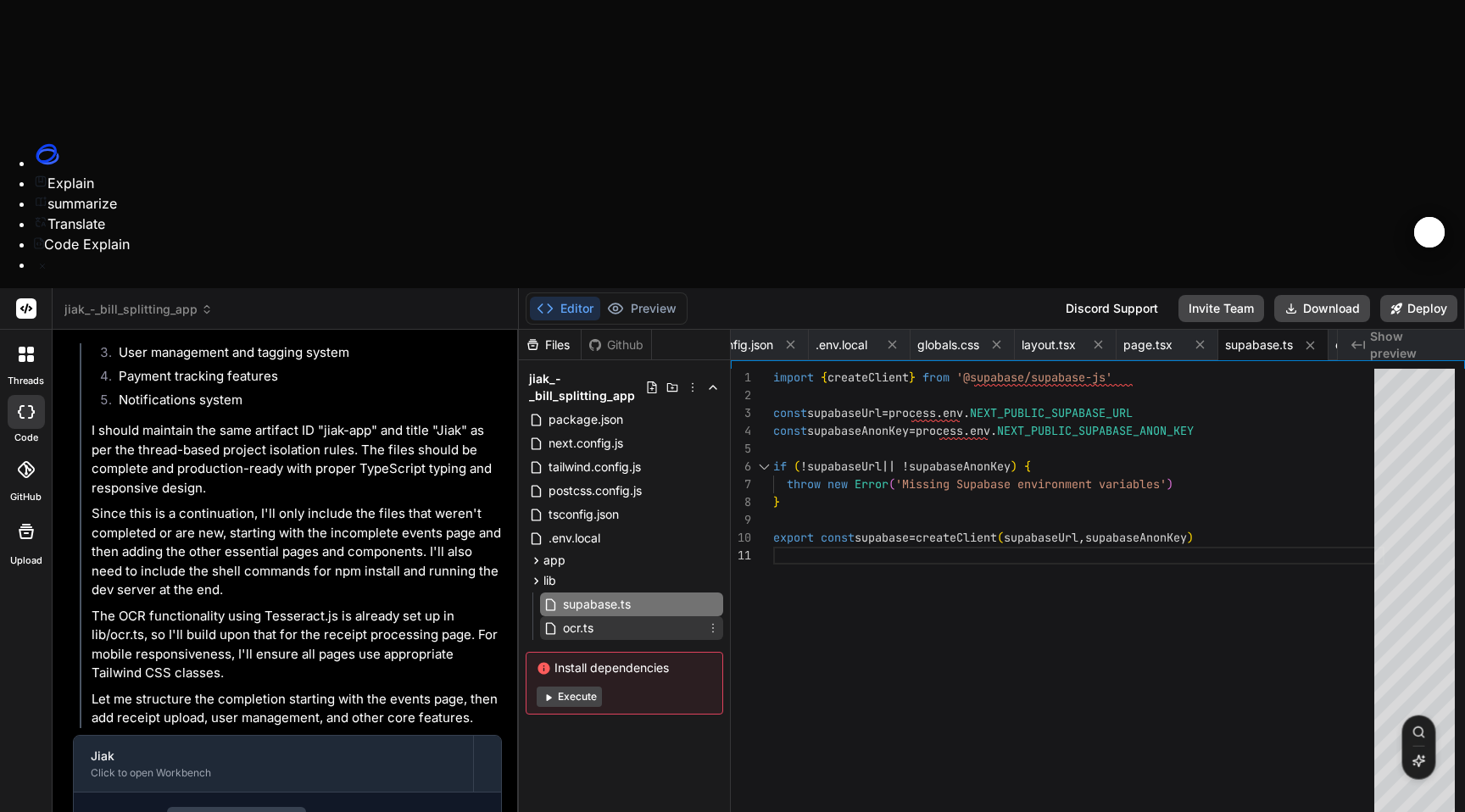
click at [580, 618] on span "ocr.ts" at bounding box center [578, 628] width 34 height 20
type textarea "x"
type textarea "} }) return { items, taxes, total } }"
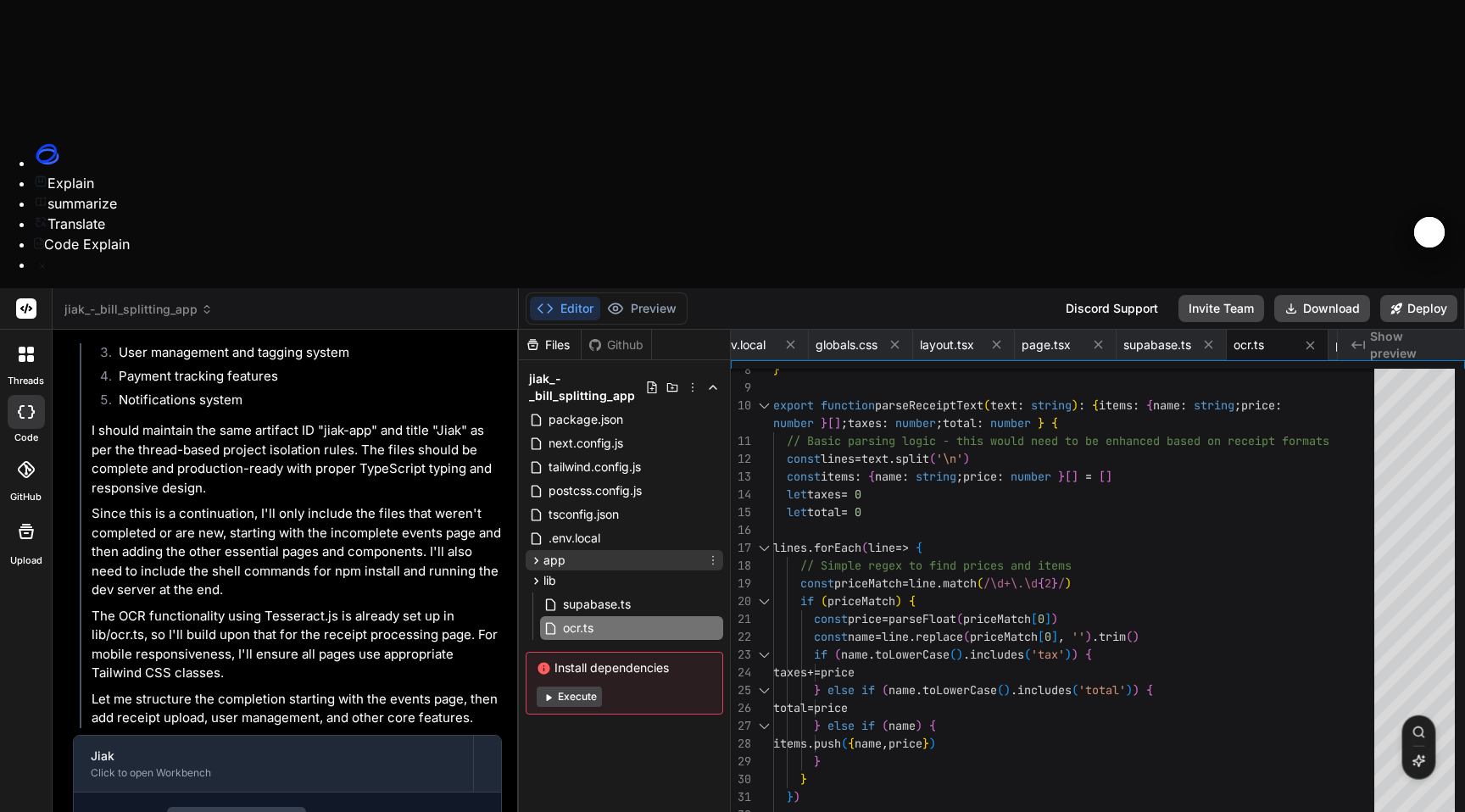
click at [549, 552] on span "app" at bounding box center [554, 560] width 22 height 17
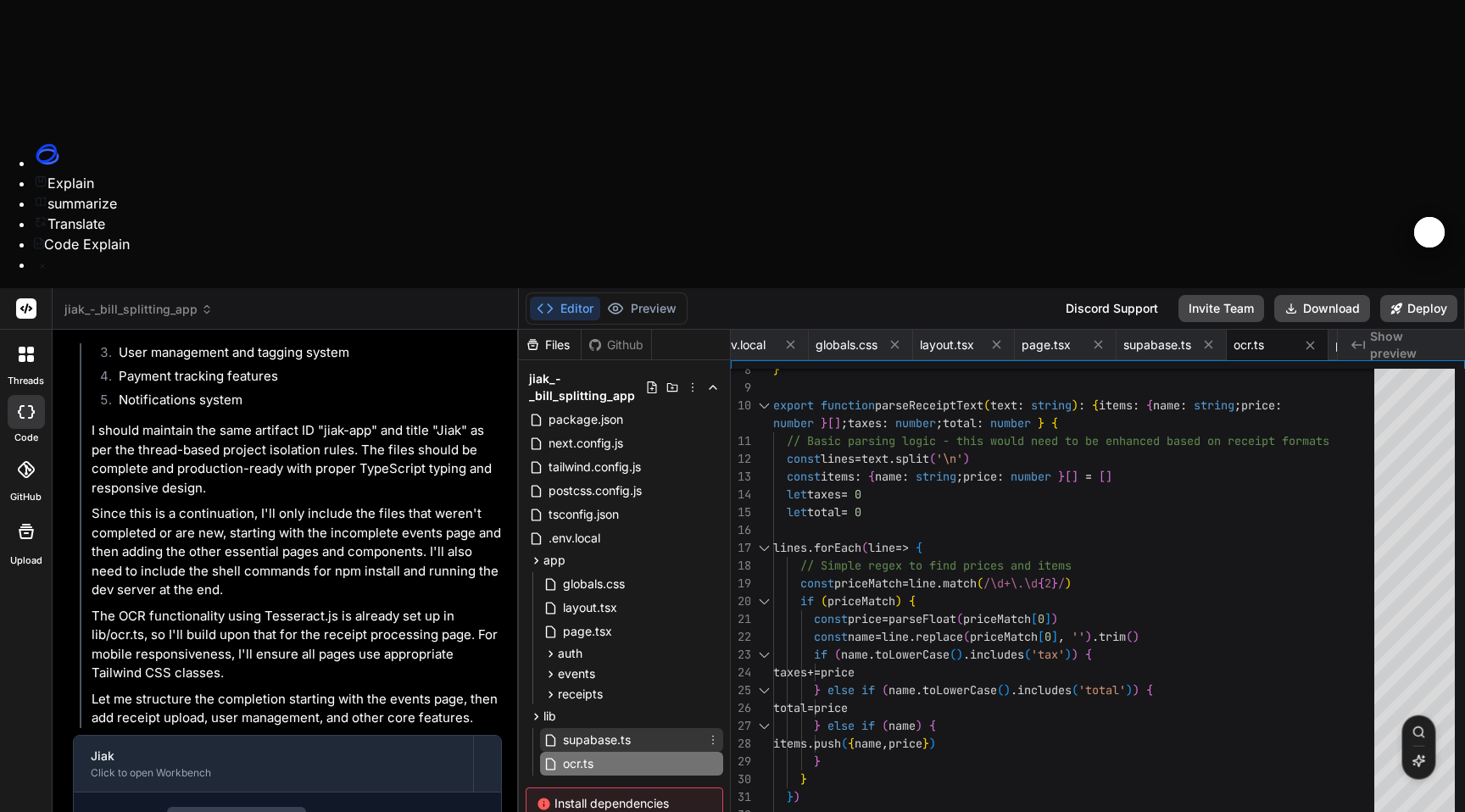
click at [611, 730] on span "supabase.ts" at bounding box center [597, 740] width 71 height 20
type textarea "x"
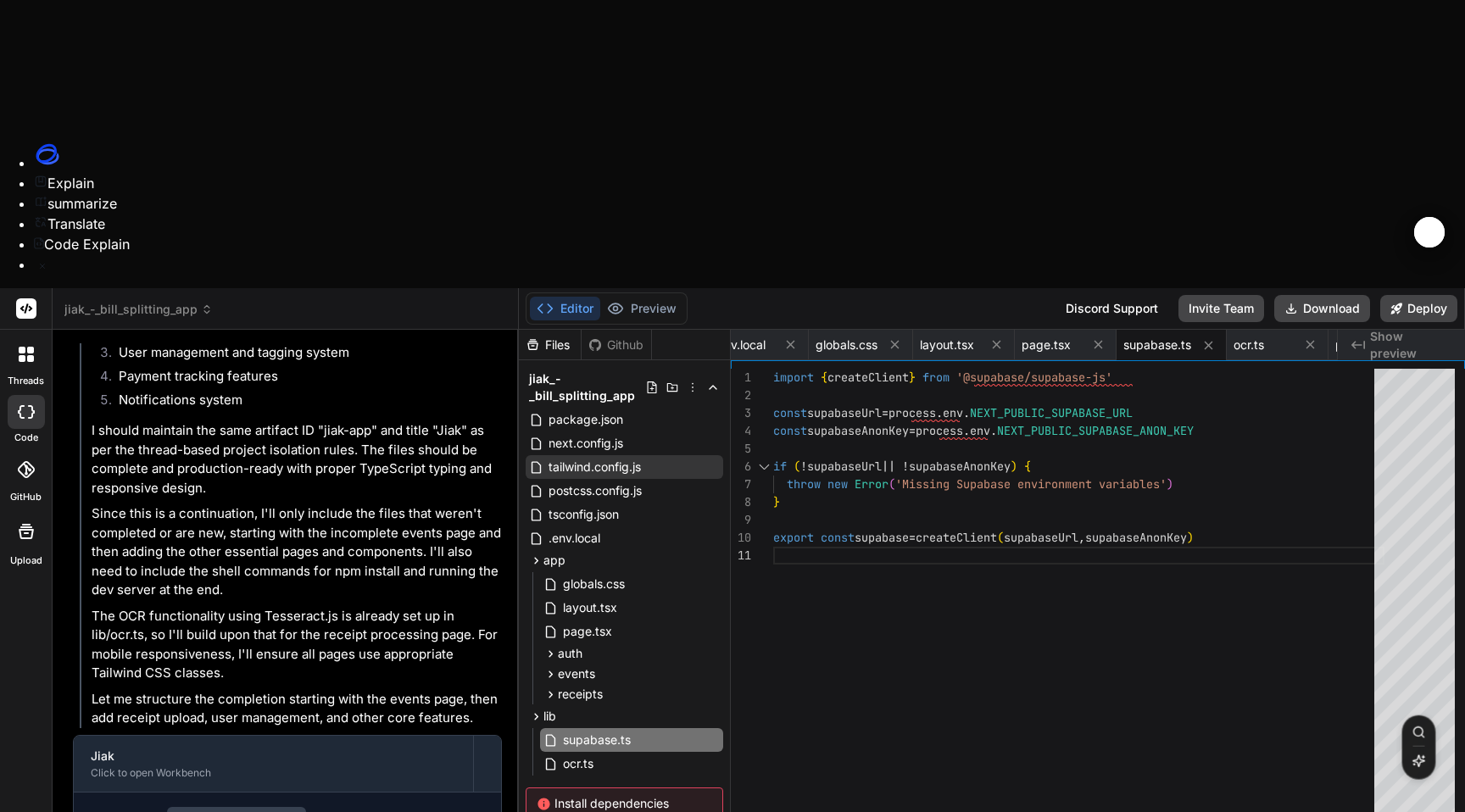
type textarea "x"
type textarea "rounded-lg text-center hover:bg-green-600"> <CreditCard className="w-8 h-8 mx-a…"
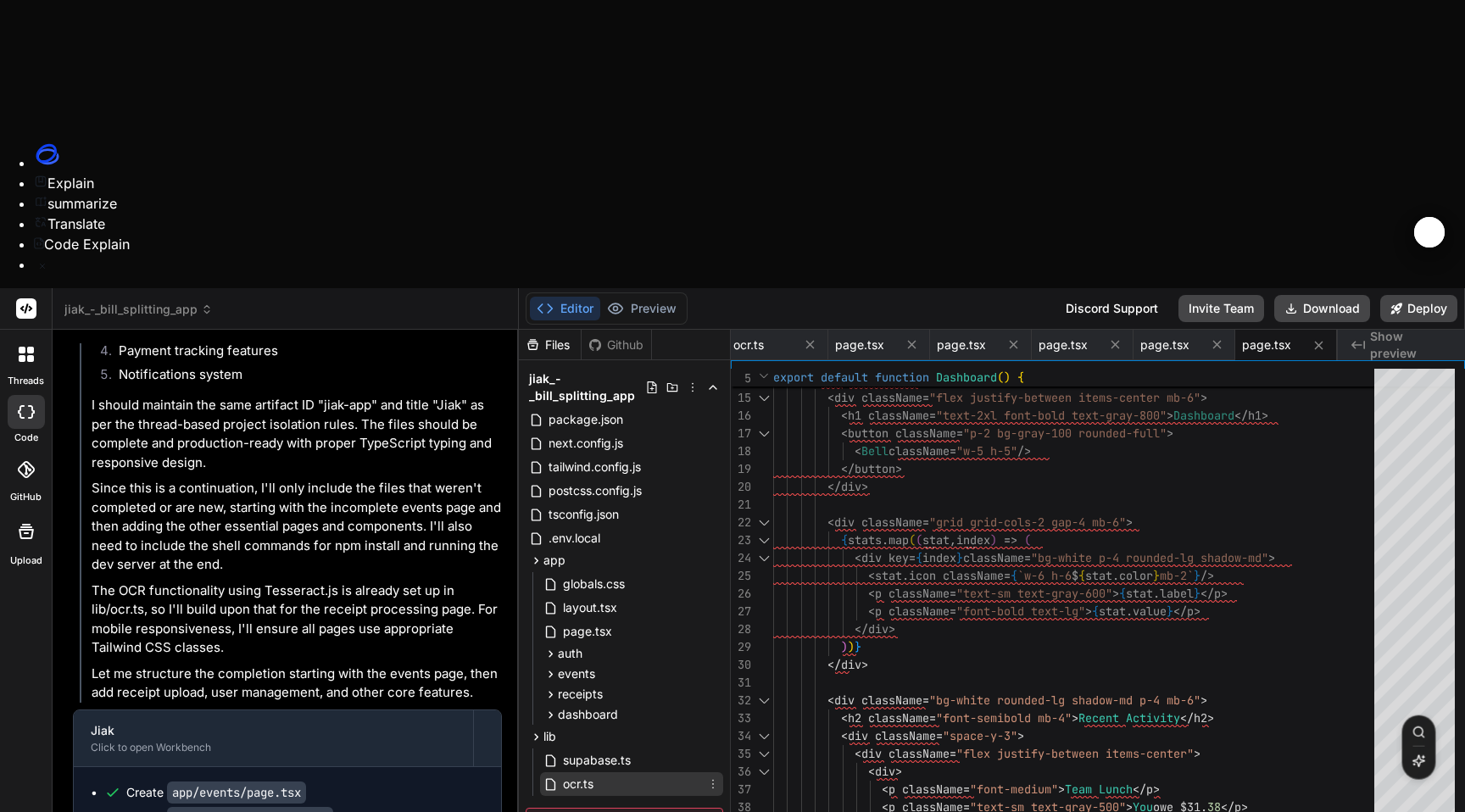
scroll to position [38, 0]
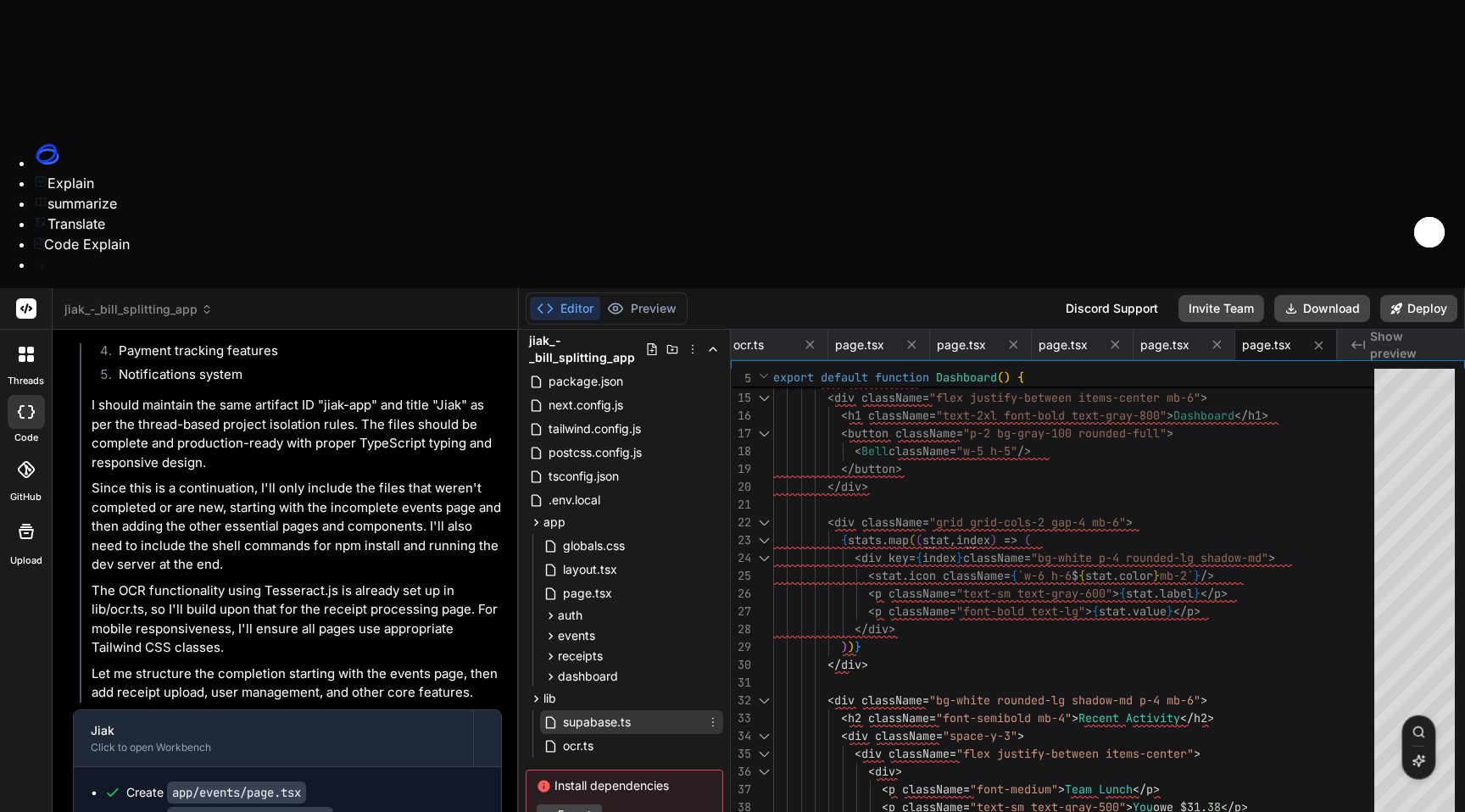
click at [599, 712] on span "supabase.ts" at bounding box center [597, 722] width 71 height 20
type textarea "x"
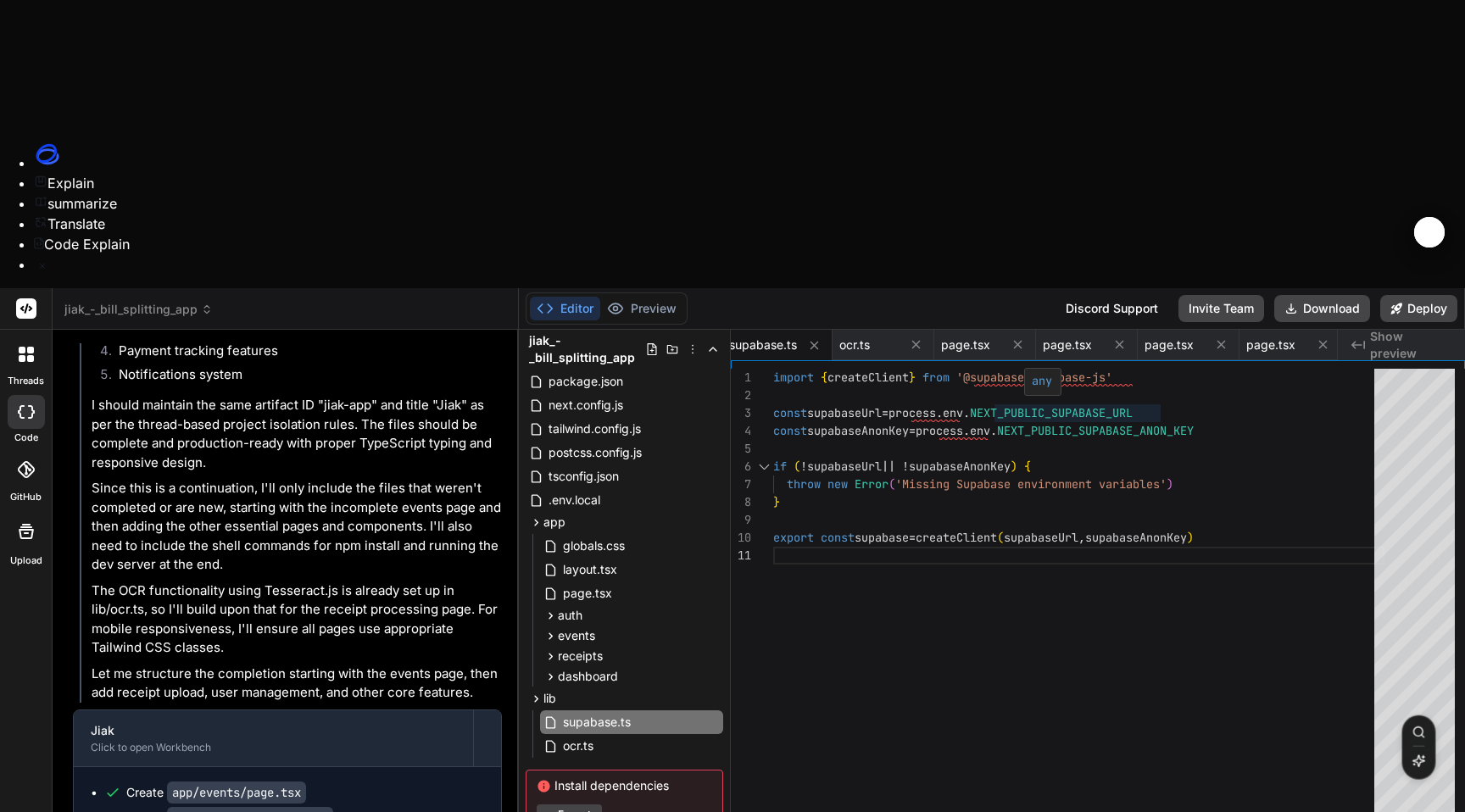
type textarea "x"
type textarea "{children} </SupabaseProvider> </body> </html> ) }"
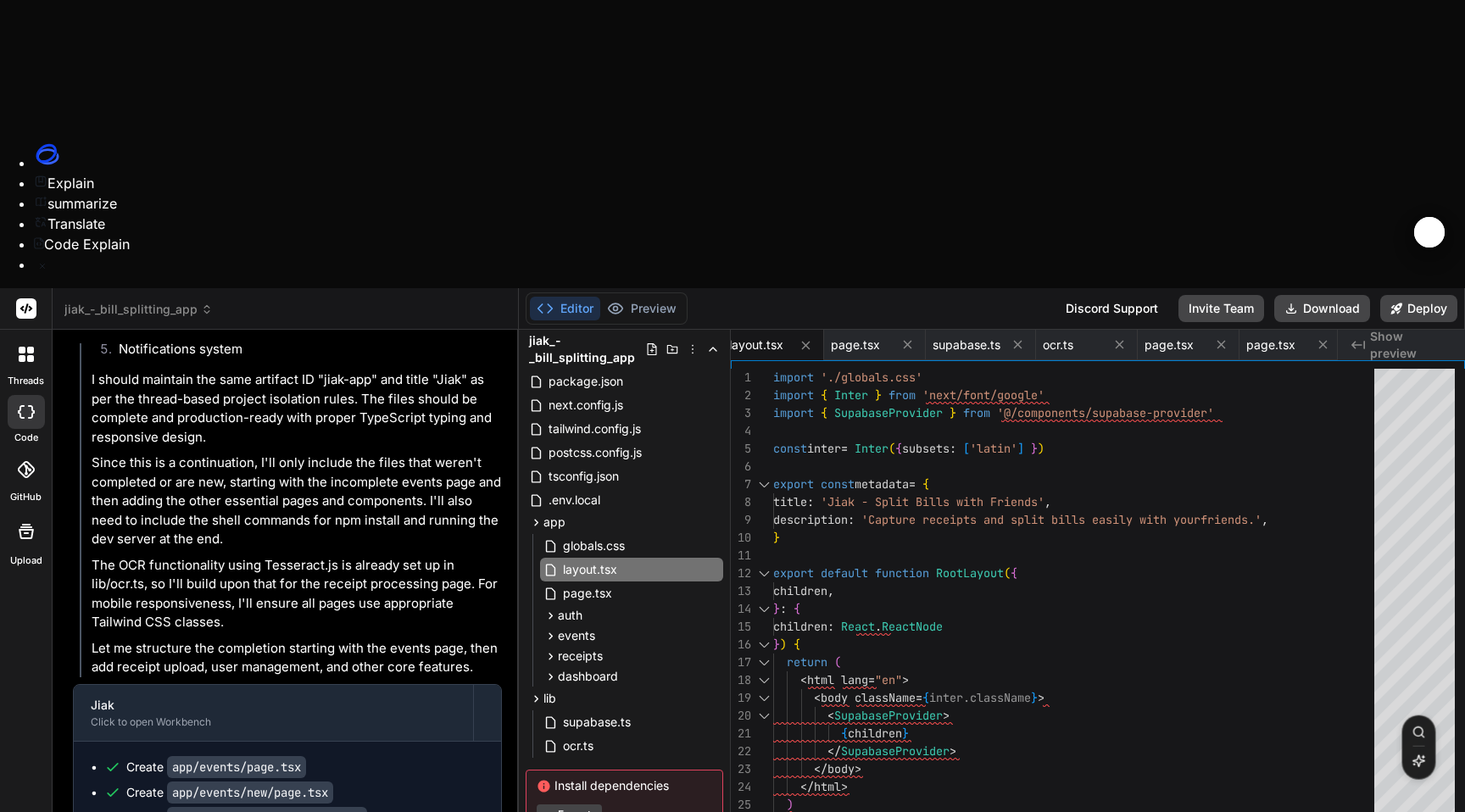
scroll to position [3421, 0]
type textarea "x"
type textarea "export const useSupabase = () => useContext(Context)"
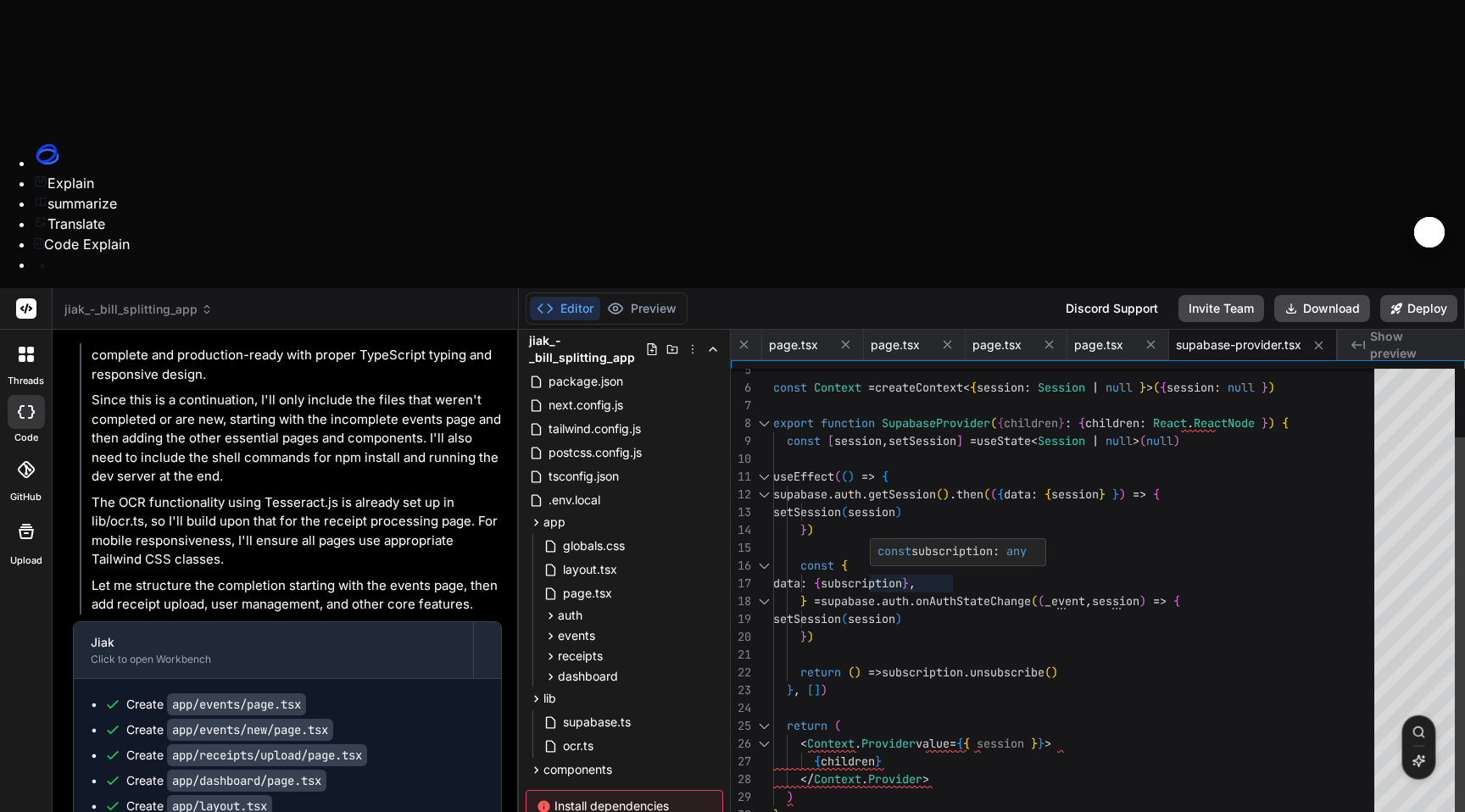
scroll to position [210, 0]
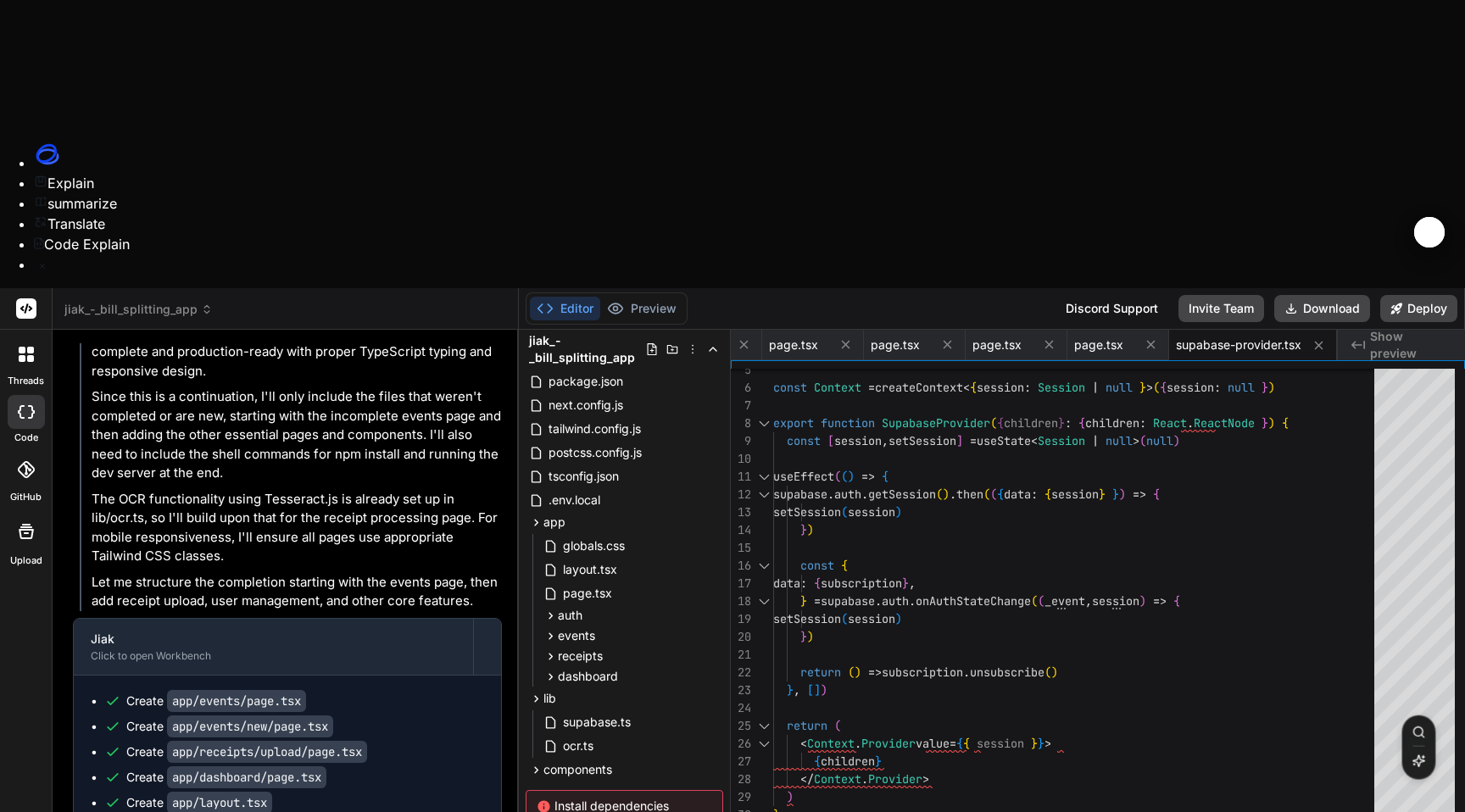
type textarea "x"
click at [594, 712] on span "supabase.ts" at bounding box center [597, 722] width 71 height 20
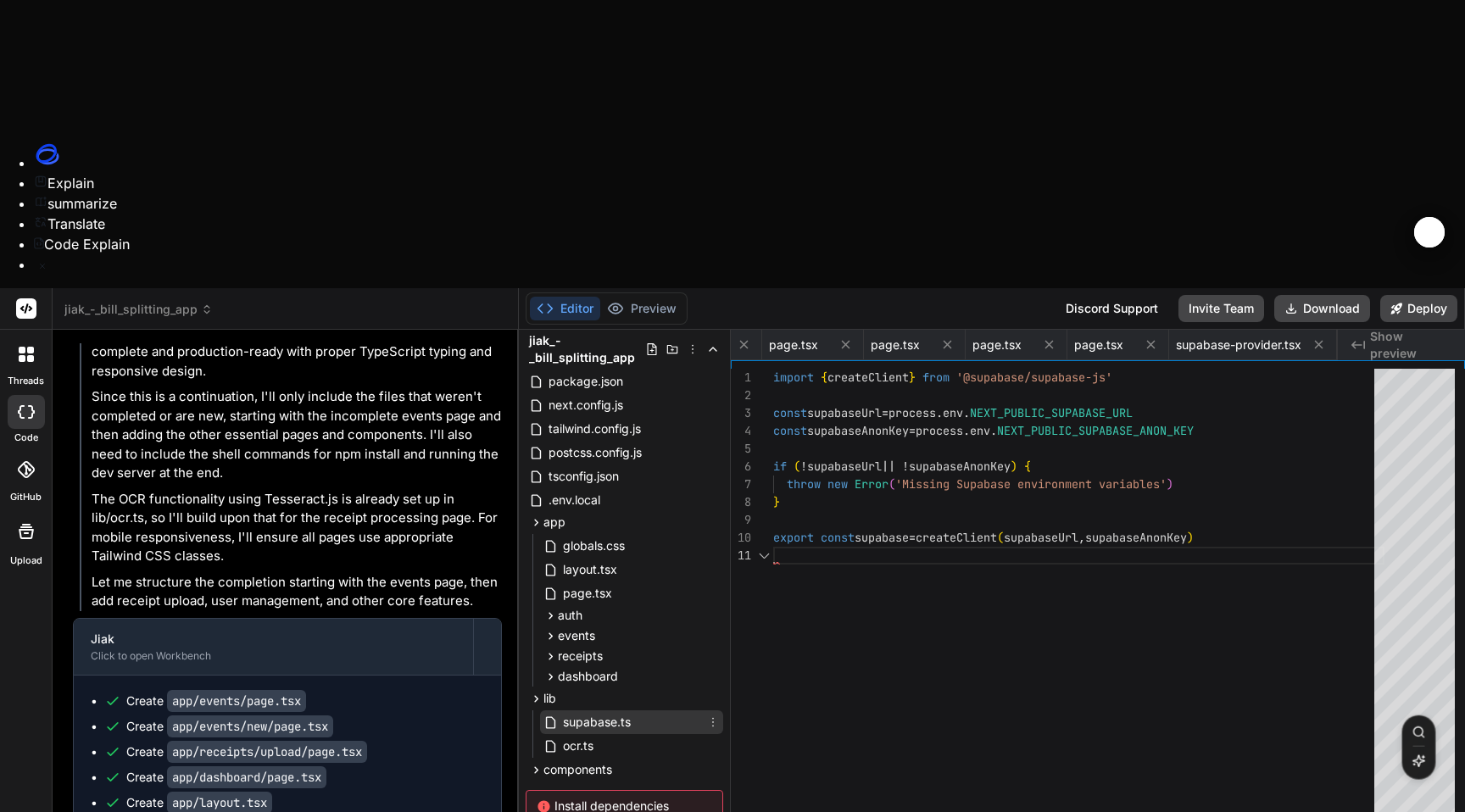
scroll to position [0, 0]
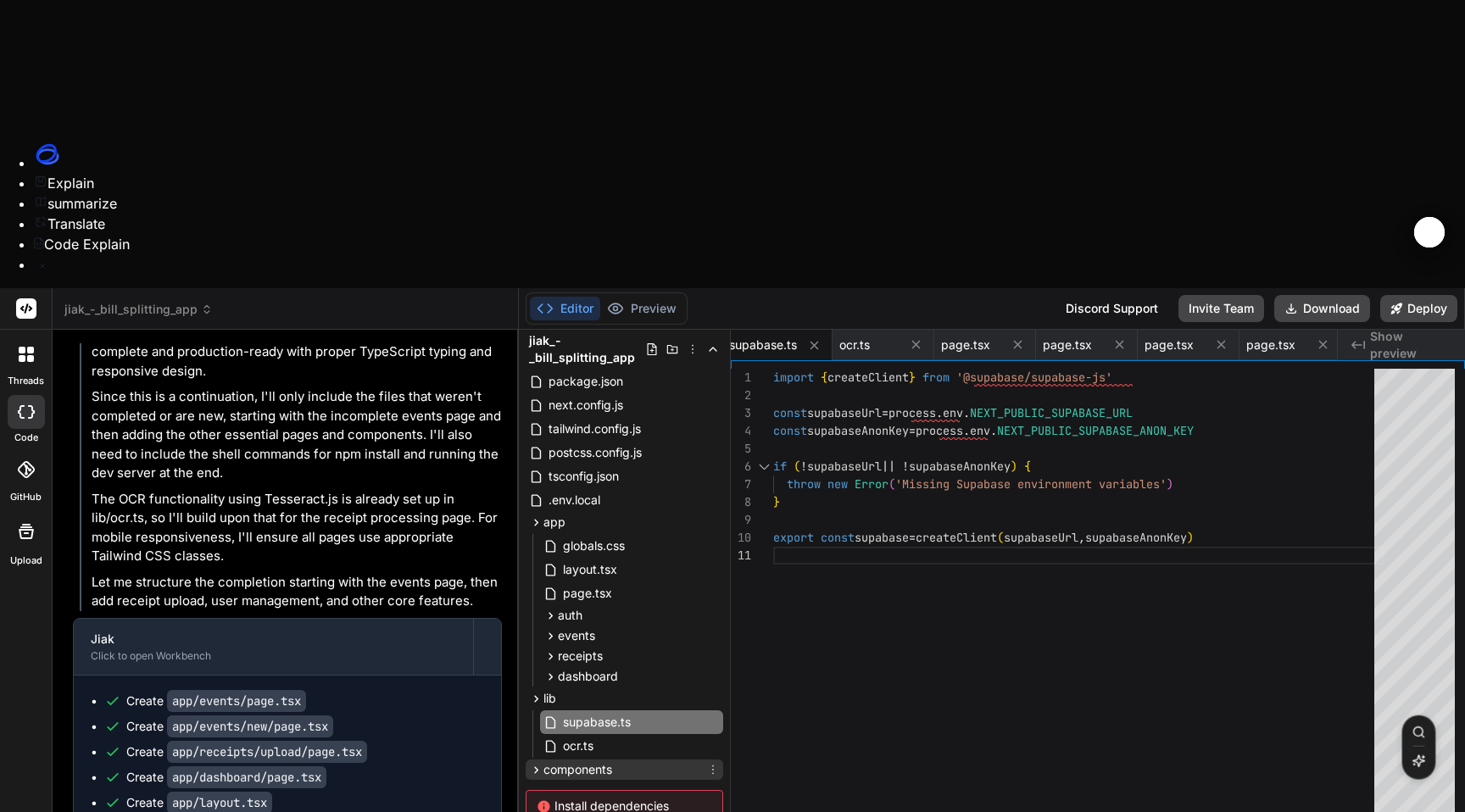
click at [534, 763] on icon at bounding box center [536, 770] width 15 height 15
click at [611, 783] on span "supabase-provider.tsx" at bounding box center [626, 793] width 129 height 20
type textarea "export const useSupabase = () => useContext(Context)"
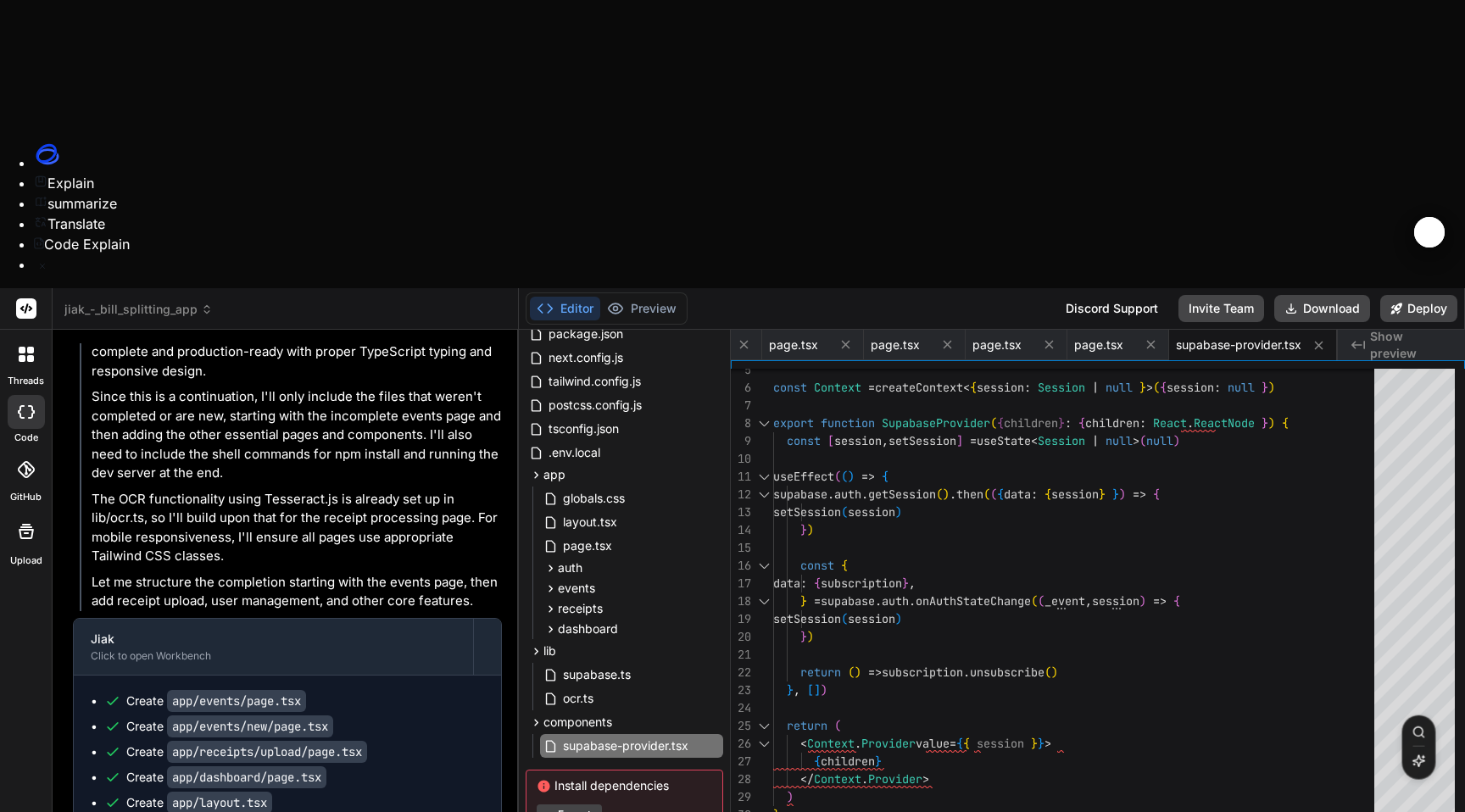
scroll to position [451, 0]
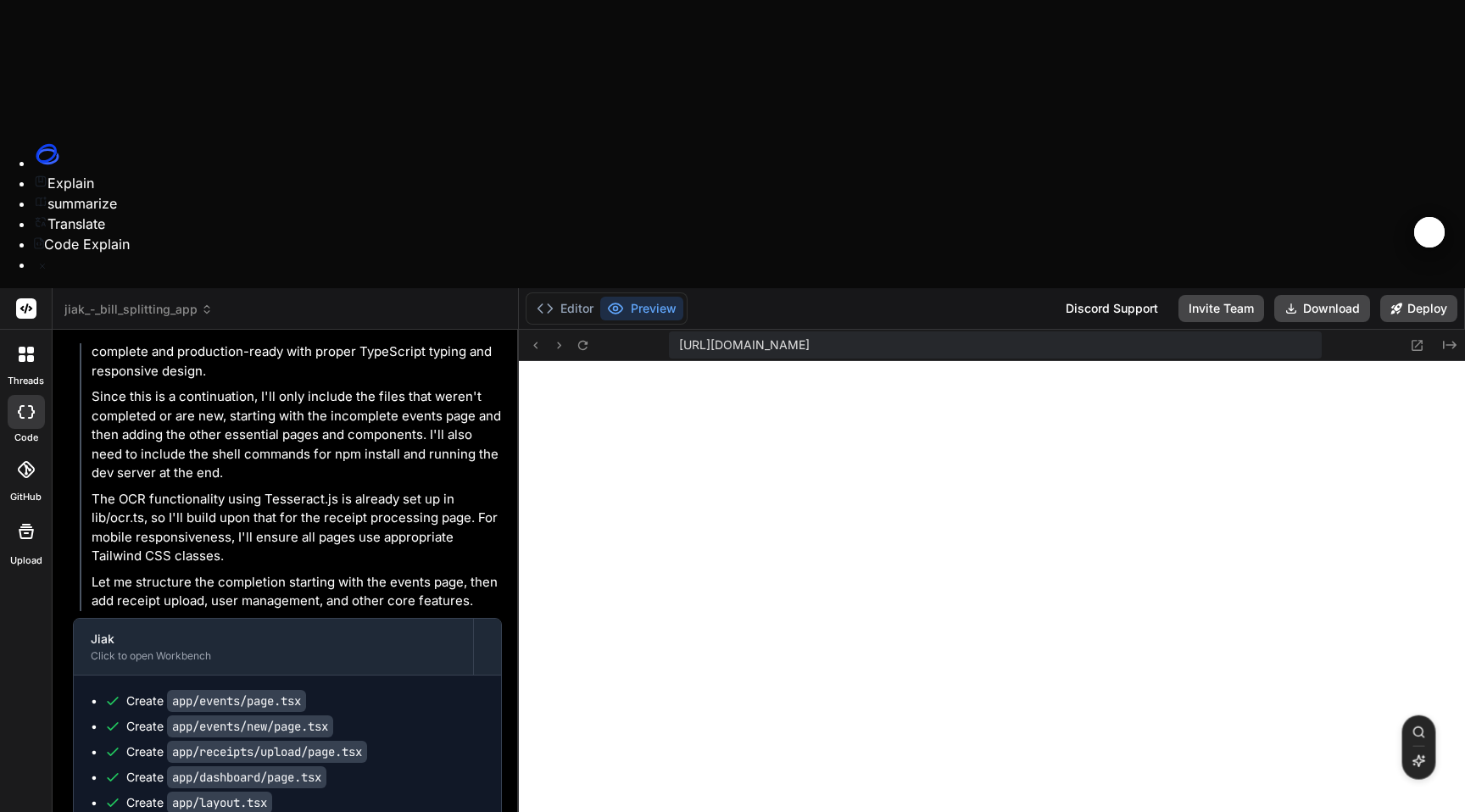
type textarea "x"
type textarea "I"
type textarea "x"
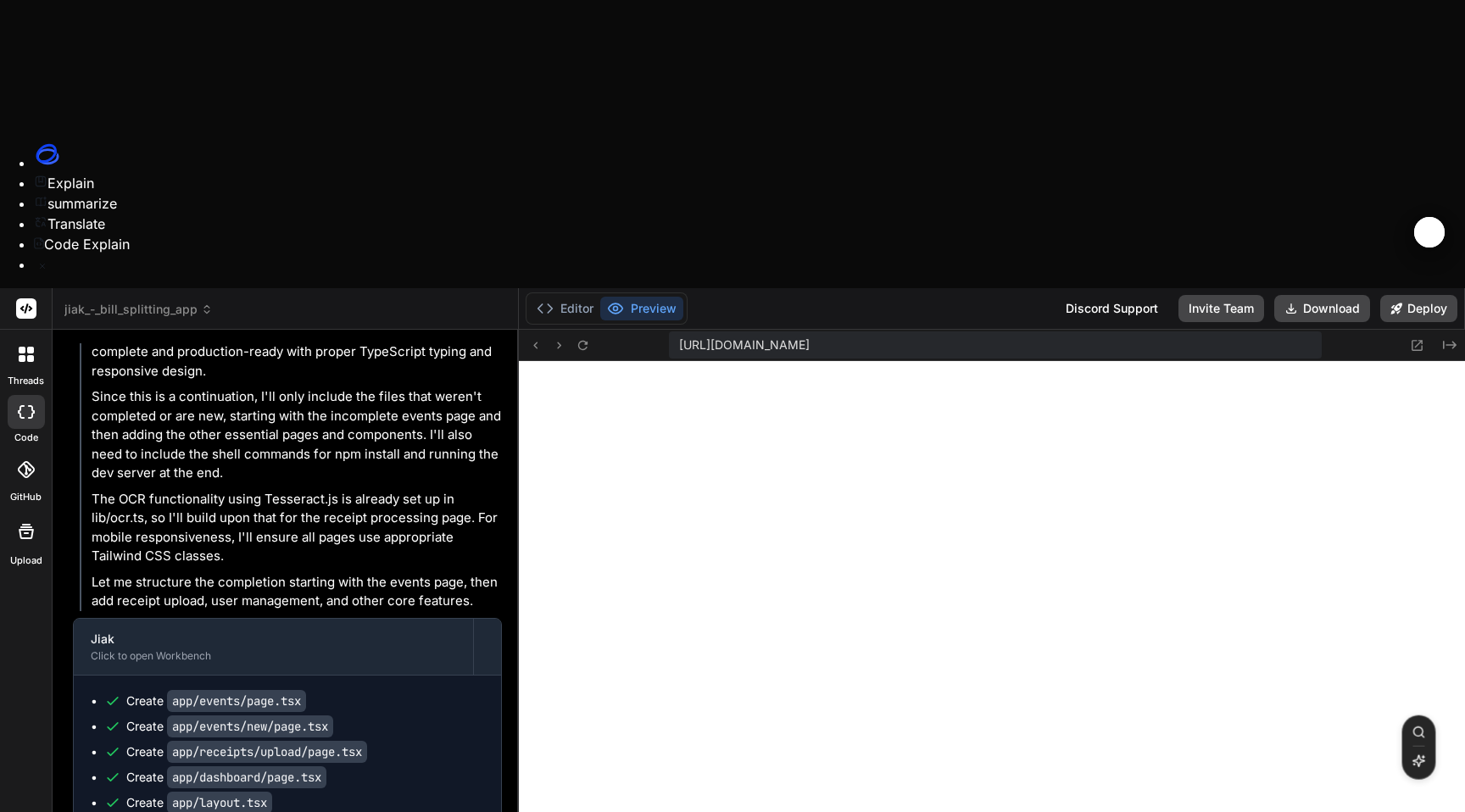
type textarea "I"
type textarea "x"
type textarea "I h"
type textarea "x"
type textarea "I ha"
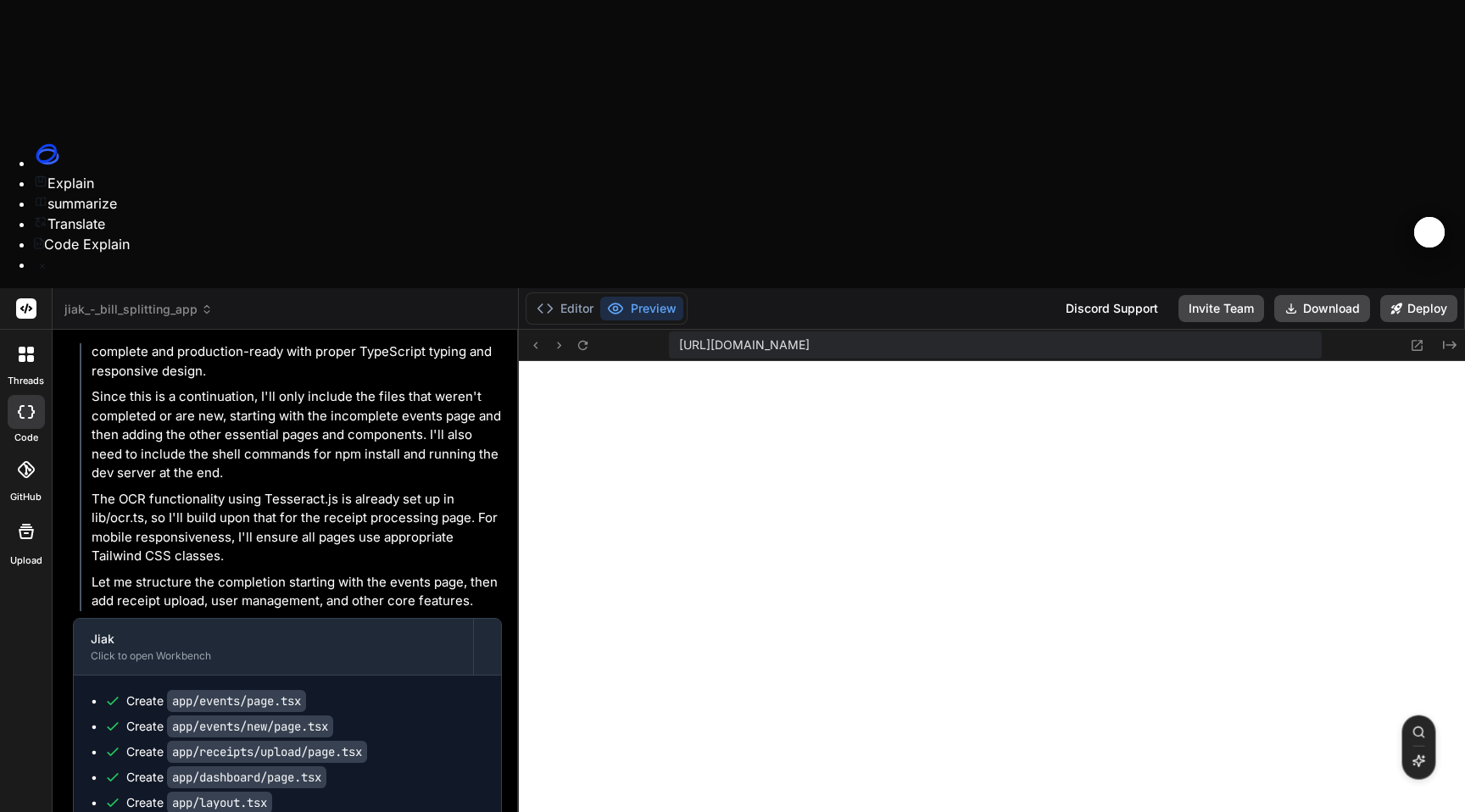
type textarea "x"
type textarea "I hav"
type textarea "x"
type textarea "I have"
type textarea "x"
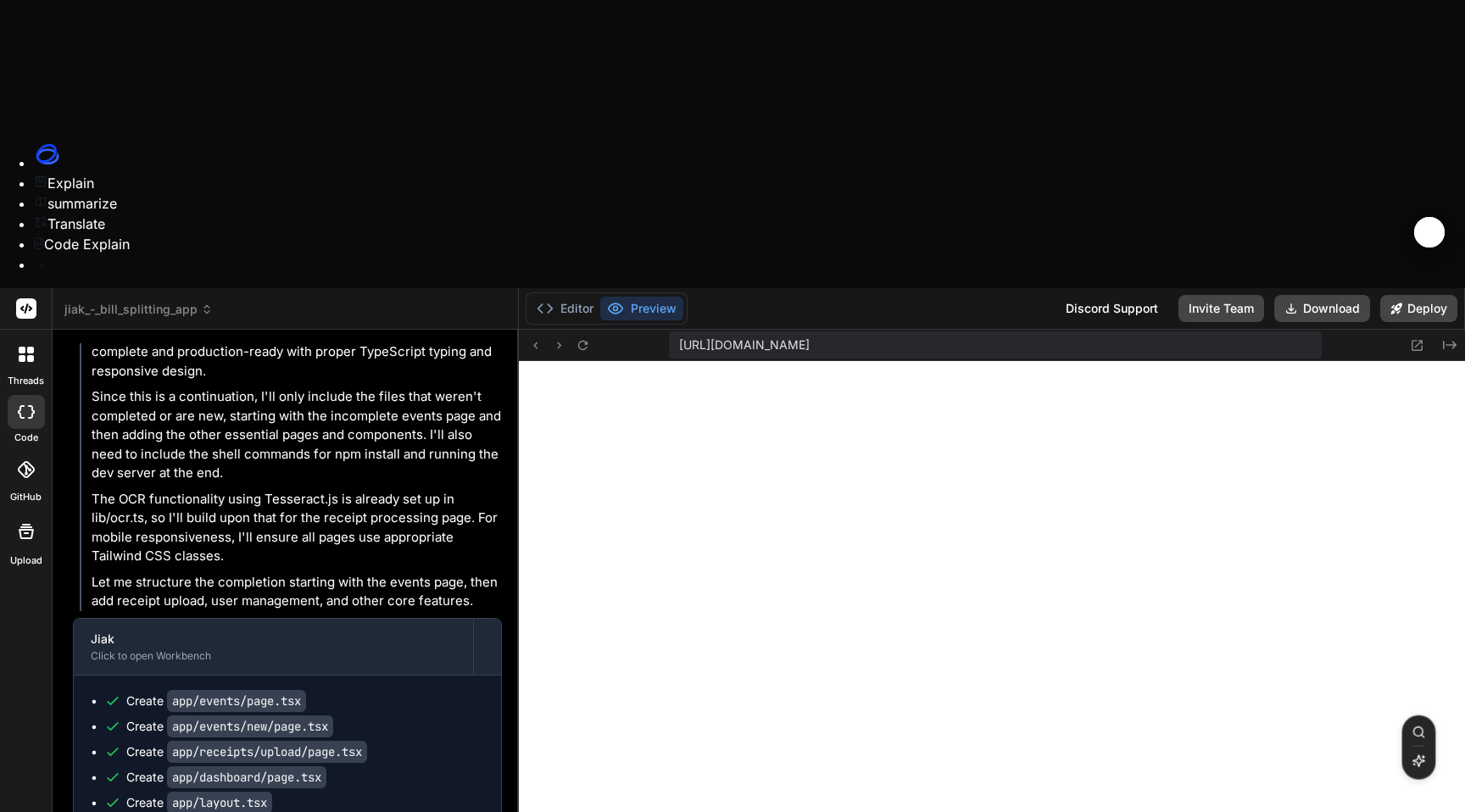
type textarea "I have"
type textarea "x"
type textarea "I have e"
type textarea "x"
type textarea "I have en"
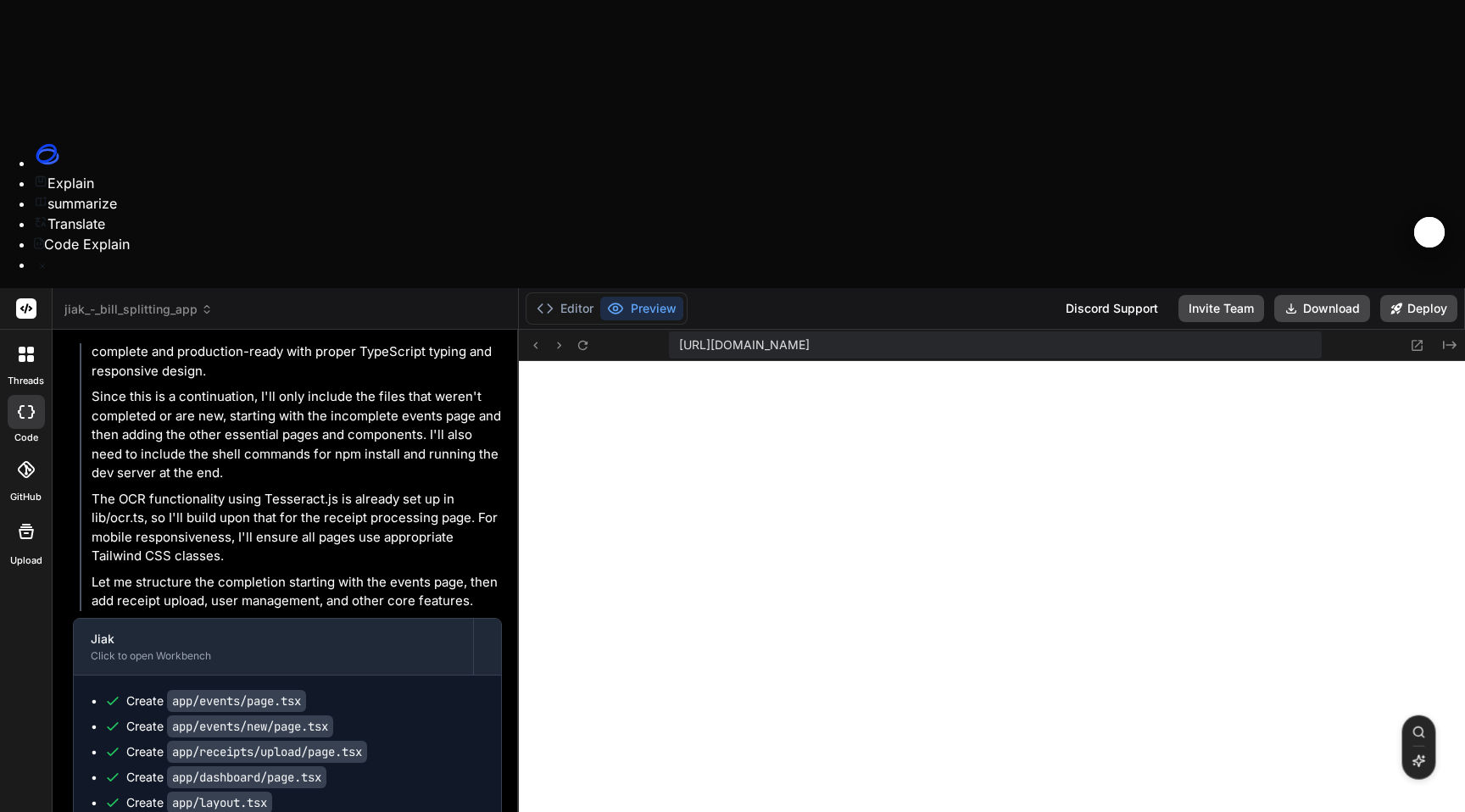
type textarea "x"
type textarea "I have enc"
type textarea "x"
type textarea "I have enco"
type textarea "x"
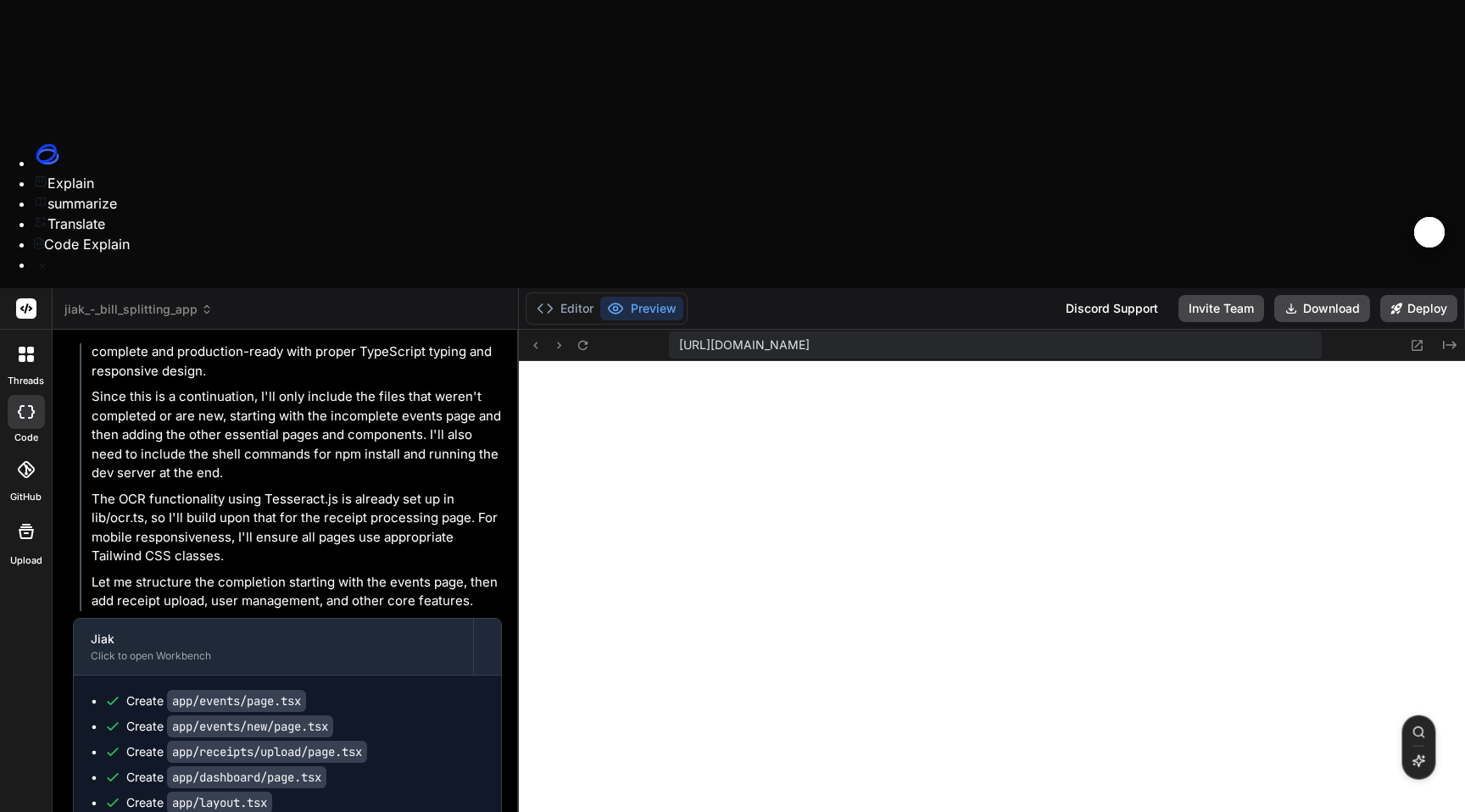
type textarea "I have encou"
type textarea "x"
type textarea "I have encour"
type textarea "x"
type textarea "I have encourn"
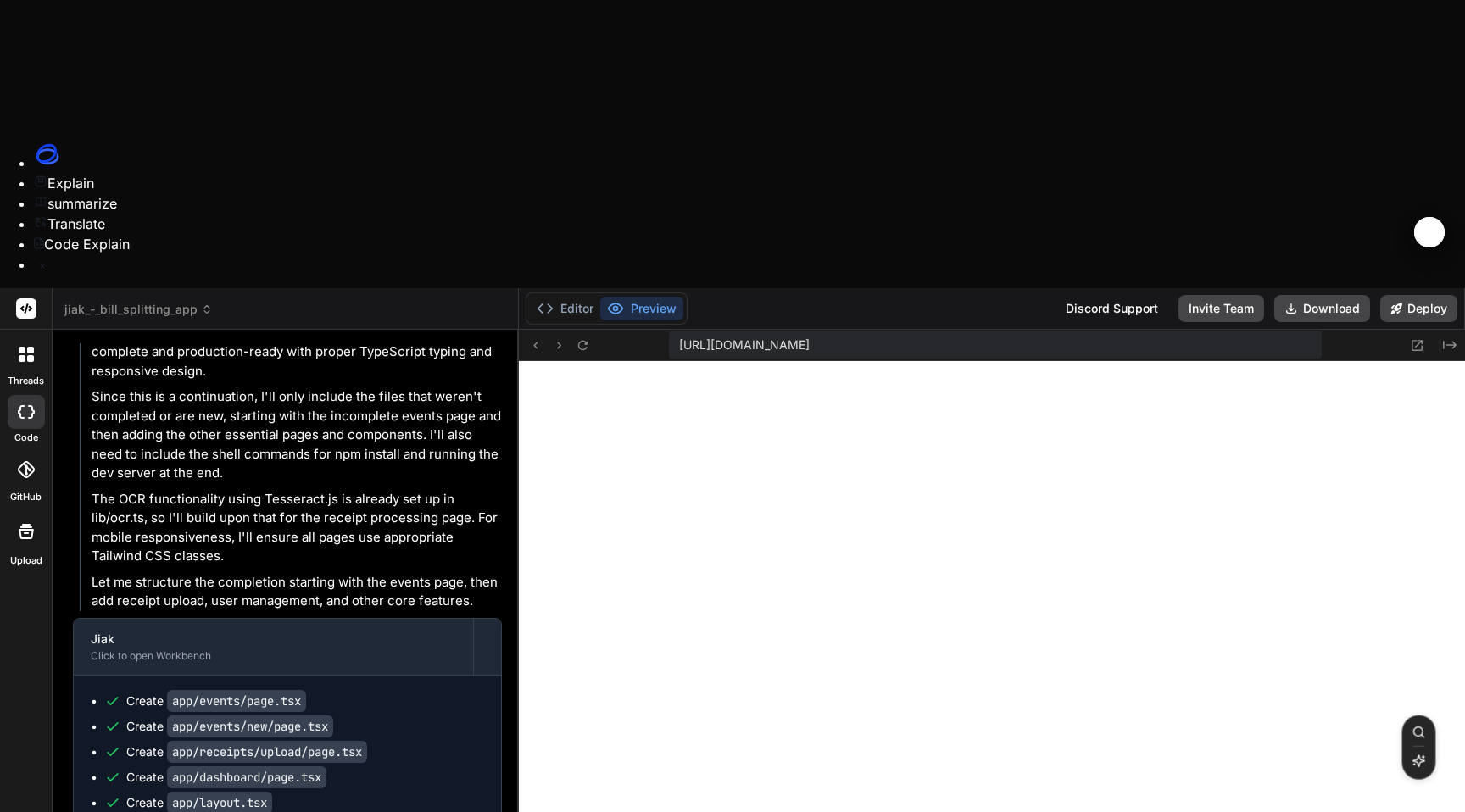
type textarea "x"
type textarea "I have encour"
type textarea "x"
type textarea "I have encou"
type textarea "x"
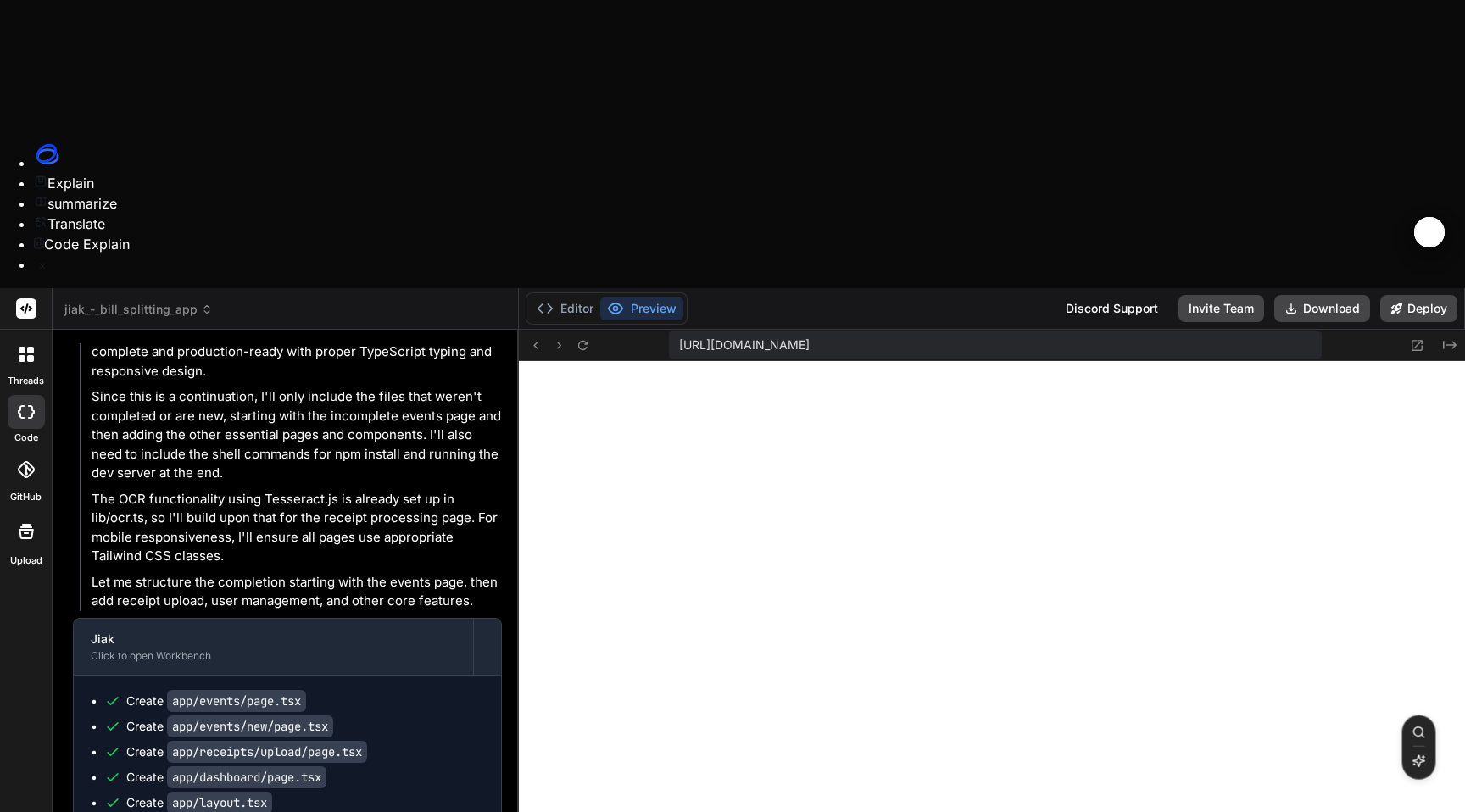
type textarea "I have encoun"
type textarea "x"
type textarea "I have encount"
type textarea "x"
type textarea "I have encounte"
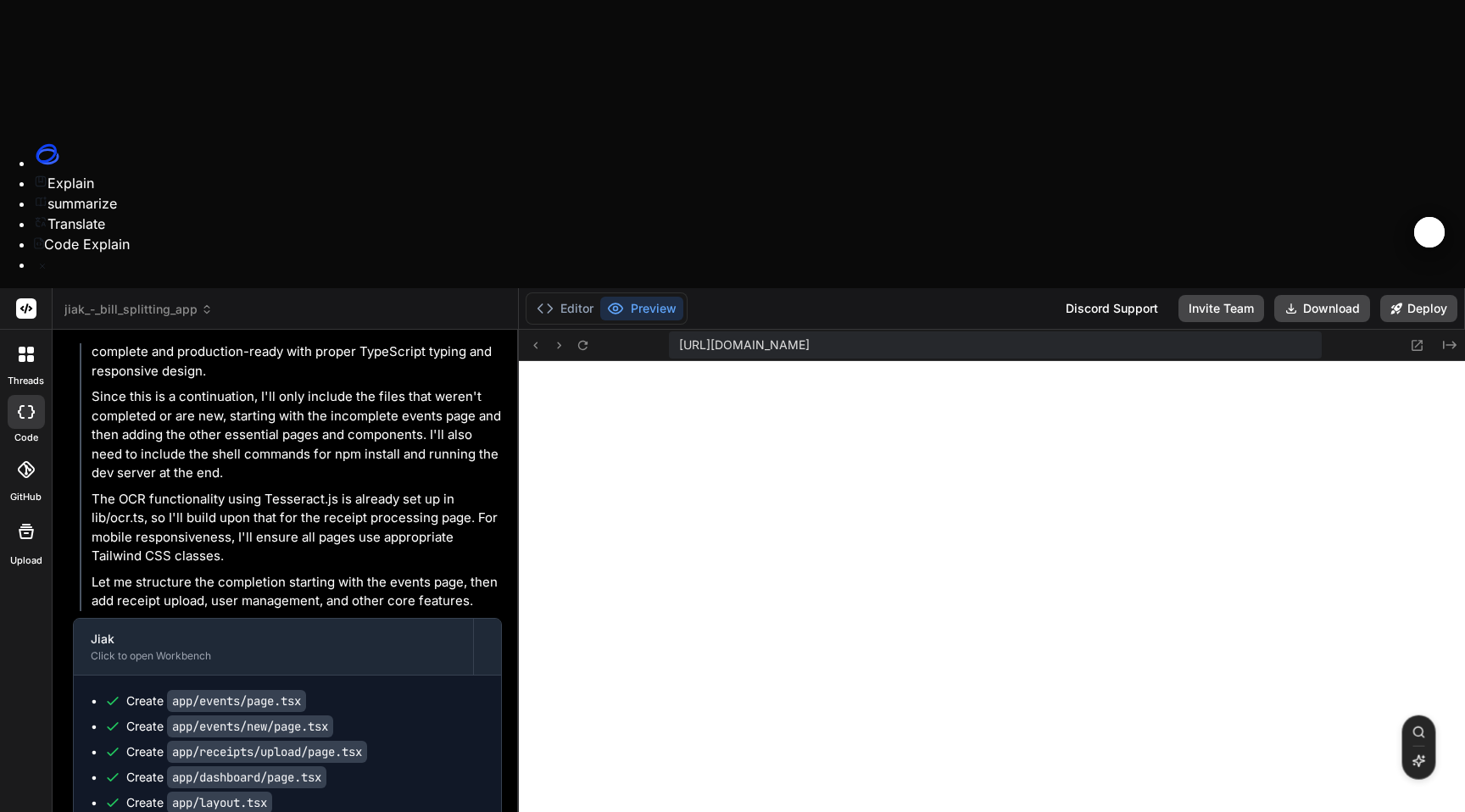
type textarea "x"
type textarea "I have encounted"
type textarea "x"
type textarea "I have encounted"
type textarea "x"
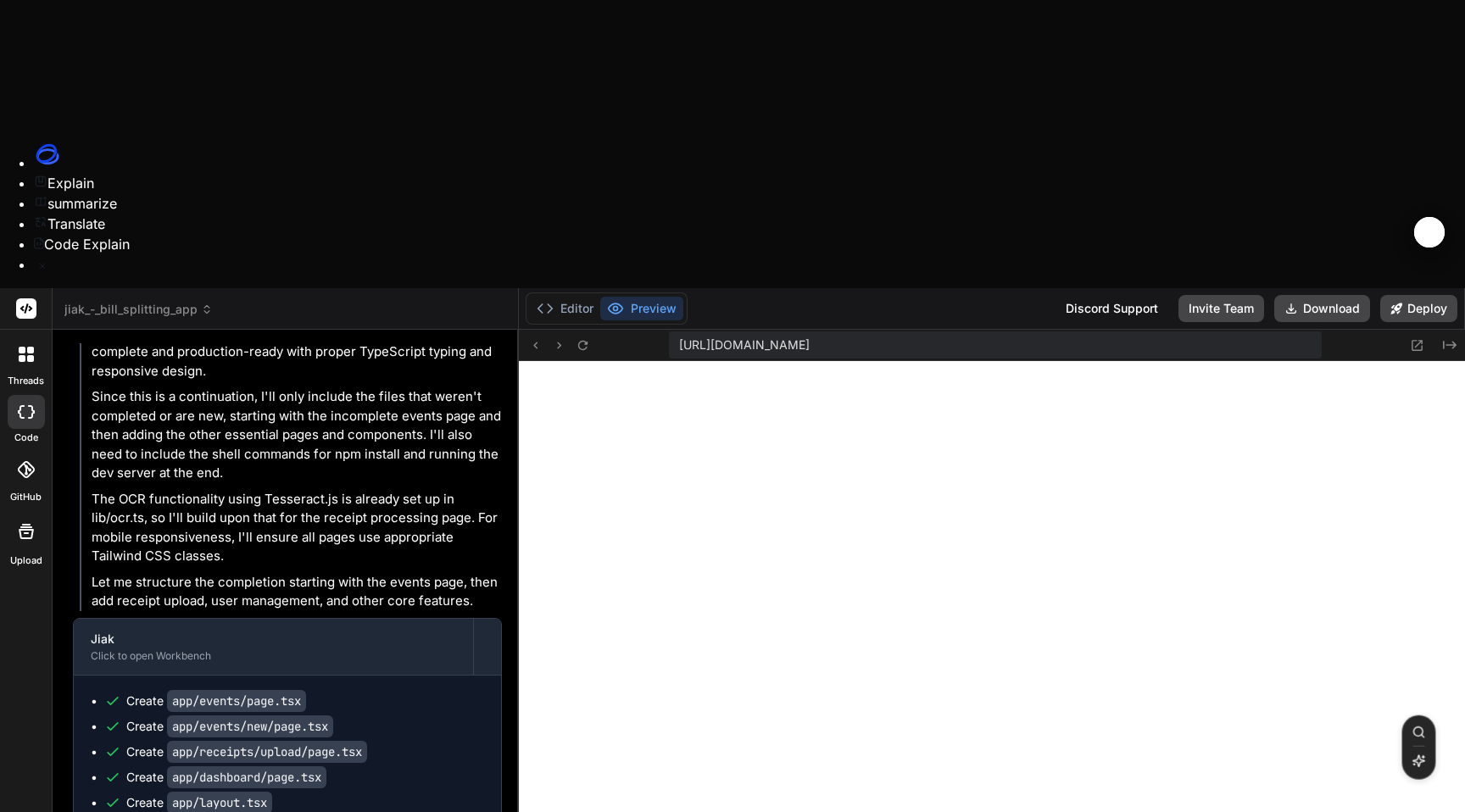
type textarea "I have encounted t"
type textarea "x"
type textarea "I have encounted th"
type textarea "x"
type textarea "I have encounted thi"
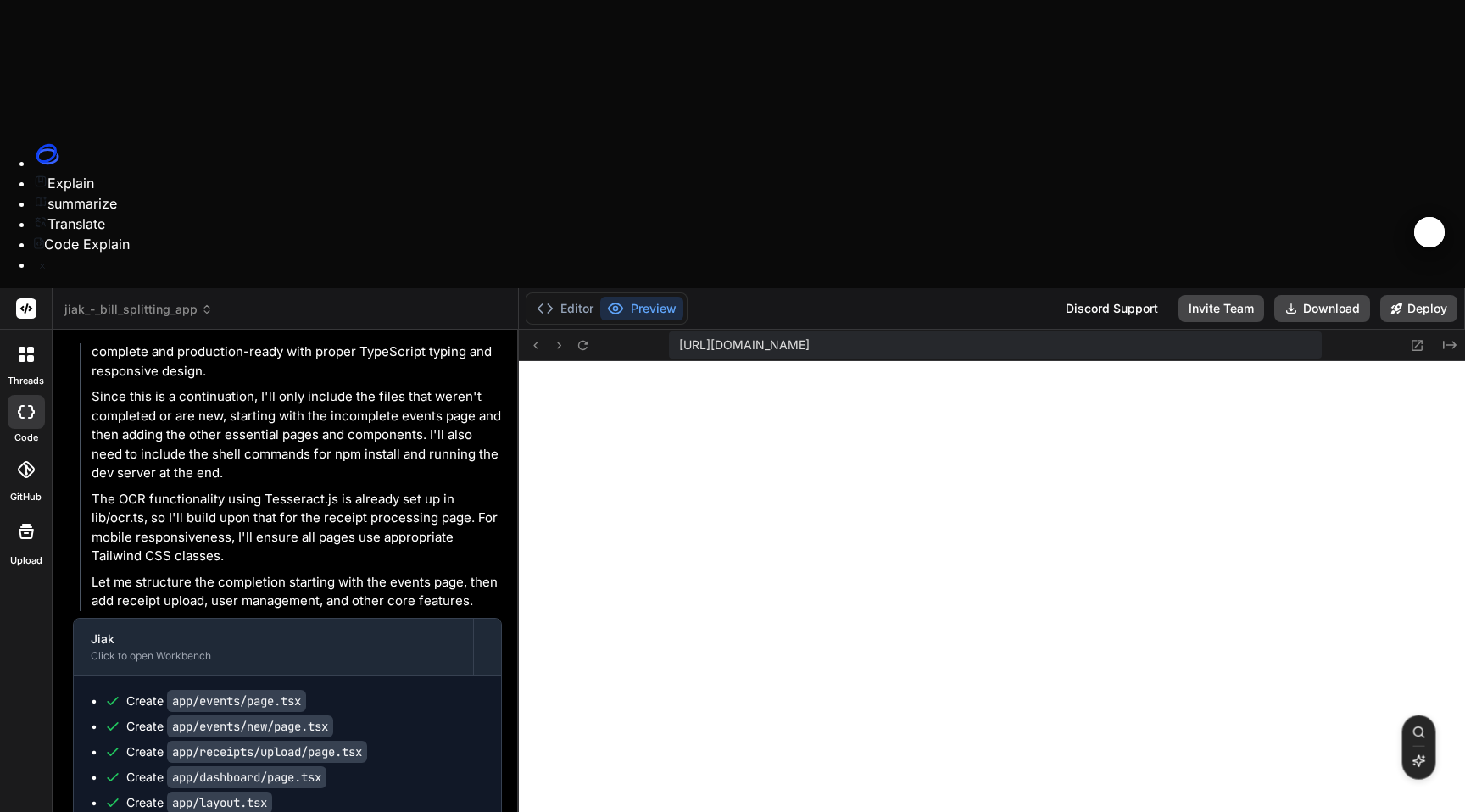
type textarea "x"
type textarea "I have encounted this"
type textarea "x"
type textarea "I have encounted this"
type textarea "x"
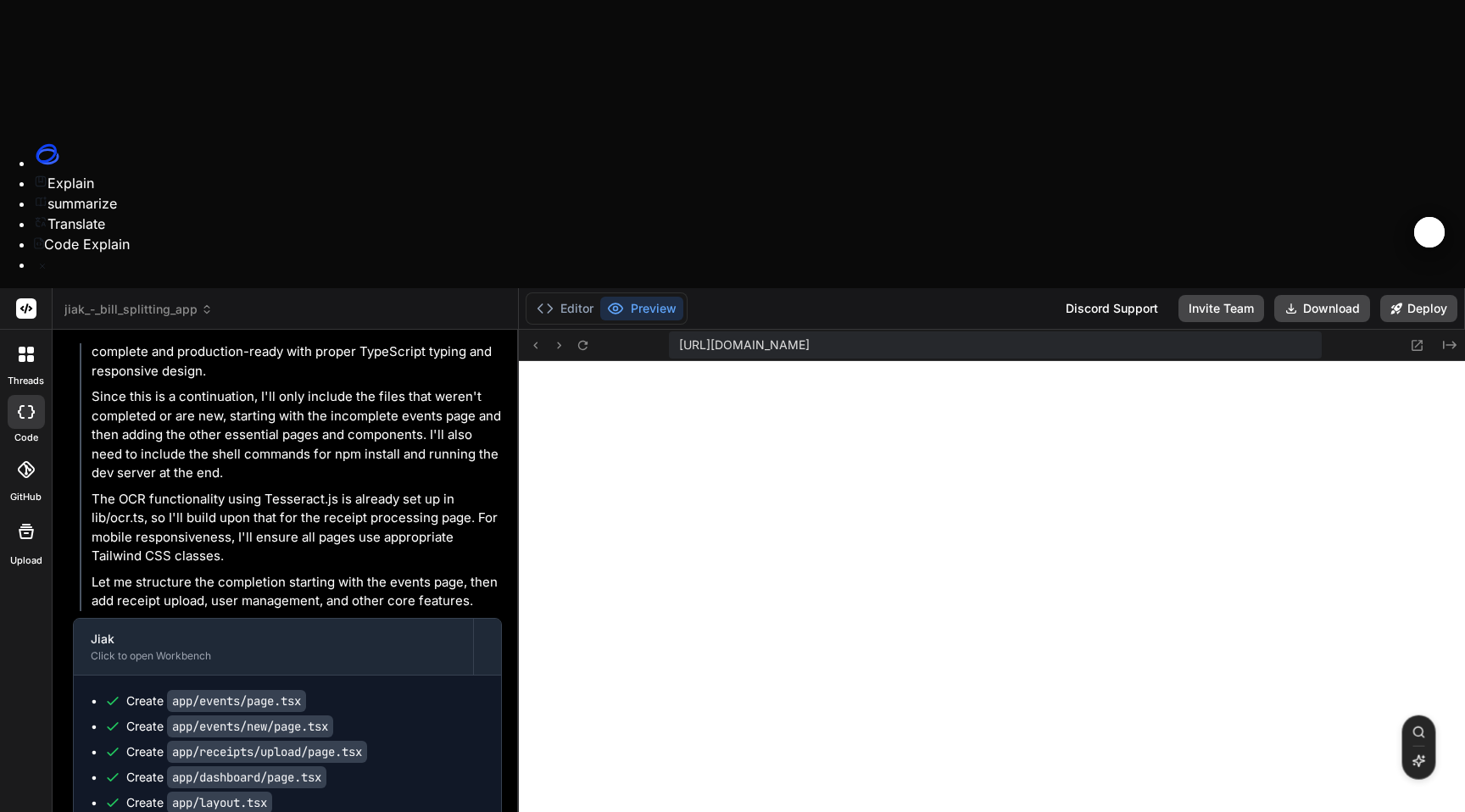
type textarea "I have encounted this e"
type textarea "x"
type textarea "I have encounted this er"
type textarea "x"
type textarea "I have encounted this err"
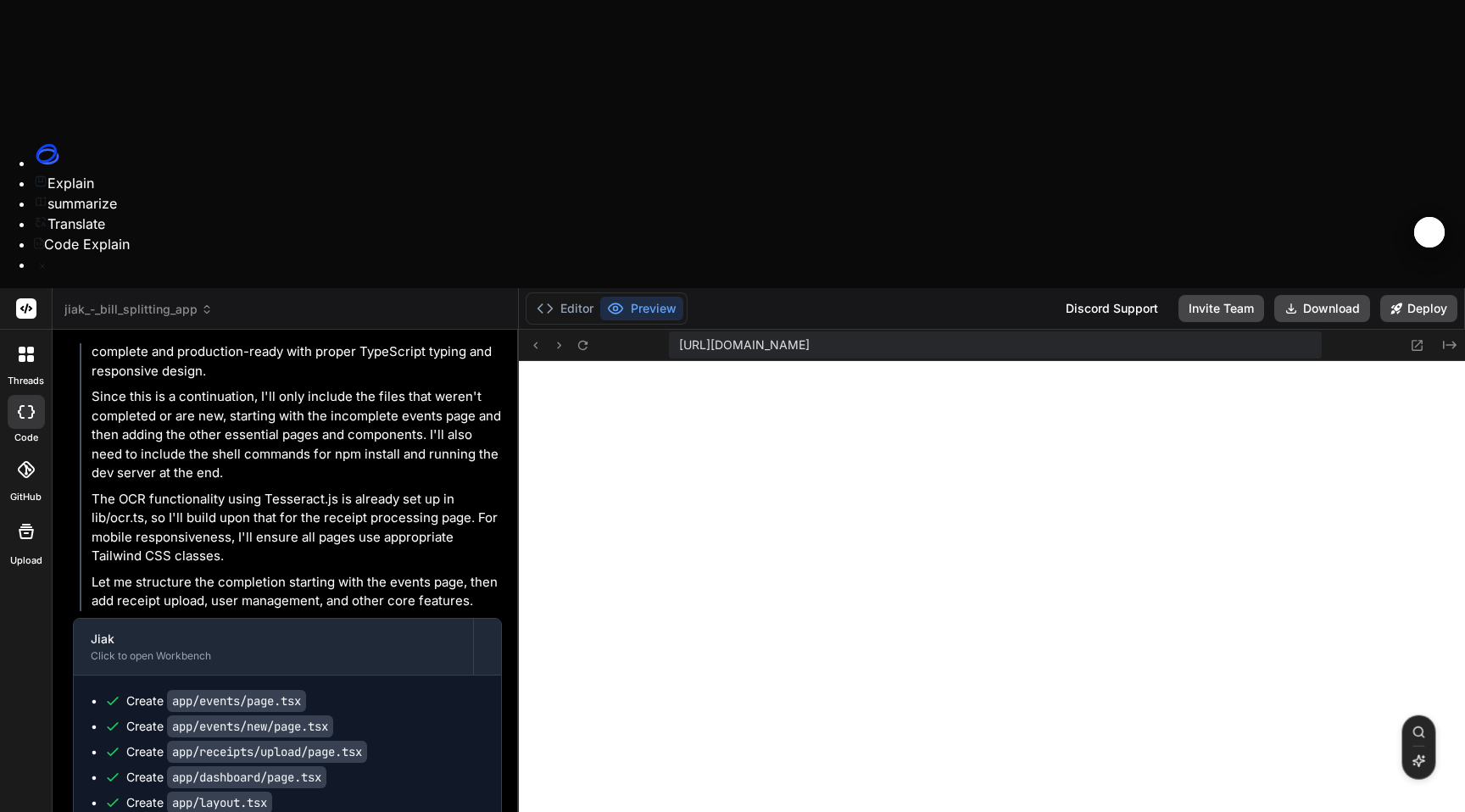
type textarea "x"
type textarea "I have encounted this erro"
type textarea "x"
type textarea "I have encounted this error"
paste textarea "Unhandled Runtime Error Error: Invalid supabaseUrl: Must be a valid HTTP or HTT…"
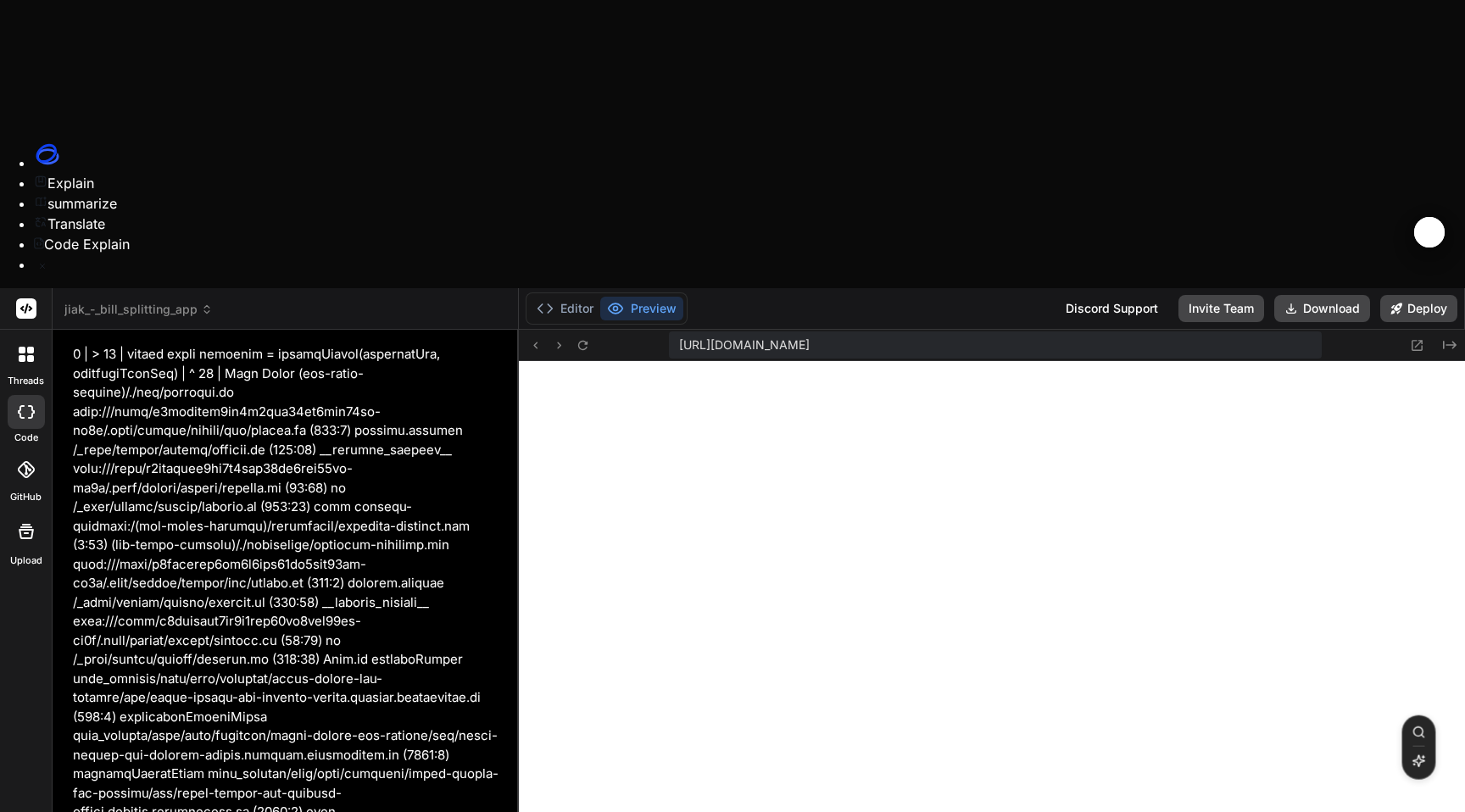
scroll to position [4331, 0]
click at [579, 297] on button "Editor" at bounding box center [564, 309] width 70 height 24
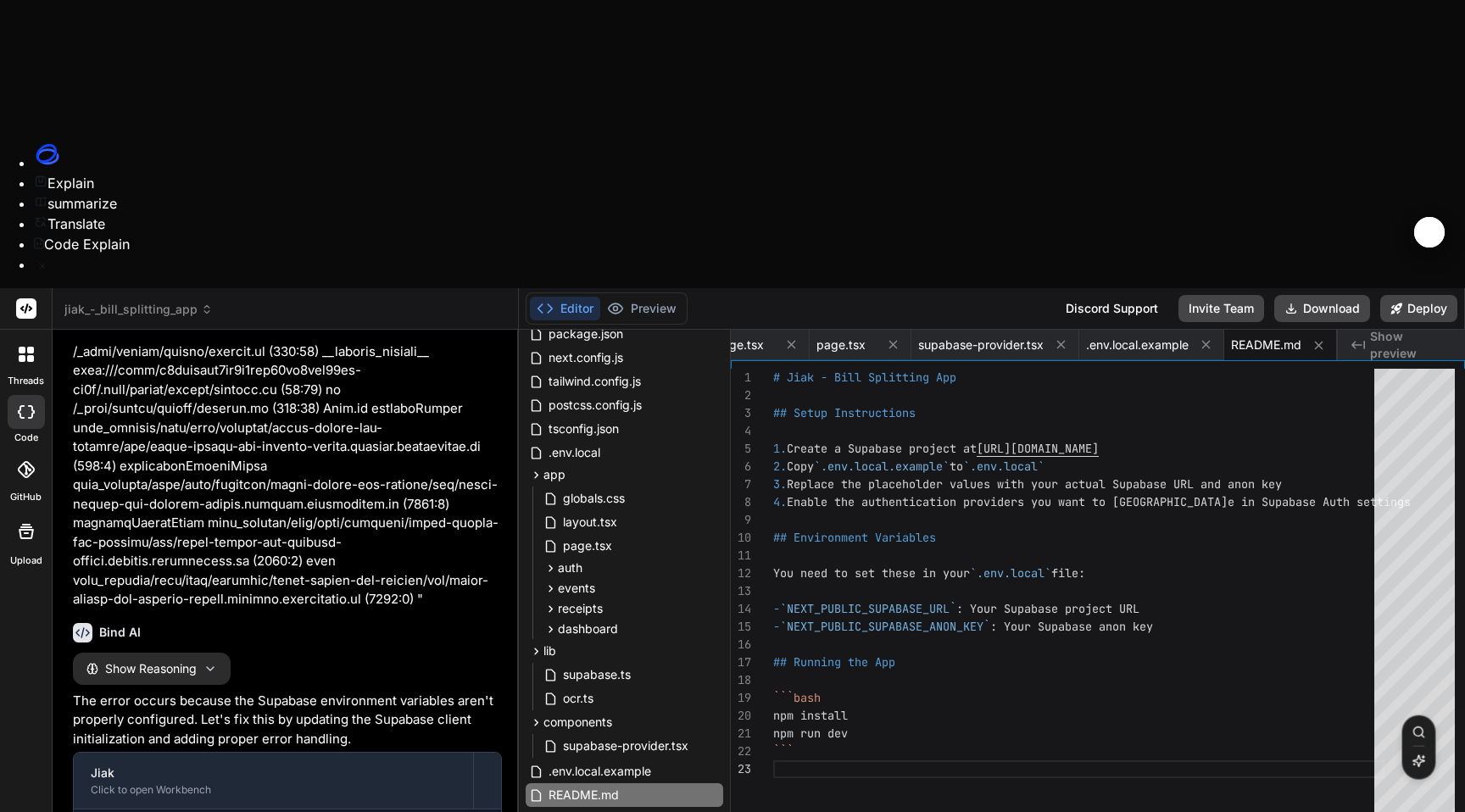
scroll to position [4581, 0]
paste textarea "https://czjphlvnkonxtaikeonp.supabase.co"
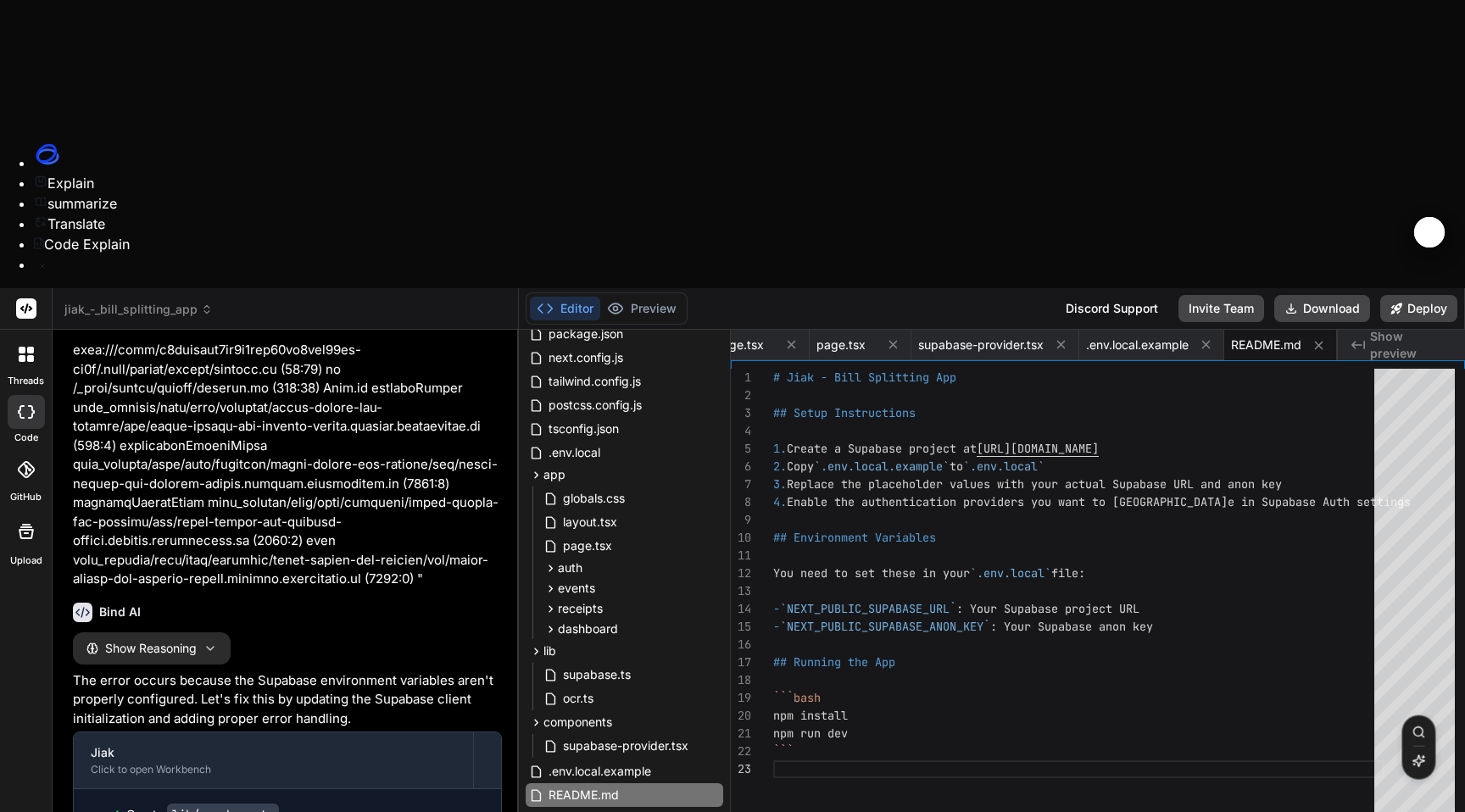
paste textarea "eyJhbGciOiJIUzI1NiIsInR5cCI6IkpXVCJ9.eyJpc3MiOiJzdXBhYmFzZSIsInJlZiI6ImN6anBobH…"
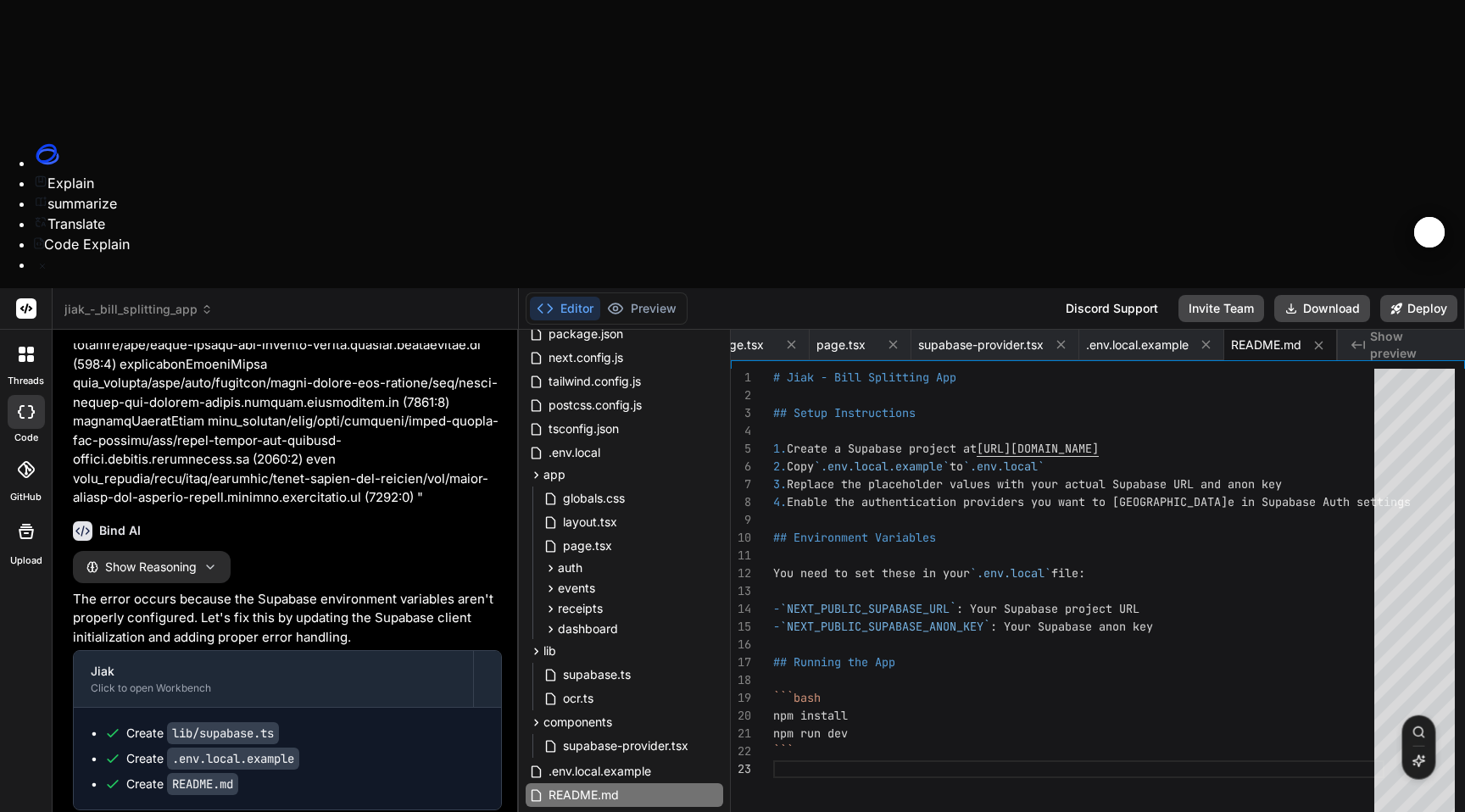
drag, startPoint x: 106, startPoint y: 614, endPoint x: 80, endPoint y: 614, distance: 26.0
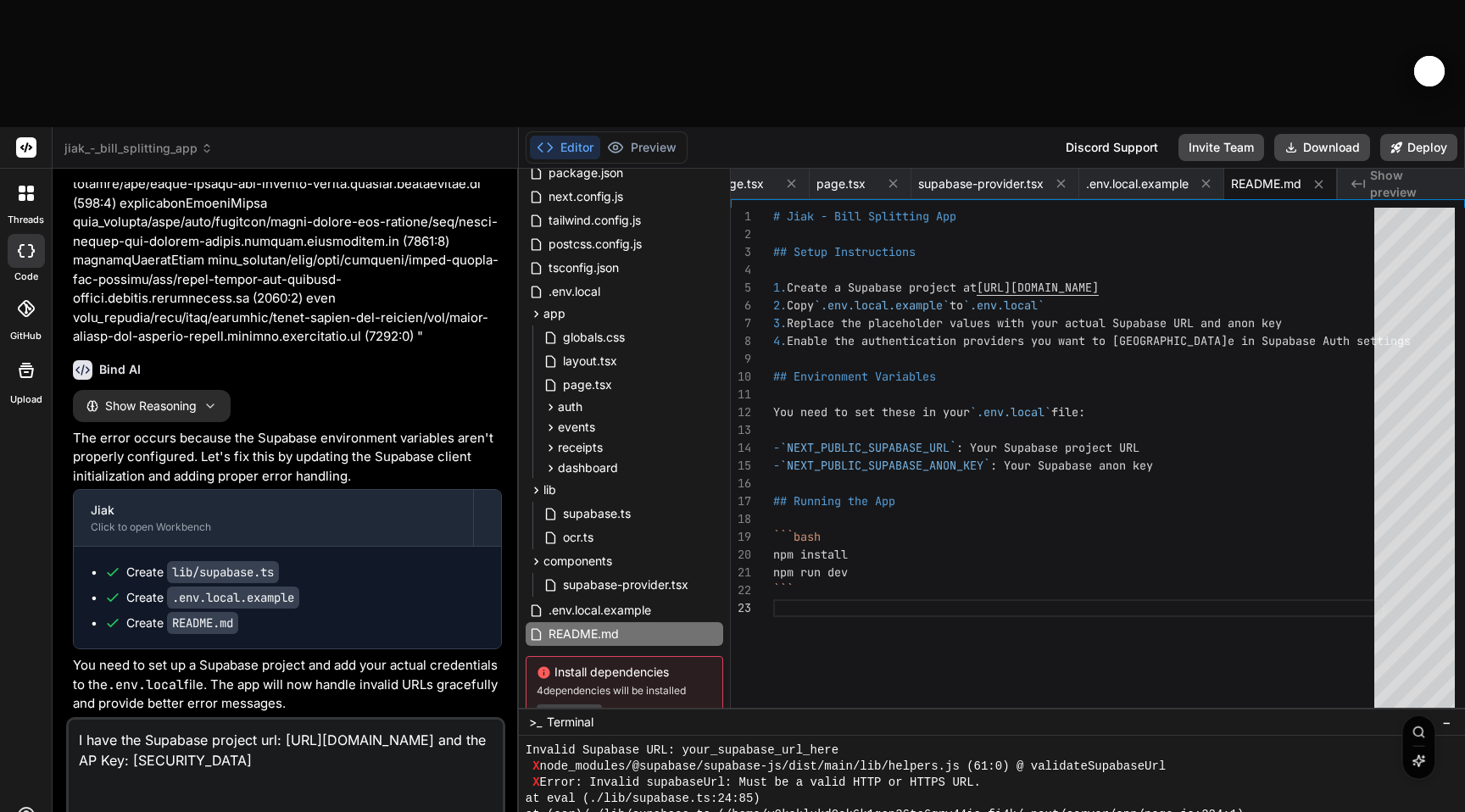
click at [80, 719] on textarea "I have the Supabase project url: https://czjphlvnkonxtaikeonp.supabase.co and t…" at bounding box center [286, 786] width 434 height 133
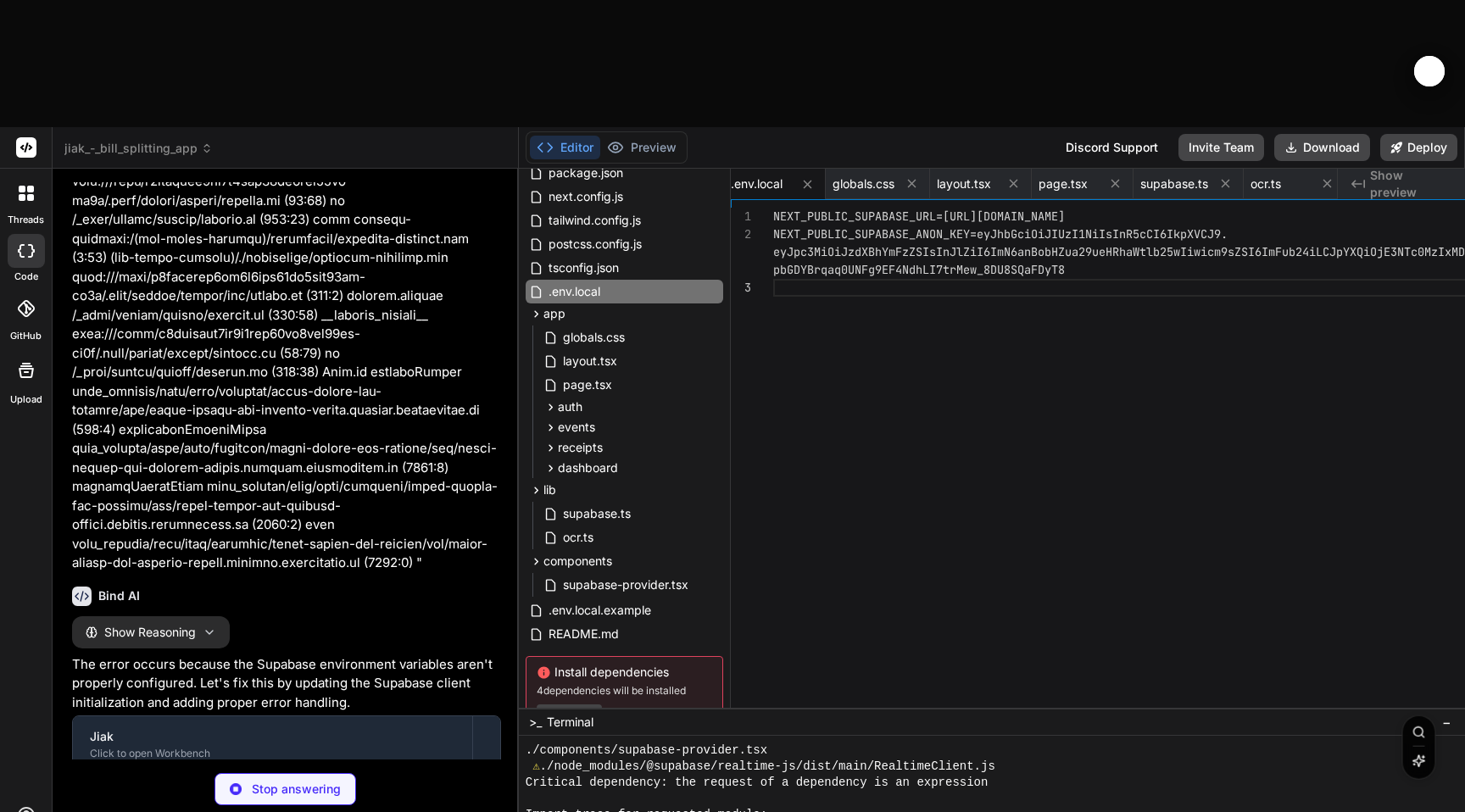
scroll to position [5203, 0]
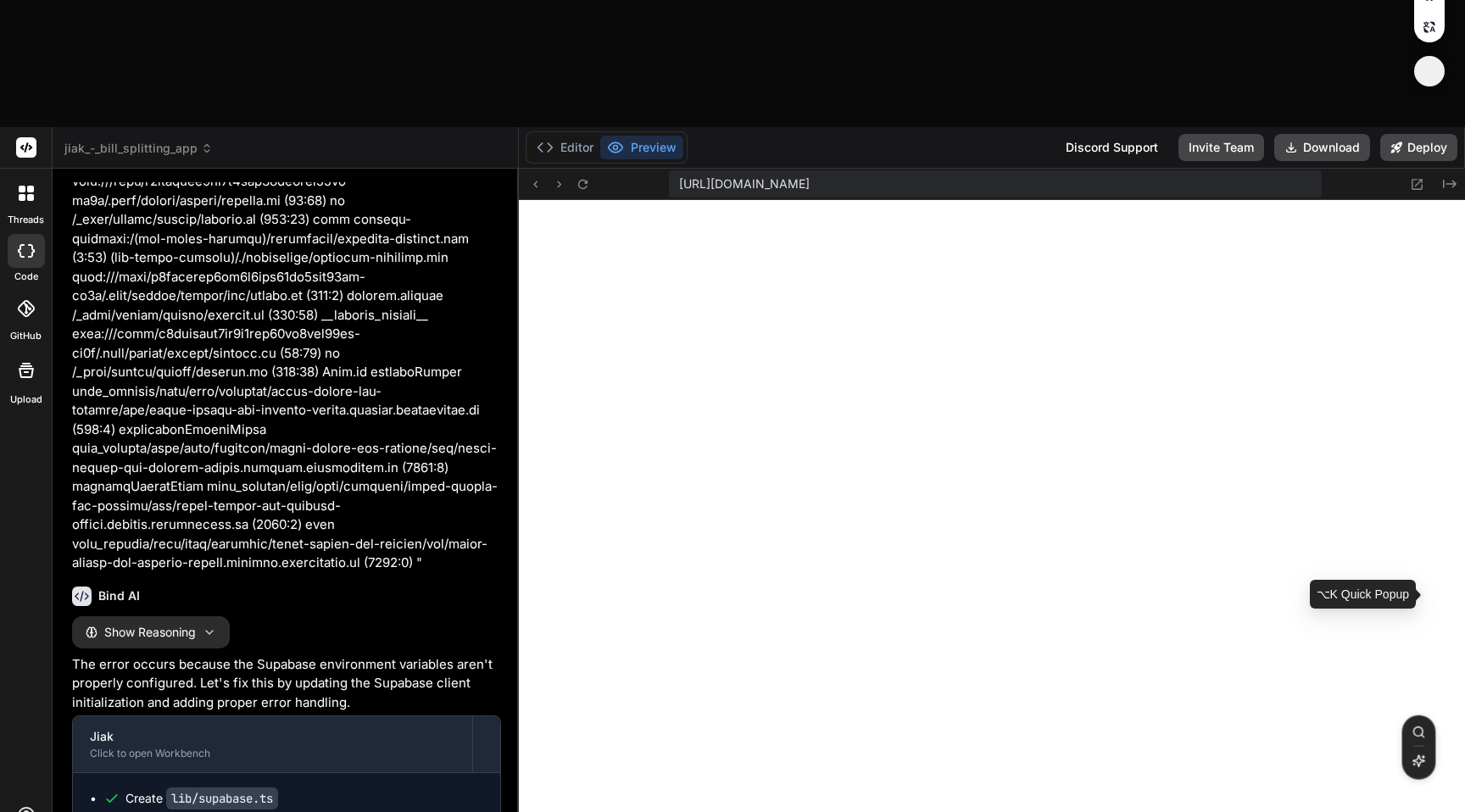
click at [1433, 79] on div "button" at bounding box center [1429, 71] width 15 height 15
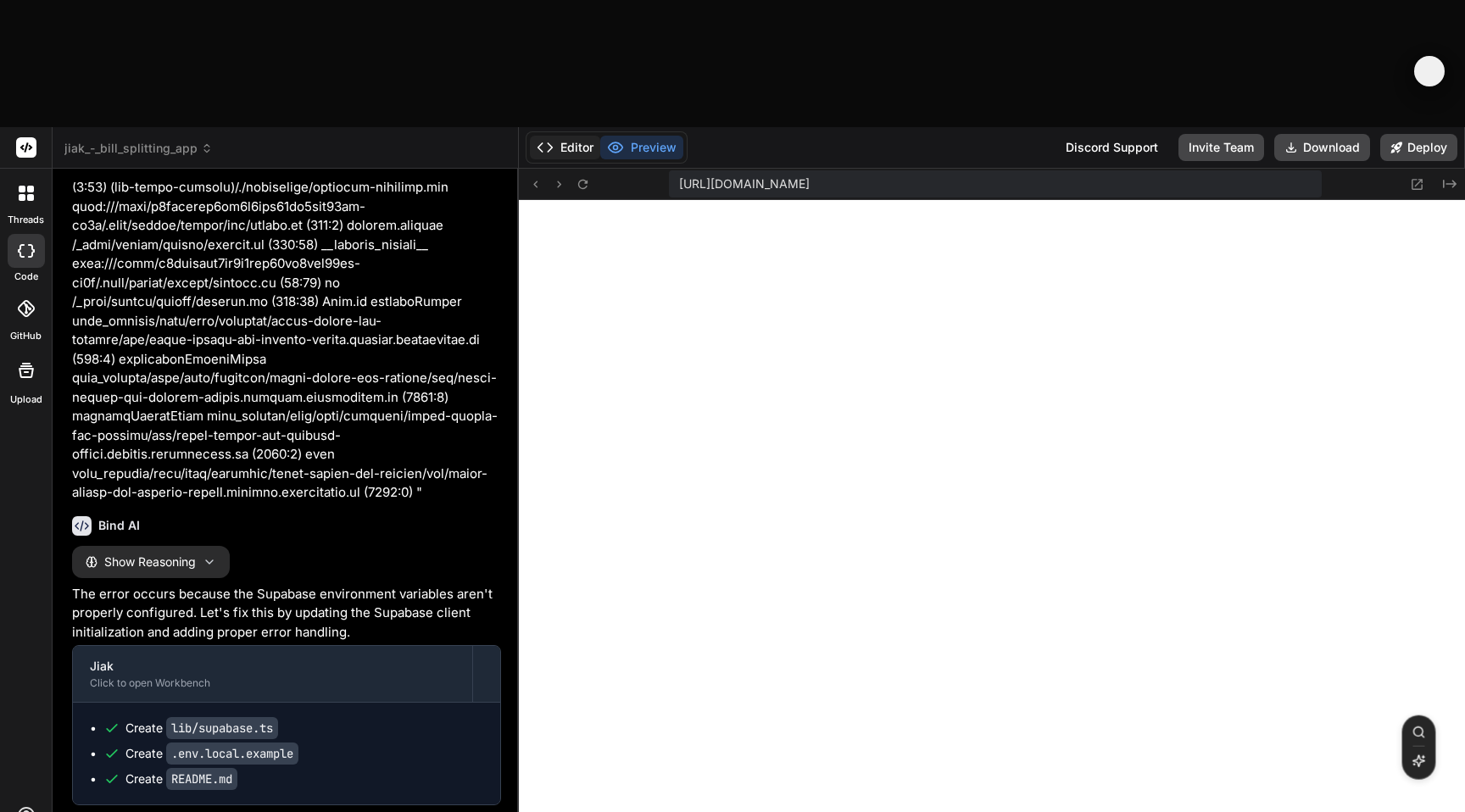
click at [553, 139] on icon at bounding box center [545, 147] width 17 height 17
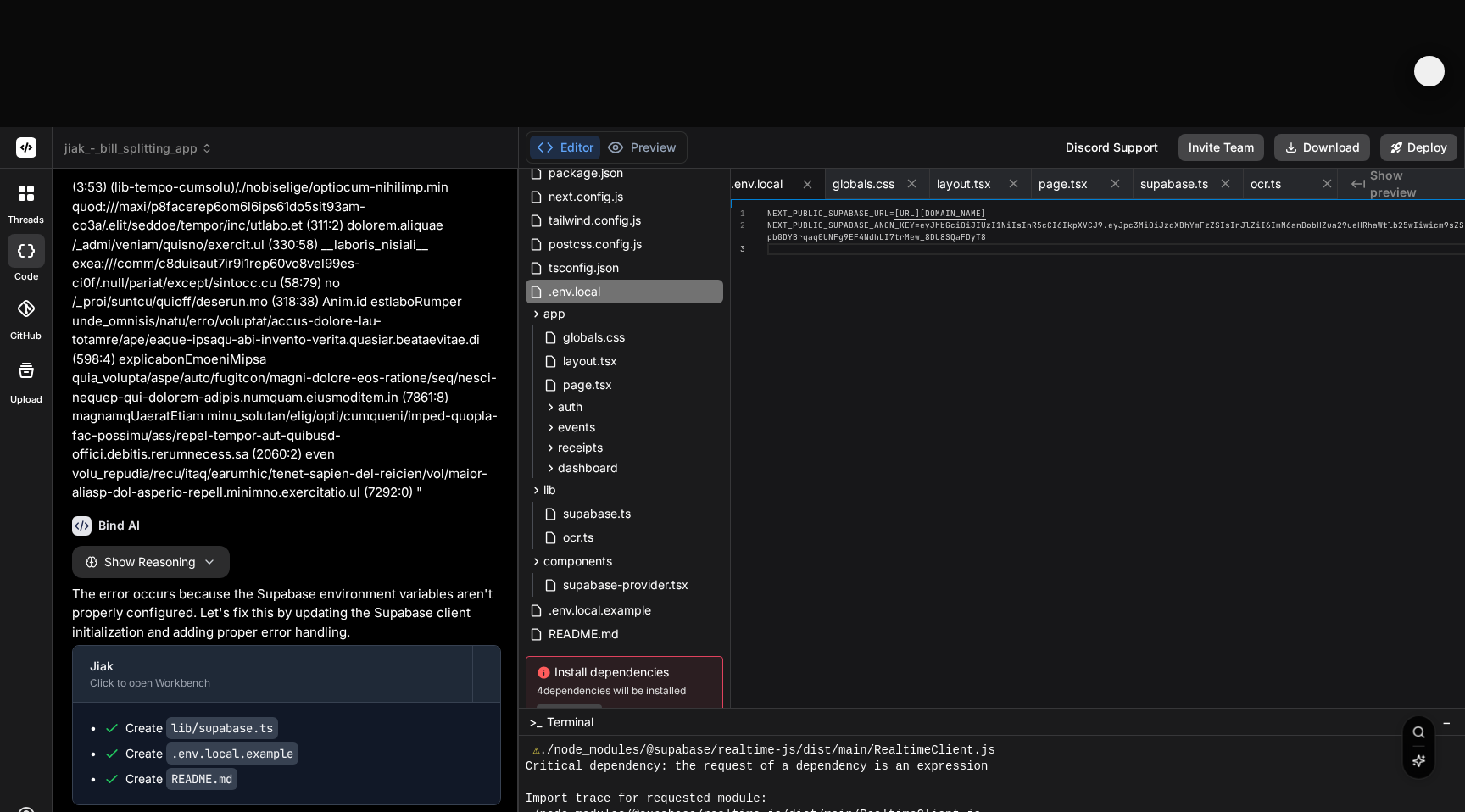
scroll to position [35, 0]
click at [683, 135] on button "Preview" at bounding box center [641, 147] width 83 height 24
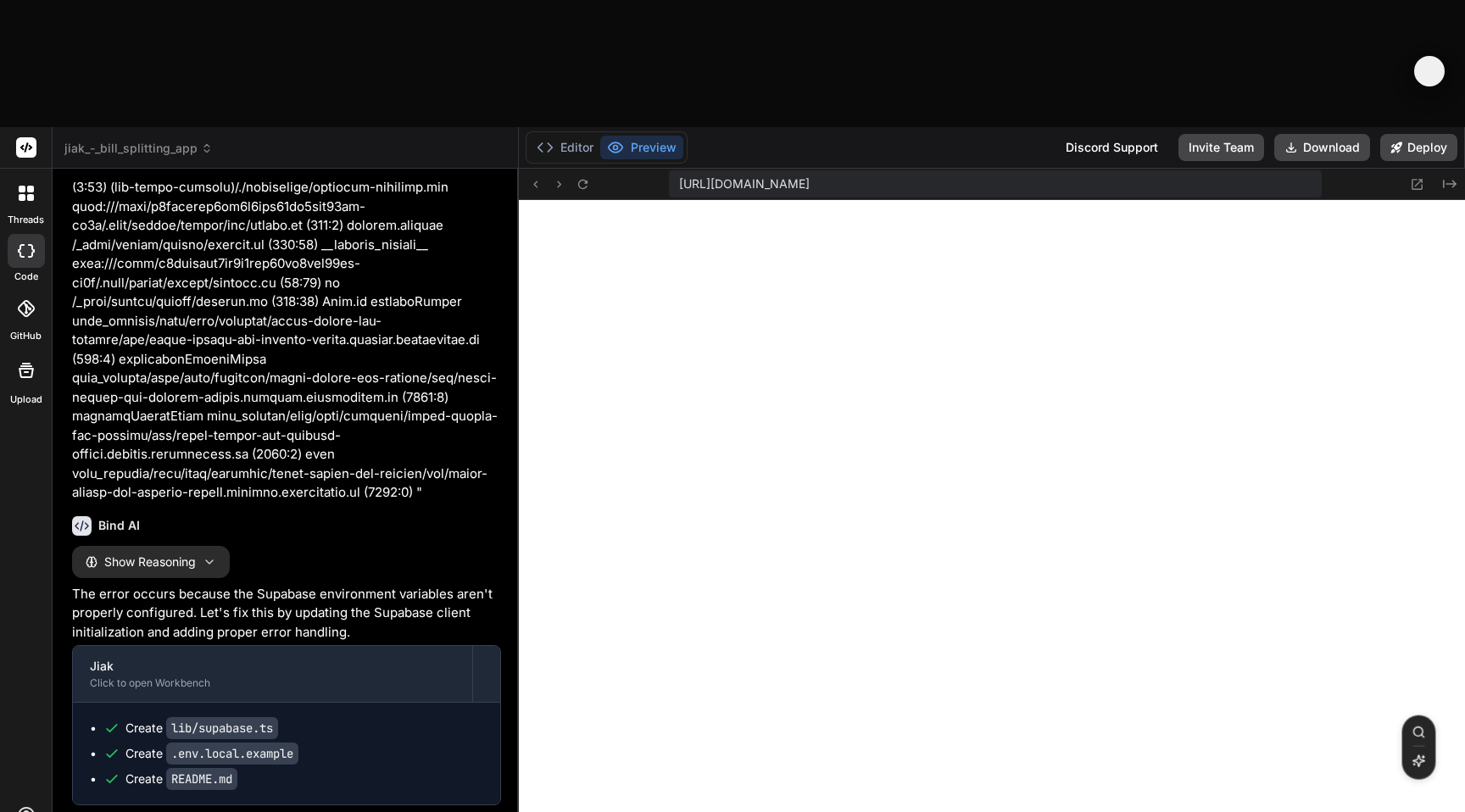
scroll to position [5492, 0]
paste textarea "czjphlvnkonxtaikeonp.supabase.co refused to connect."
click at [458, 801] on textarea "When i try to use Google to login, I get this error page with the message "czjp…" at bounding box center [286, 827] width 434 height 51
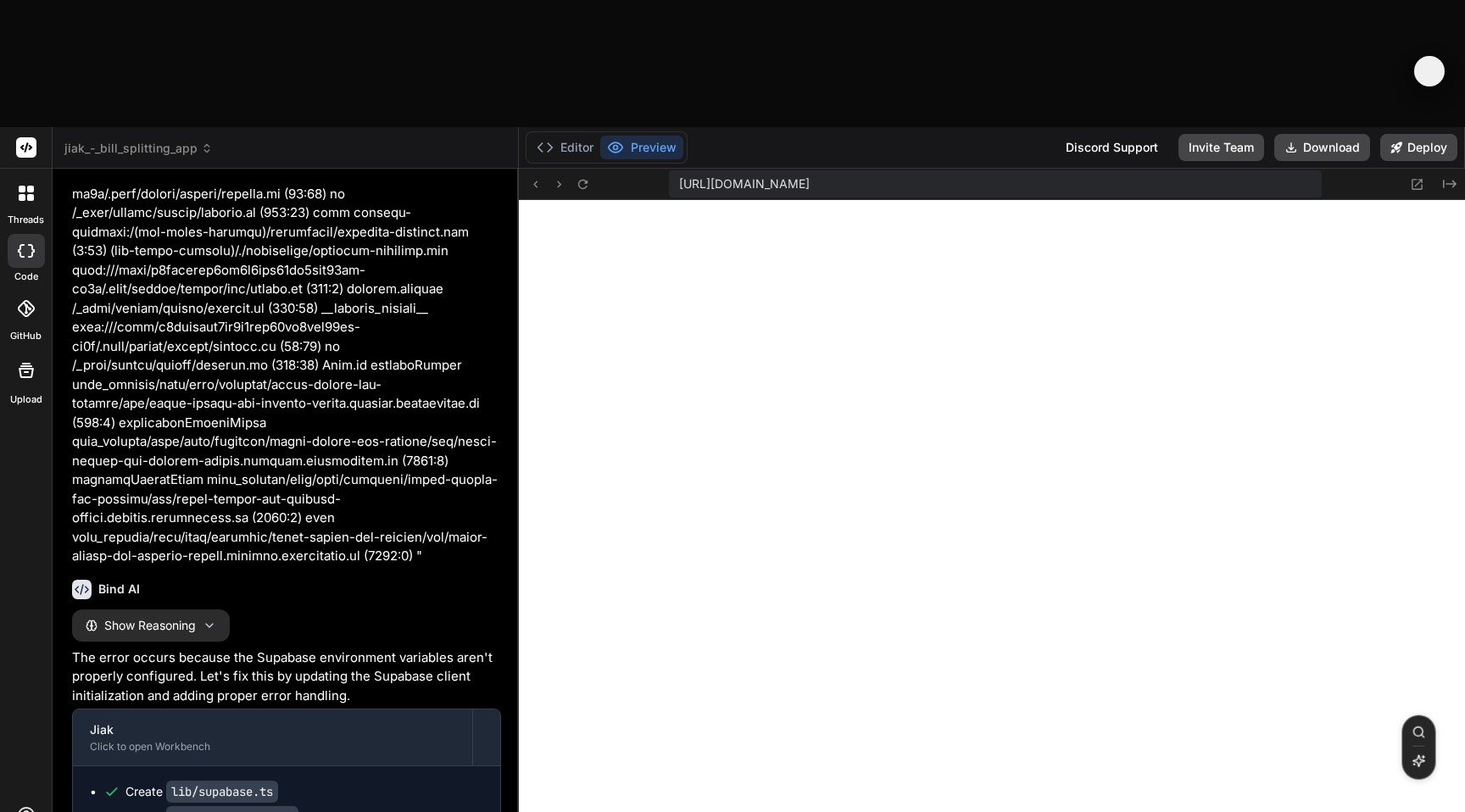
scroll to position [4599, 1]
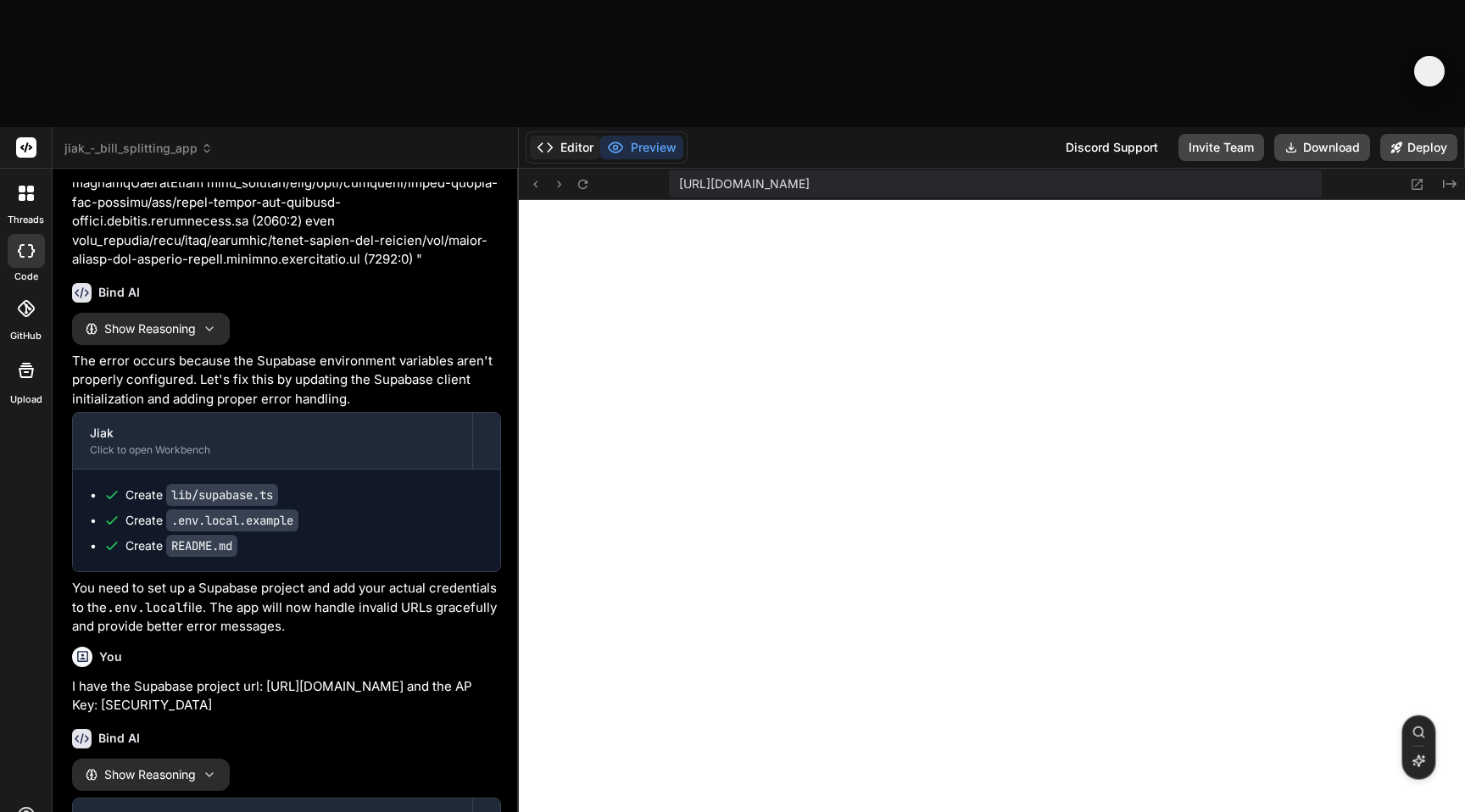
click at [600, 135] on button "Editor" at bounding box center [564, 147] width 70 height 24
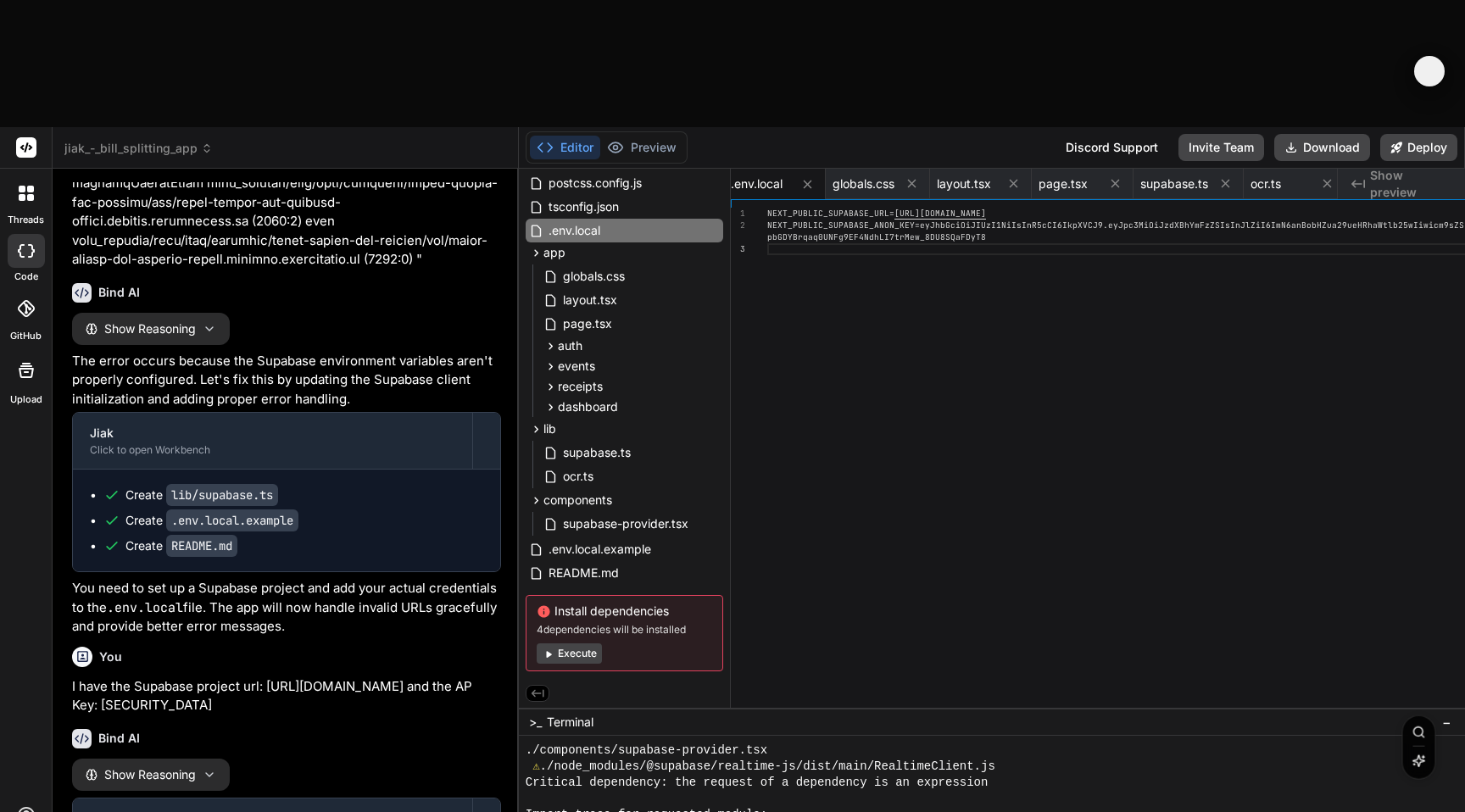
click at [1117, 338] on div "NEXT_PUBLIC_SUPABASE_URL= https://czjphlvnkonxtaikeonp.supabase.co NEXT_PUBLIC_…" at bounding box center [1283, 462] width 1033 height 509
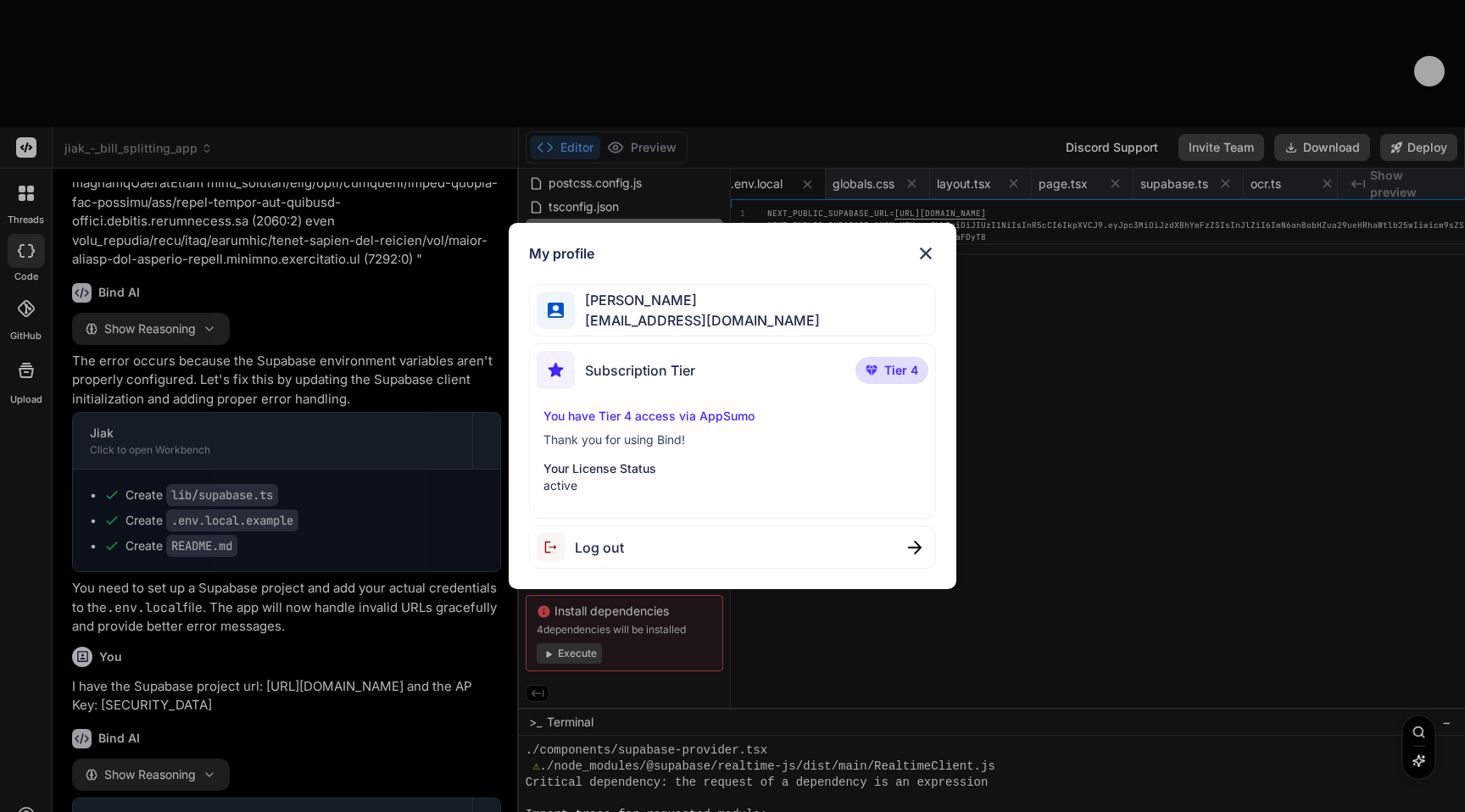
click at [927, 251] on img at bounding box center [926, 253] width 20 height 20
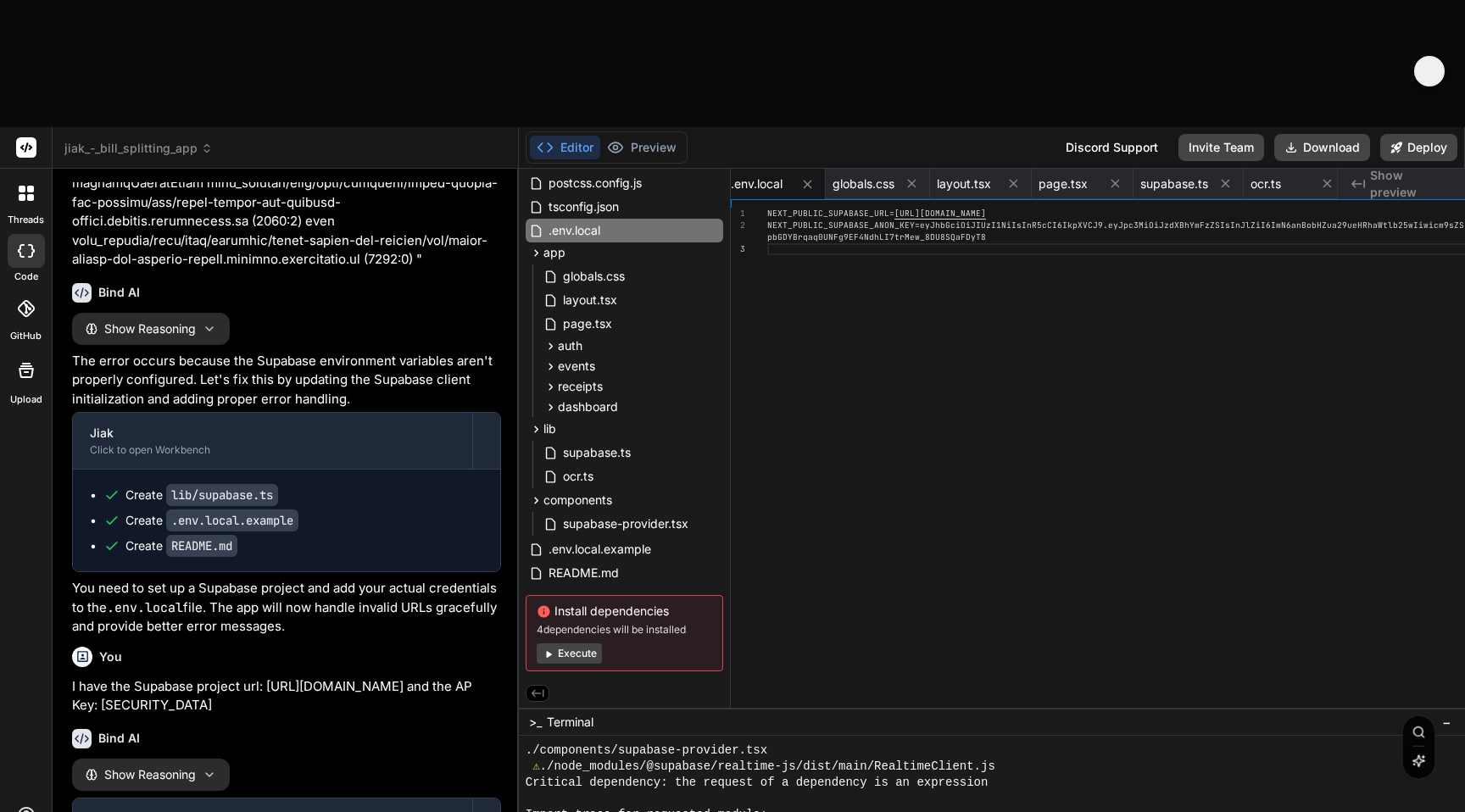
click at [683, 135] on button "Preview" at bounding box center [641, 147] width 83 height 24
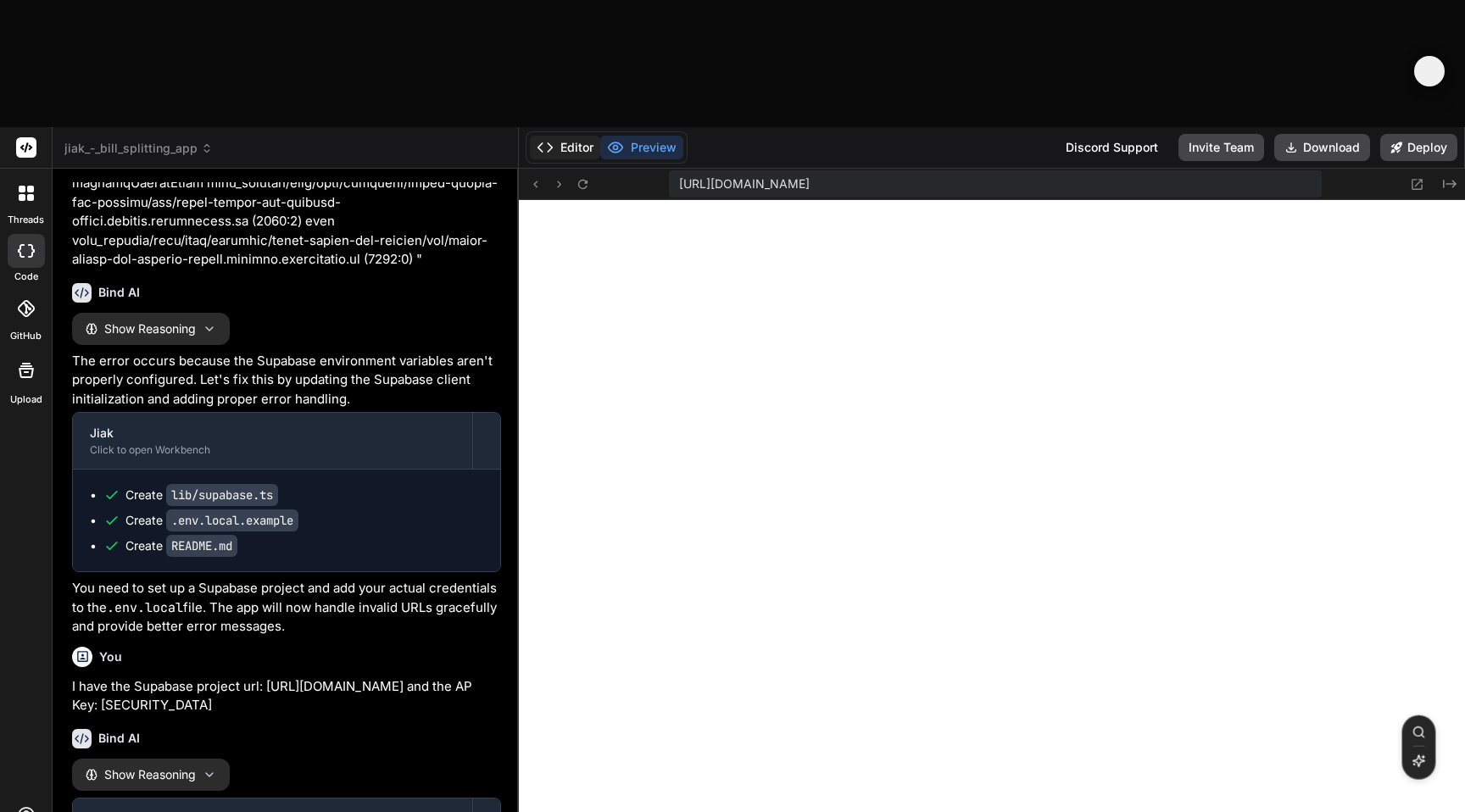
click at [600, 135] on button "Editor" at bounding box center [564, 147] width 70 height 24
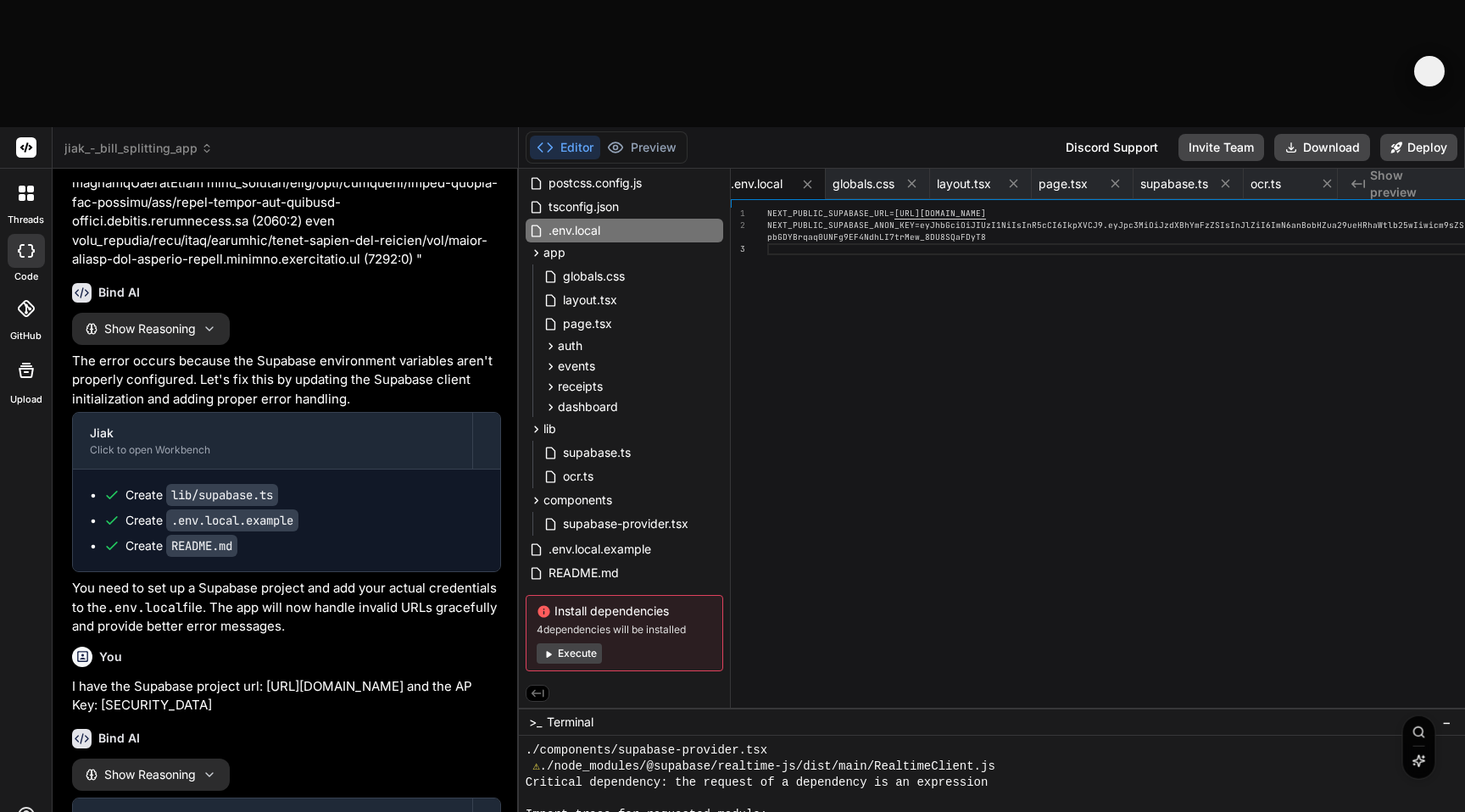
click at [723, 561] on div "README.md" at bounding box center [624, 573] width 197 height 24
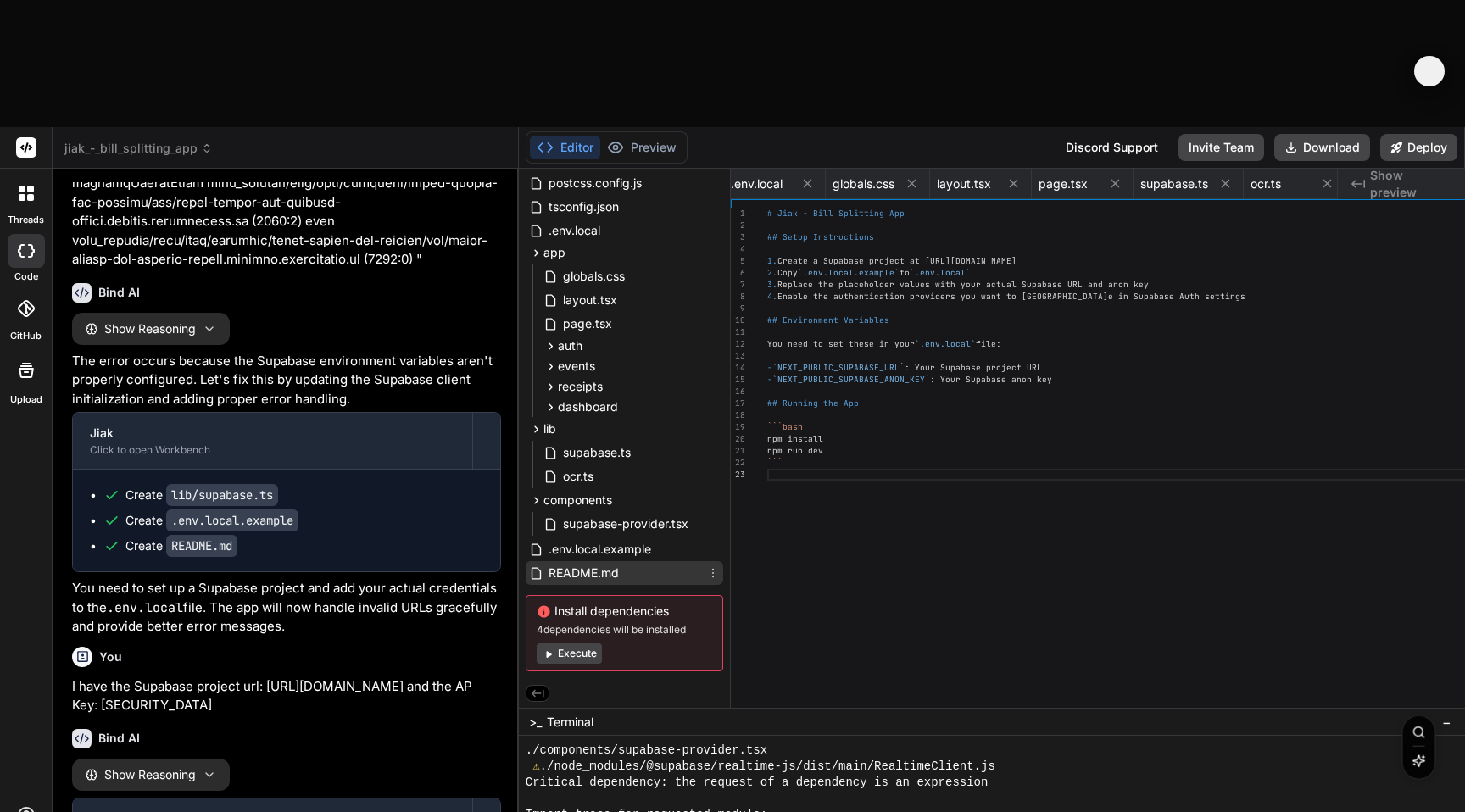
scroll to position [0, 1140]
click at [653, 540] on span ".env.local.example" at bounding box center [599, 550] width 106 height 20
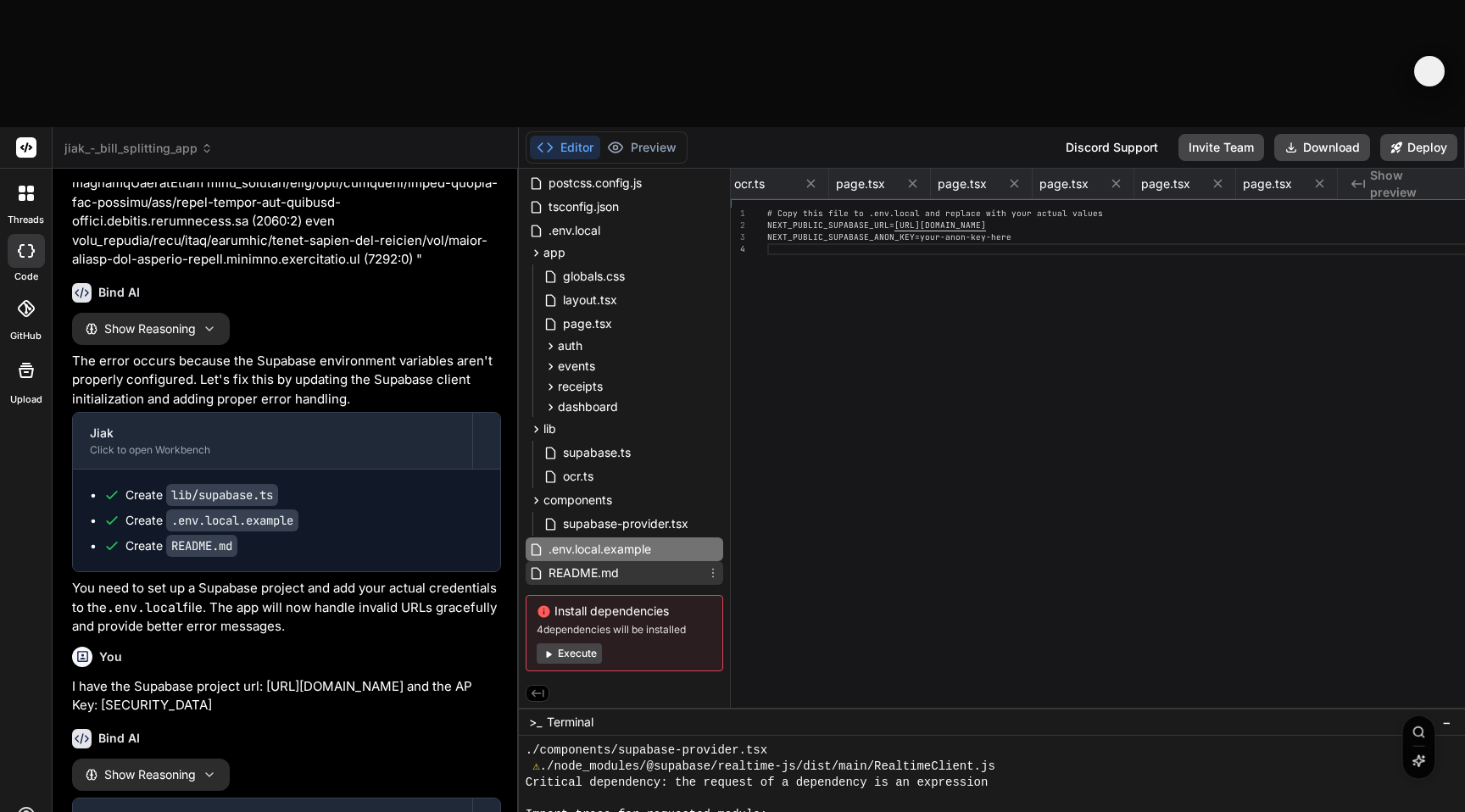
click at [620, 563] on span "README.md" at bounding box center [583, 573] width 74 height 20
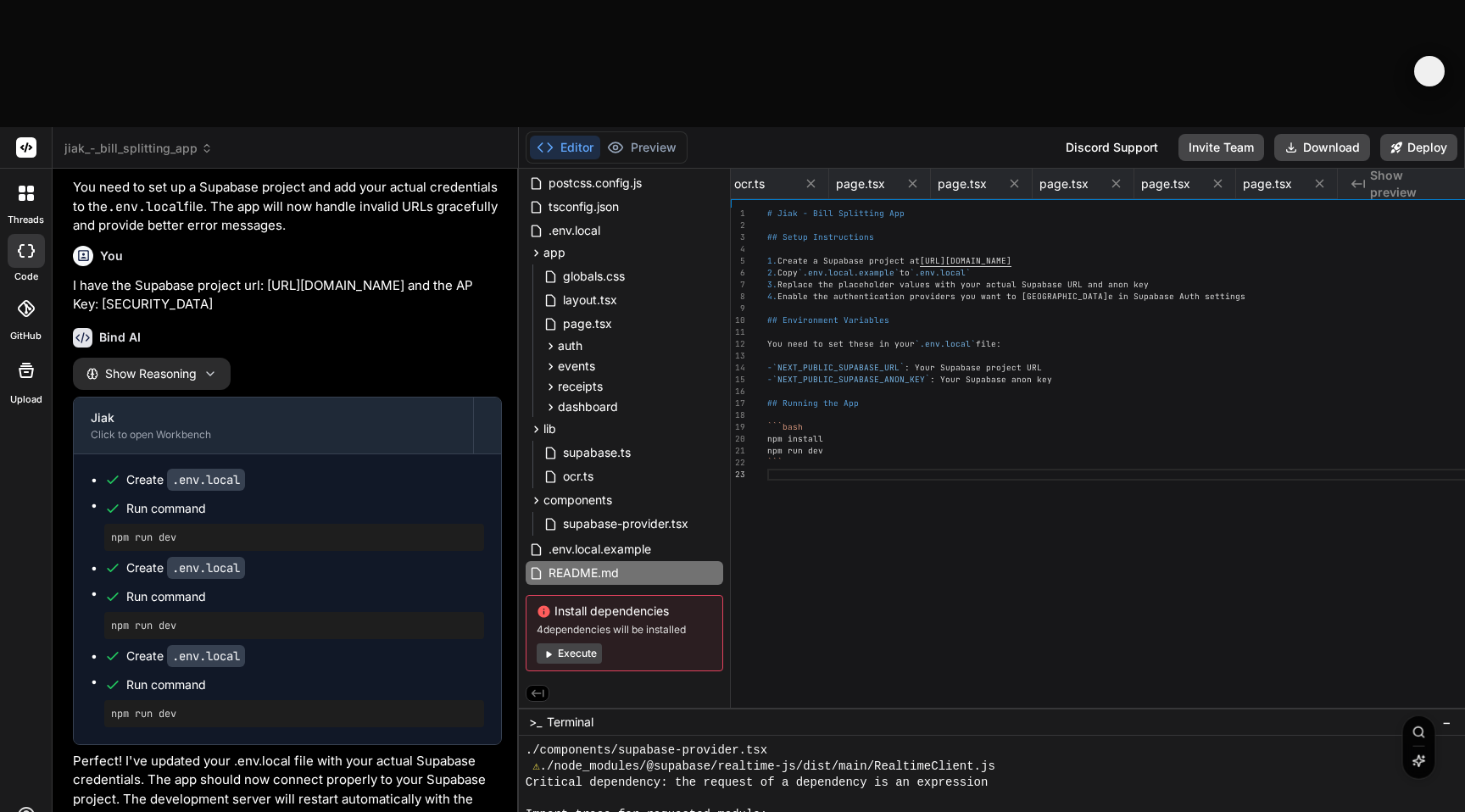
scroll to position [5012, 0]
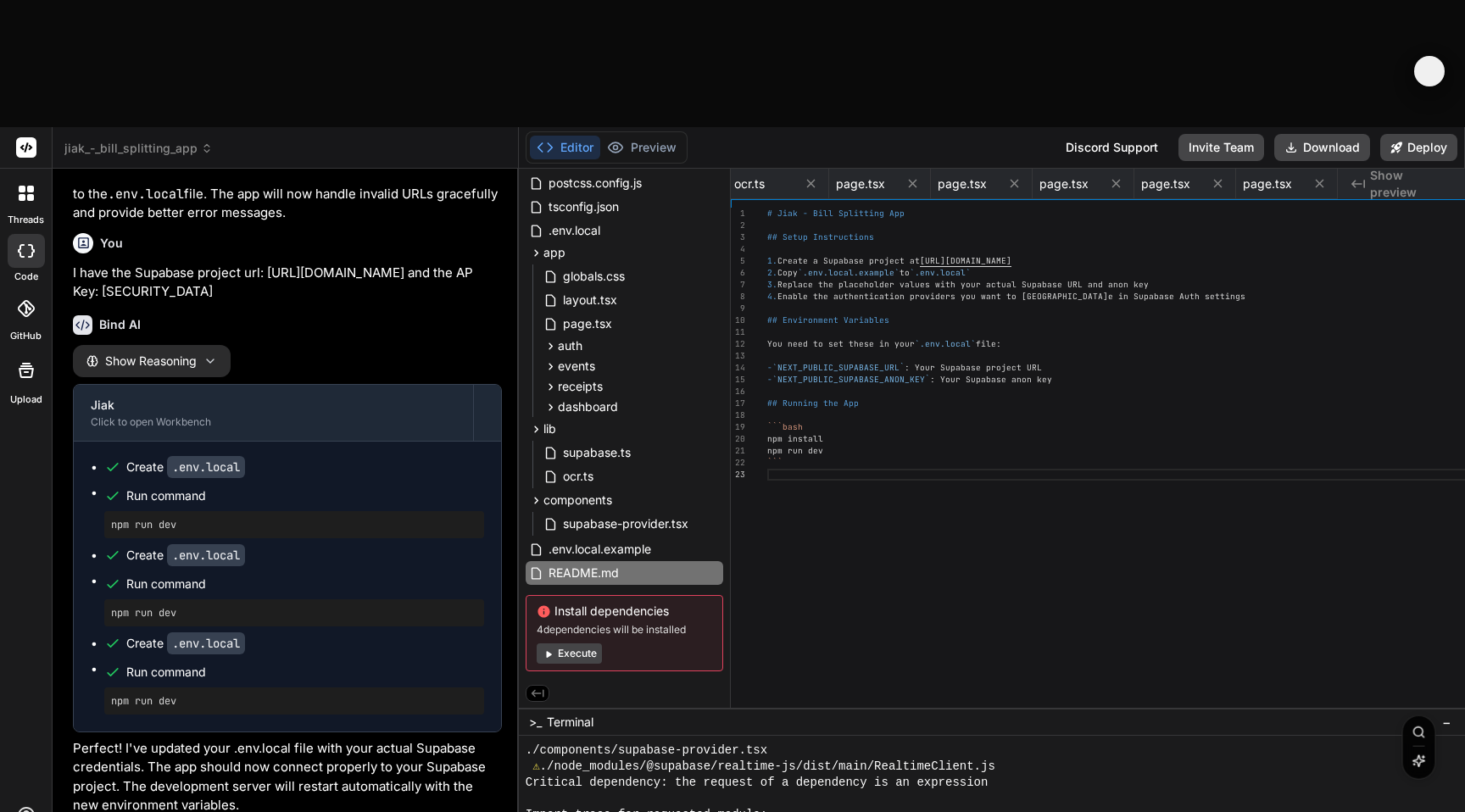
drag, startPoint x: 294, startPoint y: 447, endPoint x: 401, endPoint y: 452, distance: 107.1
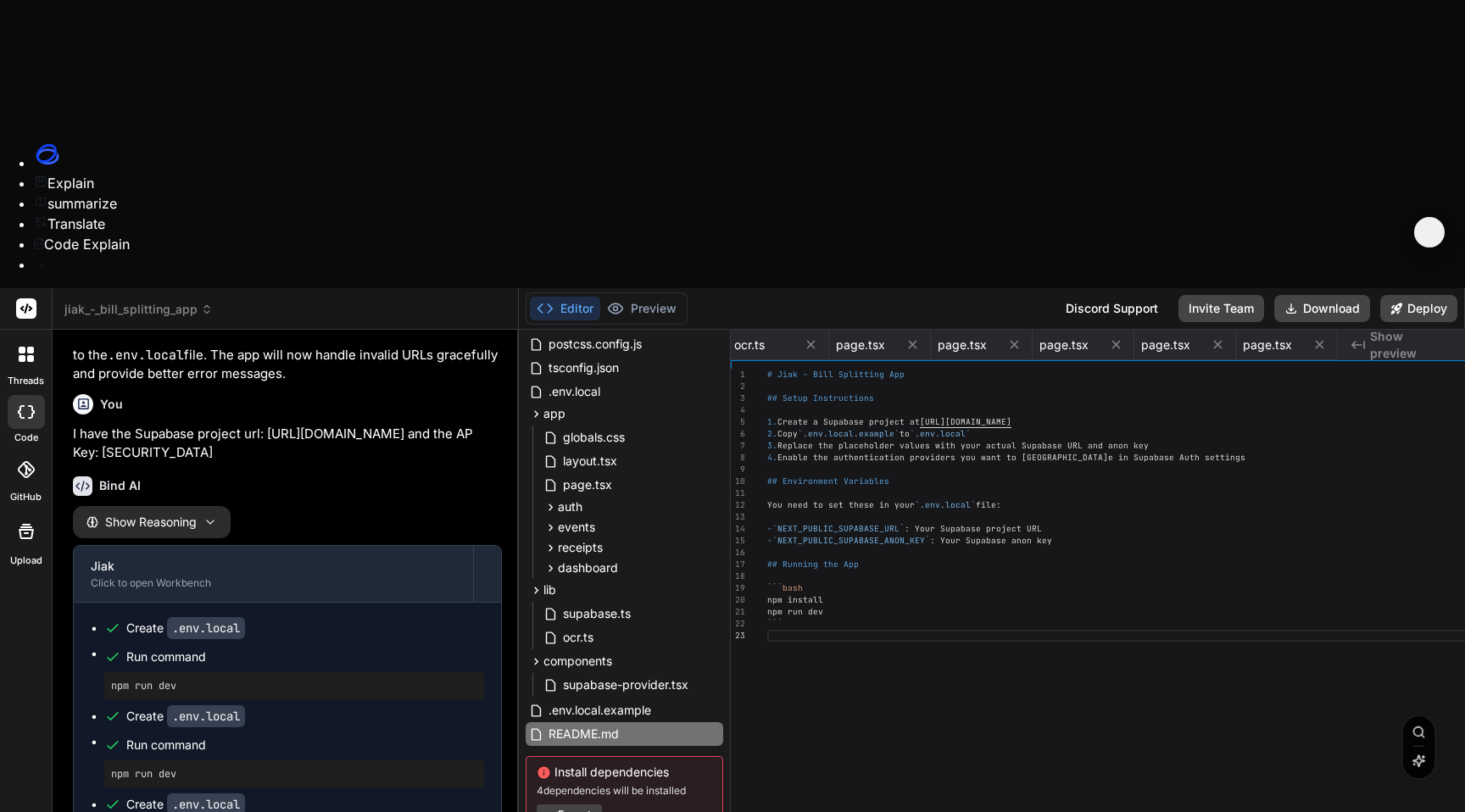
click at [373, 274] on ul "Explain summarize Translate Code Explain" at bounding box center [732, 207] width 1465 height 134
click at [45, 270] on icon at bounding box center [42, 265] width 6 height 6
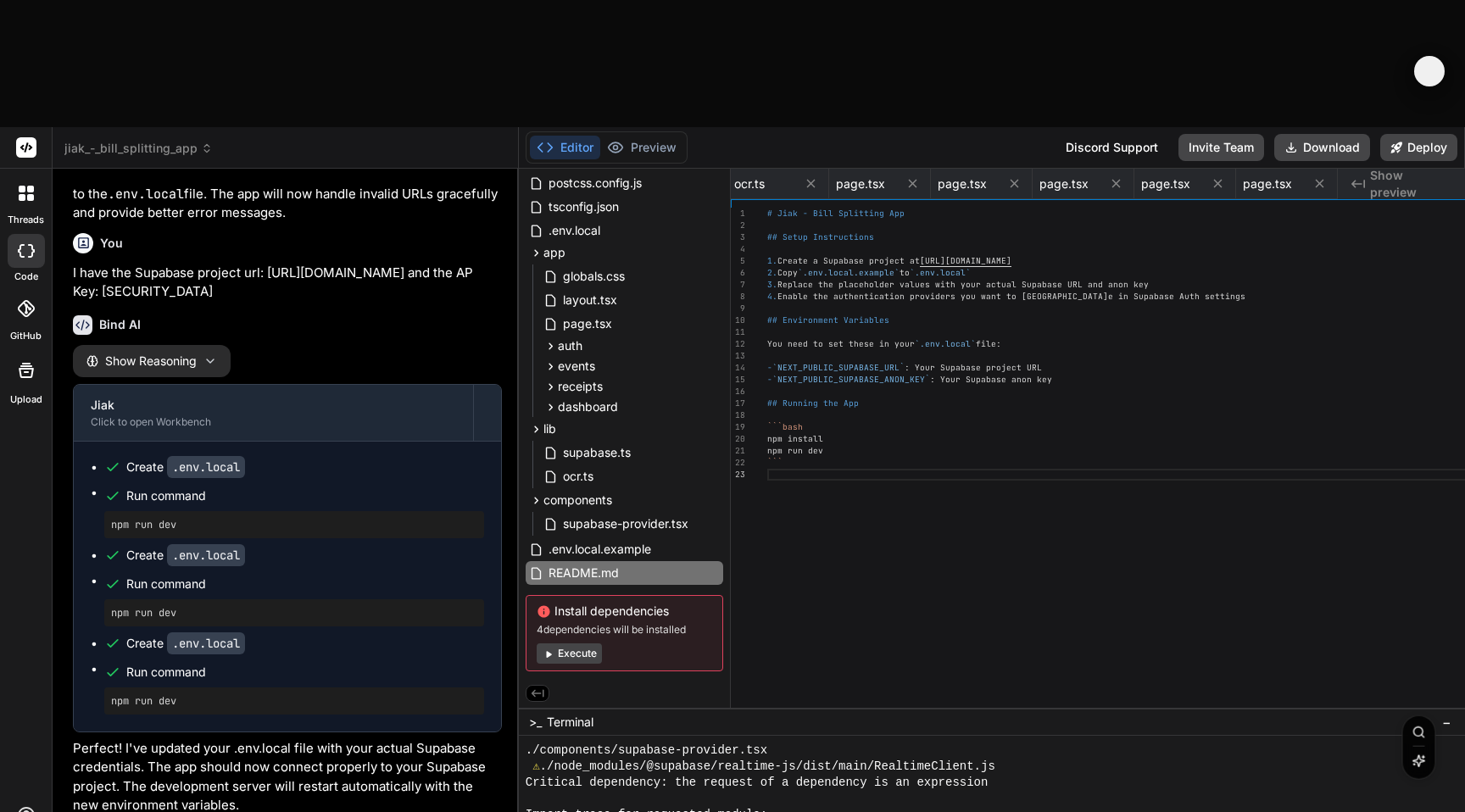
drag, startPoint x: 249, startPoint y: 442, endPoint x: 372, endPoint y: 447, distance: 123.1
copy code "http://localhost:3000"
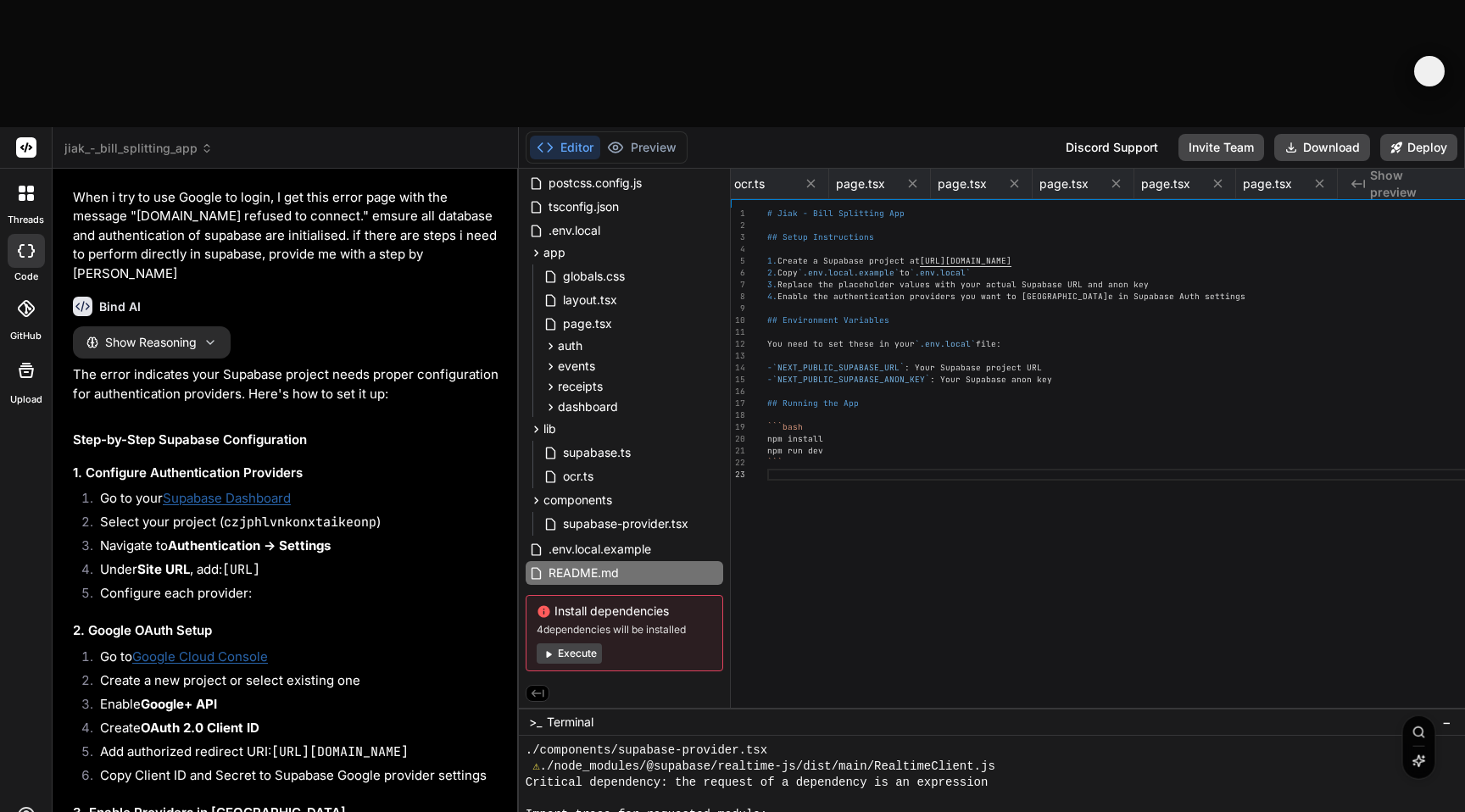
scroll to position [5719, 0]
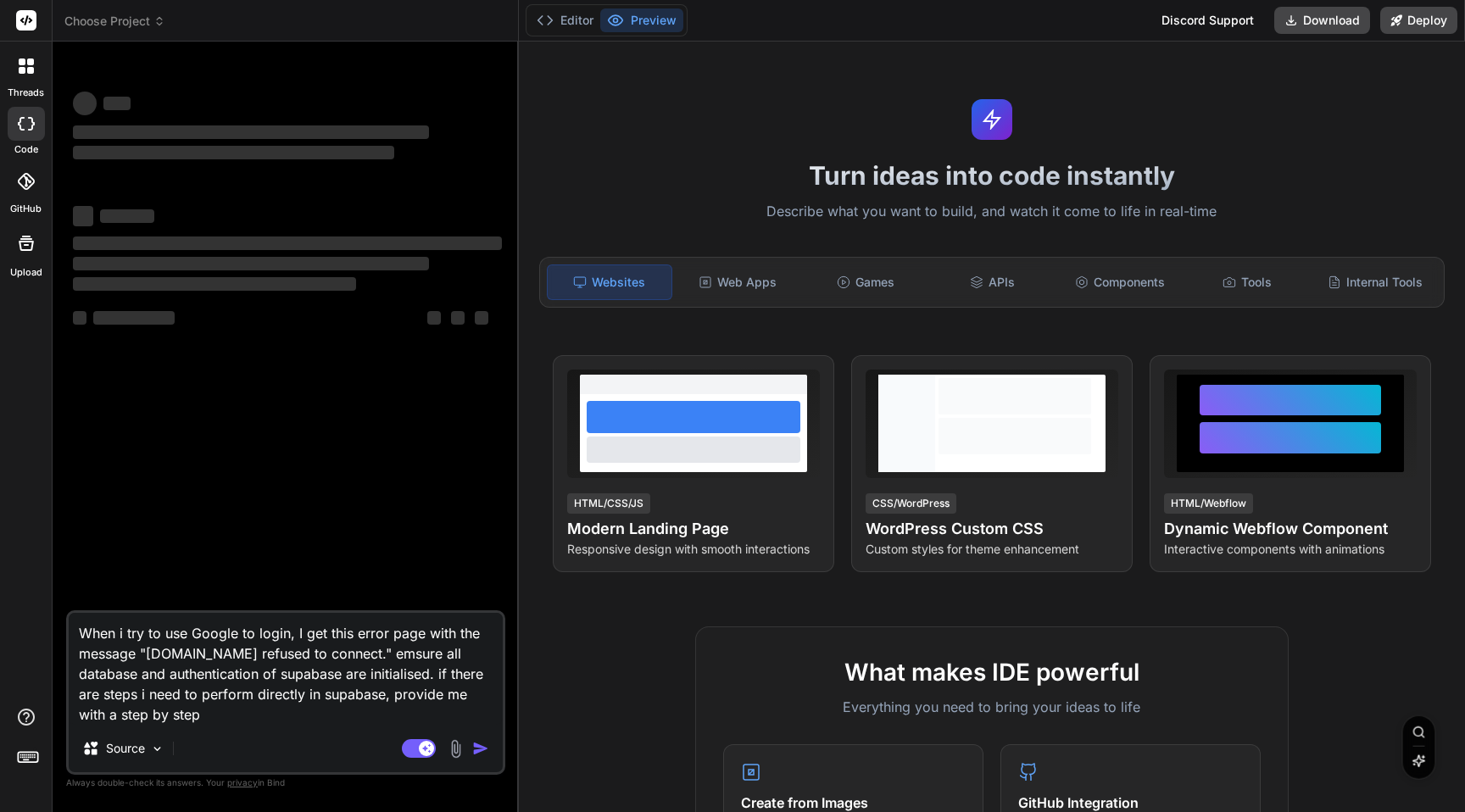
type textarea "x"
